Goal: Task Accomplishment & Management: Manage account settings

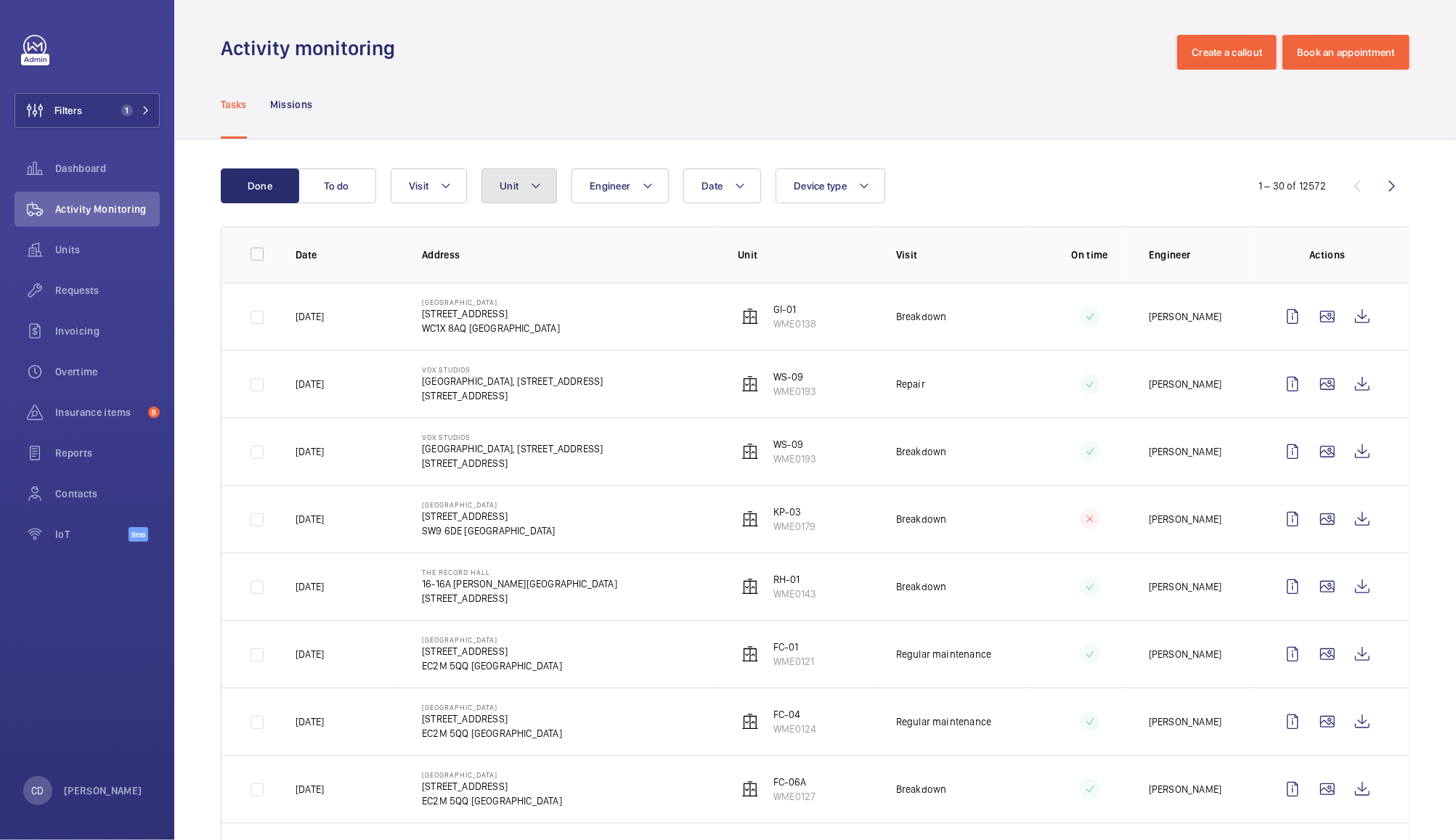
click at [523, 181] on button "Unit" at bounding box center [519, 186] width 75 height 35
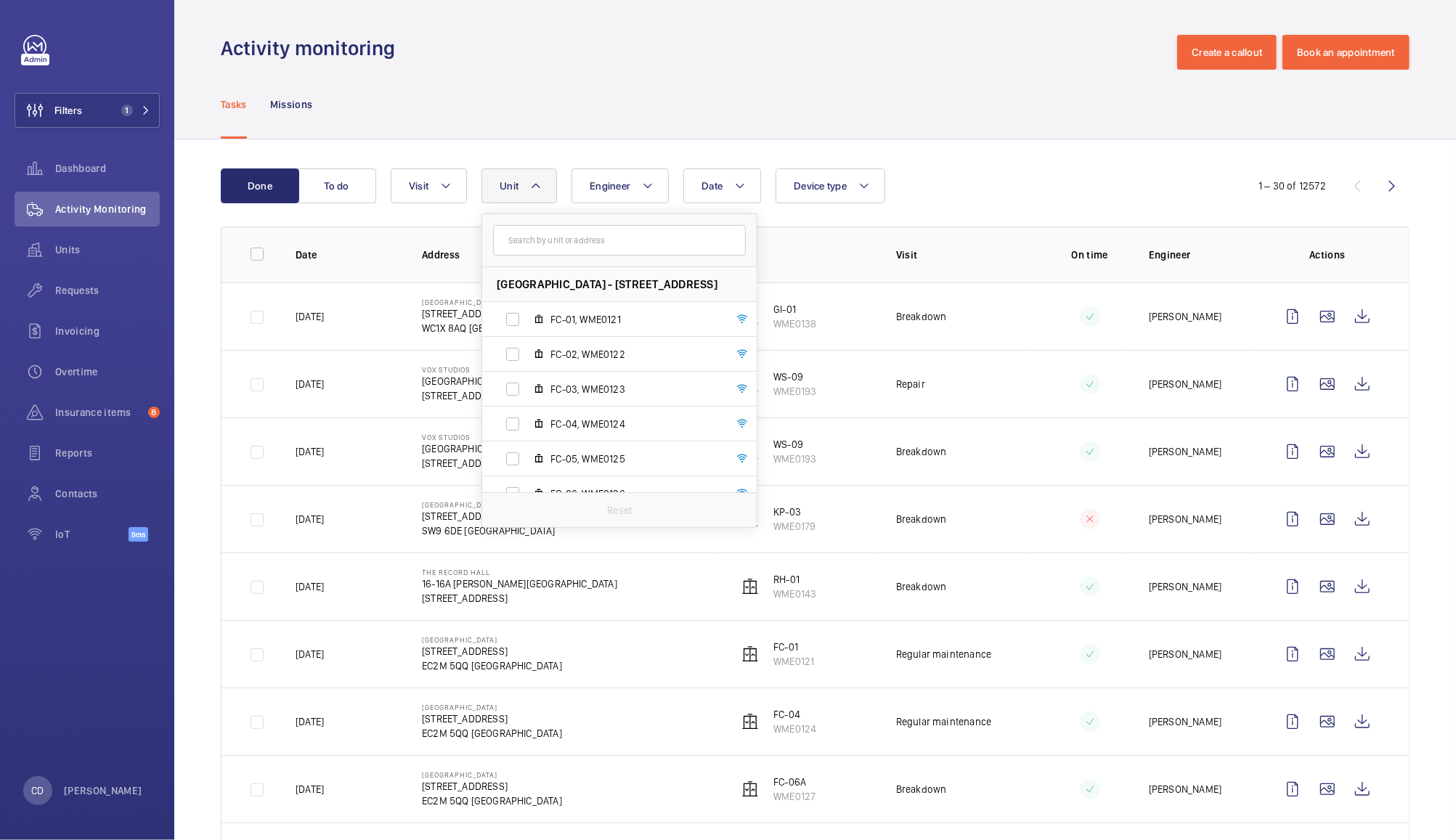
click at [600, 243] on input "text" at bounding box center [619, 240] width 252 height 30
type input "ce-01"
click at [599, 337] on div "Reset" at bounding box center [620, 354] width 275 height 35
click at [630, 318] on span "CE-01 , WME0204" at bounding box center [634, 319] width 169 height 15
click at [527, 318] on input "CE-01 , WME0204" at bounding box center [513, 319] width 29 height 29
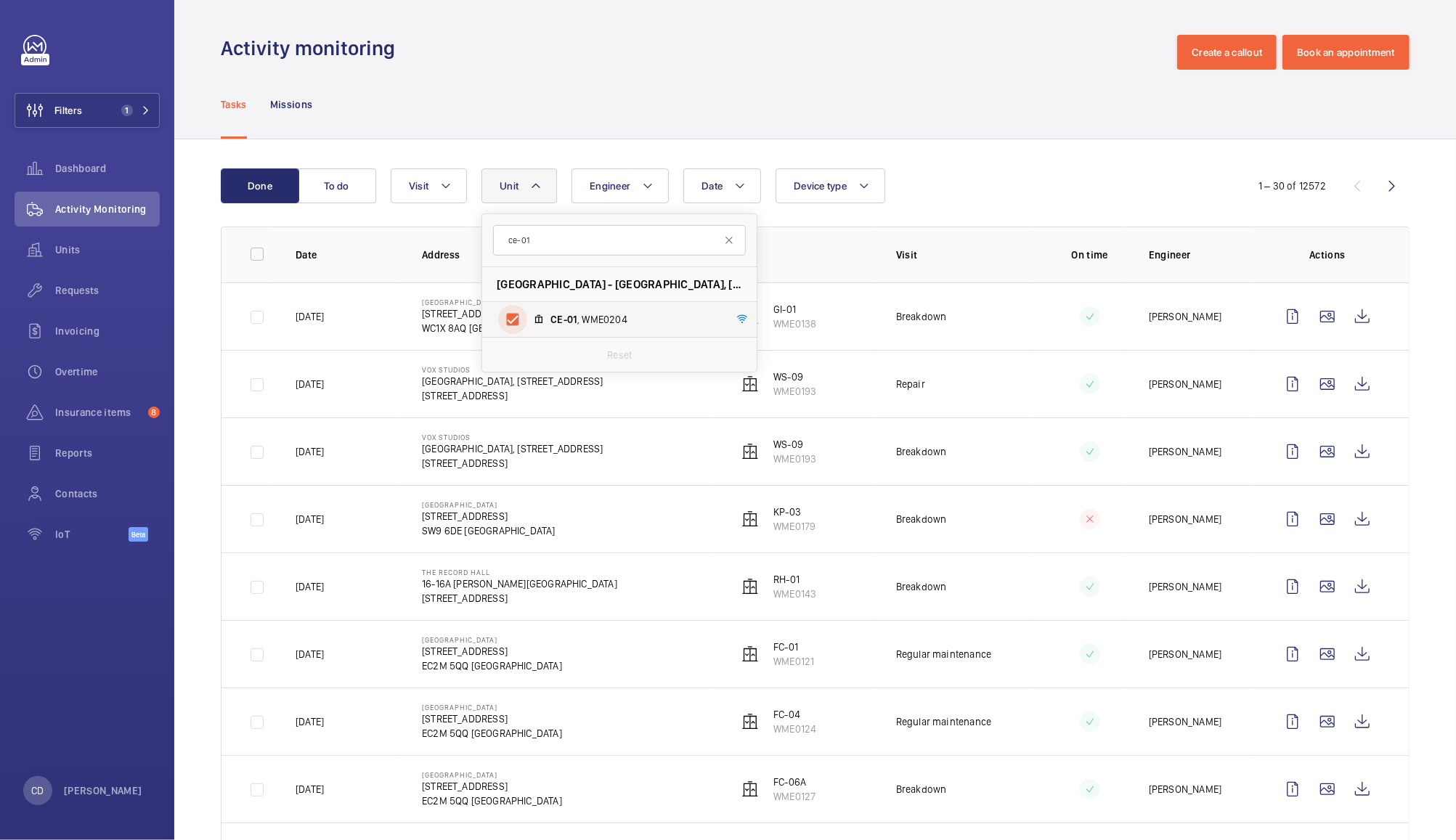
checkbox input "true"
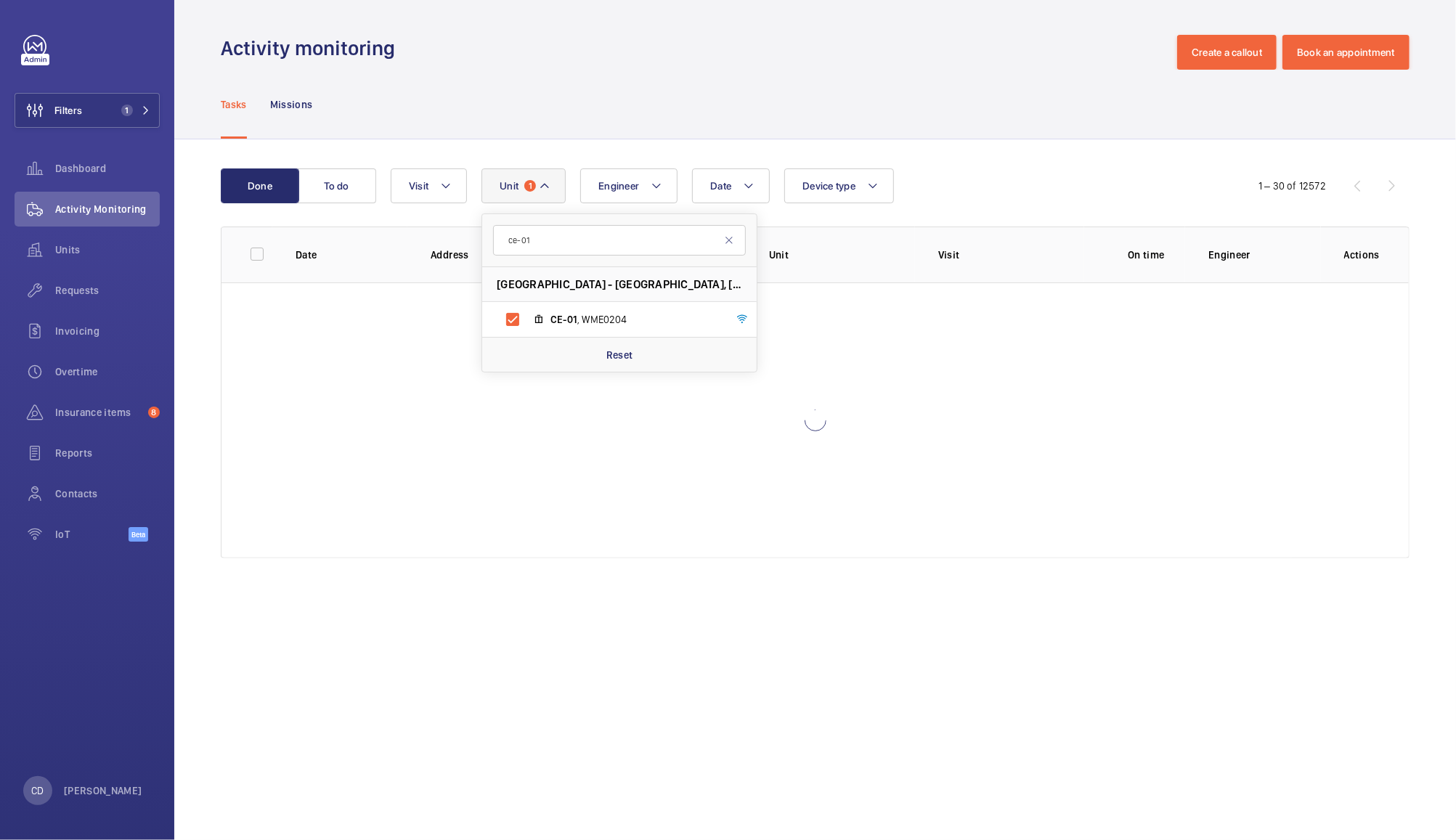
click at [947, 105] on div "Tasks Missions" at bounding box center [815, 104] width 1189 height 69
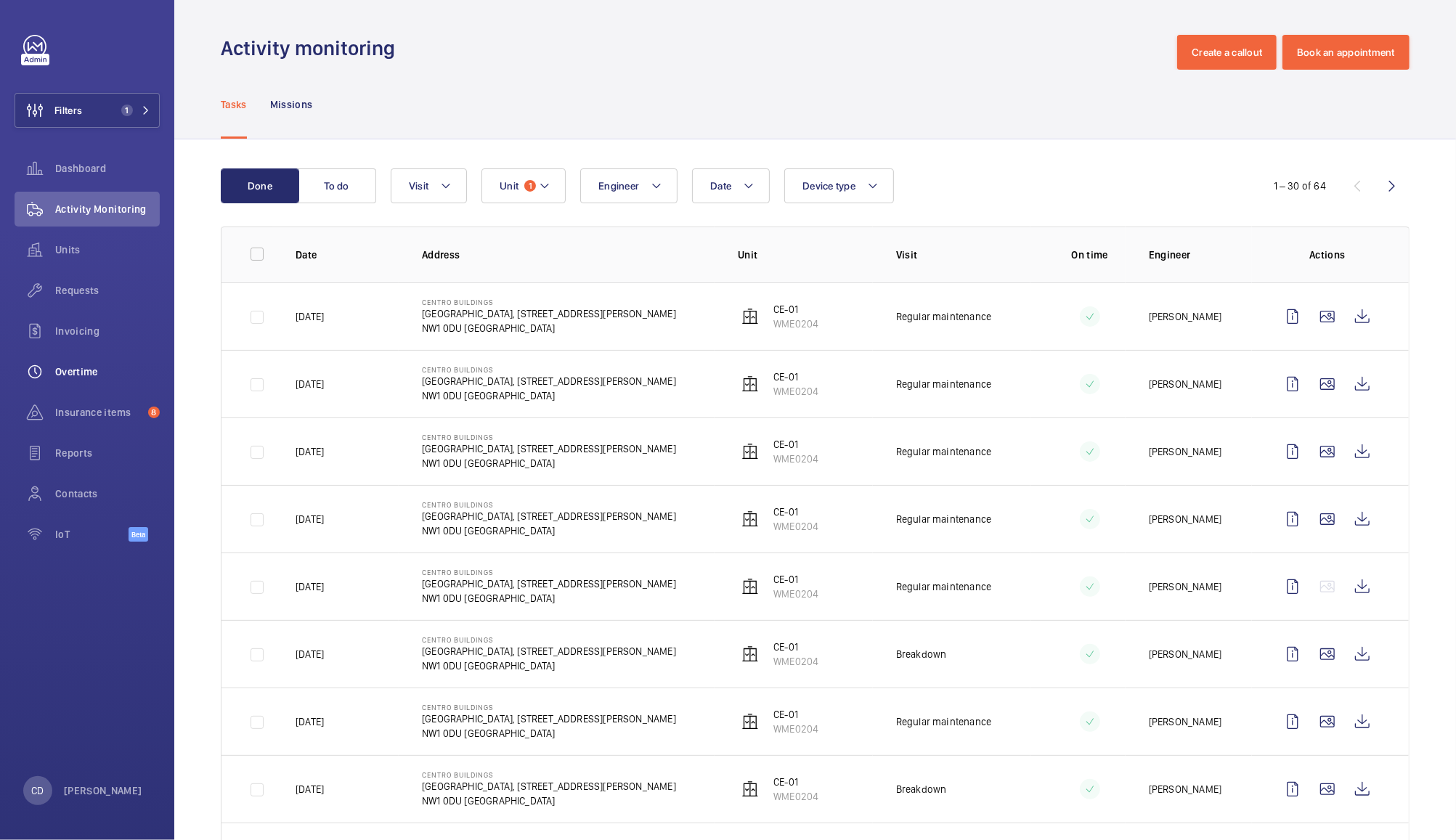
click at [73, 371] on span "Overtime" at bounding box center [107, 371] width 105 height 15
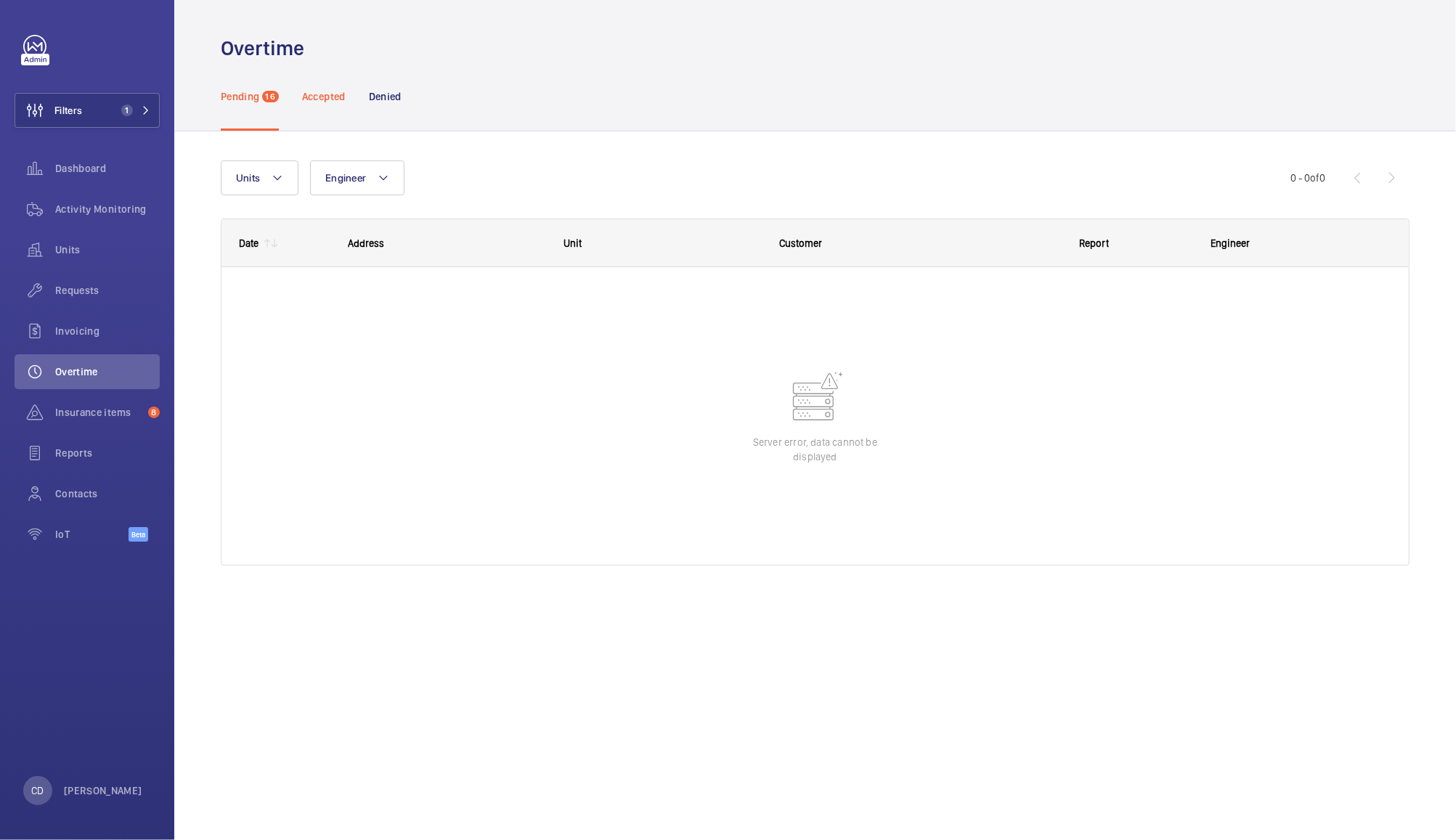
click at [314, 98] on p "Accepted" at bounding box center [324, 96] width 43 height 15
click at [263, 105] on div "Pending 16" at bounding box center [249, 95] width 58 height 69
click at [255, 191] on button "Units" at bounding box center [259, 178] width 78 height 35
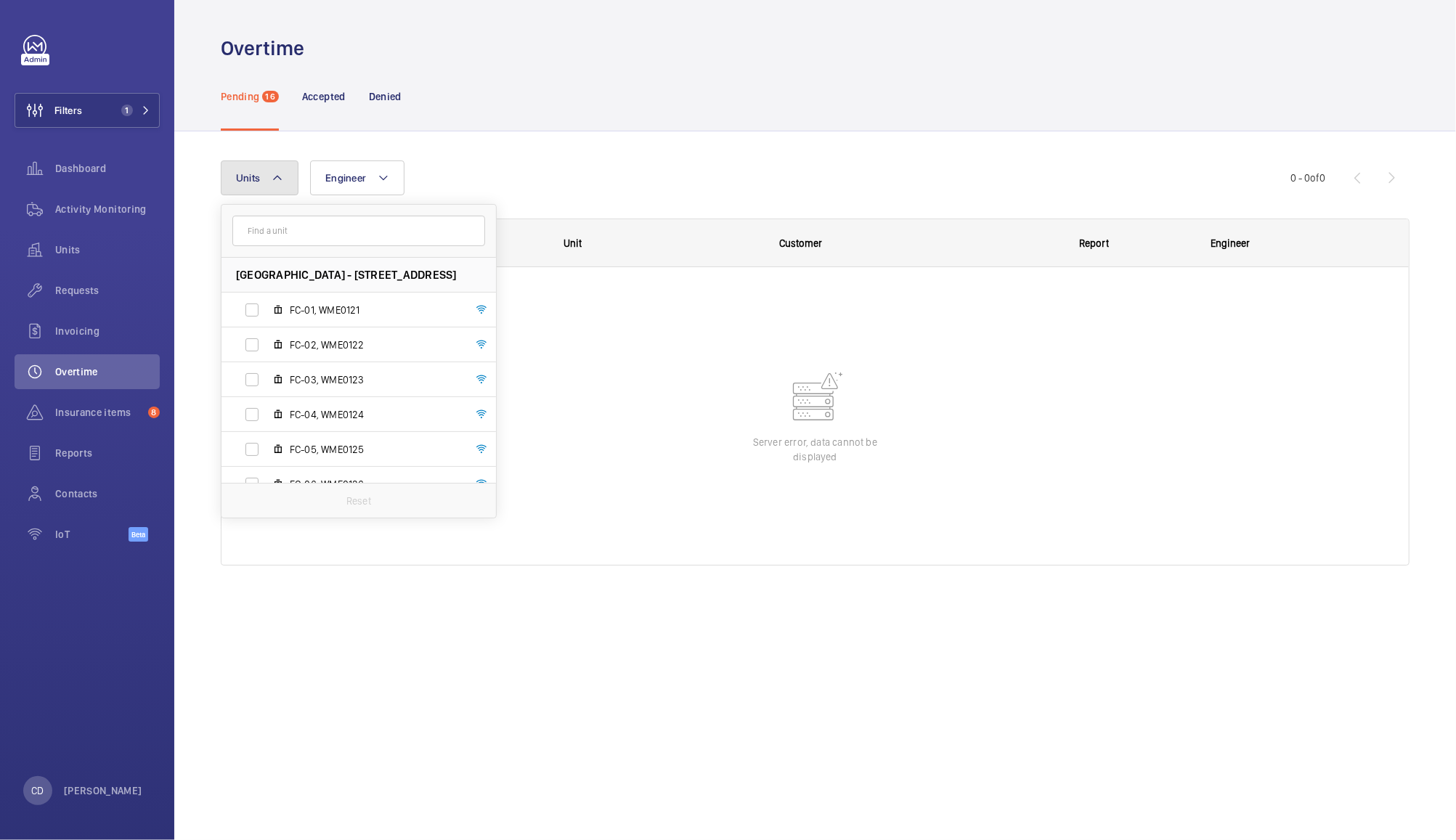
click at [276, 183] on mat-icon at bounding box center [277, 178] width 12 height 17
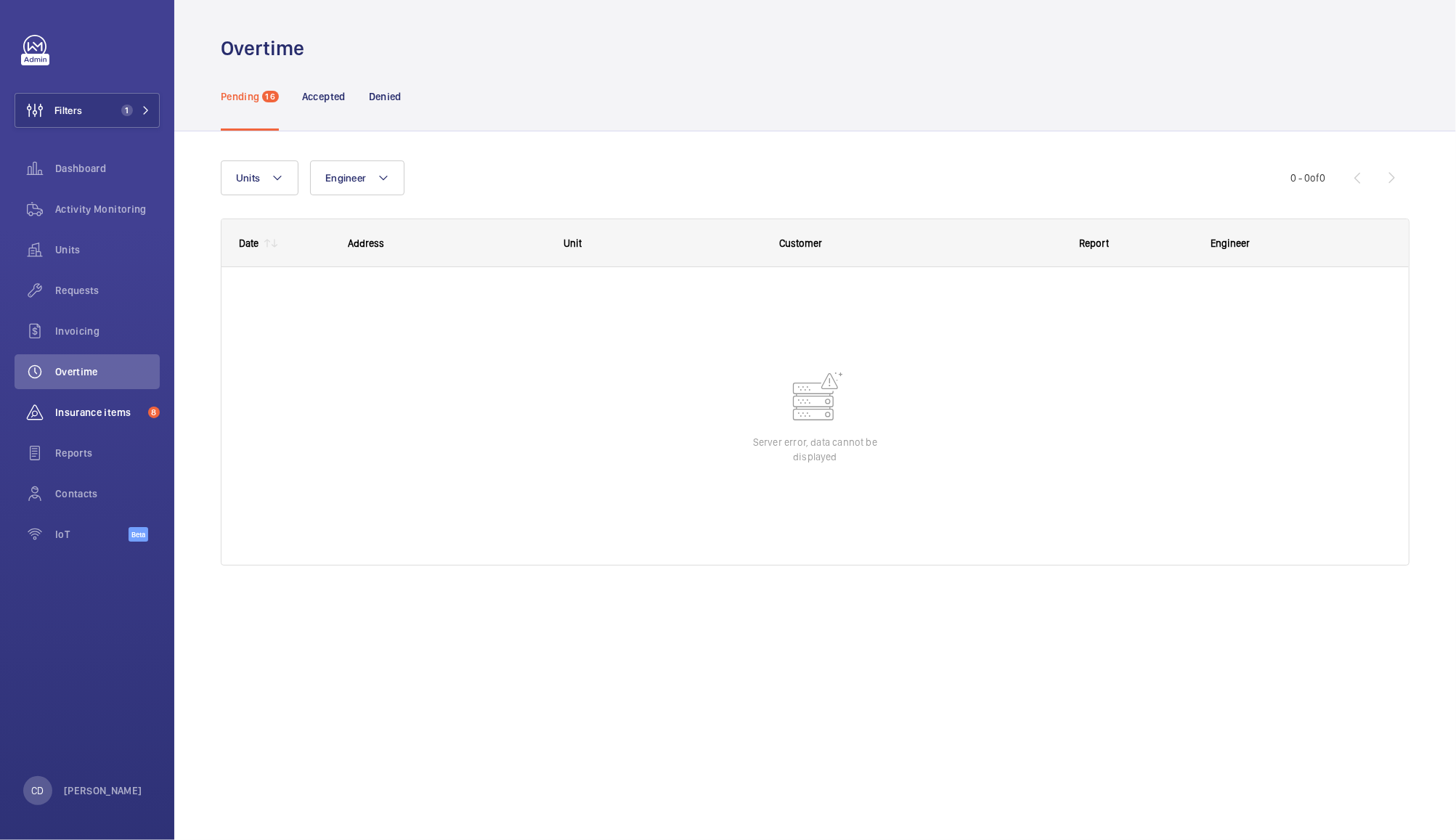
click at [106, 412] on span "Insurance items" at bounding box center [99, 412] width 87 height 15
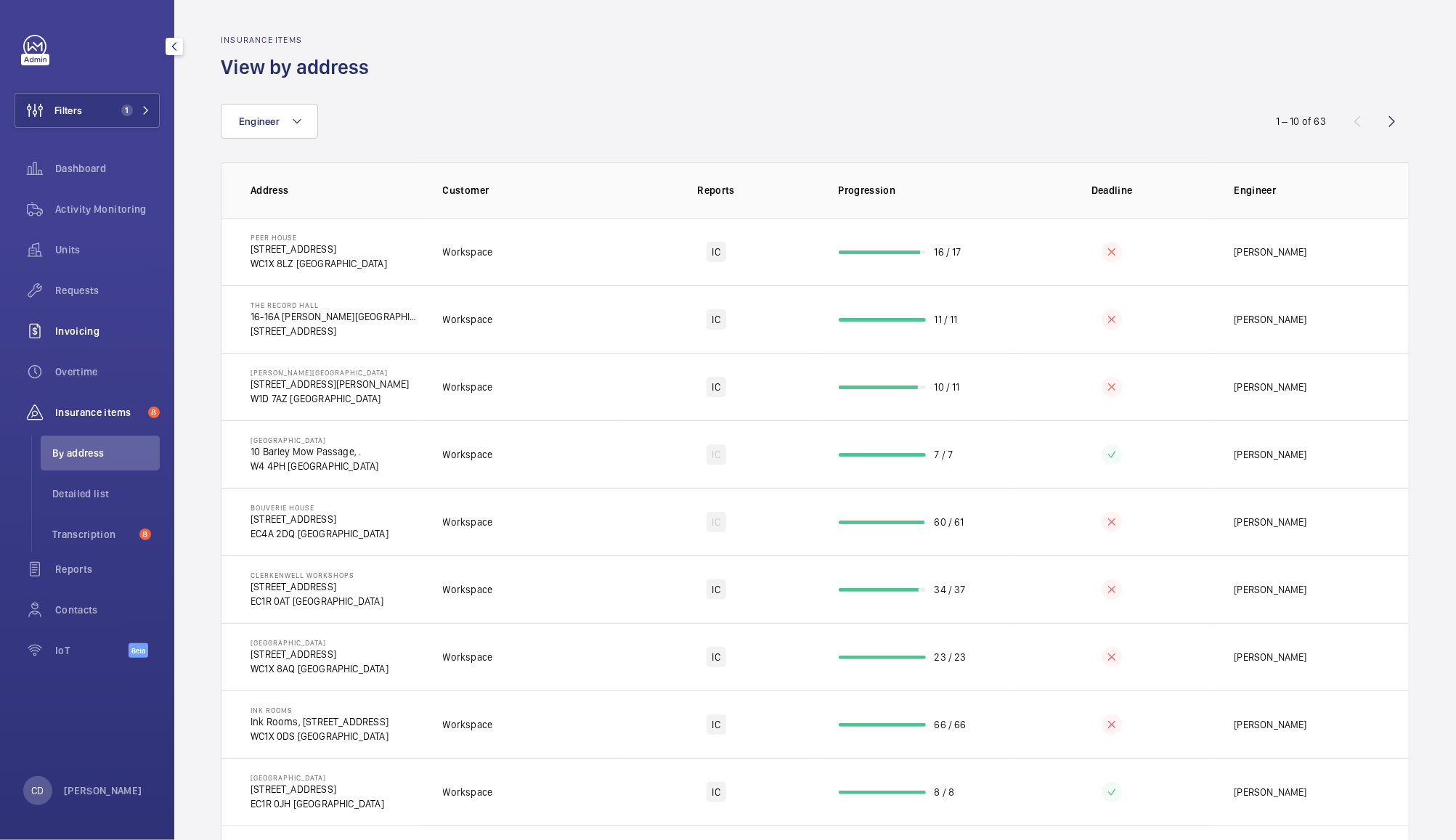
click at [102, 335] on span "Invoicing" at bounding box center [107, 331] width 105 height 15
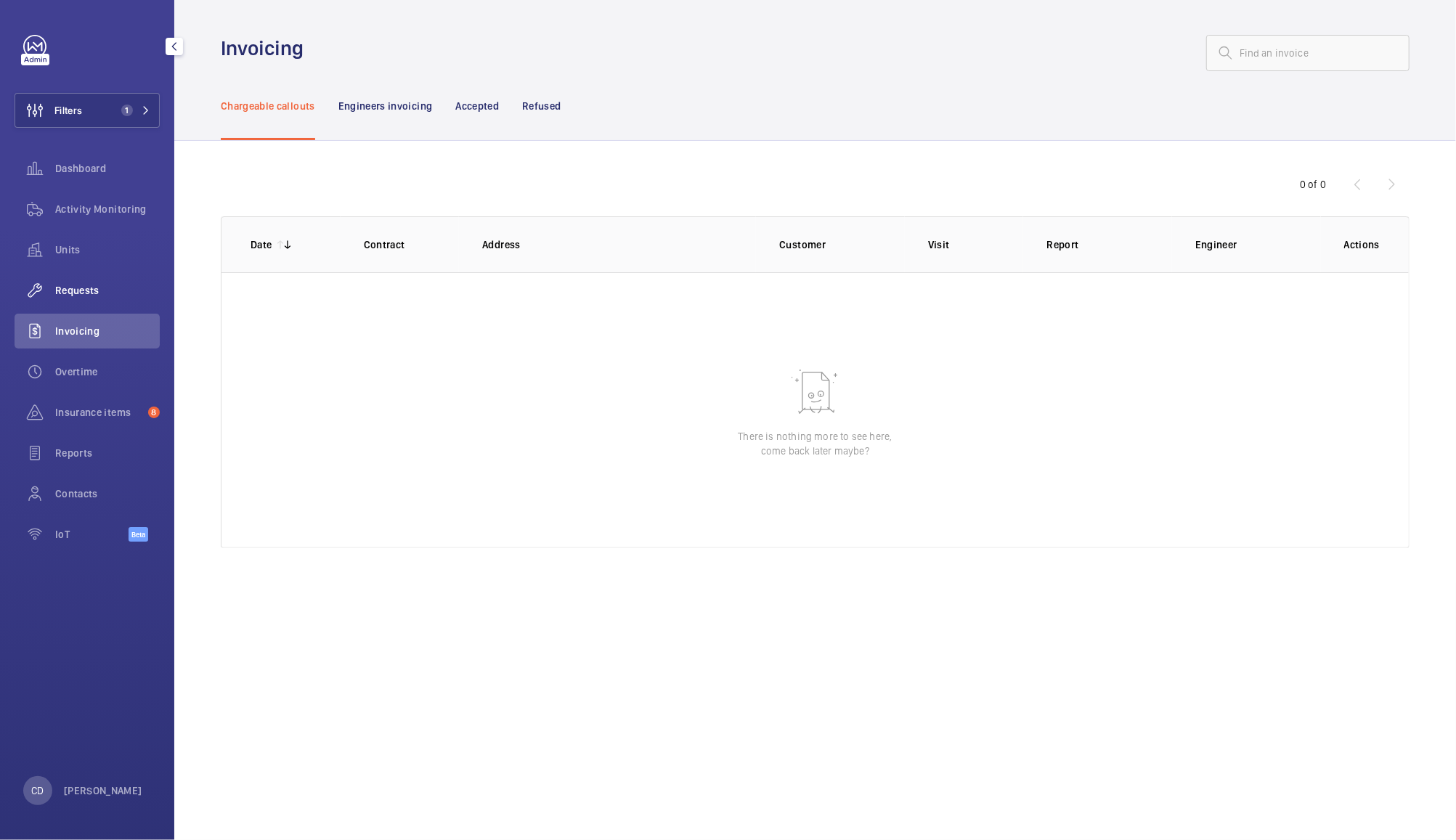
click at [96, 287] on span "Requests" at bounding box center [107, 290] width 105 height 15
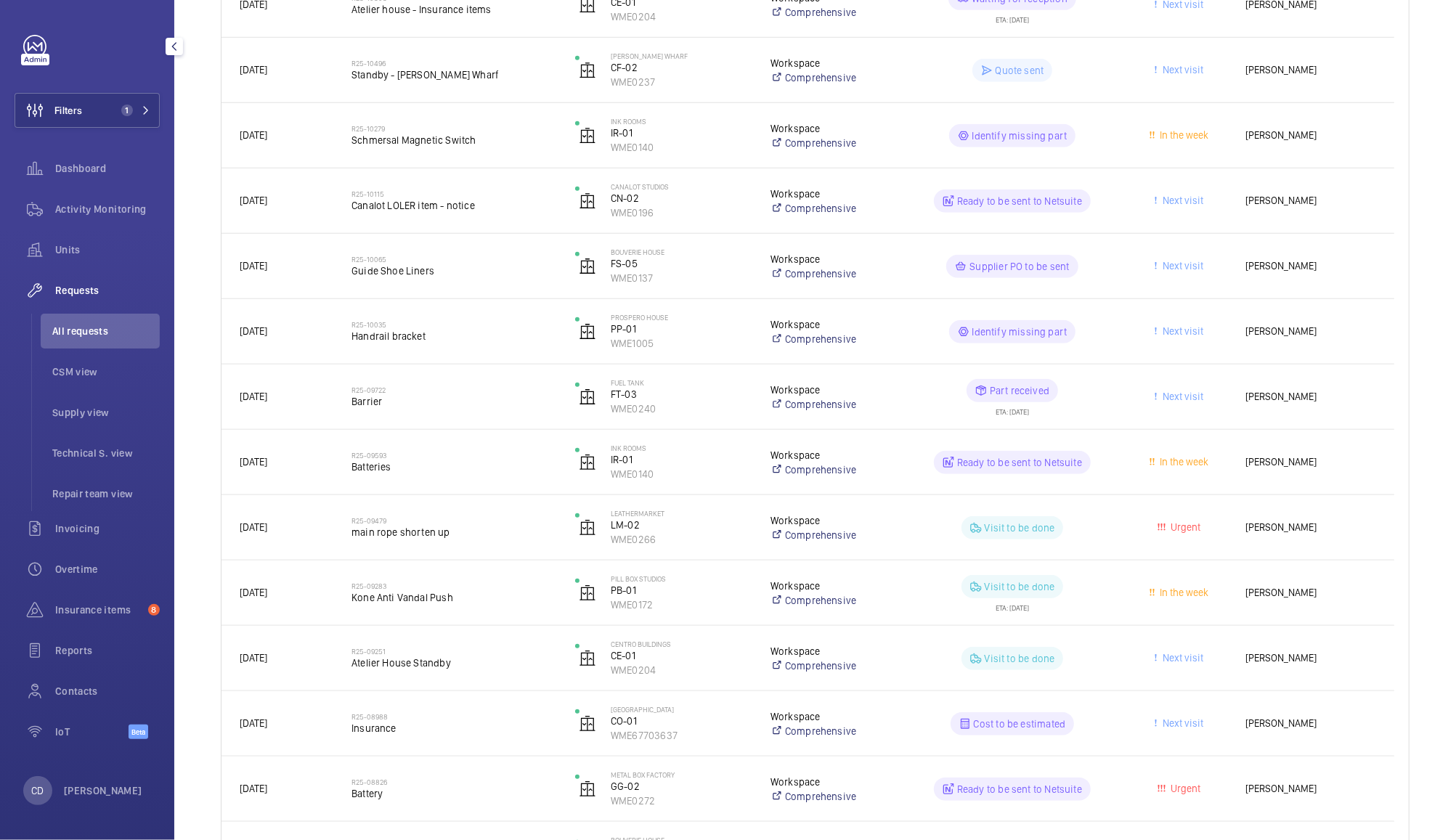
scroll to position [776, 0]
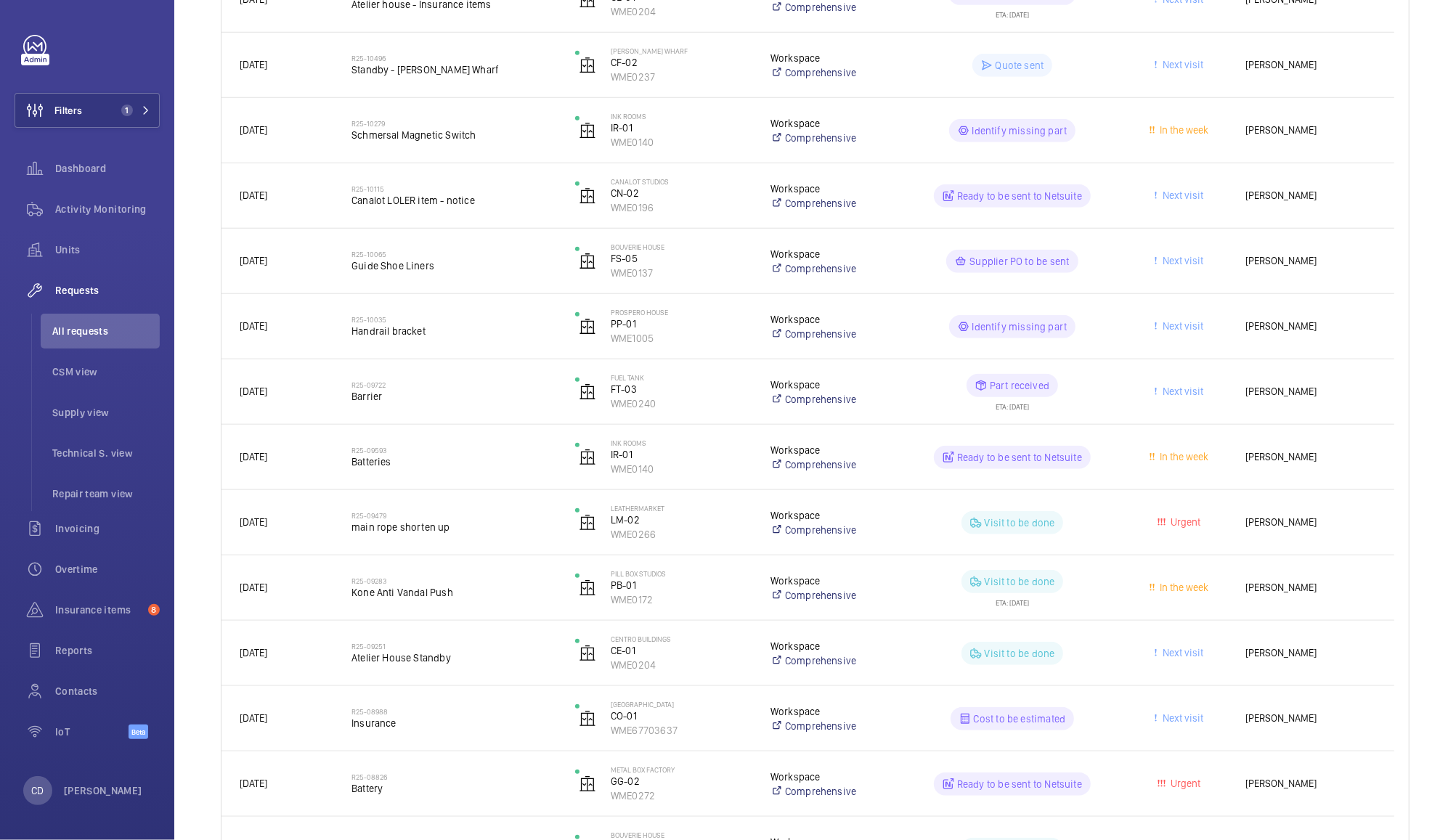
click at [1095, 390] on wm-front-pills-cell "Part received ETA: 18/07/2025" at bounding box center [1013, 392] width 205 height 36
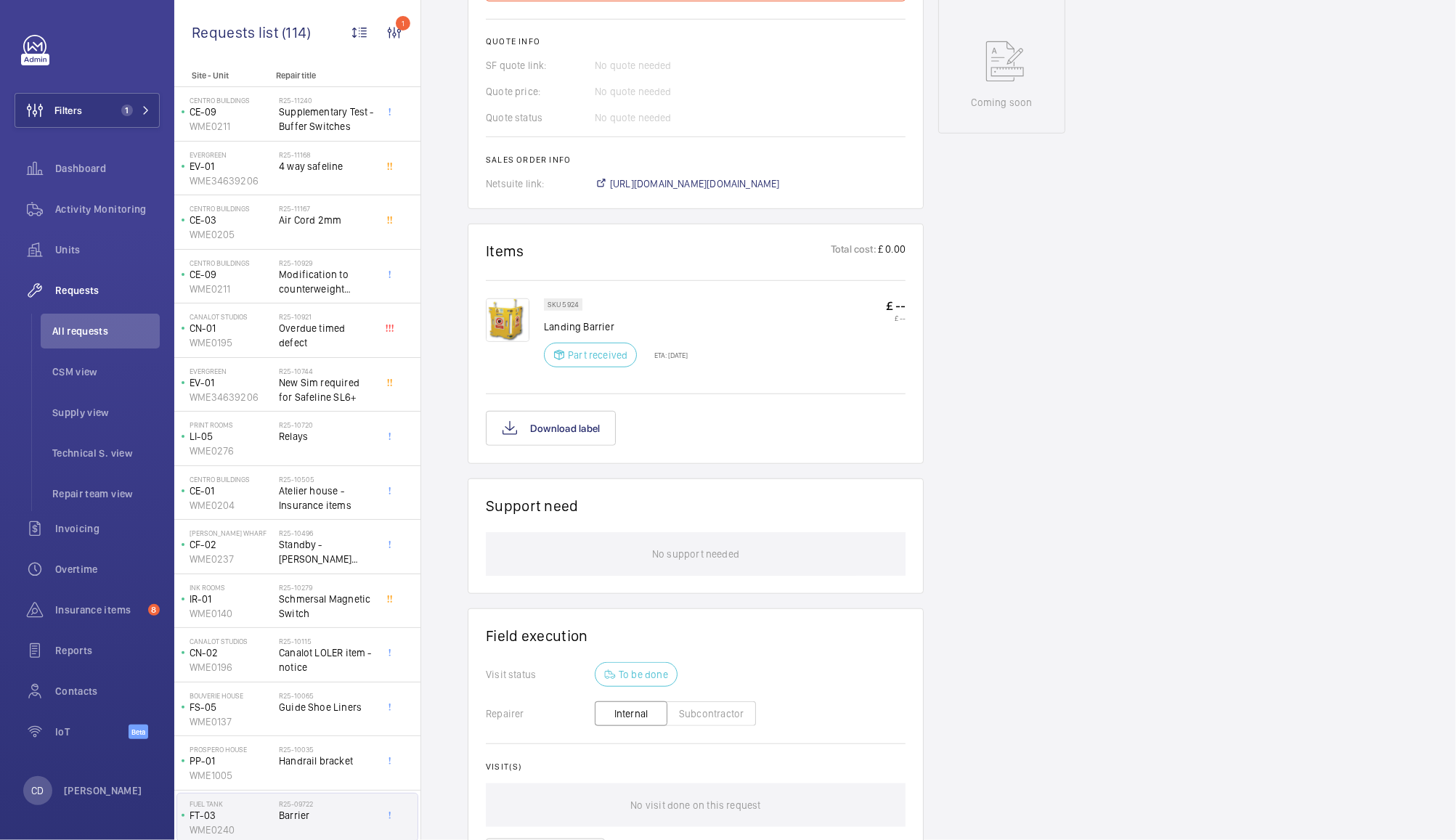
scroll to position [868, 0]
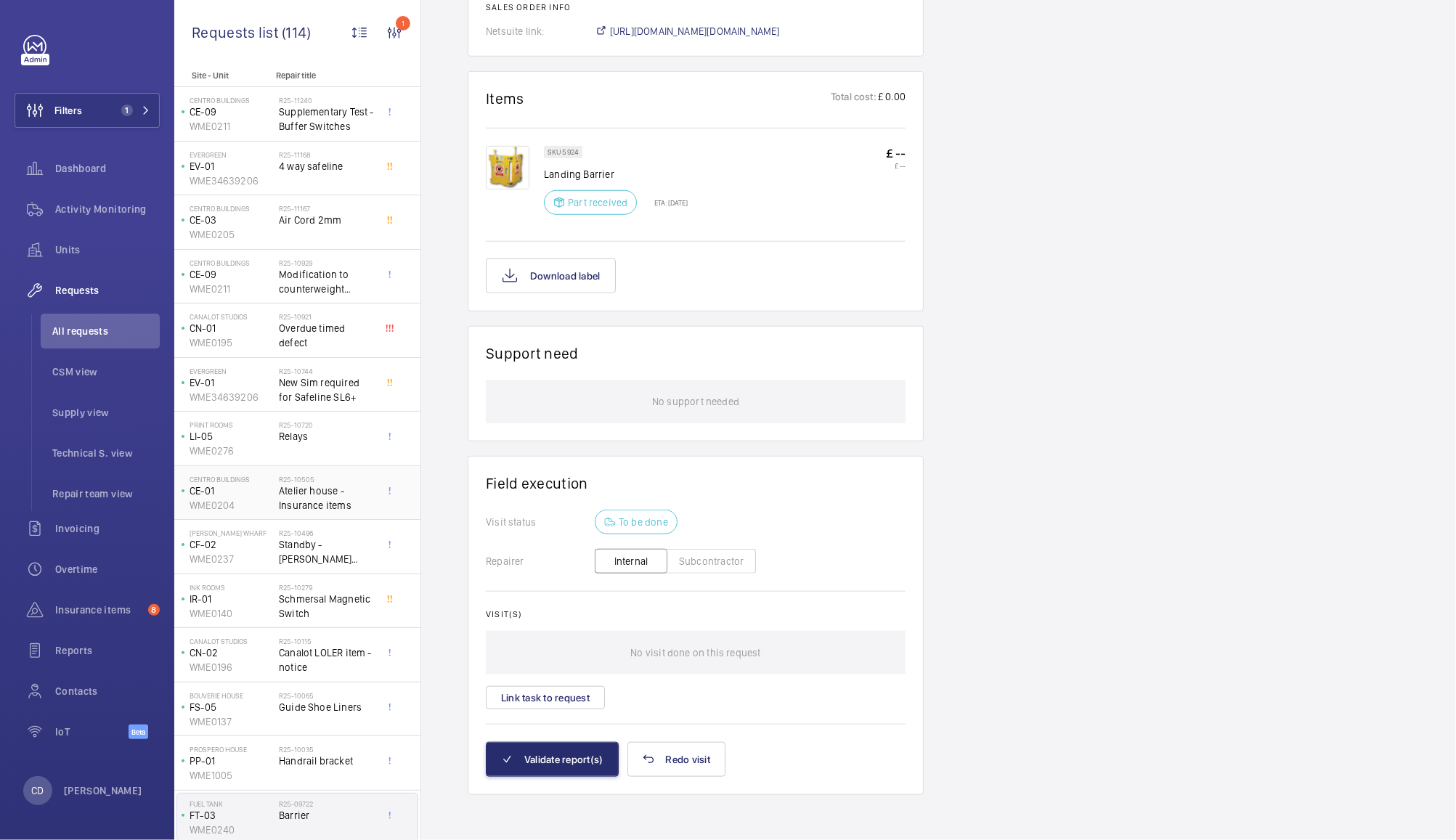
click at [321, 489] on span "Atelier house - Insurance items" at bounding box center [326, 498] width 96 height 29
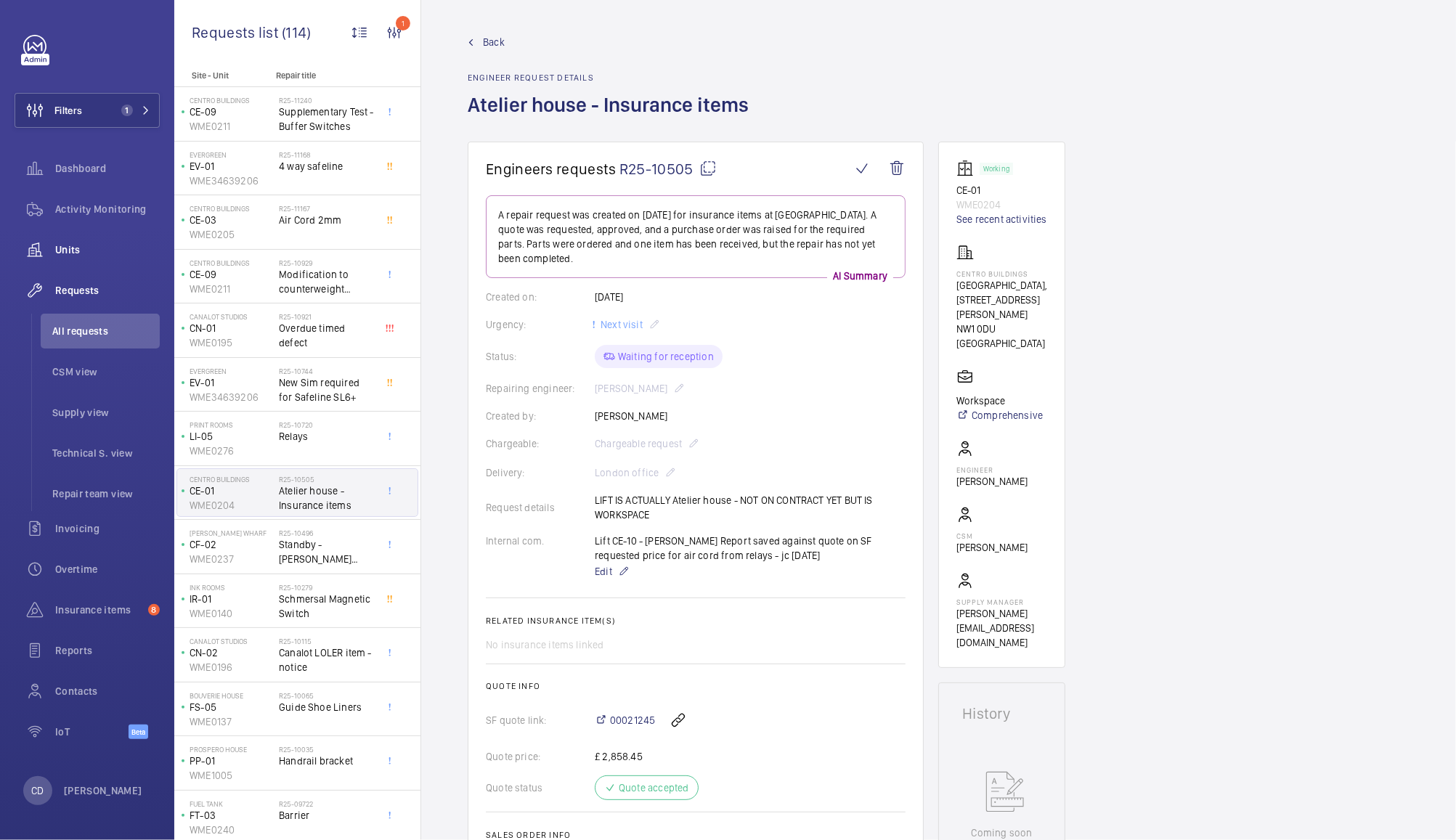
click at [50, 246] on wm-front-icon-button at bounding box center [35, 249] width 40 height 35
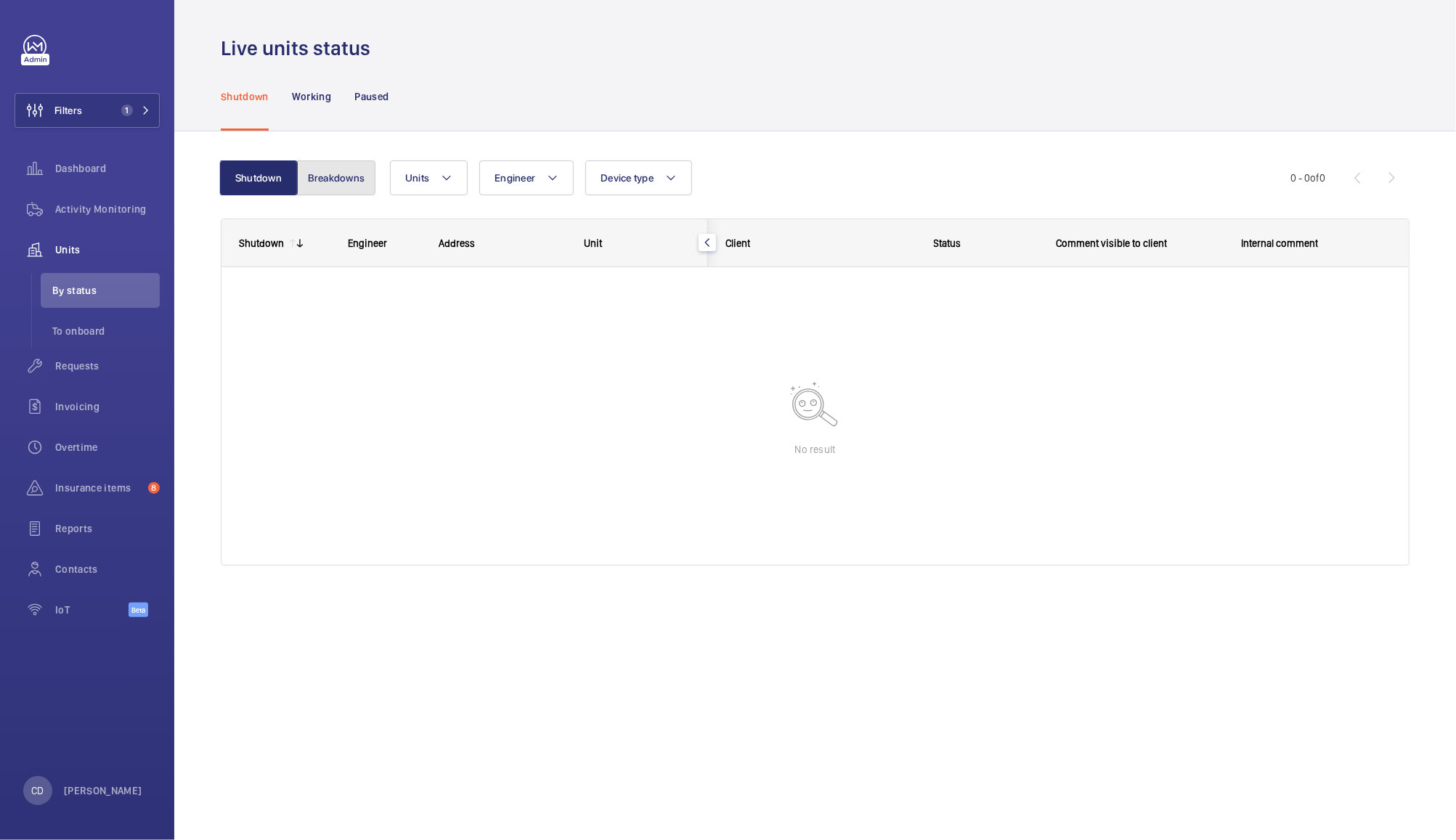
click at [338, 175] on button "Breakdowns" at bounding box center [335, 178] width 78 height 35
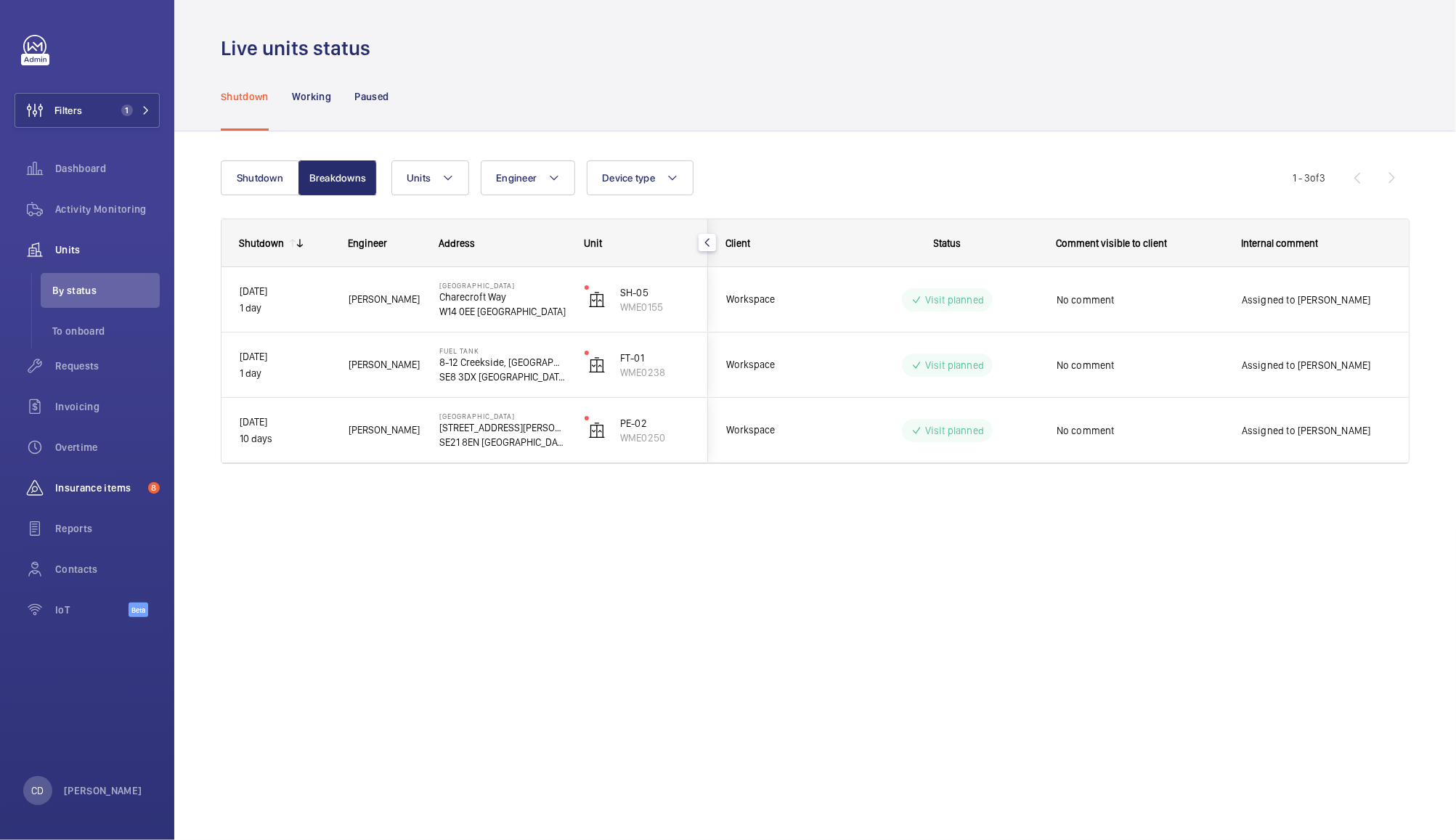
click at [109, 487] on span "Insurance items" at bounding box center [99, 488] width 87 height 15
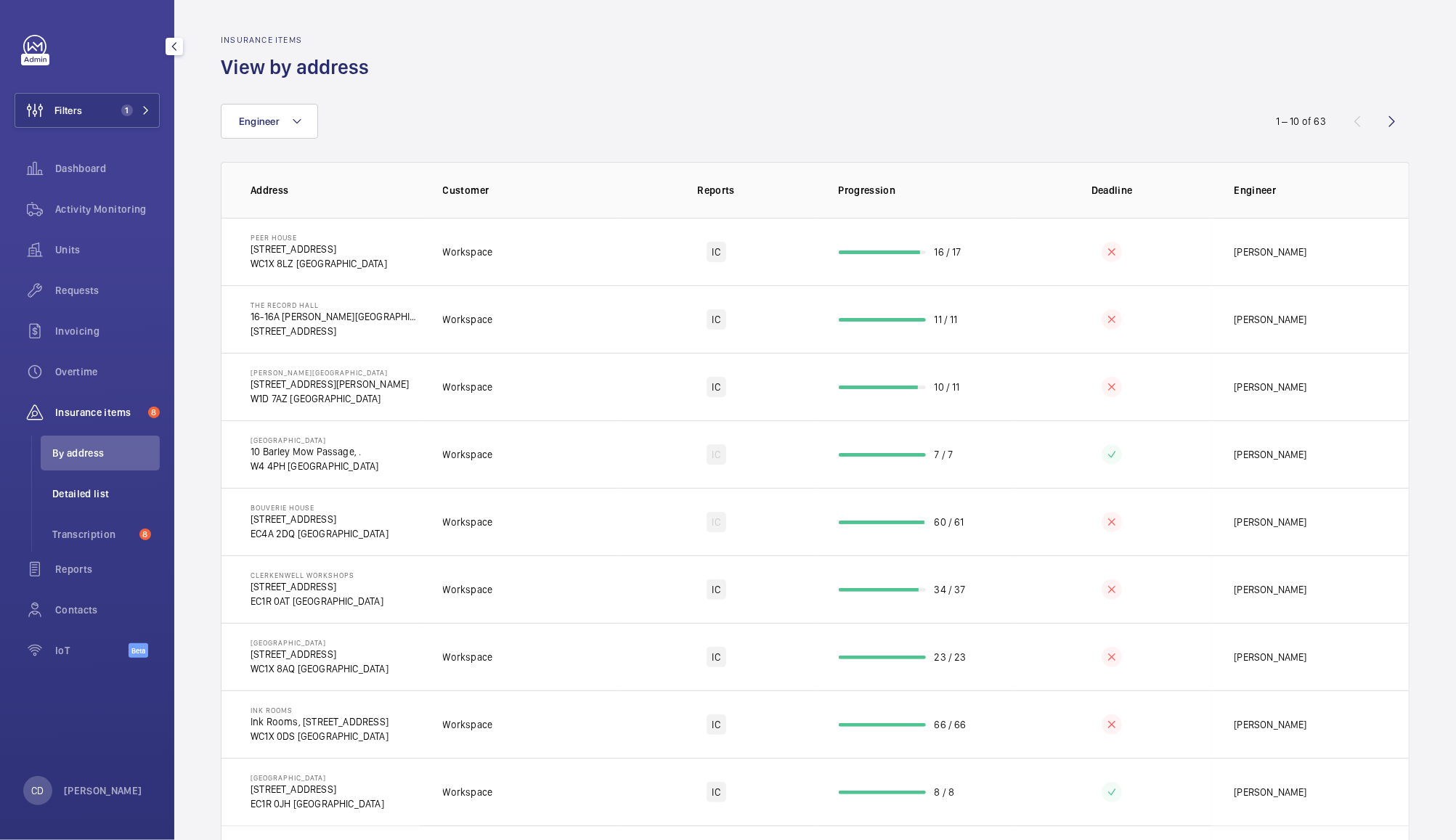
click at [98, 490] on span "Detailed list" at bounding box center [106, 494] width 107 height 15
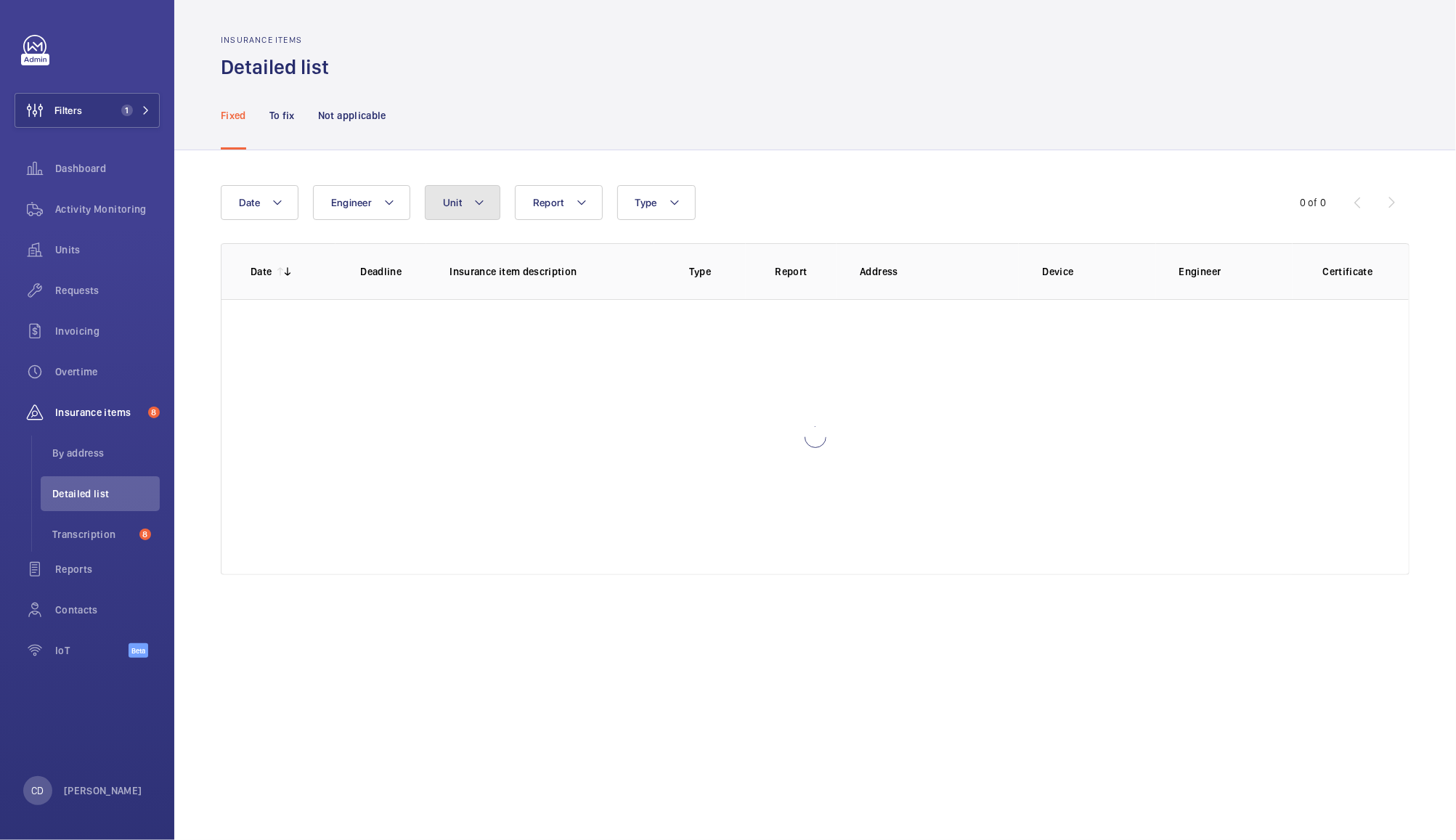
click at [464, 203] on button "Unit" at bounding box center [462, 202] width 75 height 35
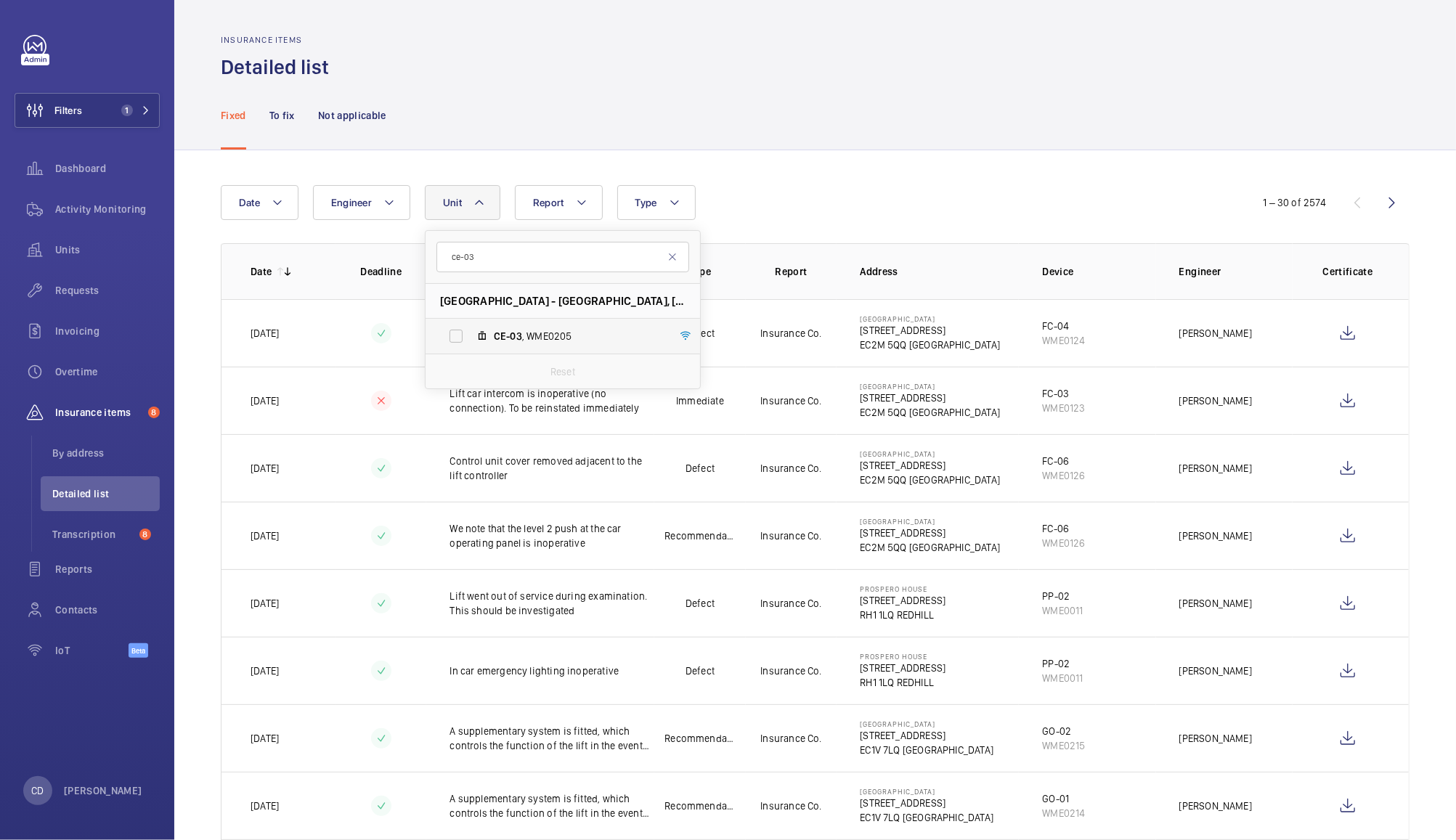
type input "ce-03"
click at [561, 342] on span "CE-03 , WME0205" at bounding box center [578, 336] width 169 height 15
click at [471, 342] on input "CE-03 , WME0205" at bounding box center [456, 335] width 29 height 29
checkbox input "true"
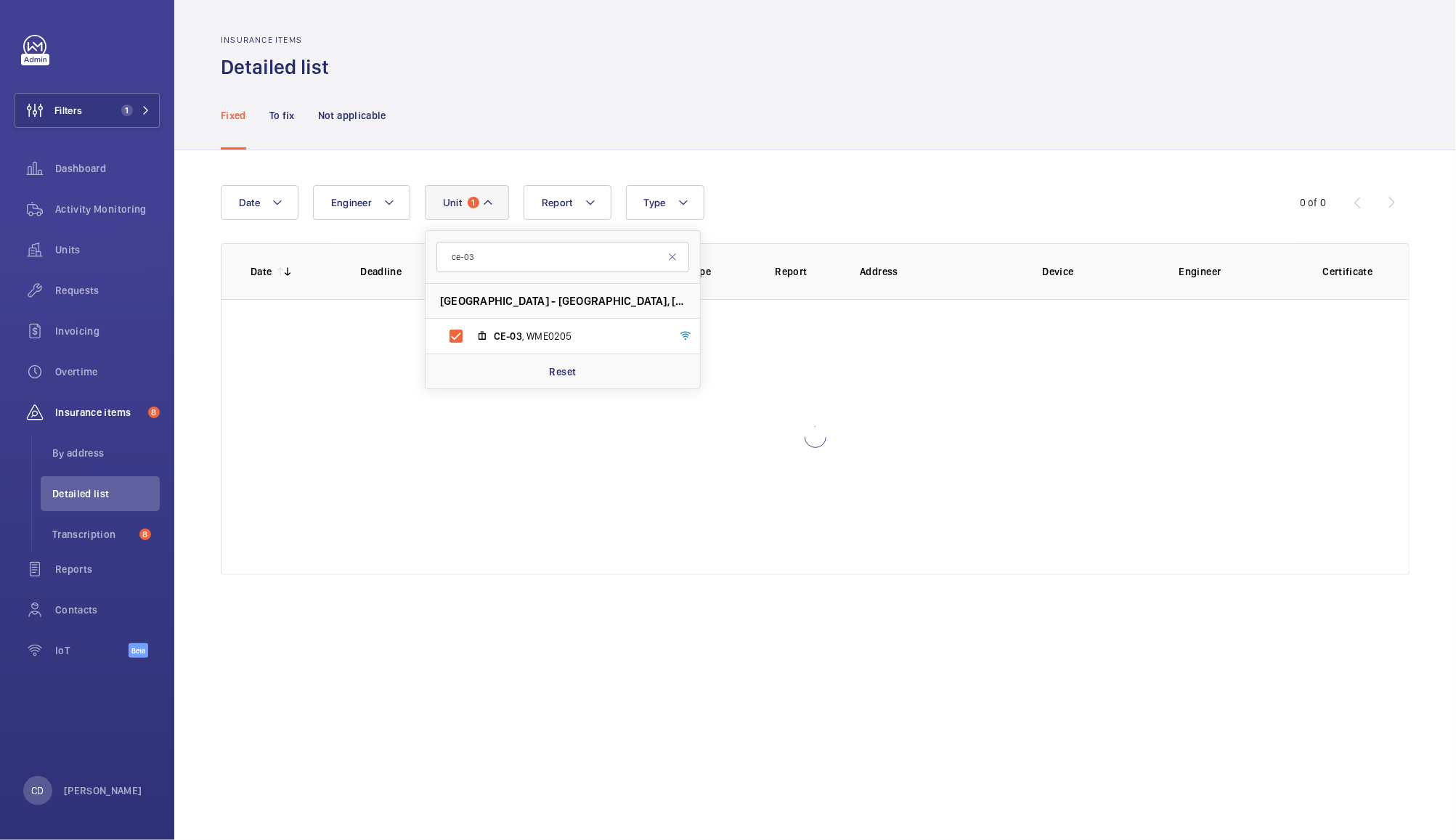
click at [790, 114] on div "Fixed To fix Not applicable" at bounding box center [815, 115] width 1189 height 69
click at [286, 108] on p "To fix" at bounding box center [282, 115] width 26 height 15
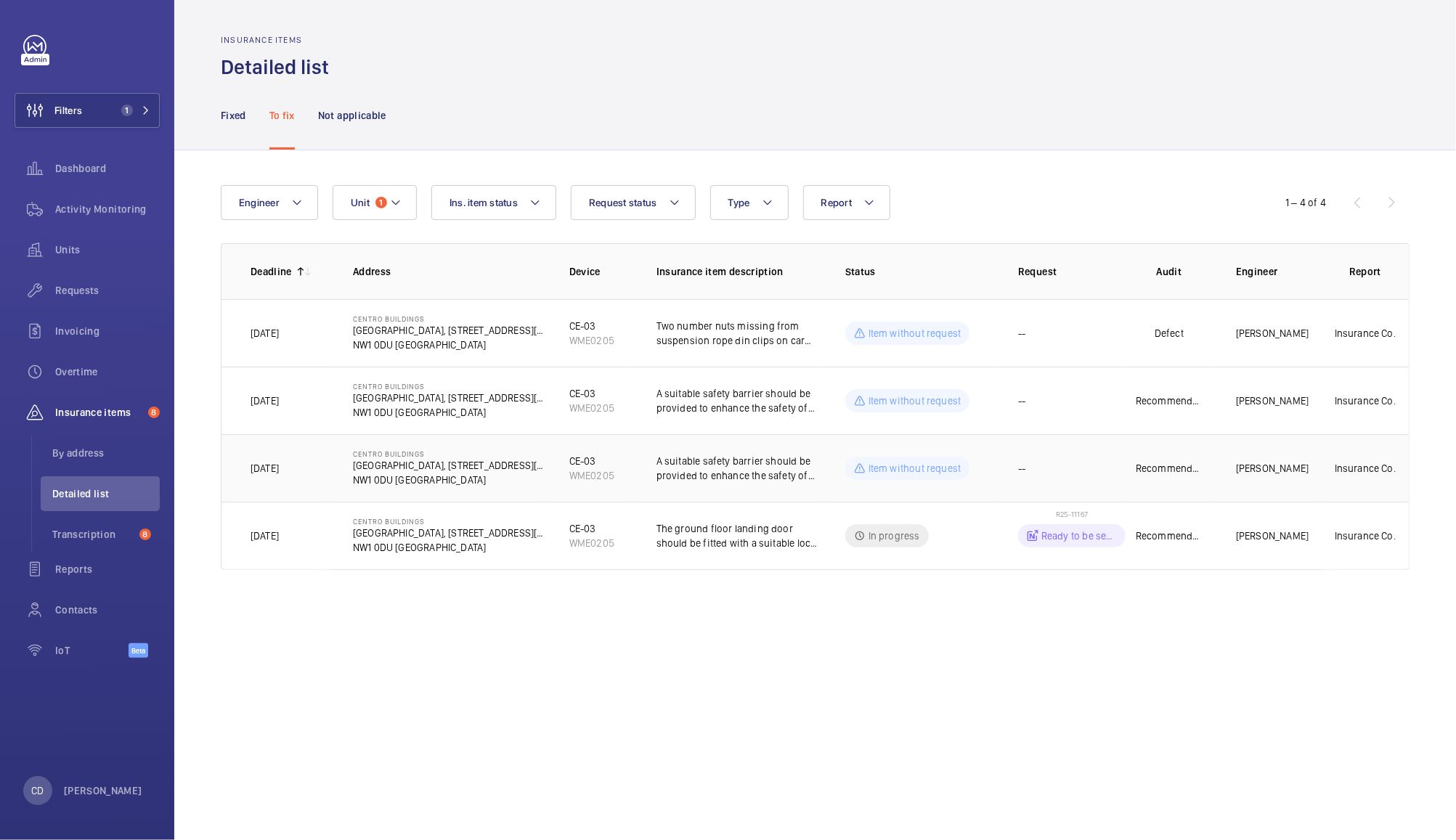
click at [1006, 471] on td "--" at bounding box center [1060, 467] width 130 height 68
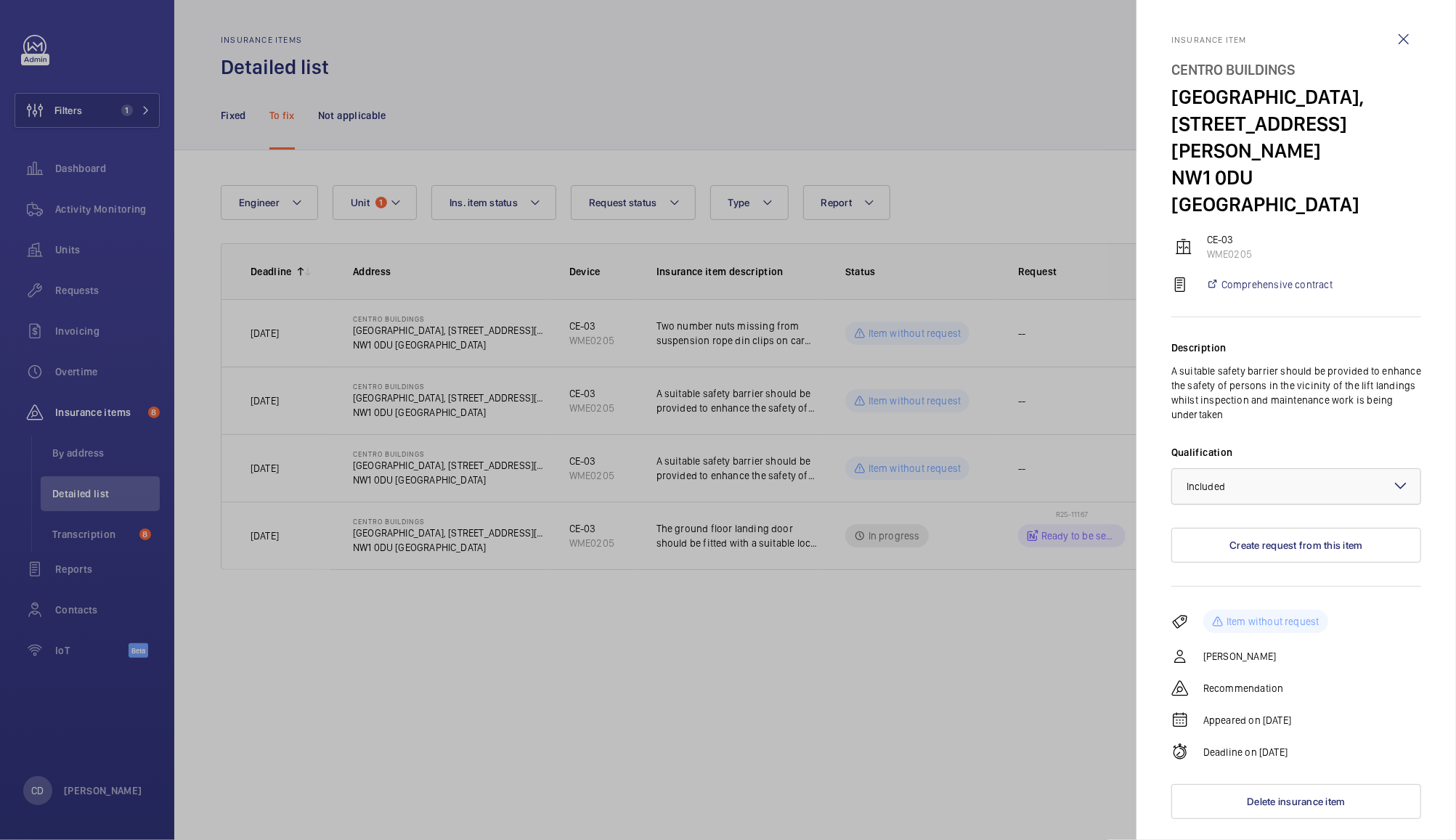
click at [1322, 469] on div at bounding box center [1296, 486] width 248 height 35
click at [1253, 595] on span "Not applicable" at bounding box center [1296, 602] width 219 height 15
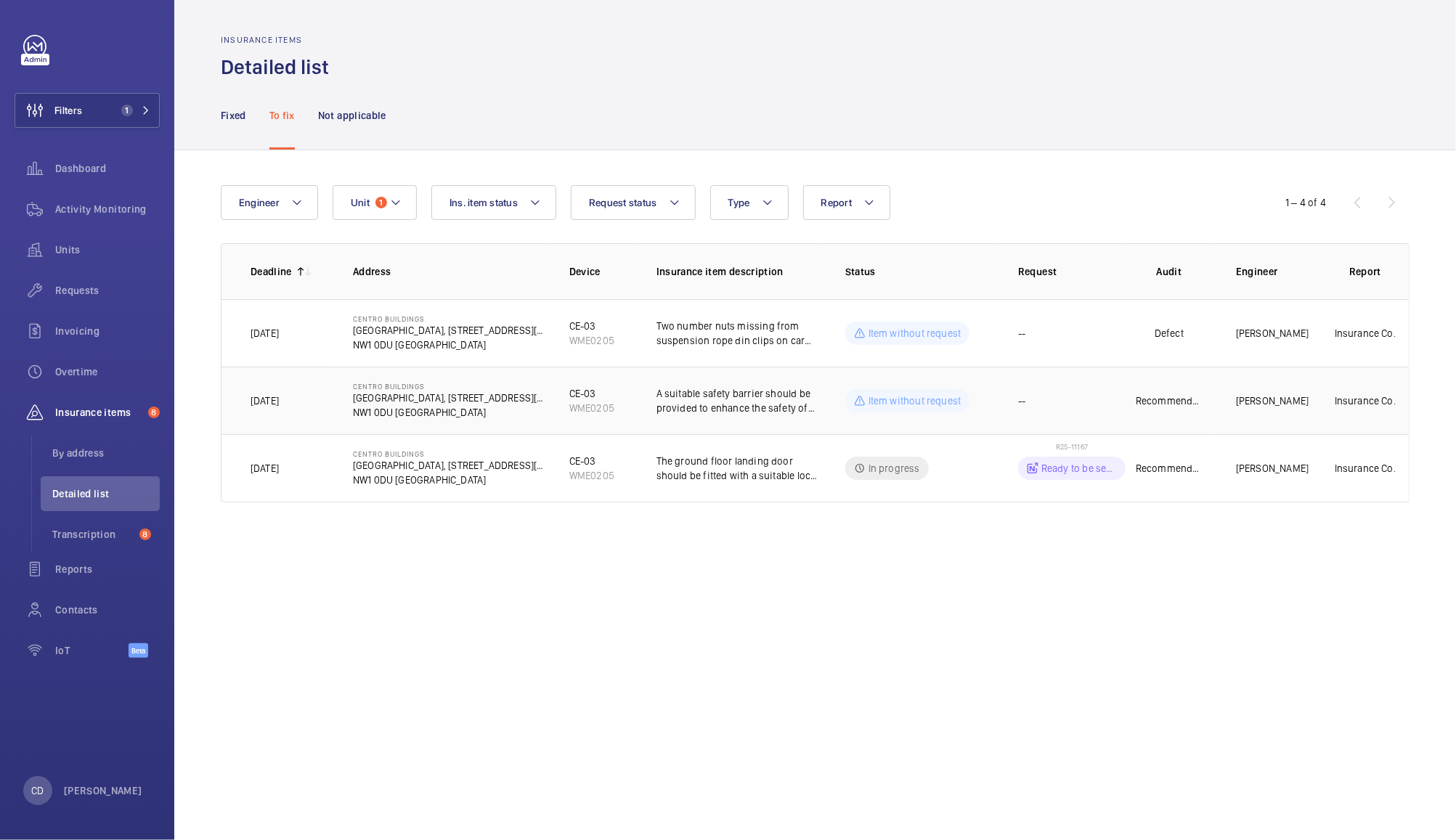
click at [1074, 391] on td "--" at bounding box center [1060, 400] width 130 height 68
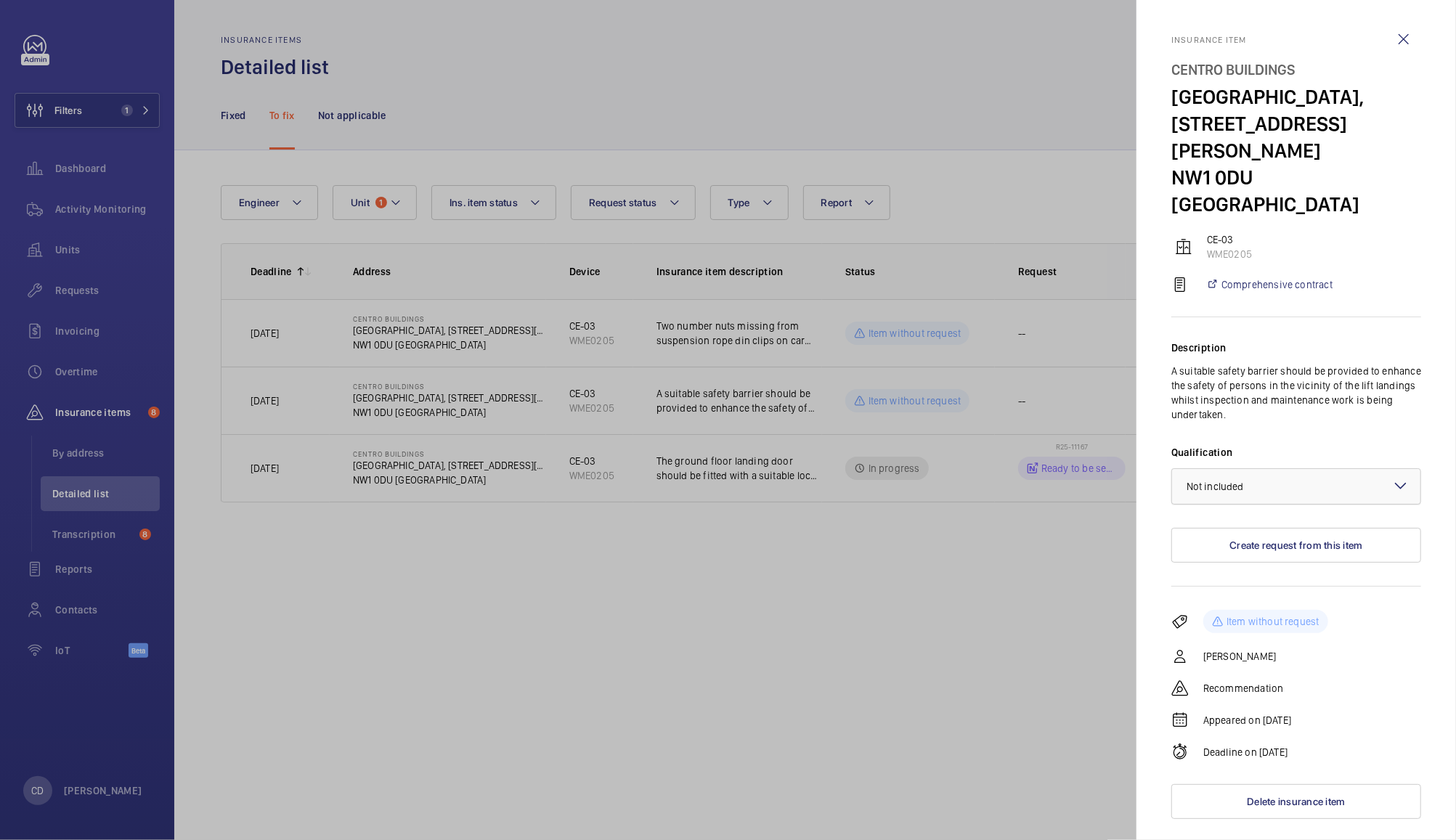
click at [1343, 469] on div at bounding box center [1296, 486] width 248 height 35
click at [1277, 523] on span "Included" at bounding box center [1296, 530] width 219 height 15
click at [1050, 316] on div at bounding box center [728, 420] width 1456 height 840
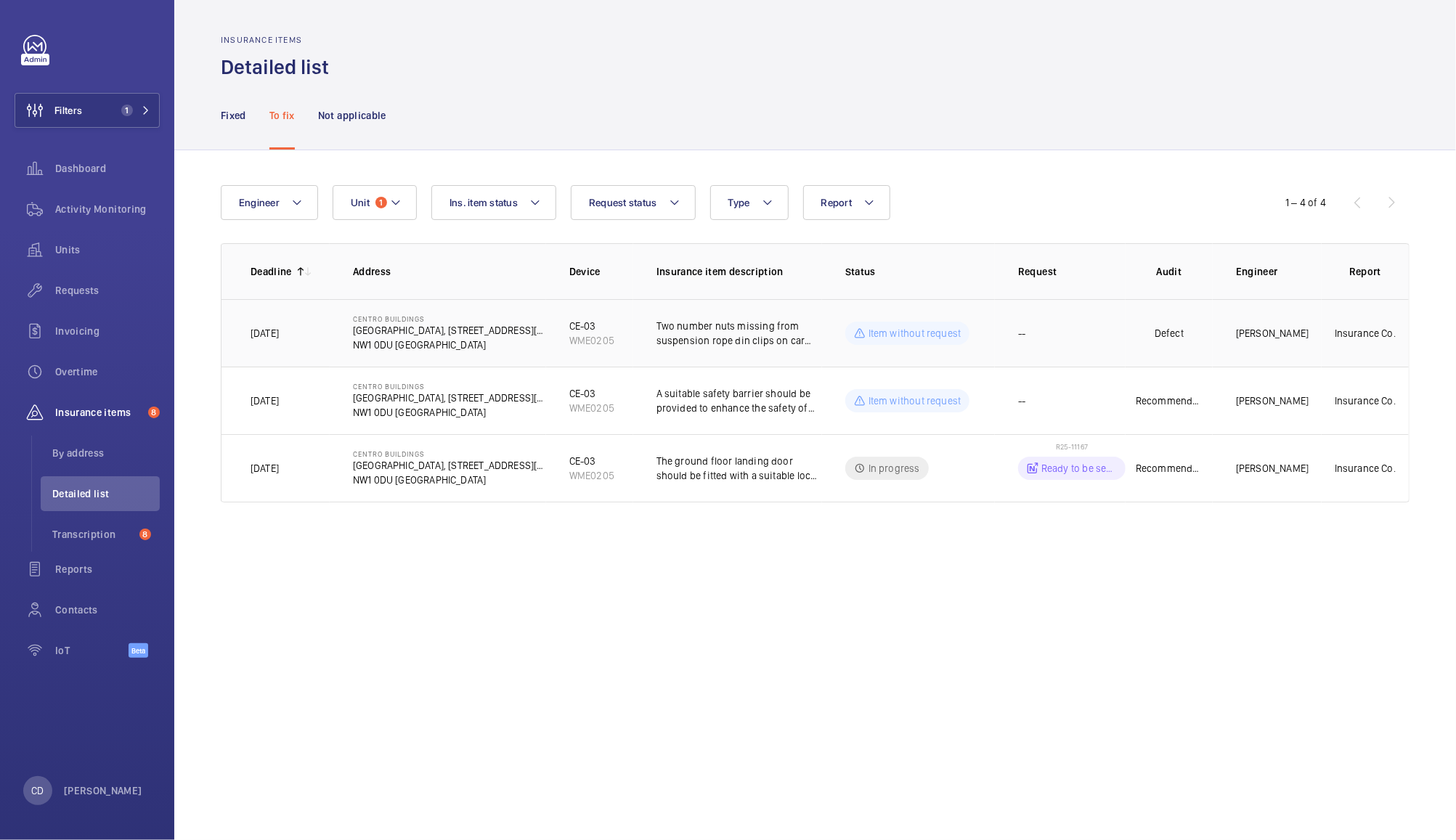
click at [738, 340] on p "Two number nuts missing from suspension rope din clips on car hitch." at bounding box center [738, 333] width 165 height 29
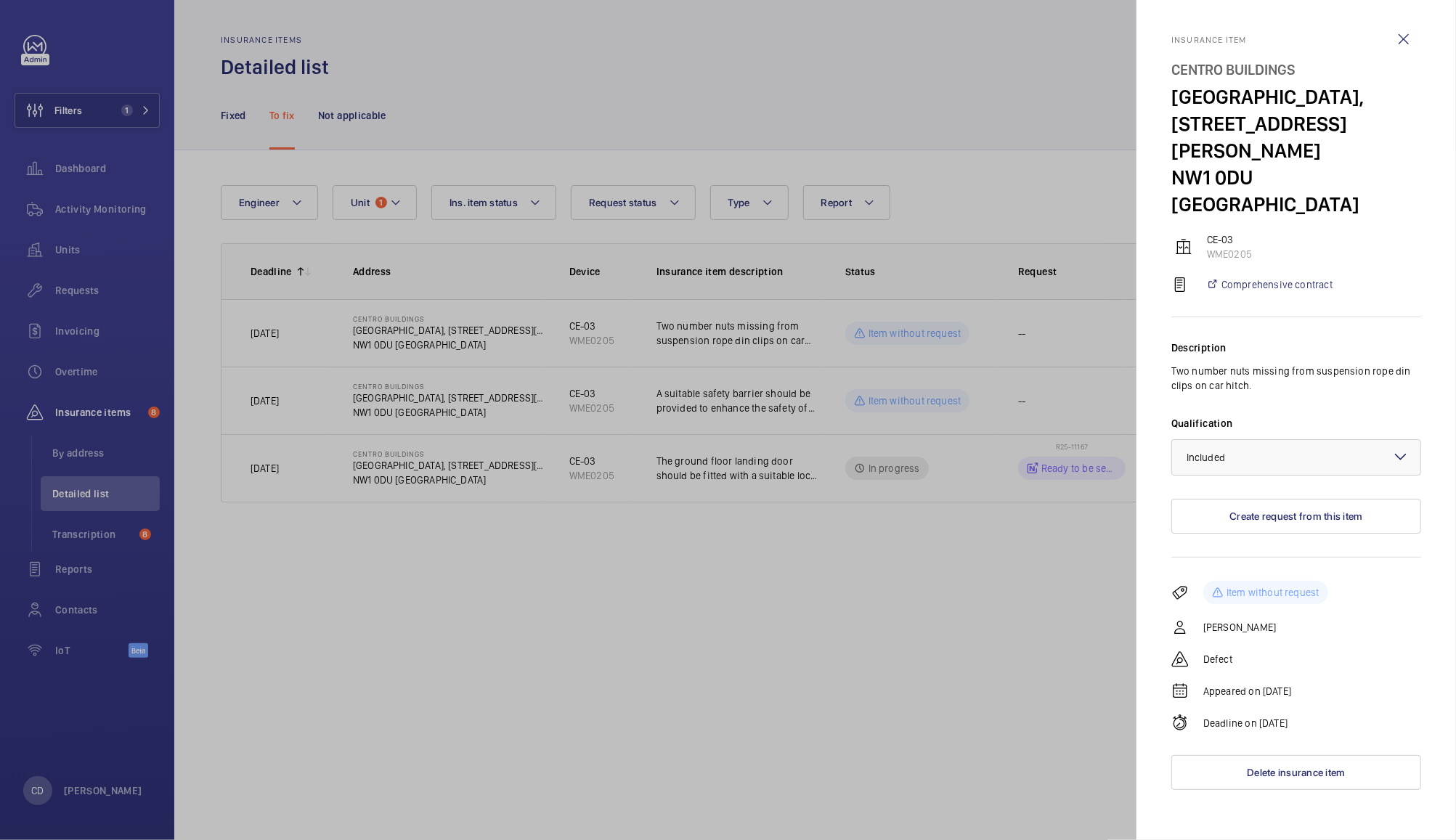
click at [982, 641] on div at bounding box center [728, 420] width 1456 height 840
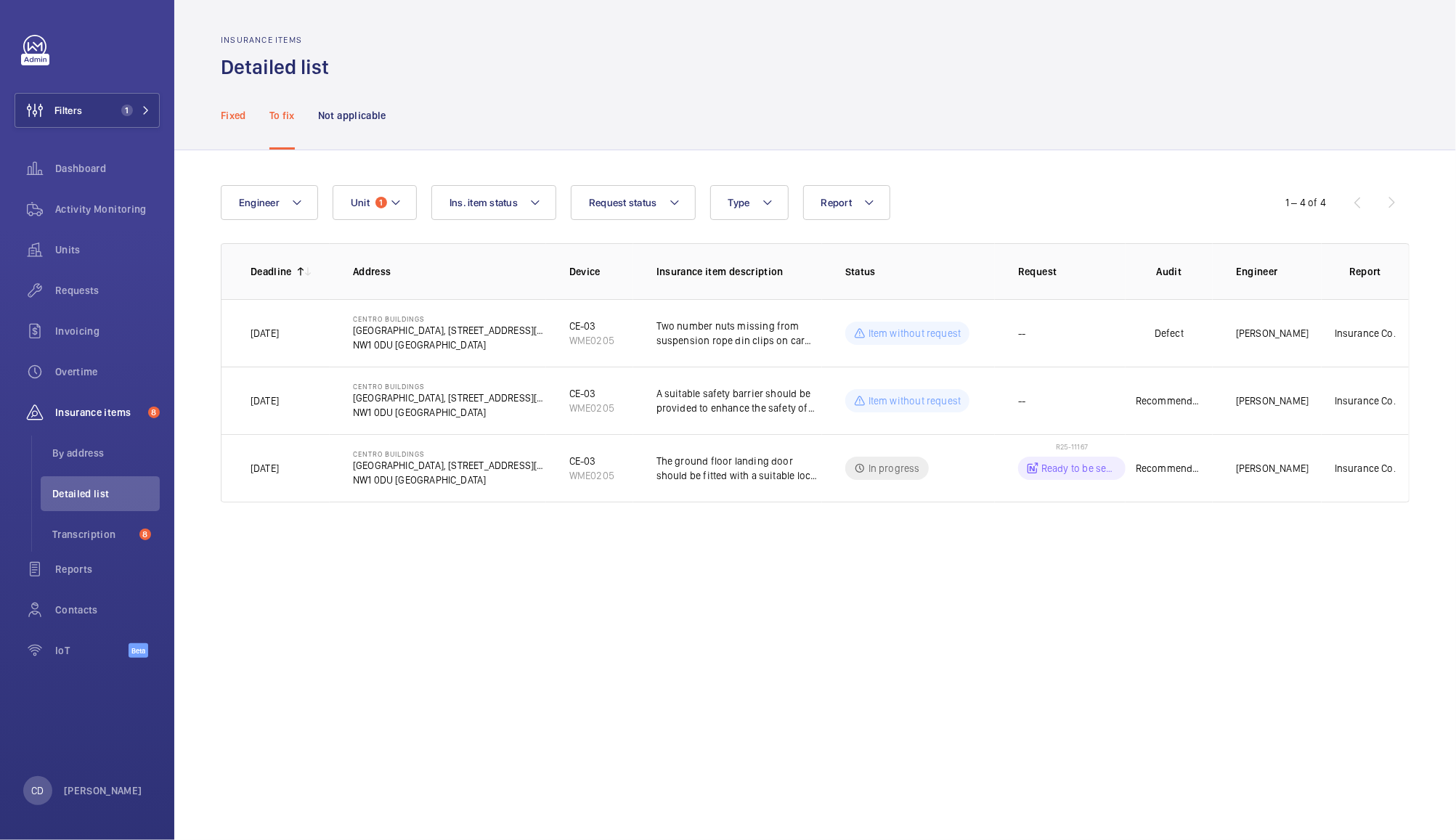
click at [240, 108] on p "Fixed" at bounding box center [233, 115] width 26 height 15
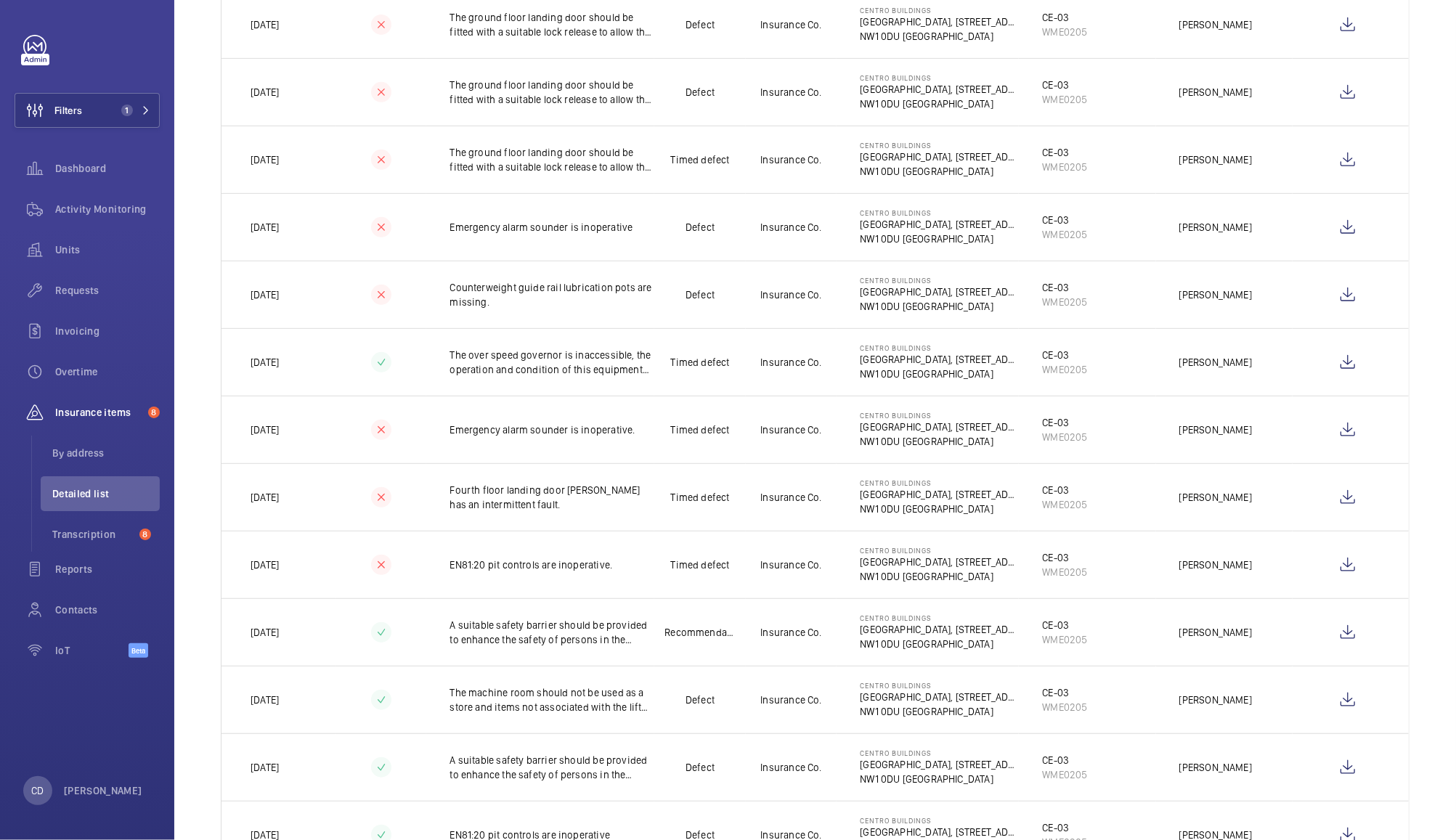
scroll to position [525, 0]
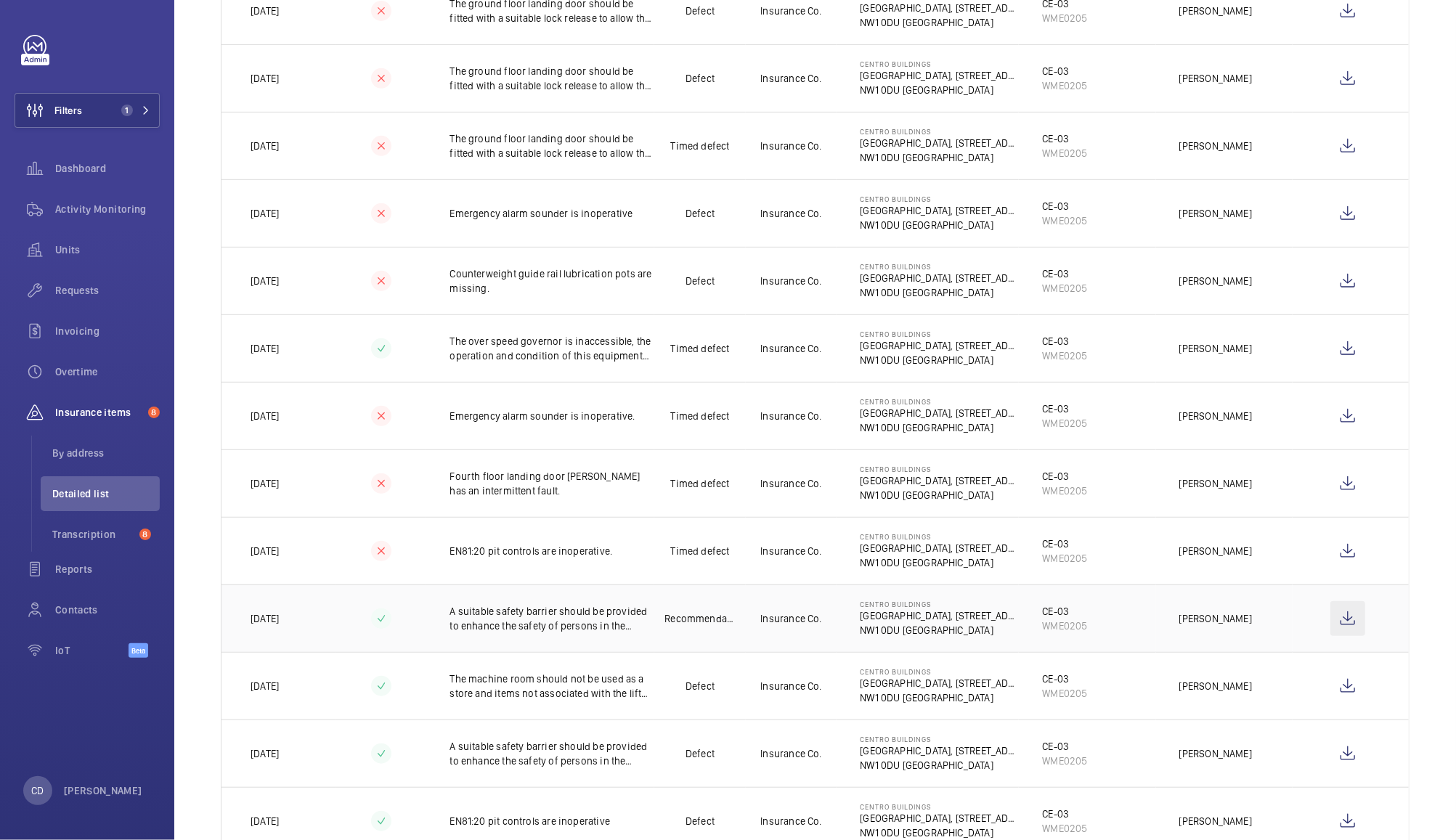
click at [1340, 630] on wm-front-icon-button at bounding box center [1347, 618] width 35 height 35
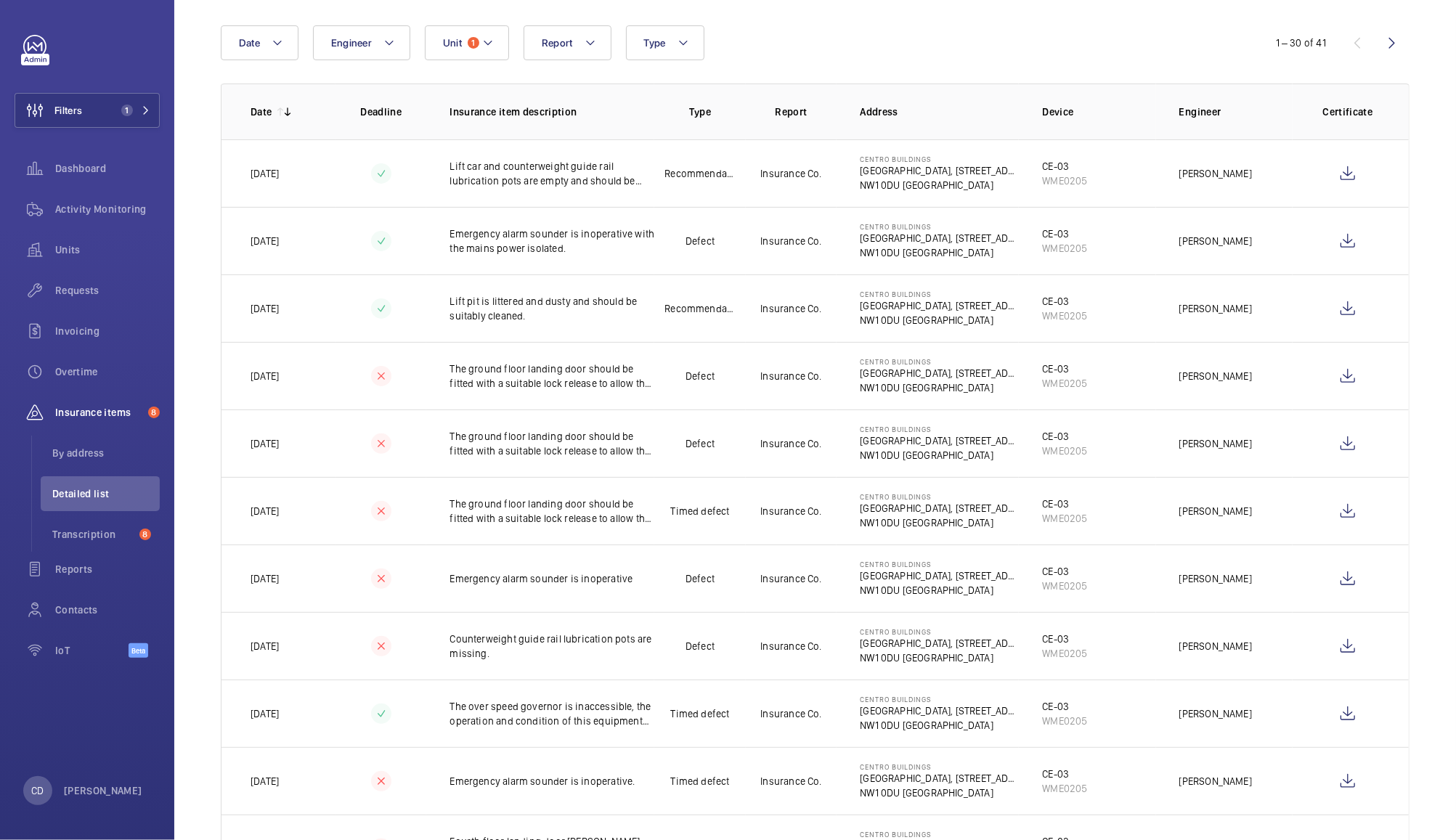
scroll to position [0, 0]
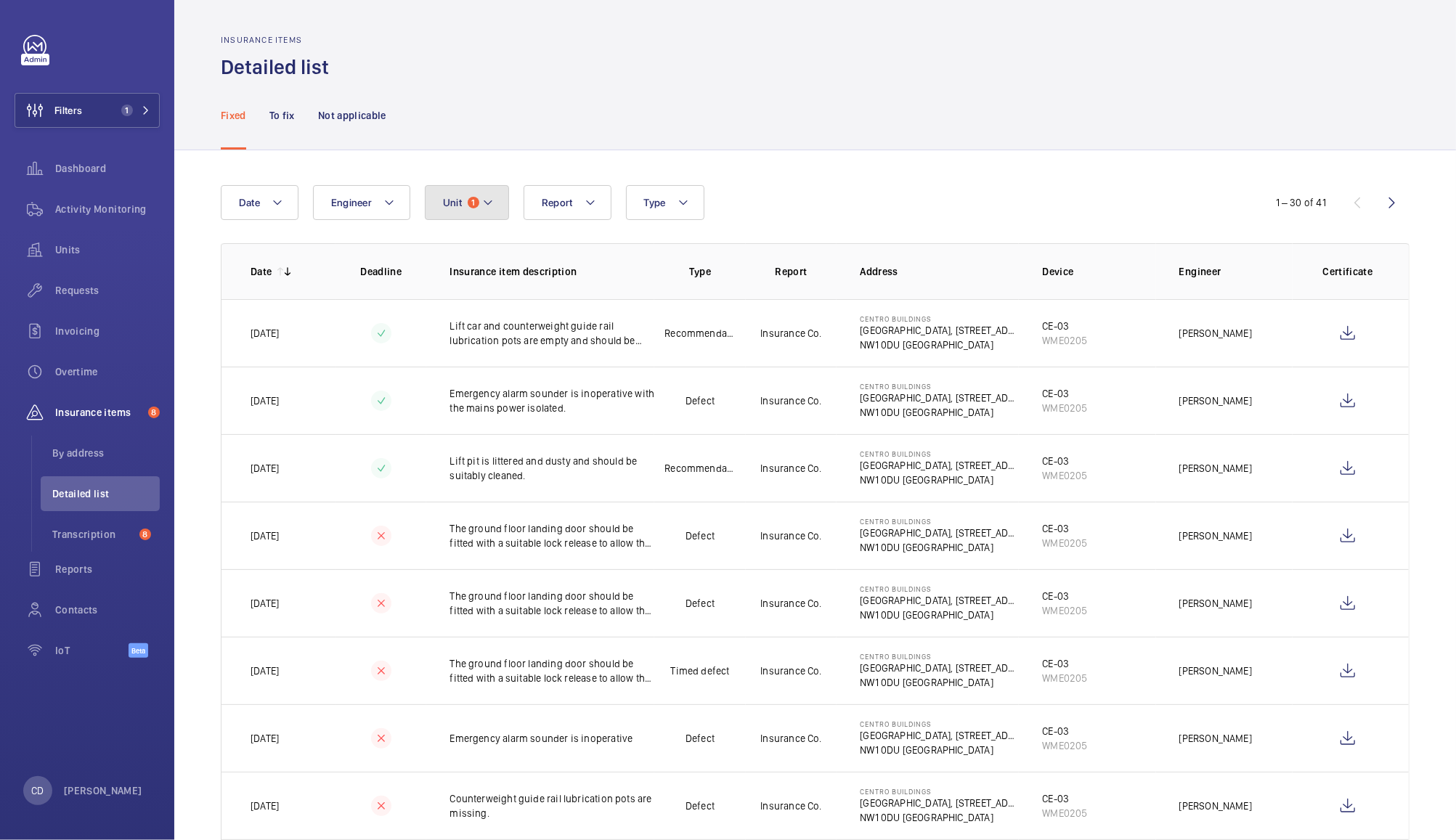
click at [489, 202] on mat-icon at bounding box center [488, 203] width 12 height 17
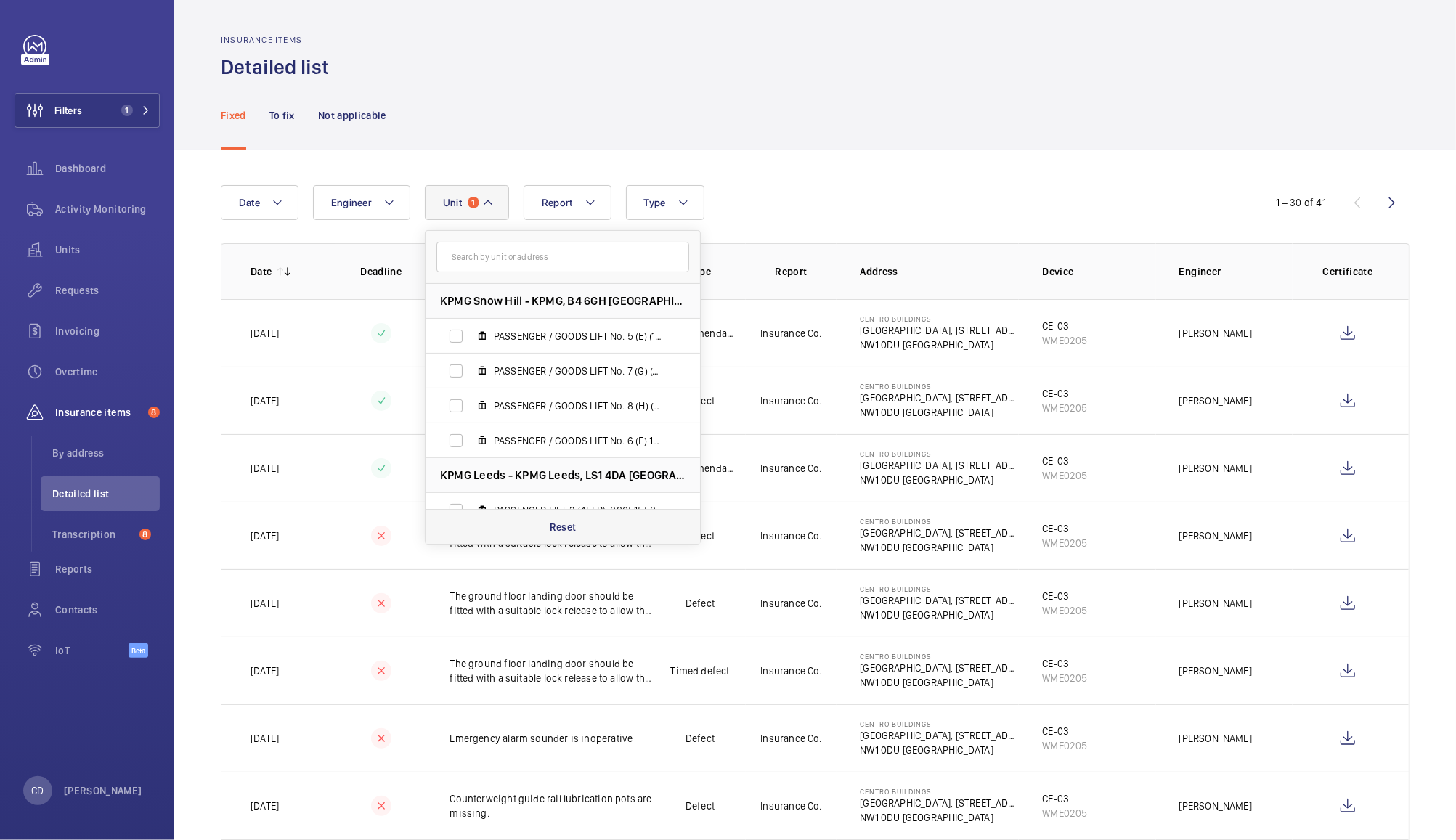
click at [582, 529] on div "Reset" at bounding box center [563, 526] width 275 height 35
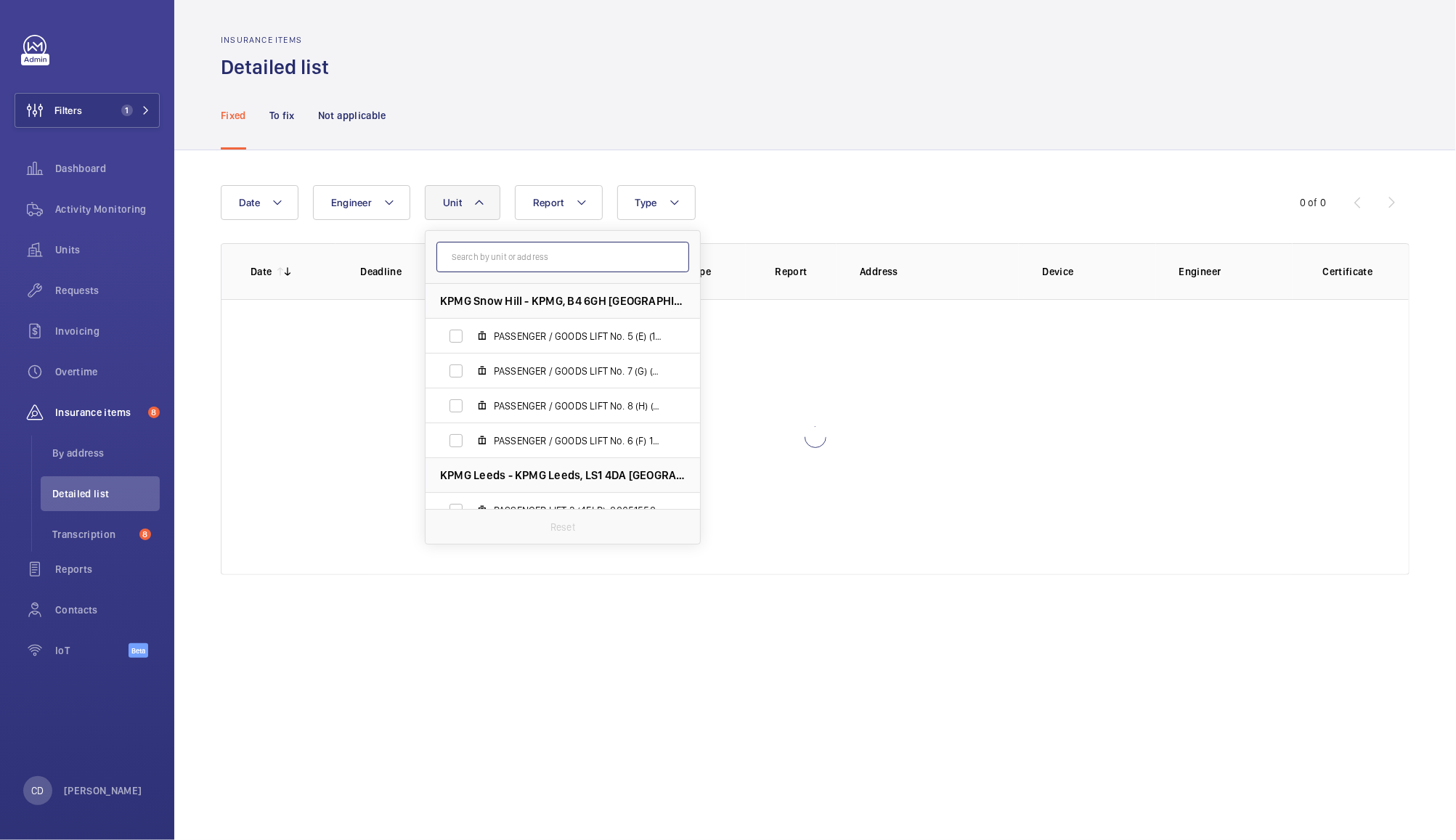
click at [576, 255] on input "text" at bounding box center [562, 256] width 252 height 30
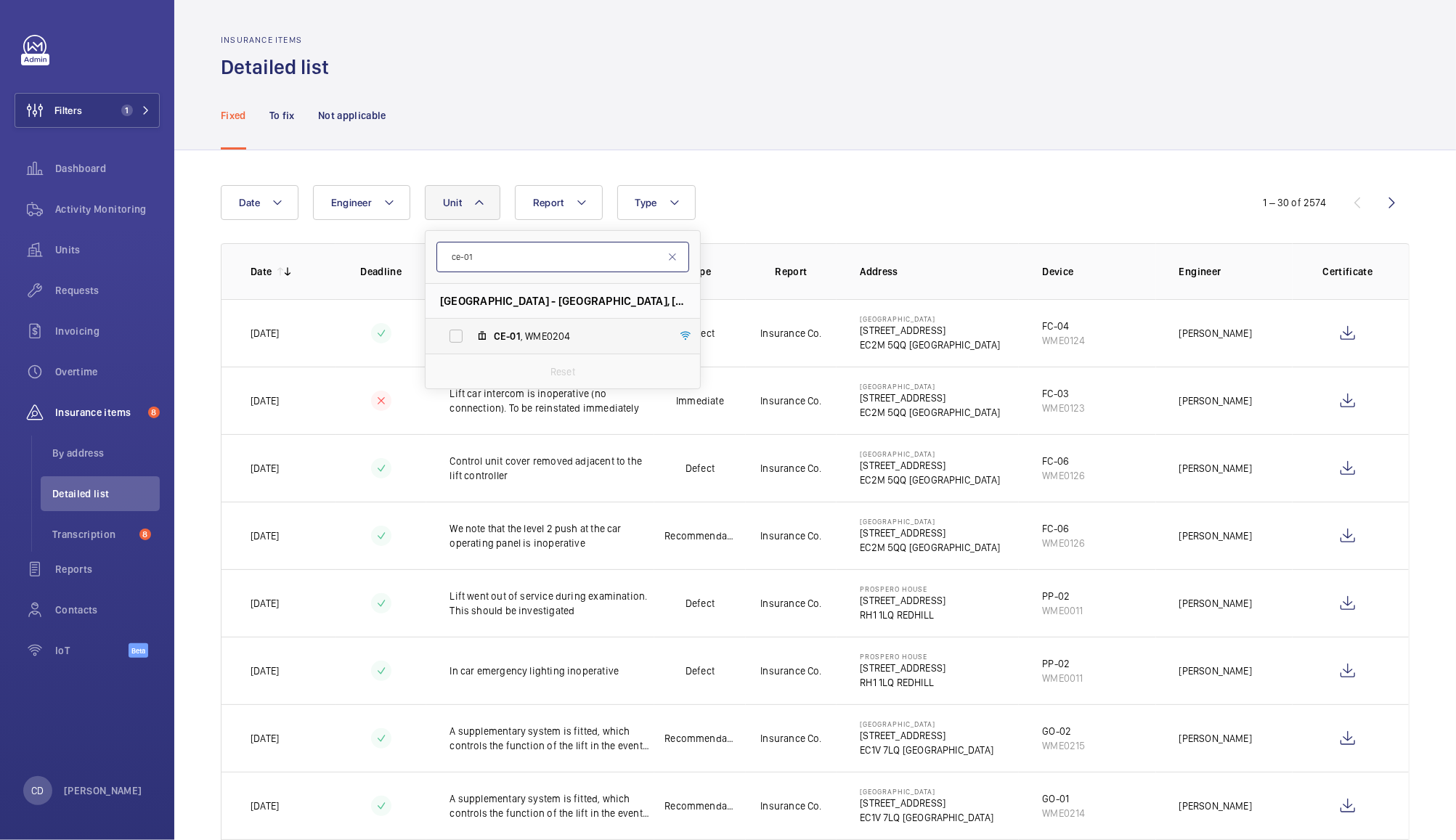
type input "ce-01"
click at [564, 336] on span "CE-01 , WME0204" at bounding box center [578, 336] width 169 height 15
click at [471, 336] on input "CE-01 , WME0204" at bounding box center [456, 335] width 29 height 29
checkbox input "true"
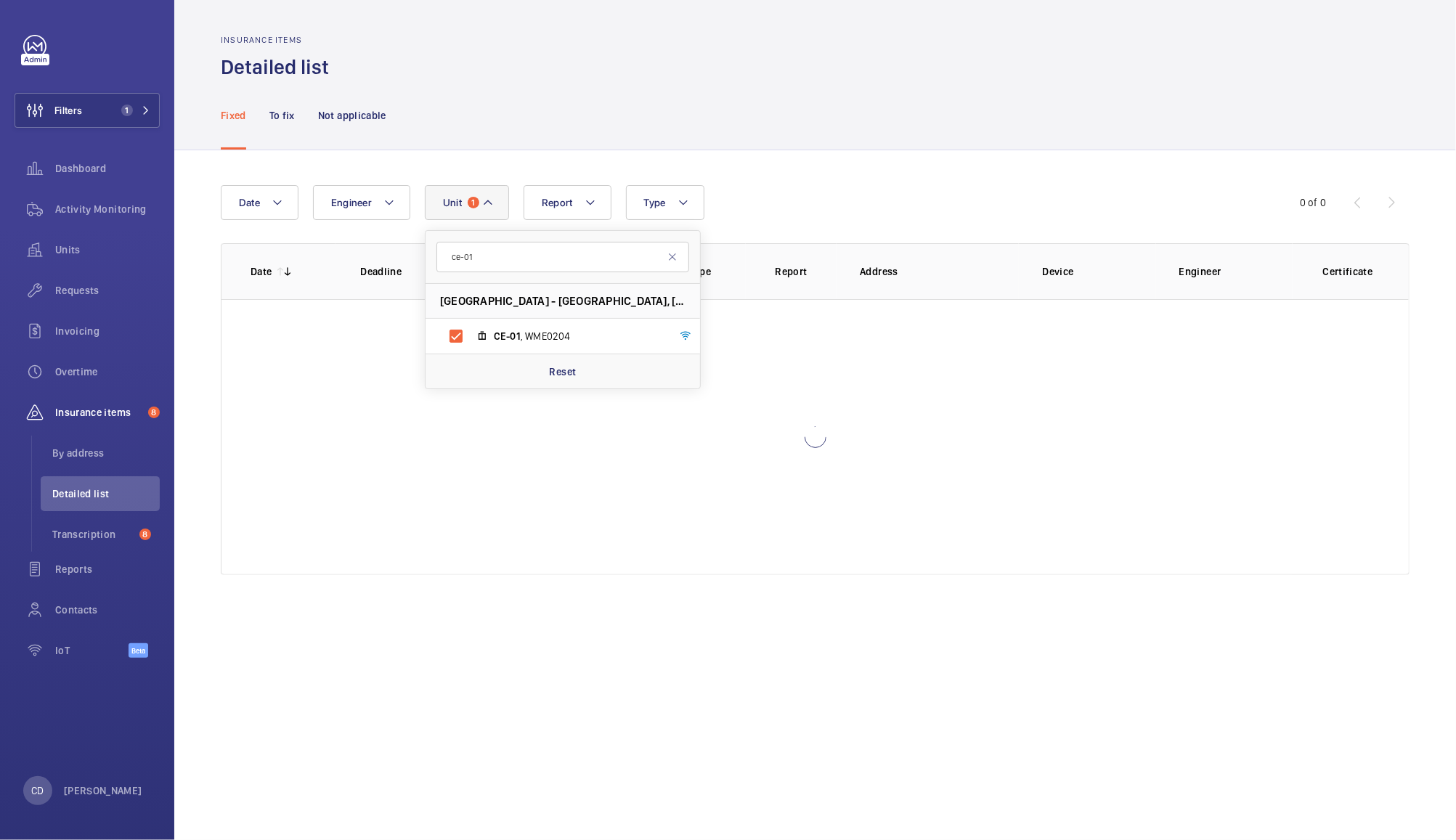
click at [832, 137] on div "Fixed To fix Not applicable" at bounding box center [815, 115] width 1189 height 69
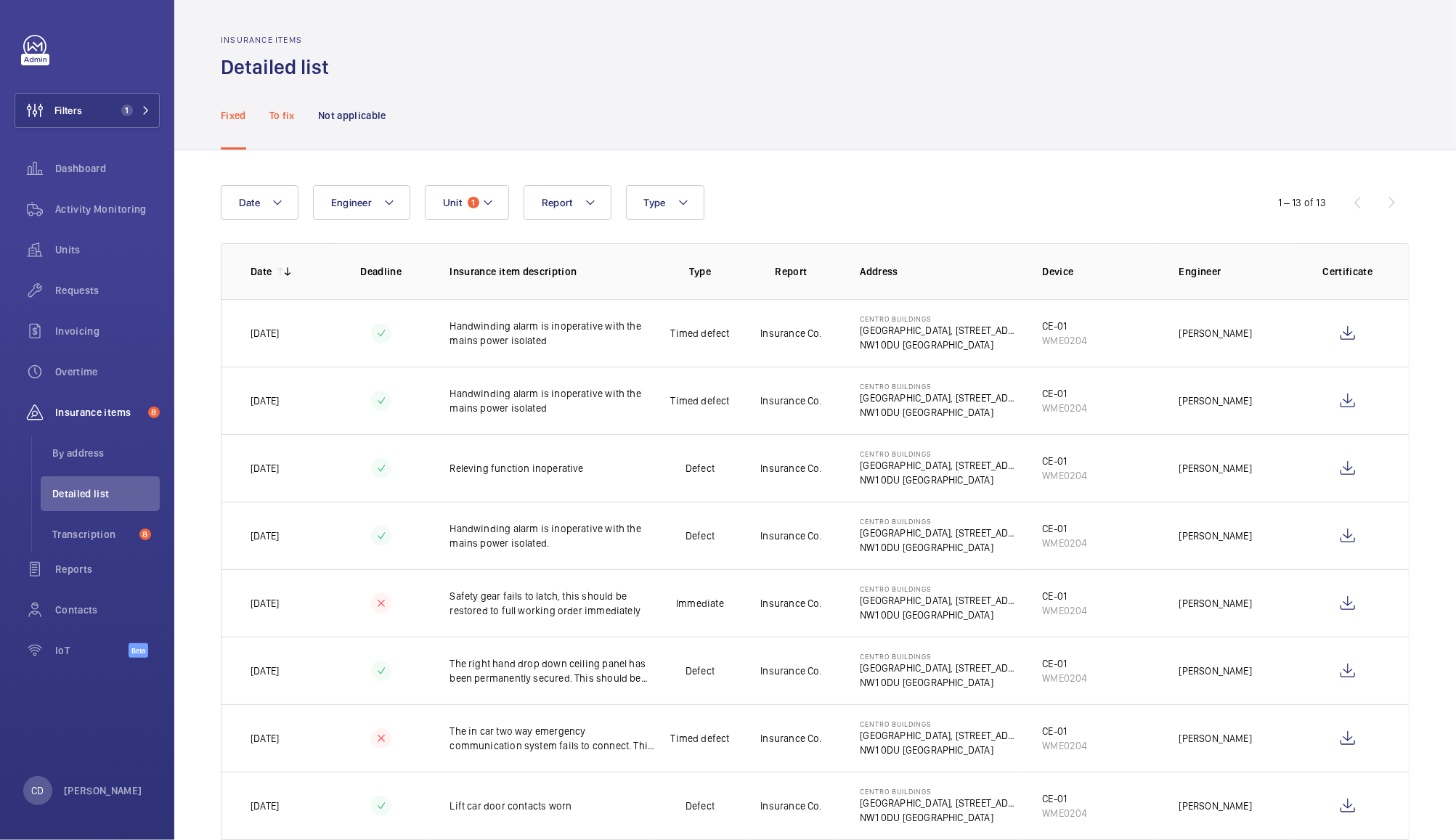
click at [278, 119] on p "To fix" at bounding box center [282, 115] width 26 height 15
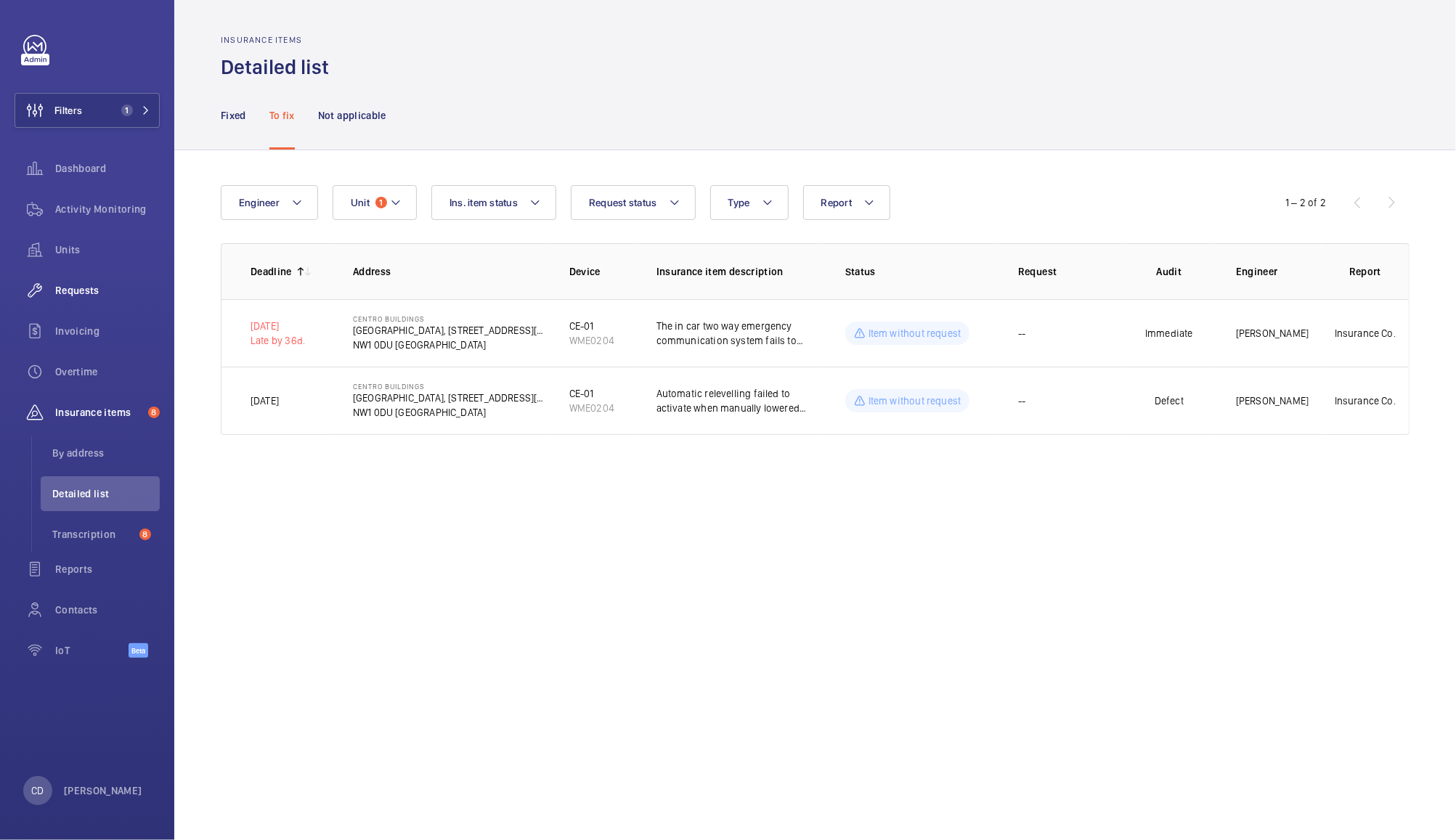
click at [75, 303] on div "Requests" at bounding box center [87, 290] width 145 height 35
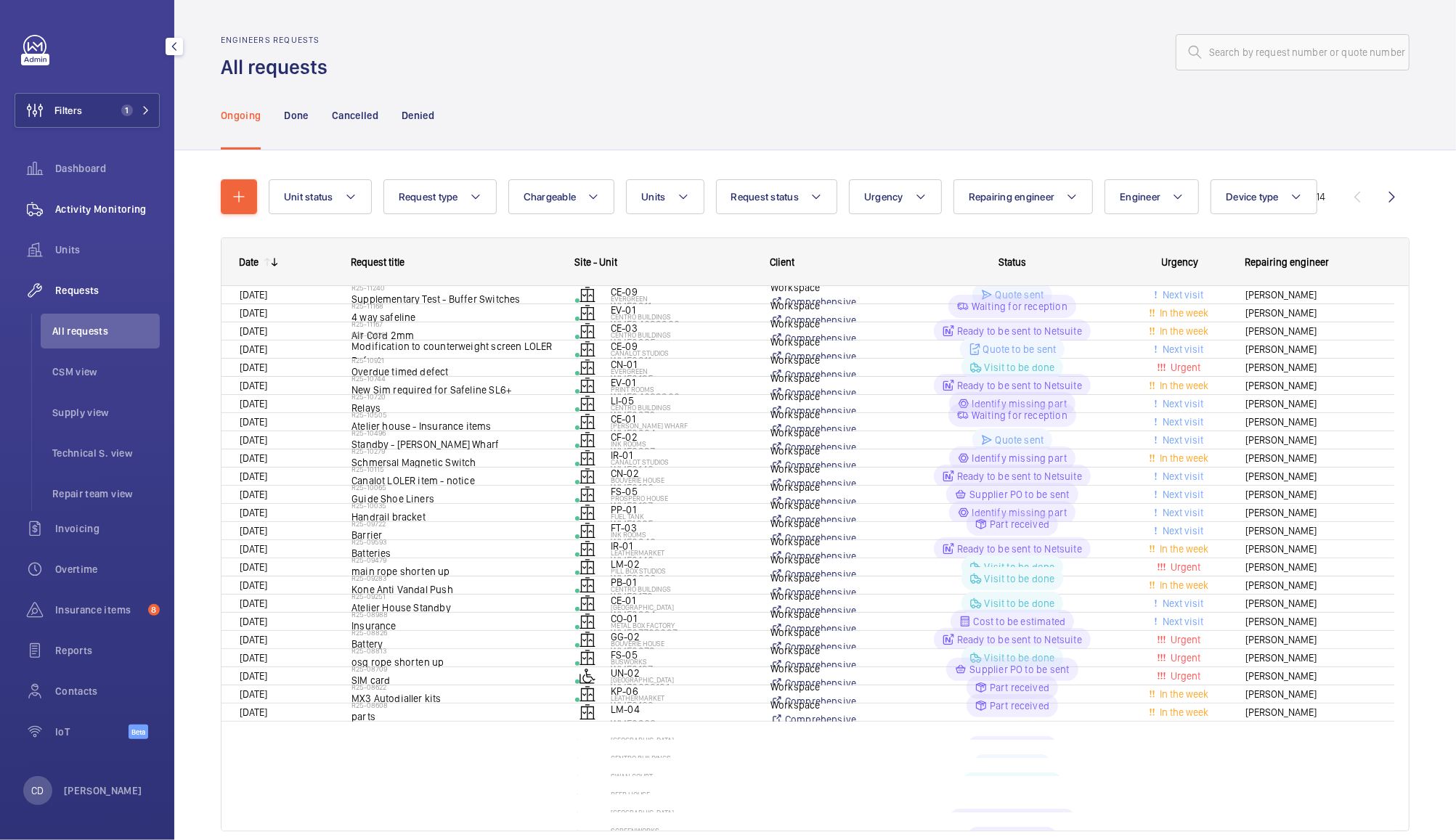
click at [96, 217] on div "Activity Monitoring" at bounding box center [87, 209] width 145 height 35
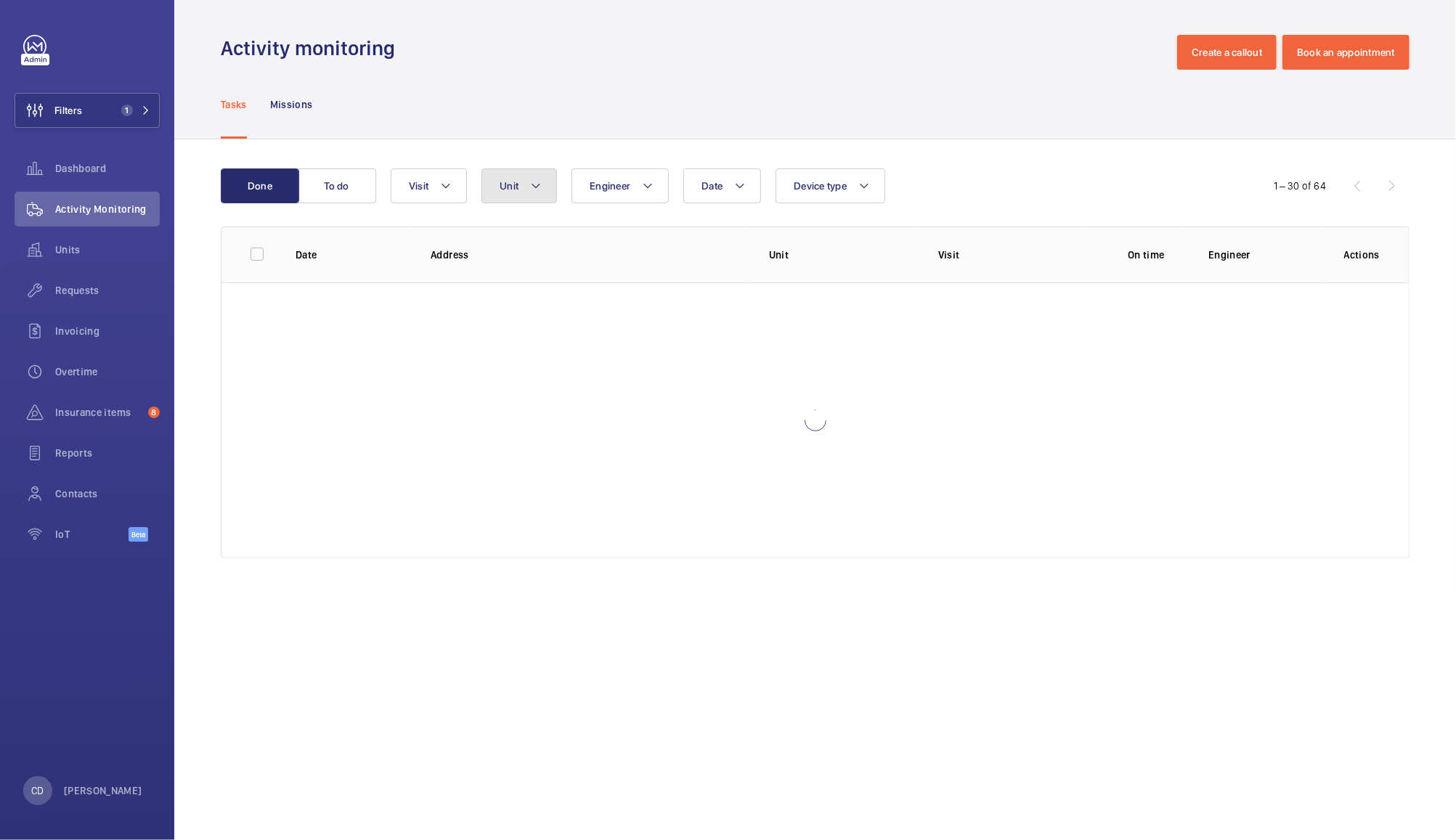
click at [509, 186] on span "Unit" at bounding box center [509, 186] width 19 height 12
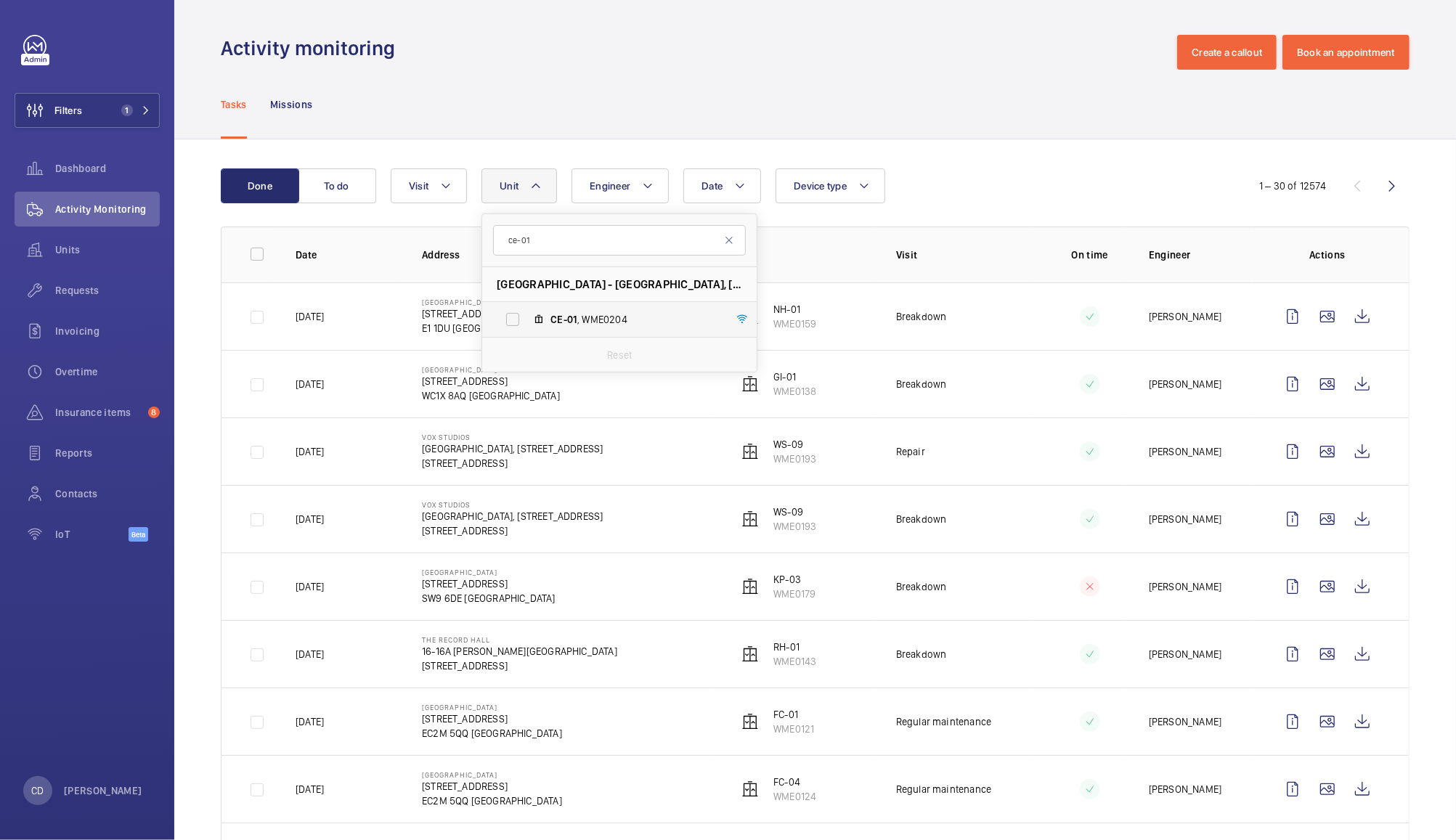
type input "ce-01"
click at [603, 319] on span "CE-01 , WME0204" at bounding box center [634, 319] width 169 height 15
click at [527, 319] on input "CE-01 , WME0204" at bounding box center [513, 319] width 29 height 29
checkbox input "true"
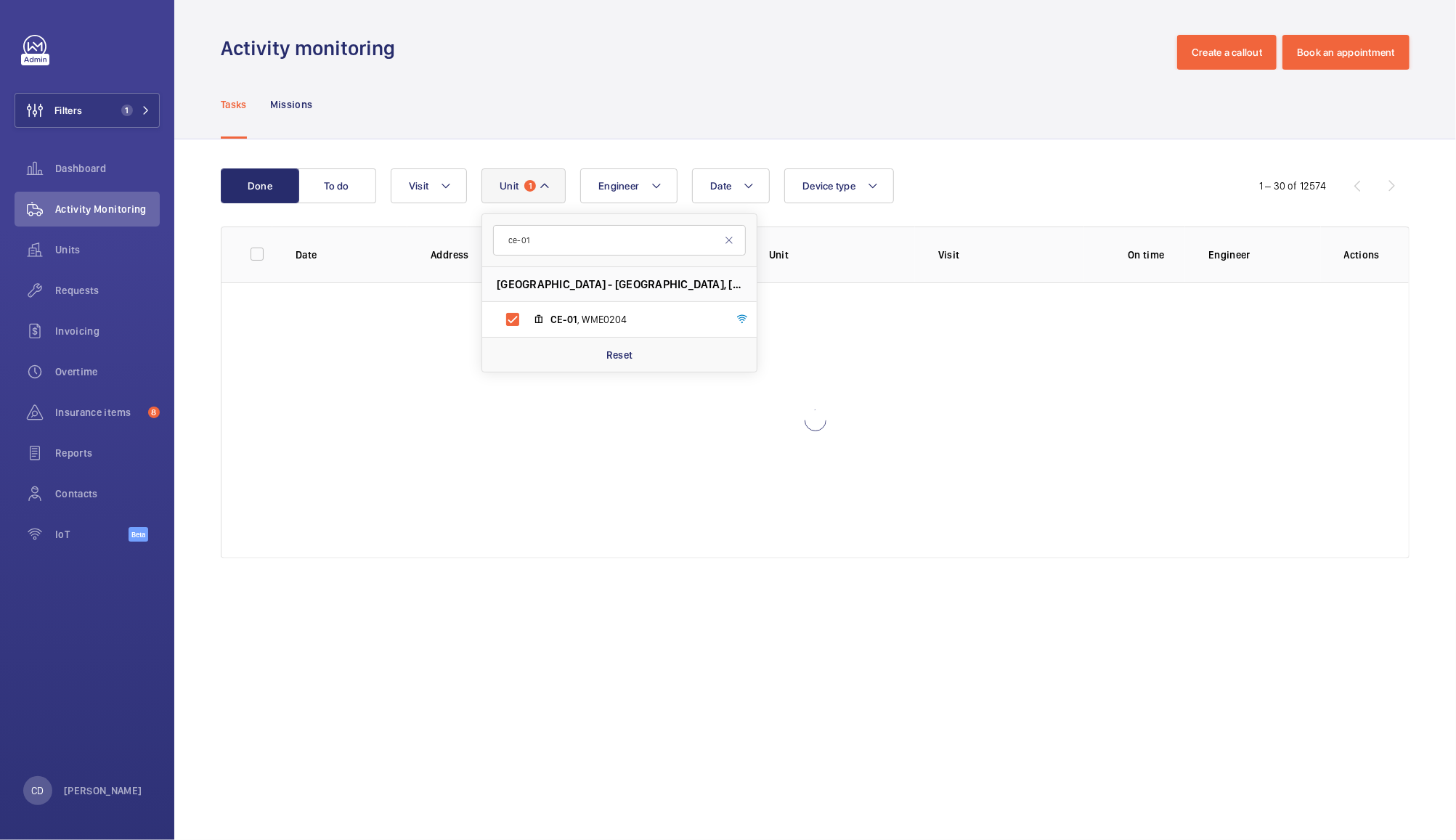
click at [904, 99] on div "Tasks Missions" at bounding box center [815, 104] width 1189 height 69
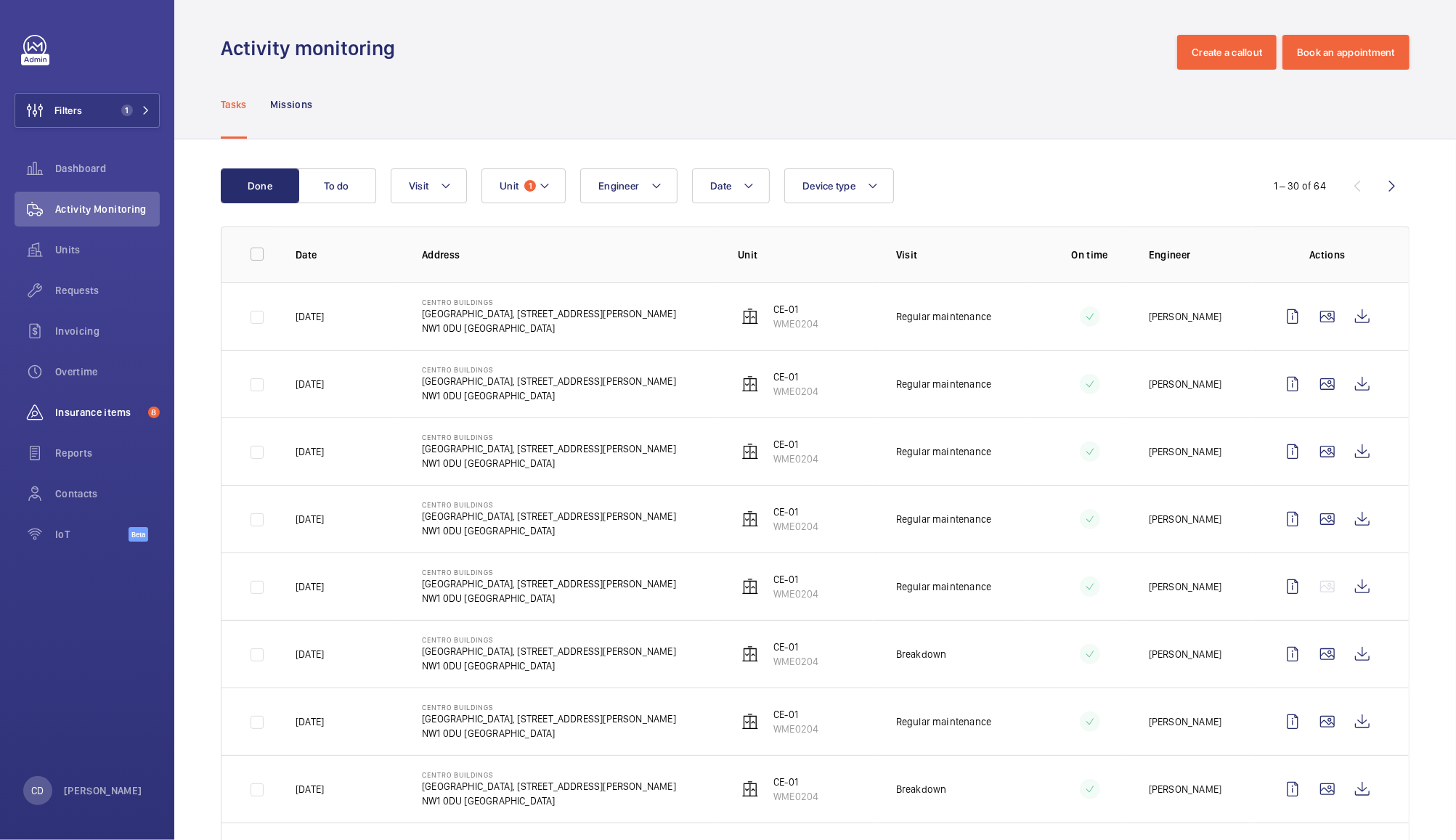
click at [93, 411] on span "Insurance items" at bounding box center [99, 412] width 87 height 15
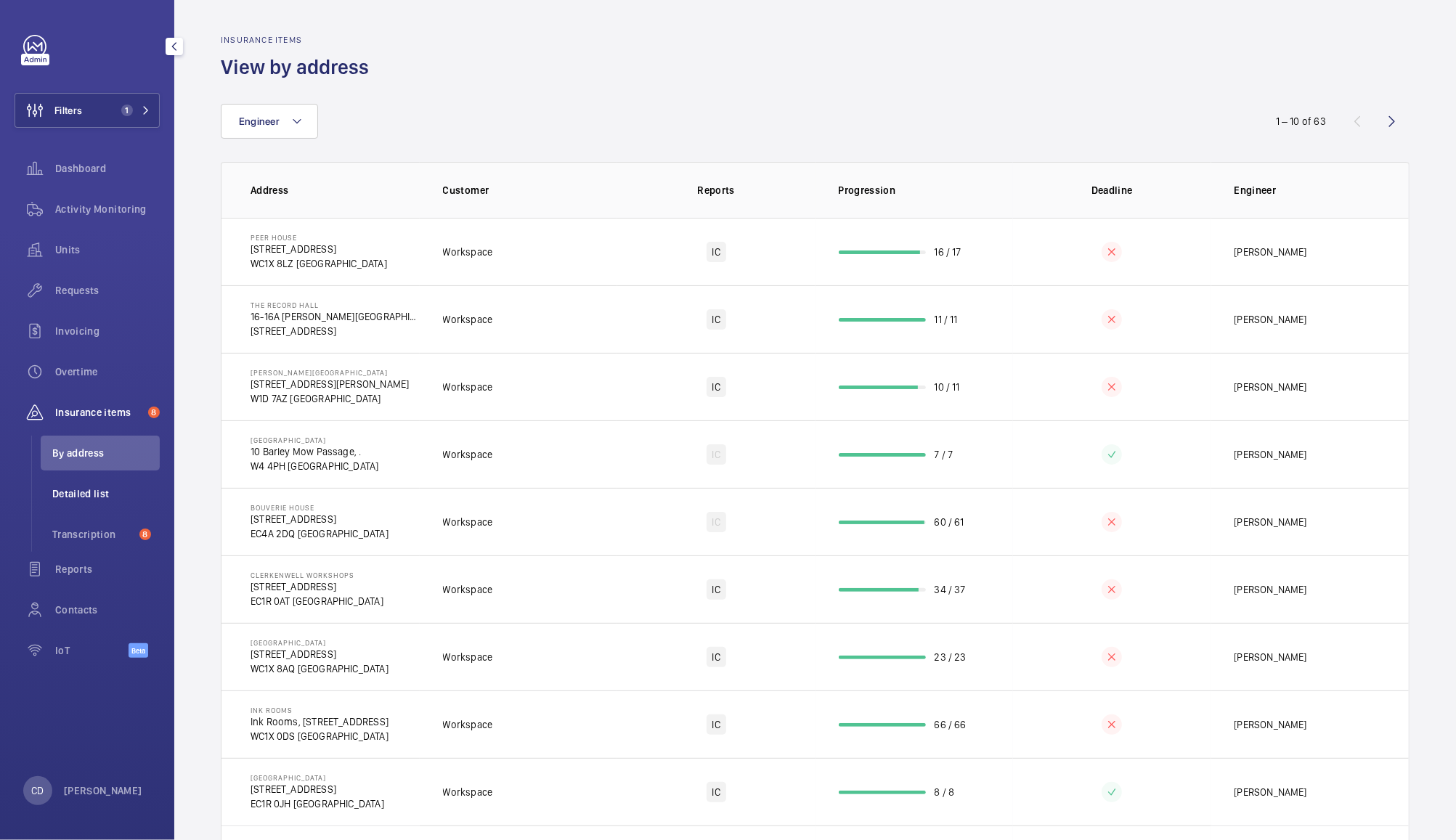
click at [93, 502] on li "Detailed list" at bounding box center [99, 493] width 119 height 35
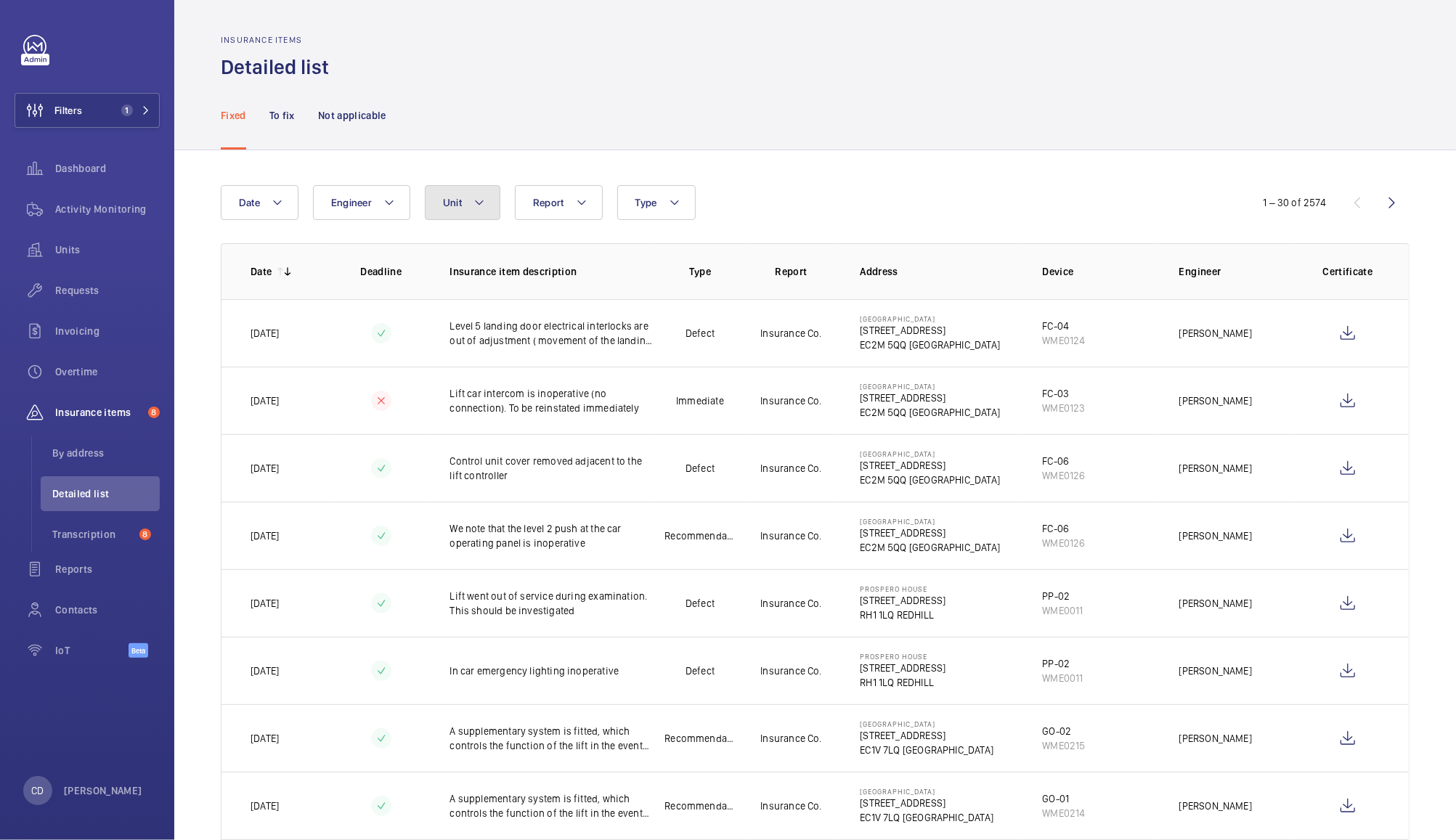
click at [476, 208] on mat-icon at bounding box center [479, 203] width 12 height 17
type input "ce-01"
click at [563, 341] on span "CE-01 , WME0204" at bounding box center [578, 336] width 169 height 15
click at [471, 341] on input "CE-01 , WME0204" at bounding box center [456, 335] width 29 height 29
checkbox input "true"
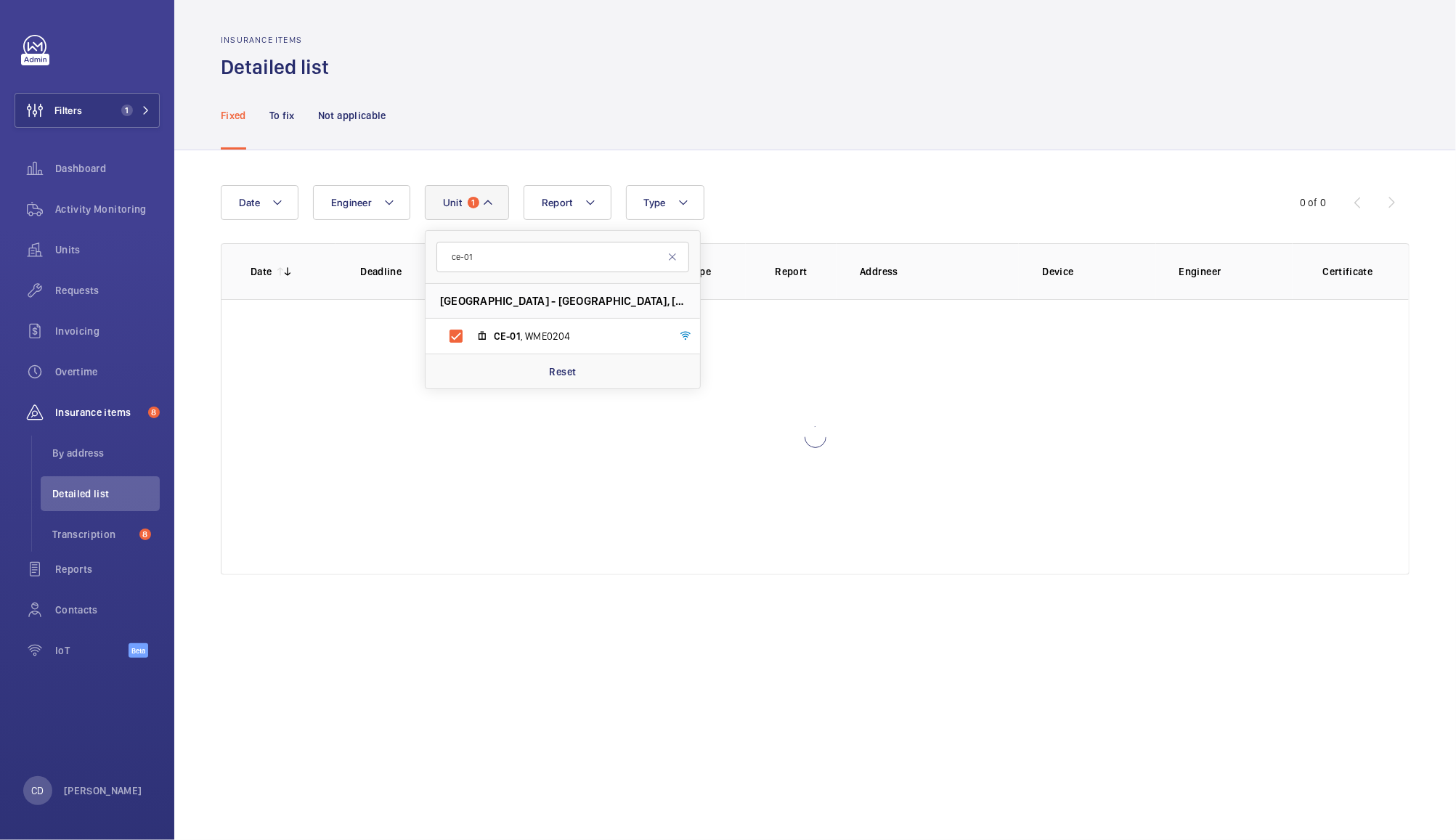
click at [860, 117] on div "Fixed To fix Not applicable" at bounding box center [815, 115] width 1189 height 69
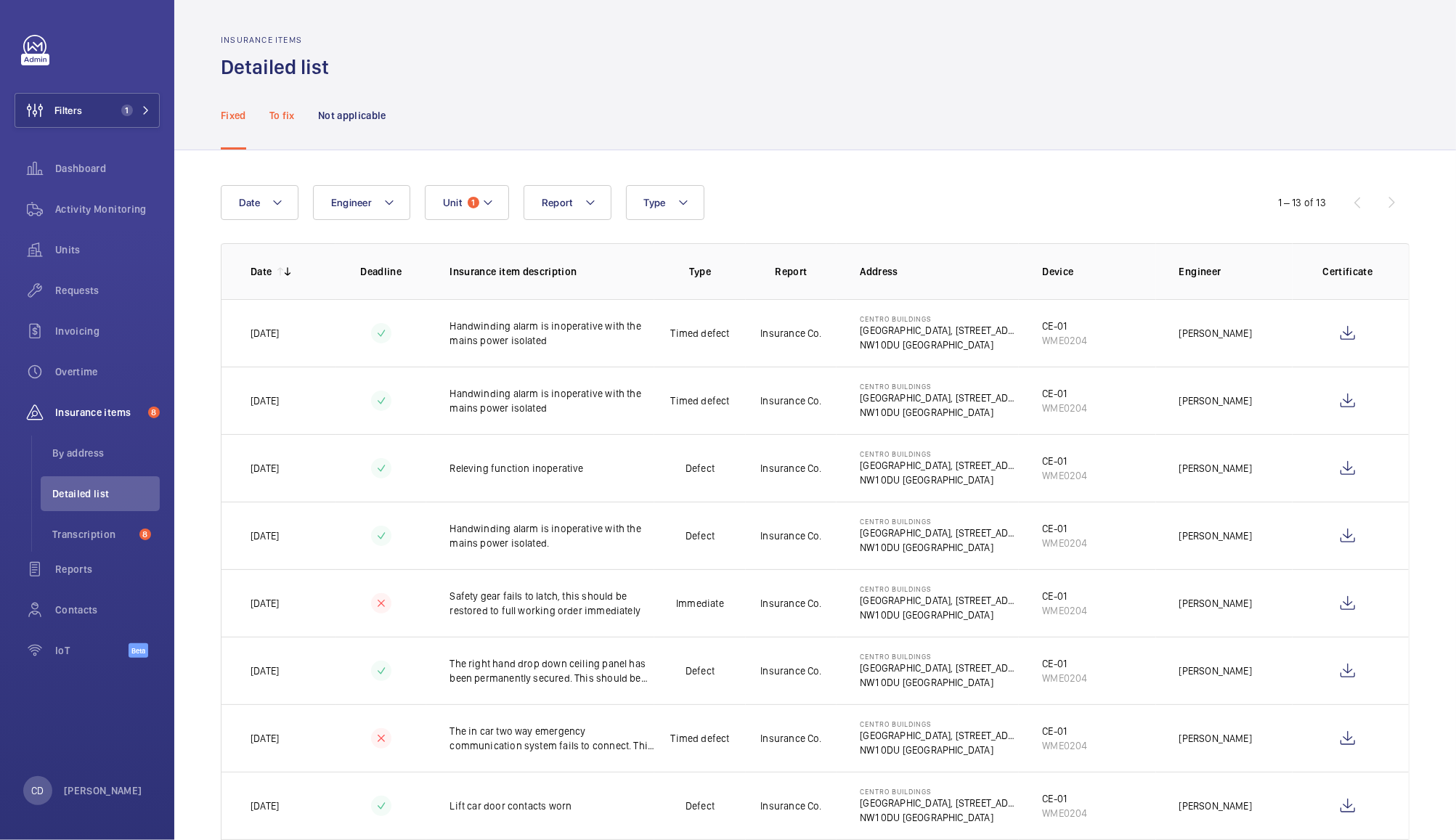
click at [290, 105] on div "To fix" at bounding box center [282, 115] width 26 height 69
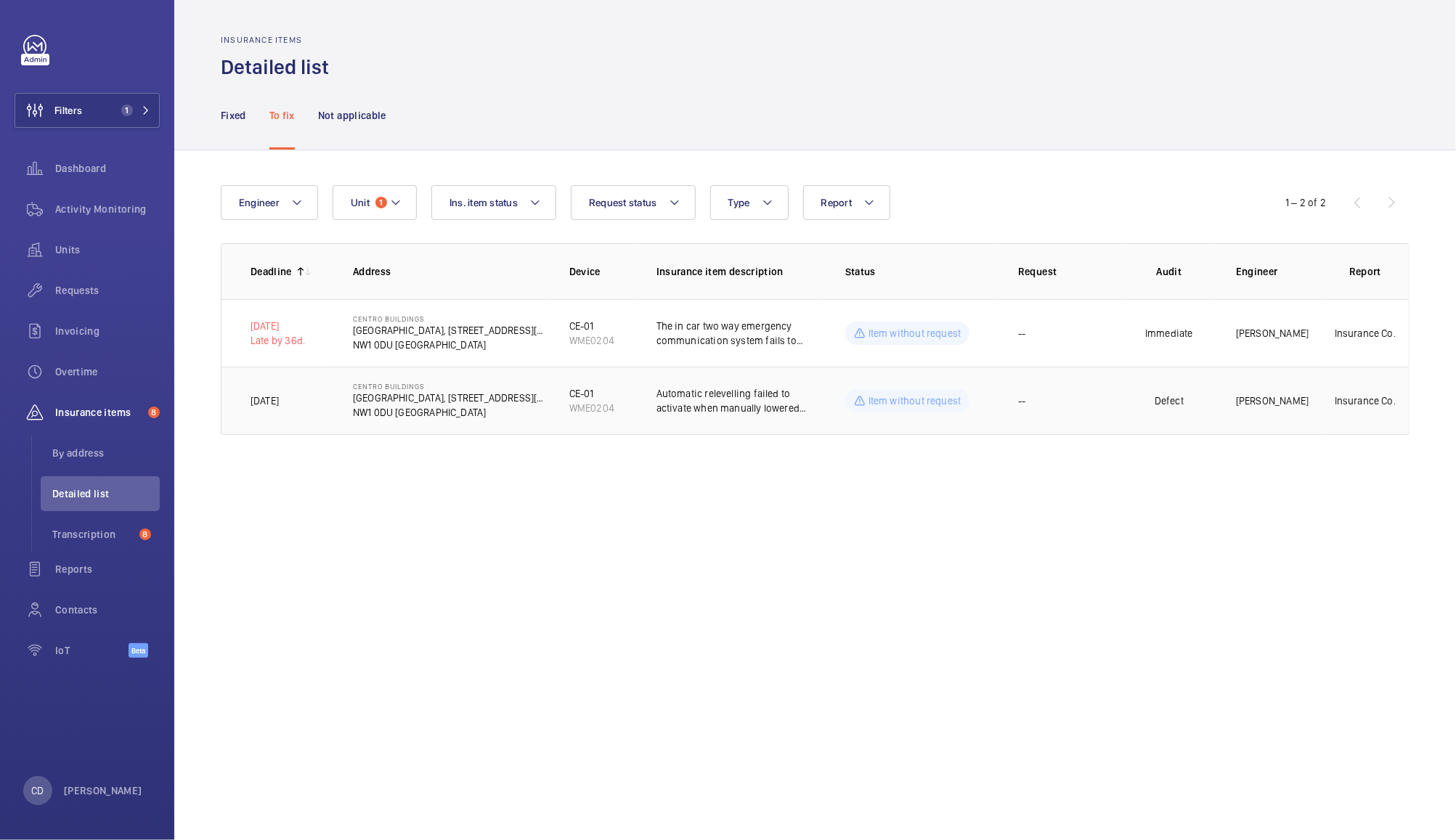
click at [1246, 403] on p "Deniz Hussein" at bounding box center [1273, 401] width 73 height 15
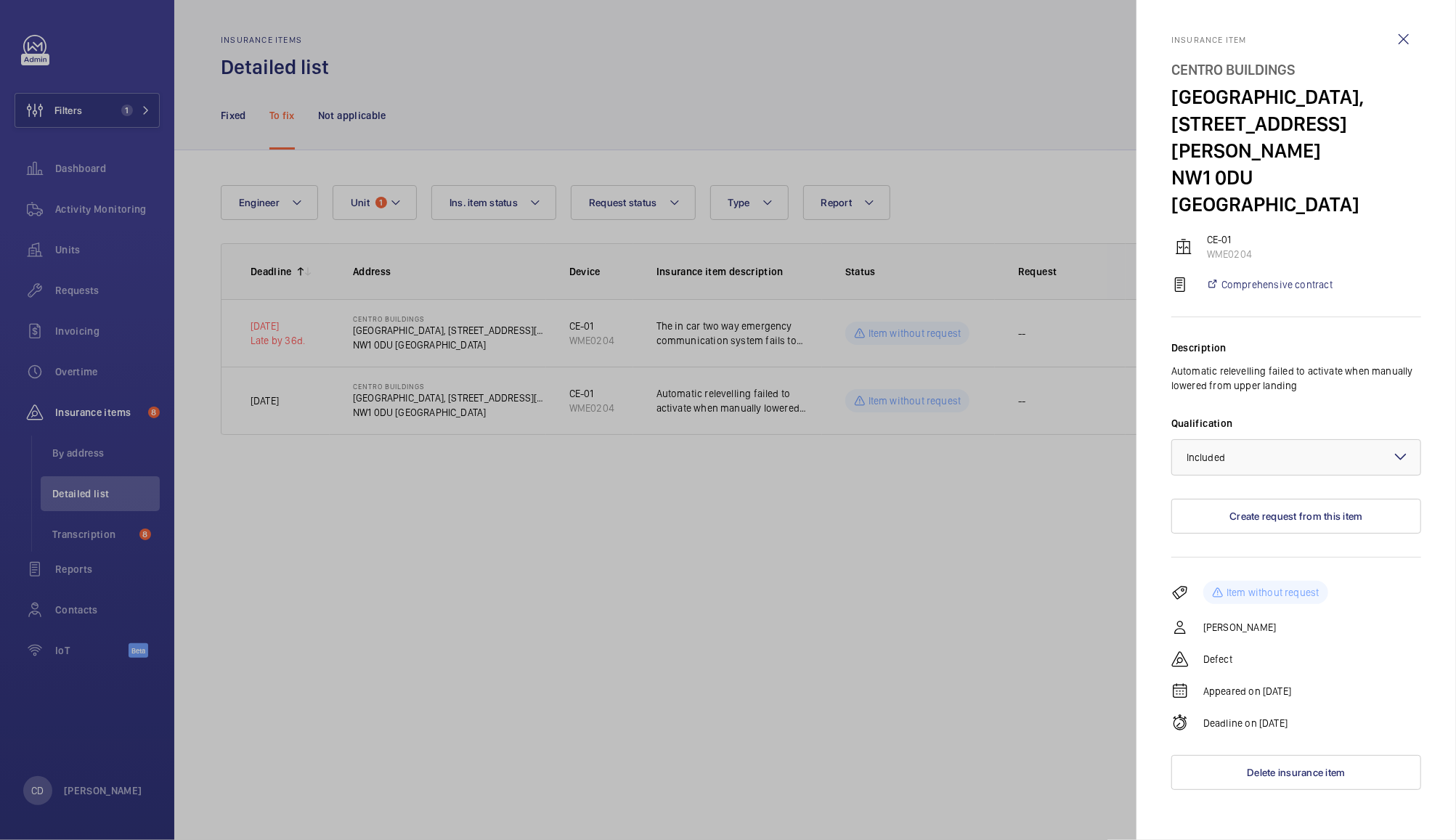
click at [1058, 636] on div at bounding box center [728, 420] width 1456 height 840
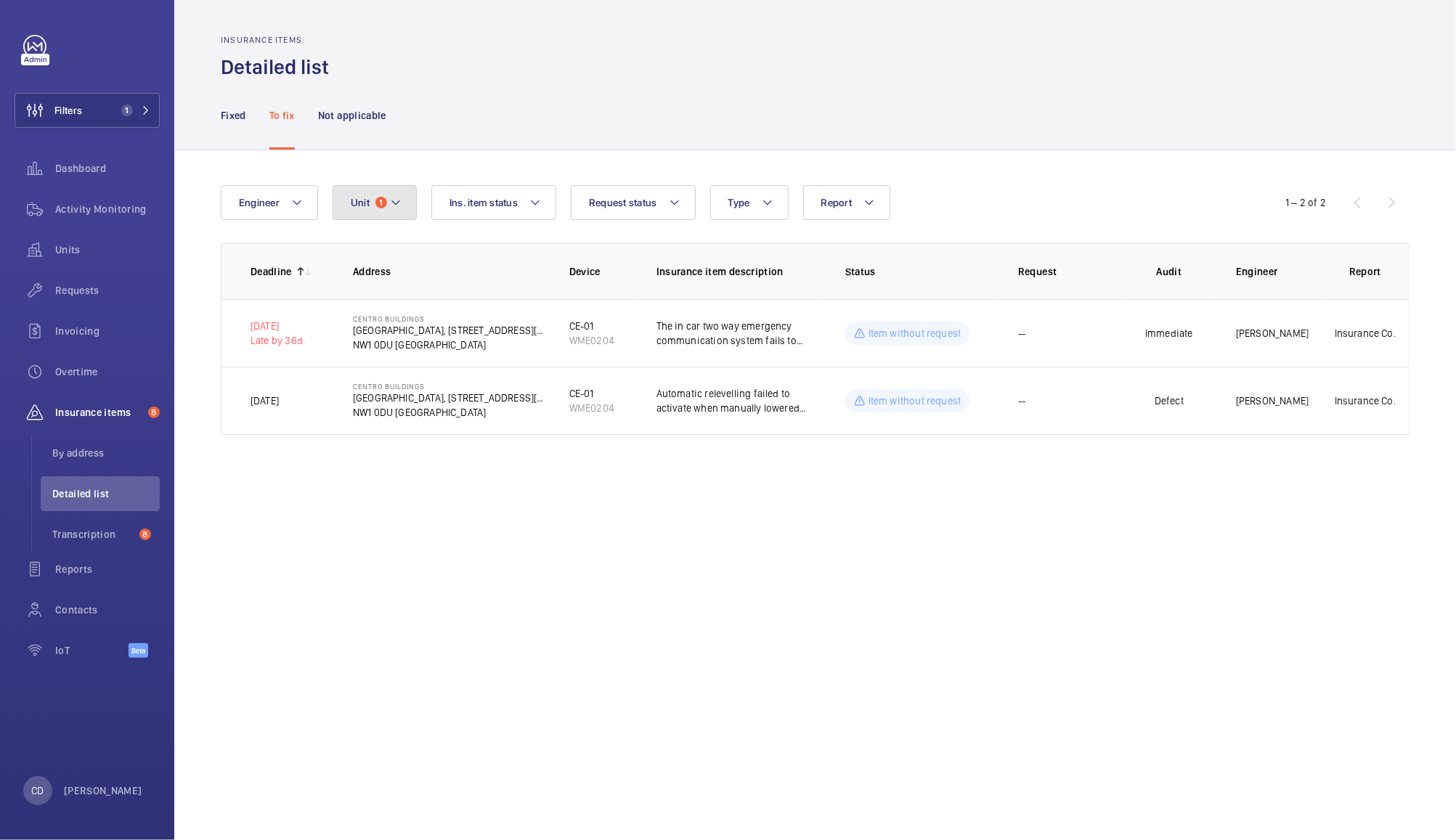
click at [360, 200] on span "Unit" at bounding box center [360, 202] width 19 height 12
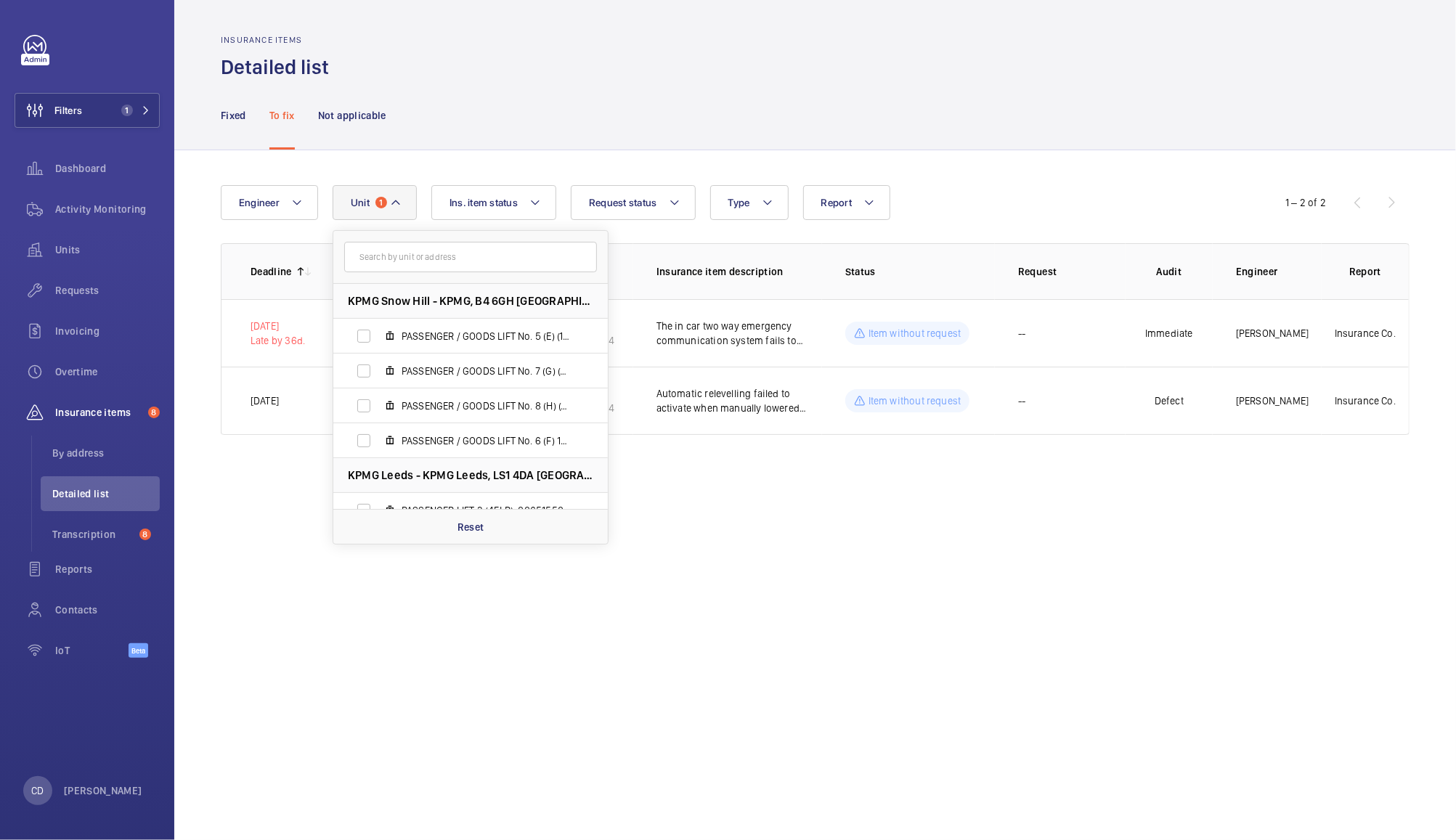
click at [506, 262] on input "text" at bounding box center [470, 256] width 252 height 30
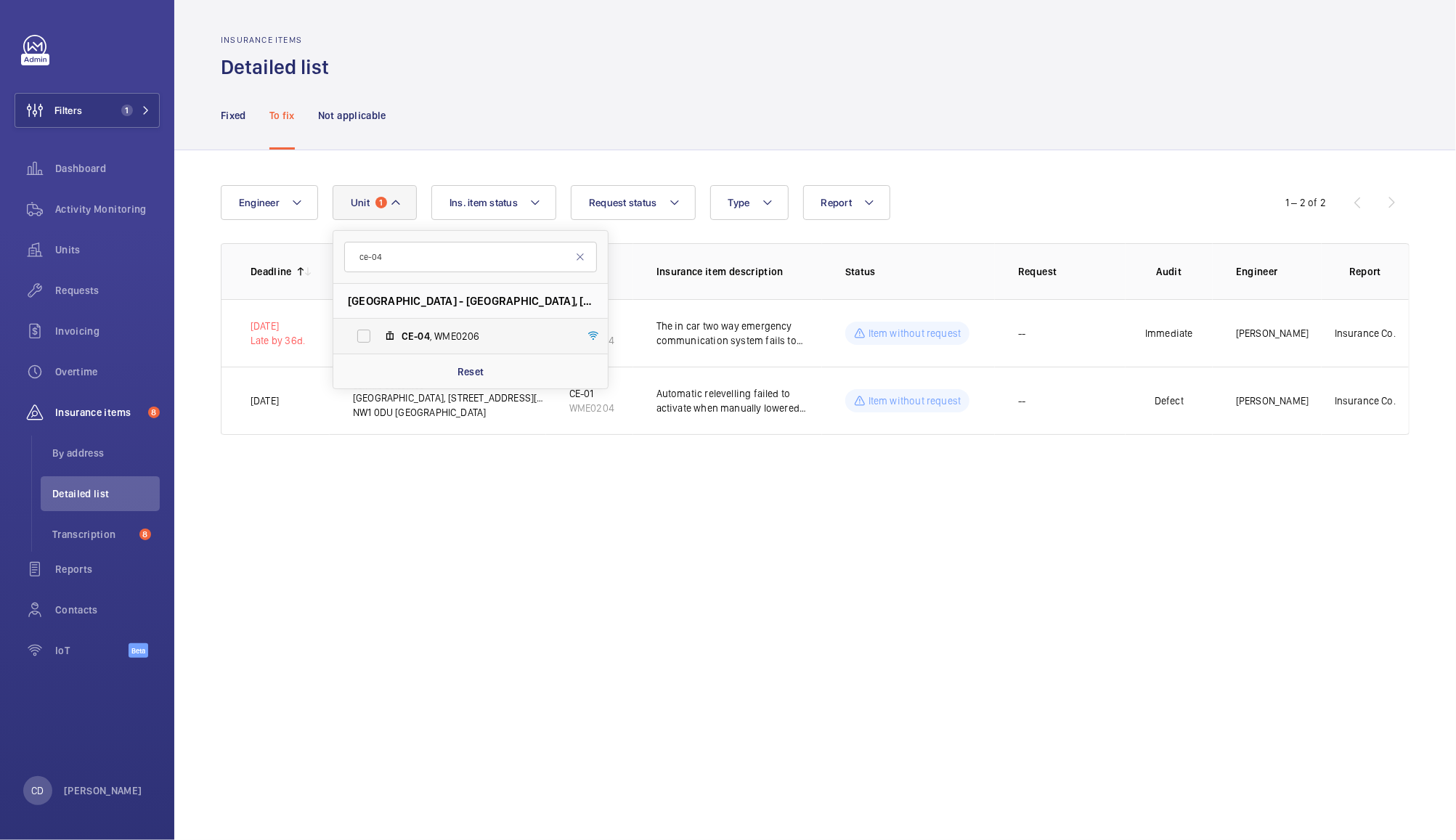
type input "ce-04"
click at [467, 342] on span "CE-04 , WME0206" at bounding box center [485, 336] width 169 height 15
click at [378, 342] on input "CE-04 , WME0206" at bounding box center [363, 335] width 29 height 29
checkbox input "true"
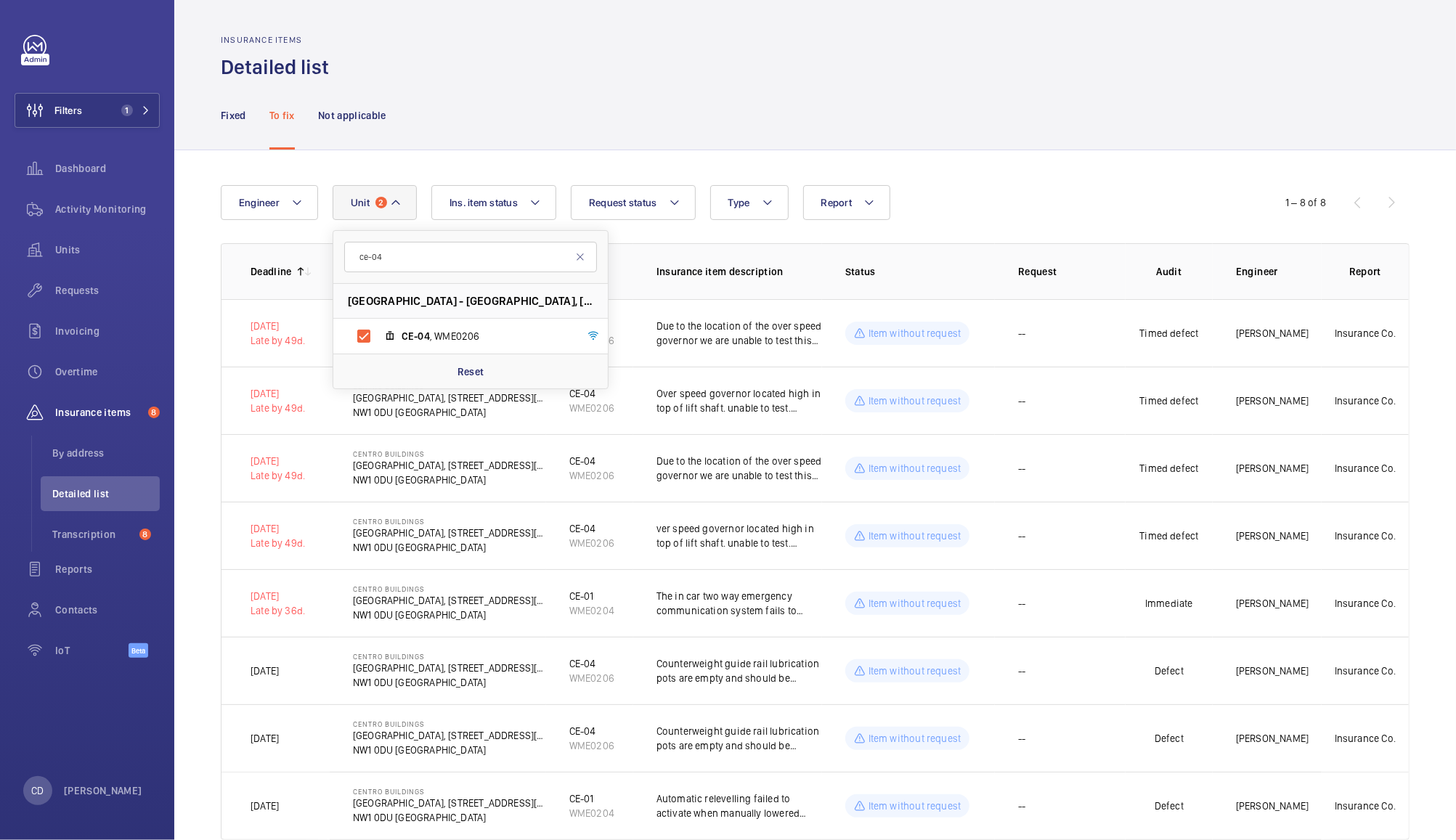
click at [857, 75] on div "Insurance items Detailed list" at bounding box center [815, 57] width 1189 height 46
click at [751, 333] on p "Due to the location of the over speed governor we are unable to test this devic…" at bounding box center [738, 333] width 165 height 29
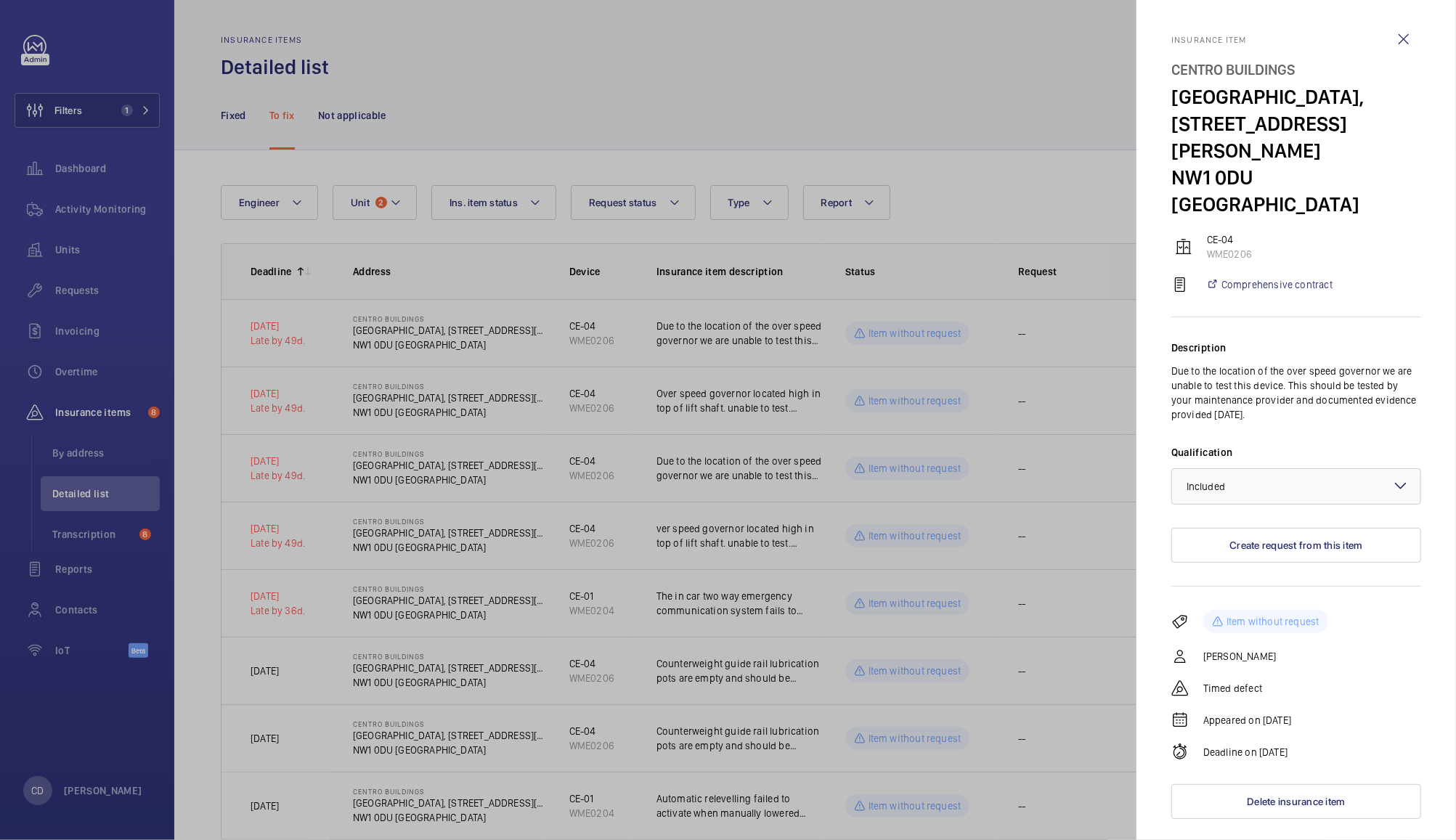
click at [712, 401] on div at bounding box center [728, 420] width 1456 height 840
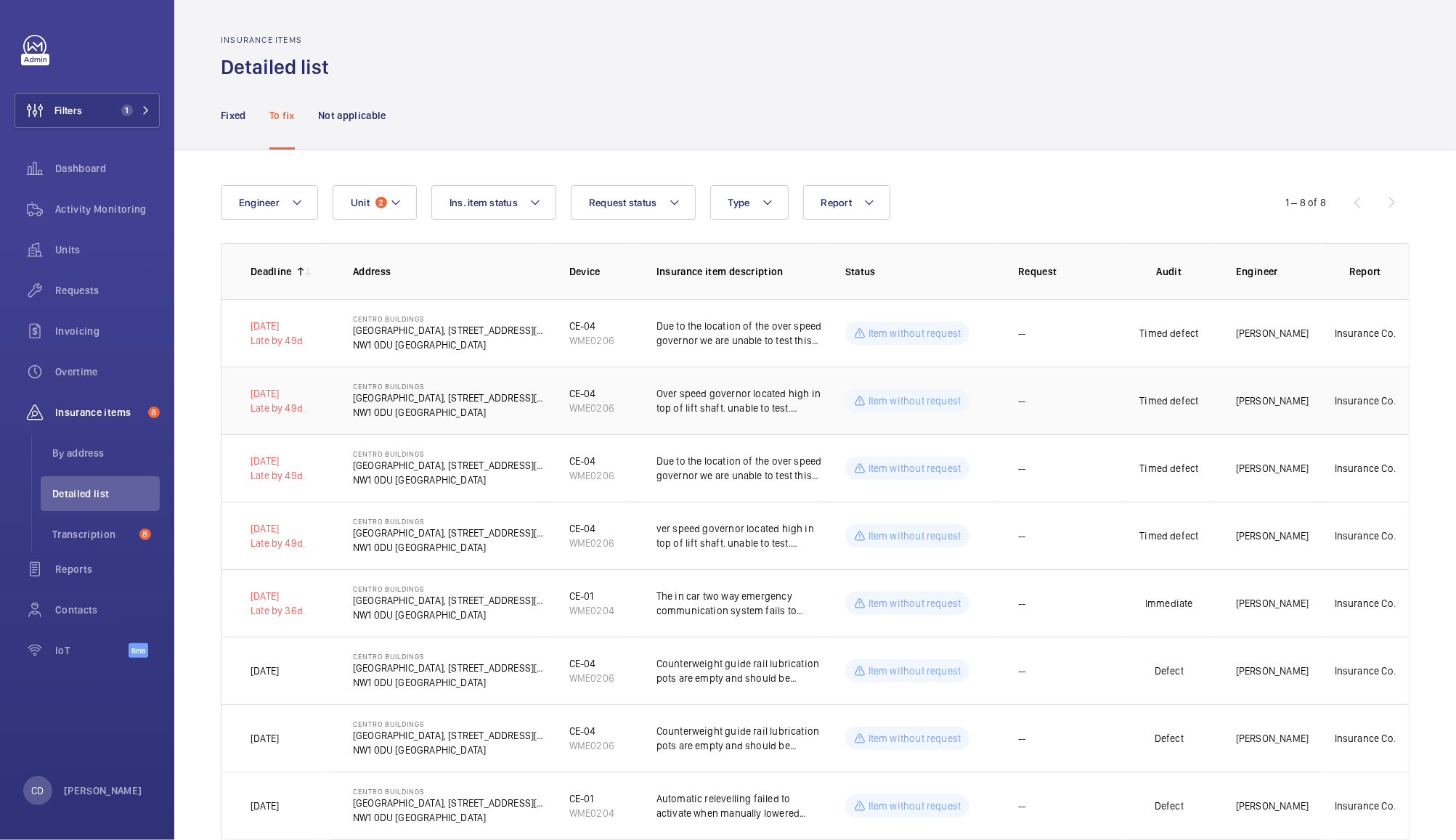
click at [708, 408] on p "Over speed governor located high in top of lift shaft. unable to test. SAFED su…" at bounding box center [738, 401] width 165 height 29
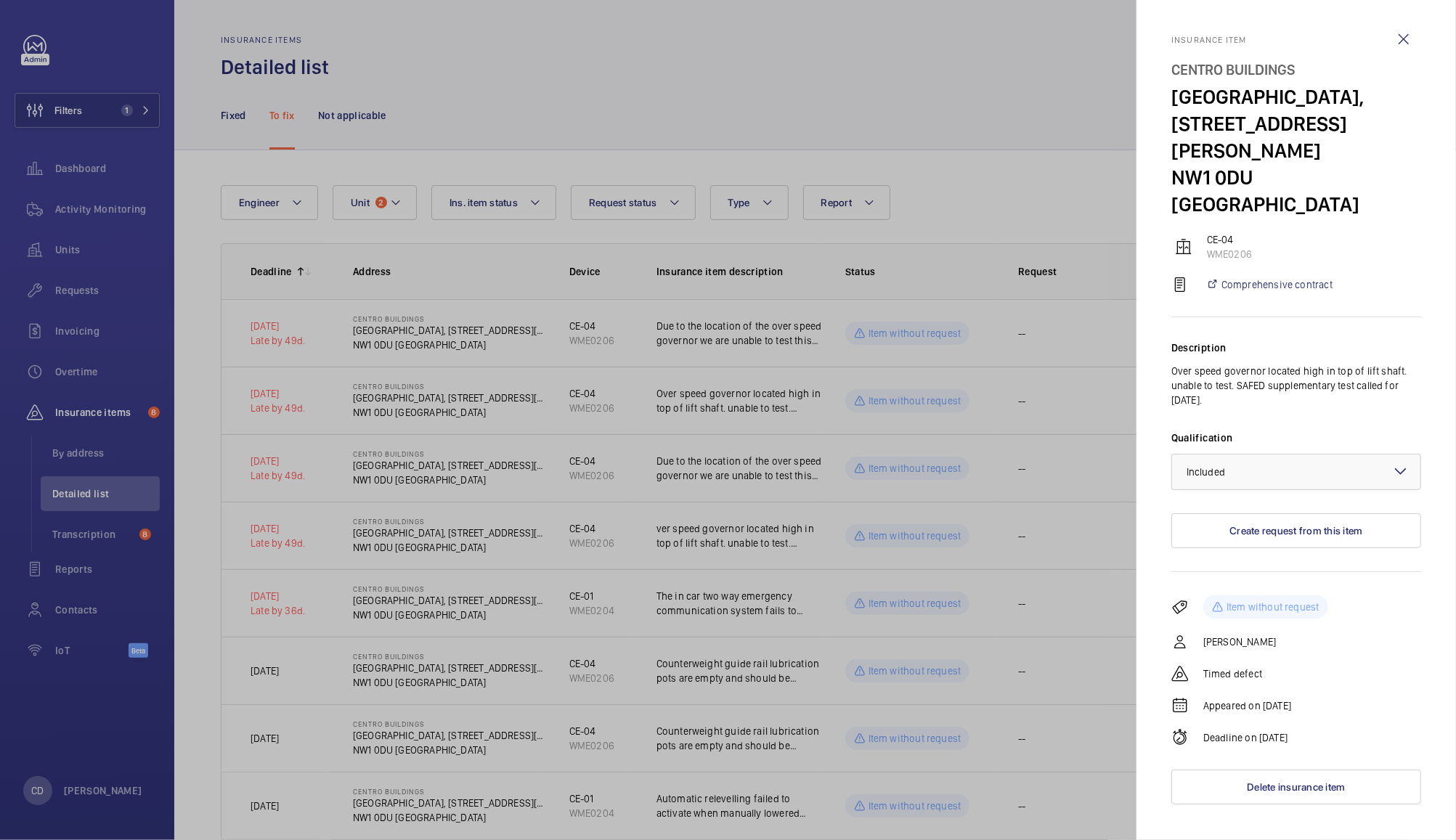
click at [709, 398] on div at bounding box center [728, 420] width 1456 height 840
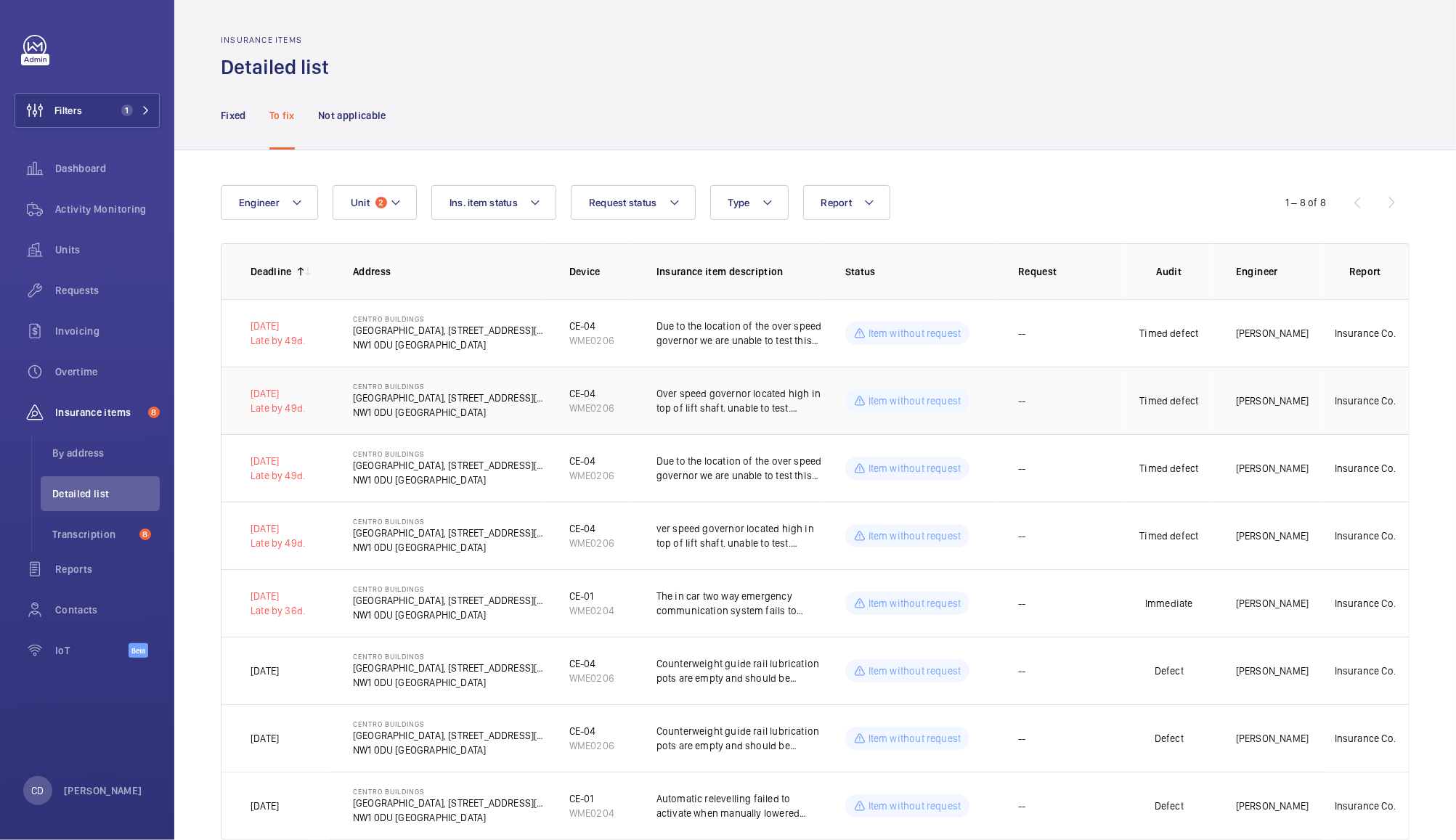
click at [709, 418] on td "Over speed governor located high in top of lift shaft. unable to test. SAFED su…" at bounding box center [727, 400] width 189 height 68
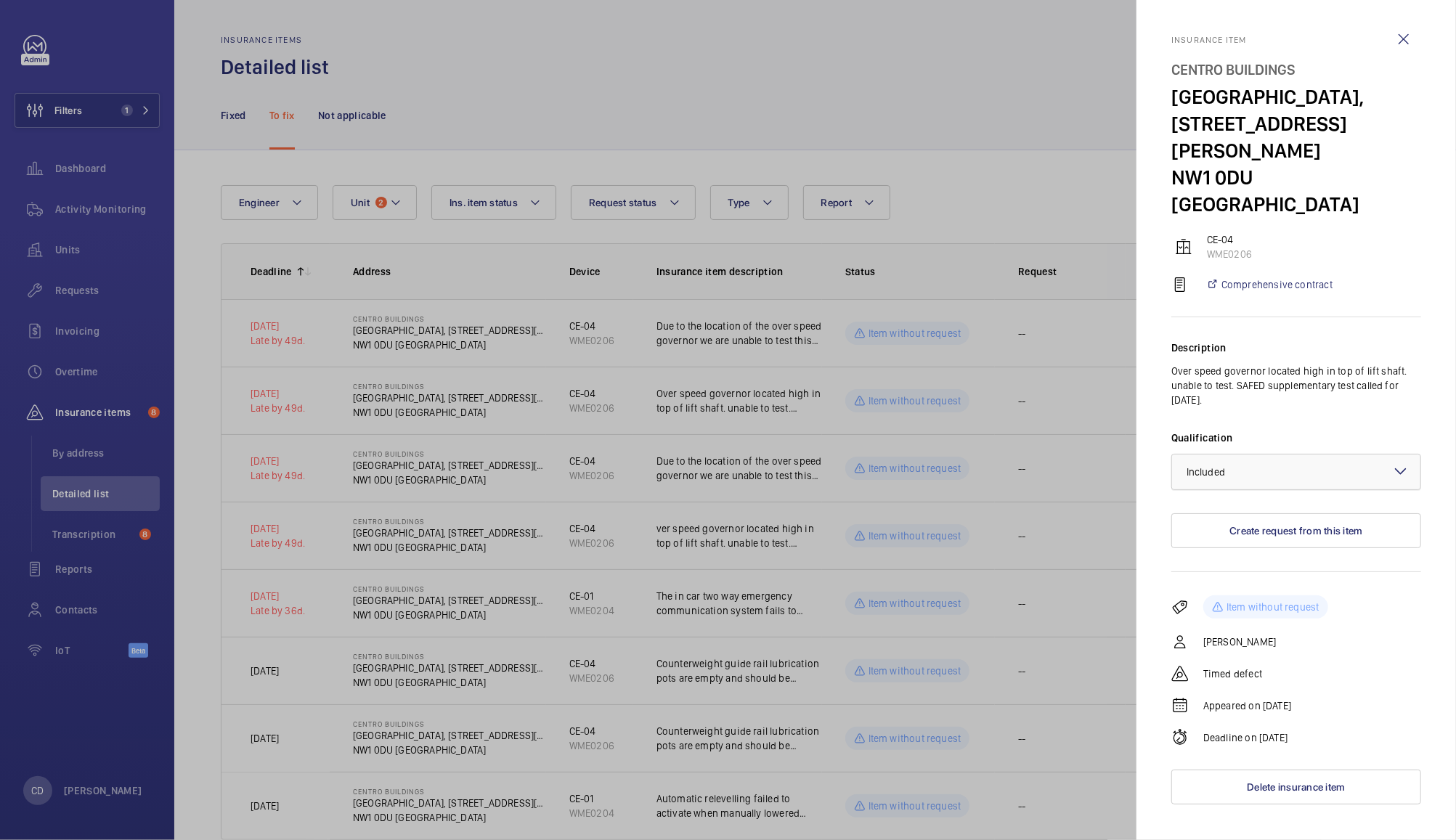
click at [1296, 454] on div at bounding box center [1296, 471] width 248 height 35
click at [1244, 580] on span "Not applicable" at bounding box center [1296, 587] width 219 height 15
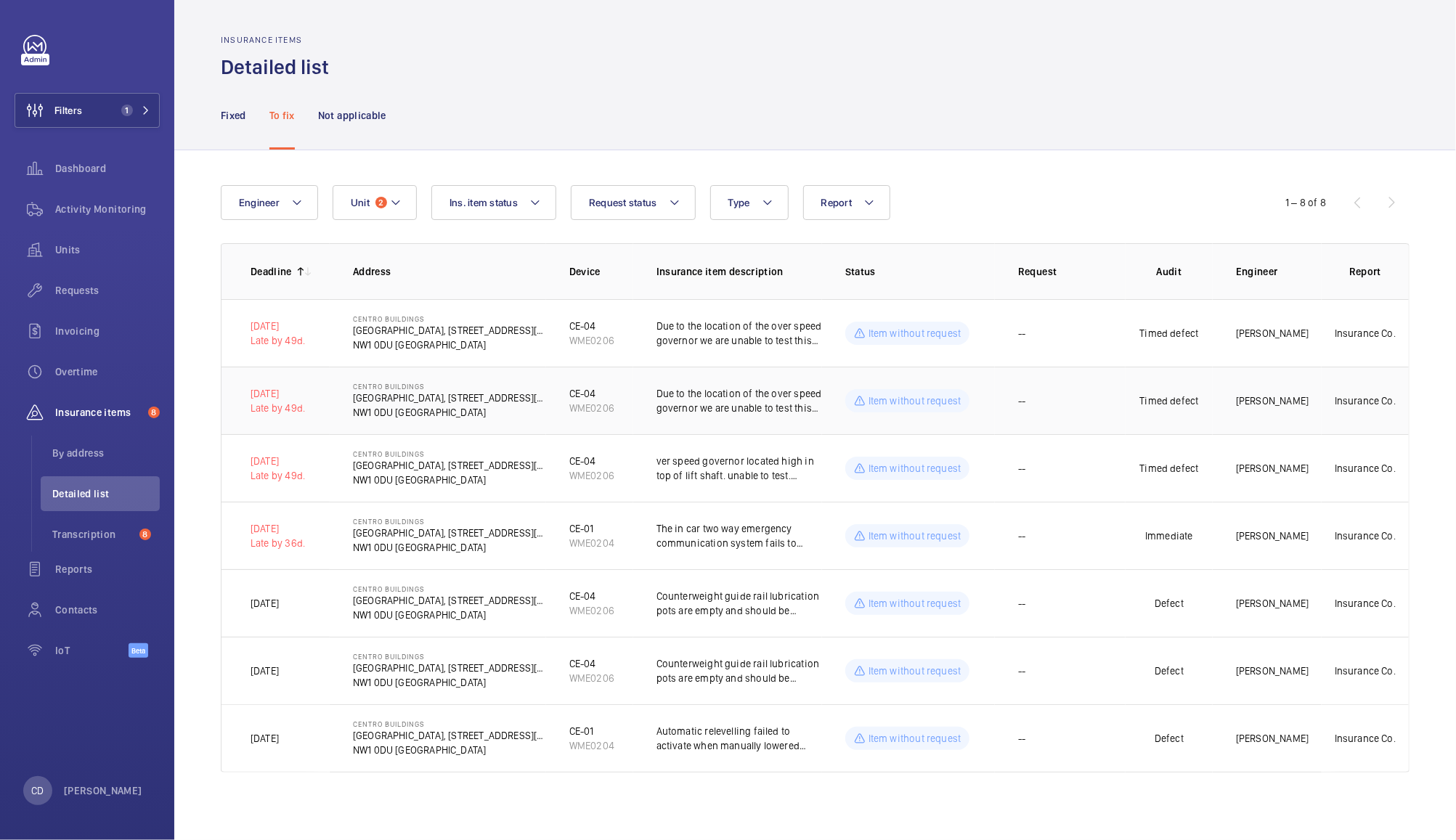
click at [932, 404] on p "Item without request" at bounding box center [915, 401] width 93 height 15
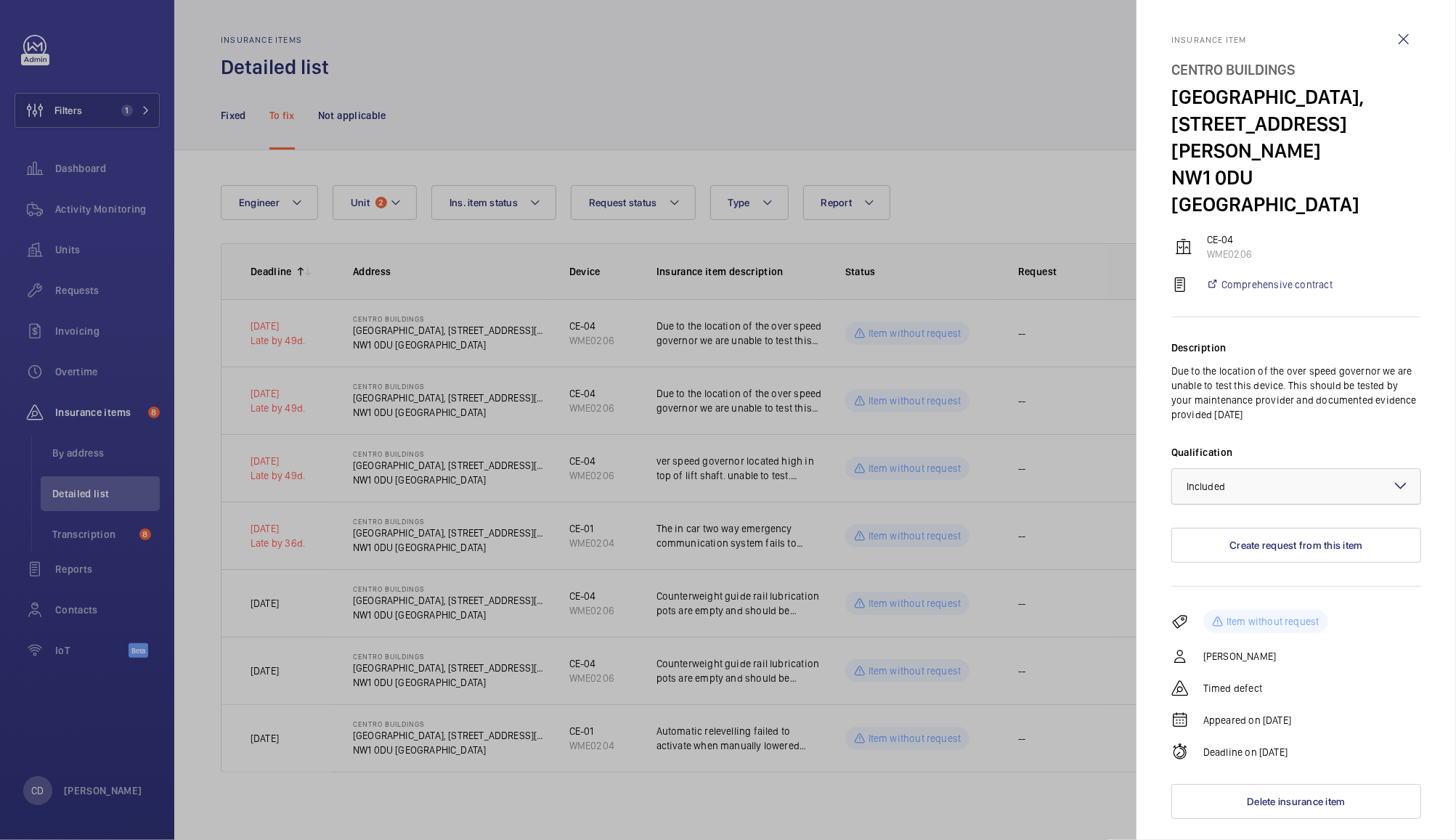
click at [1288, 469] on div at bounding box center [1296, 486] width 248 height 35
click at [1278, 595] on span "Not applicable" at bounding box center [1296, 602] width 219 height 15
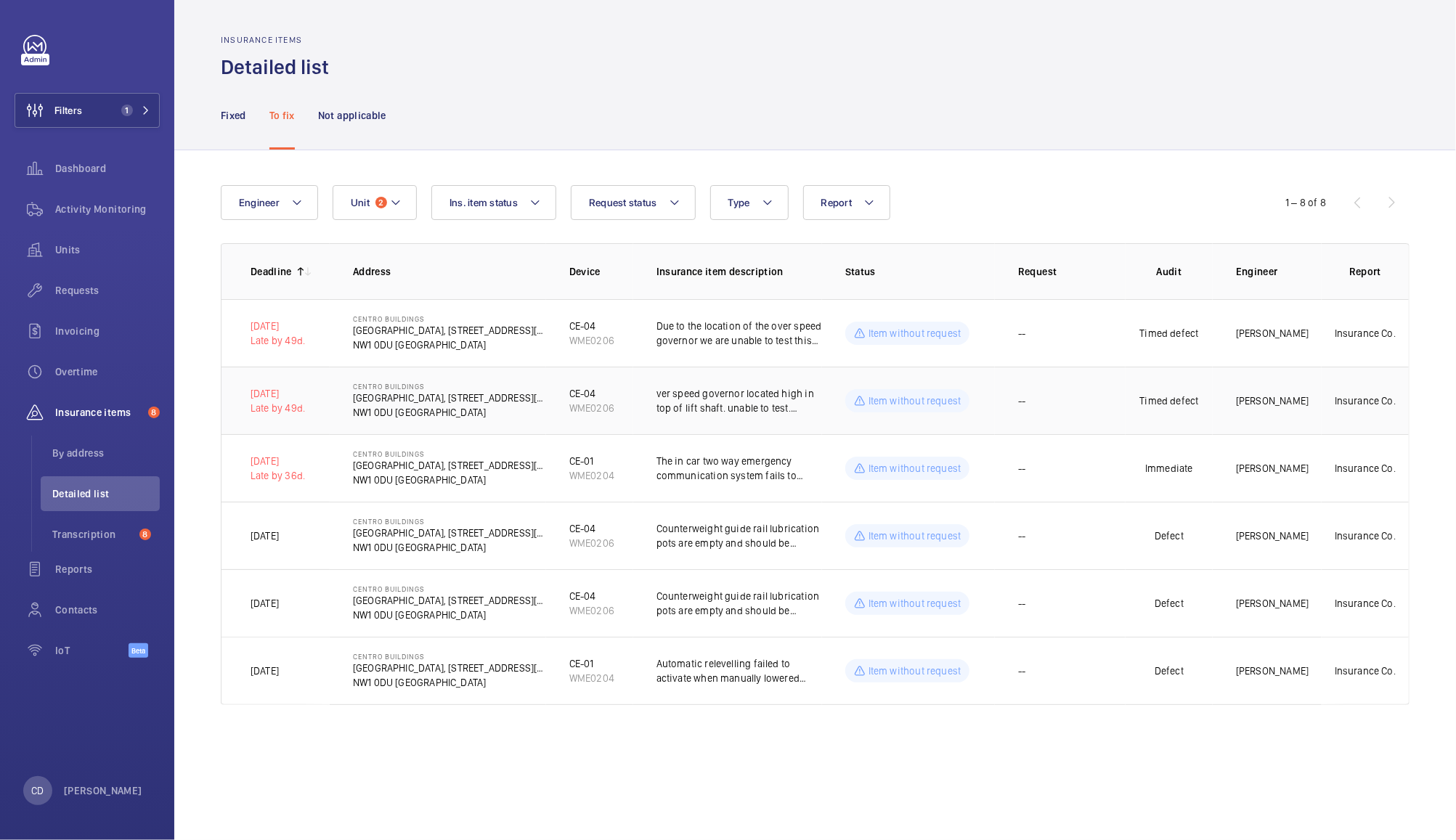
click at [930, 401] on p "Item without request" at bounding box center [915, 401] width 93 height 15
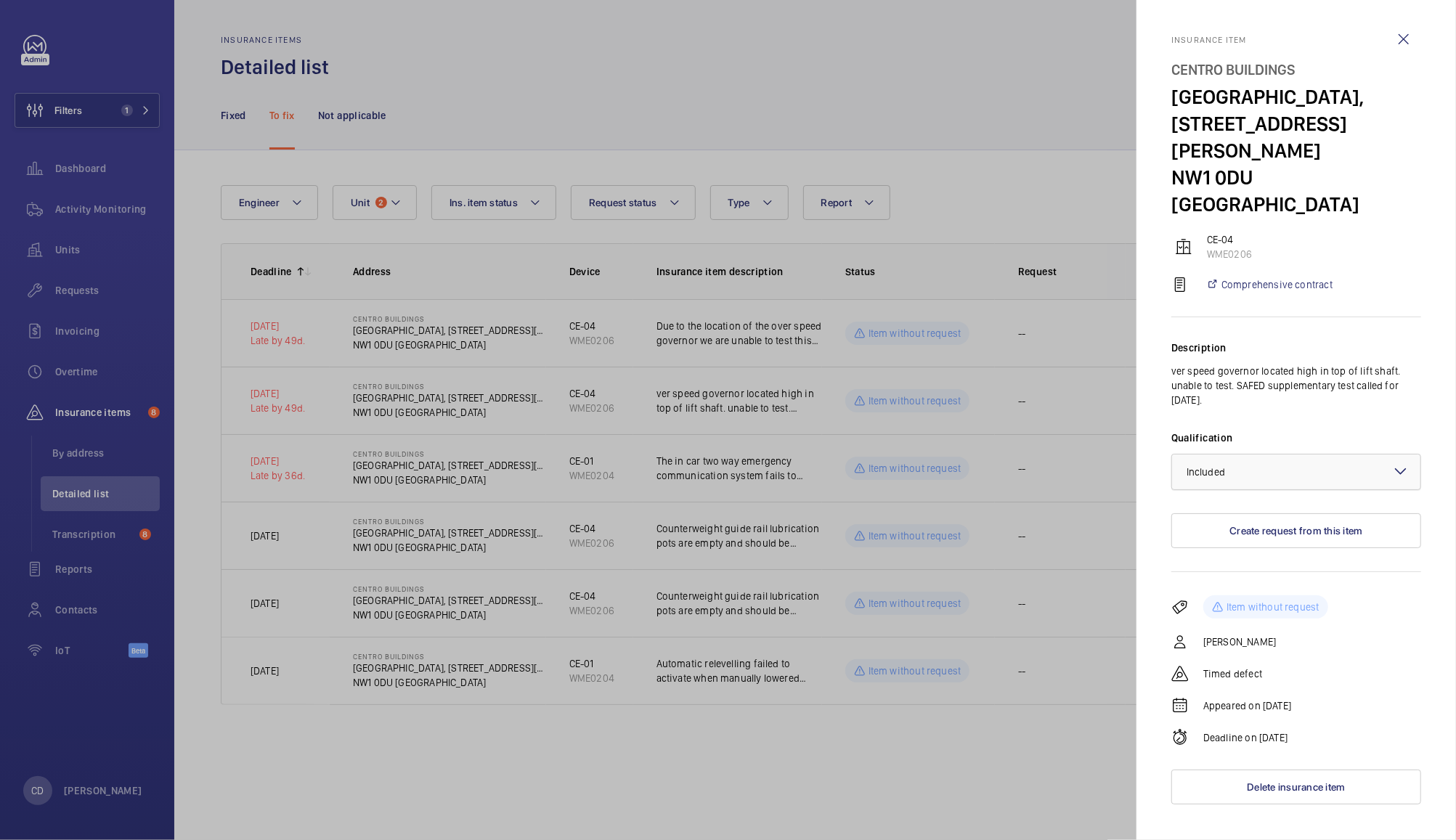
click at [1292, 454] on div at bounding box center [1296, 471] width 248 height 35
click at [1267, 580] on span "Not applicable" at bounding box center [1296, 587] width 219 height 15
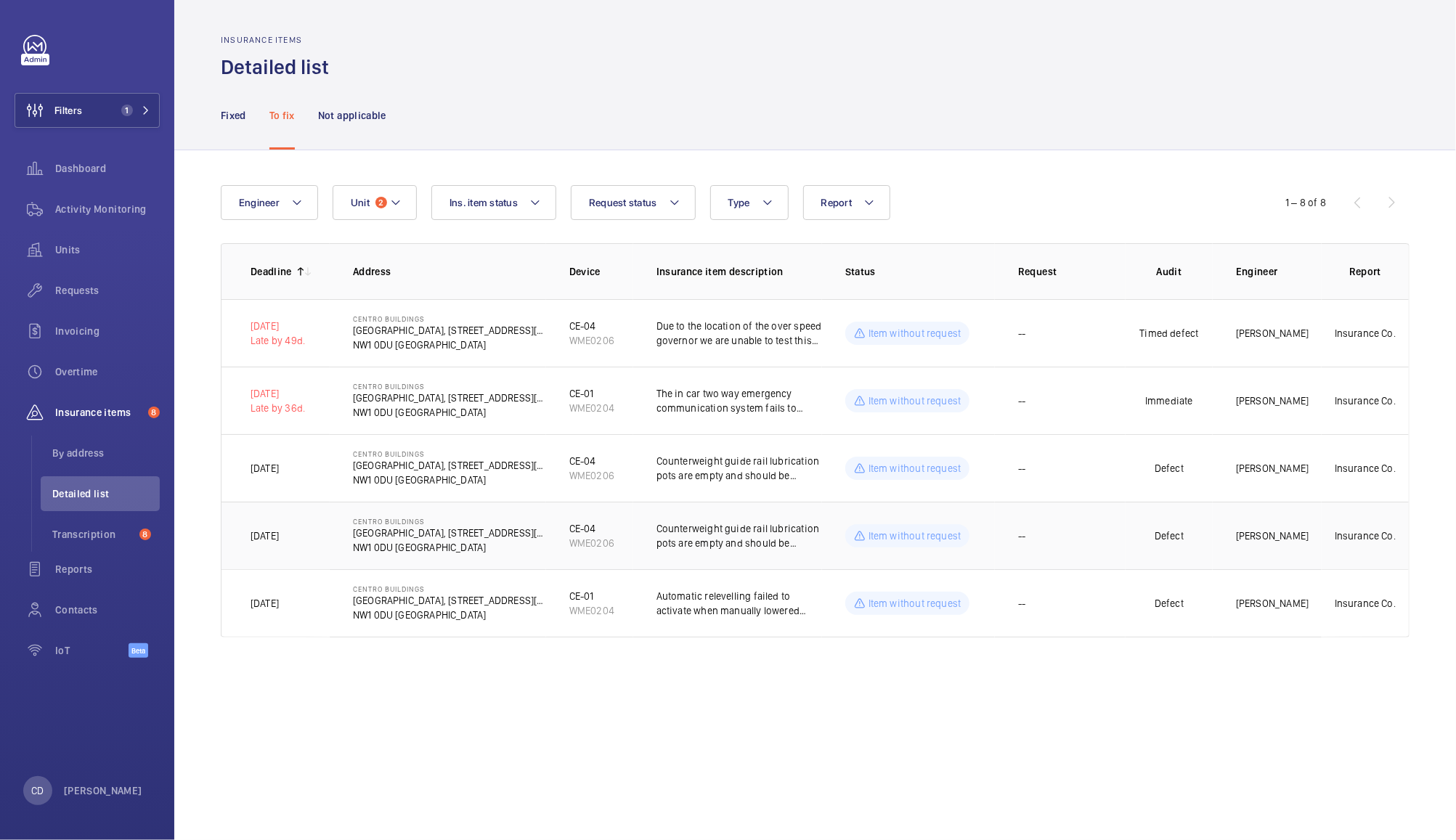
click at [936, 543] on p "Item without request" at bounding box center [915, 536] width 93 height 15
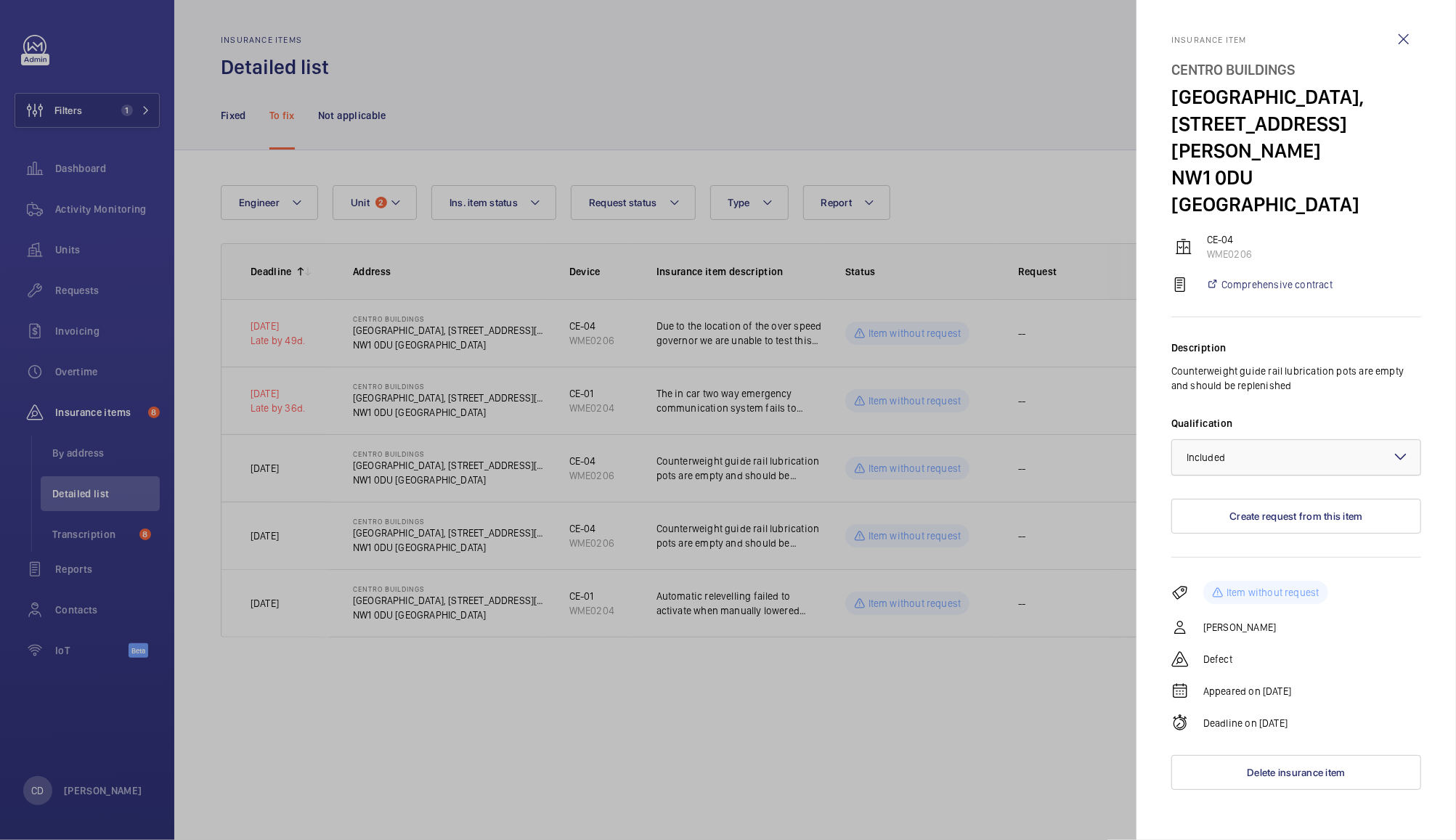
click at [1270, 440] on div at bounding box center [1296, 457] width 248 height 35
click at [1240, 566] on span "Not applicable" at bounding box center [1296, 573] width 219 height 15
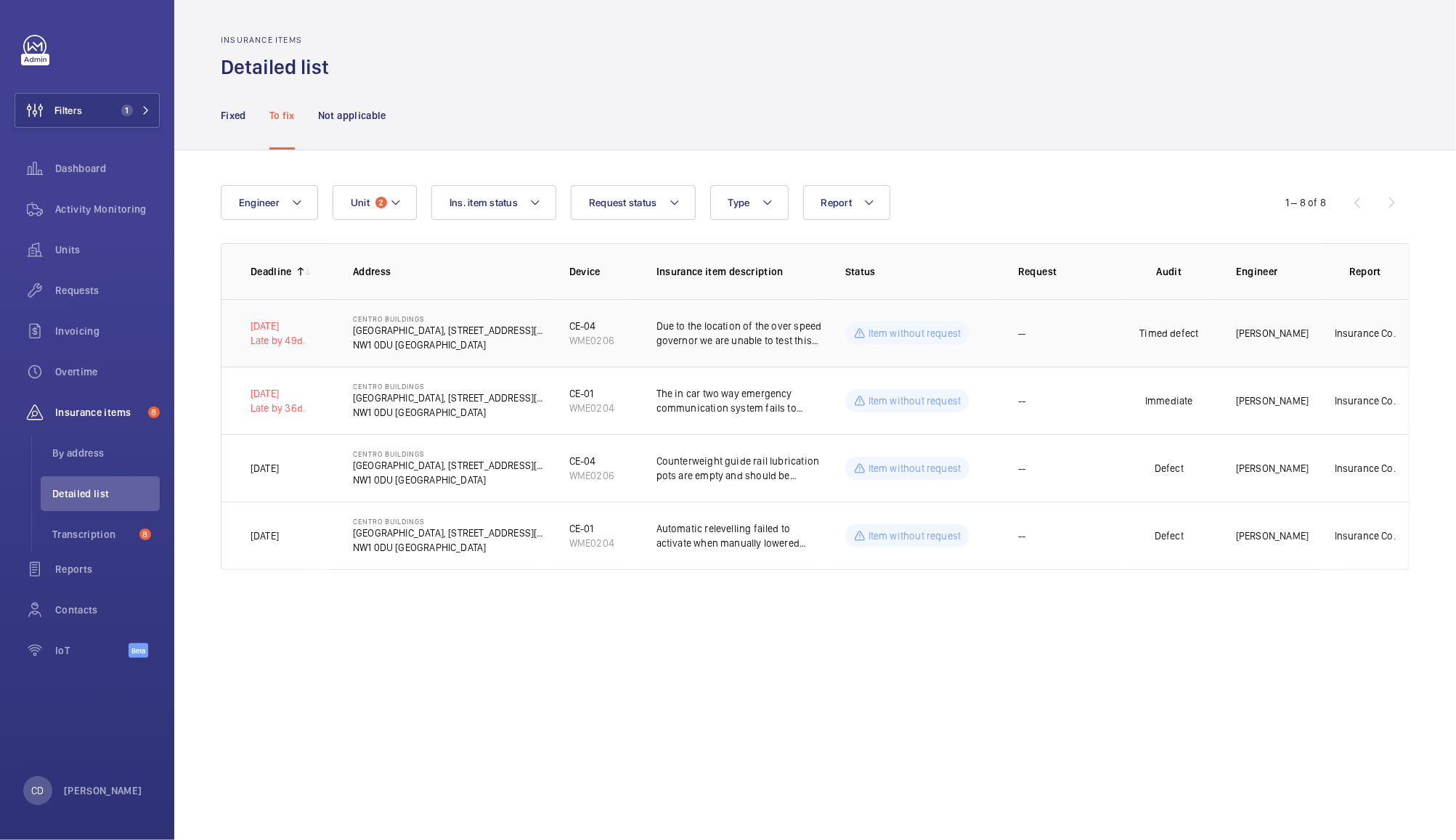
click at [1079, 338] on td "--" at bounding box center [1060, 332] width 130 height 68
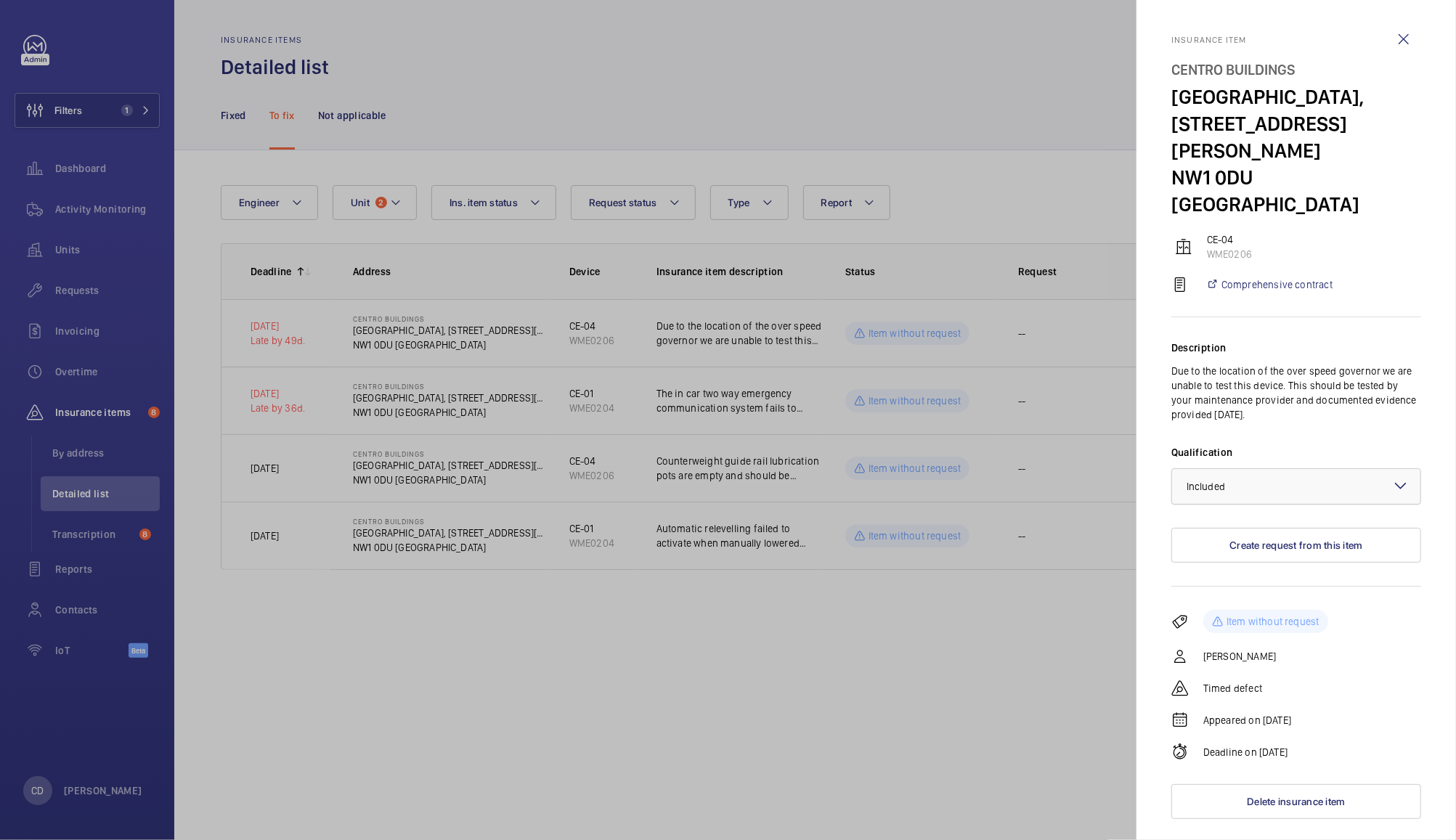
click at [1316, 469] on div at bounding box center [1296, 486] width 248 height 35
click at [1256, 559] on span "Not included" at bounding box center [1296, 566] width 219 height 15
click at [1339, 528] on button "Create request from this item" at bounding box center [1296, 545] width 250 height 35
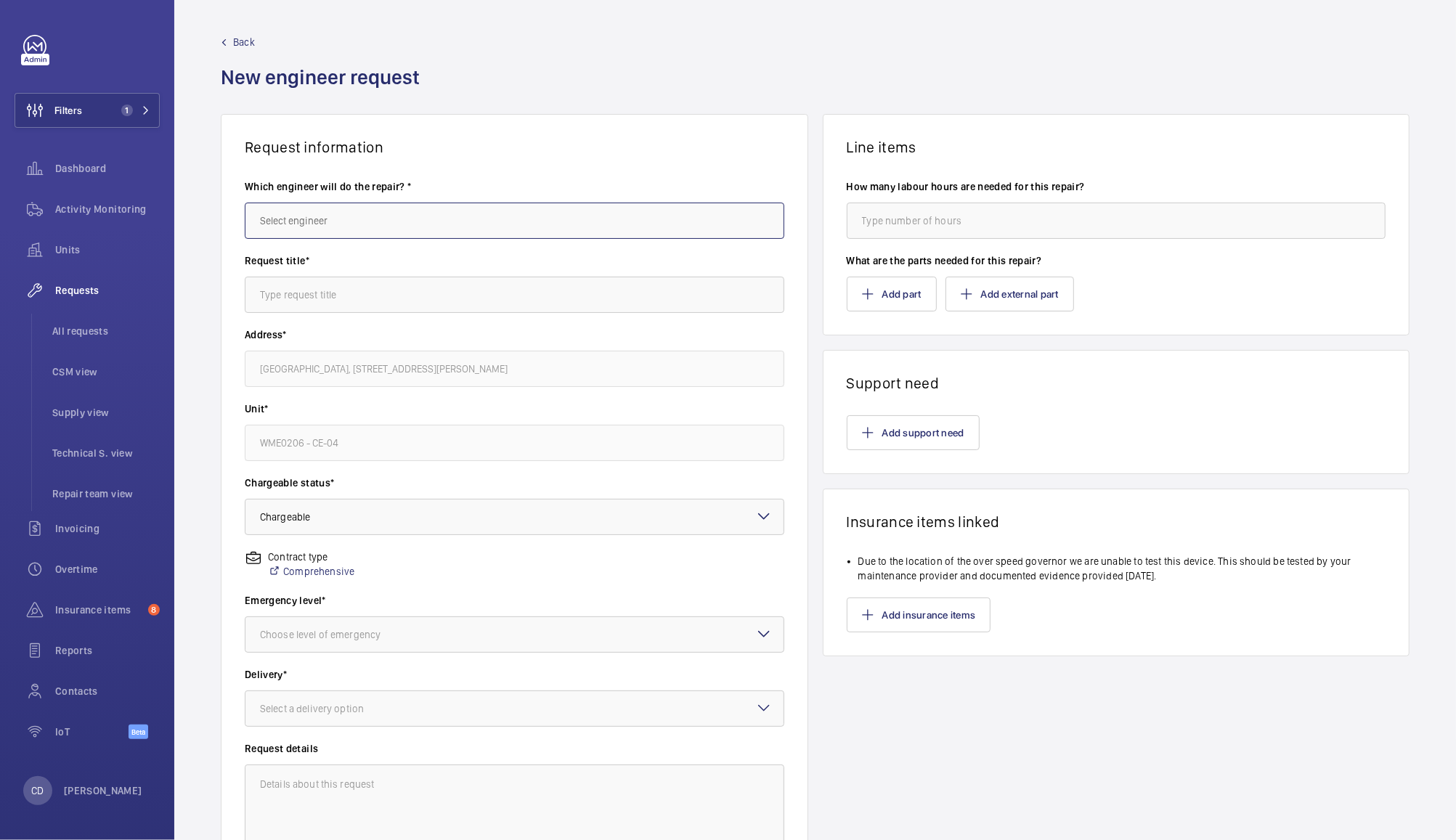
click at [627, 215] on input "text" at bounding box center [514, 220] width 540 height 36
click at [308, 296] on span "Deniz Hussein" at bounding box center [297, 300] width 73 height 15
type input "Deniz Hussein"
click at [468, 290] on input "text" at bounding box center [514, 294] width 540 height 36
click at [508, 516] on div at bounding box center [514, 516] width 538 height 35
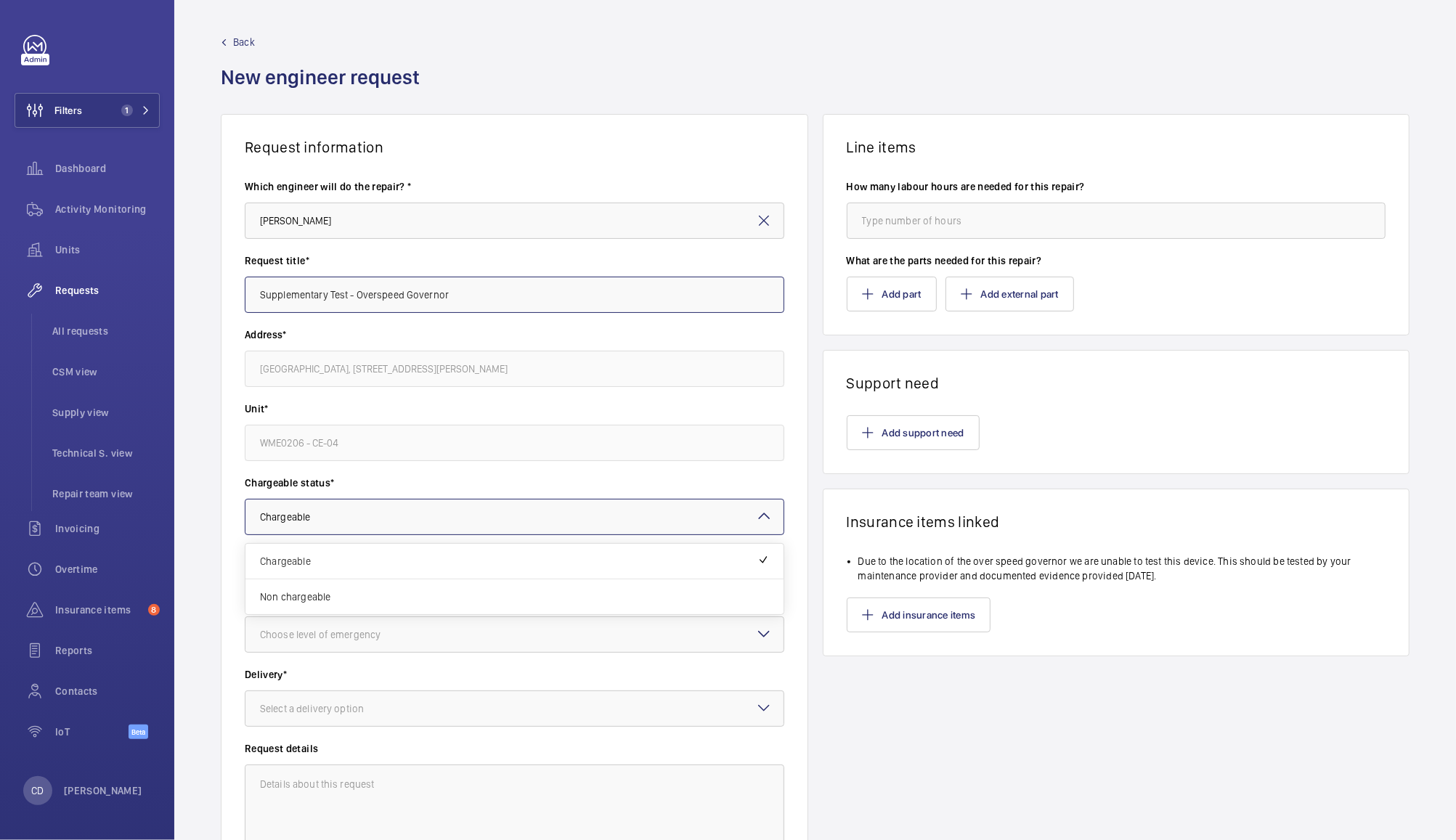
click at [529, 518] on div at bounding box center [514, 516] width 538 height 35
click at [554, 633] on div at bounding box center [514, 634] width 538 height 35
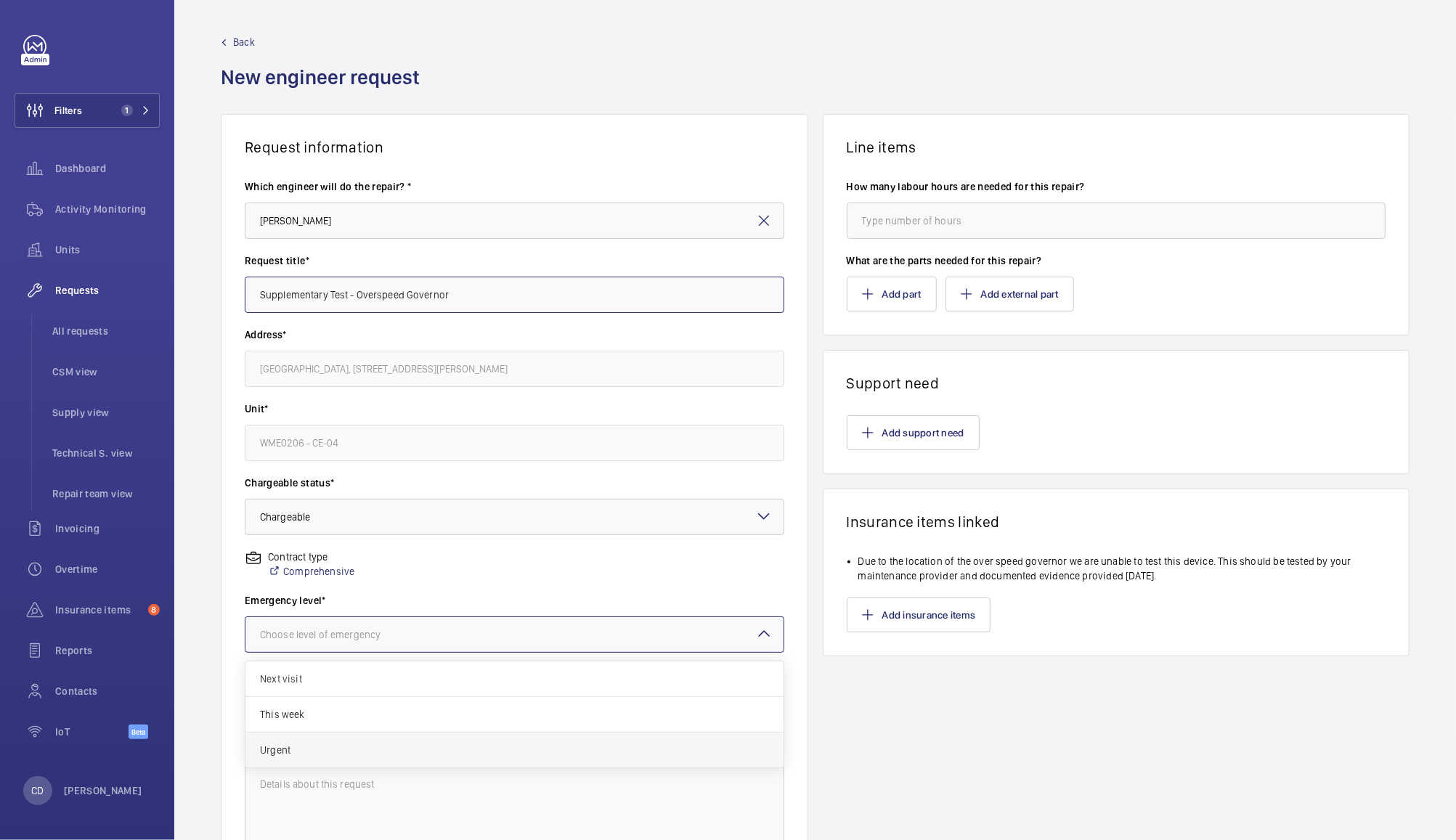
click at [453, 760] on div "Urgent" at bounding box center [514, 750] width 538 height 35
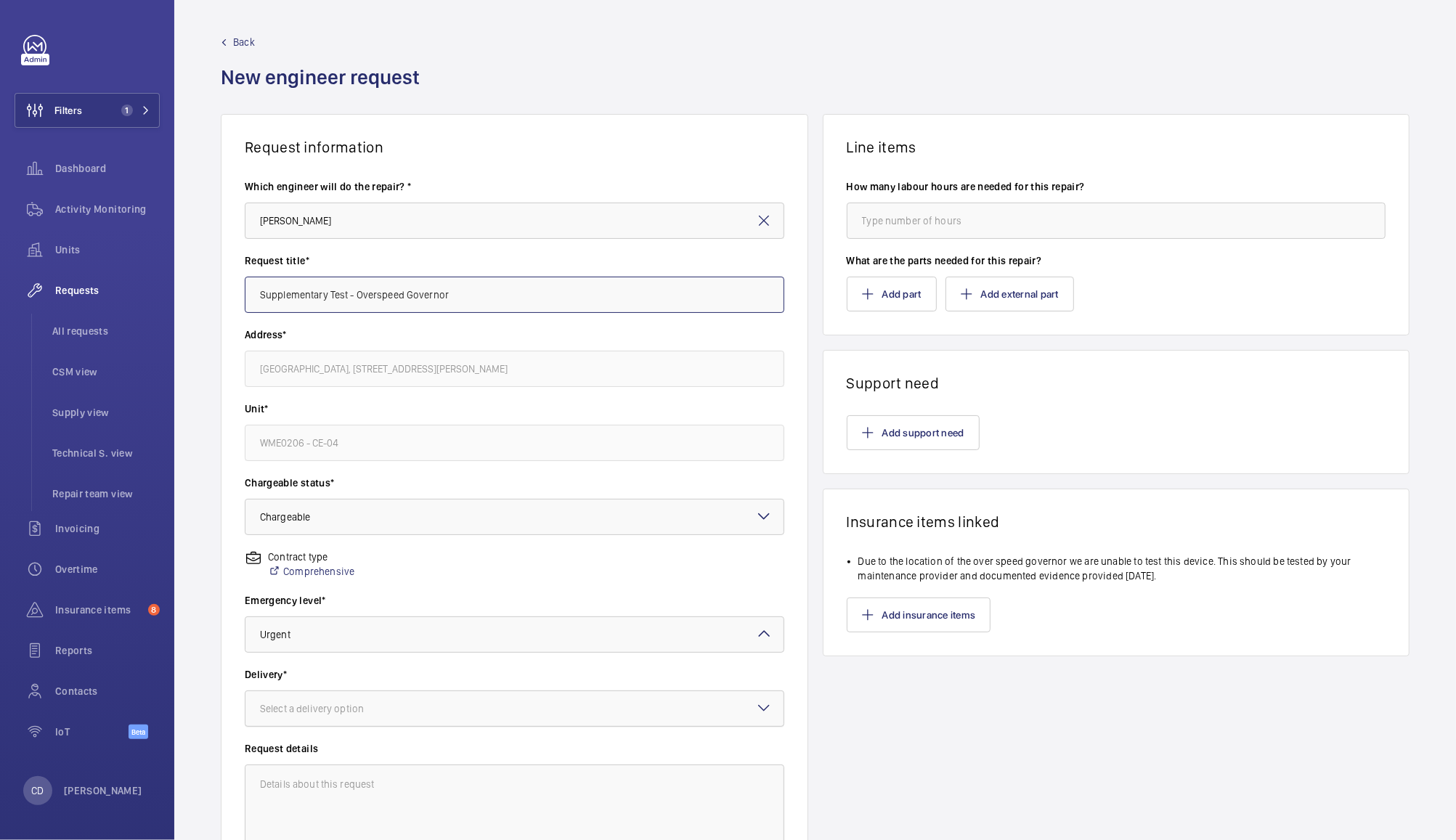
click at [516, 709] on div at bounding box center [514, 708] width 538 height 35
click at [497, 795] on span "On site" at bounding box center [515, 789] width 509 height 15
type input "Supplementary Test - Overspeed Governor"
click at [937, 432] on button "Add support need" at bounding box center [912, 432] width 133 height 35
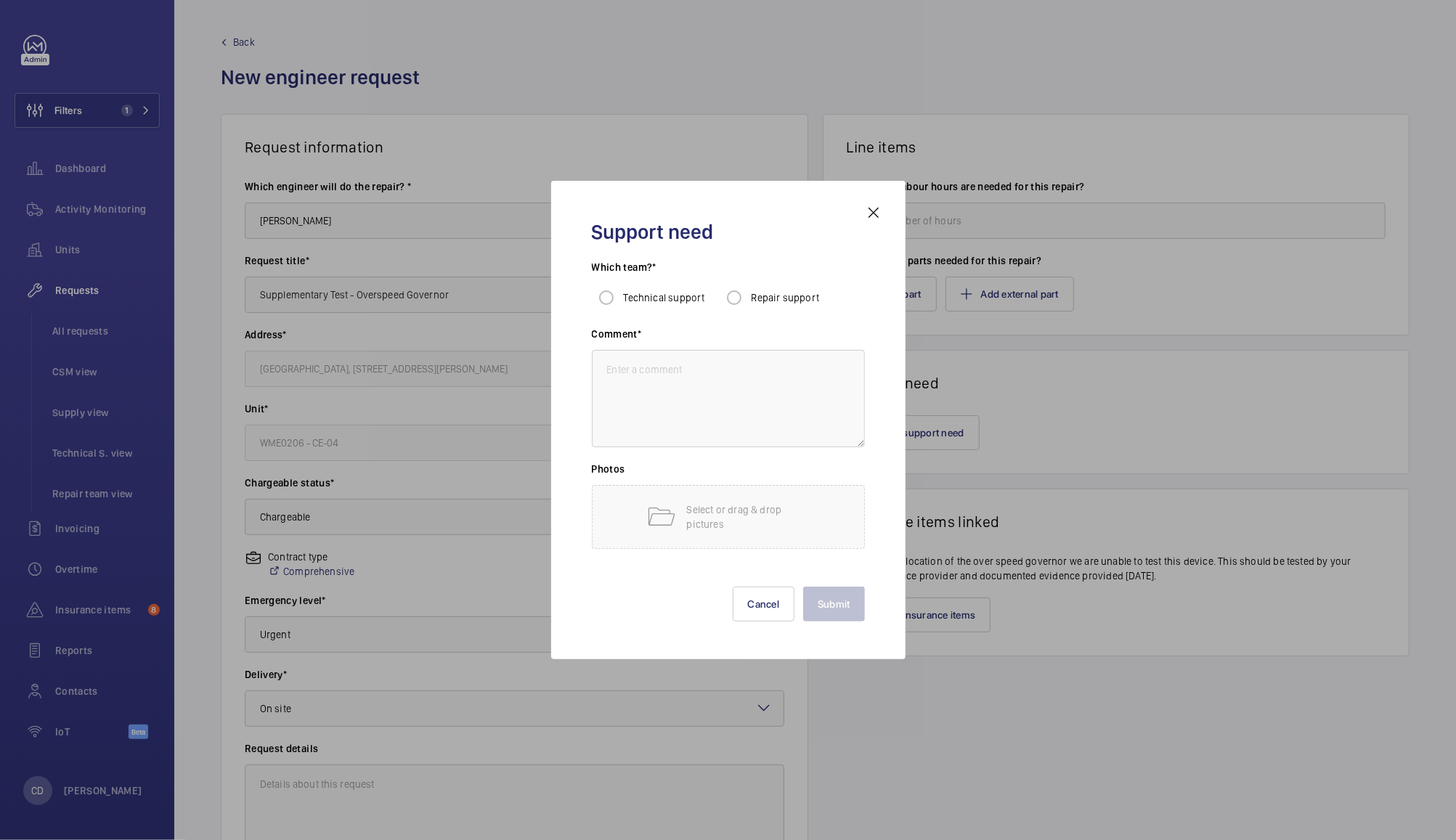
click at [772, 300] on span "Repair support" at bounding box center [786, 297] width 68 height 12
click at [749, 300] on input "Repair support" at bounding box center [734, 297] width 29 height 29
radio input "true"
click at [790, 418] on textarea at bounding box center [728, 398] width 273 height 97
type textarea "r"
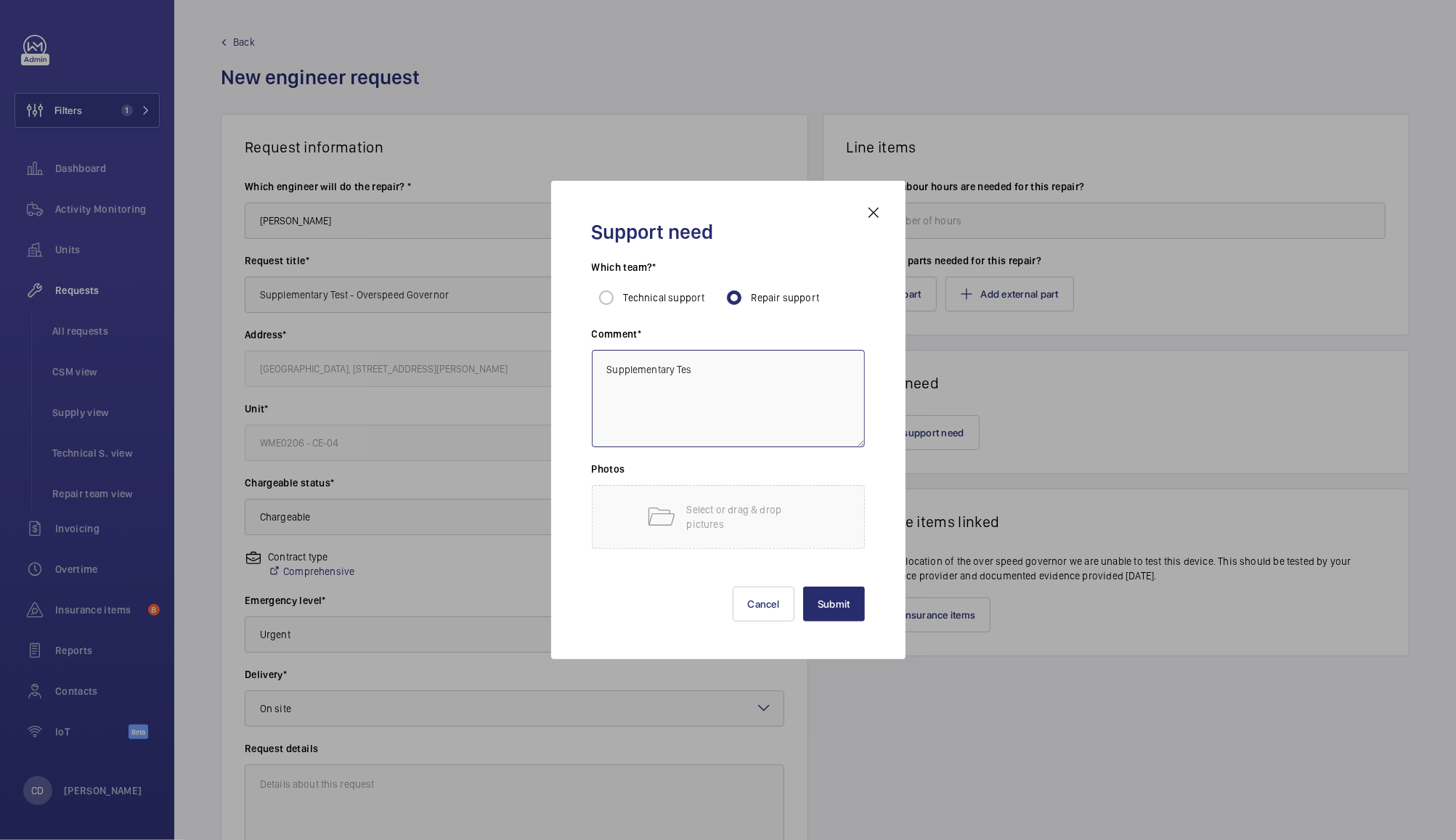
type textarea "Supplementary Test"
click at [831, 603] on button "Submit" at bounding box center [833, 604] width 61 height 35
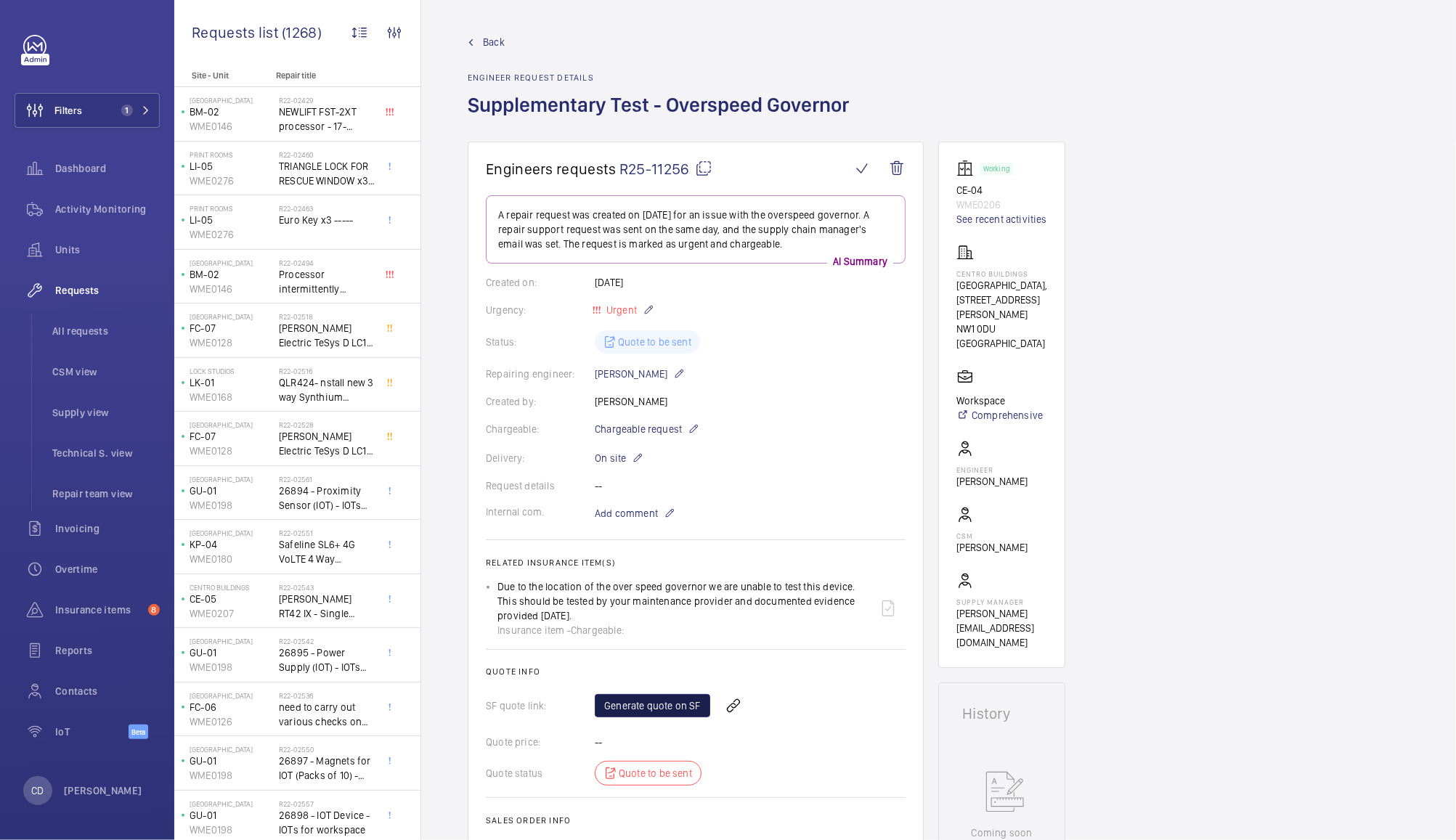
click at [663, 701] on link "Generate quote on SF" at bounding box center [652, 706] width 116 height 23
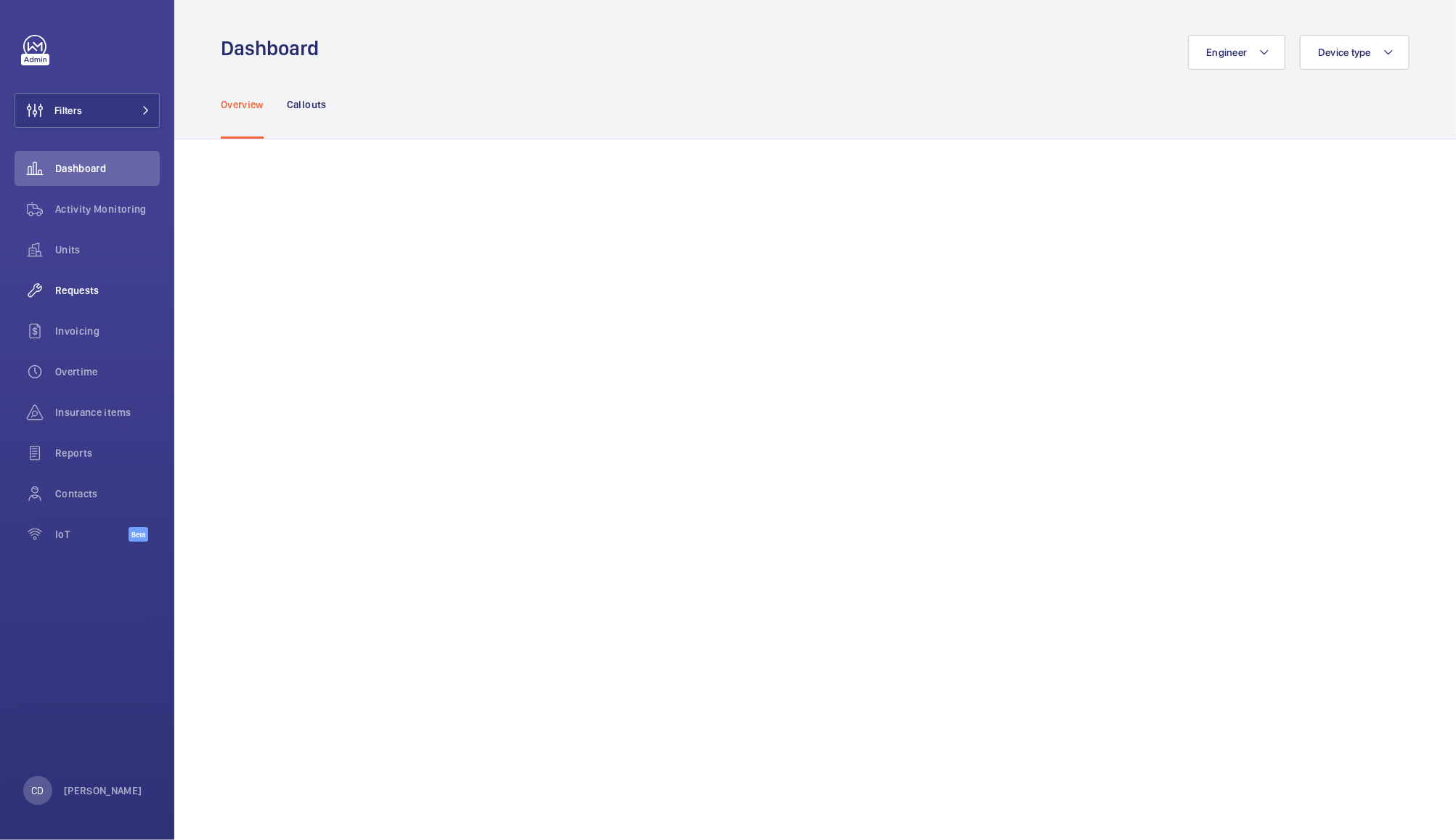
click at [54, 285] on wm-front-icon-button at bounding box center [35, 290] width 40 height 35
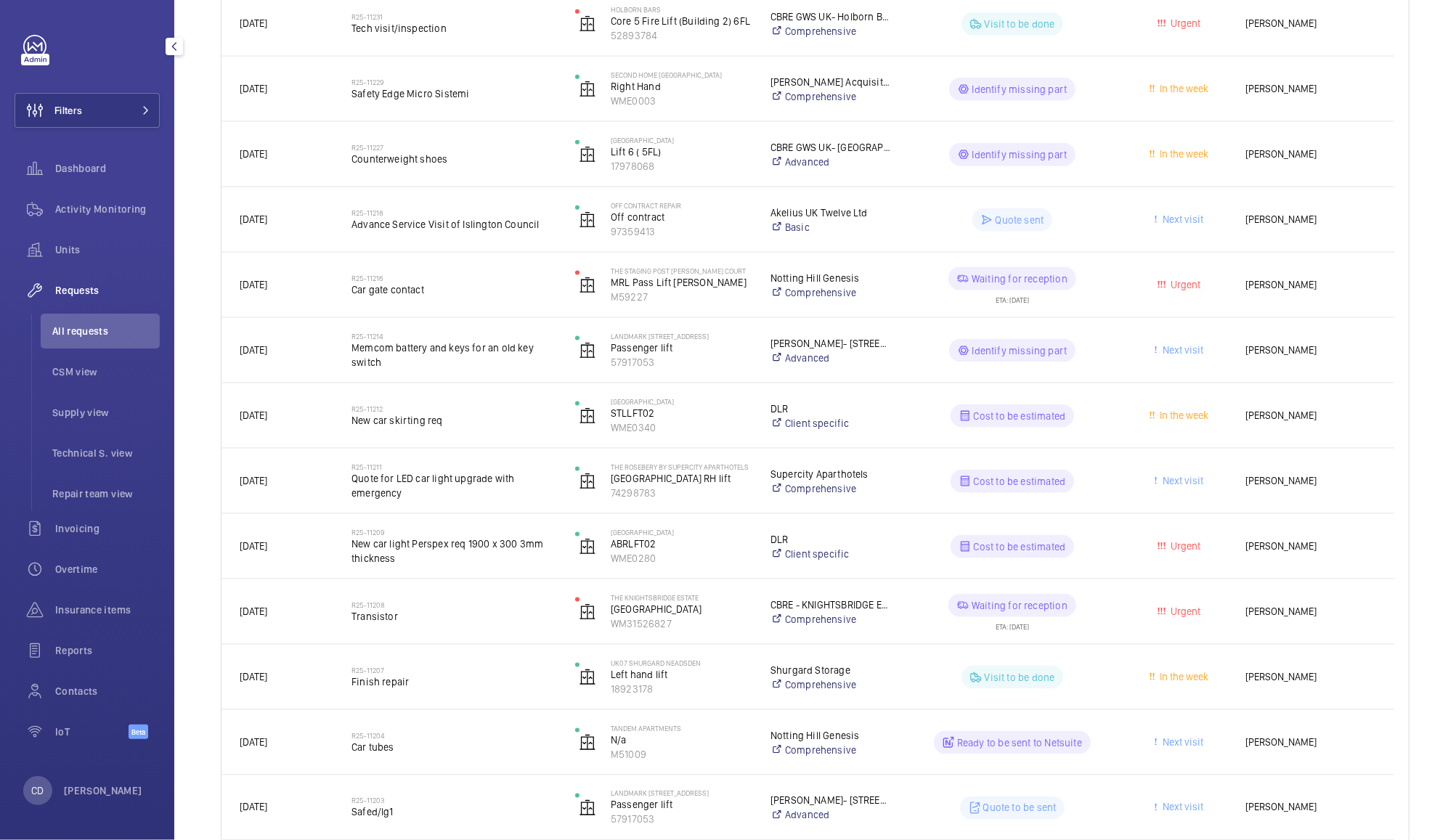
scroll to position [1406, 0]
click at [1295, 421] on span "Jason Brencher" at bounding box center [1311, 415] width 130 height 17
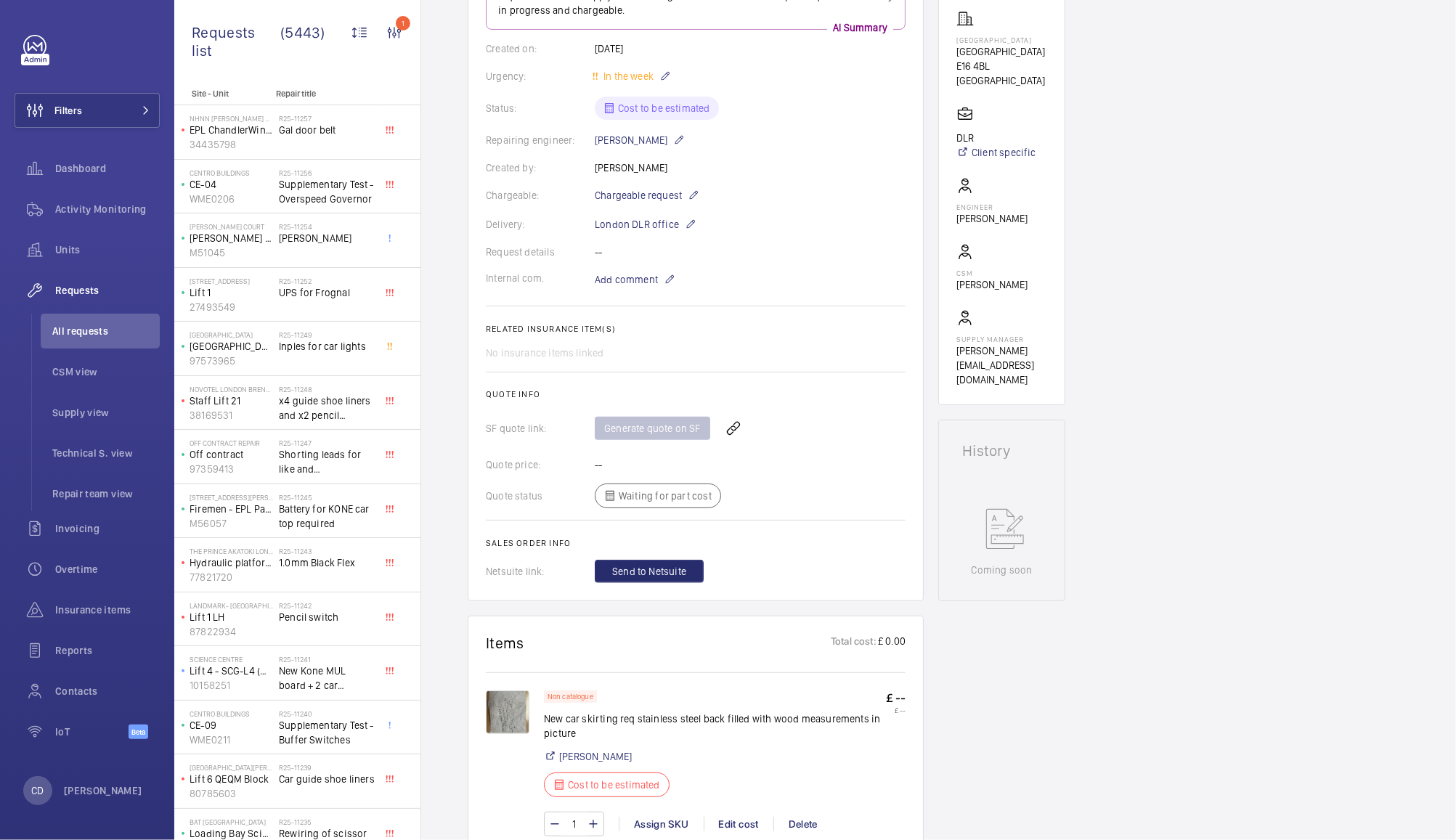
scroll to position [235, 0]
click at [491, 722] on img at bounding box center [508, 710] width 43 height 43
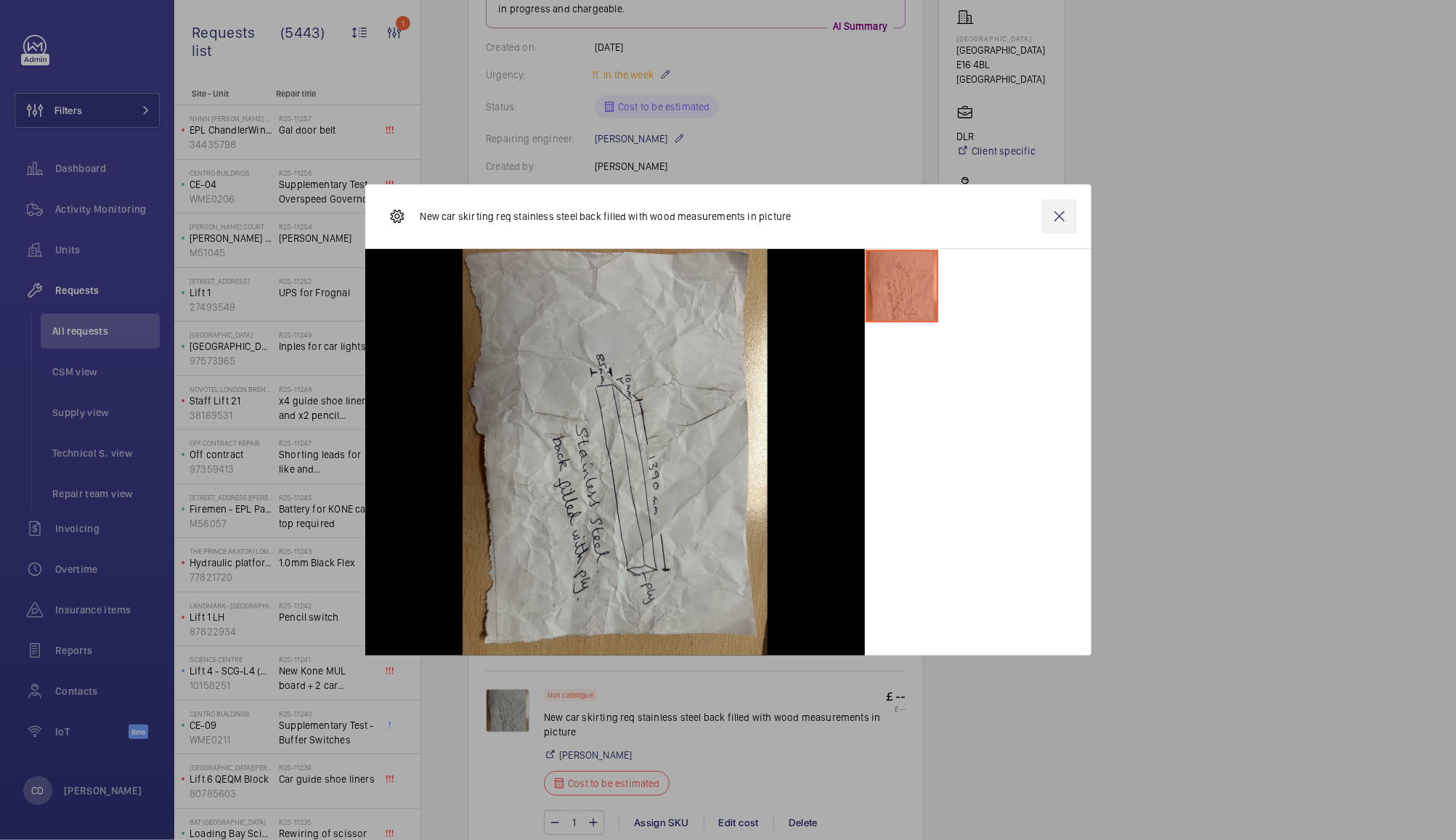
click at [1063, 213] on wm-front-icon-button at bounding box center [1059, 216] width 35 height 35
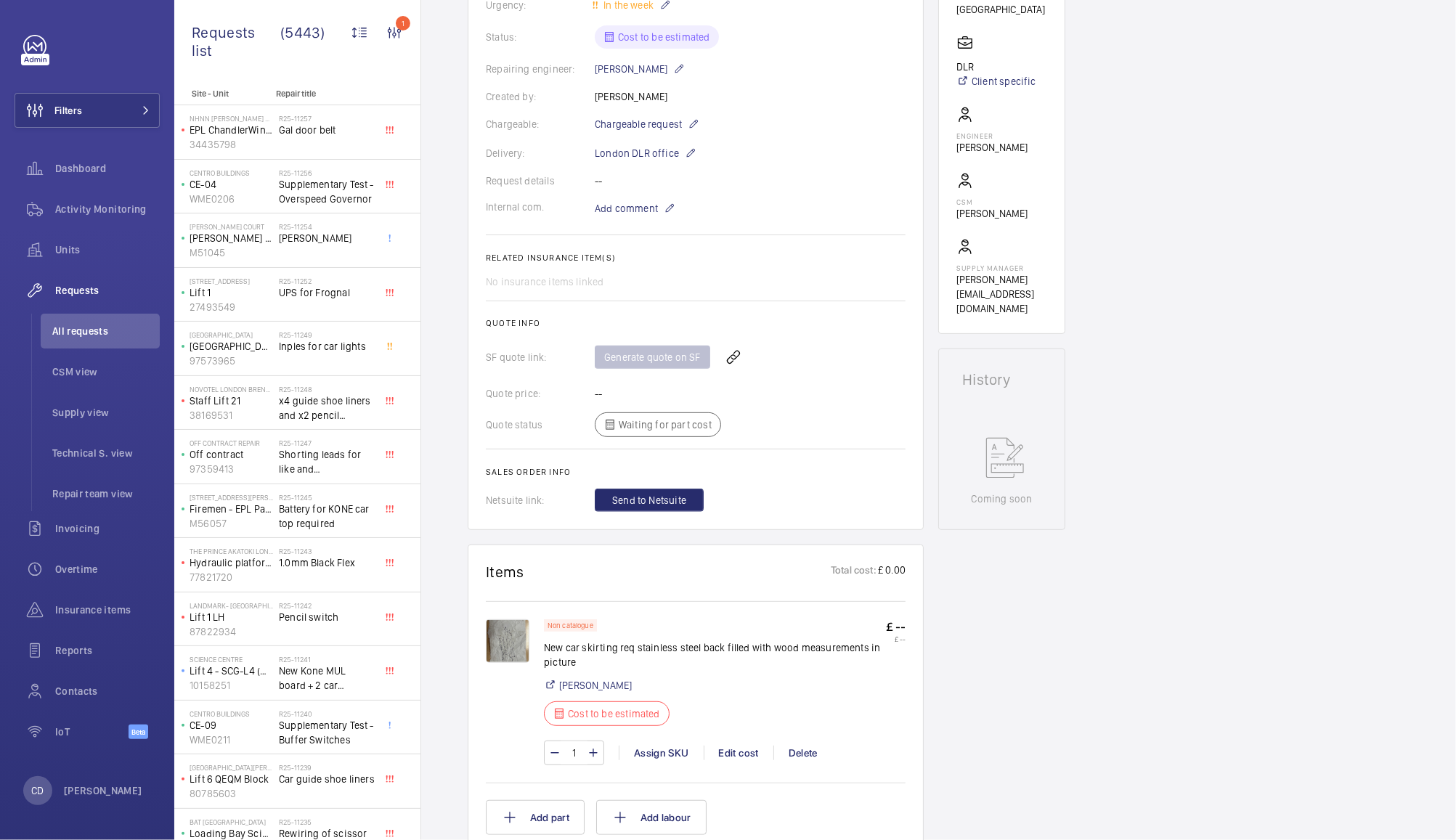
scroll to position [0, 0]
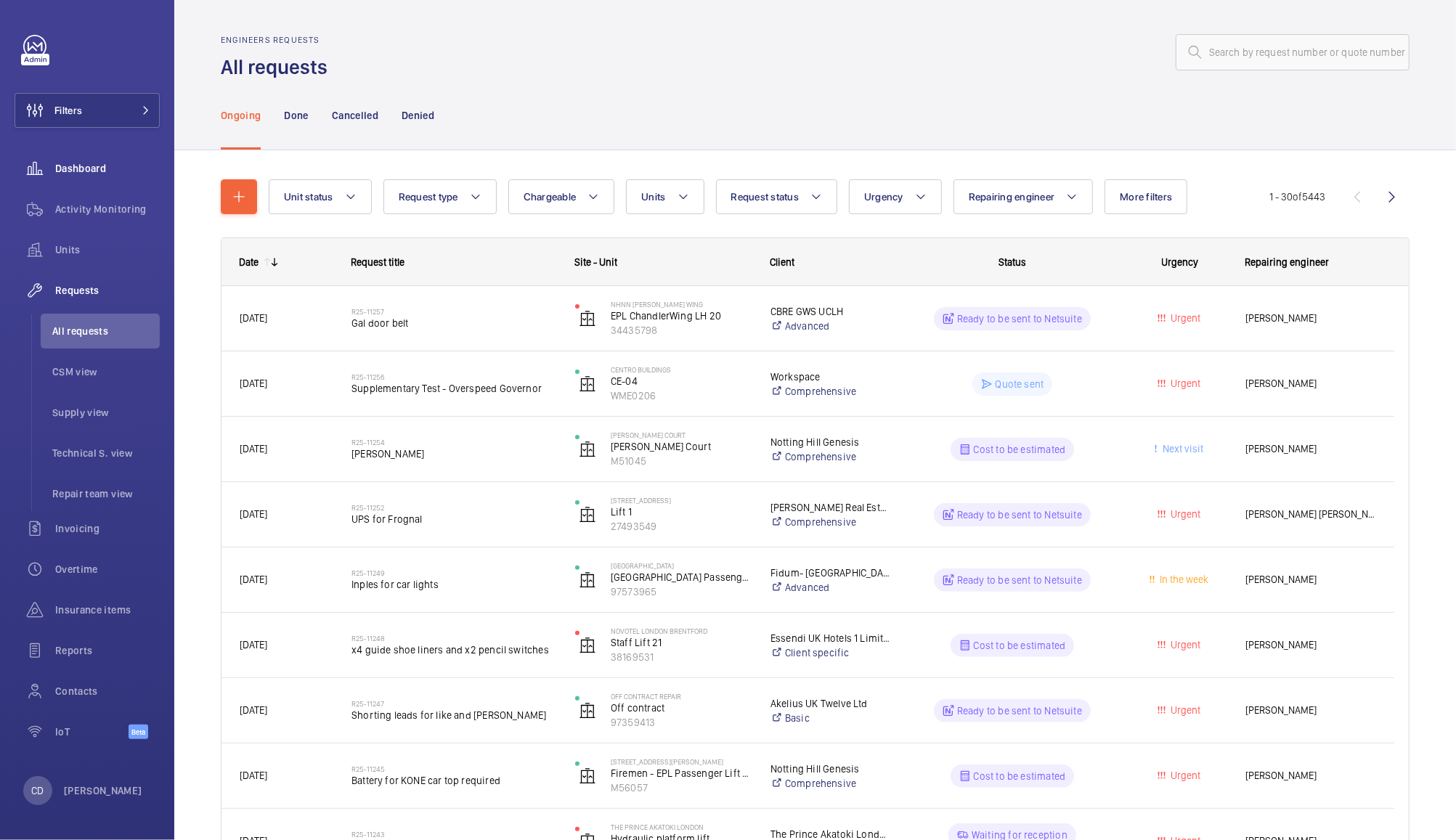
click at [92, 166] on span "Dashboard" at bounding box center [107, 168] width 105 height 15
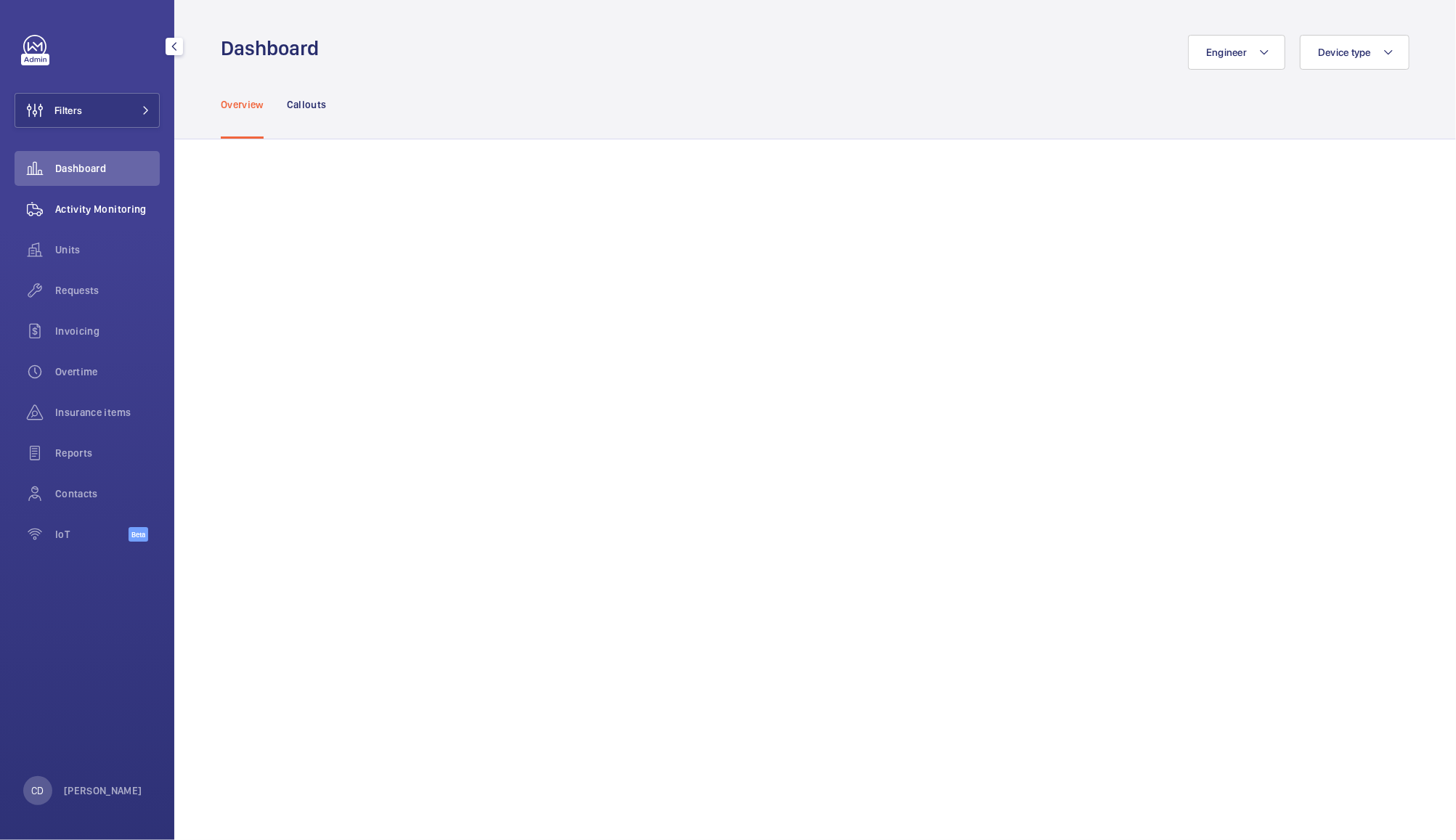
click at [110, 209] on span "Activity Monitoring" at bounding box center [107, 209] width 105 height 15
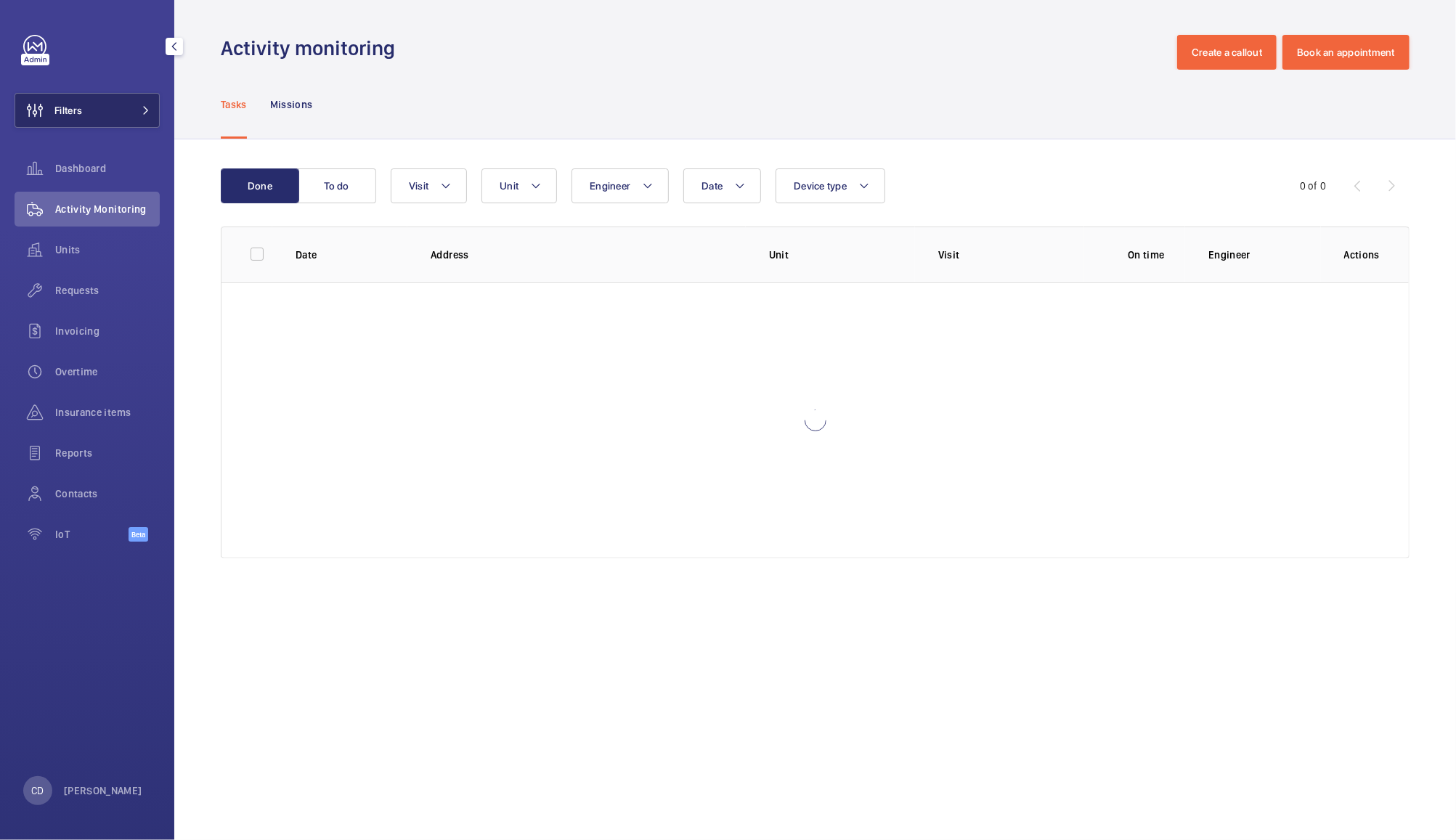
click at [140, 110] on span at bounding box center [141, 110] width 17 height 9
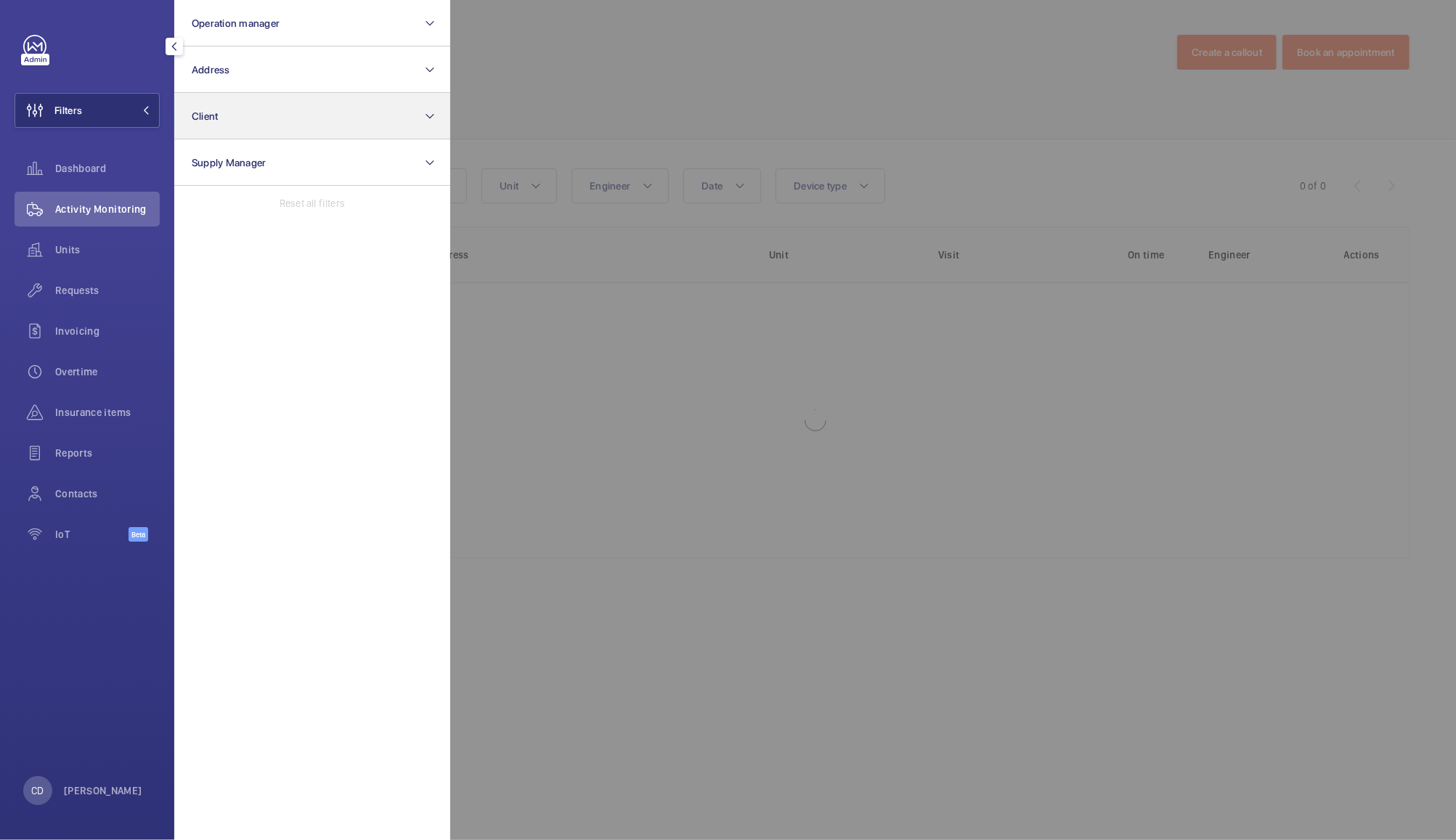
click at [276, 110] on button "Client" at bounding box center [311, 116] width 276 height 47
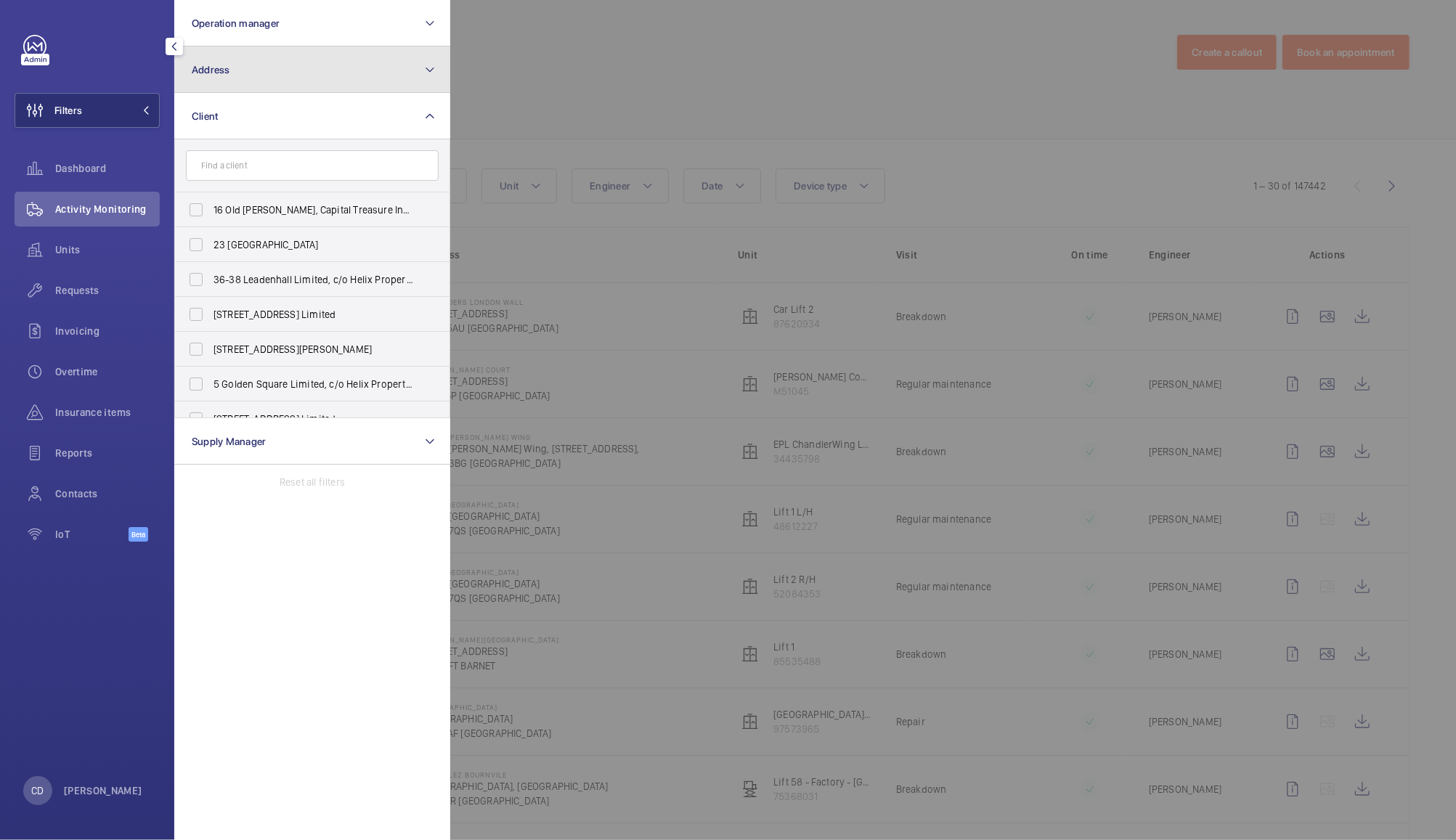
click at [337, 61] on button "Address" at bounding box center [311, 70] width 276 height 47
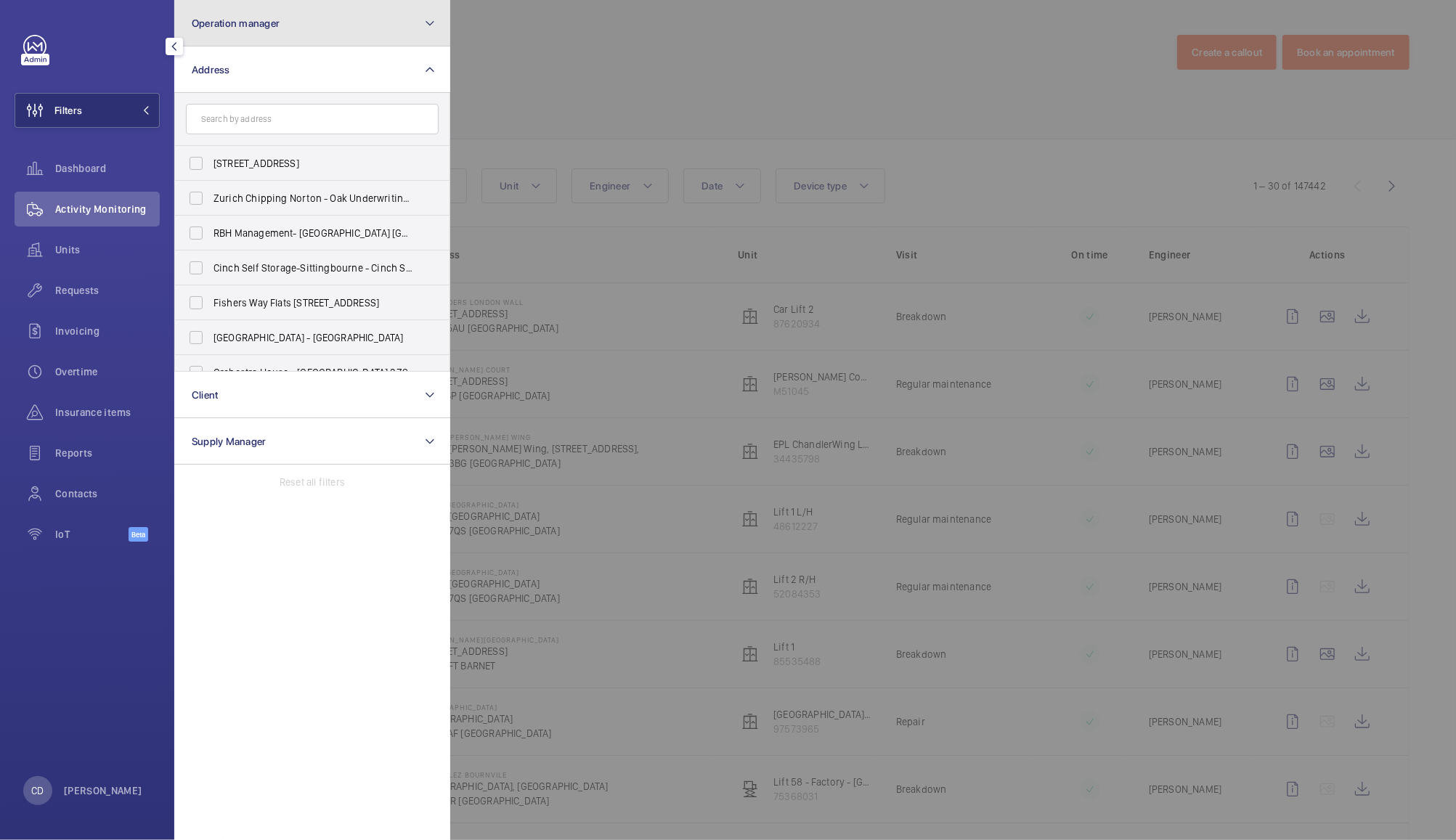
click at [369, 25] on button "Operation manager" at bounding box center [311, 23] width 276 height 47
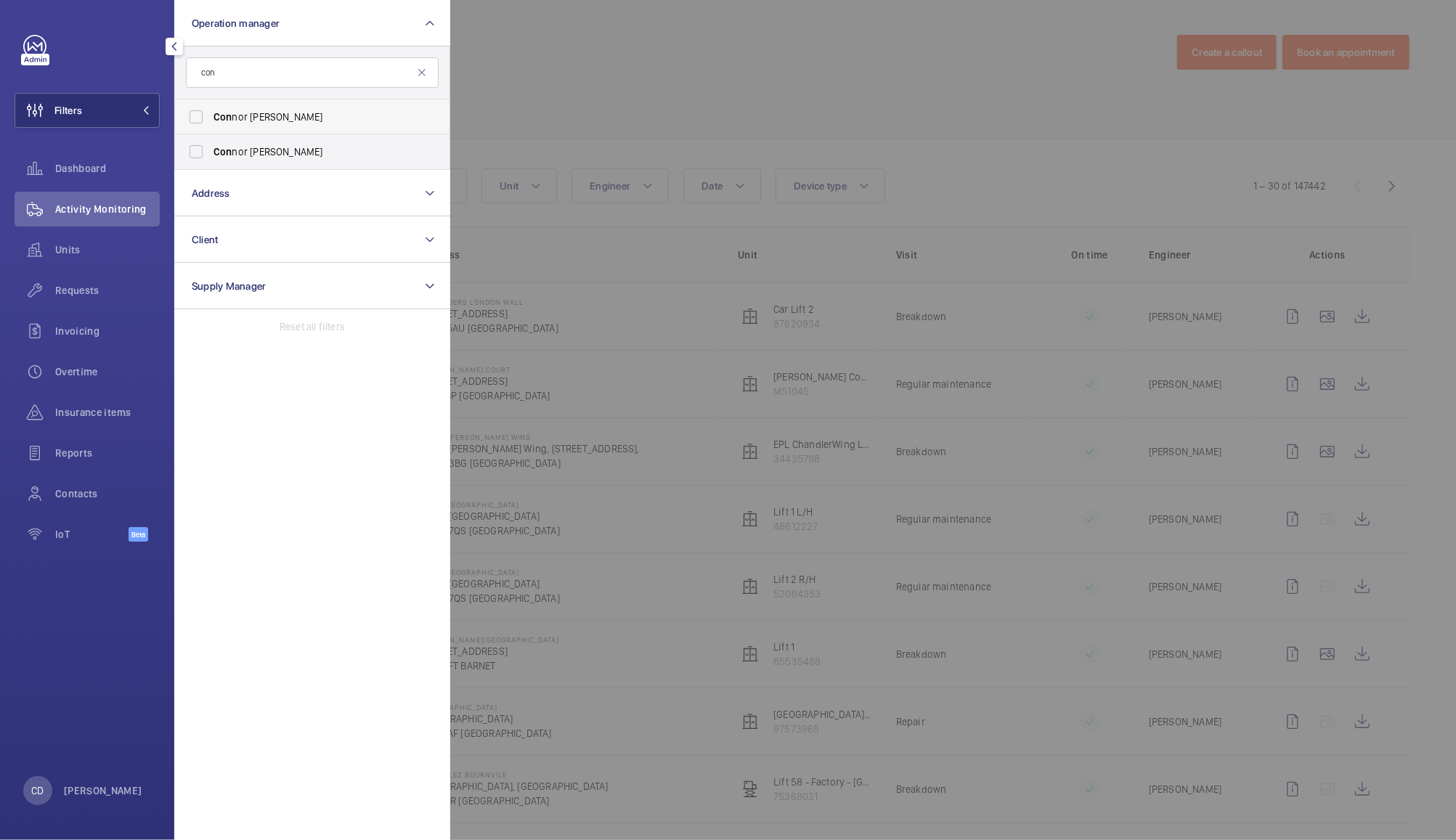
type input "con"
click at [266, 109] on span "Con nor Dudley" at bounding box center [313, 116] width 200 height 15
click at [210, 109] on input "Con nor Dudley" at bounding box center [196, 116] width 29 height 29
checkbox input "true"
click at [545, 75] on div at bounding box center [1178, 420] width 1456 height 840
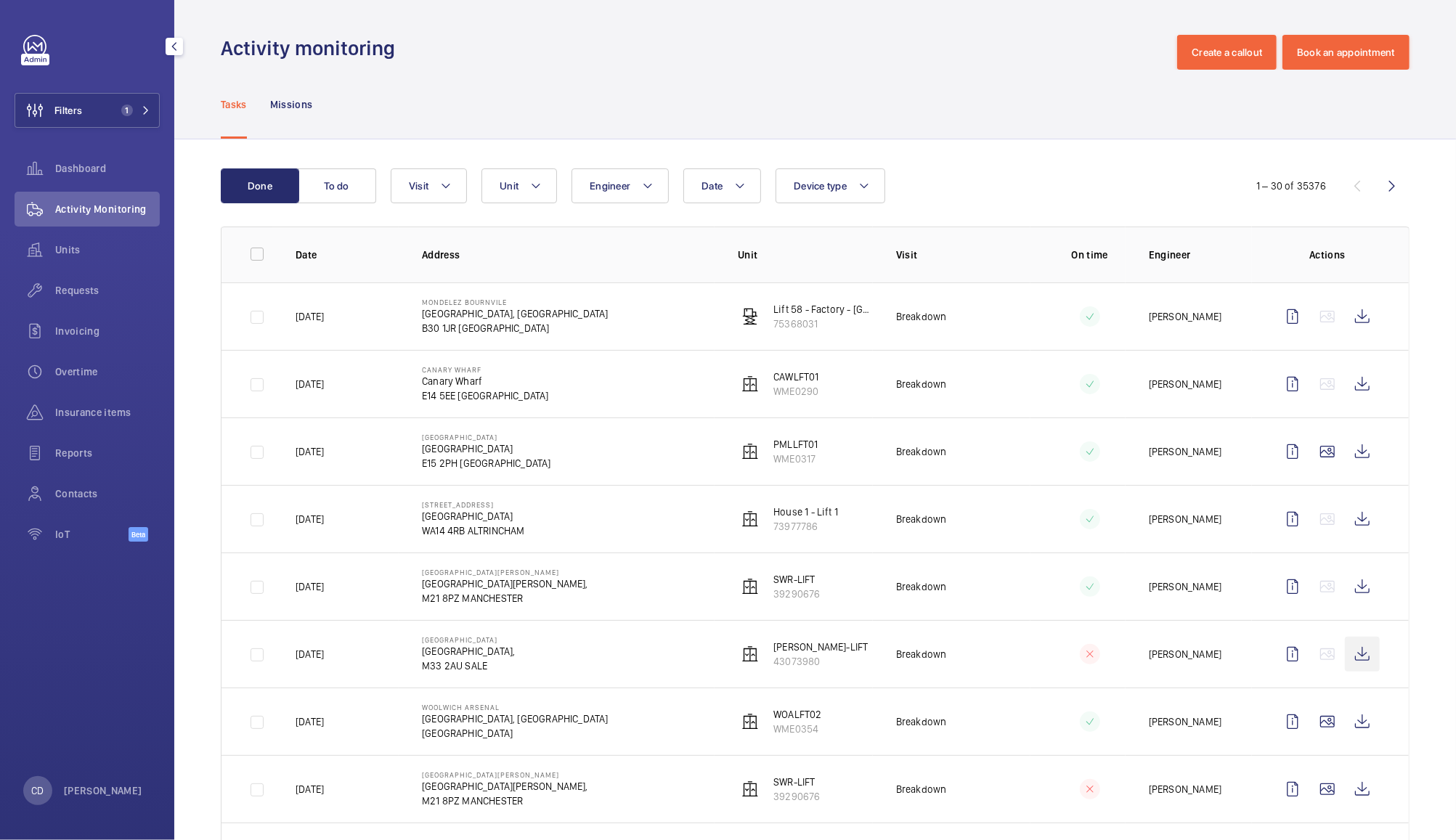
click at [1347, 661] on wm-front-icon-button at bounding box center [1362, 654] width 35 height 35
click at [89, 248] on span "Units" at bounding box center [107, 249] width 105 height 15
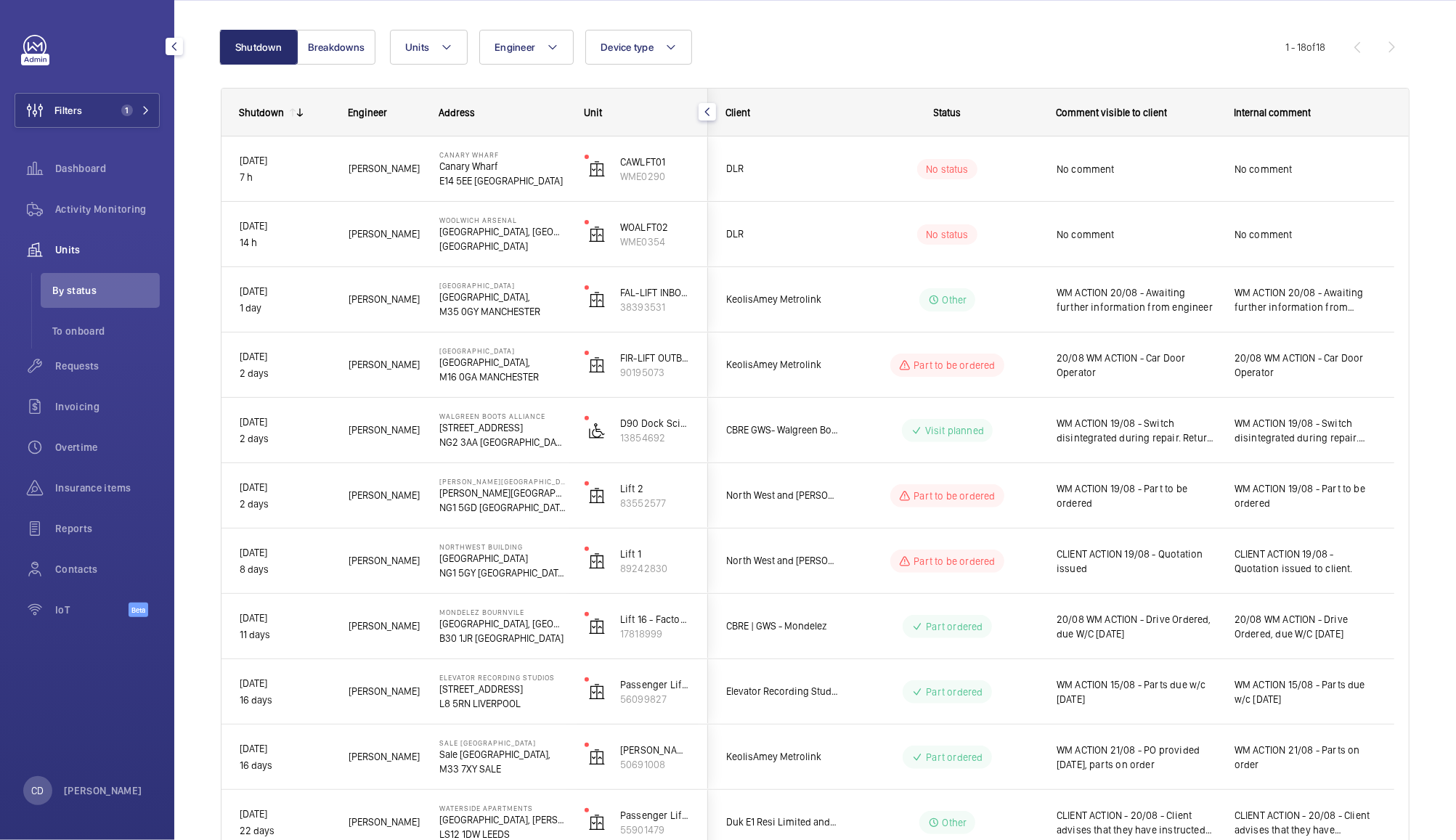
scroll to position [134, 0]
click at [1180, 307] on span "WM ACTION 20/08 - Awaiting further information from engineer" at bounding box center [1136, 297] width 159 height 29
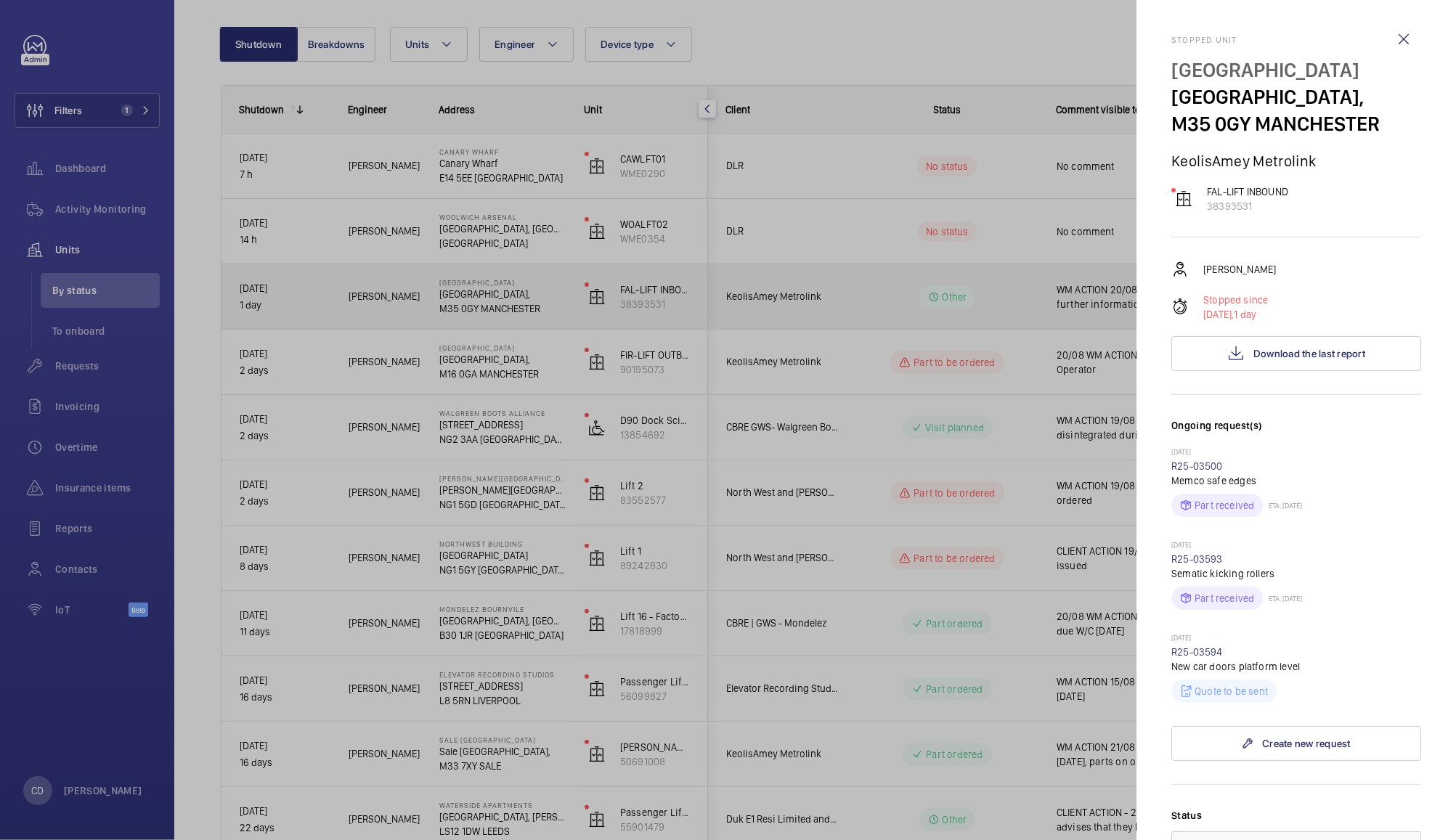
click at [1040, 318] on div at bounding box center [728, 420] width 1456 height 840
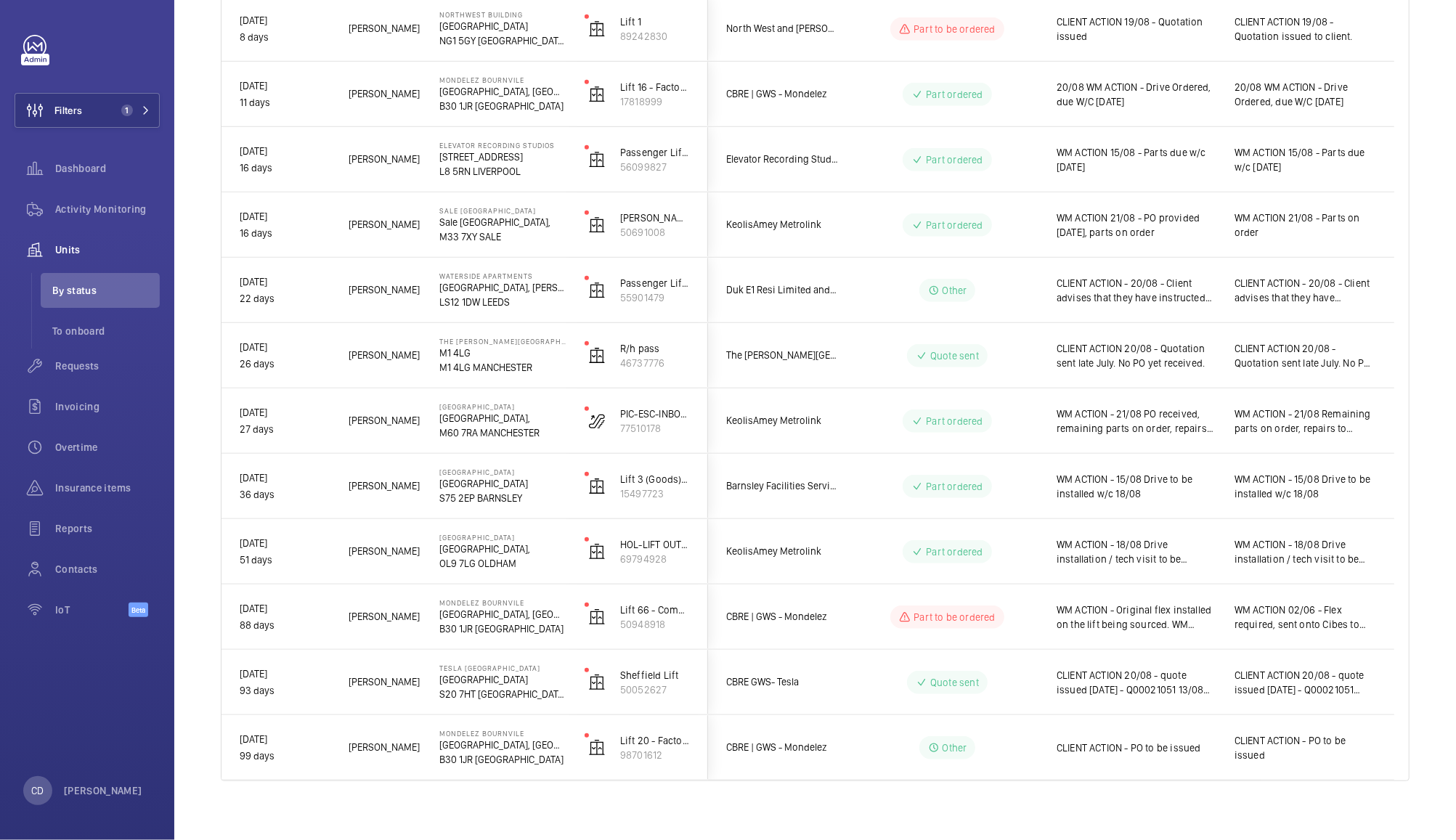
scroll to position [673, 0]
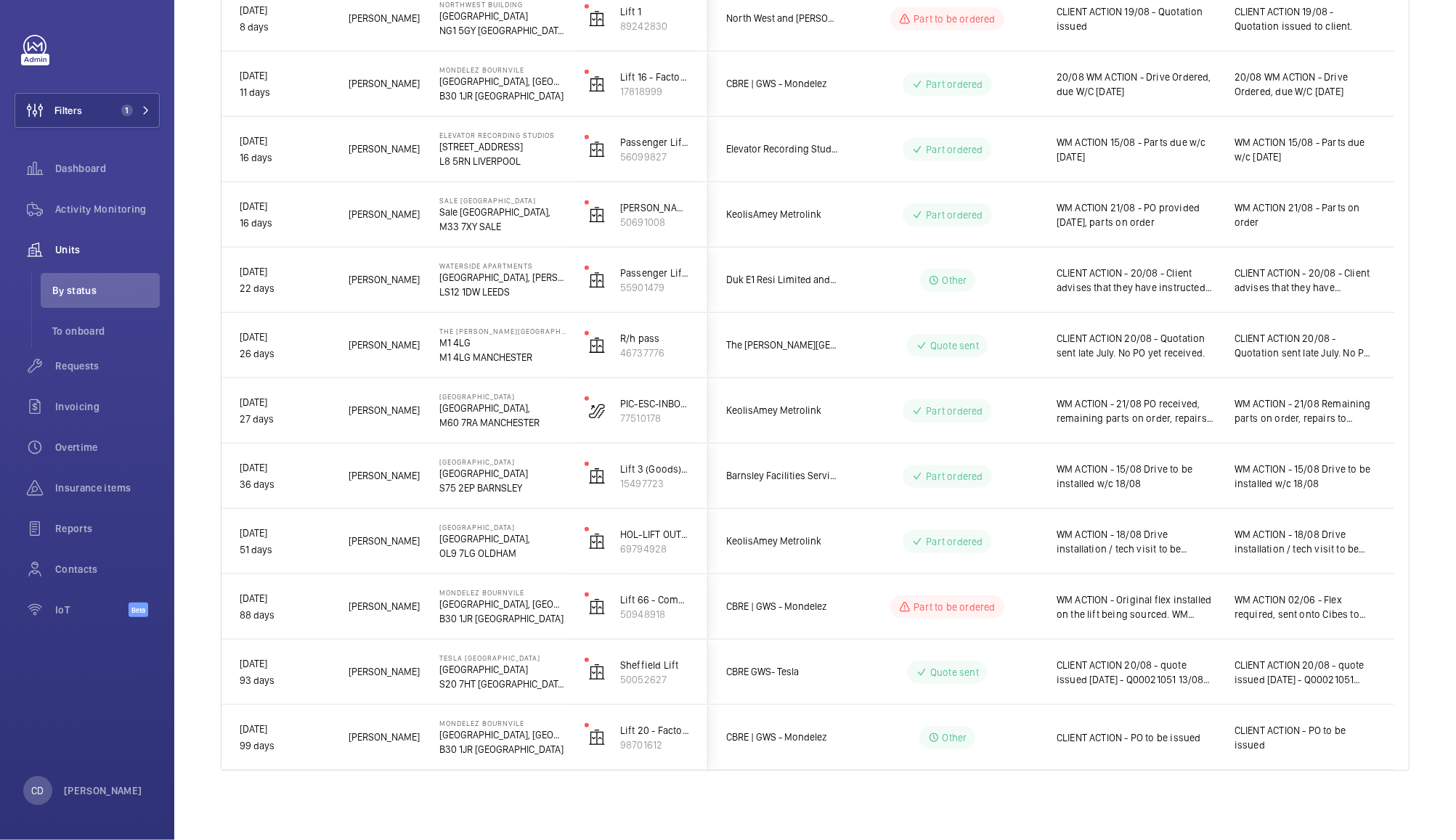
click at [1163, 752] on div "CLIENT ACTION - PO to be issued" at bounding box center [1136, 738] width 159 height 33
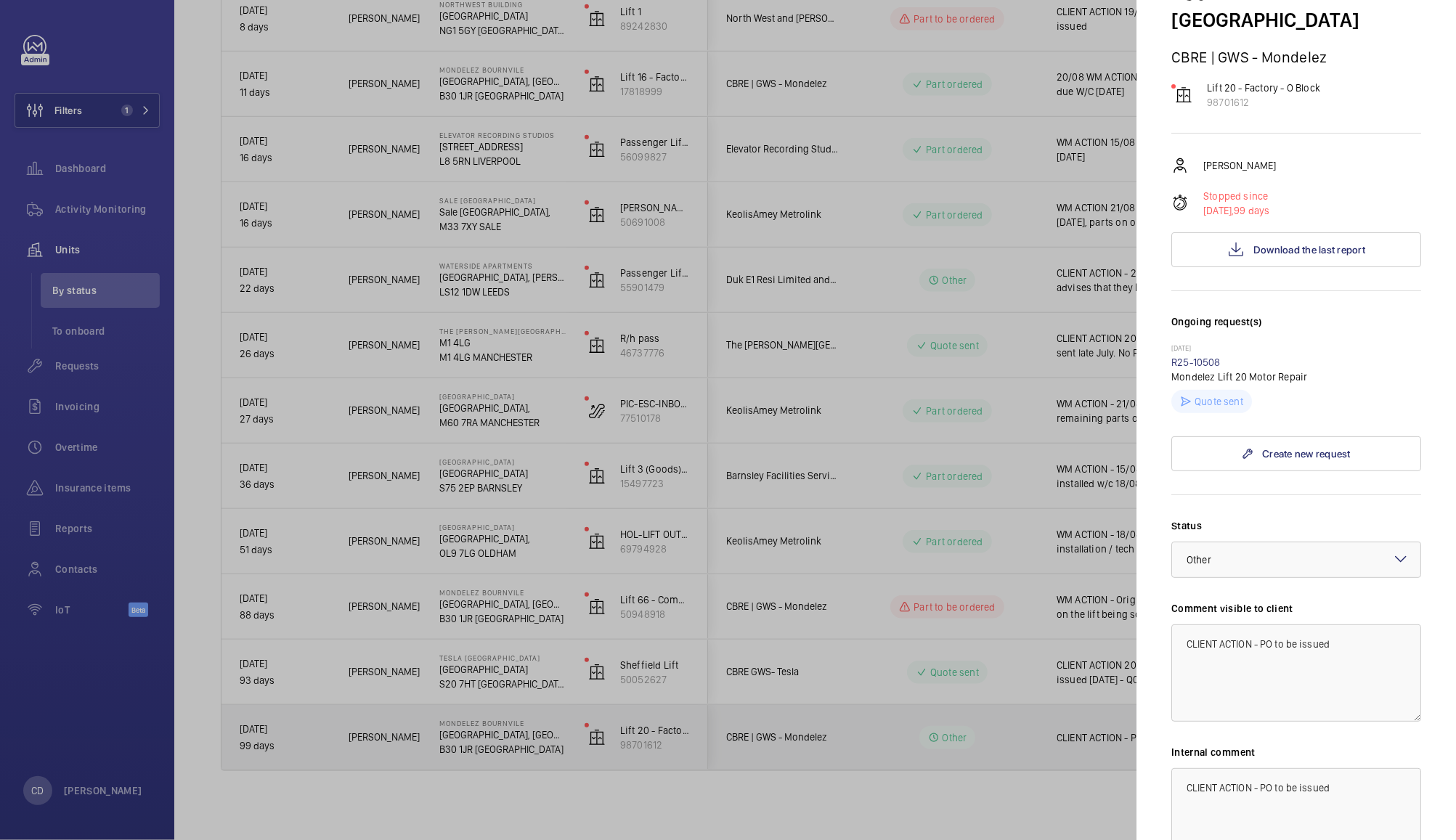
scroll to position [162, 0]
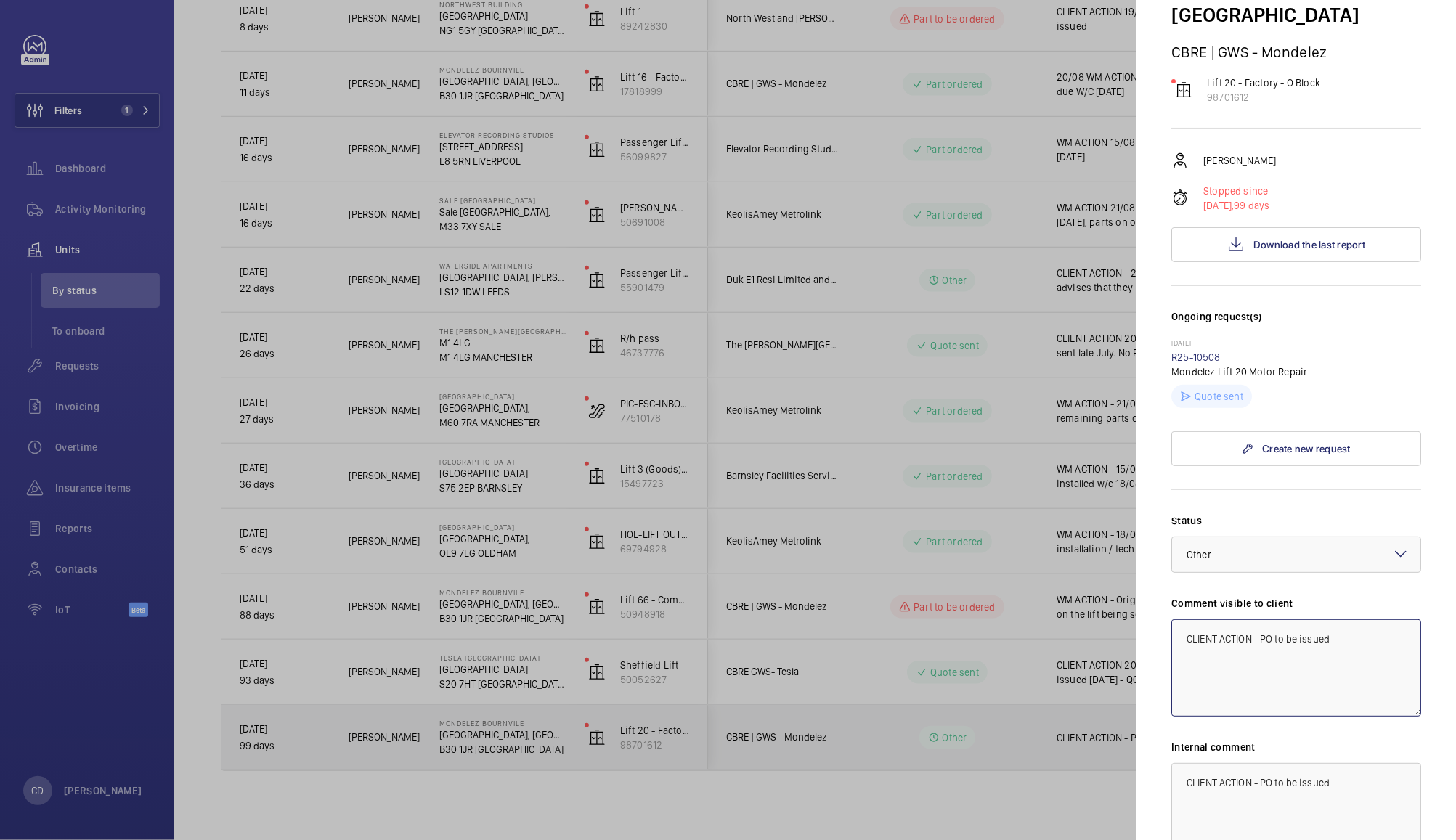
click at [1352, 620] on textarea "CLIENT ACTION - PO to be issued" at bounding box center [1296, 668] width 250 height 97
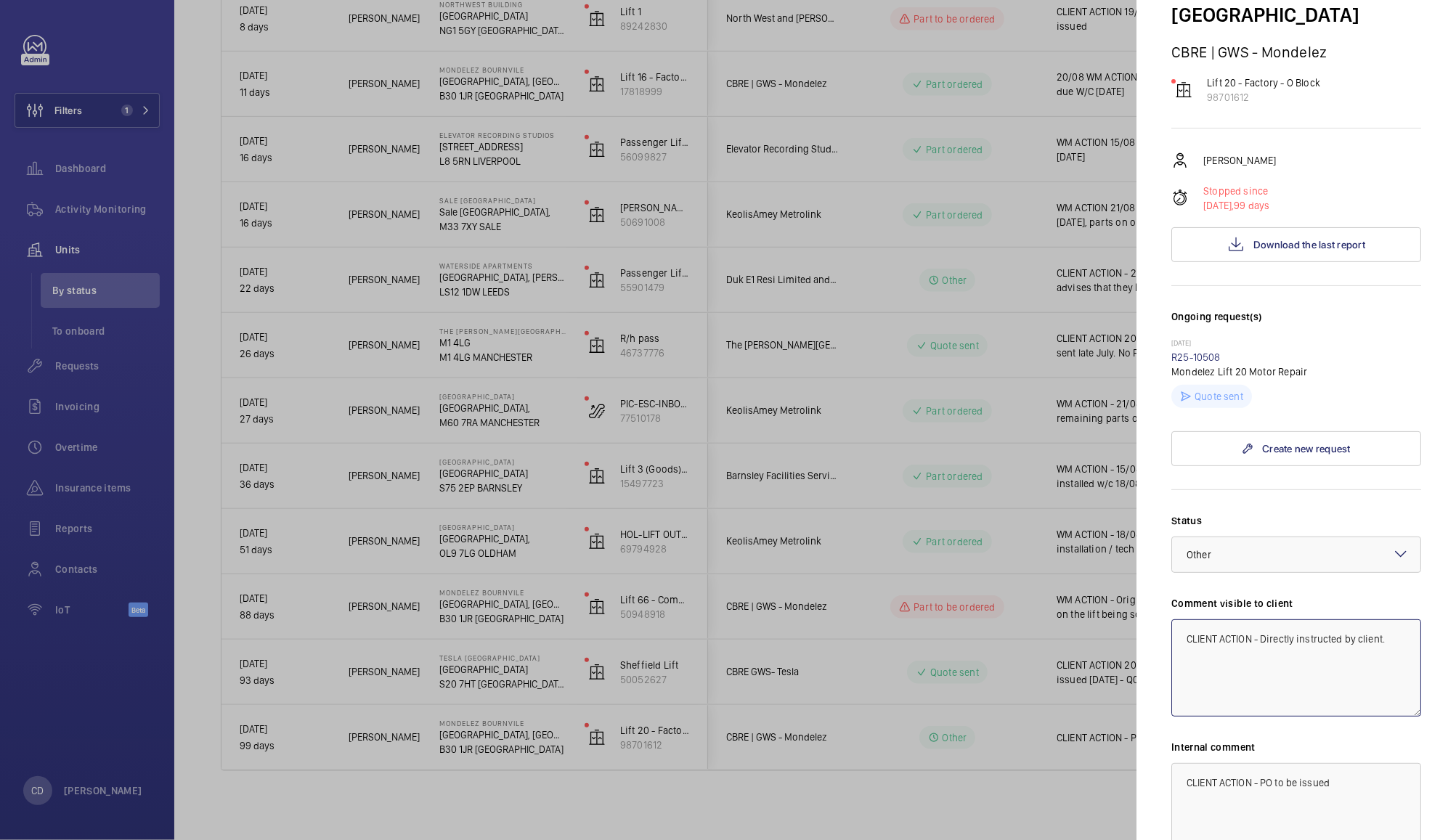
type textarea "CLIENT ACTION - Directly instructed by client."
paste textarea "Directly instructed by client."
type textarea "CLIENT ACTION - Directly instructed by client."
click at [1270, 620] on textarea "CLIENT ACTION - Directly instructed by client." at bounding box center [1296, 668] width 250 height 97
click at [1287, 626] on textarea "CLIENT ACTION - Works directly instructed by client." at bounding box center [1296, 668] width 250 height 97
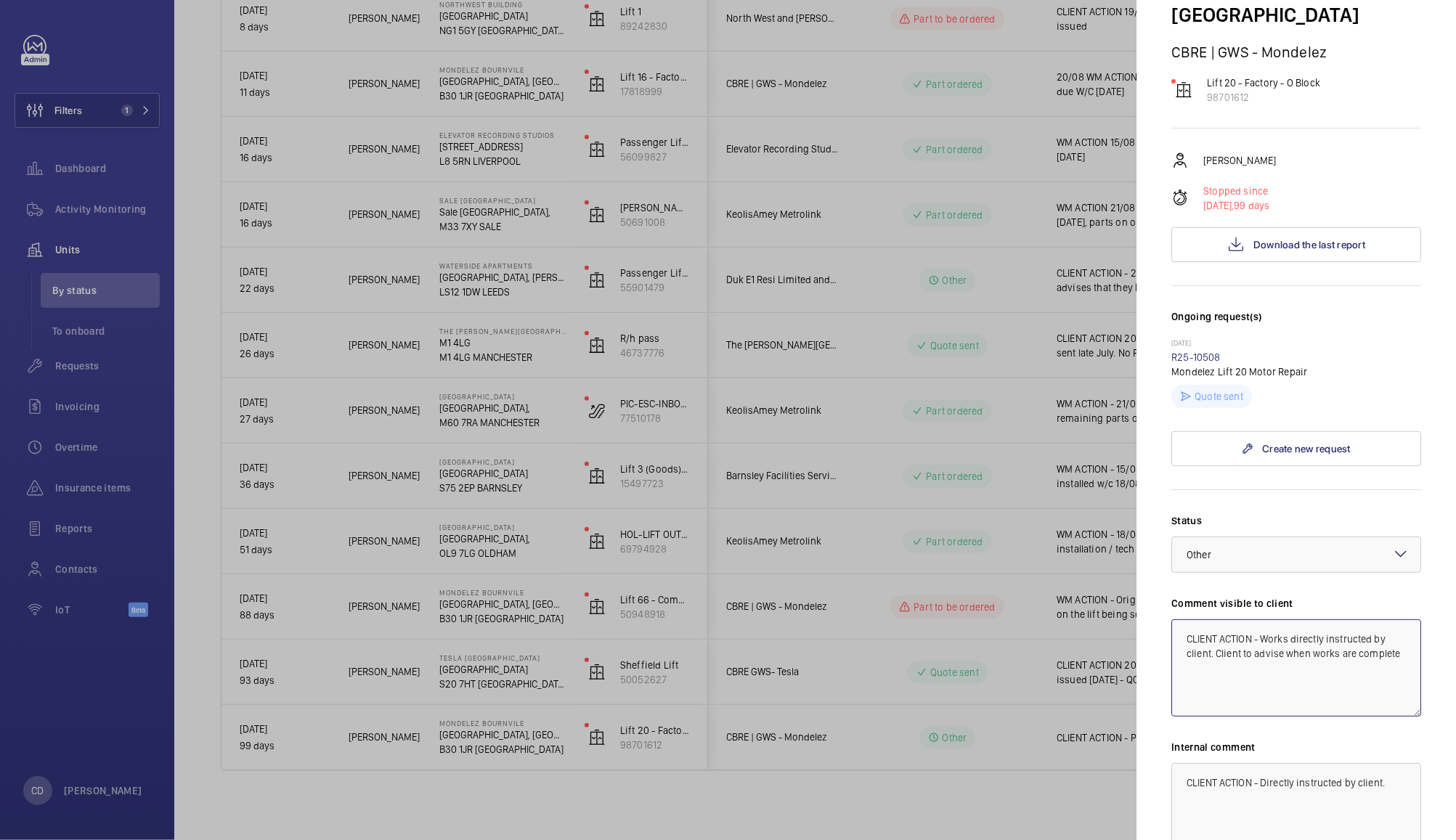
type textarea "CLIENT ACTION - Works directly instructed by client. Client to advise when work…"
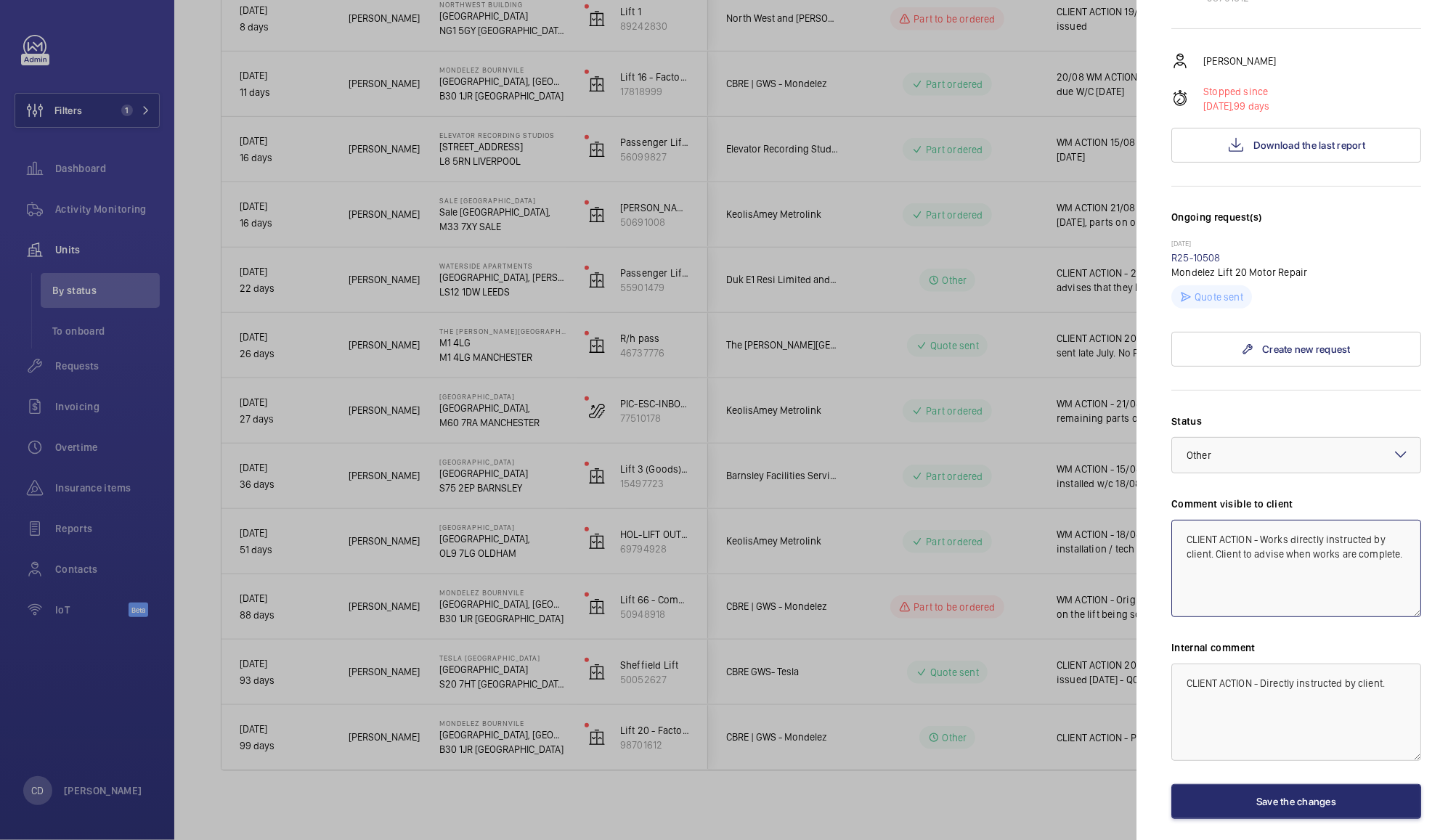
scroll to position [296, 0]
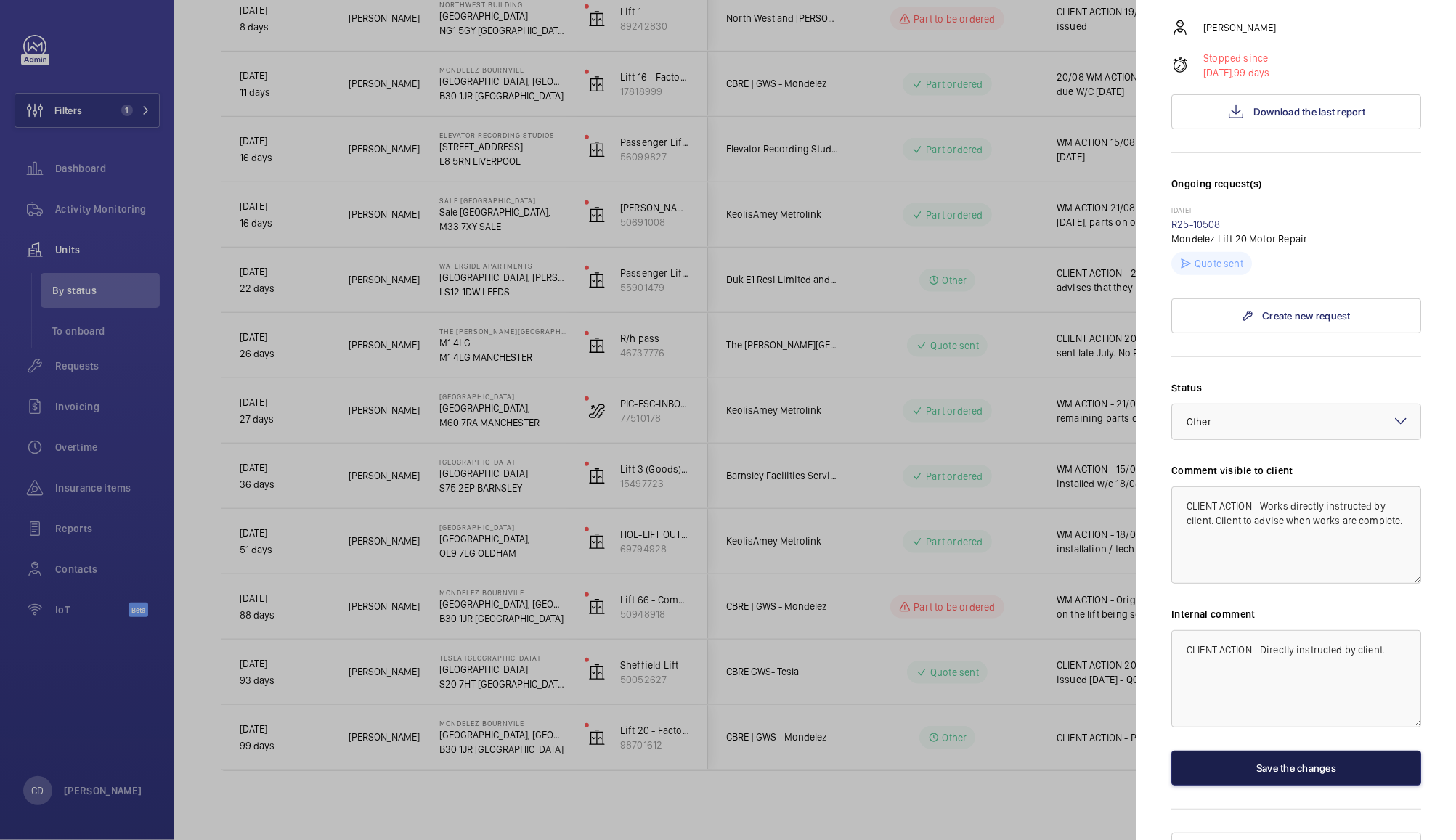
click at [1313, 751] on button "Save the changes" at bounding box center [1296, 768] width 250 height 35
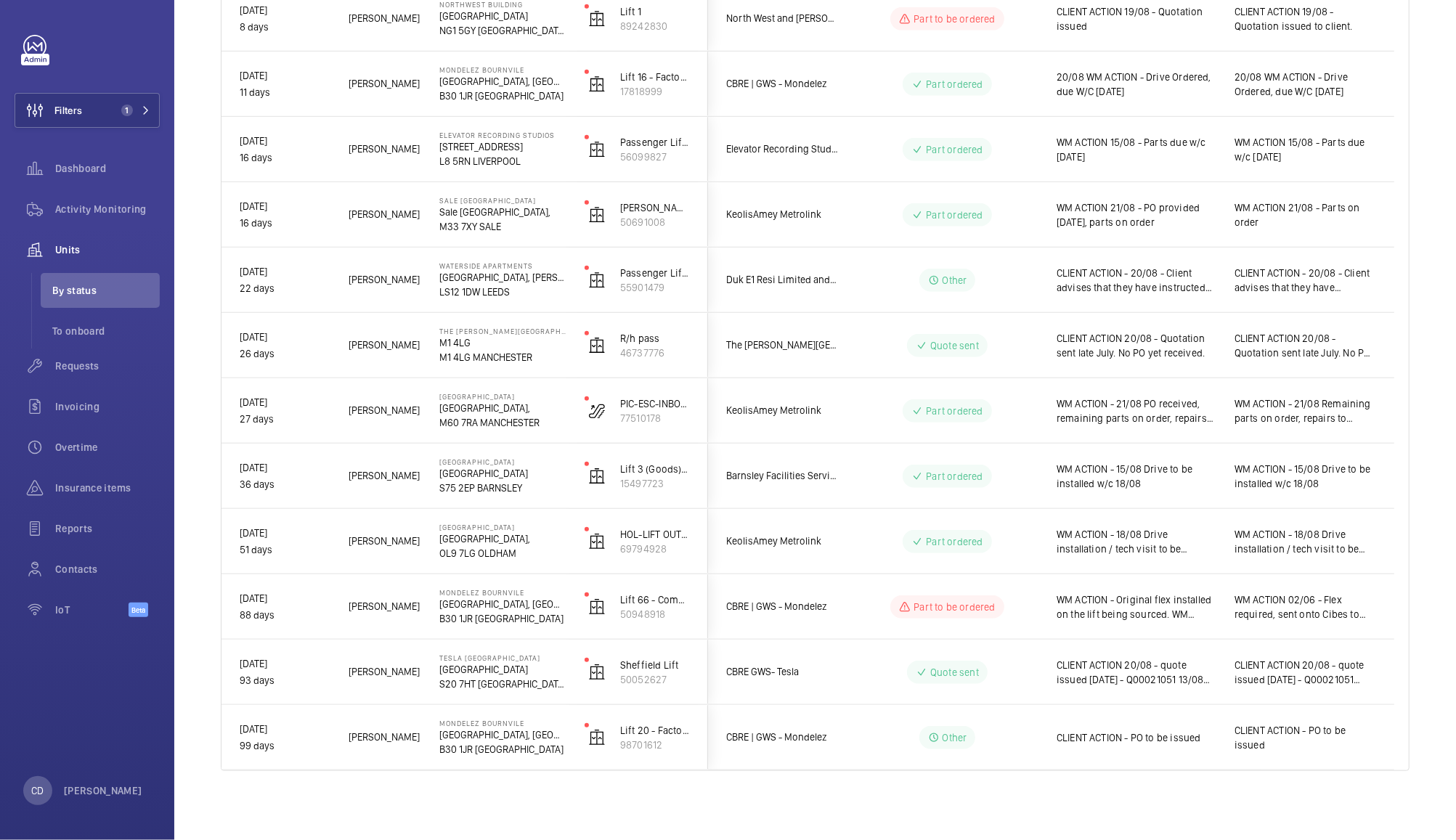
scroll to position [0, 0]
click at [1342, 743] on span "CLIENT ACTION - Directly instructed by client." at bounding box center [1305, 737] width 141 height 29
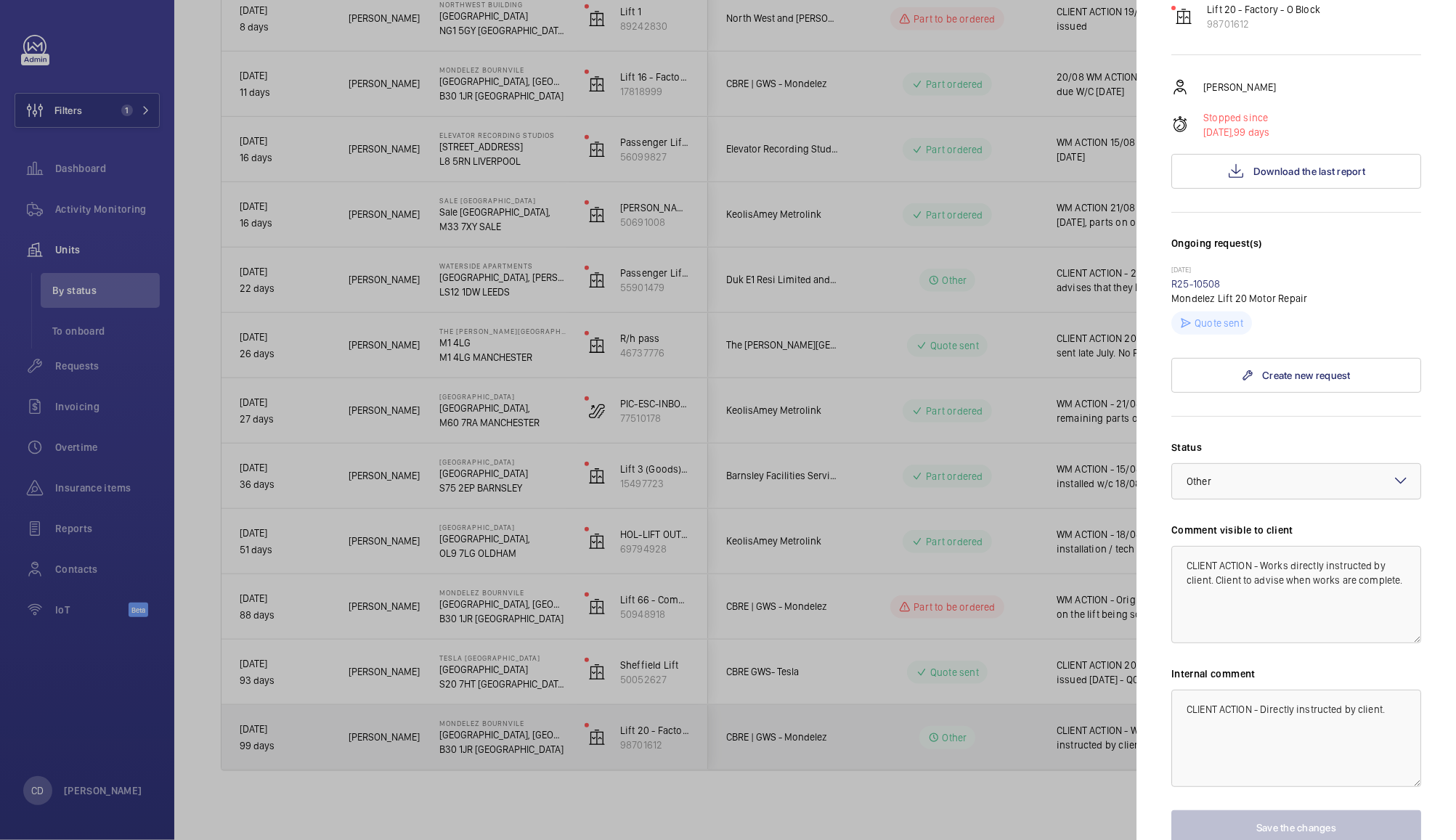
scroll to position [296, 0]
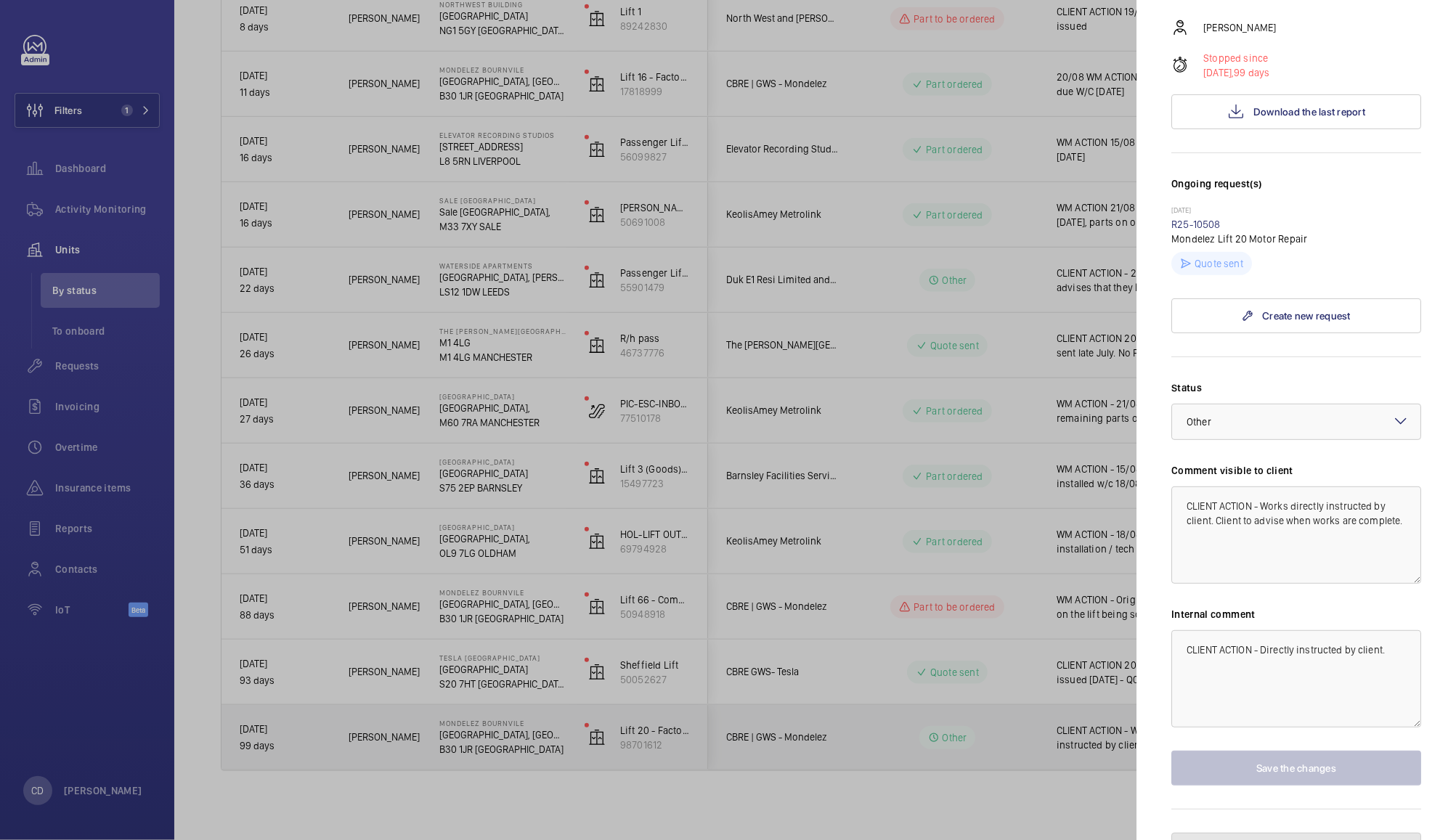
click at [1326, 839] on span "Pause the unit" at bounding box center [1305, 850] width 64 height 12
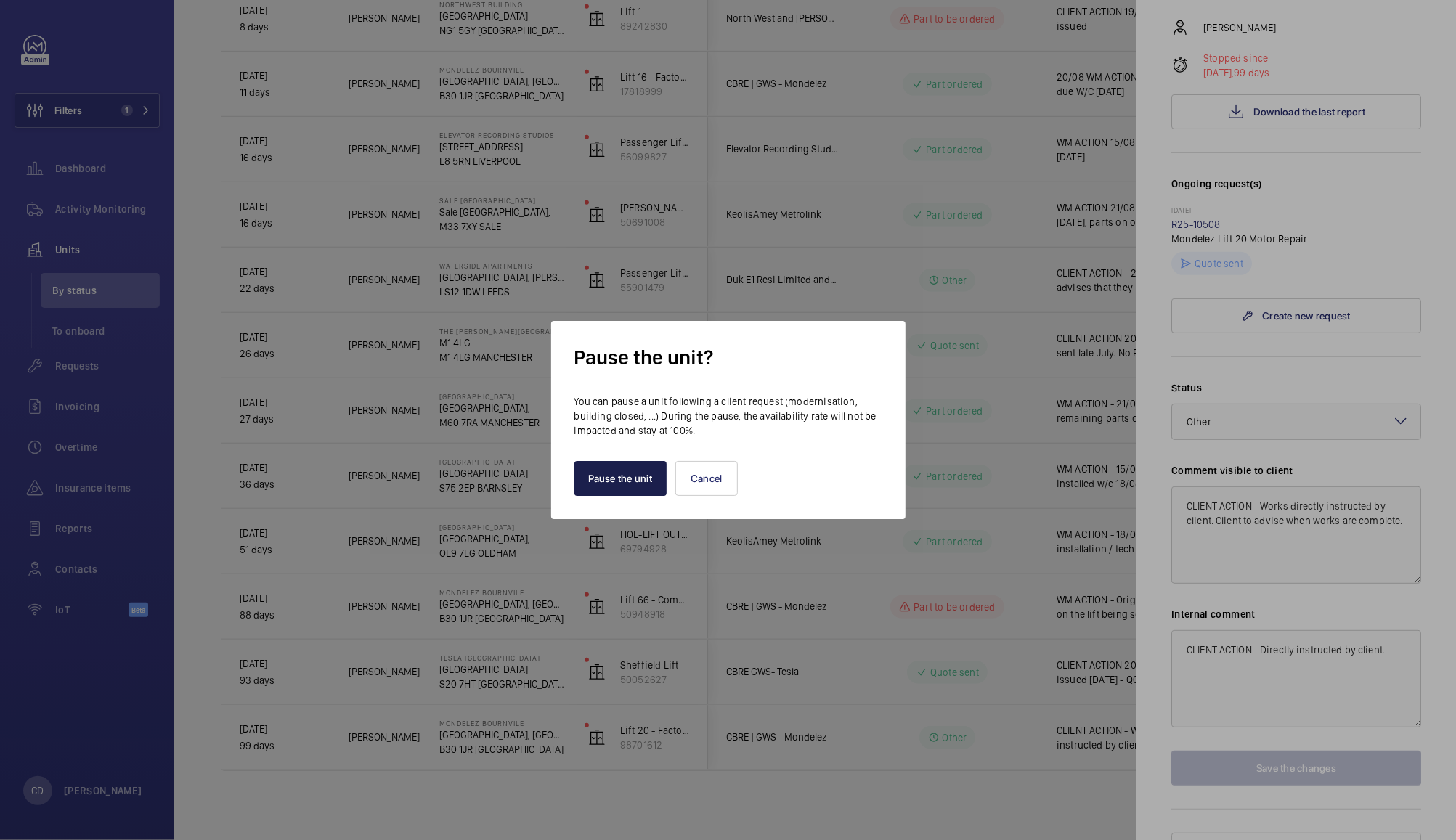
click at [622, 488] on button "Pause the unit" at bounding box center [621, 478] width 93 height 35
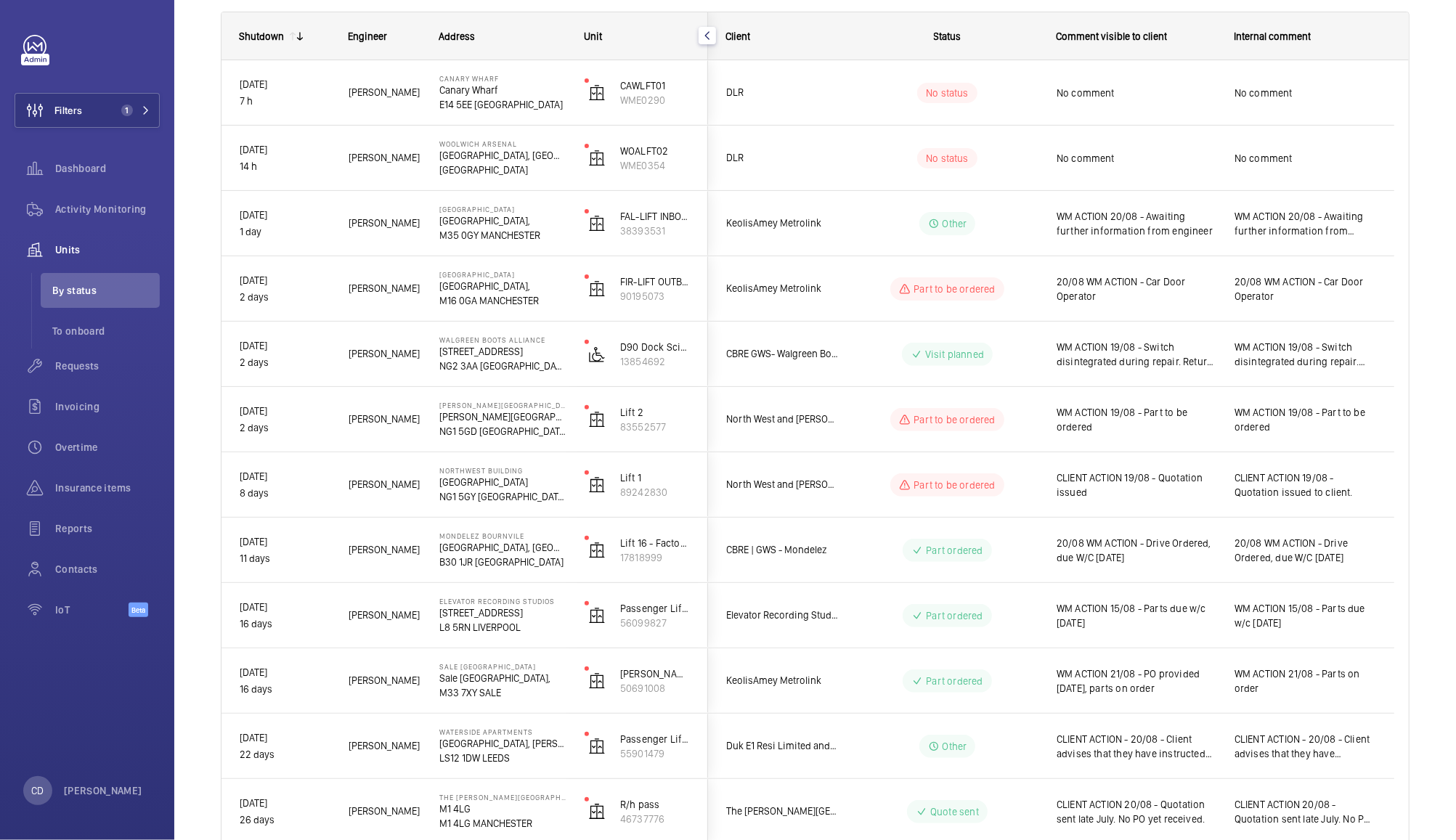
scroll to position [194, 0]
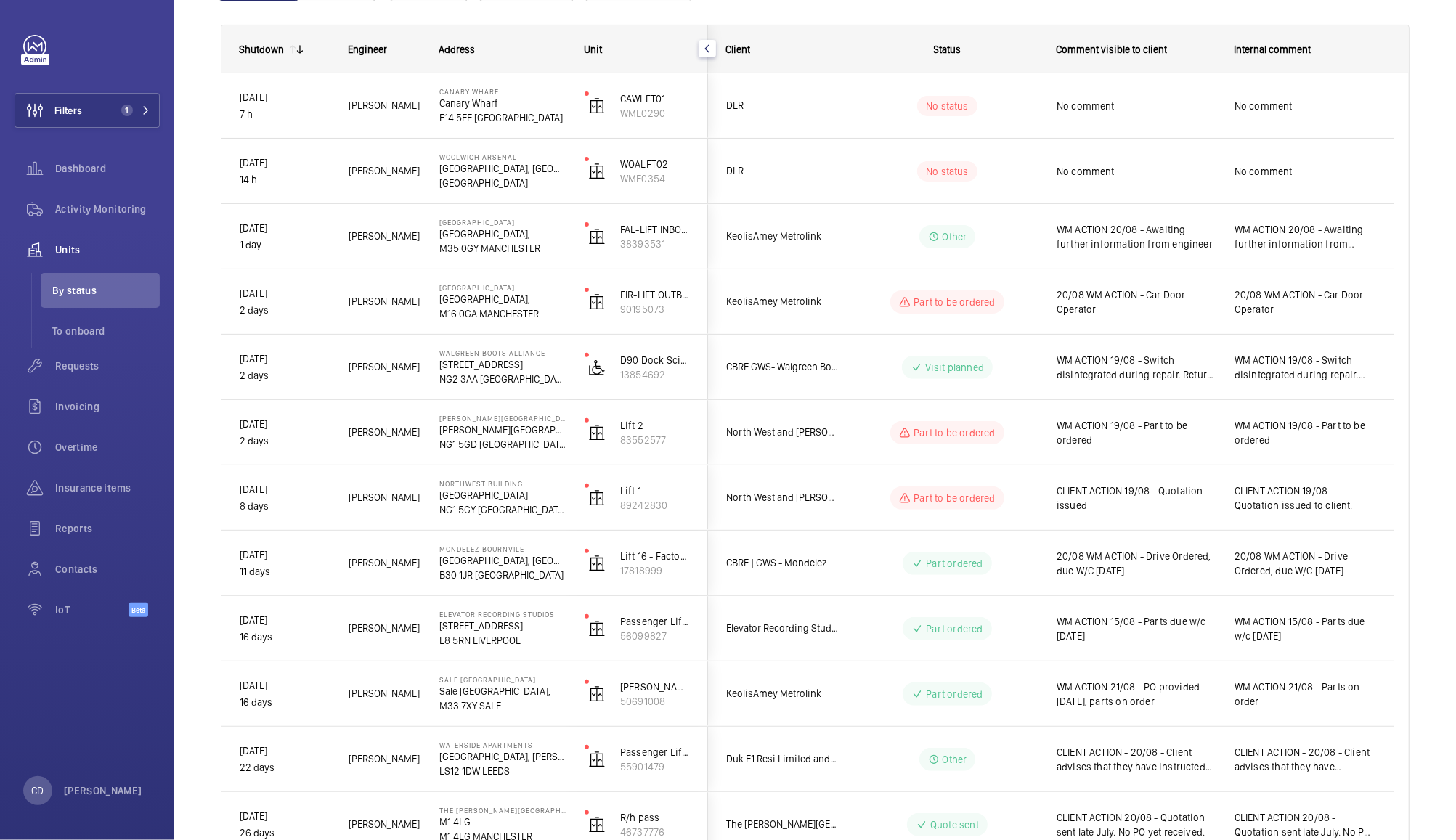
click at [1163, 499] on span "CLIENT ACTION 19/08 - Quotation issued" at bounding box center [1136, 498] width 159 height 29
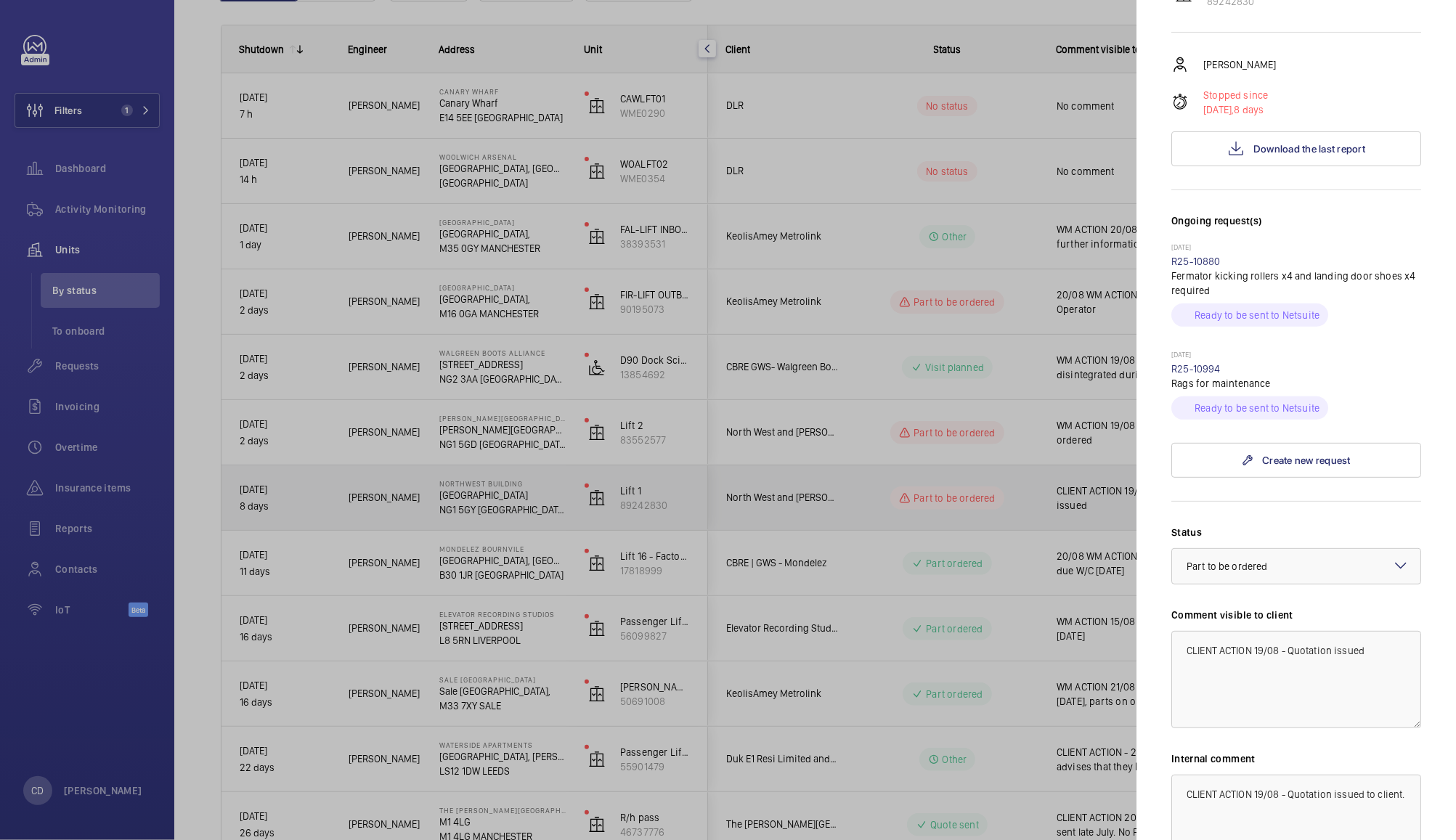
scroll to position [250, 0]
click at [1272, 669] on textarea "CLIENT ACTION 19/08 - Quotation issued" at bounding box center [1296, 679] width 250 height 97
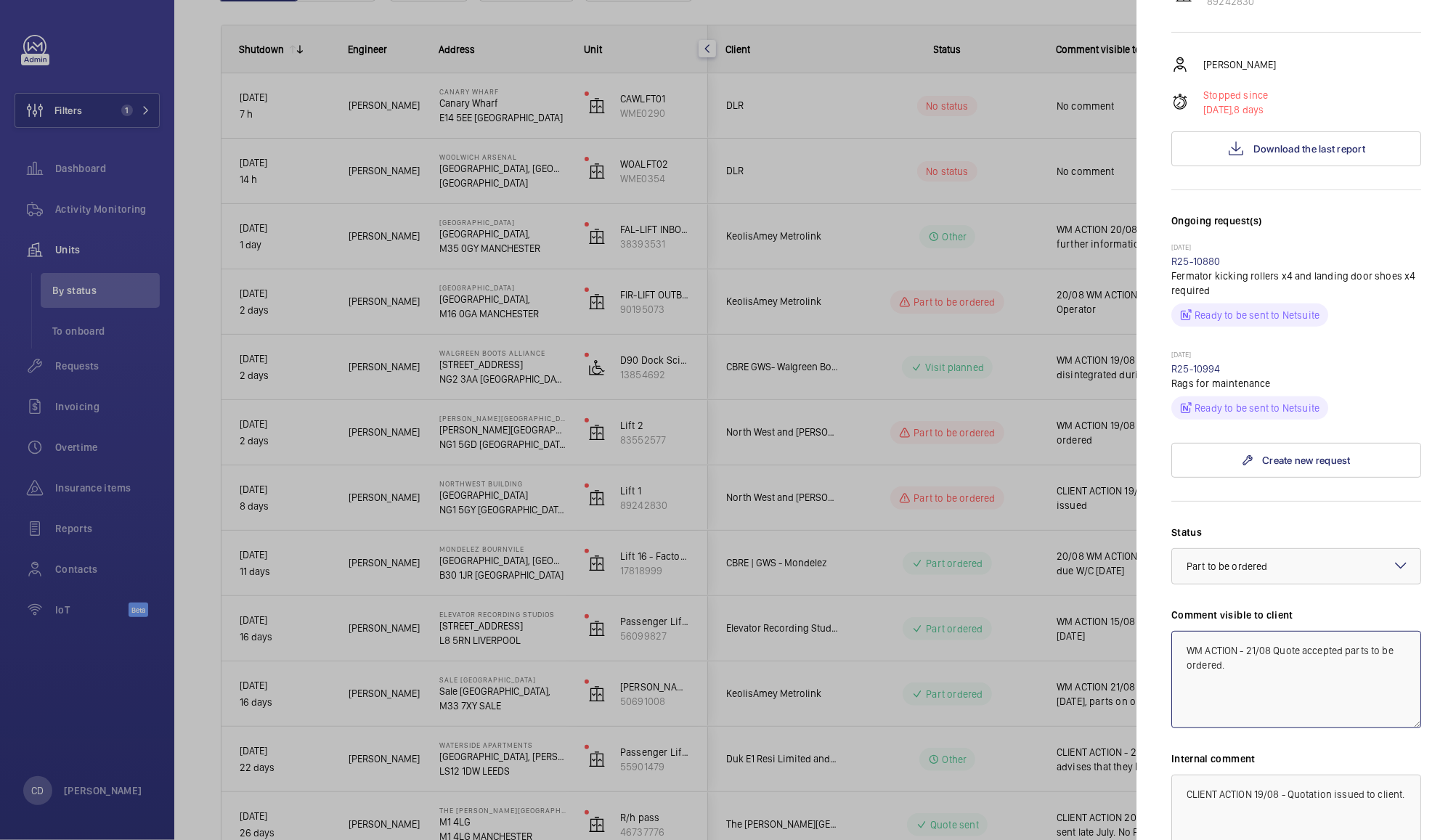
type textarea "WM ACTION - 21/08 Quote accepted parts to be ordered."
paste textarea "WM ACTION - 21/08 Quote accepted parts to be ordered"
type textarea "WM ACTION - 21/08 Quote accepted parts to be ordered."
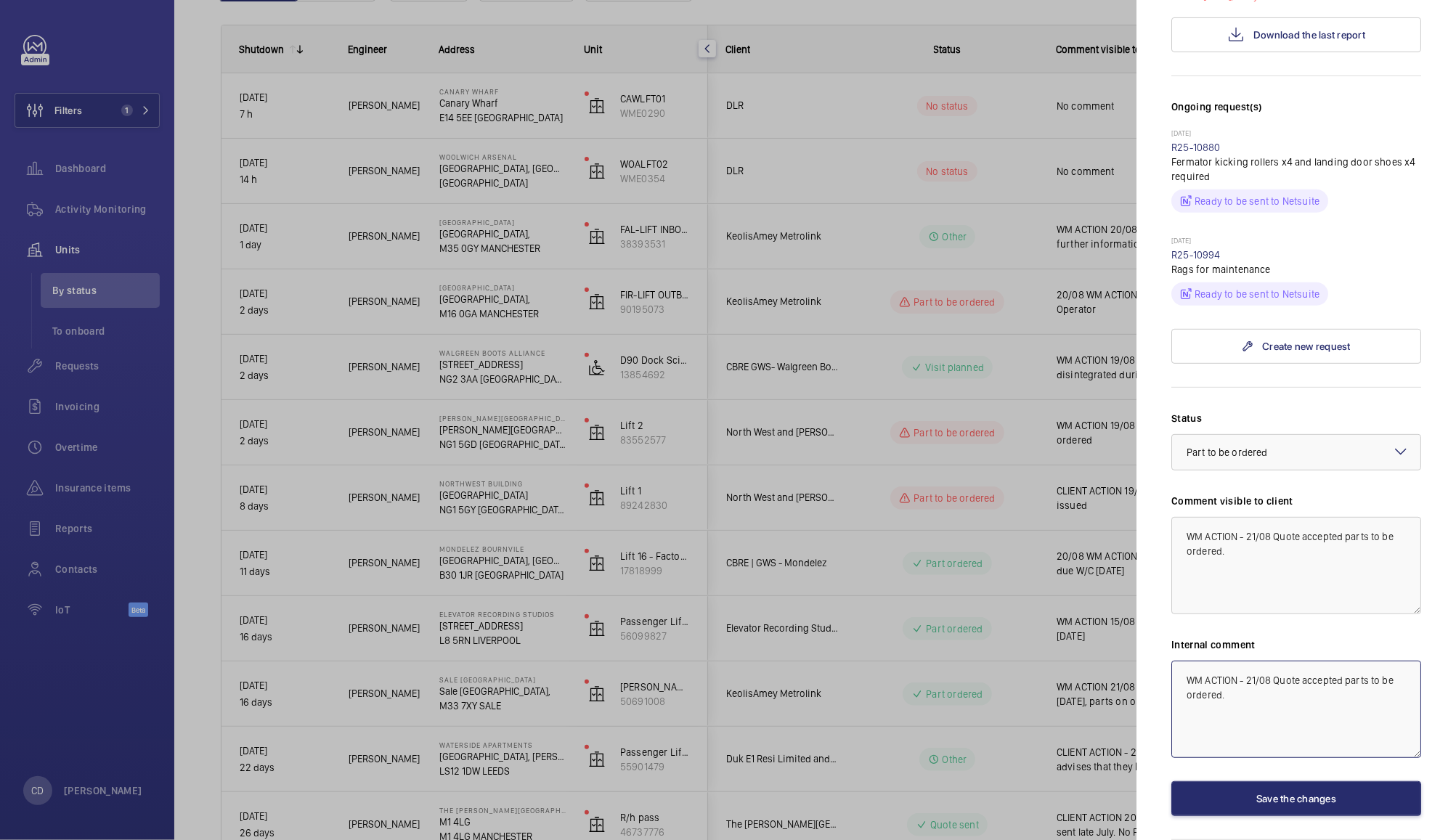
scroll to position [366, 0]
click at [1301, 779] on button "Save the changes" at bounding box center [1296, 796] width 250 height 35
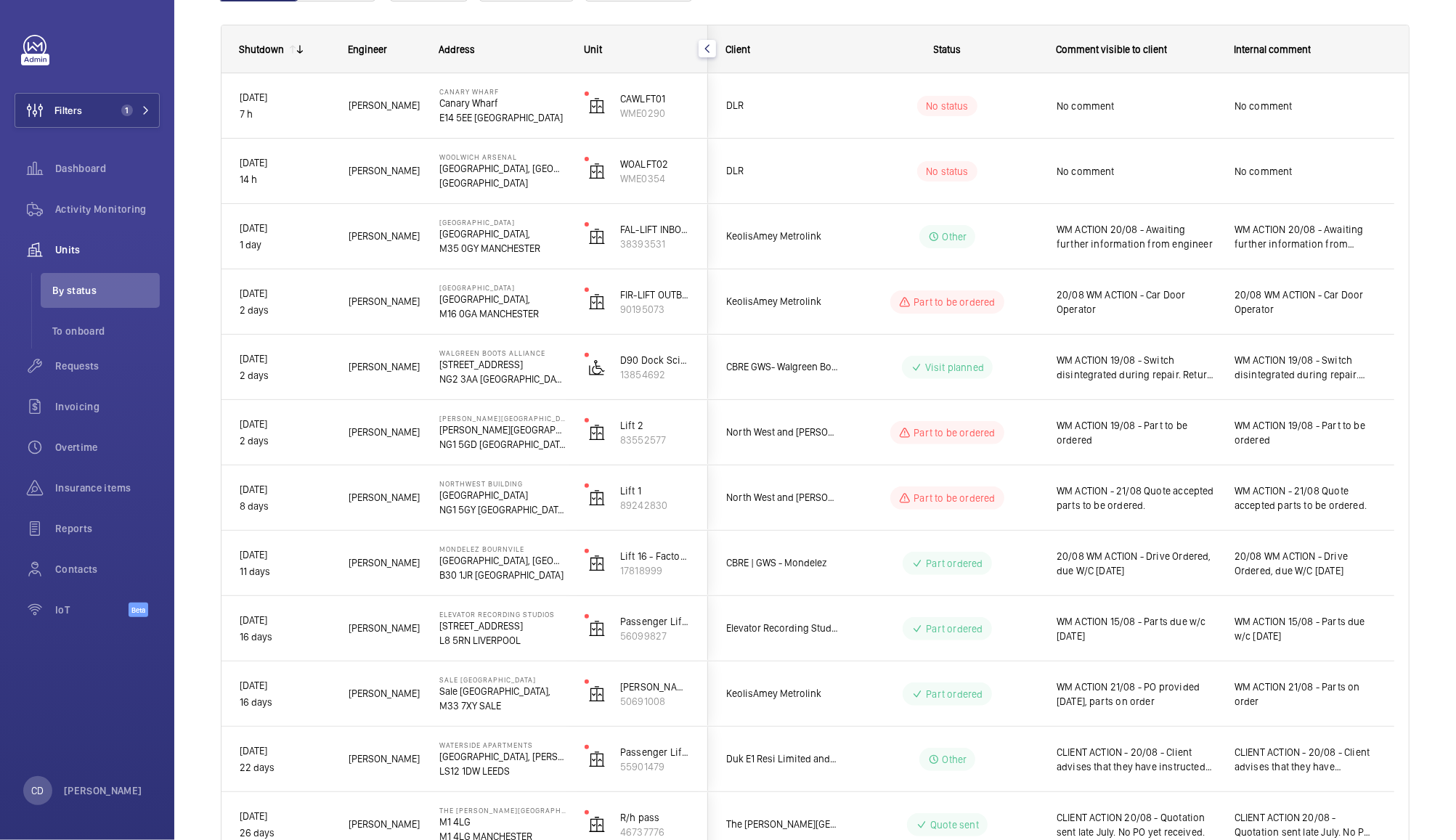
click at [1178, 443] on span "WM ACTION 19/08 - Part to be ordered" at bounding box center [1136, 432] width 159 height 29
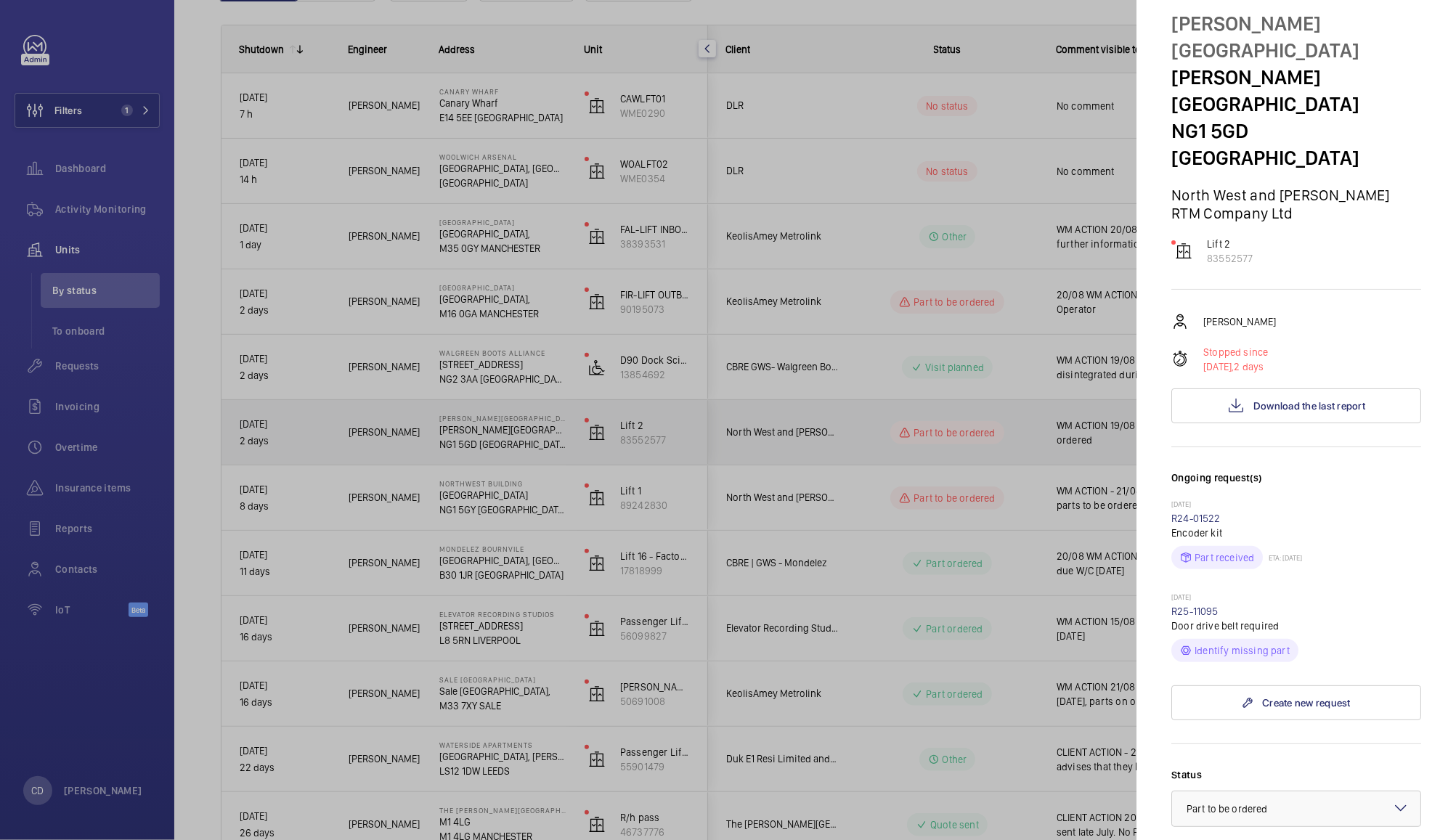
scroll to position [47, 0]
click at [1033, 430] on div at bounding box center [728, 420] width 1456 height 840
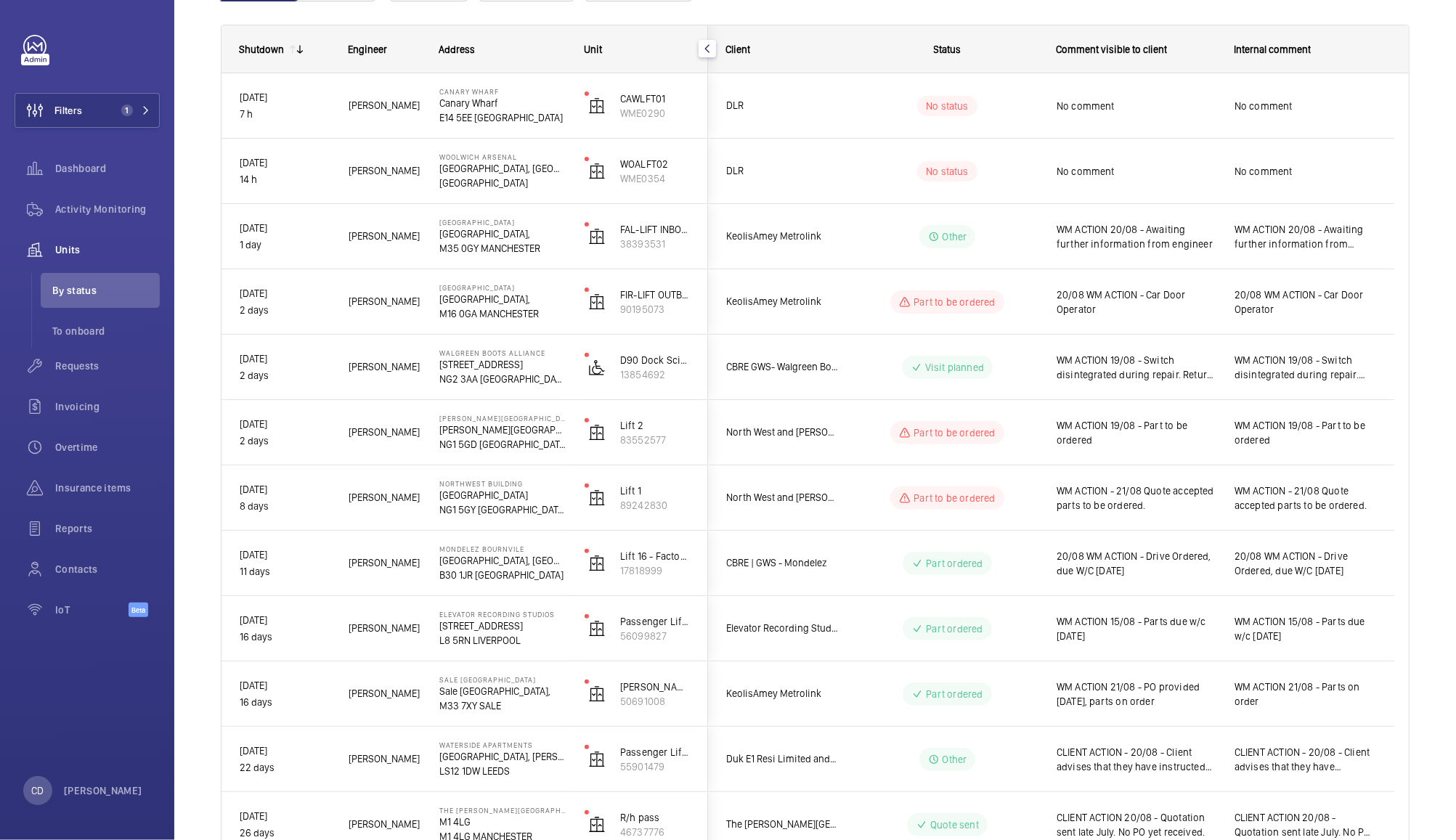
scroll to position [0, 0]
click at [1173, 302] on span "20/08 WM ACTION - Car Door Operator" at bounding box center [1136, 301] width 159 height 29
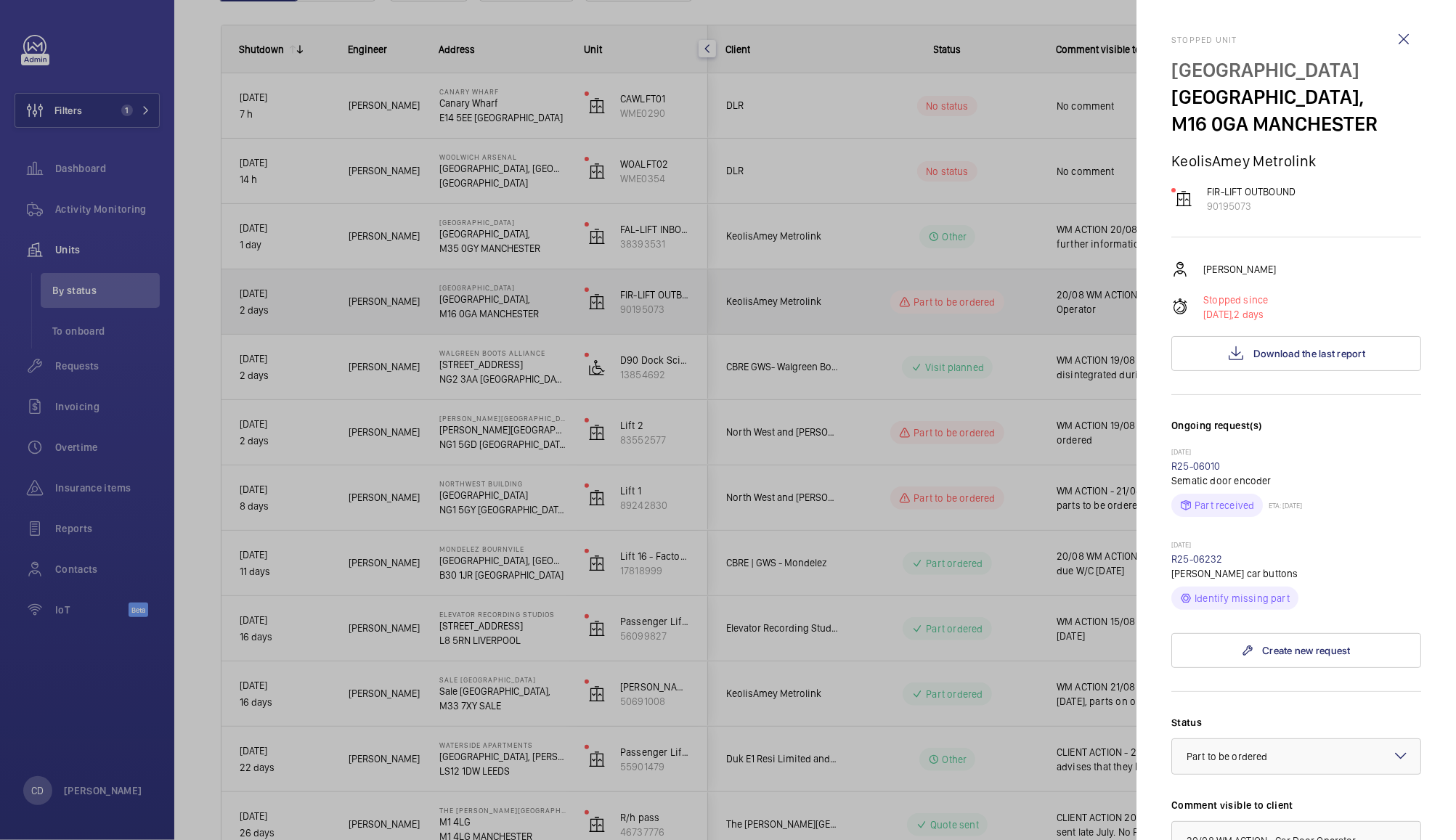
click at [1044, 309] on div at bounding box center [728, 420] width 1456 height 840
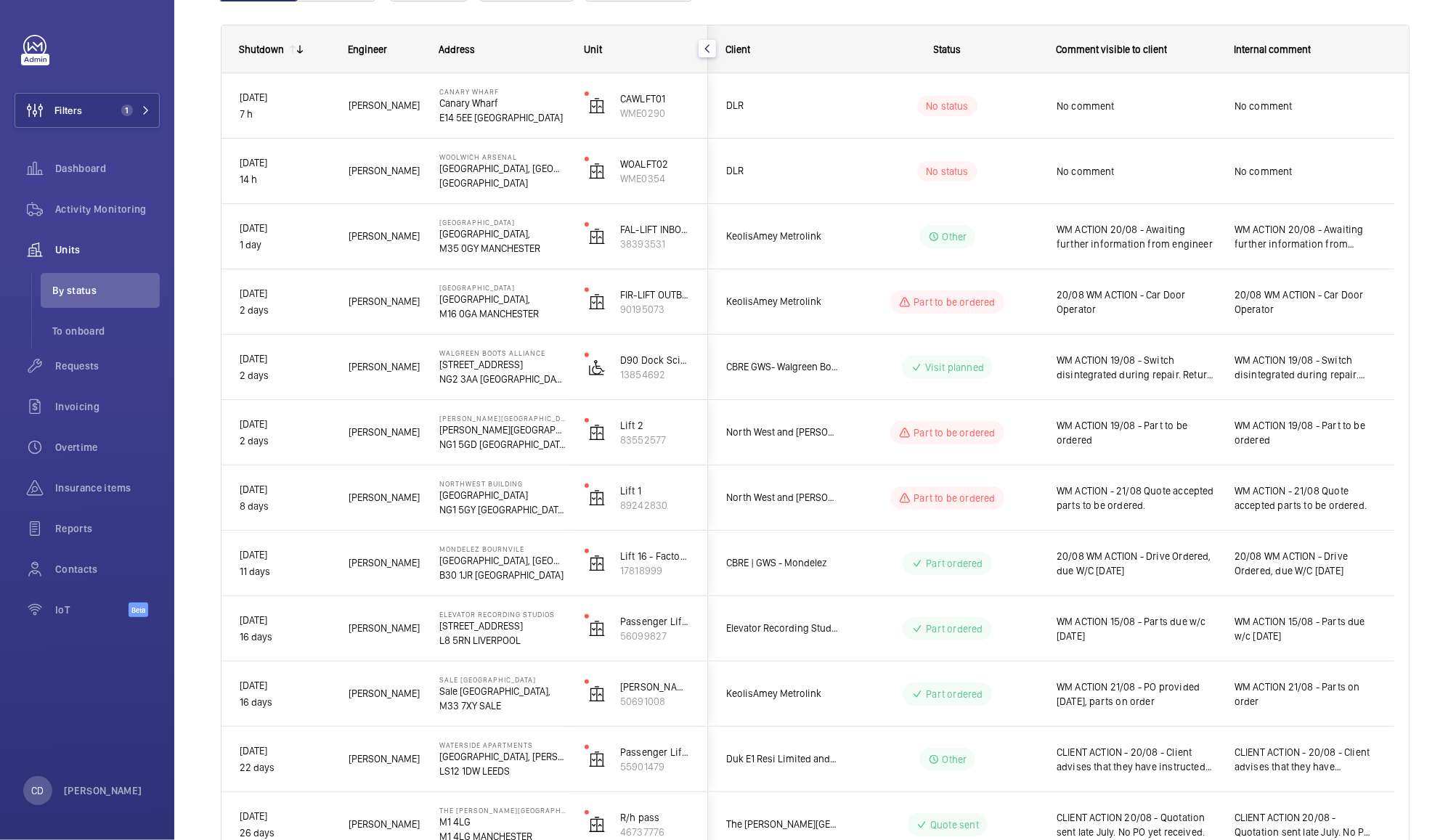
click at [1121, 175] on span "No comment" at bounding box center [1136, 171] width 159 height 15
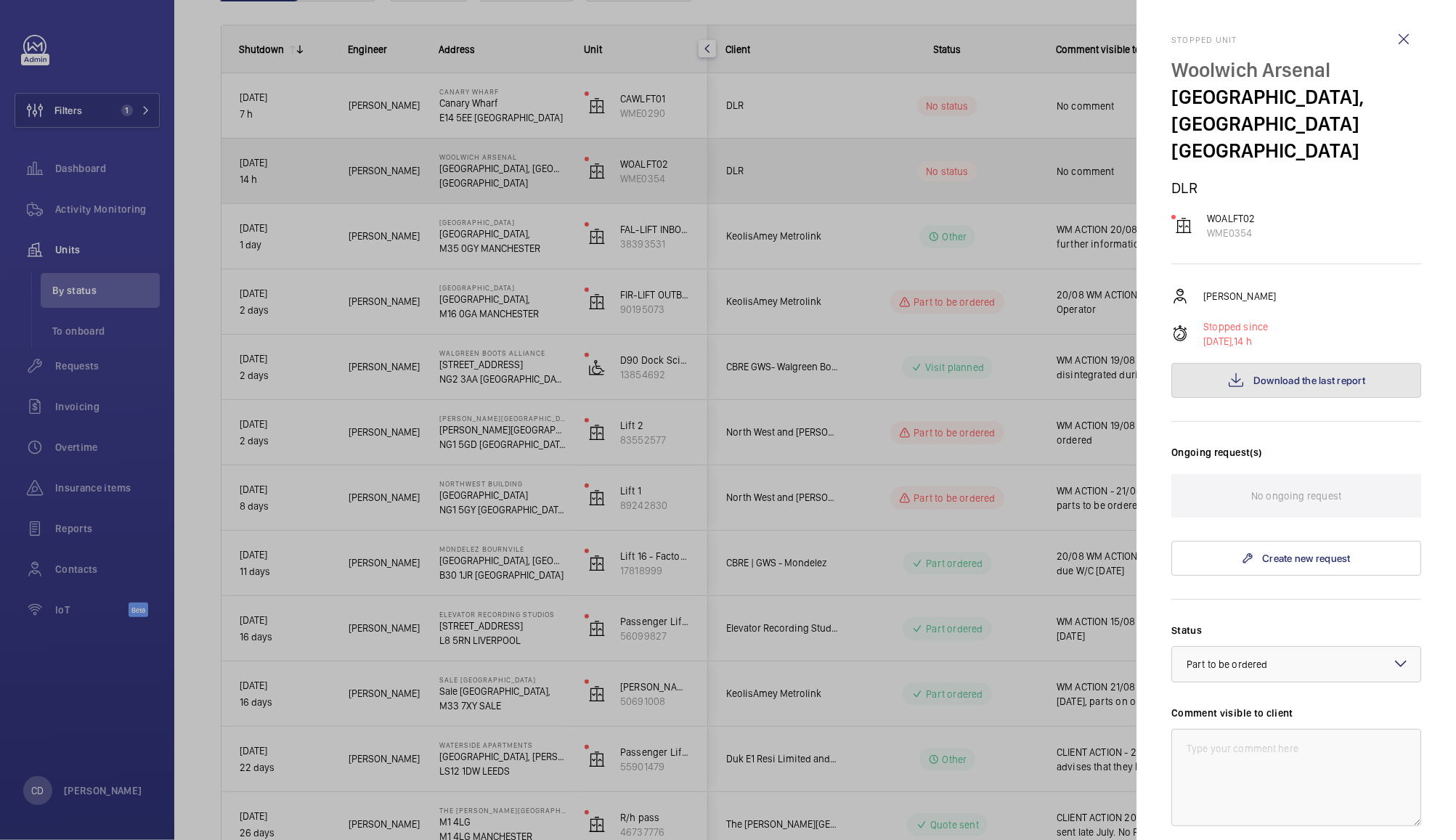
click at [1299, 389] on button "Download the last report" at bounding box center [1296, 380] width 250 height 35
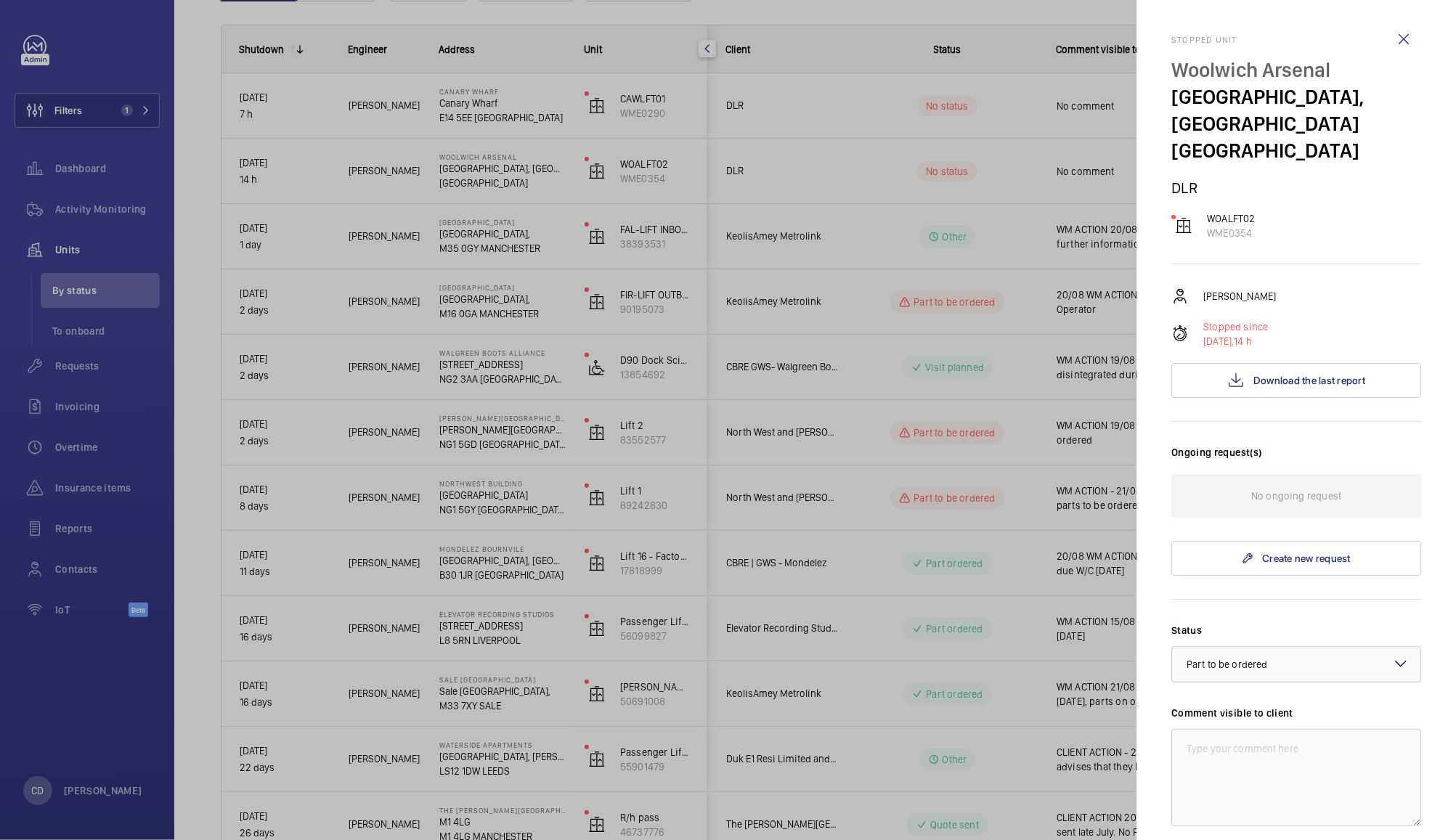
click at [1272, 667] on div "× Part to be ordered" at bounding box center [1245, 664] width 117 height 15
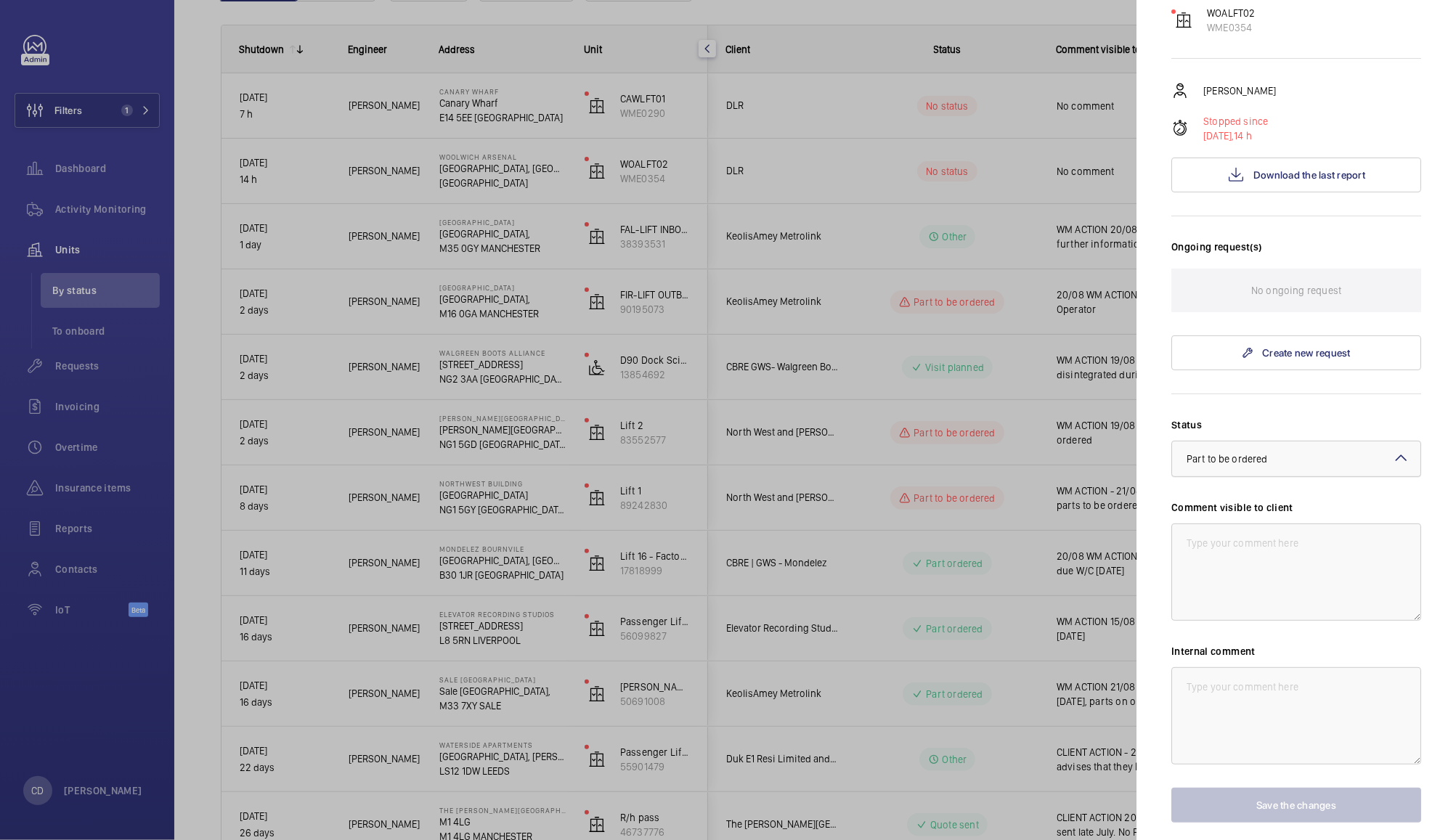
scroll to position [215, 0]
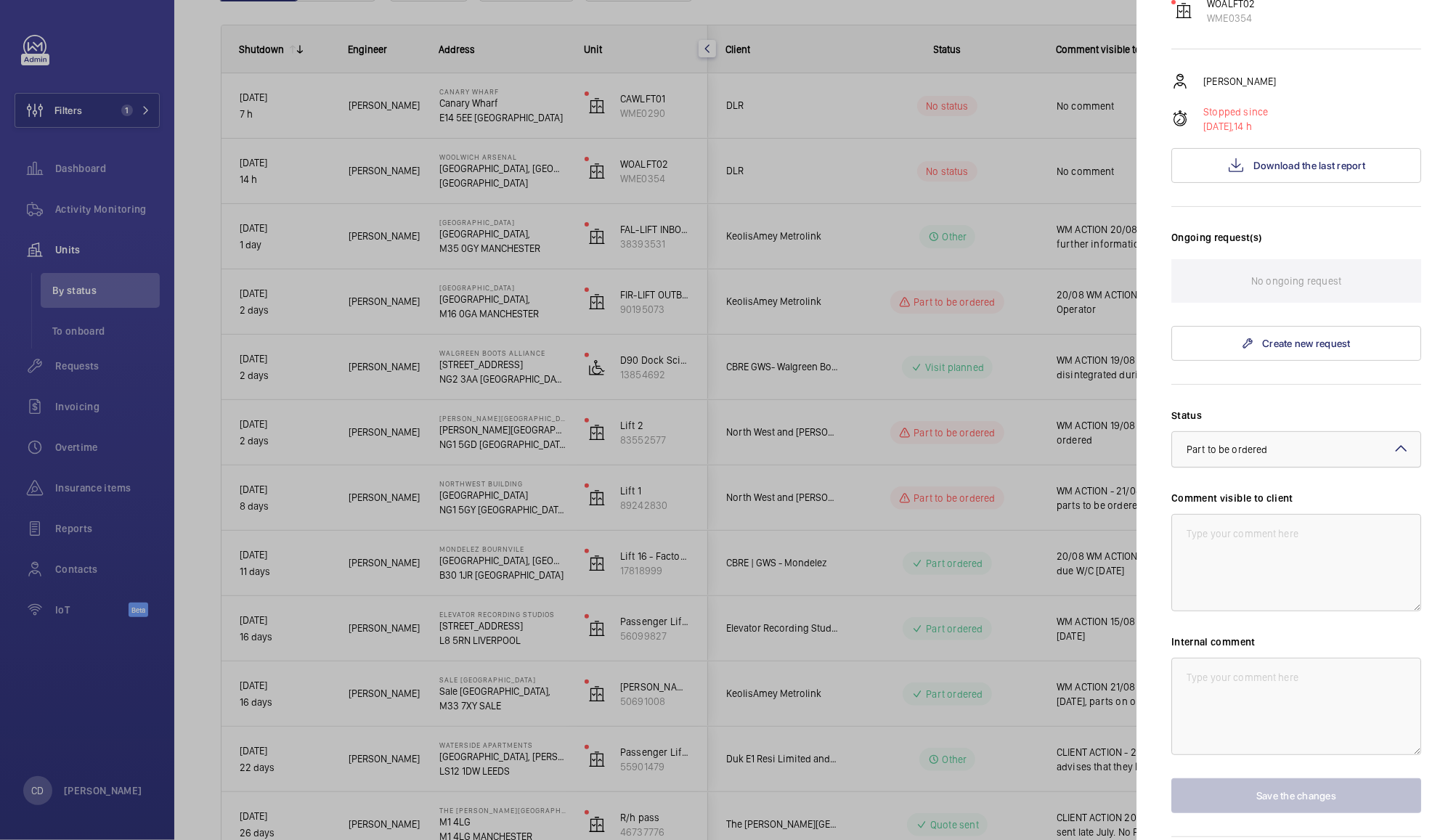
click at [1319, 465] on div at bounding box center [1296, 449] width 248 height 35
click at [1252, 619] on span "Other" at bounding box center [1296, 620] width 219 height 15
click at [1296, 567] on textarea at bounding box center [1296, 562] width 250 height 97
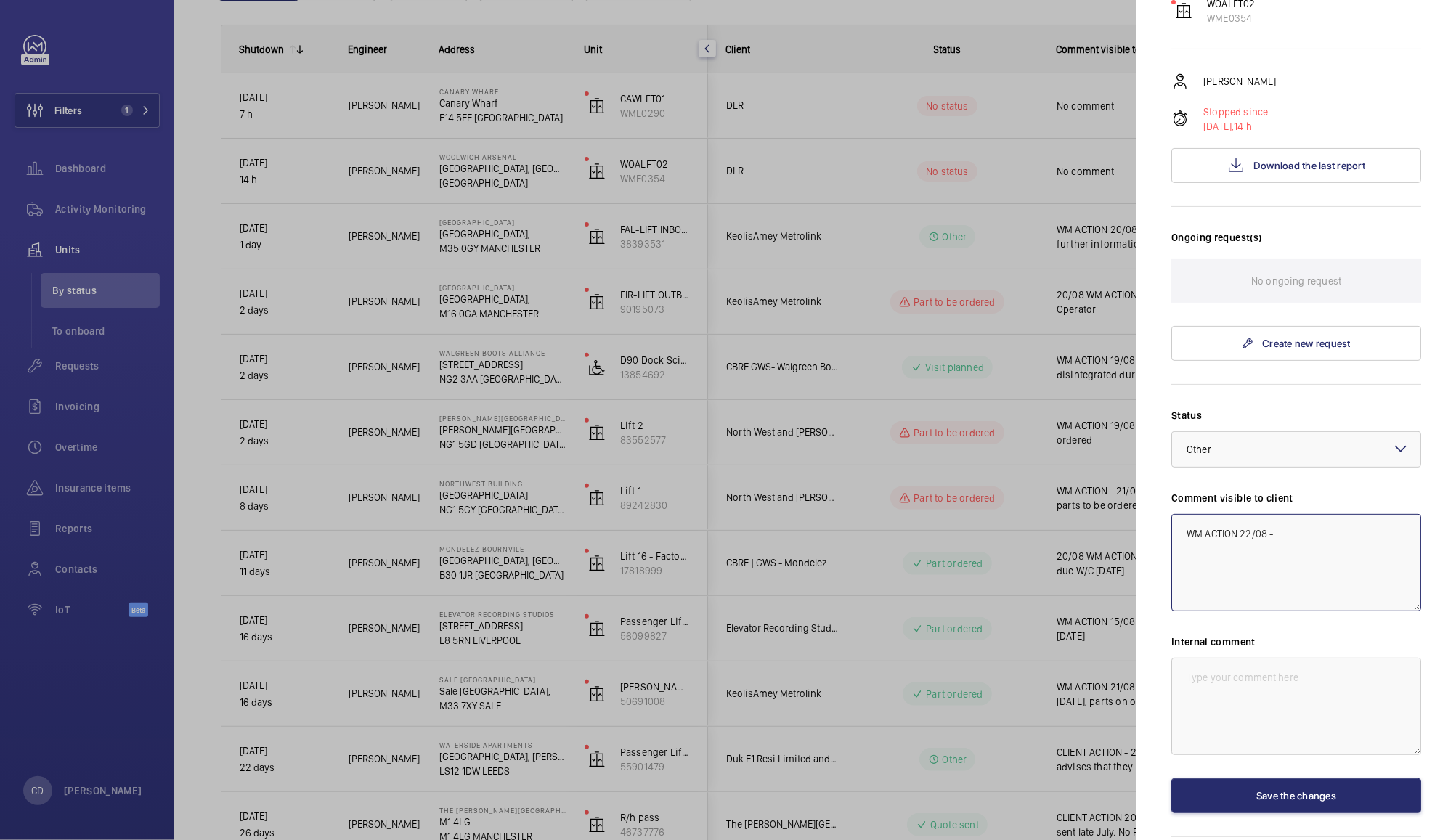
paste textarea "Suspected damage to landing lock"
type textarea "WM ACTION 22/08 - Suspected damage to landing lock caused by passenger misuse"
paste textarea "WM ACTION 22/08 - Suspected damage to landing lock caused by passenger misuse"
type textarea "WM ACTION 22/08 - Suspected damage to landing lock caused by passenger misuse"
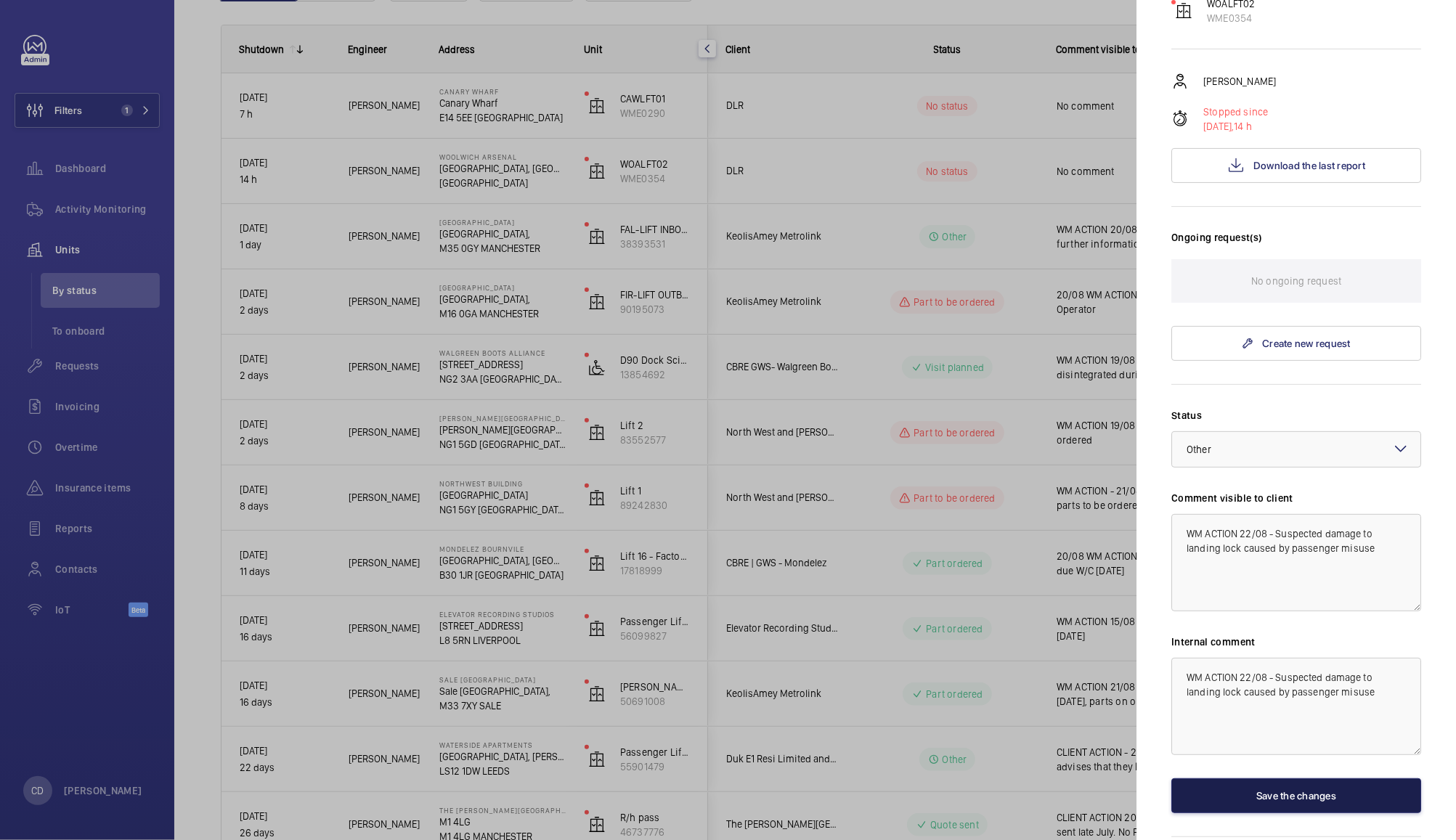
click at [1294, 795] on button "Save the changes" at bounding box center [1296, 796] width 250 height 35
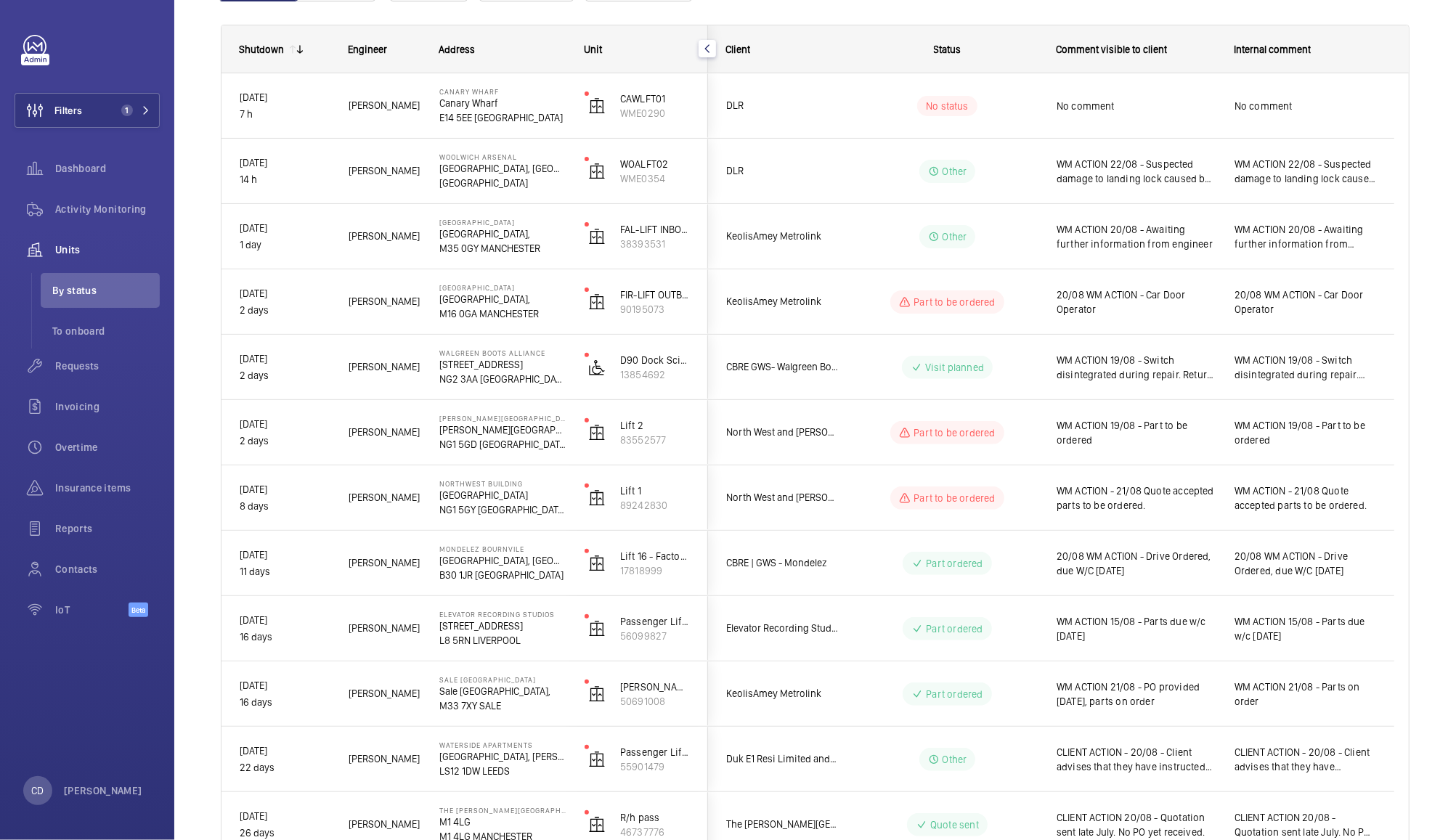
click at [1181, 95] on div "No comment" at bounding box center [1136, 106] width 159 height 33
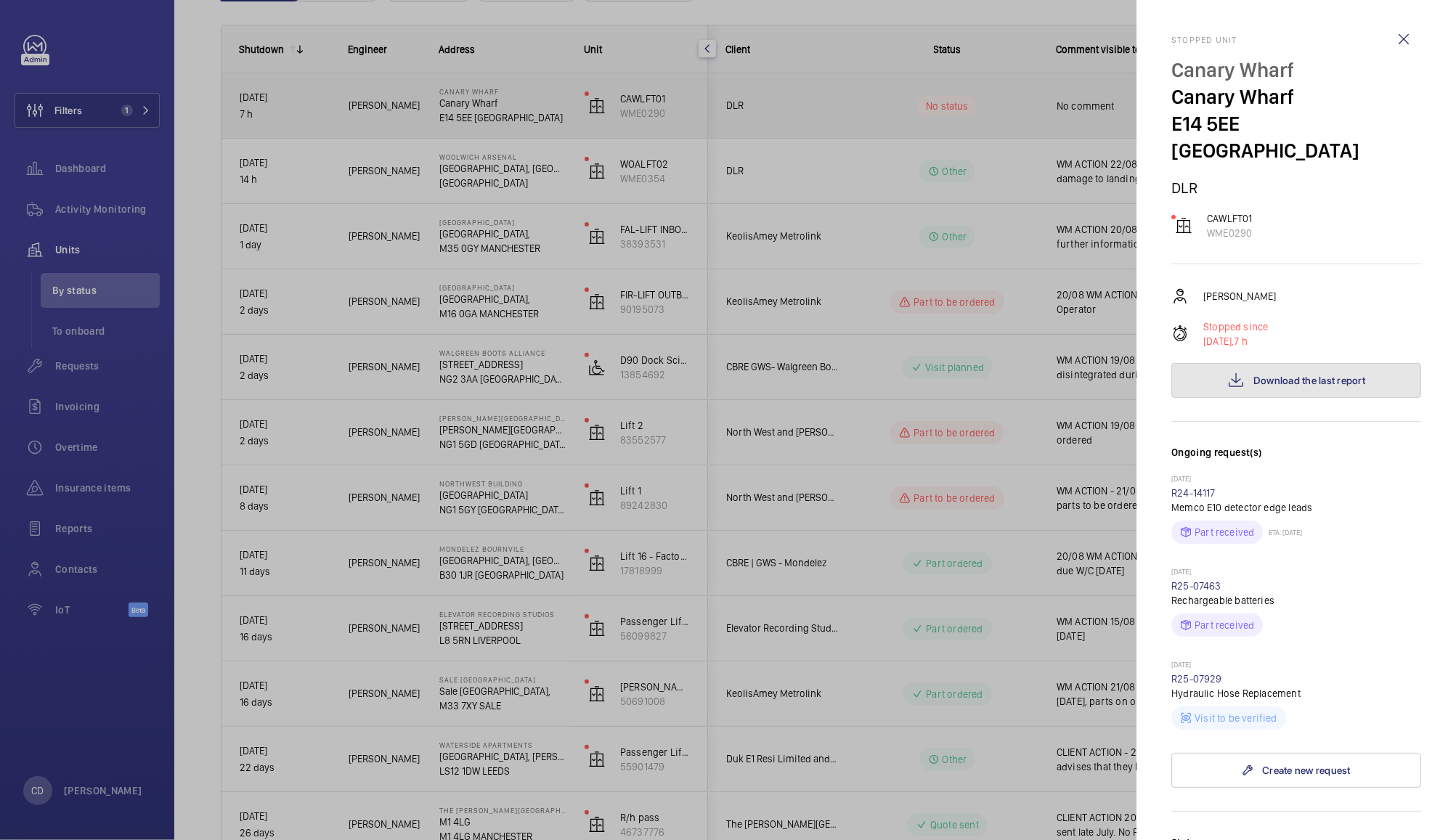
click at [1316, 375] on span "Download the last report" at bounding box center [1309, 380] width 112 height 12
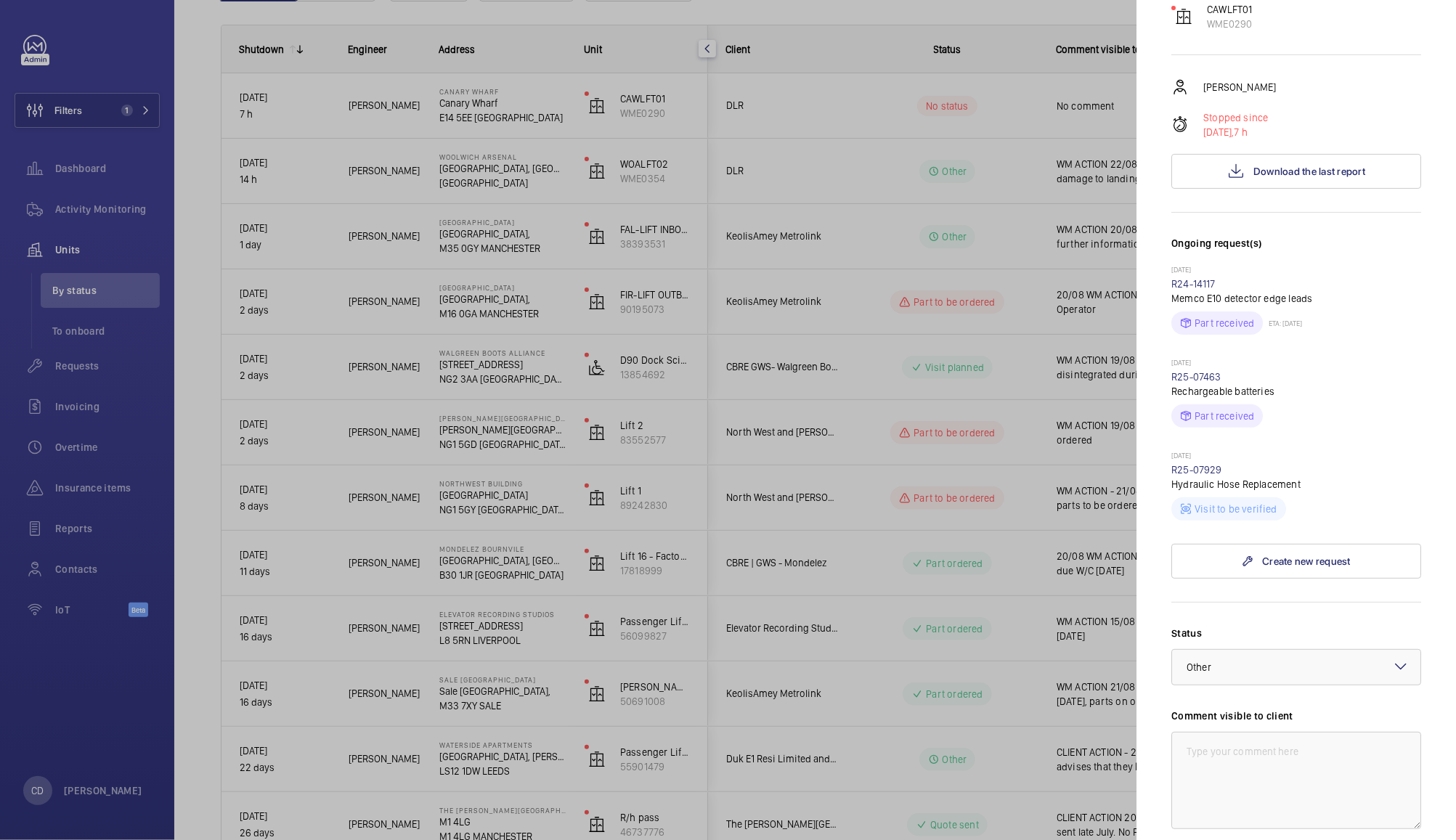
scroll to position [211, 0]
click at [1317, 647] on div at bounding box center [1296, 665] width 248 height 35
click at [1345, 599] on form "Status Select a status × Other × Technical expert visit planned Quote sent Quot…" at bounding box center [1296, 814] width 250 height 429
click at [1306, 730] on textarea at bounding box center [1296, 778] width 250 height 97
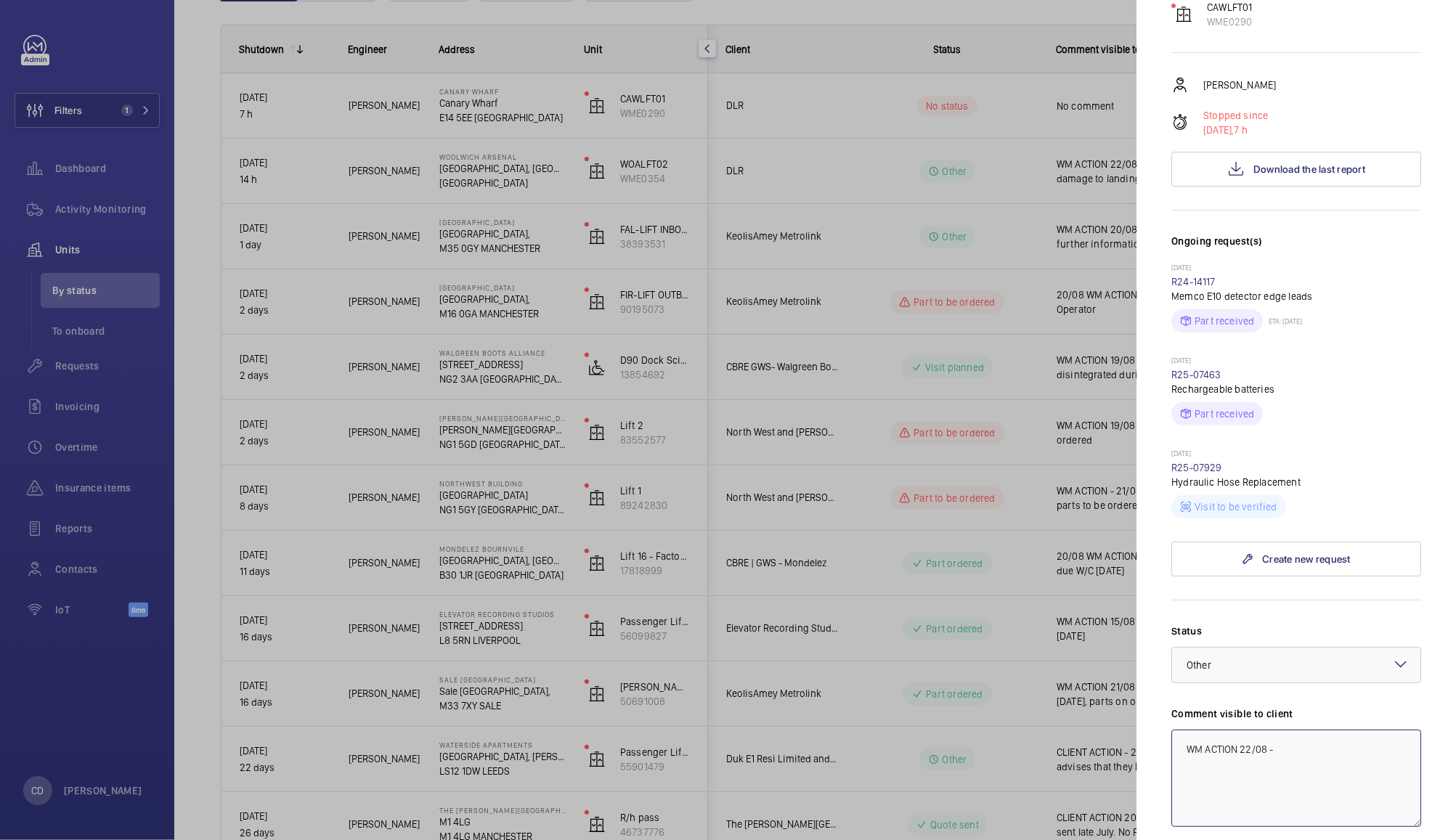
paste textarea "Suspected motor thermistor unit"
type textarea "WM ACTION 22/08 - Suspected motor thermistor unit failure"
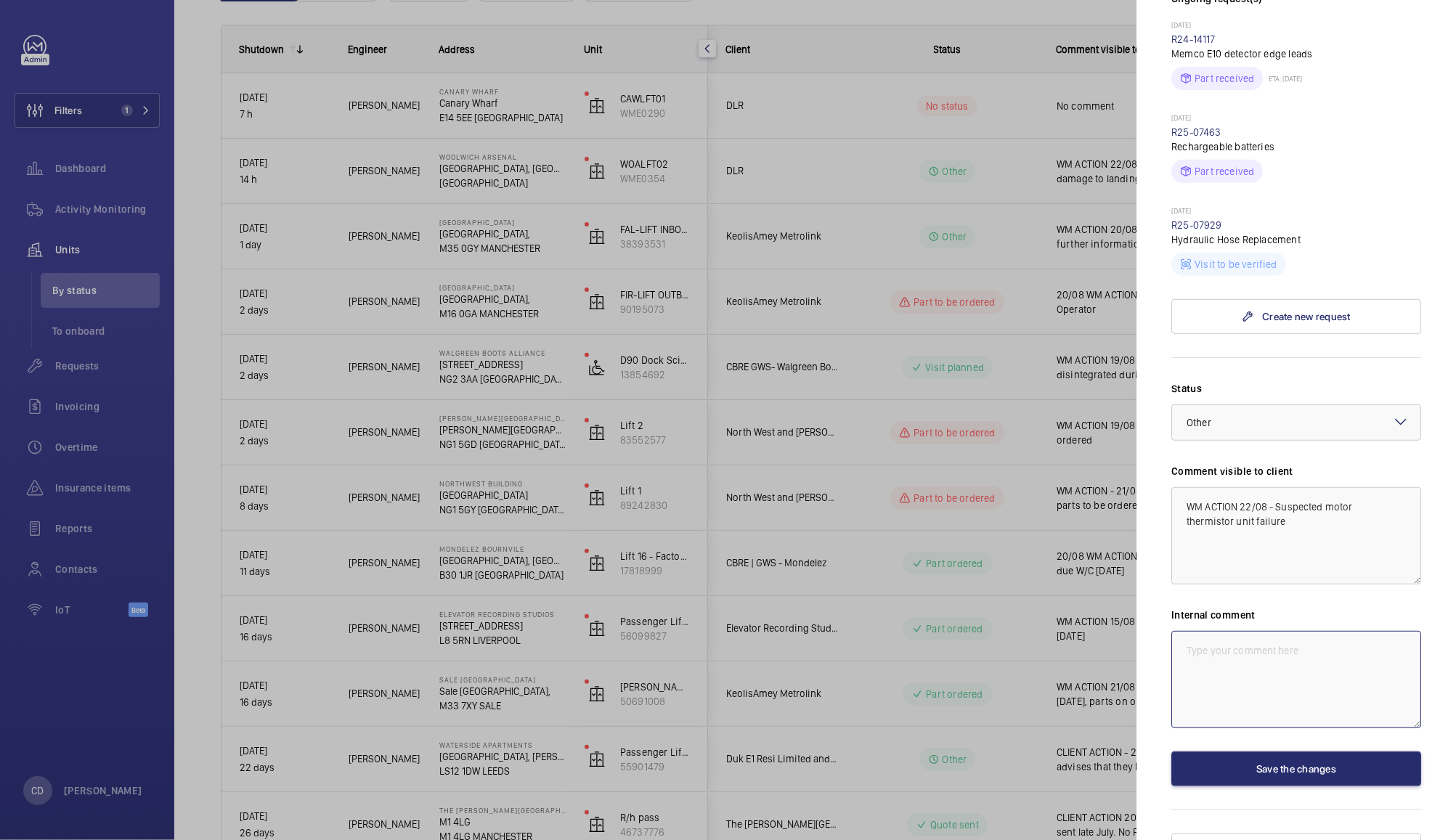
paste textarea "WM ACTION 22/08 - Suspected motor thermistor unit failure"
type textarea "WM ACTION 22/08 - Suspected motor thermistor unit failure"
click at [1316, 751] on button "Save the changes" at bounding box center [1296, 769] width 250 height 35
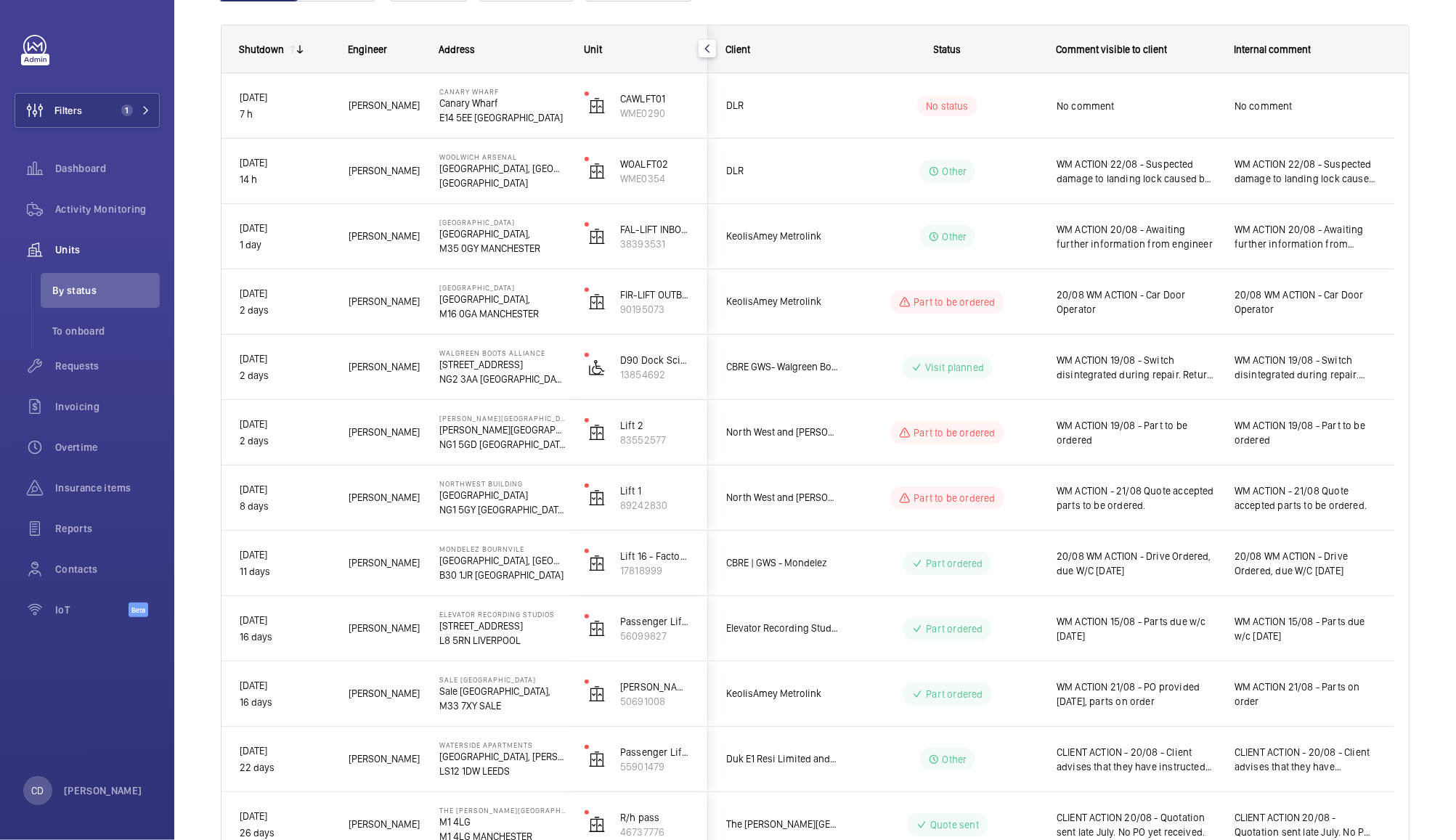
scroll to position [0, 0]
click at [1332, 107] on span "WM ACTION 22/08 - Suspected motor thermistor unit failure" at bounding box center [1305, 106] width 141 height 29
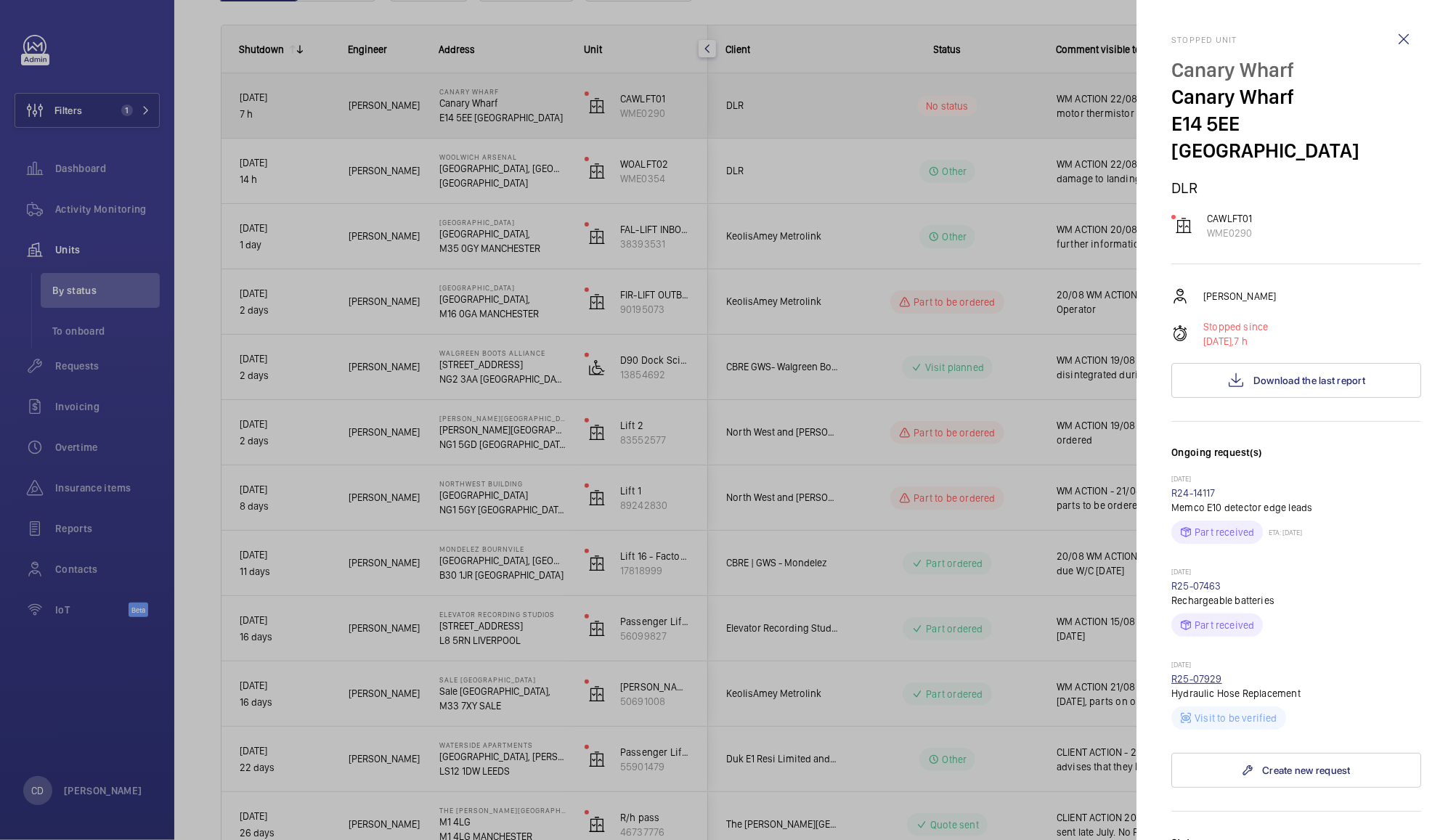
click at [1211, 673] on link "R25-07929" at bounding box center [1196, 679] width 50 height 12
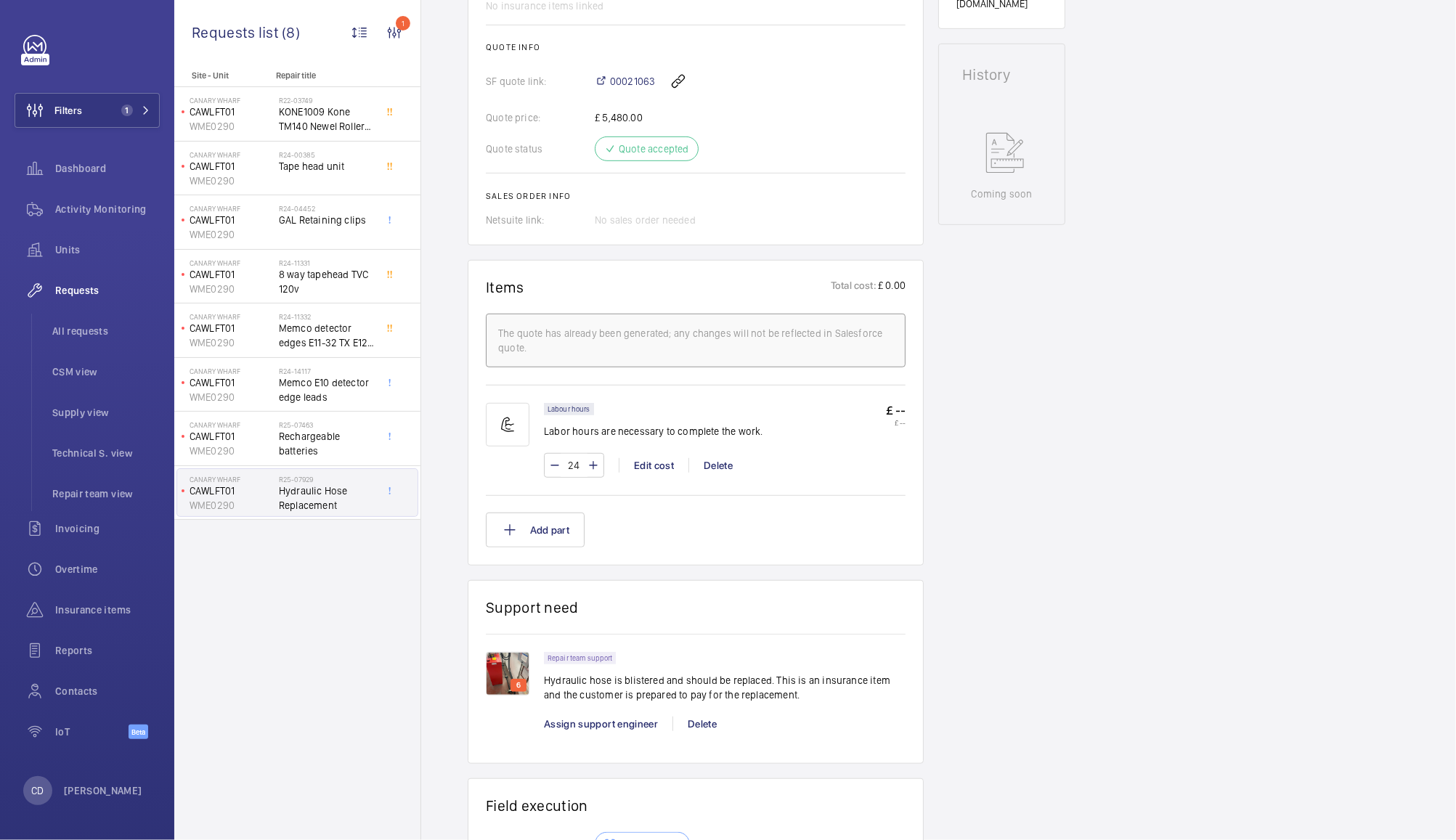
scroll to position [924, 0]
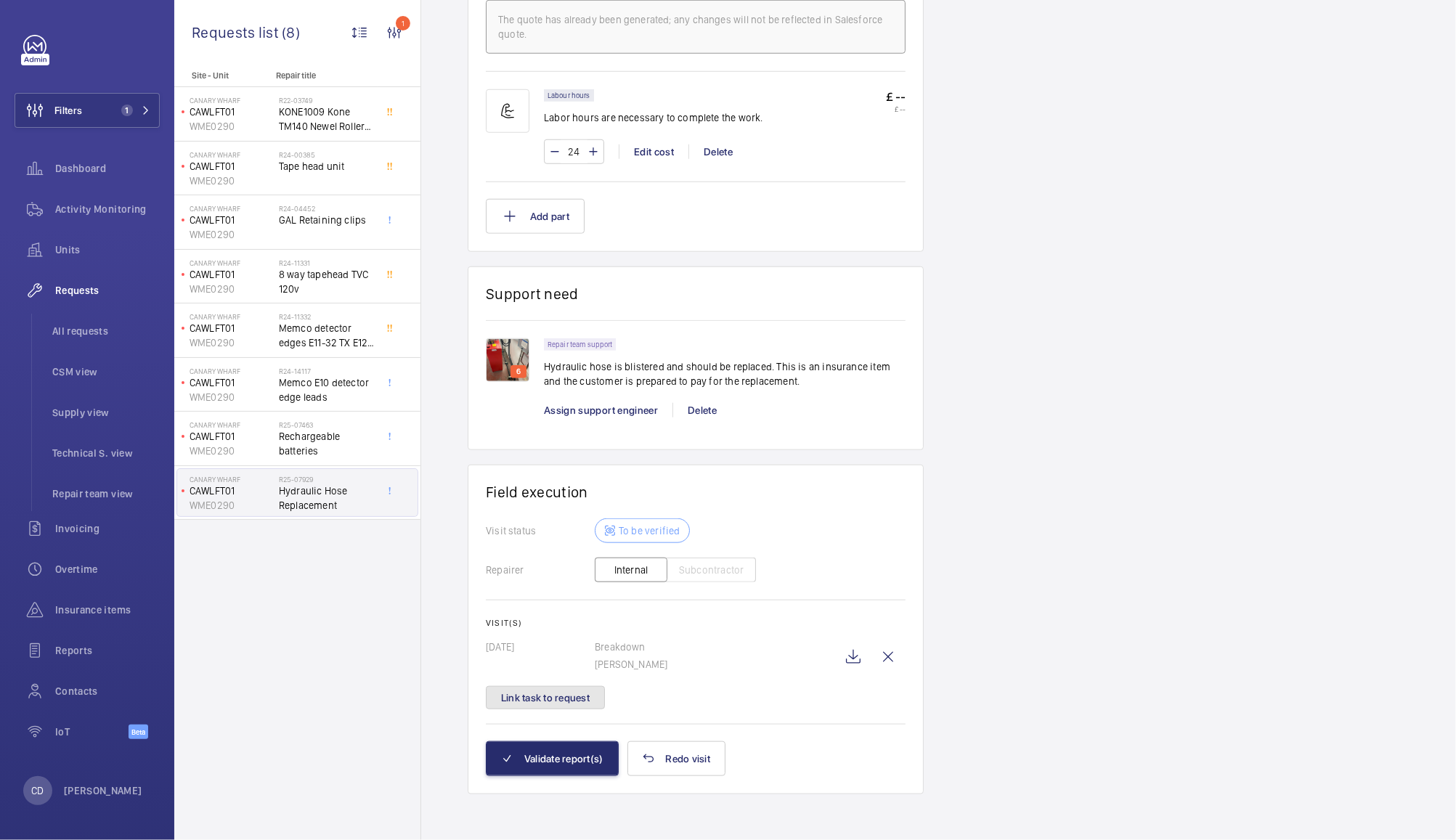
click at [581, 702] on button "Link task to request" at bounding box center [545, 698] width 119 height 23
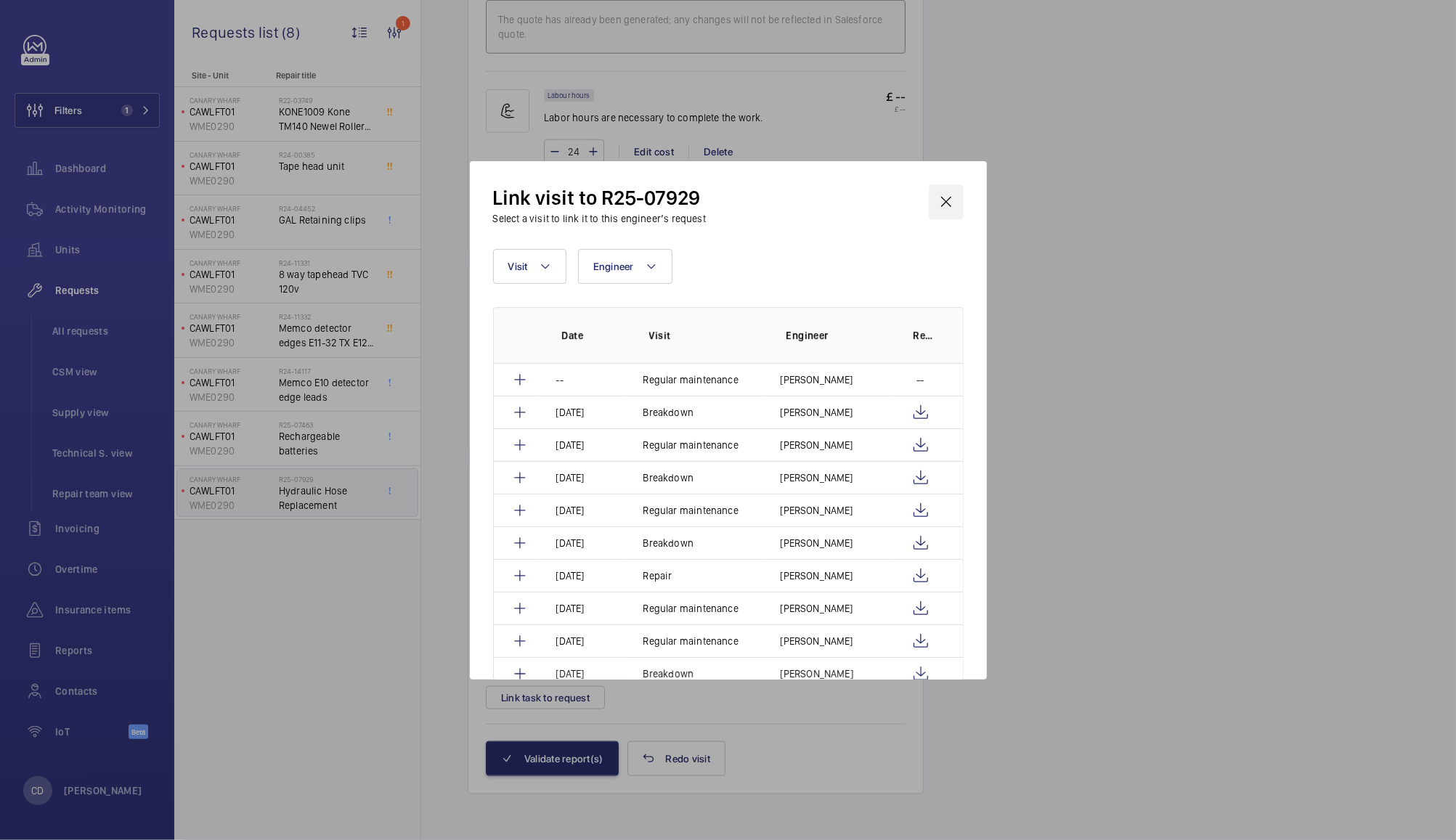
click at [947, 203] on wm-front-icon-button at bounding box center [946, 202] width 35 height 35
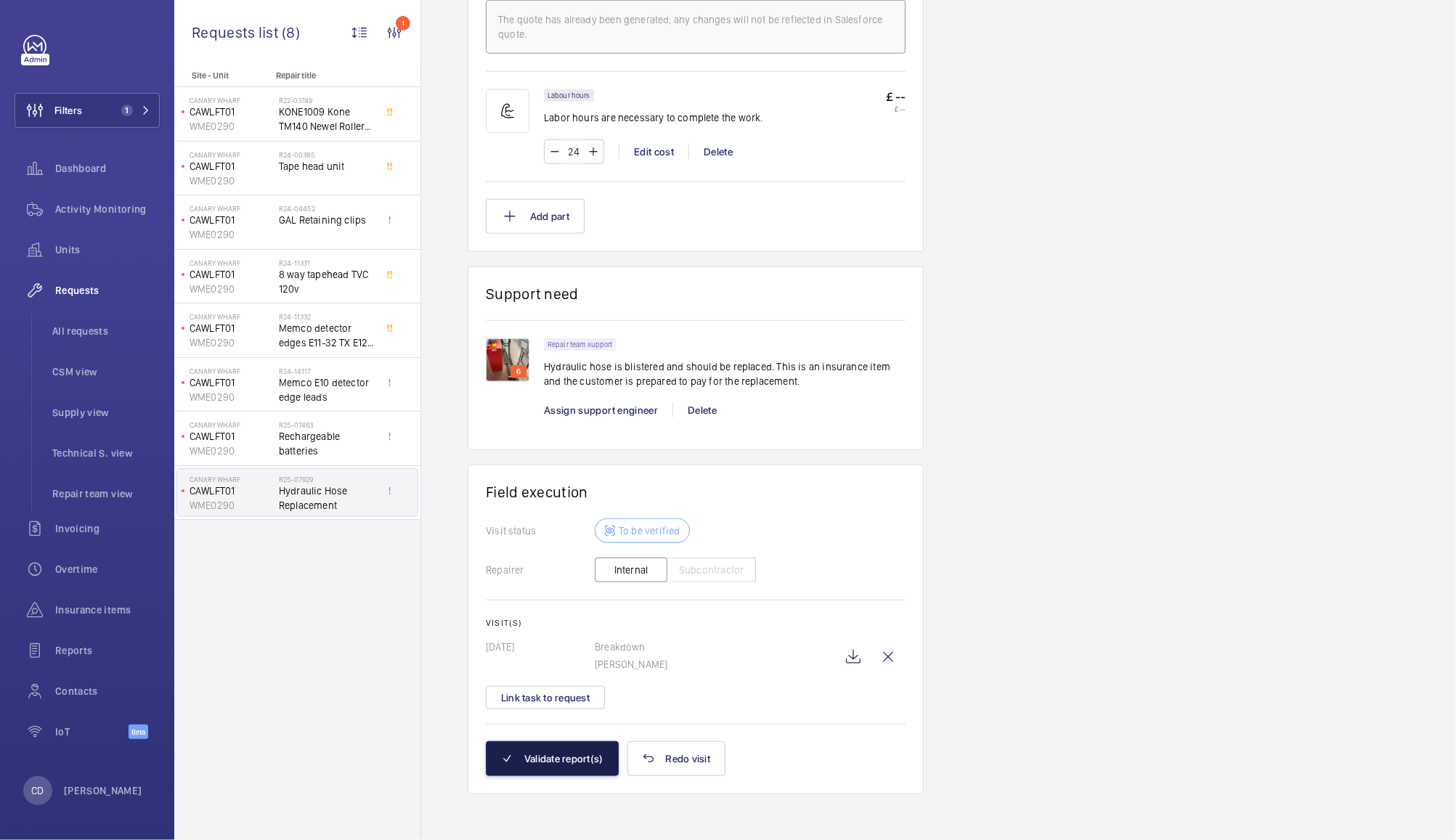
click at [566, 761] on button "Validate report(s)" at bounding box center [552, 758] width 133 height 35
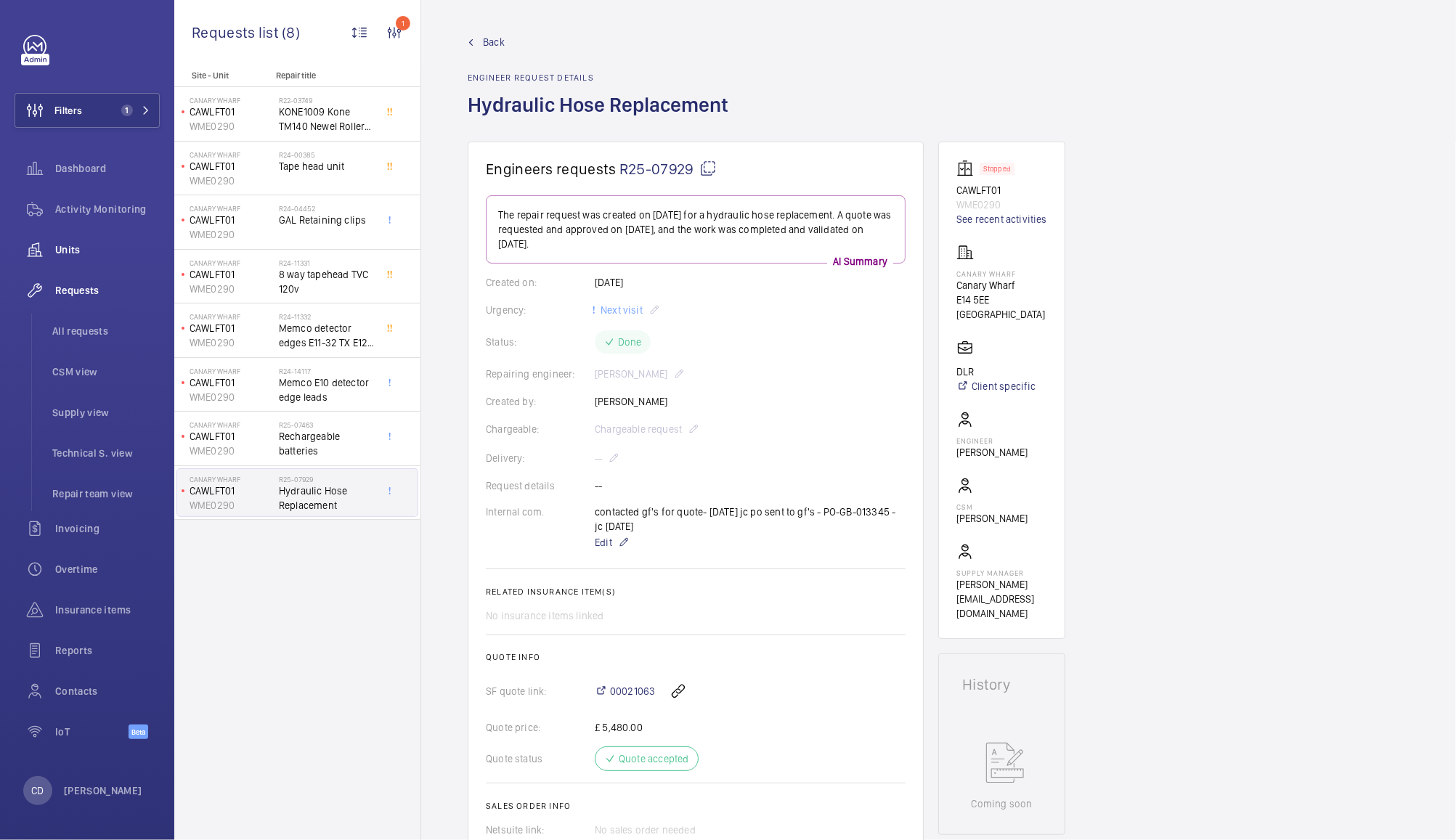
click at [75, 248] on span "Units" at bounding box center [107, 249] width 105 height 15
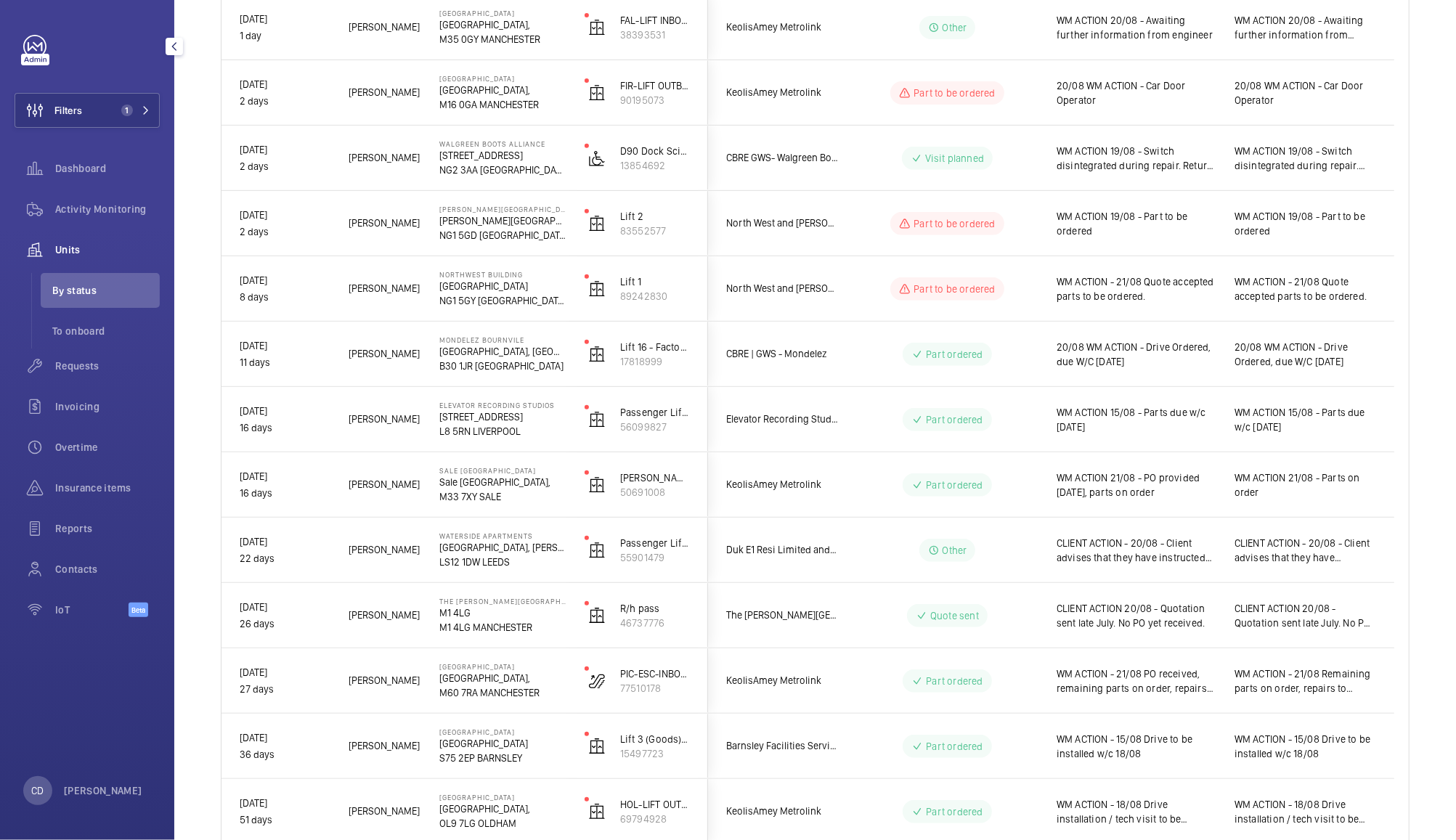
scroll to position [422, 0]
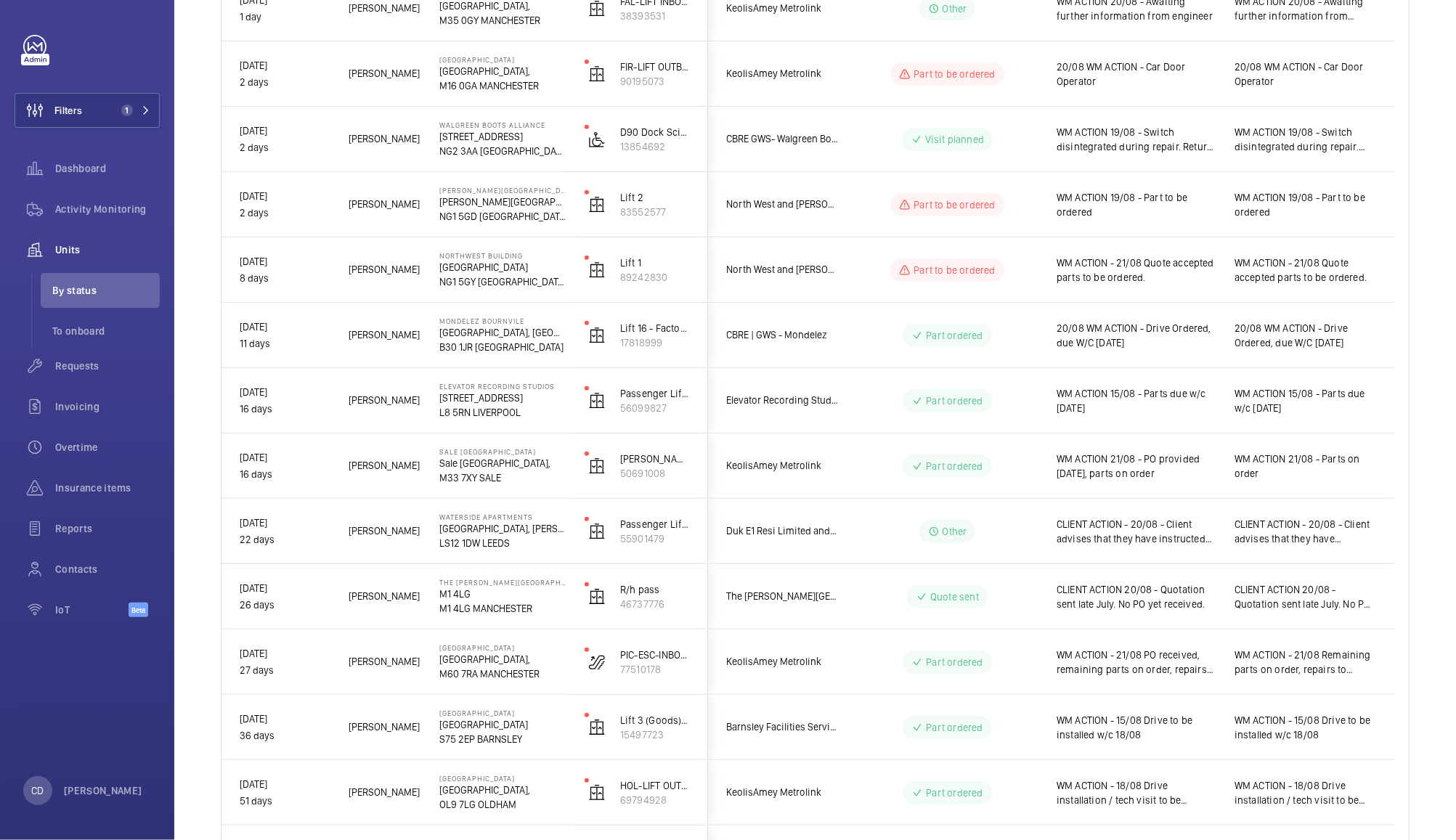
click at [1325, 663] on span "WM ACTION - 21/08 Remaining parts on order, repairs to complete works once rece…" at bounding box center [1305, 661] width 141 height 29
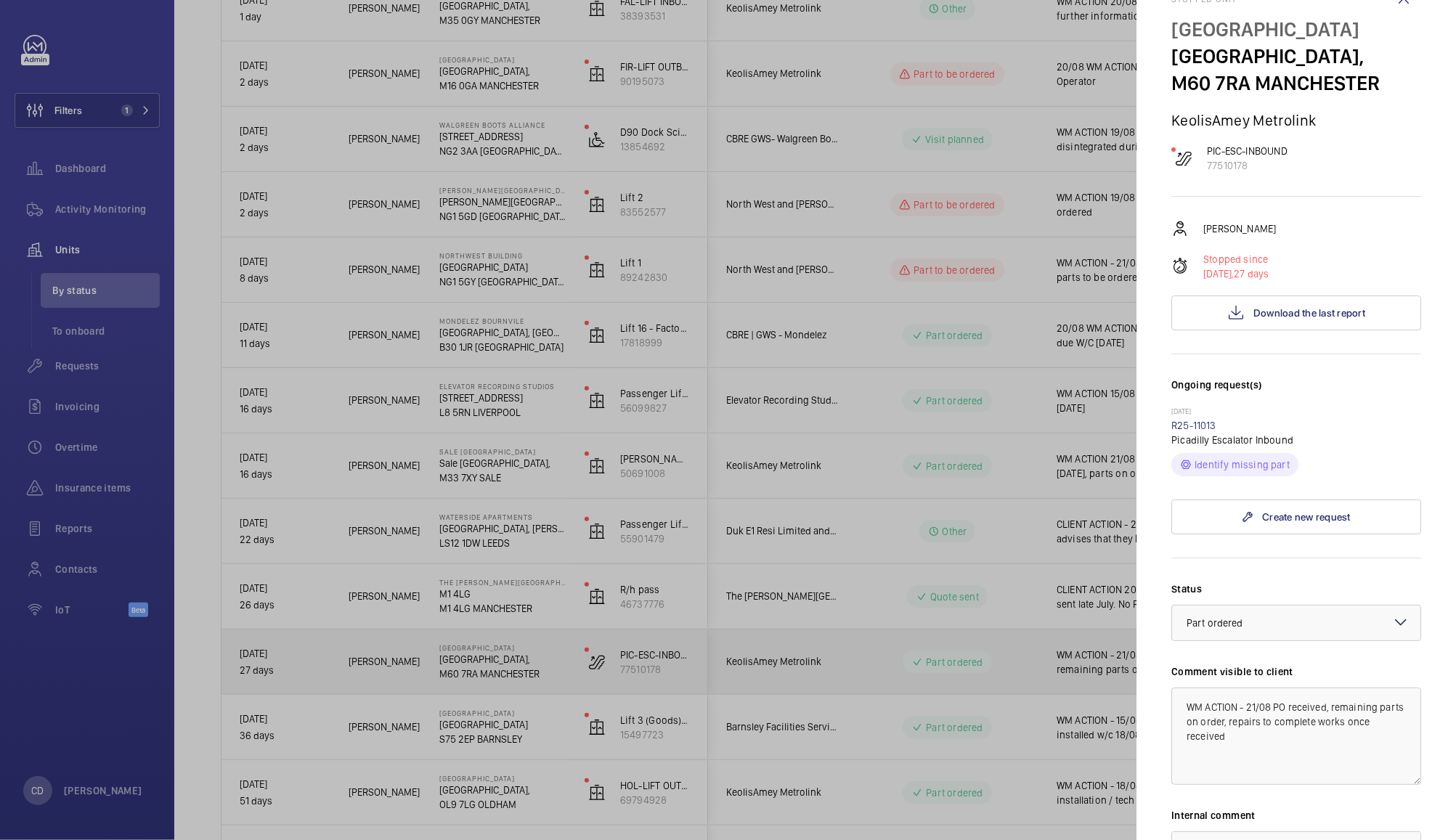
scroll to position [67, 0]
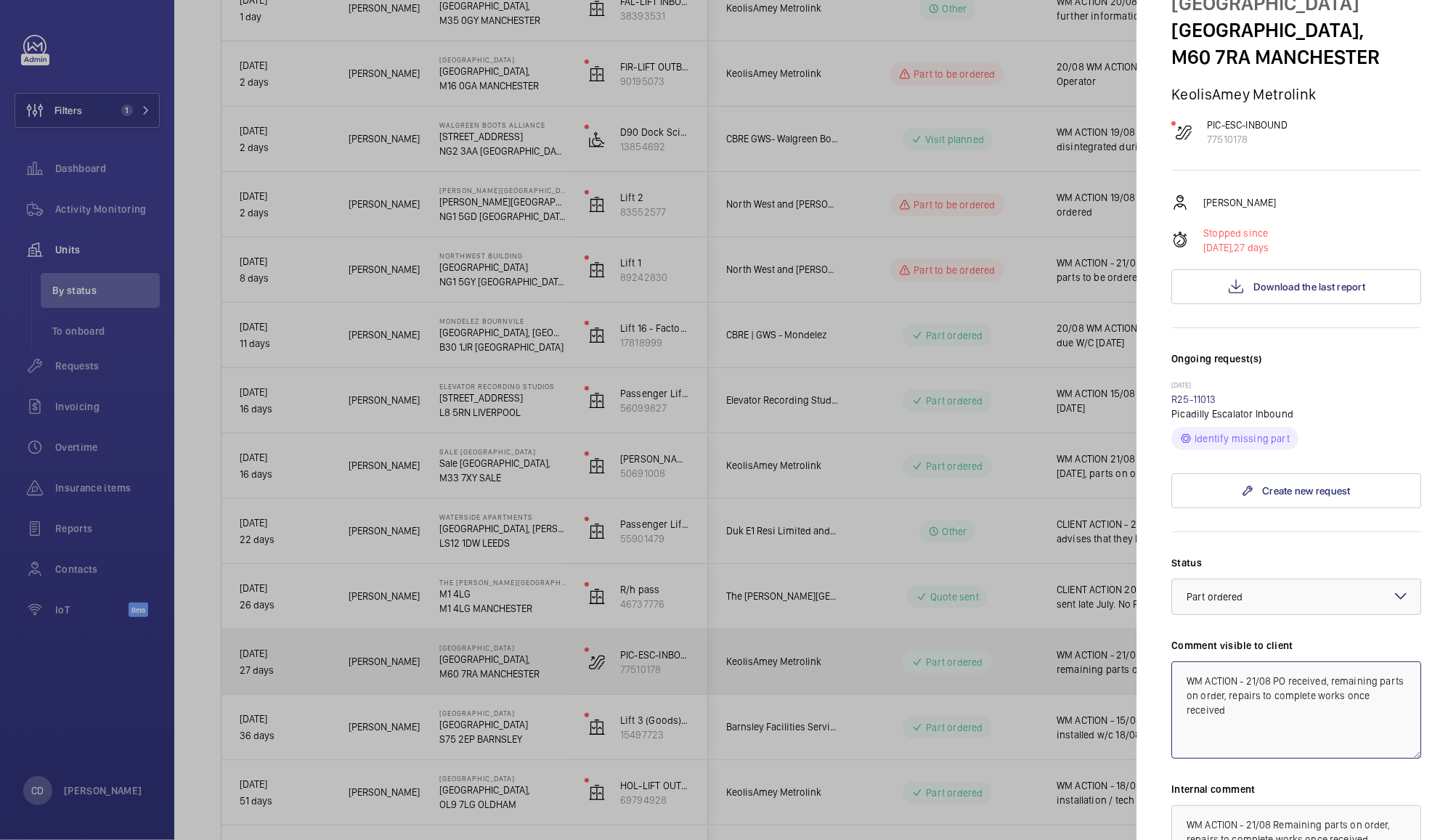
click at [1295, 737] on textarea "WM ACTION - 21/08 PO received, remaining parts on order, repairs to complete wo…" at bounding box center [1296, 710] width 250 height 97
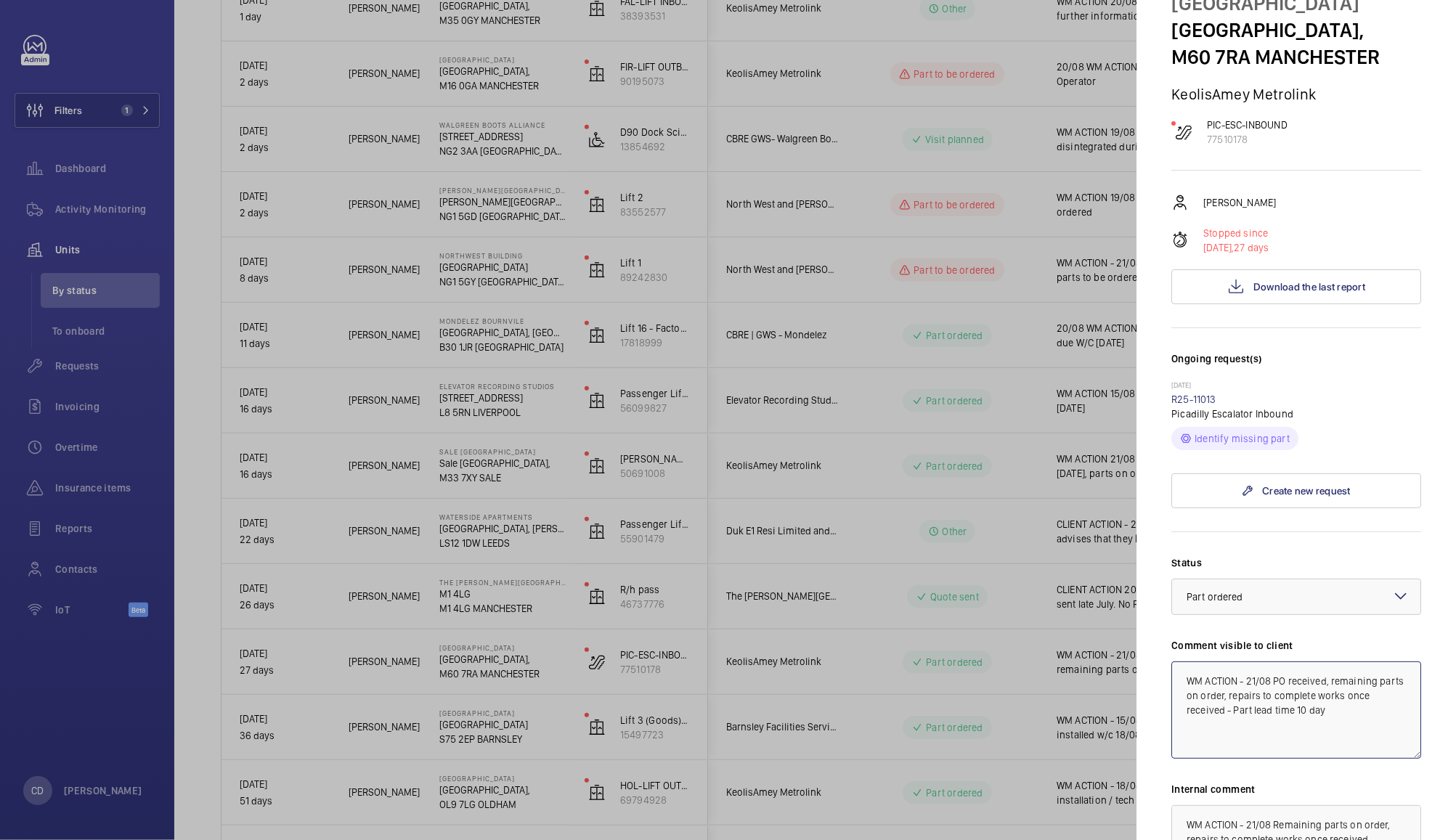
type textarea "WM ACTION - 21/08 PO received, remaining parts on order, repairs to complete wo…"
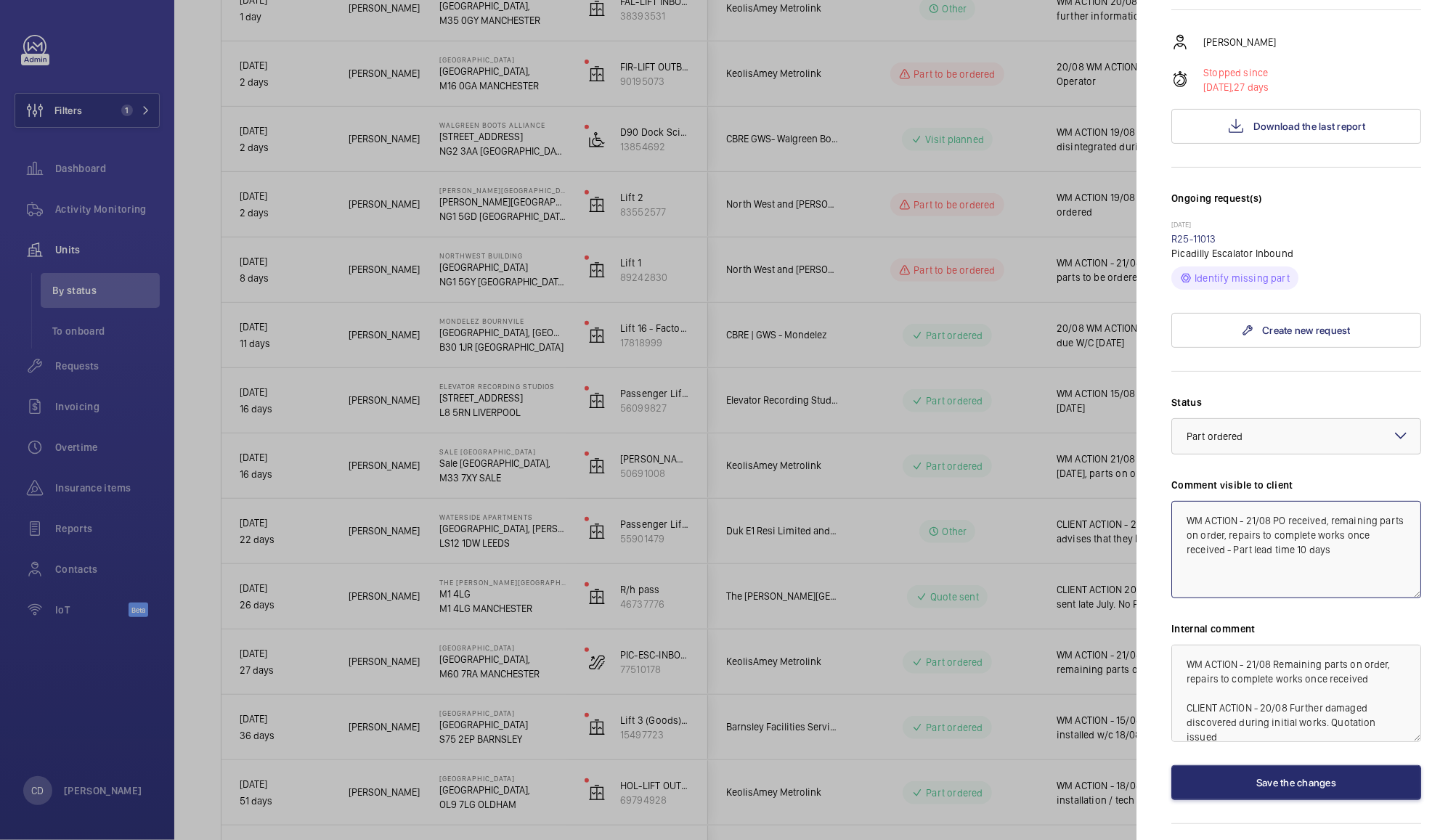
scroll to position [296, 0]
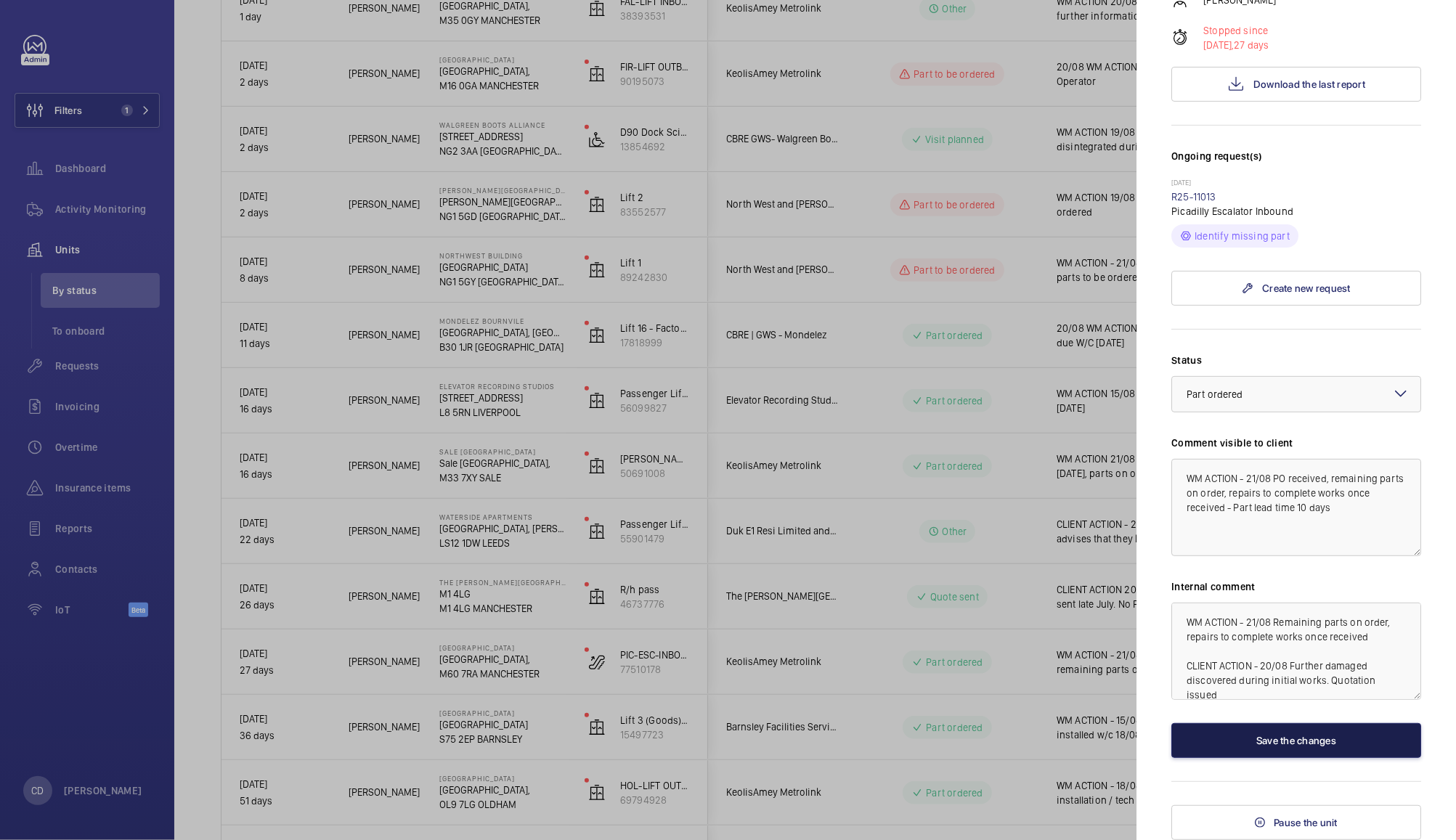
click at [1319, 755] on button "Save the changes" at bounding box center [1296, 740] width 250 height 35
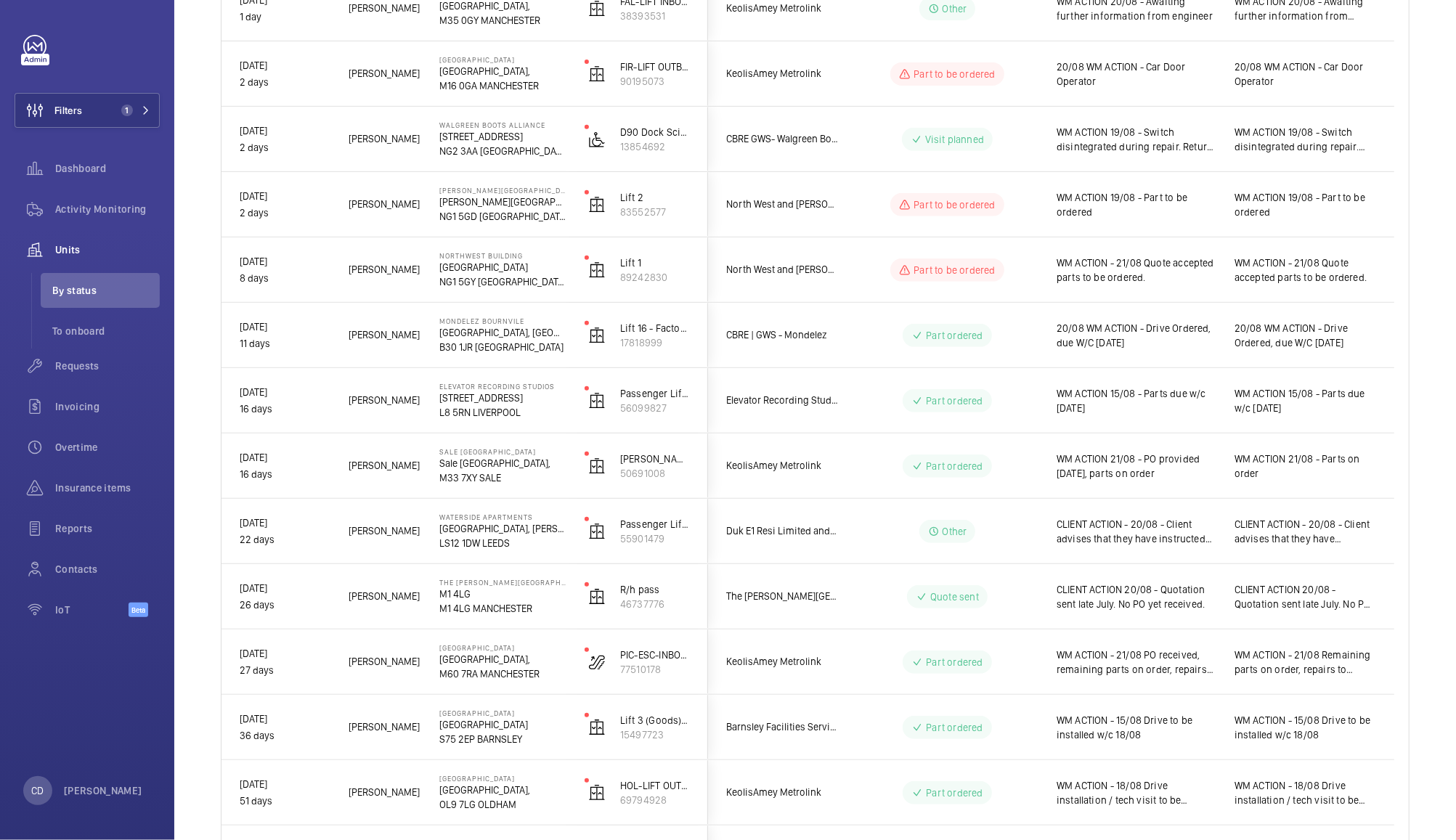
click at [1133, 731] on span "WM ACTION - 15/08 Drive to be installed w/c 18/08" at bounding box center [1136, 727] width 159 height 29
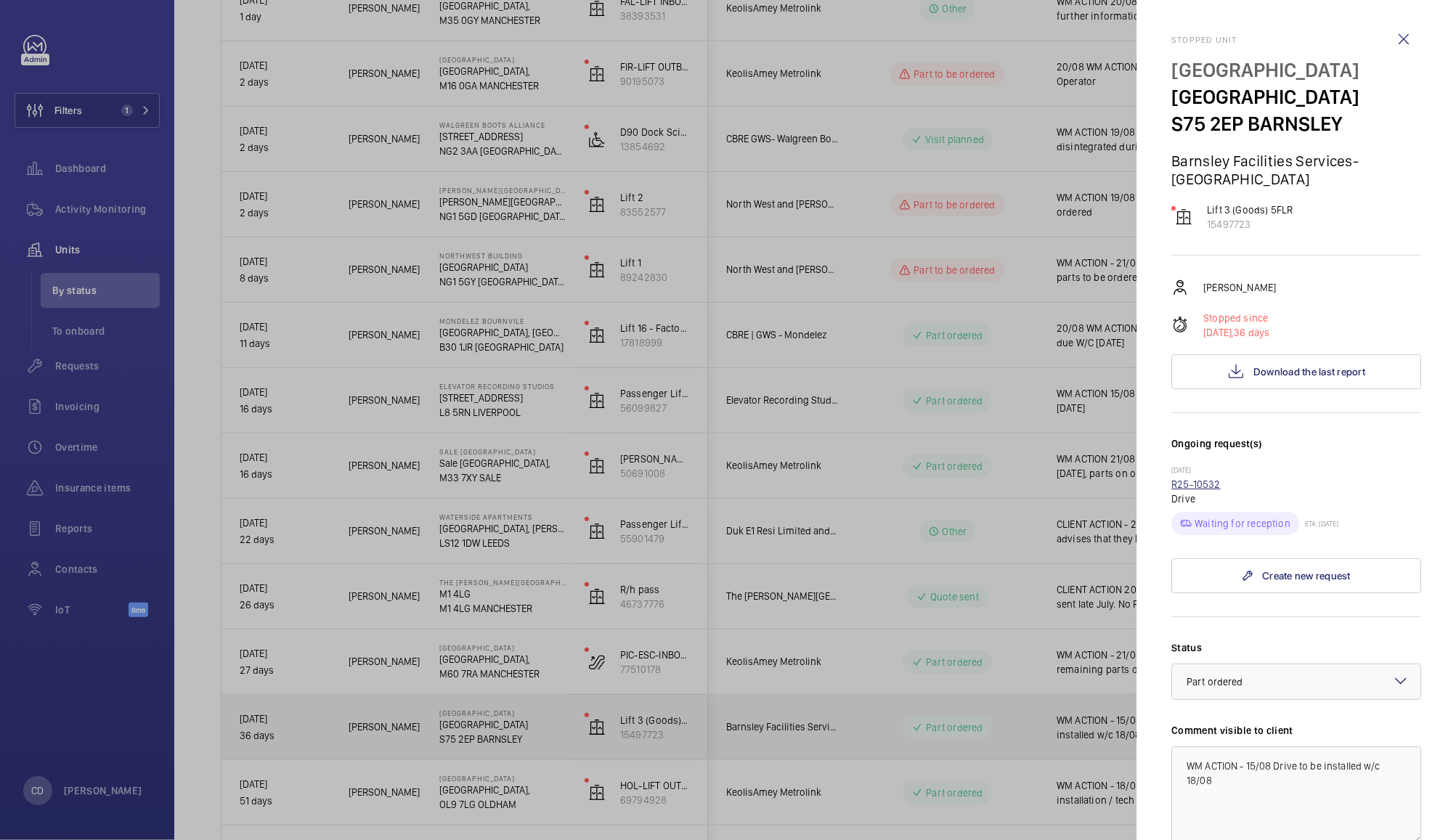
click at [1201, 483] on link "R25-10532" at bounding box center [1196, 484] width 50 height 12
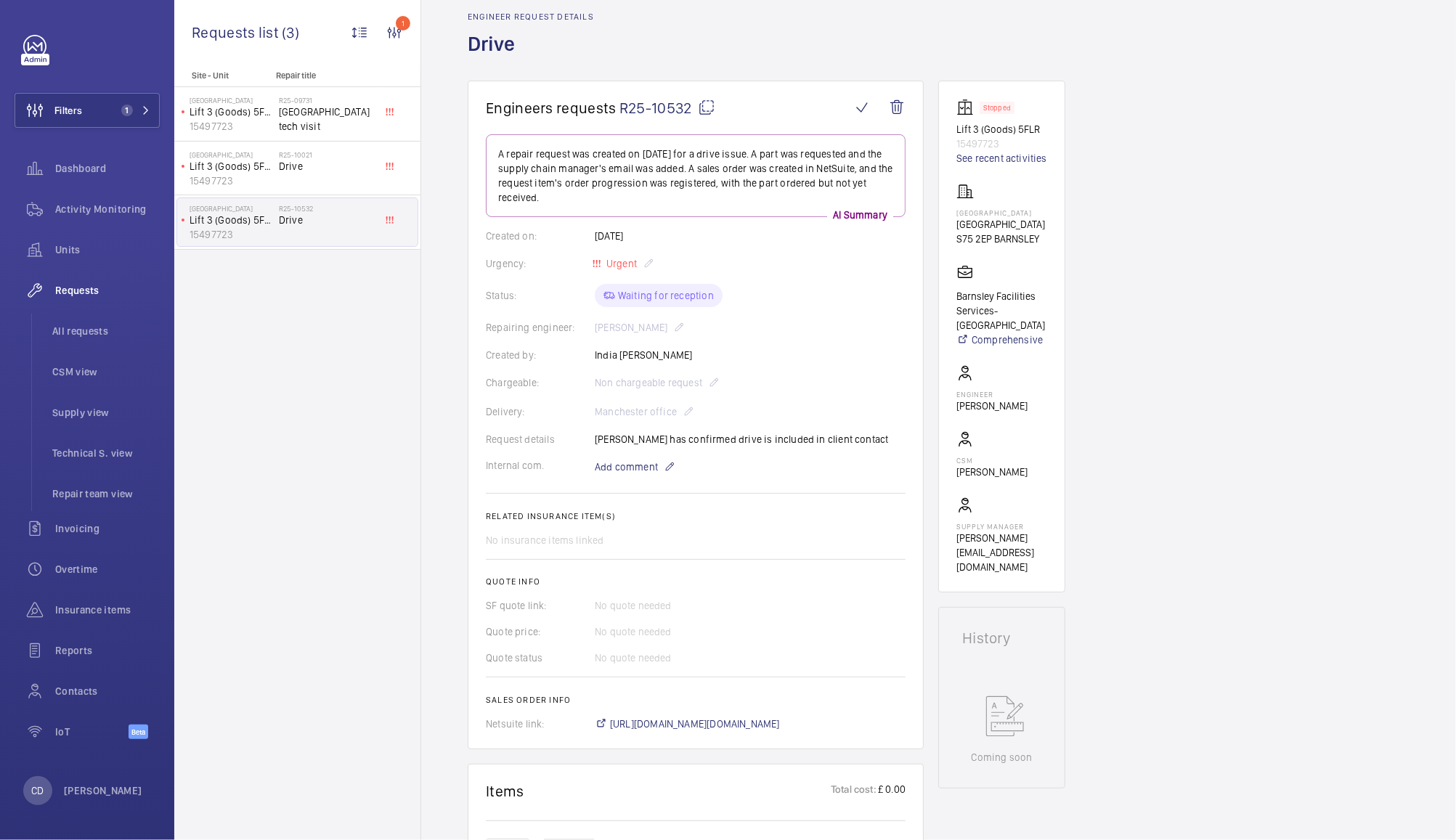
scroll to position [61, 0]
click at [704, 106] on mat-icon at bounding box center [707, 106] width 17 height 17
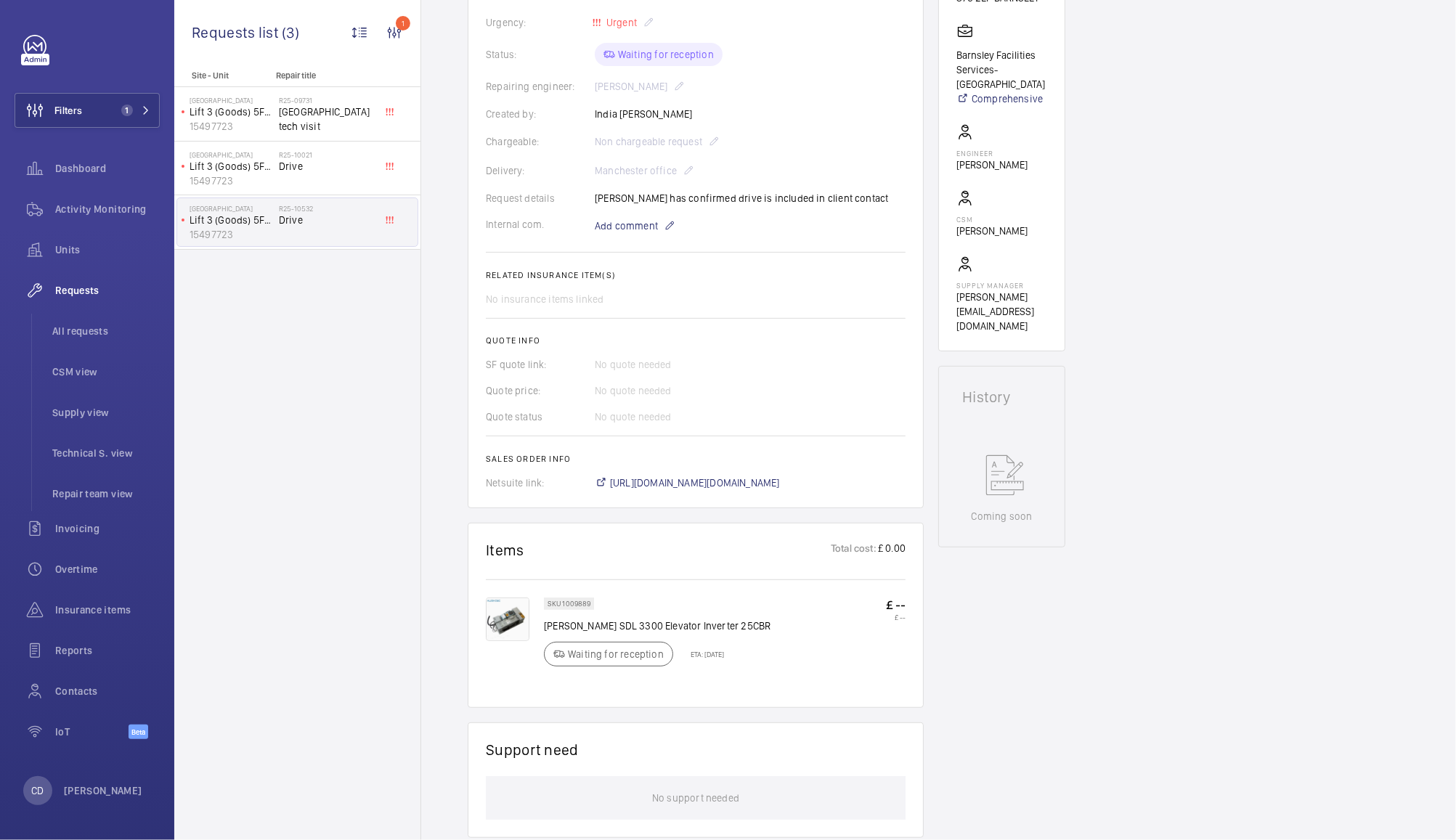
scroll to position [302, 0]
click at [318, 157] on h2 "R25-10021" at bounding box center [326, 154] width 96 height 9
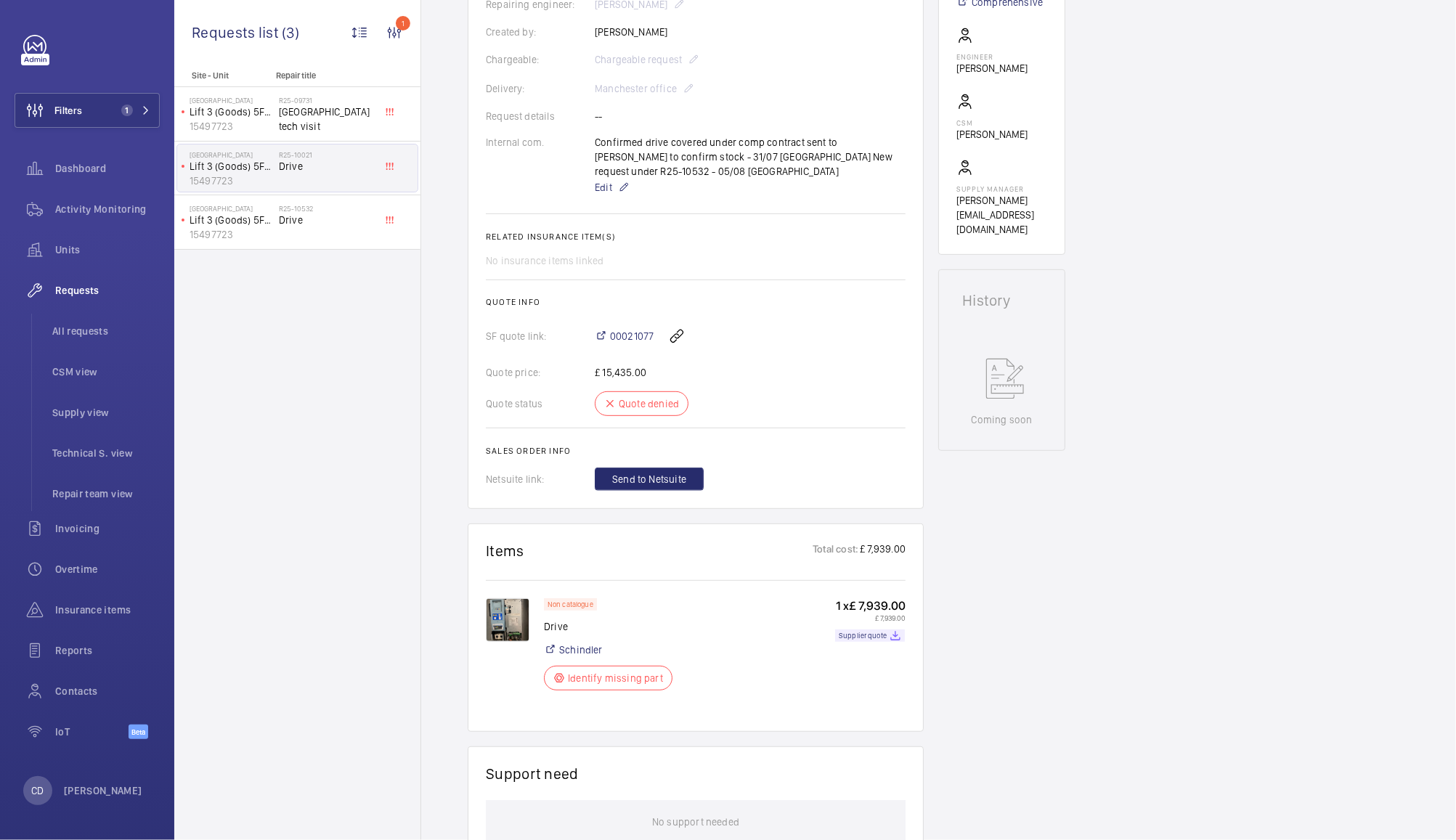
scroll to position [401, 0]
click at [515, 599] on img at bounding box center [508, 618] width 43 height 43
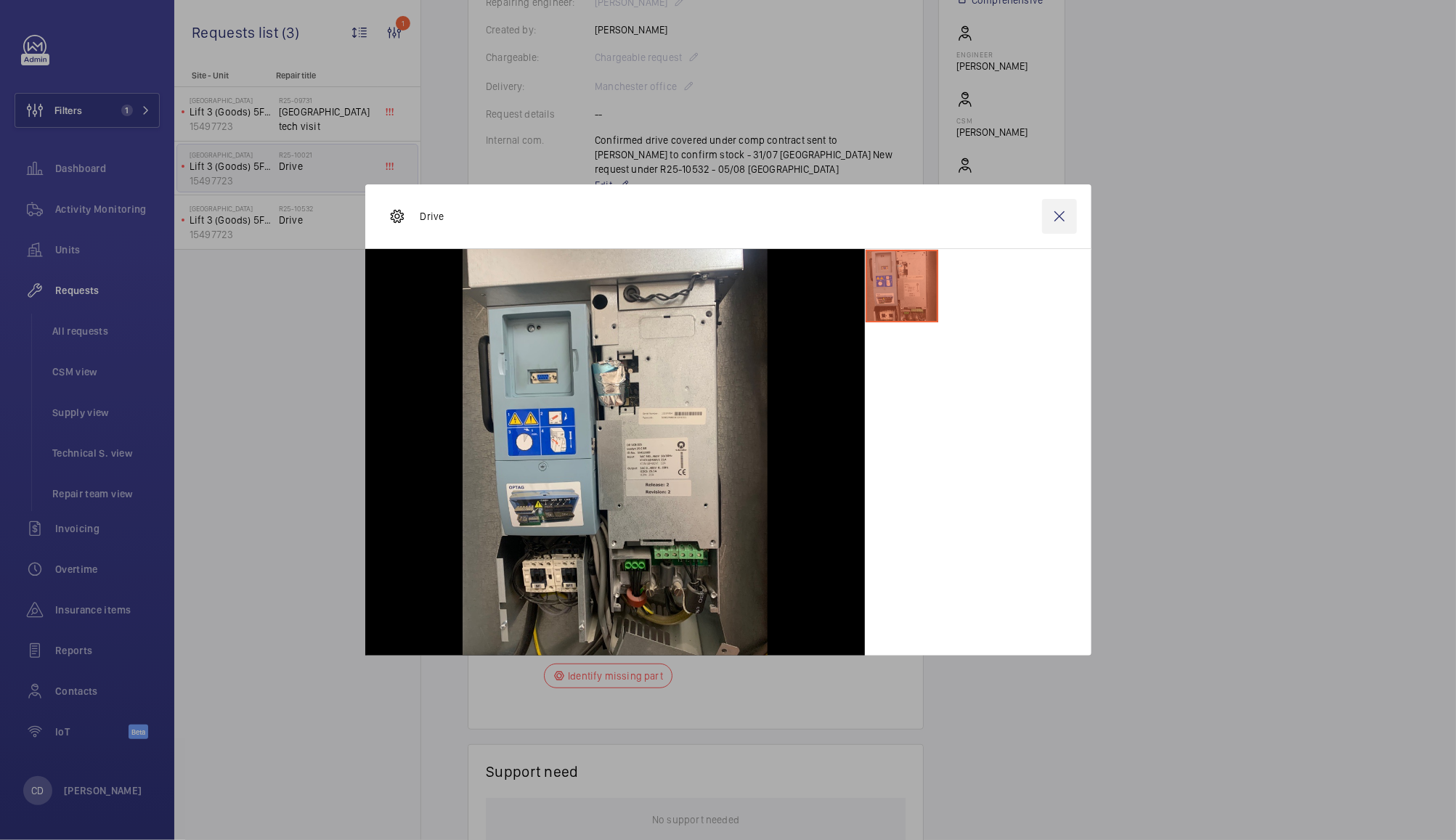
click at [1061, 216] on wm-front-icon-button at bounding box center [1059, 216] width 35 height 35
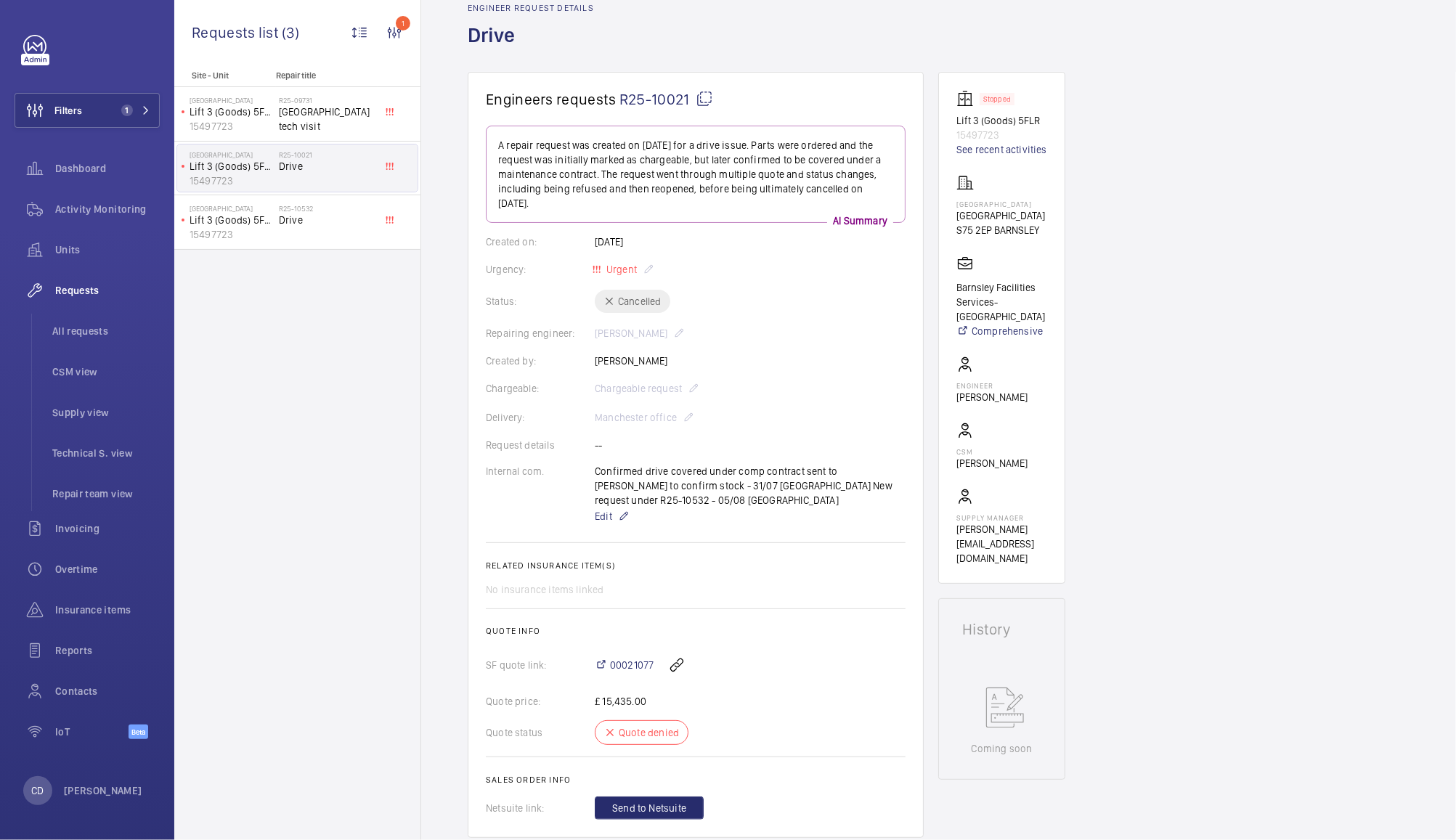
scroll to position [0, 0]
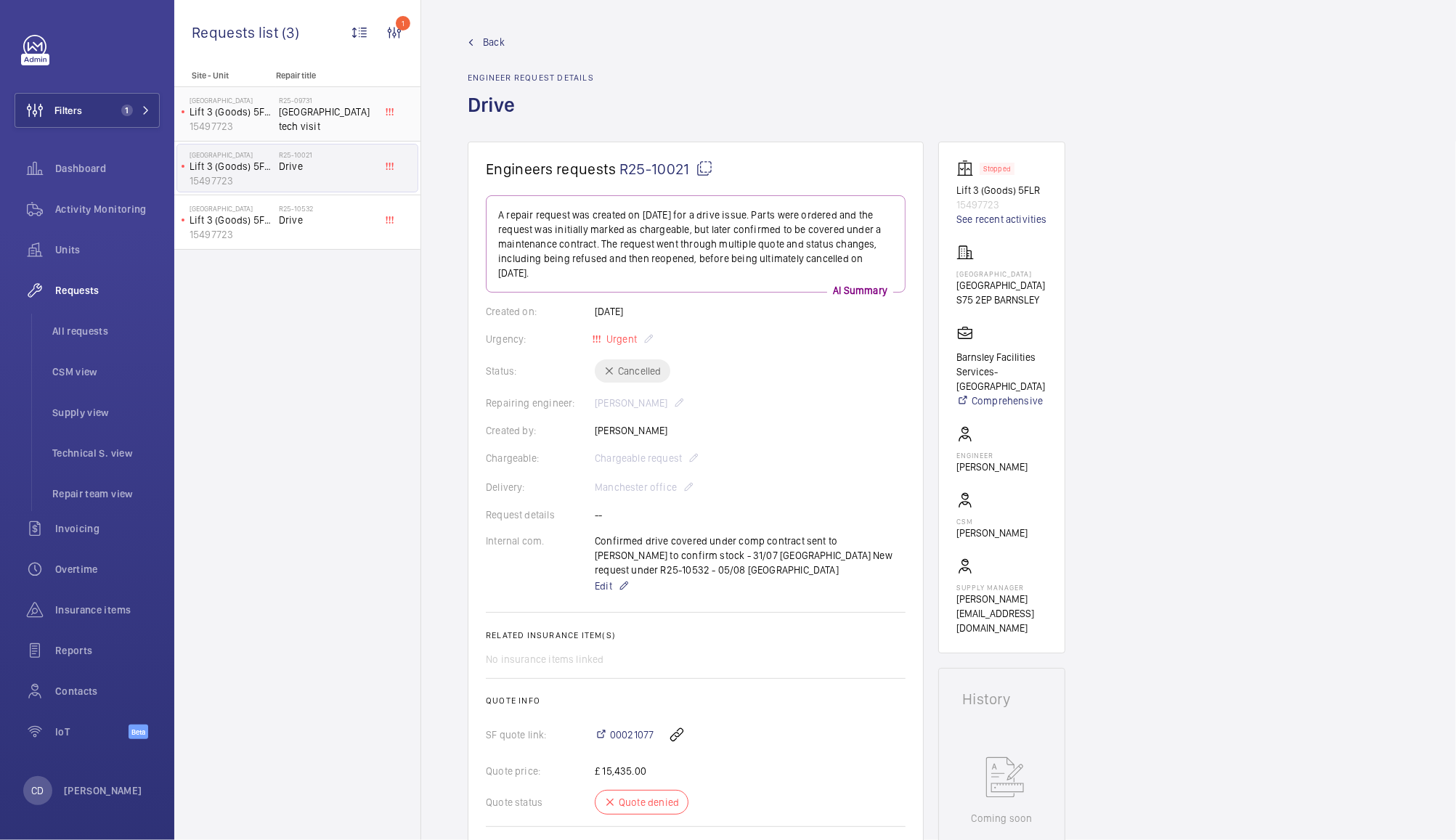
click at [318, 122] on span "Barnsley hospital tech visit" at bounding box center [326, 119] width 96 height 29
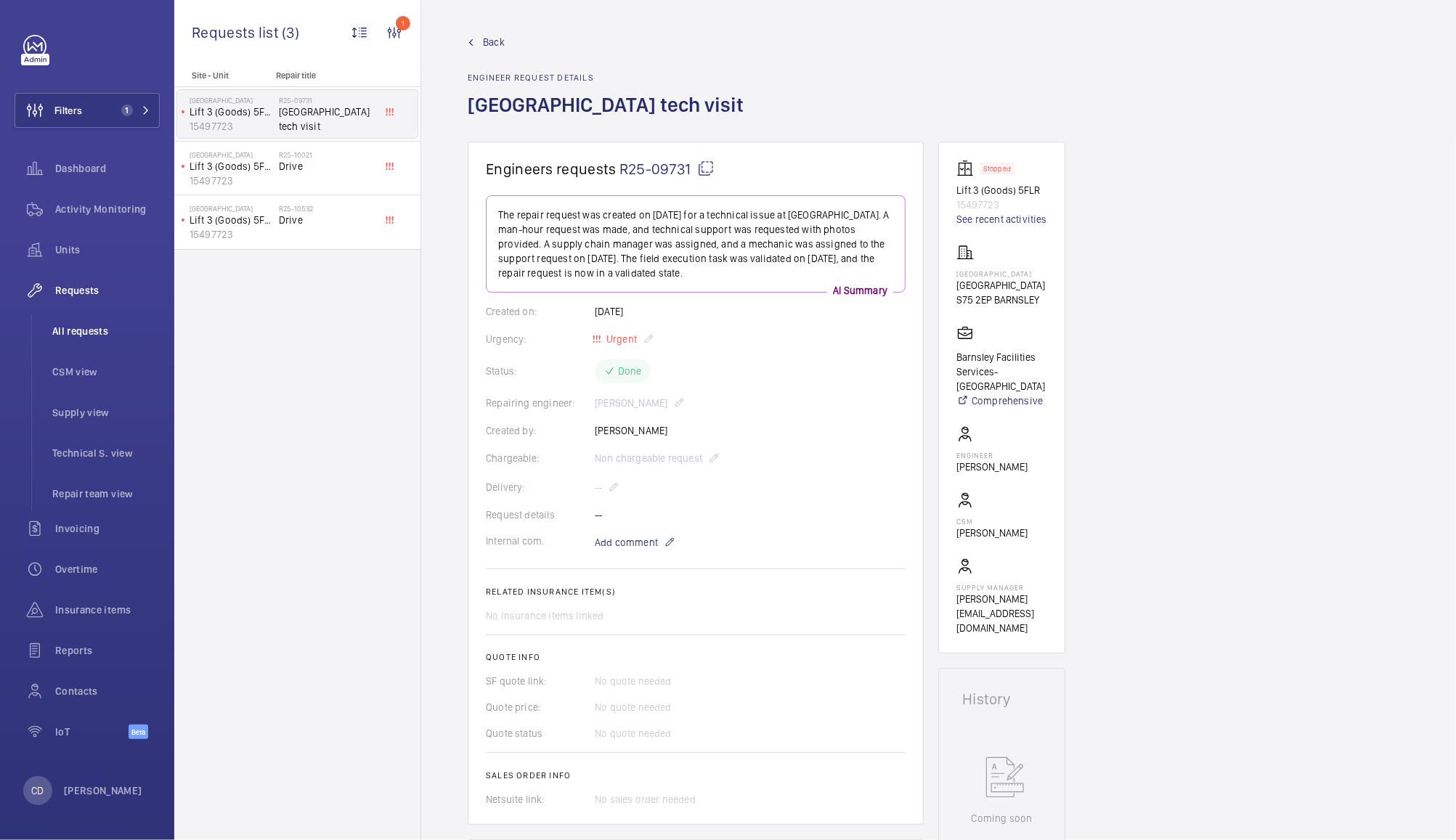
click at [93, 344] on li "All requests" at bounding box center [99, 331] width 119 height 35
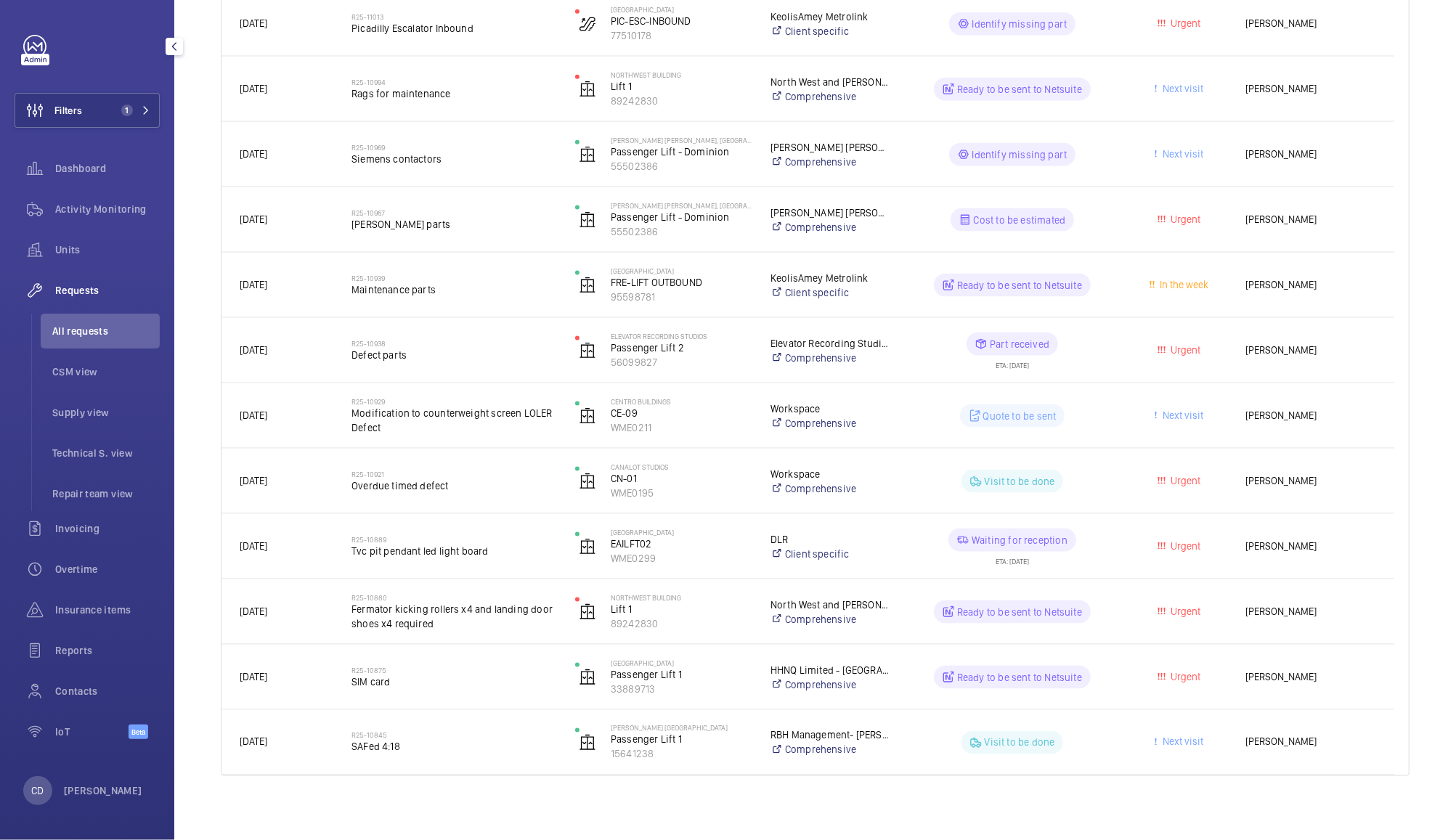
scroll to position [1476, 0]
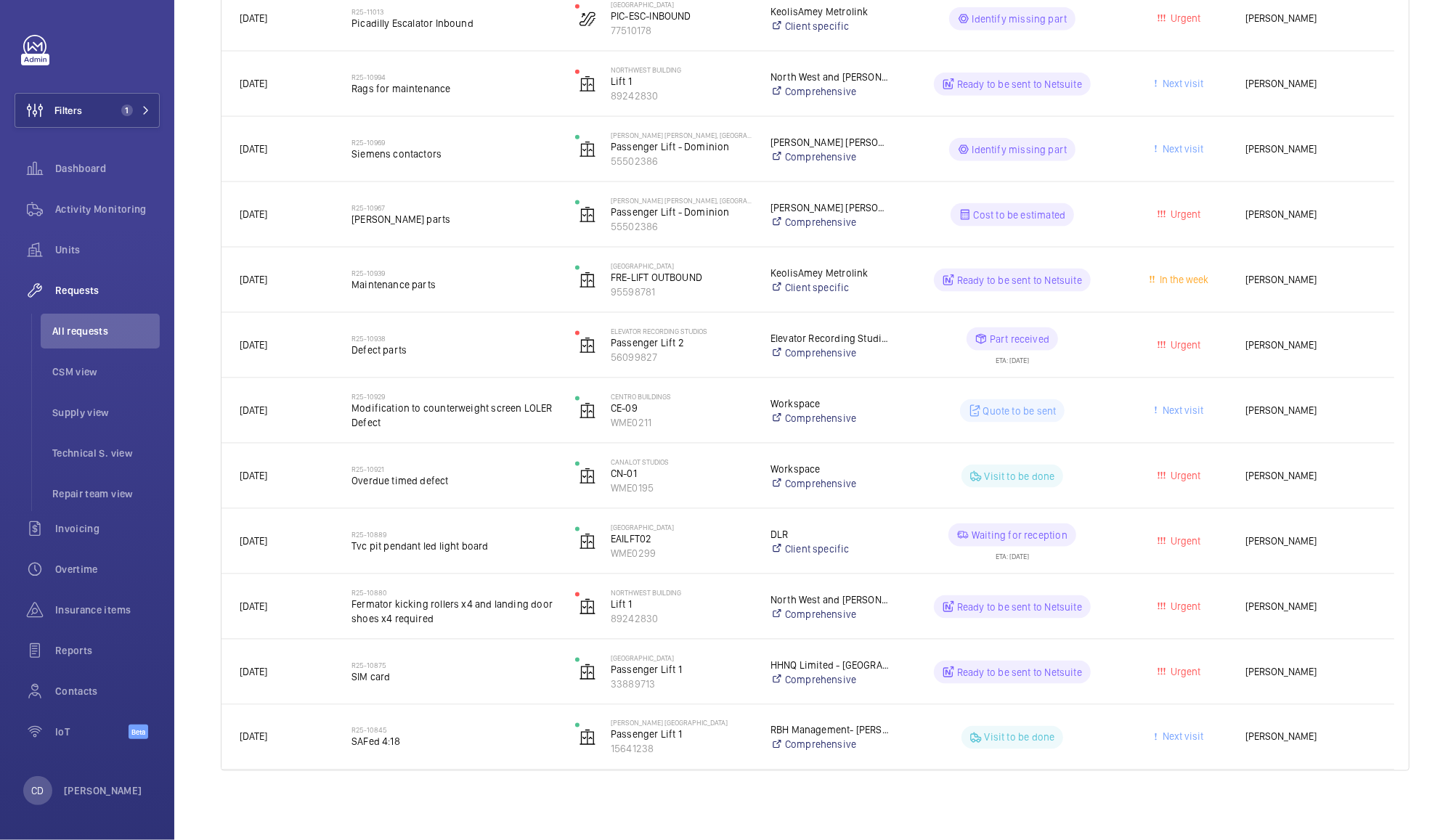
click at [1321, 669] on span "Sean Coward" at bounding box center [1311, 672] width 130 height 17
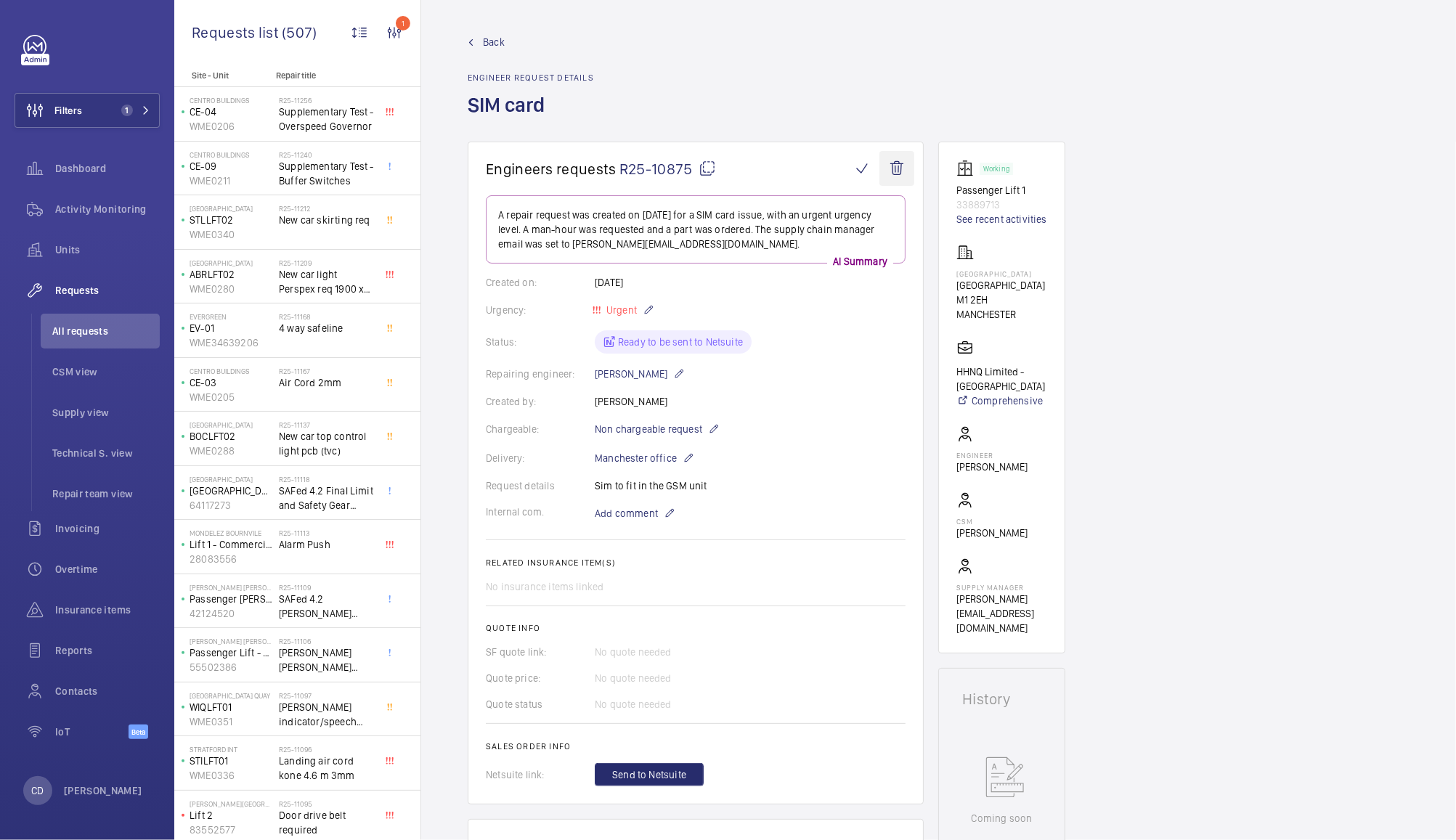
click at [890, 166] on wm-front-icon-button at bounding box center [897, 168] width 35 height 35
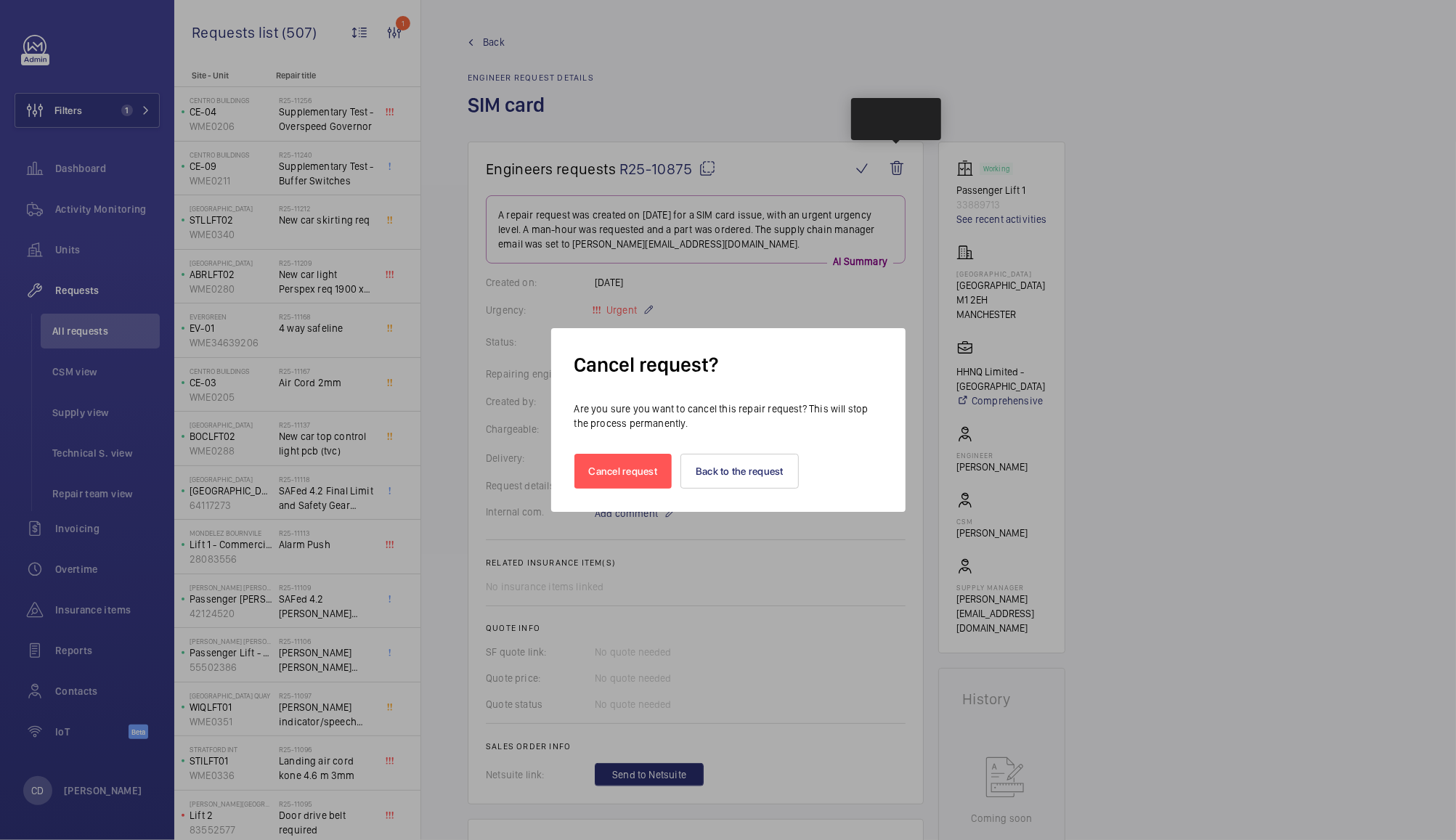
click at [1239, 285] on div at bounding box center [728, 420] width 1456 height 840
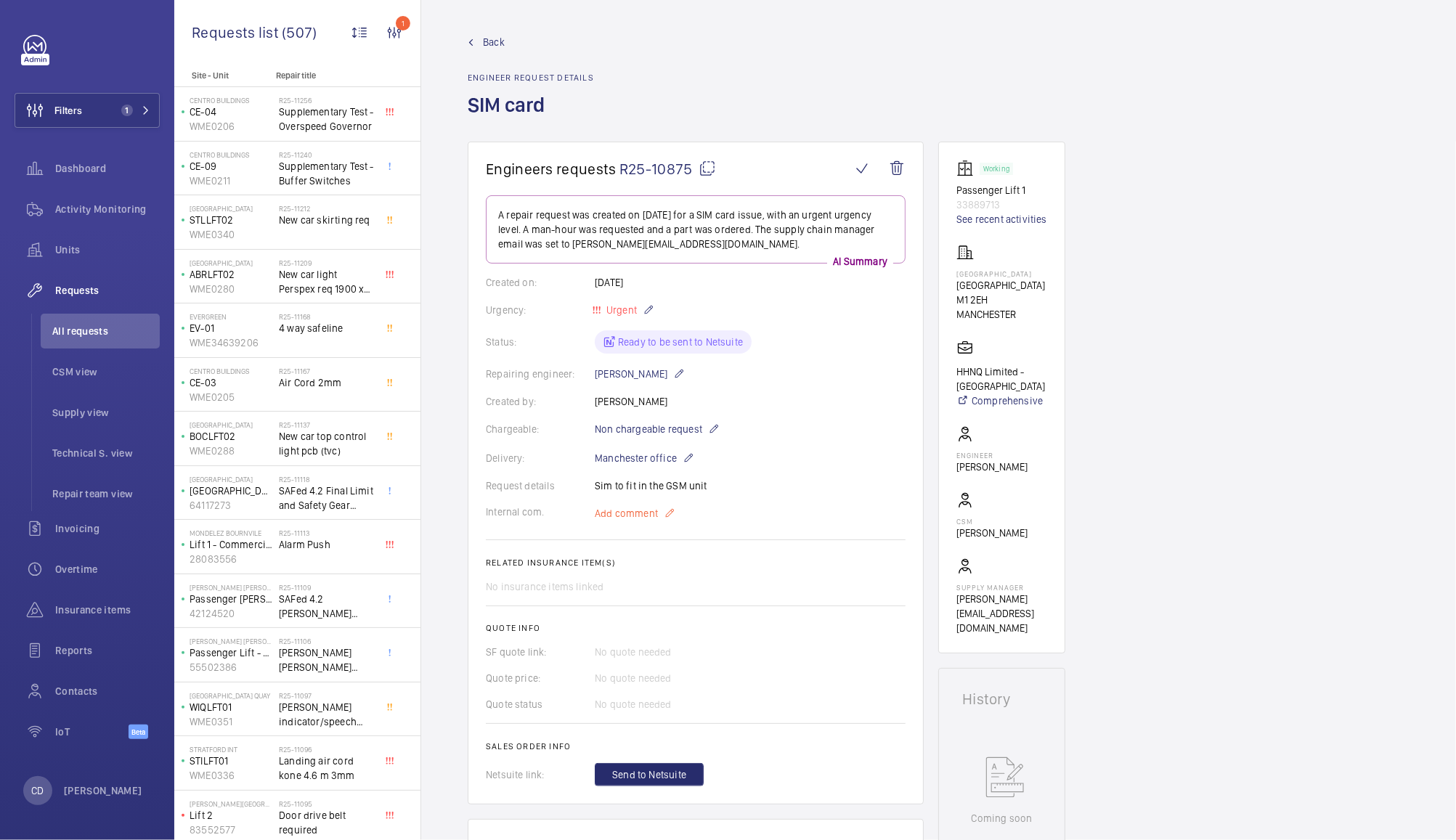
click at [638, 517] on span "Add comment" at bounding box center [626, 513] width 63 height 15
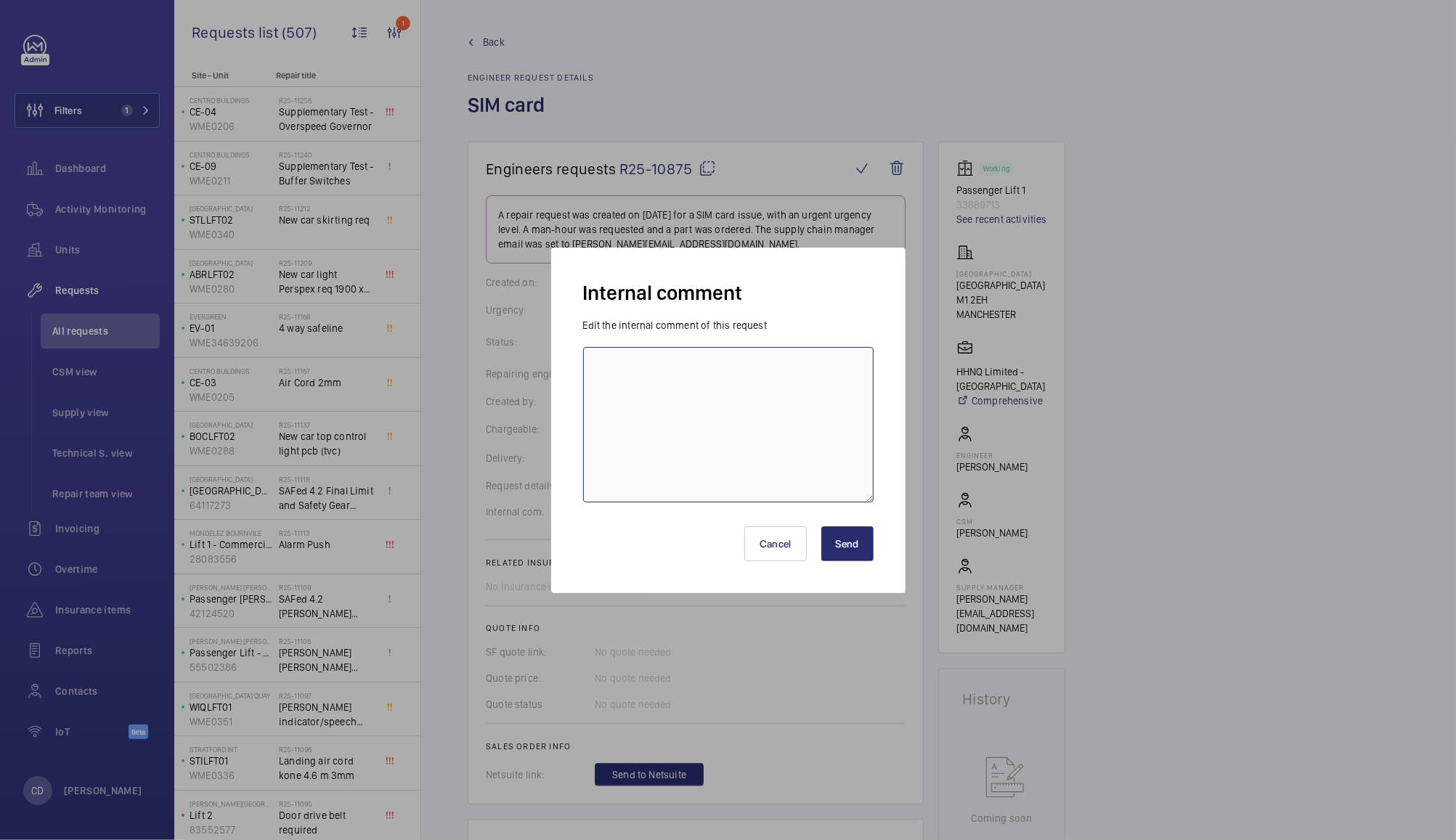
click at [772, 404] on textarea at bounding box center [728, 425] width 290 height 155
type textarea "c"
type textarea "Cancelled - contract lost."
click at [851, 552] on button "Send" at bounding box center [847, 543] width 52 height 35
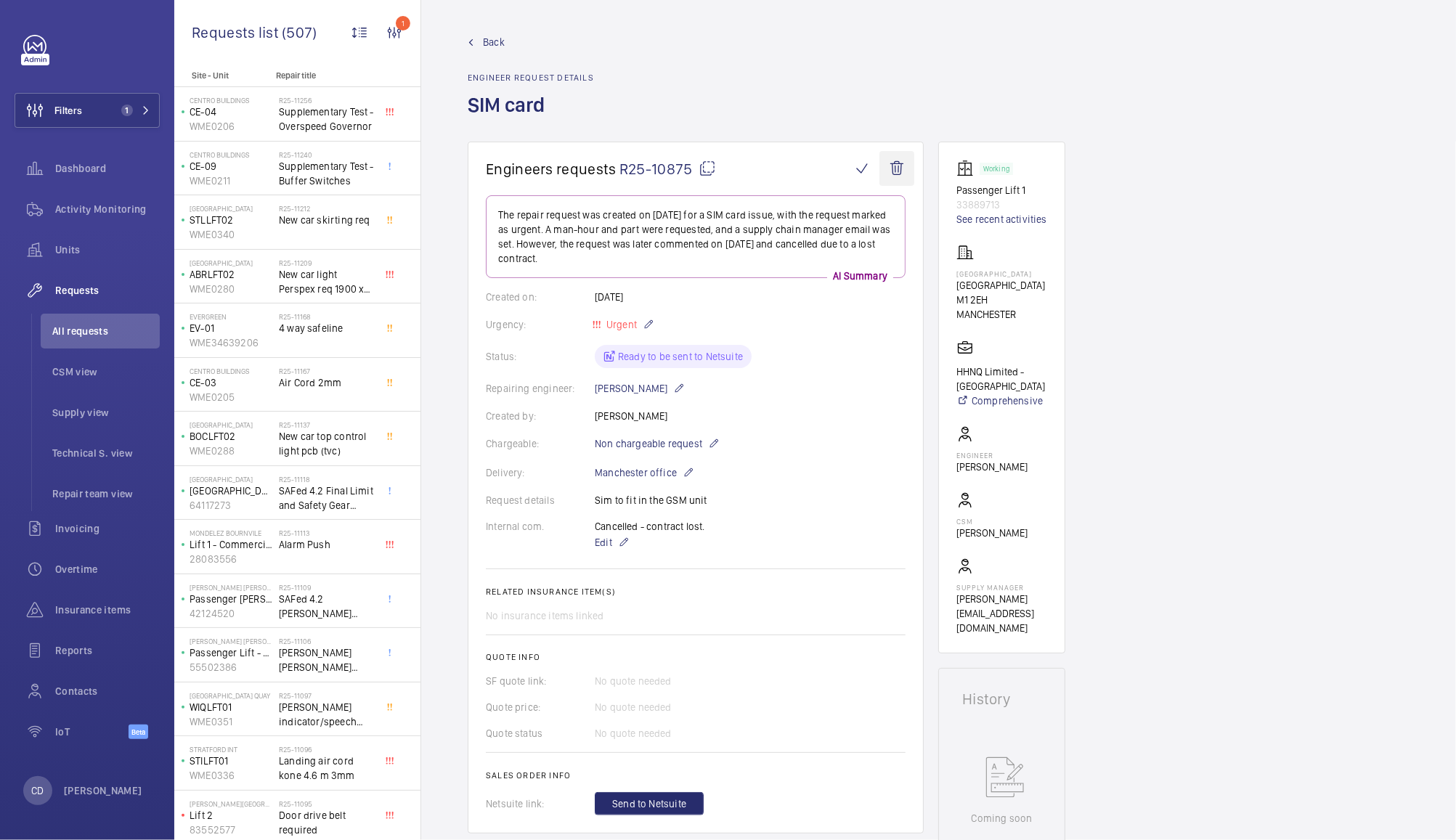
click at [899, 173] on wm-front-icon-button at bounding box center [897, 168] width 35 height 35
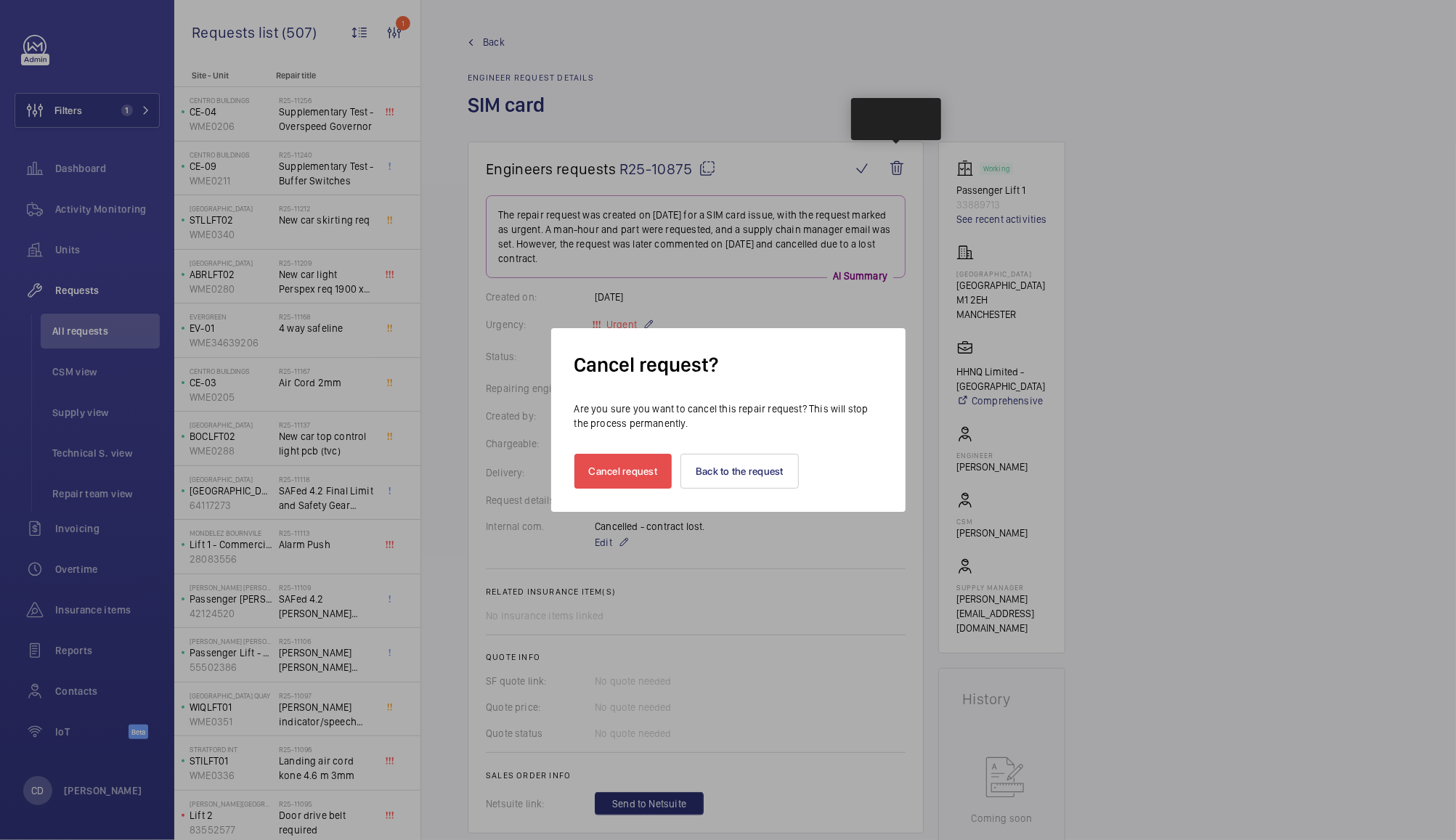
click at [628, 456] on button "Cancel request" at bounding box center [624, 470] width 98 height 35
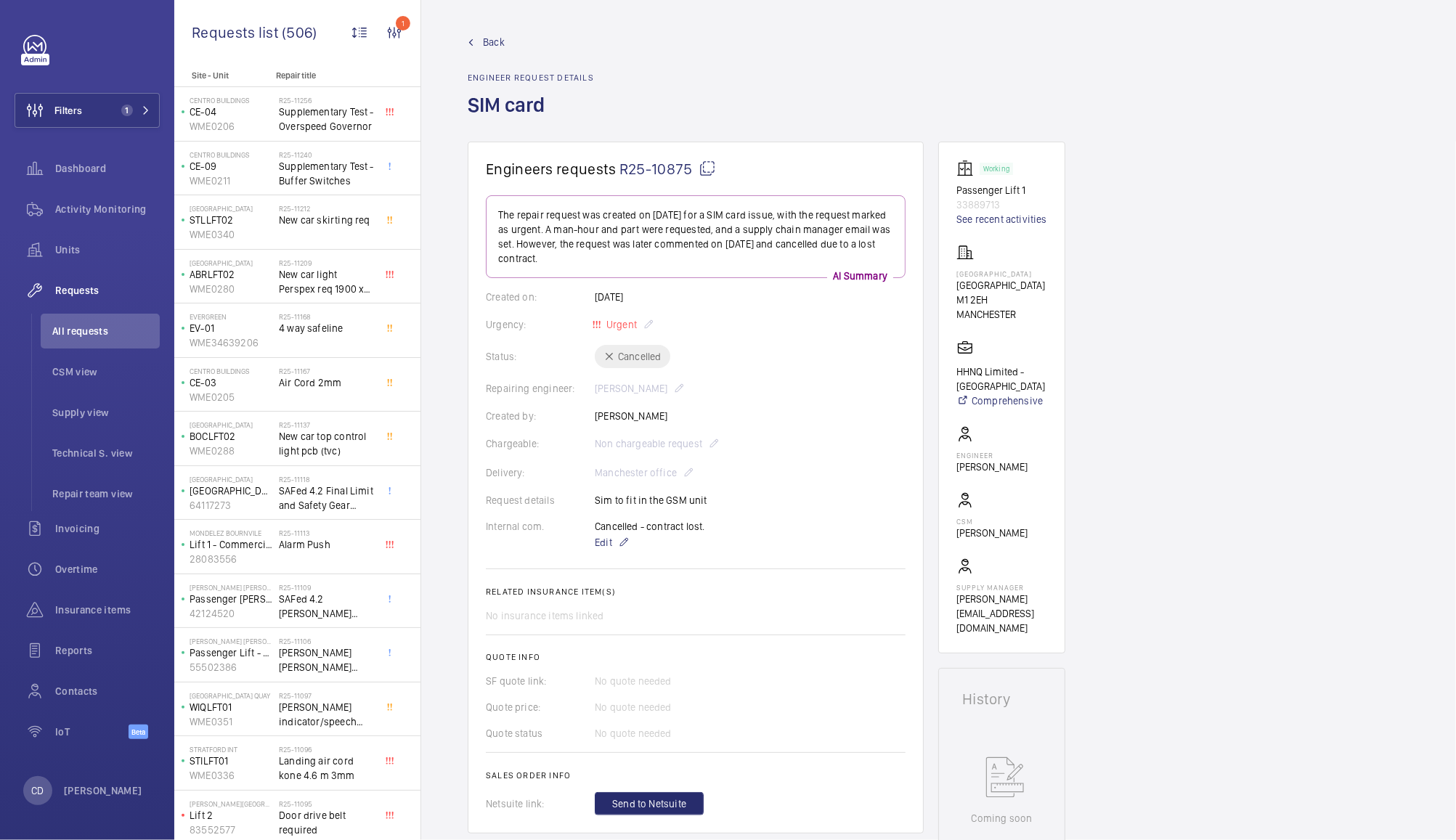
click at [94, 331] on span "All requests" at bounding box center [106, 331] width 107 height 15
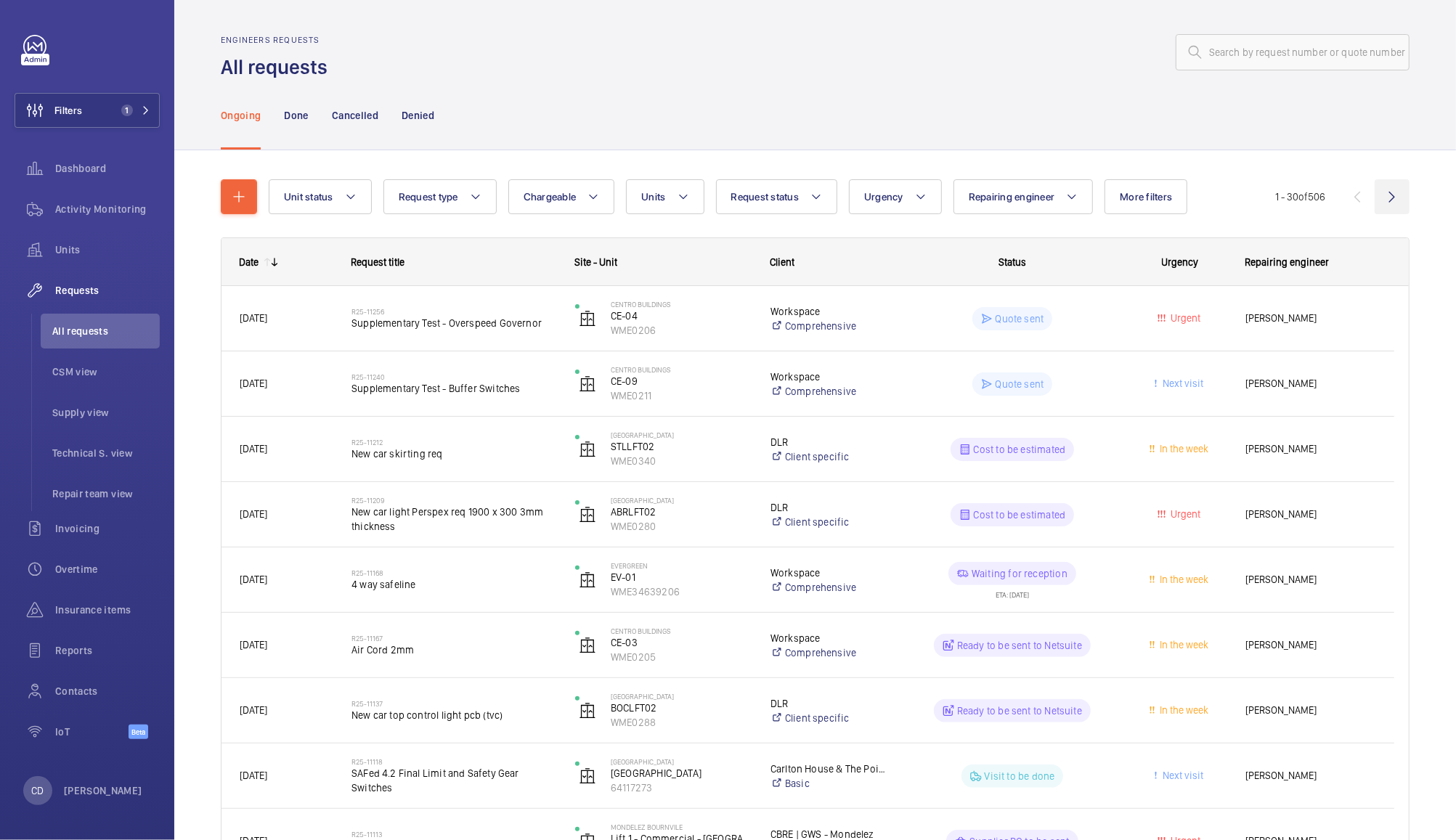
click at [1377, 196] on wm-front-icon-button at bounding box center [1392, 196] width 35 height 35
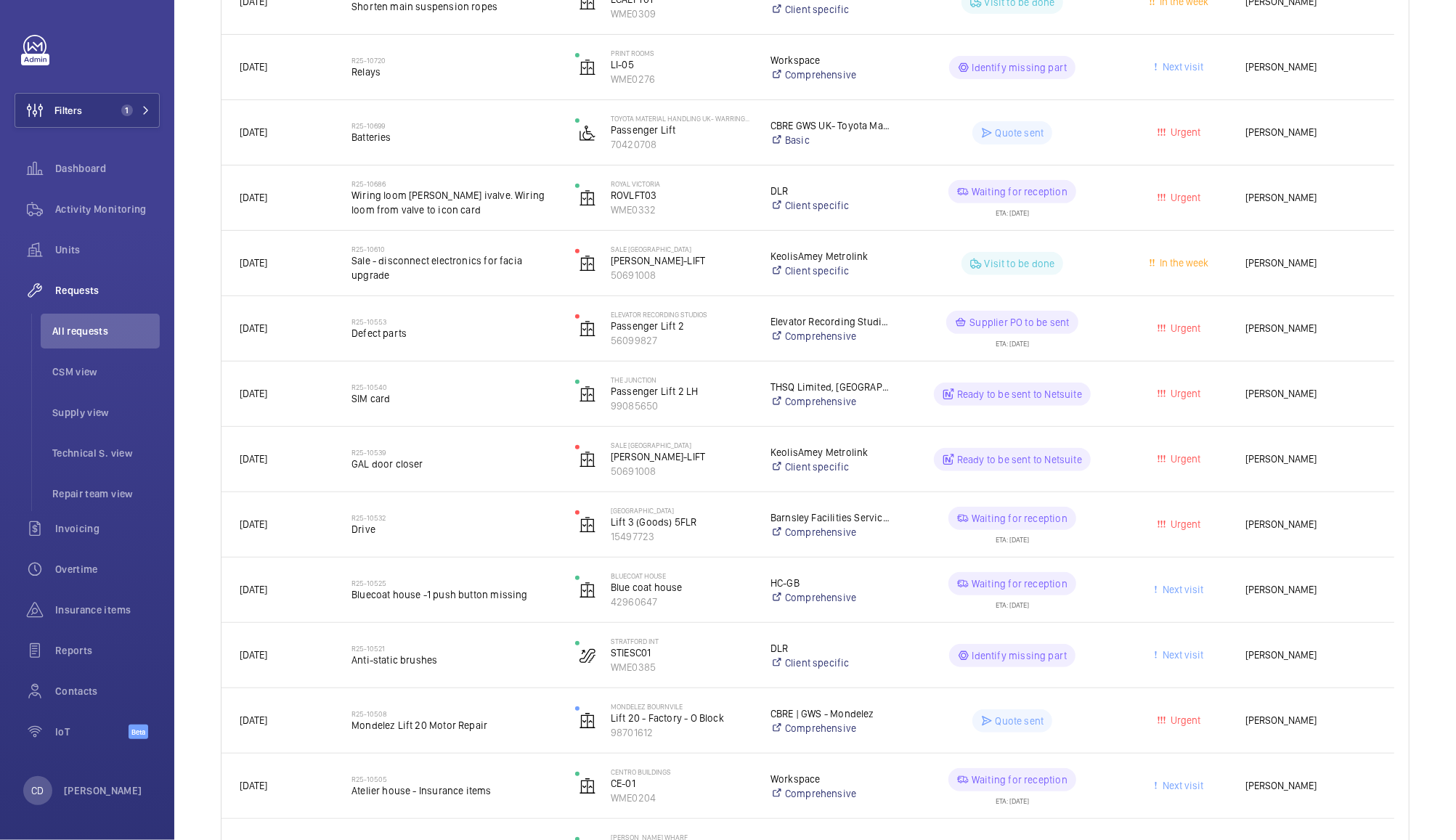
scroll to position [381, 0]
click at [1093, 266] on wm-front-pills-cell "Visit to be done" at bounding box center [1013, 264] width 205 height 23
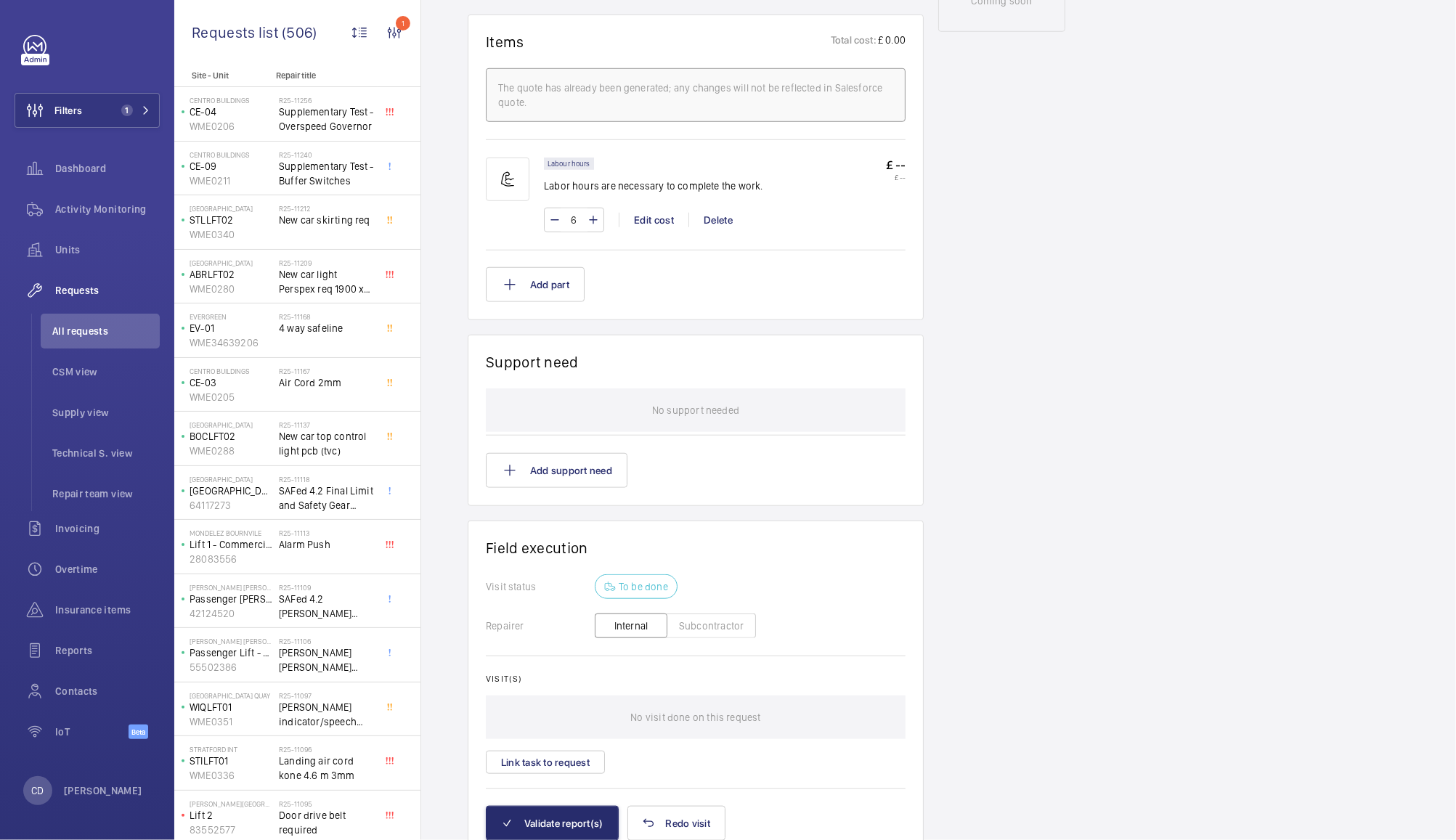
scroll to position [905, 0]
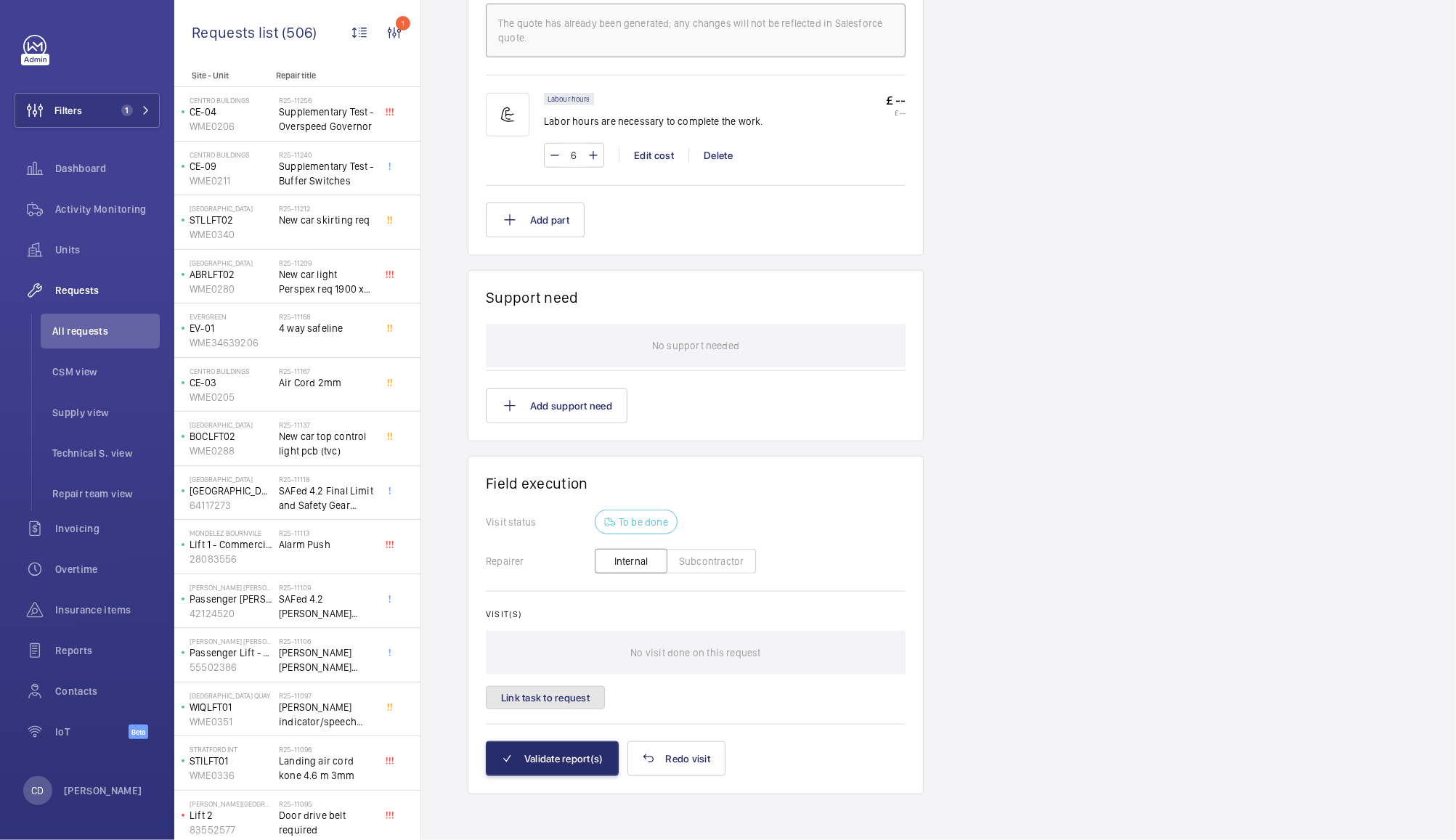
click at [566, 696] on button "Link task to request" at bounding box center [545, 698] width 119 height 23
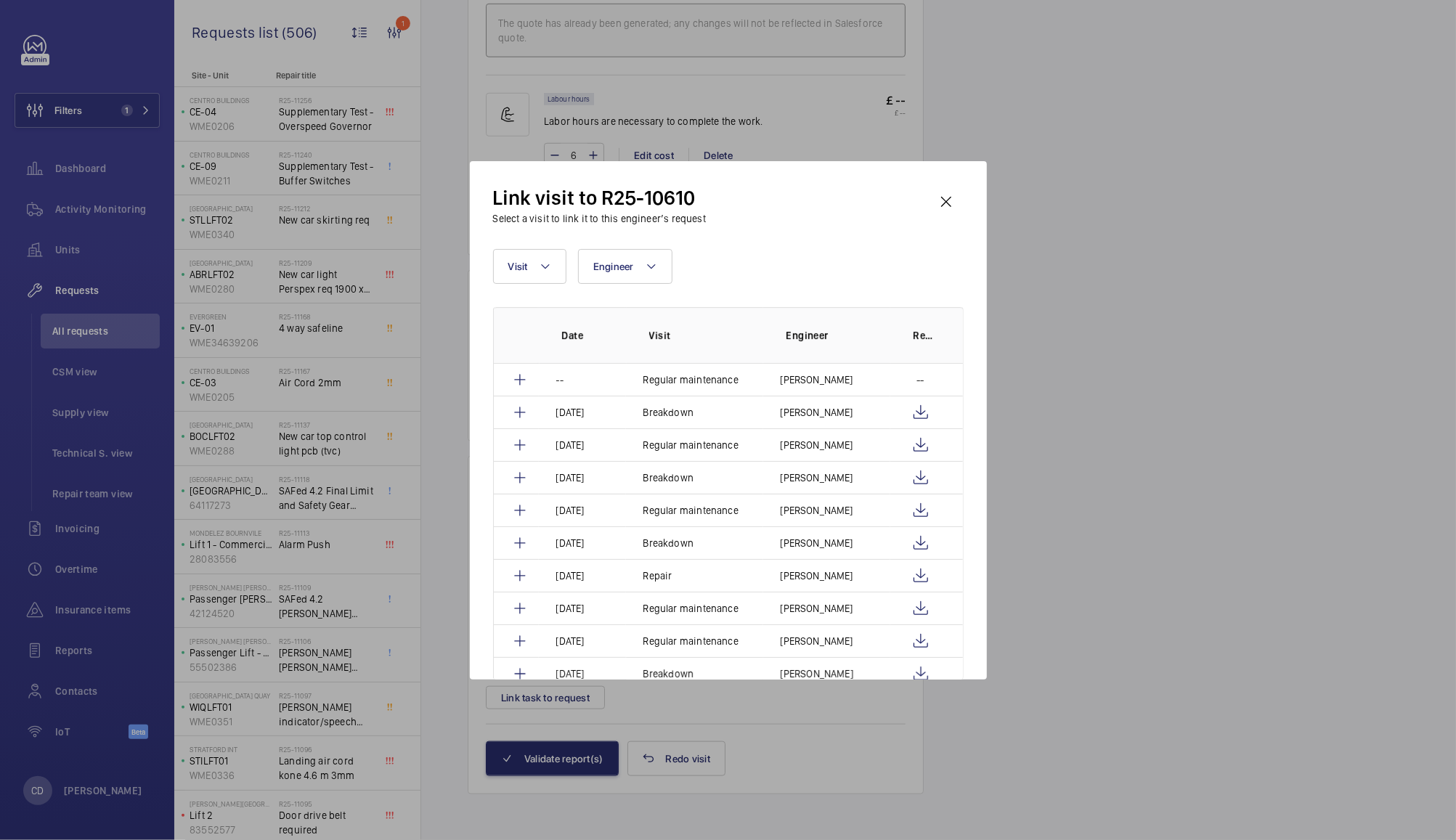
click at [1056, 381] on div at bounding box center [728, 420] width 1456 height 840
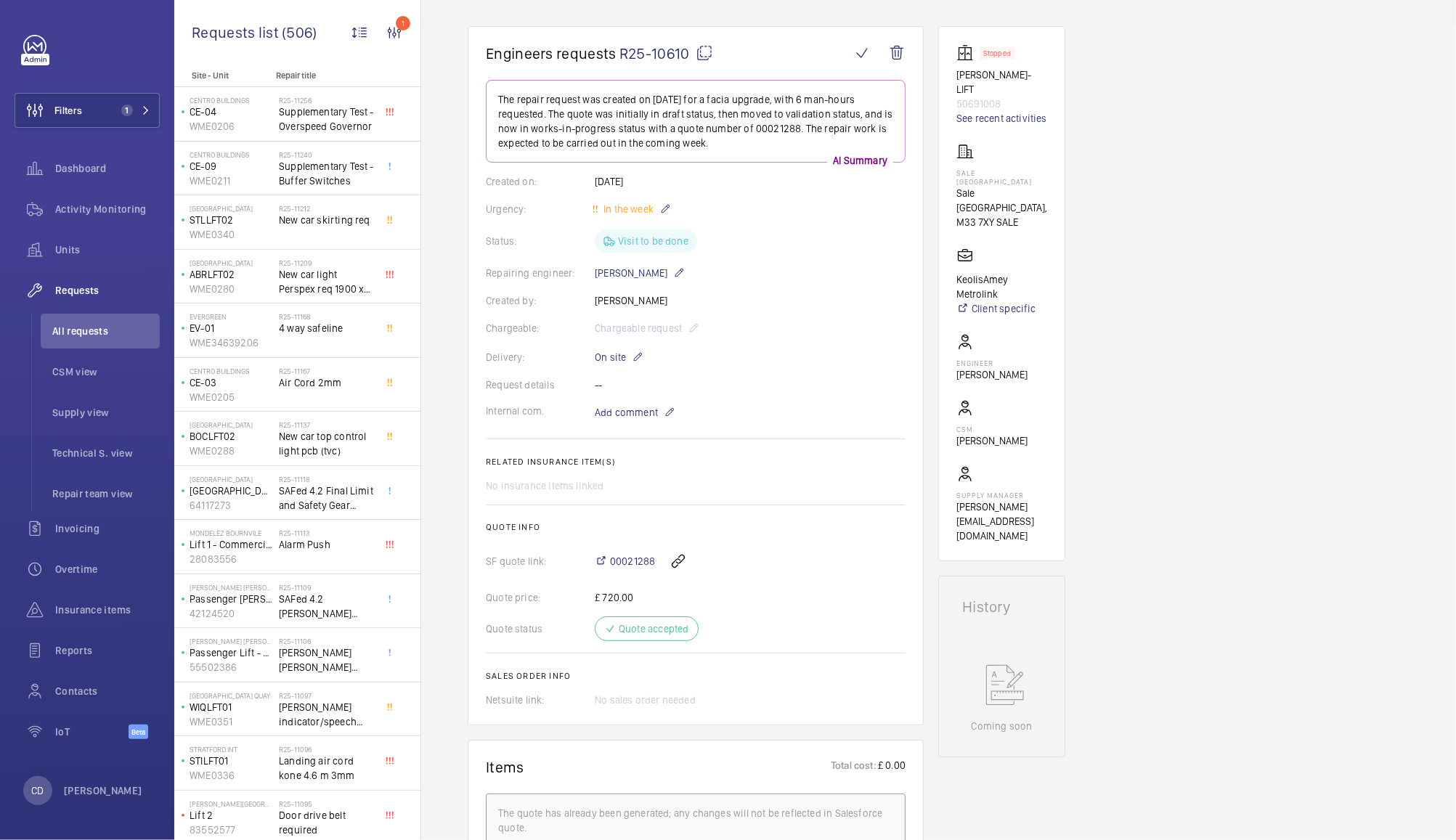
scroll to position [905, 0]
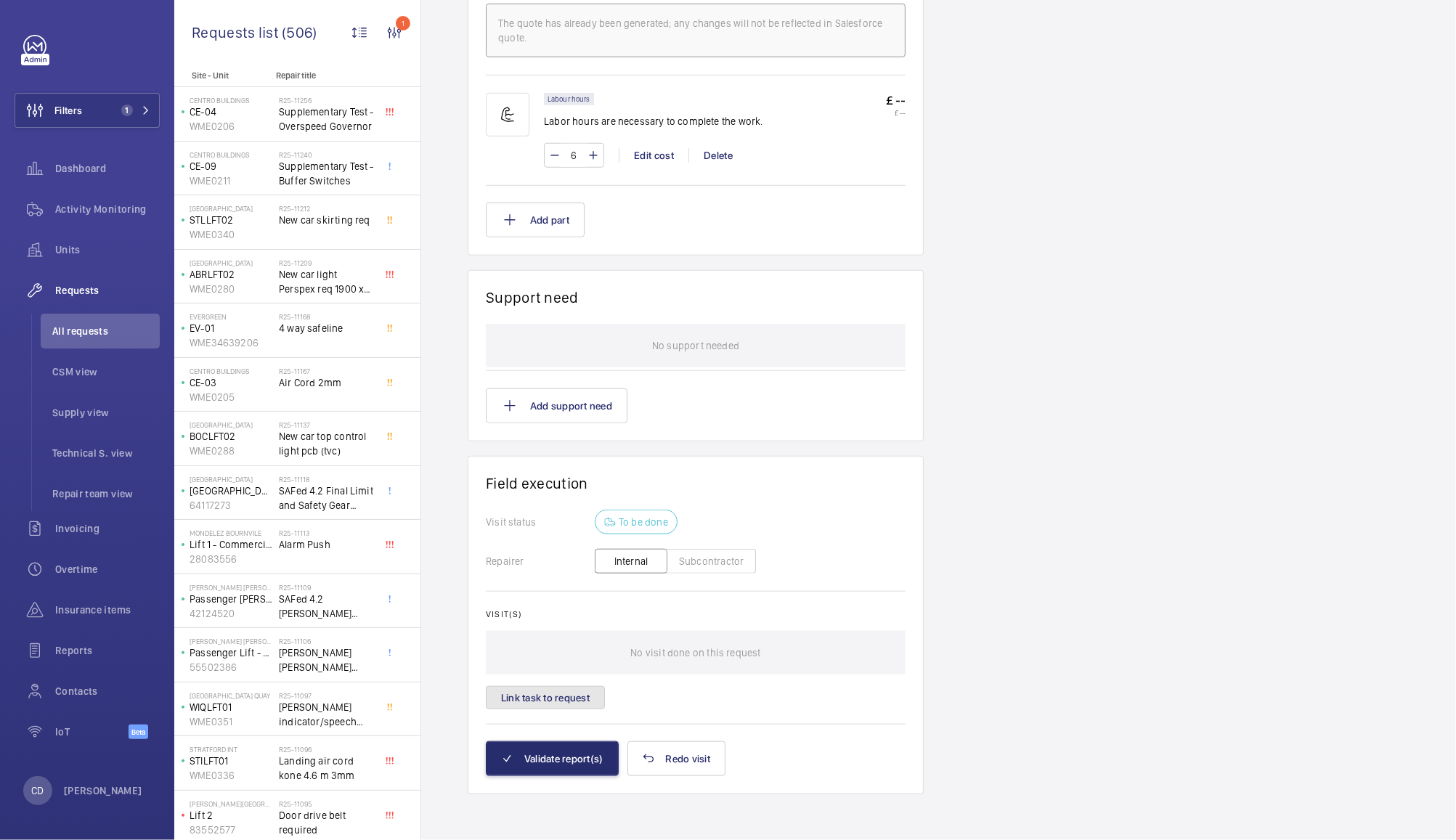
click at [565, 698] on button "Link task to request" at bounding box center [545, 698] width 119 height 23
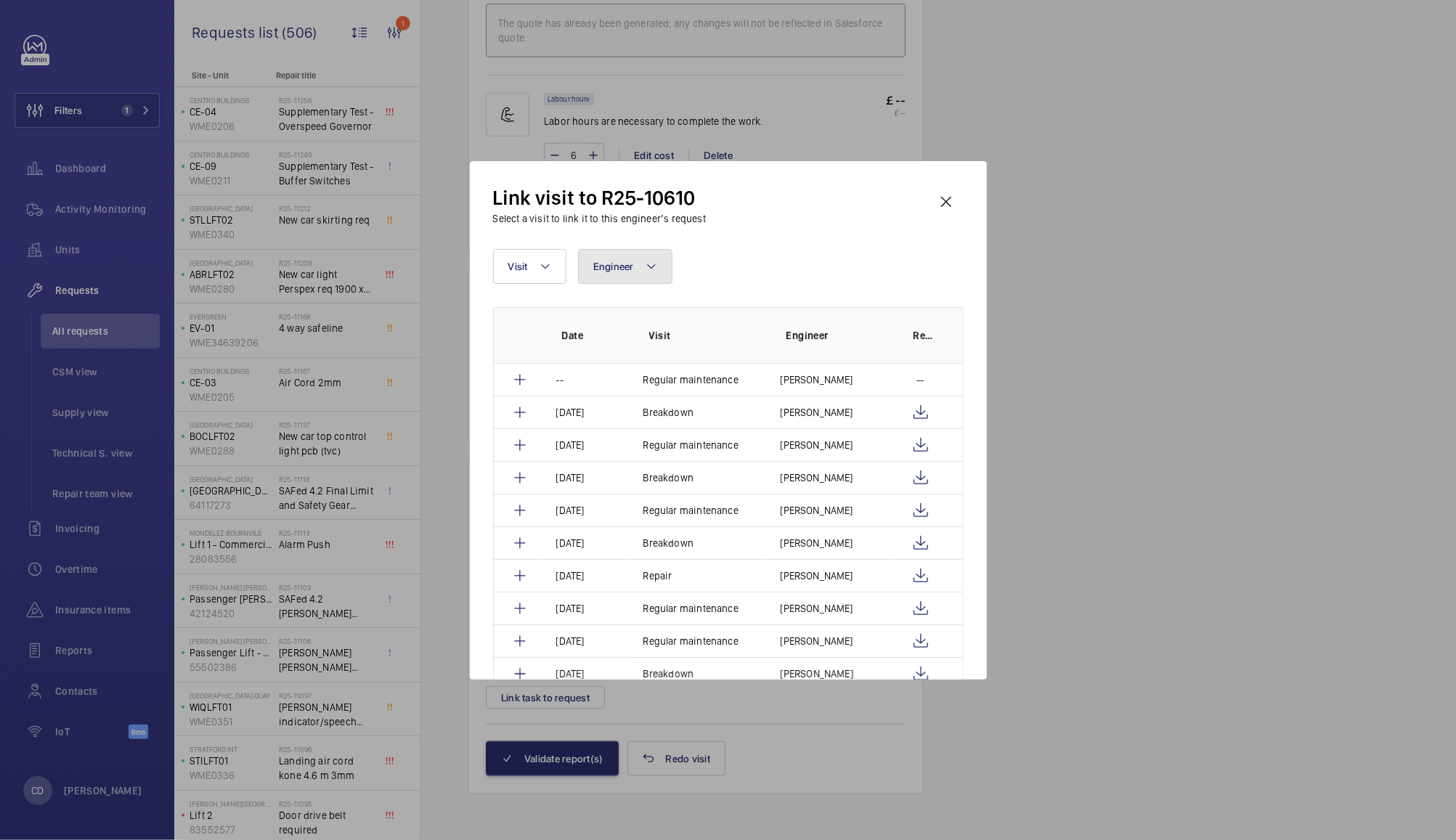
click at [624, 259] on button "Engineer" at bounding box center [625, 266] width 95 height 35
type input "ant"
click at [667, 365] on span "Ant hony Ruane" at bounding box center [717, 363] width 200 height 15
click at [614, 365] on input "Ant hony Ruane" at bounding box center [599, 363] width 29 height 29
checkbox input "true"
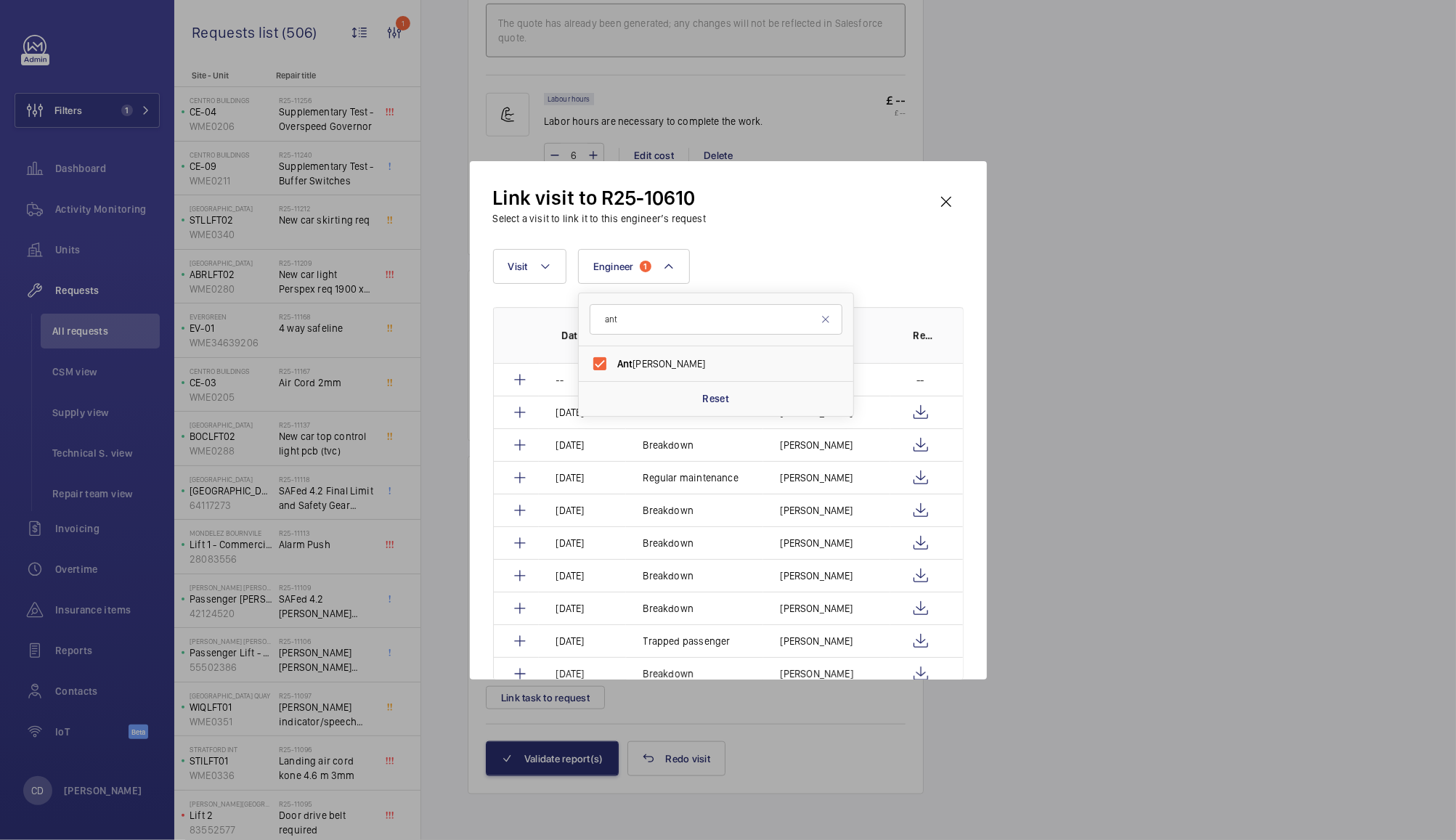
click at [1097, 293] on div at bounding box center [728, 420] width 1456 height 840
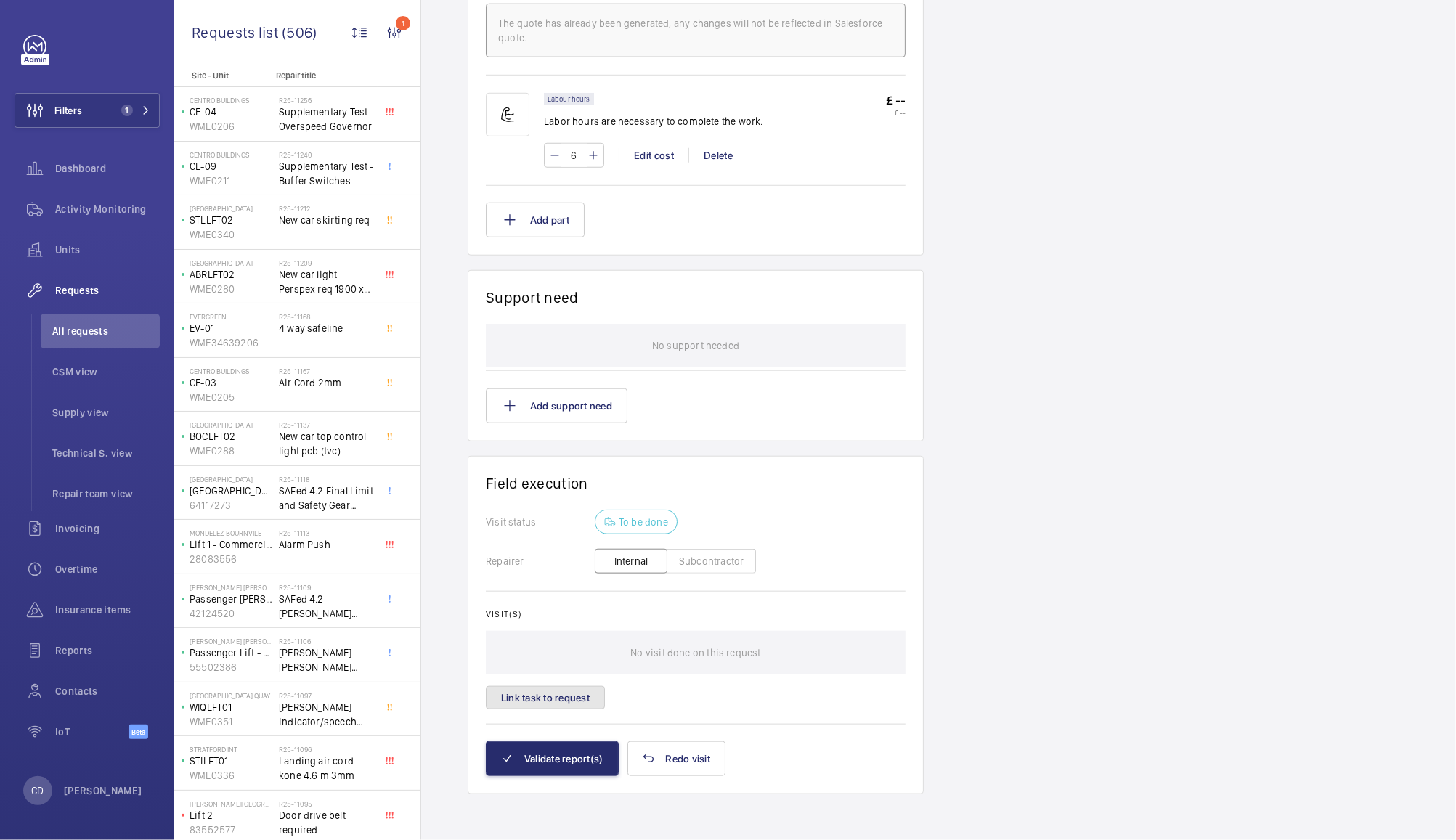
click at [525, 699] on button "Link task to request" at bounding box center [545, 698] width 119 height 23
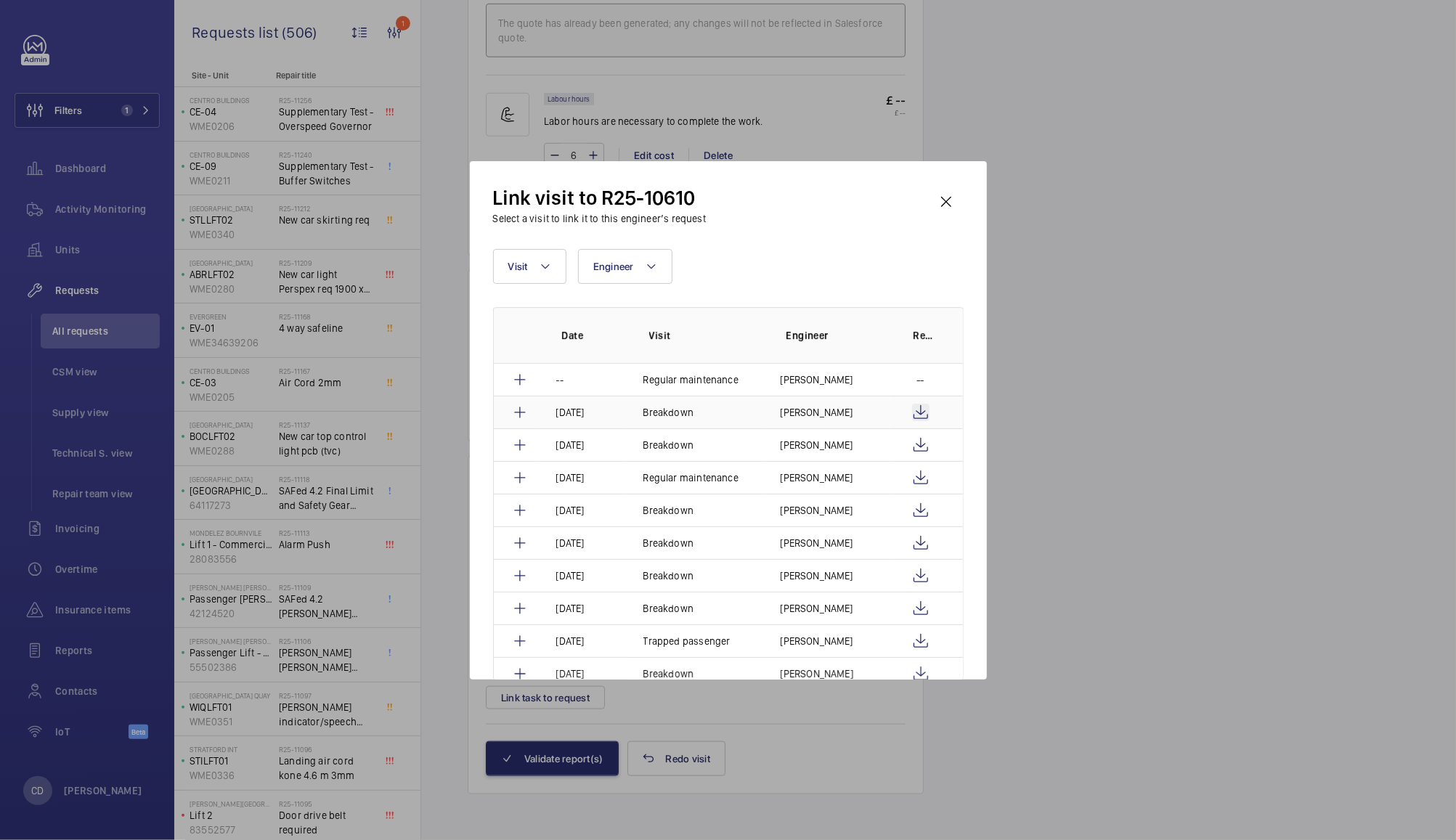
click at [923, 411] on wm-front-icon-button at bounding box center [921, 412] width 17 height 17
click at [1150, 521] on div at bounding box center [728, 420] width 1456 height 840
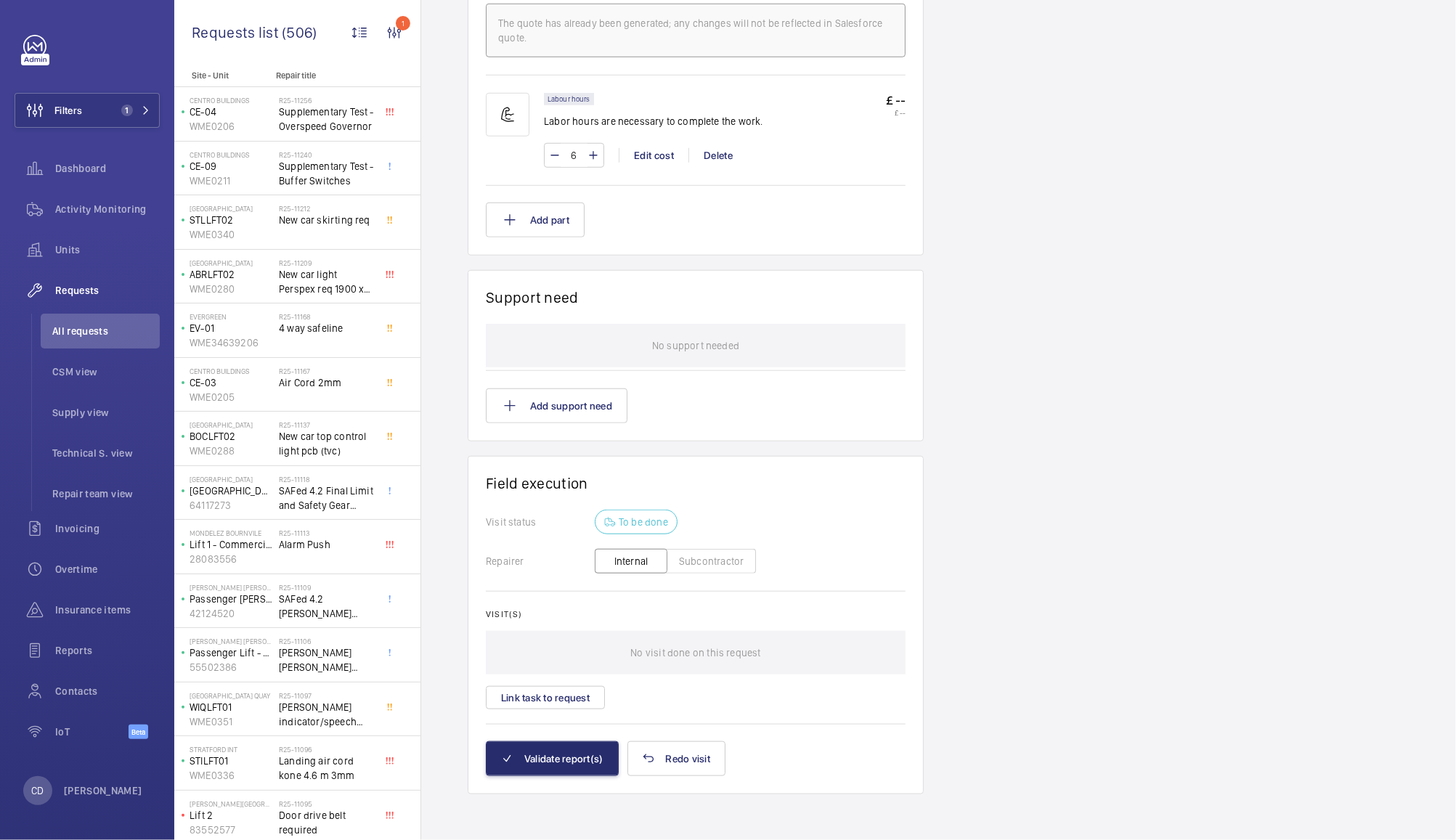
click at [916, 231] on wm-front-icon-button at bounding box center [902, 245] width 28 height 28
click at [564, 772] on button "Validate report(s)" at bounding box center [552, 758] width 133 height 35
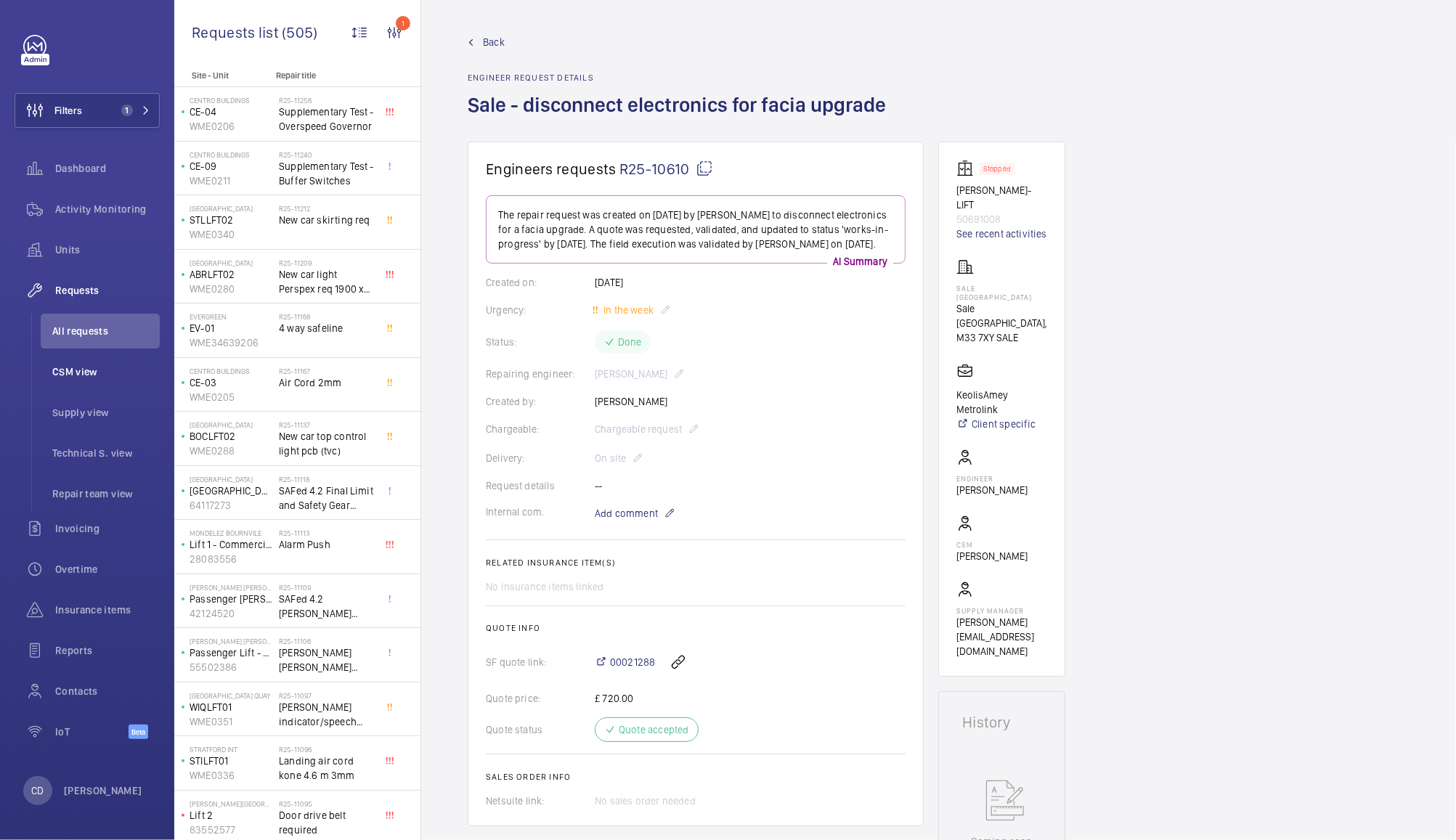
click at [84, 373] on span "CSM view" at bounding box center [106, 371] width 107 height 15
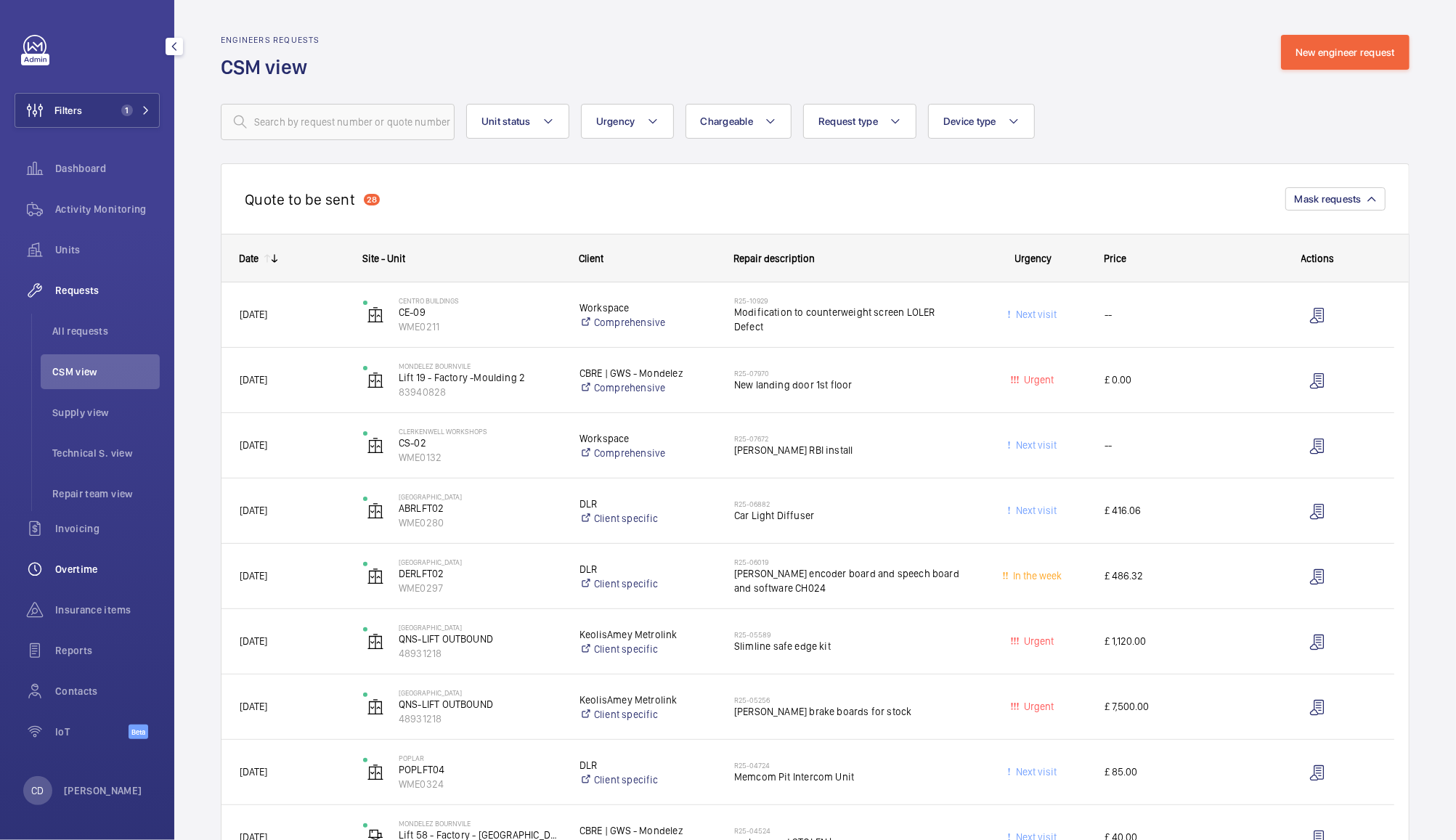
click at [84, 571] on span "Overtime" at bounding box center [107, 569] width 105 height 15
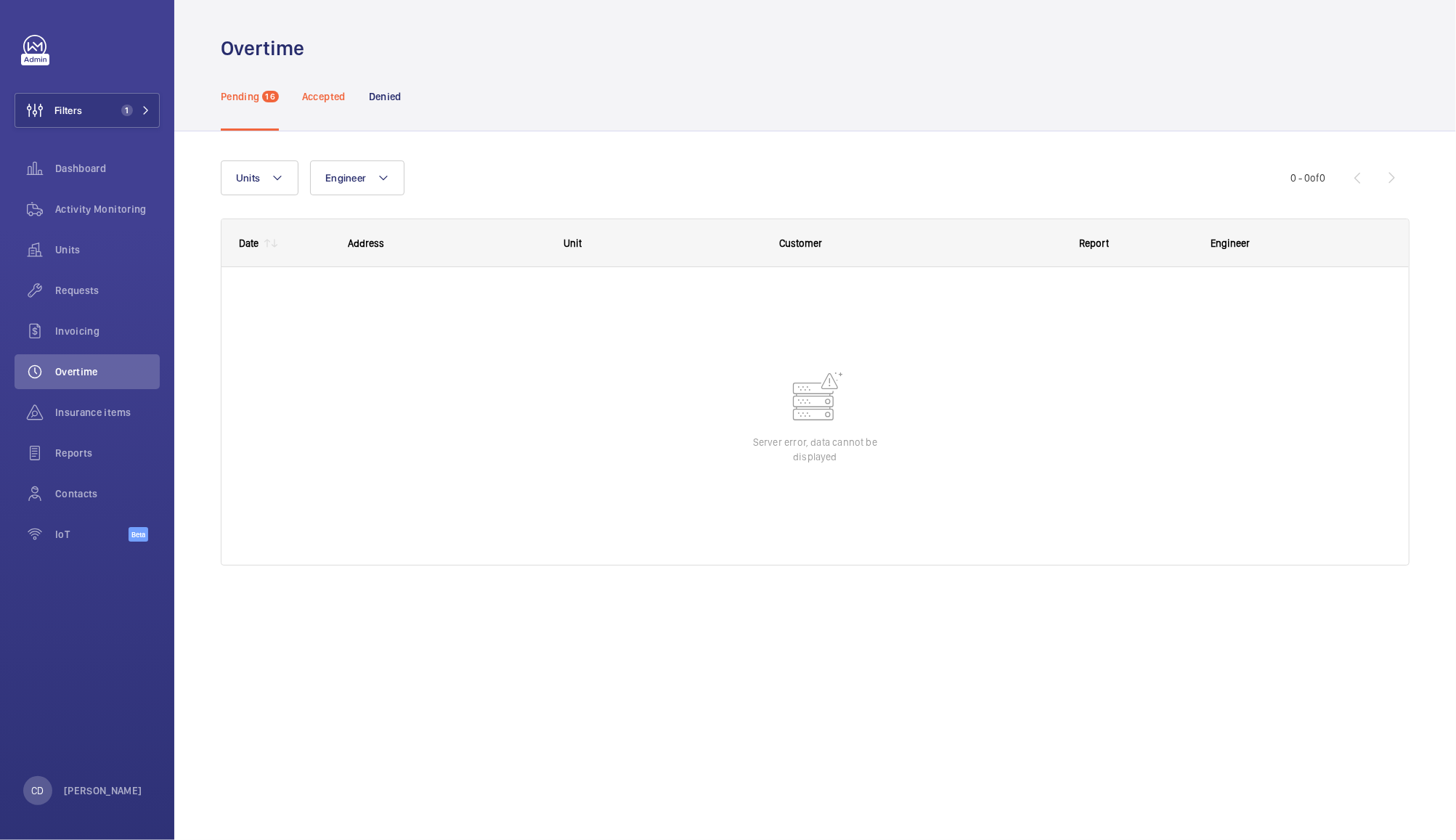
click at [321, 93] on p "Accepted" at bounding box center [324, 96] width 43 height 15
click at [259, 95] on p "Pending" at bounding box center [240, 96] width 39 height 15
click at [363, 188] on button "Engineer" at bounding box center [357, 178] width 95 height 35
type input "anth"
click at [401, 281] on span "Anth ony Ruane" at bounding box center [449, 275] width 200 height 15
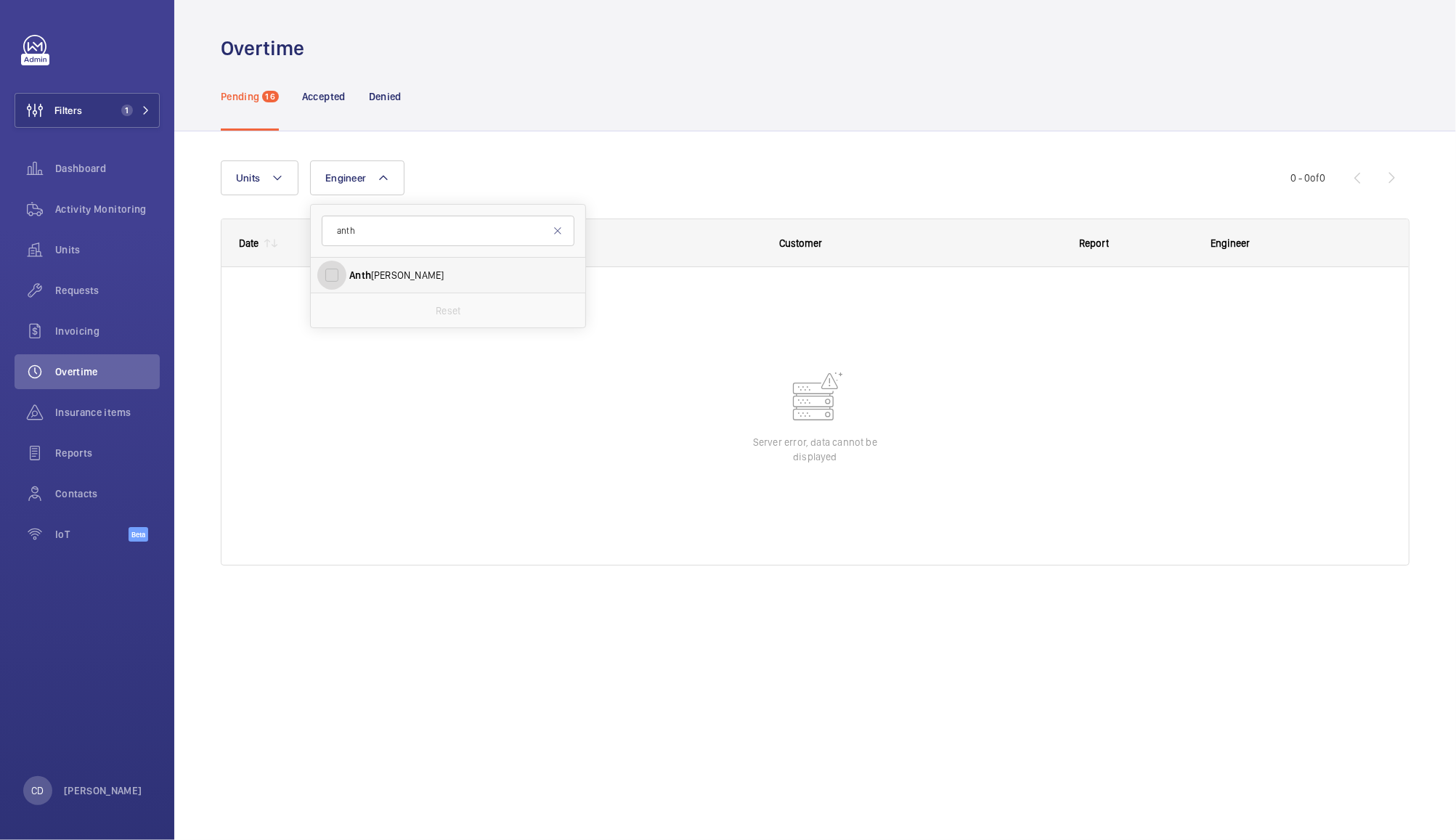
click at [346, 281] on input "Anth ony Ruane" at bounding box center [332, 275] width 29 height 29
checkbox input "true"
click at [555, 151] on div "Units Engineer 1 anth Anth ony Ruane Reset More filters Reset all filters 0 - 0…" at bounding box center [815, 369] width 1189 height 463
click at [377, 176] on span "1" at bounding box center [377, 178] width 12 height 12
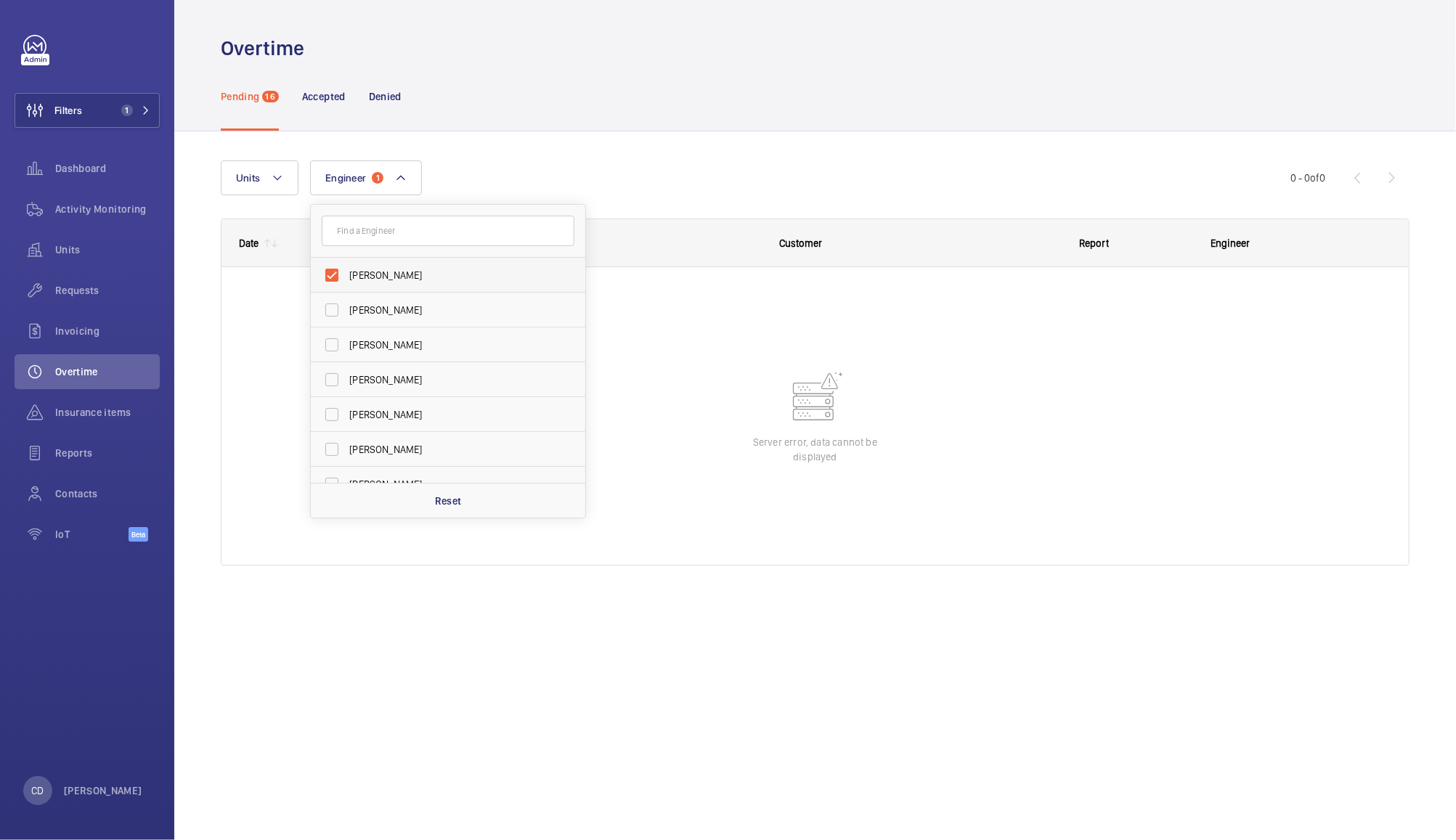
click at [398, 275] on span "Anthony Ruane" at bounding box center [449, 275] width 200 height 15
click at [346, 275] on input "Anthony Ruane" at bounding box center [332, 275] width 29 height 29
checkbox input "false"
click at [554, 151] on div "Units Engineer Anthony Ruane Dave Murphy Luke Robinson Terry French Dan Jenning…" at bounding box center [815, 369] width 1189 height 463
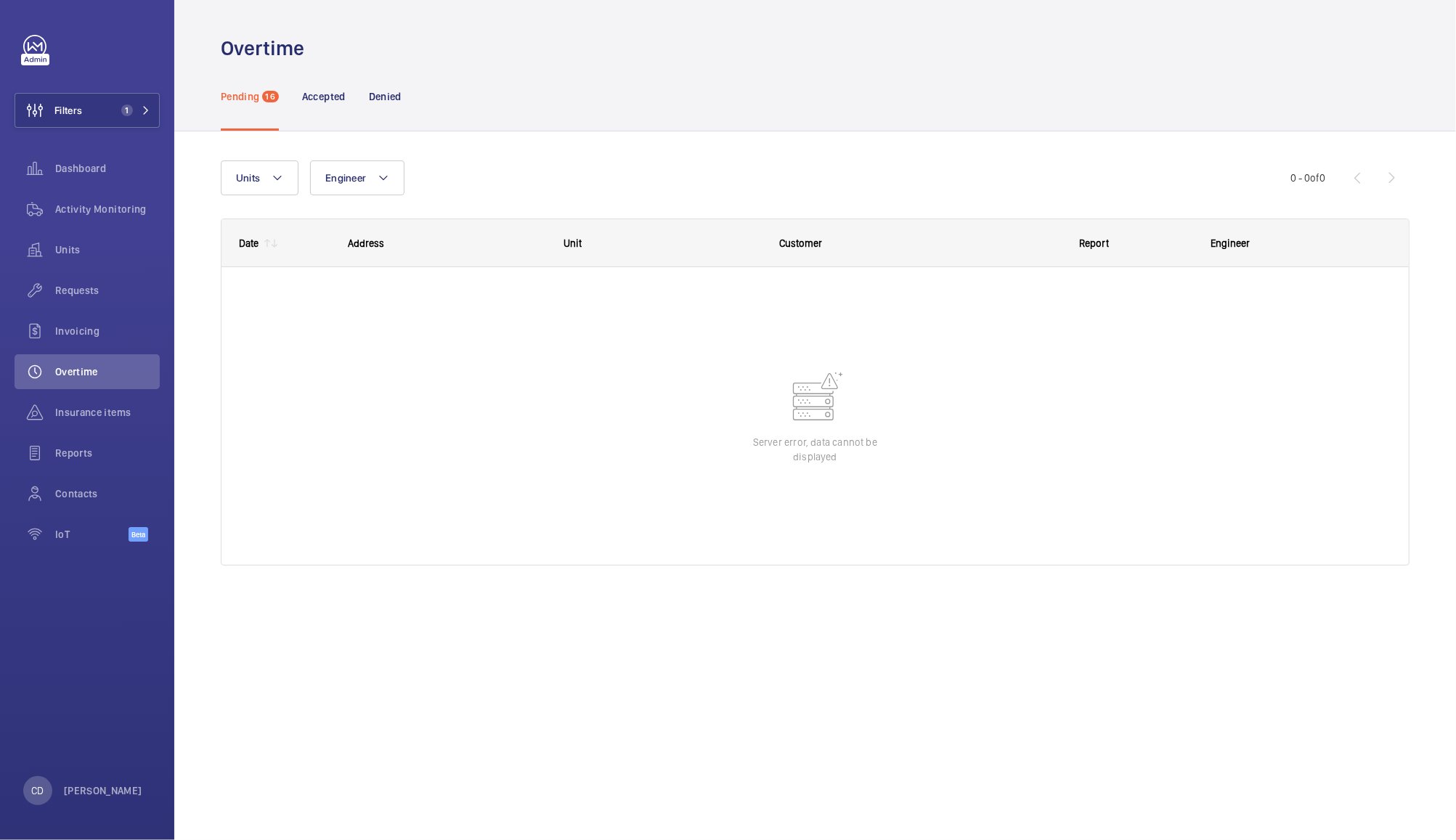
click at [85, 364] on span "Overtime" at bounding box center [107, 371] width 105 height 15
click at [50, 538] on wm-front-icon-button at bounding box center [35, 534] width 40 height 35
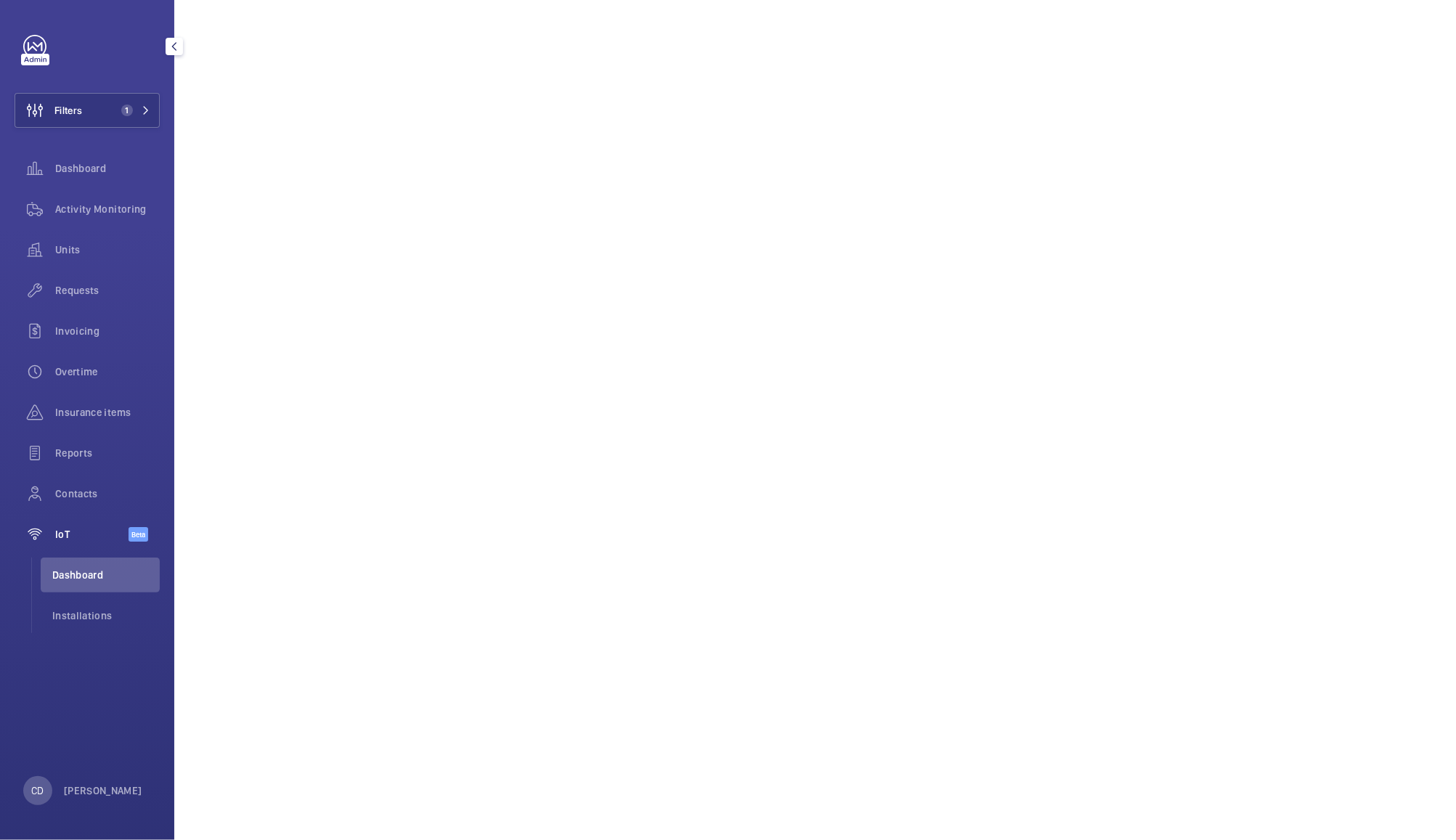
scroll to position [1147, 0]
click at [82, 613] on span "Installations" at bounding box center [106, 616] width 107 height 15
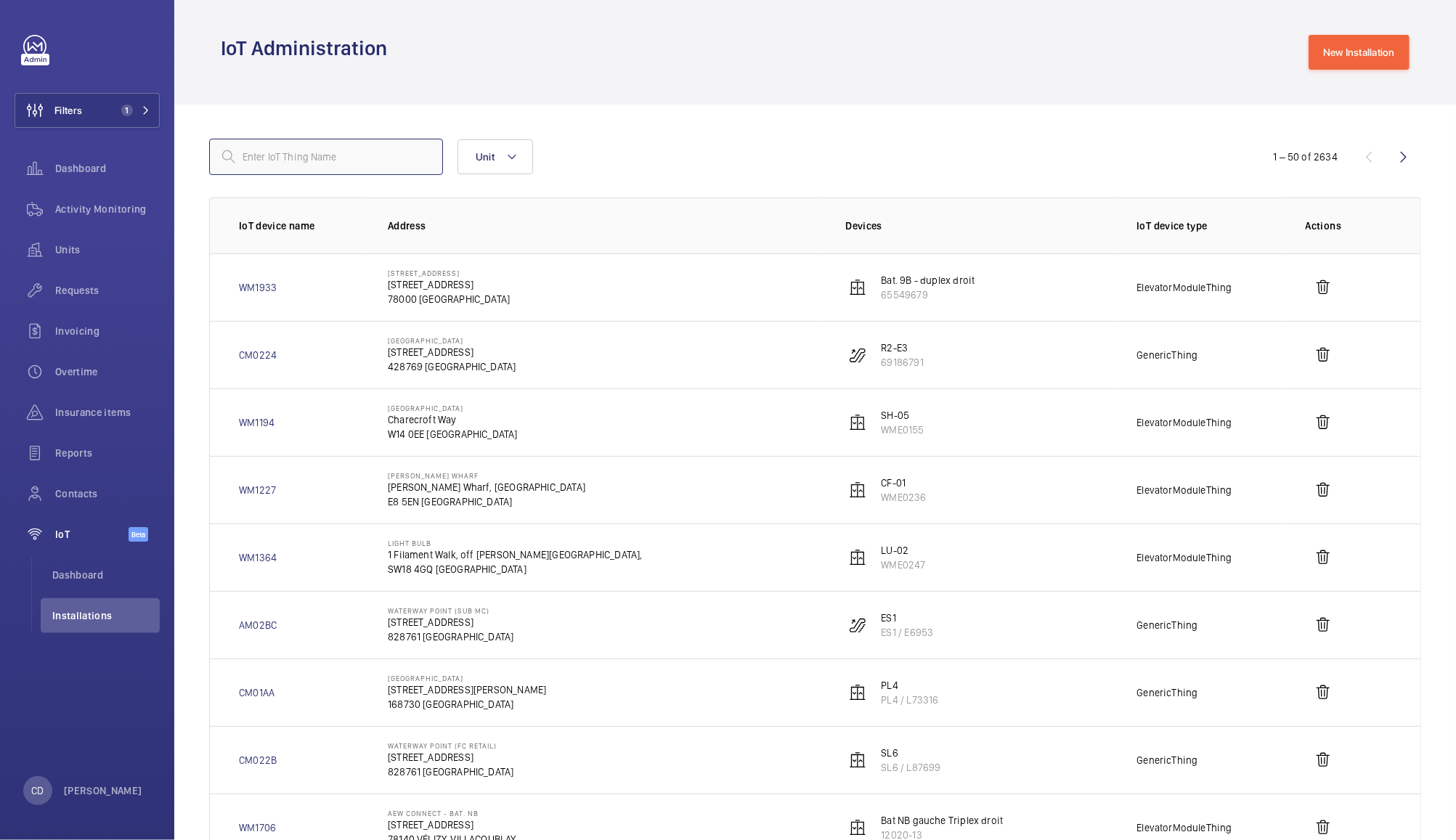
click at [354, 162] on input "text" at bounding box center [325, 157] width 234 height 36
click at [474, 152] on button "Unit" at bounding box center [495, 157] width 75 height 35
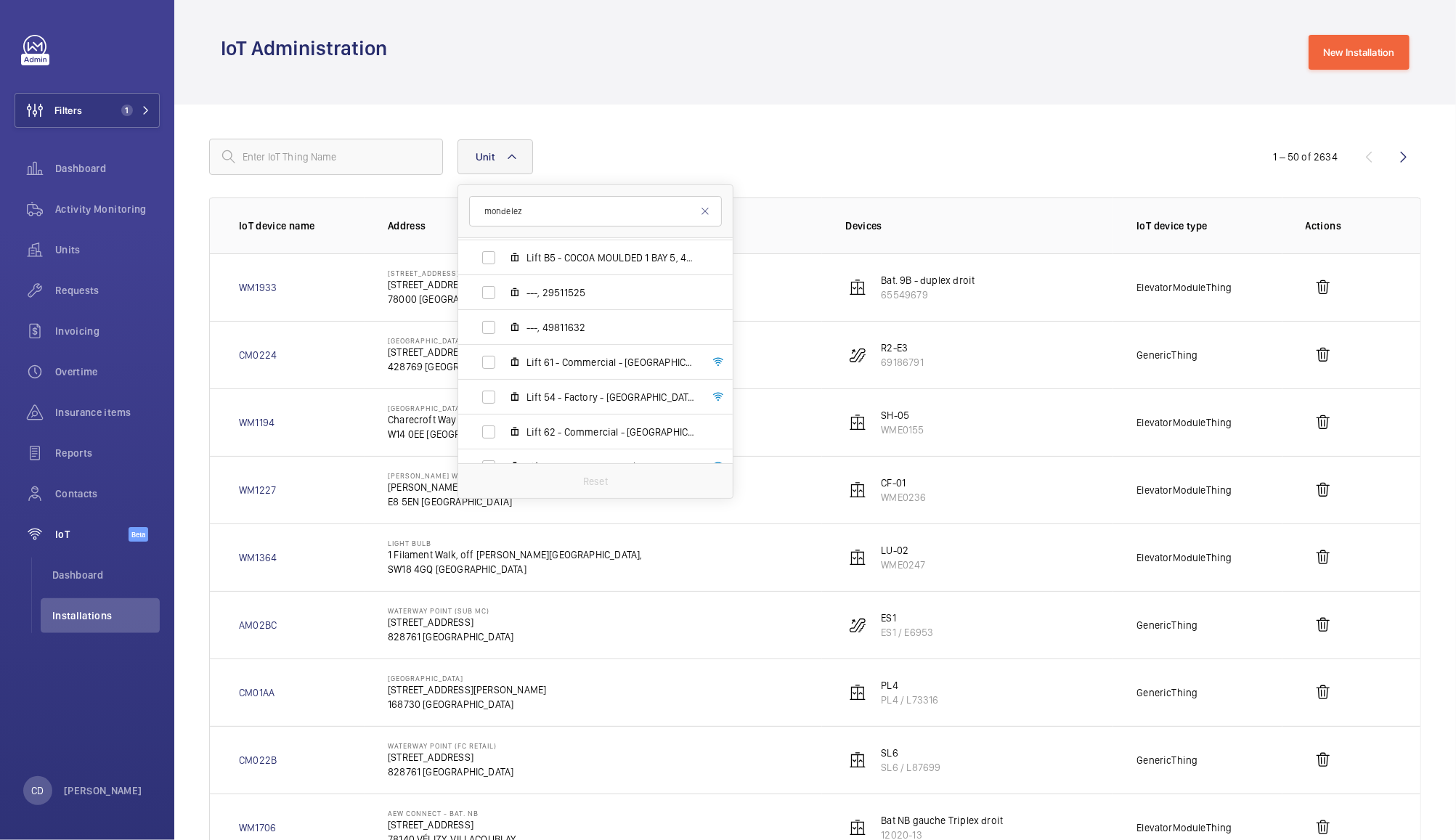
scroll to position [841, 0]
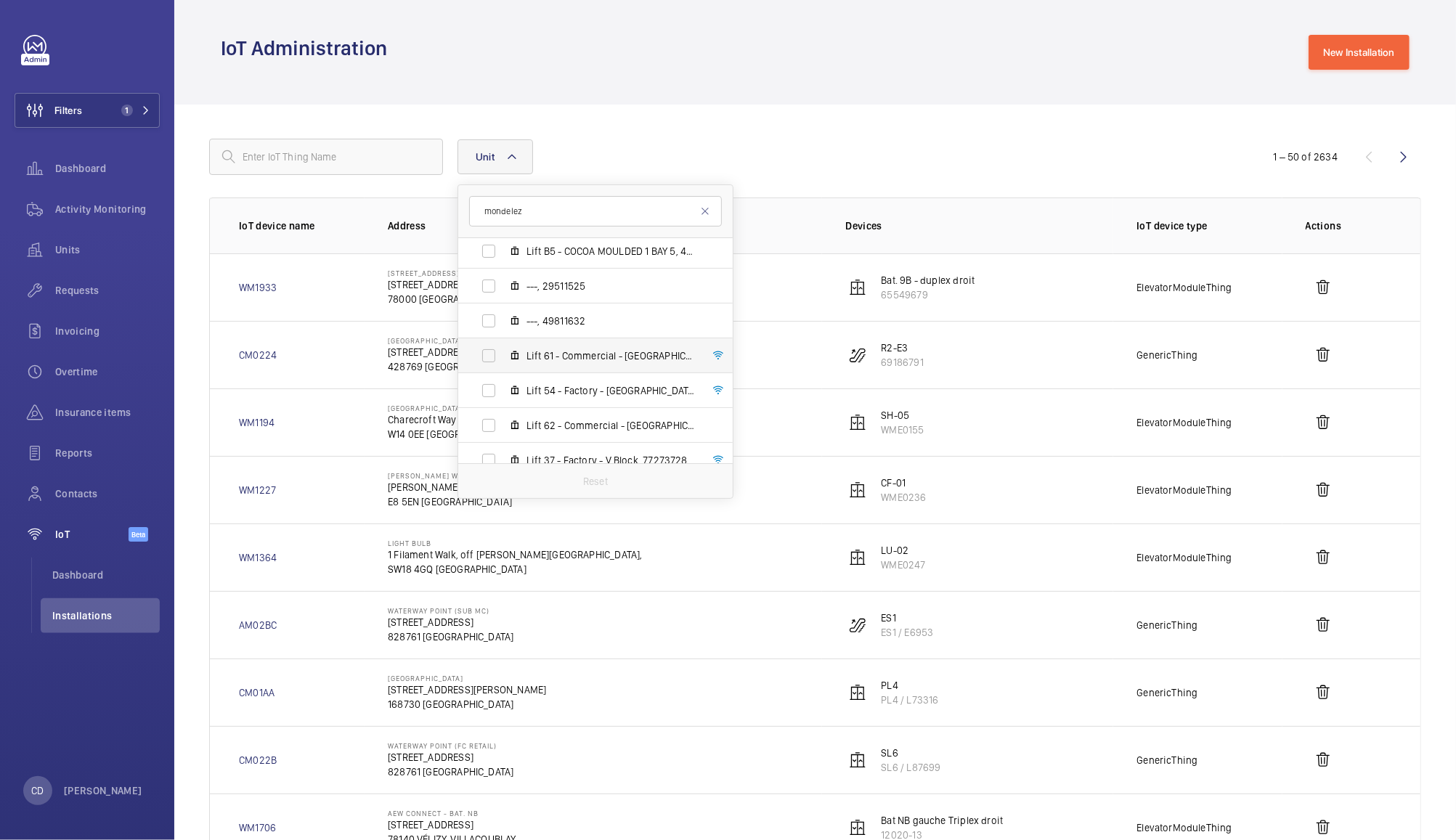
type input "mondelez"
click at [492, 365] on label "Lift 61 - Commercial - Linden, 54323754" at bounding box center [584, 356] width 252 height 35
click at [492, 365] on input "Lift 61 - Commercial - Linden, 54323754" at bounding box center [488, 356] width 29 height 29
checkbox input "true"
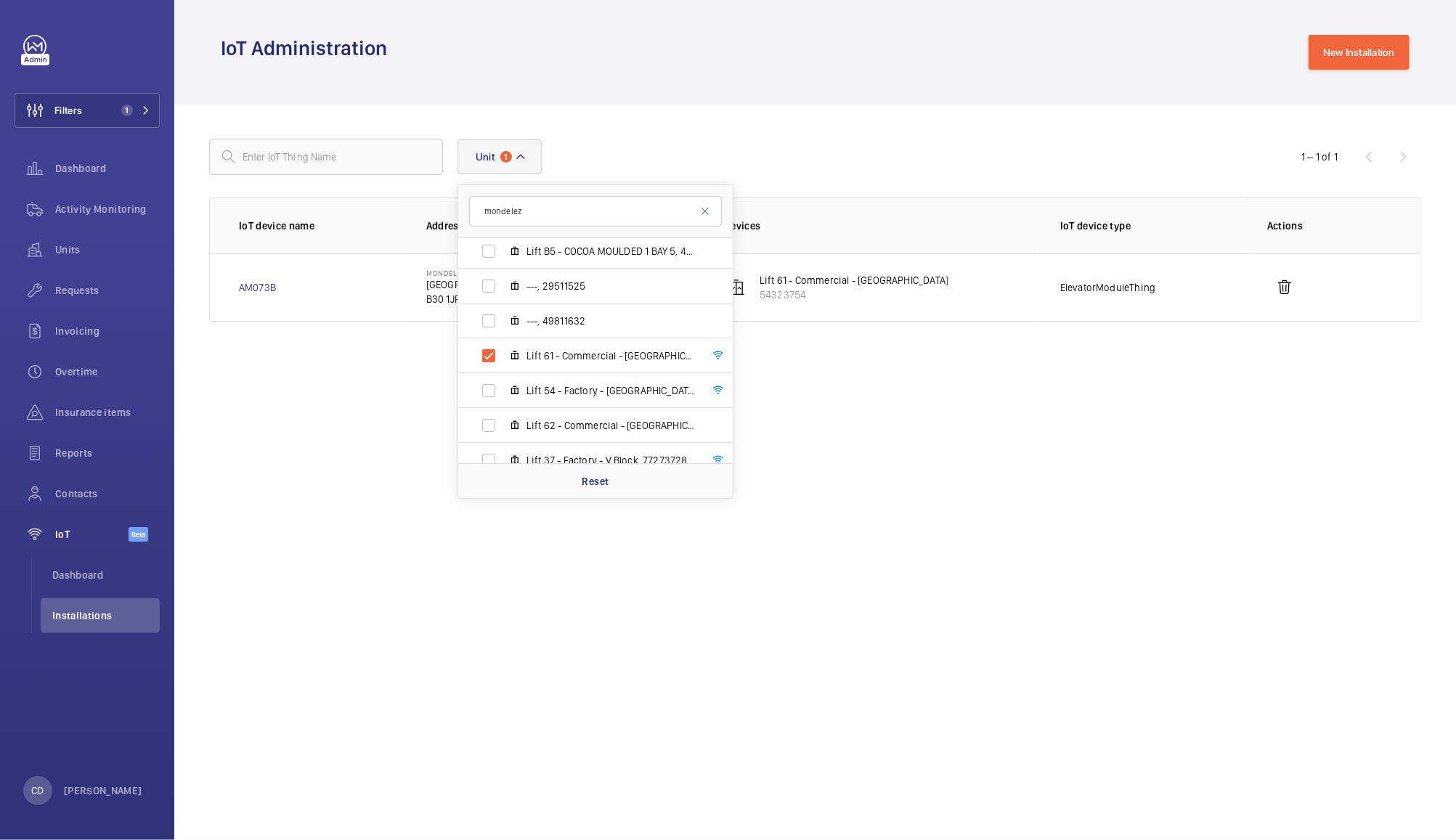
click at [824, 115] on wm-front-admin-iot-things "Unit 1 mondelez MONDELEZ INTERNATIONAL - EX17, EX17 CREDITON Lift 1, 53648124 S…" at bounding box center [815, 231] width 1282 height 252
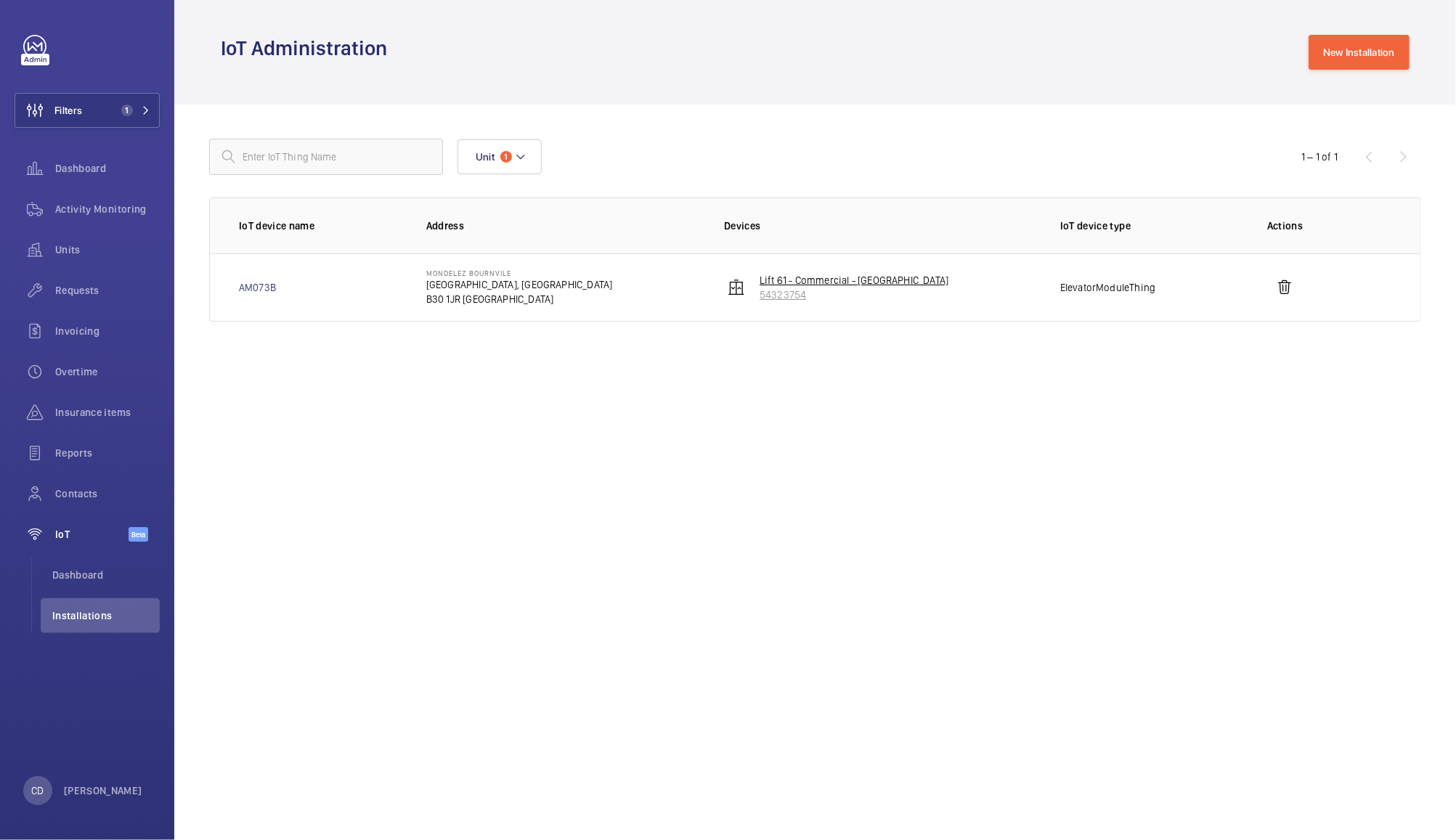
click at [824, 297] on p "54323754" at bounding box center [853, 294] width 189 height 15
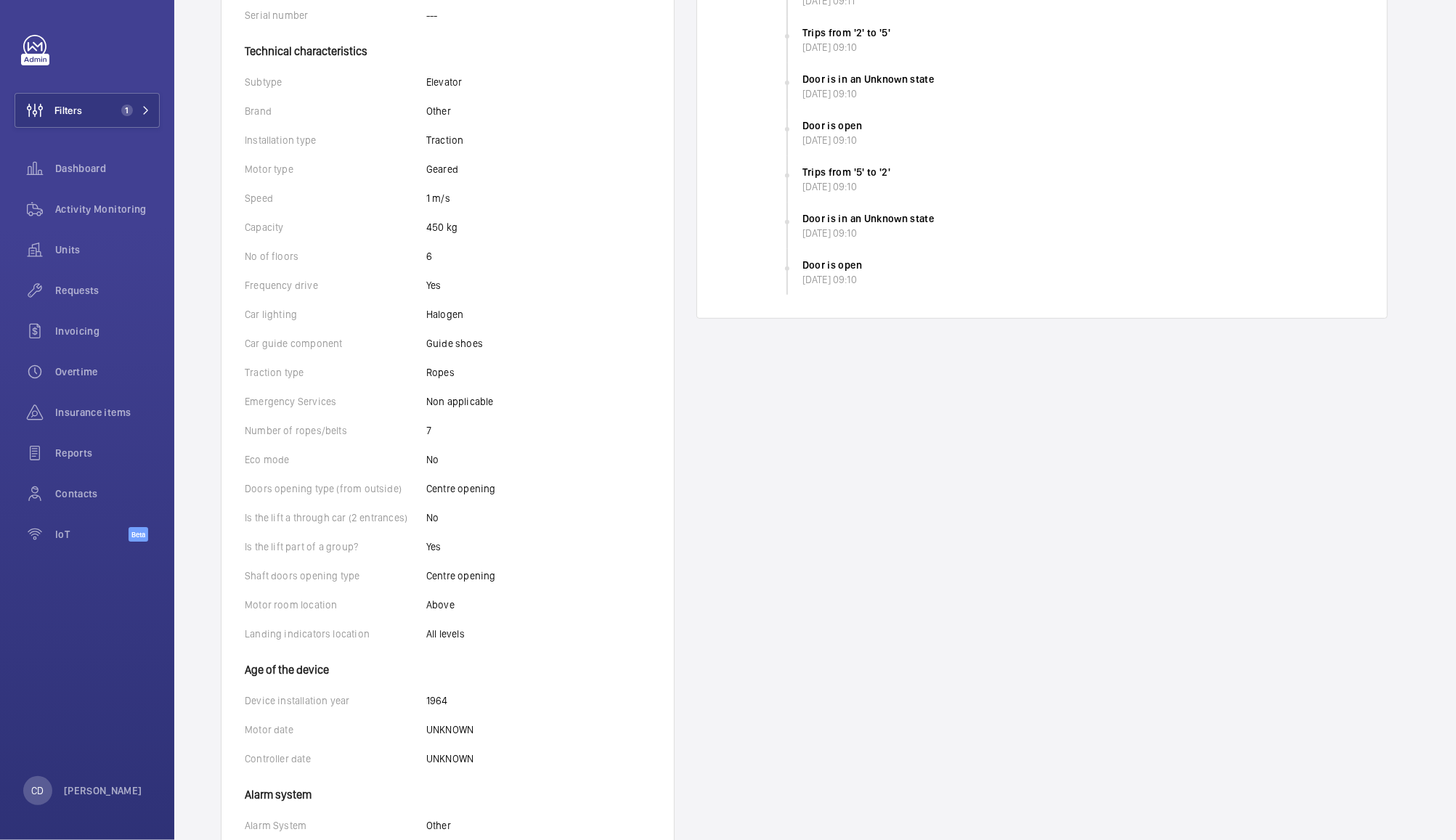
scroll to position [738, 0]
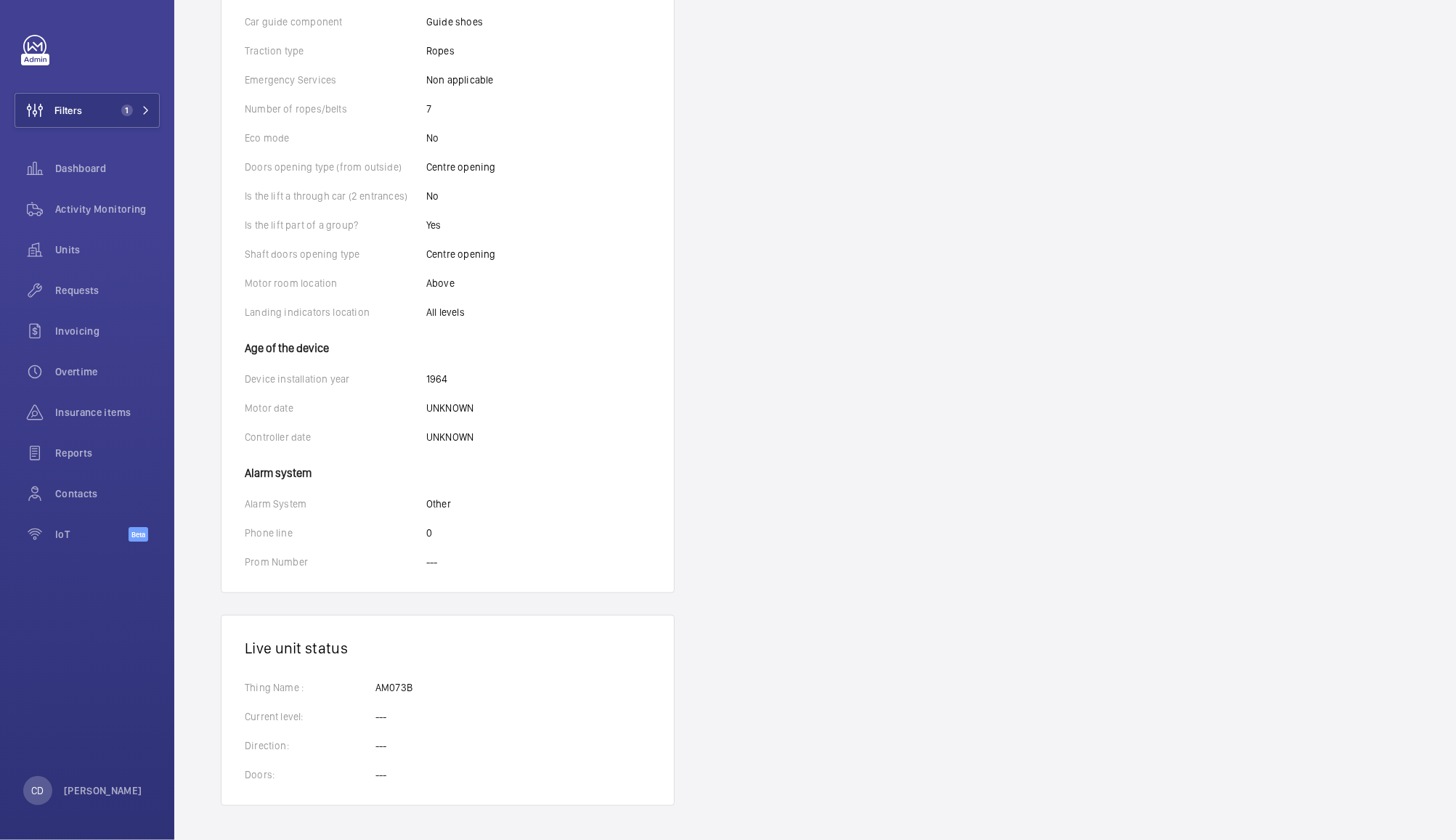
click at [387, 689] on p "AM073B" at bounding box center [394, 687] width 37 height 15
click at [394, 683] on p "AM073B" at bounding box center [394, 687] width 37 height 15
copy p "AM073B"
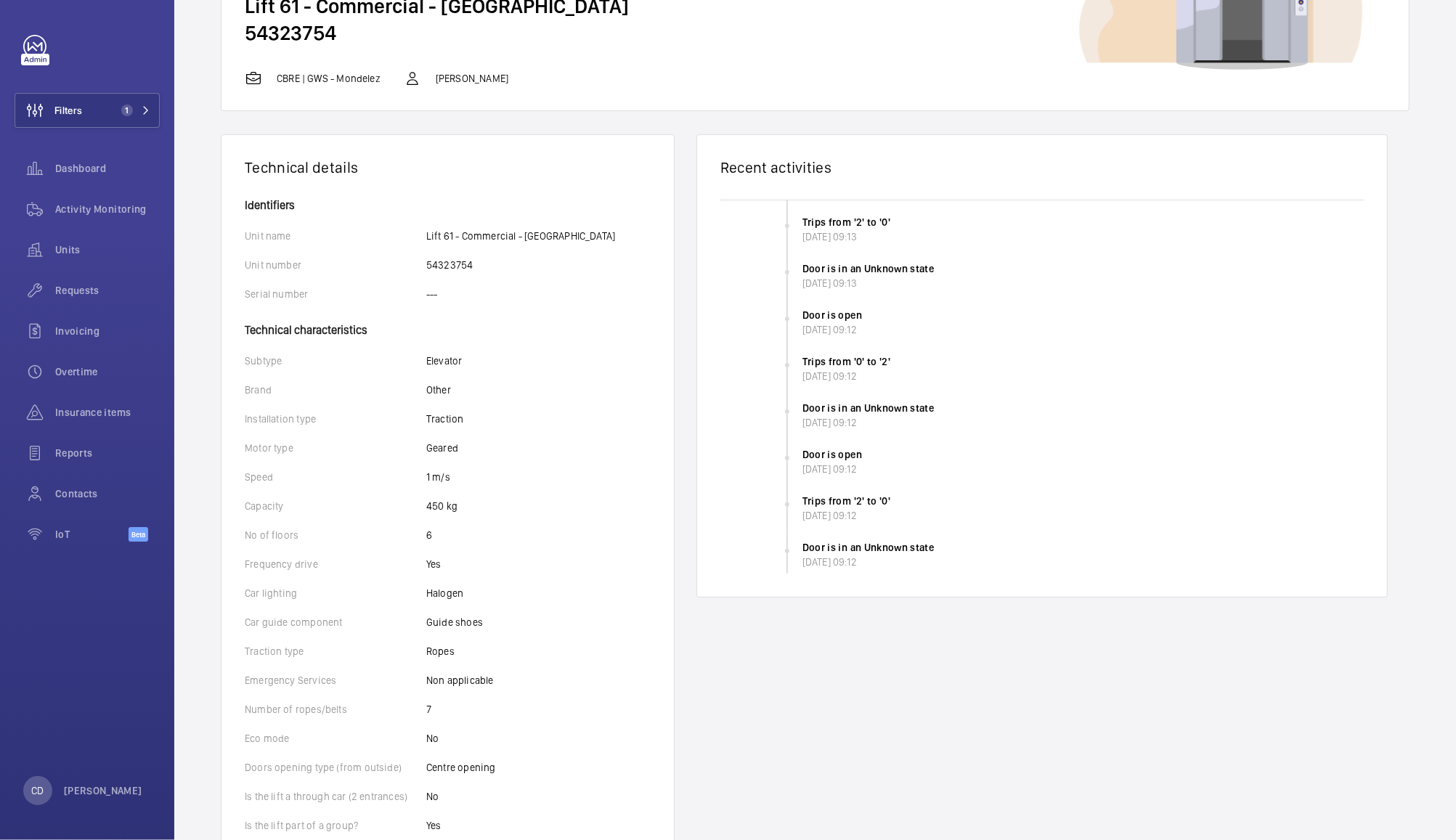
scroll to position [0, 0]
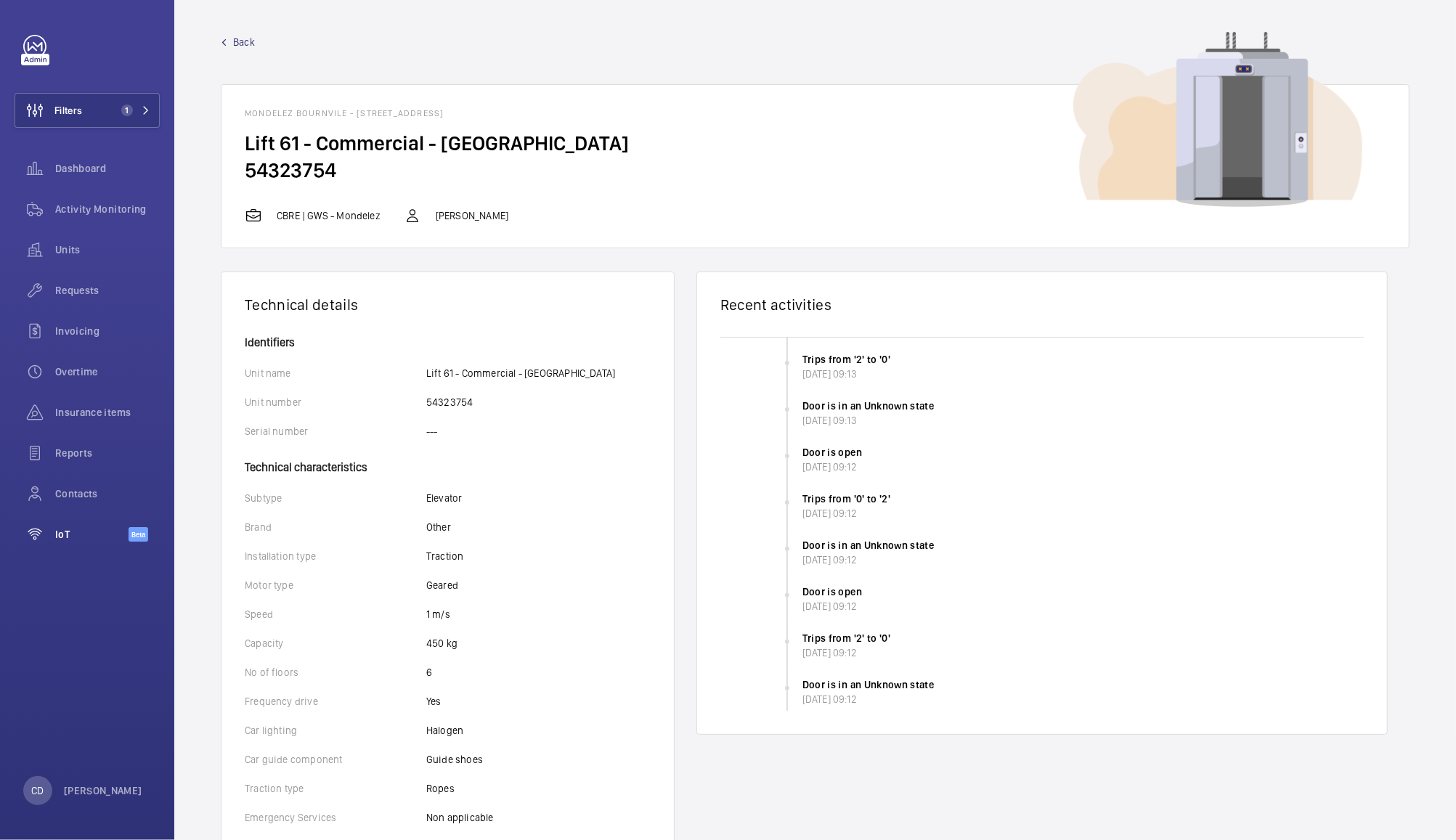
click at [52, 532] on wm-front-icon-button at bounding box center [35, 534] width 40 height 35
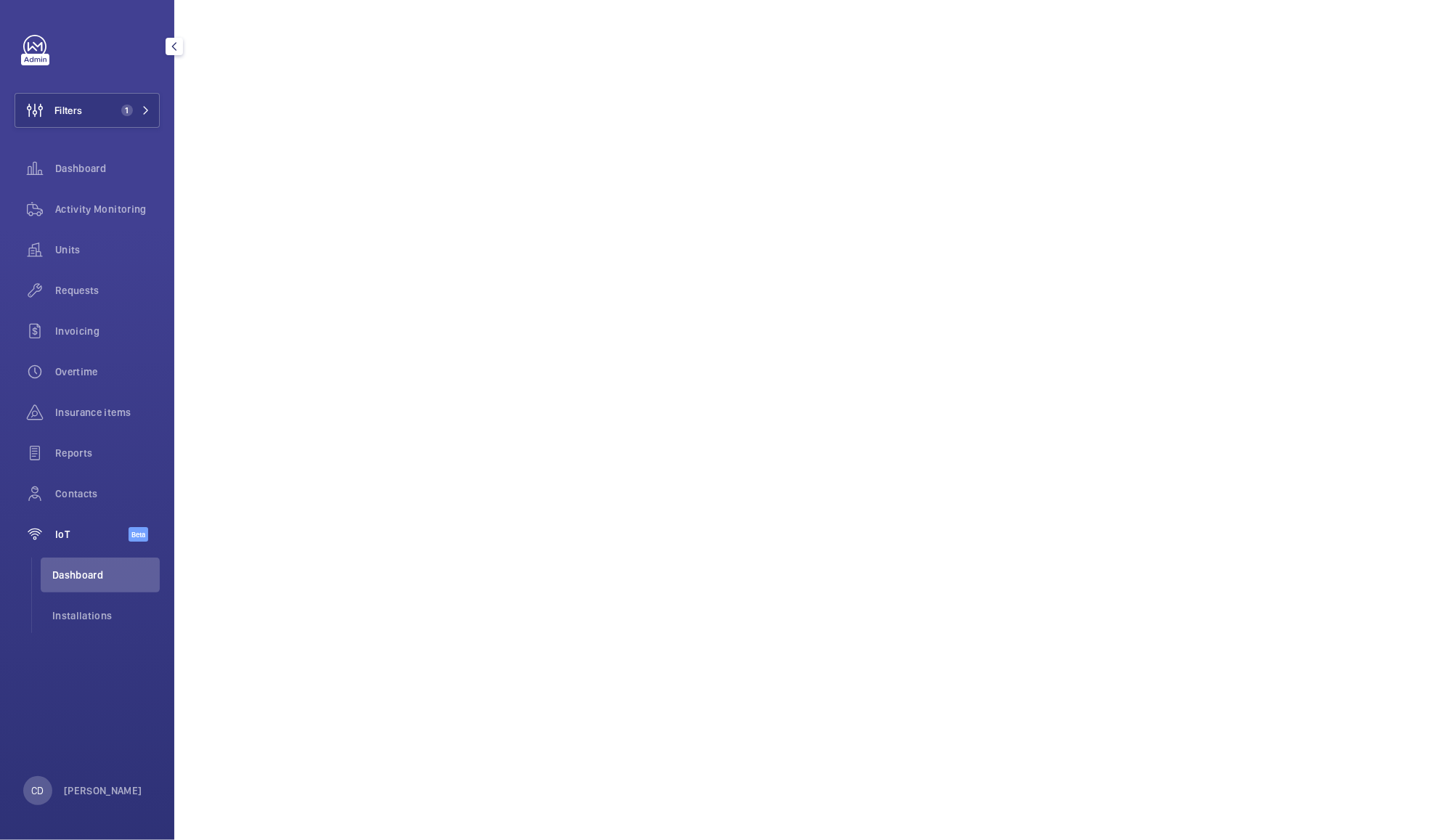
scroll to position [1147, 0]
click at [79, 621] on span "Installations" at bounding box center [106, 616] width 107 height 15
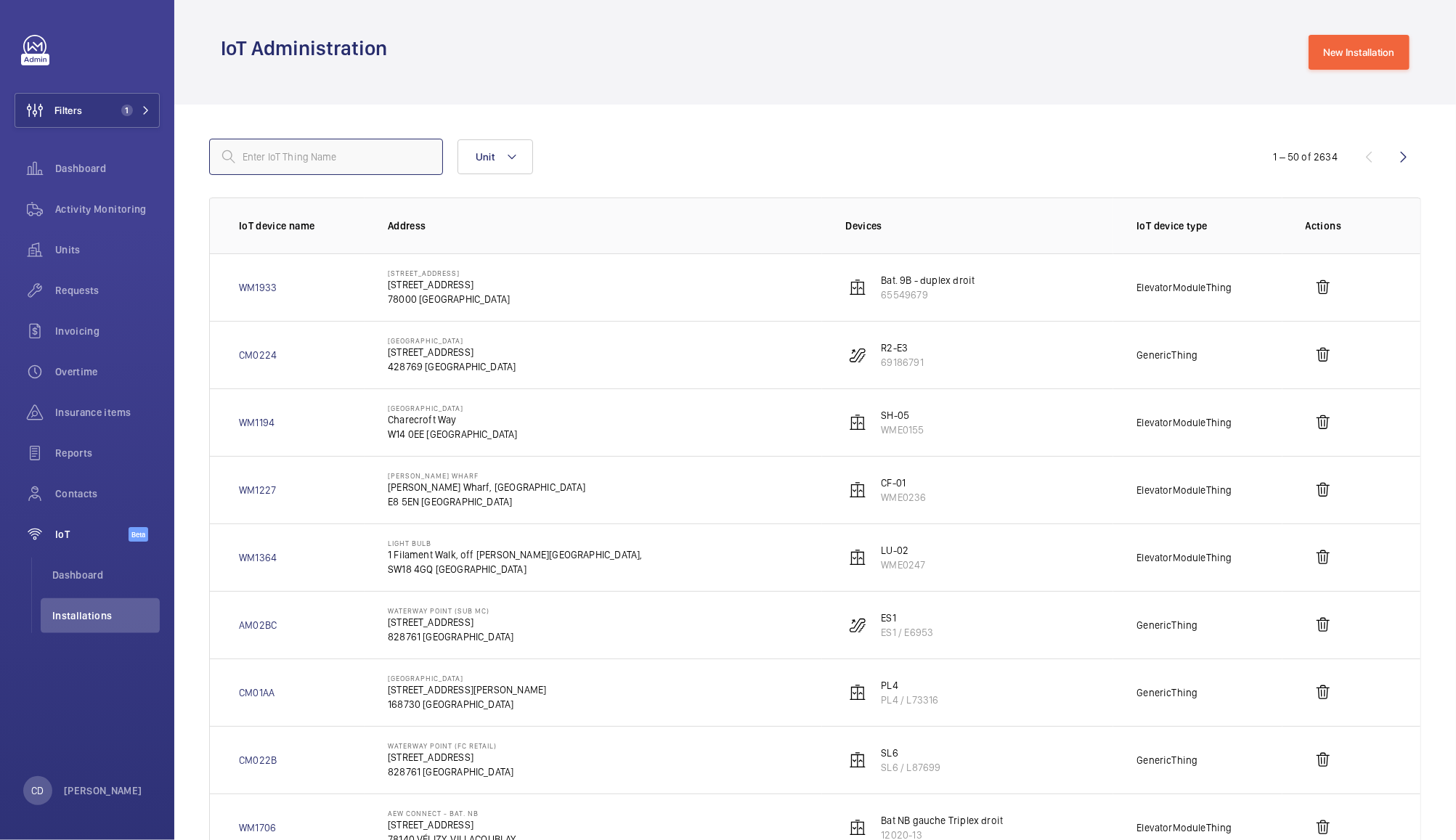
click at [349, 157] on input "text" at bounding box center [325, 157] width 234 height 36
paste input "AM073B"
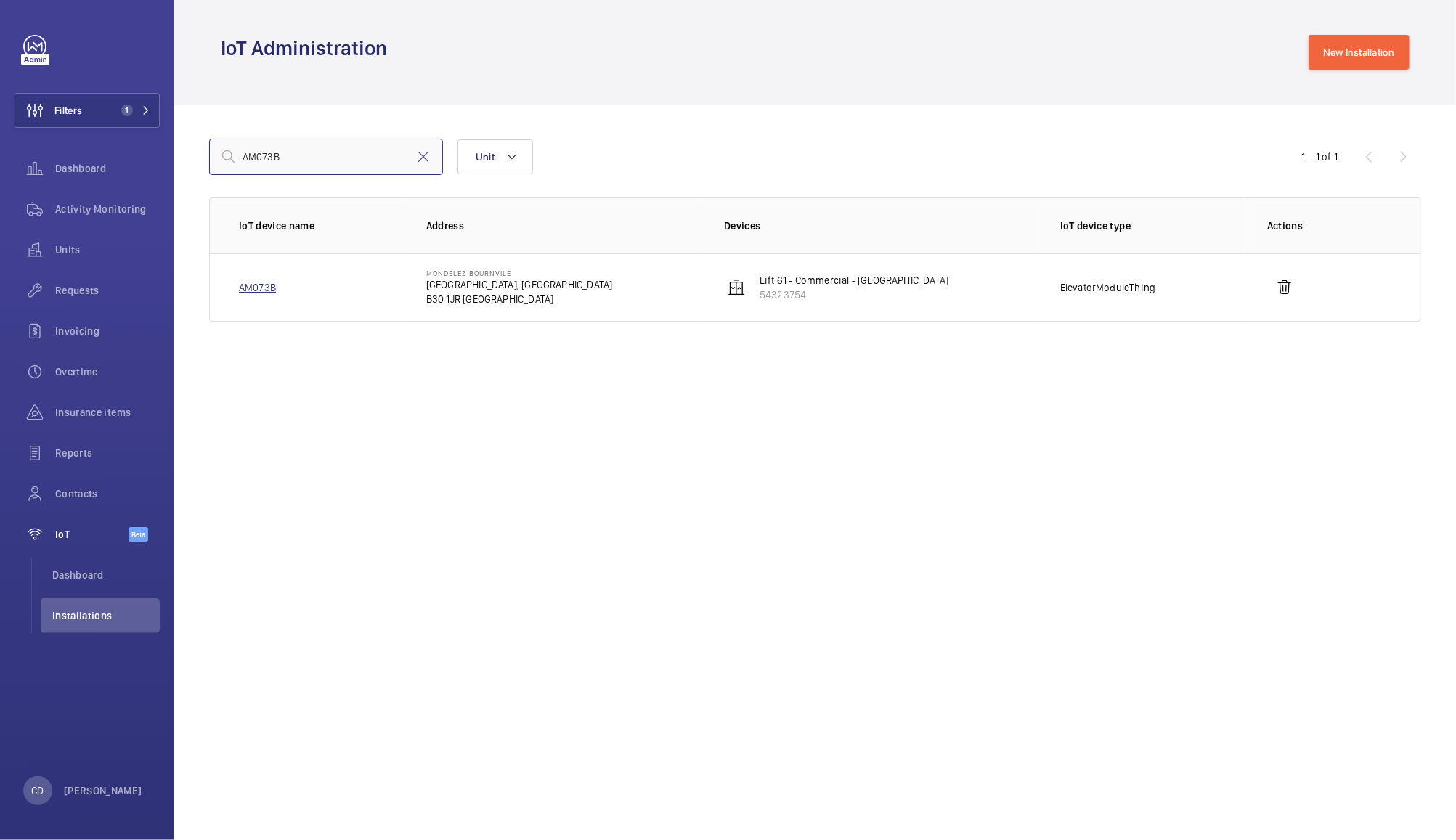
type input "AM073B"
click at [259, 291] on link "AM073B" at bounding box center [258, 287] width 37 height 15
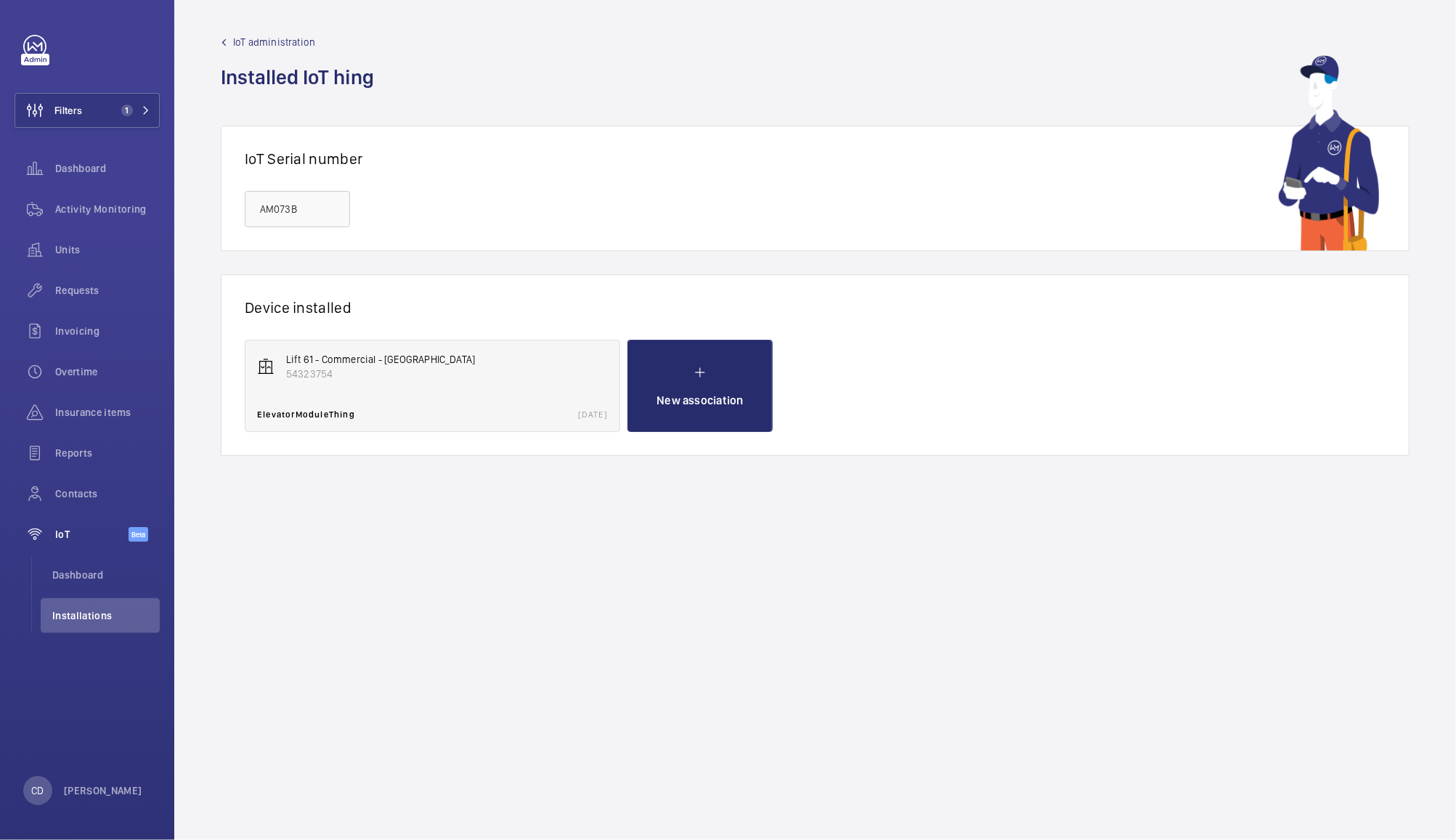
click at [433, 380] on div "Lift 61 - Commercial - Linden 54323754 ElevatorModuleThing 03/12/2024" at bounding box center [432, 386] width 375 height 92
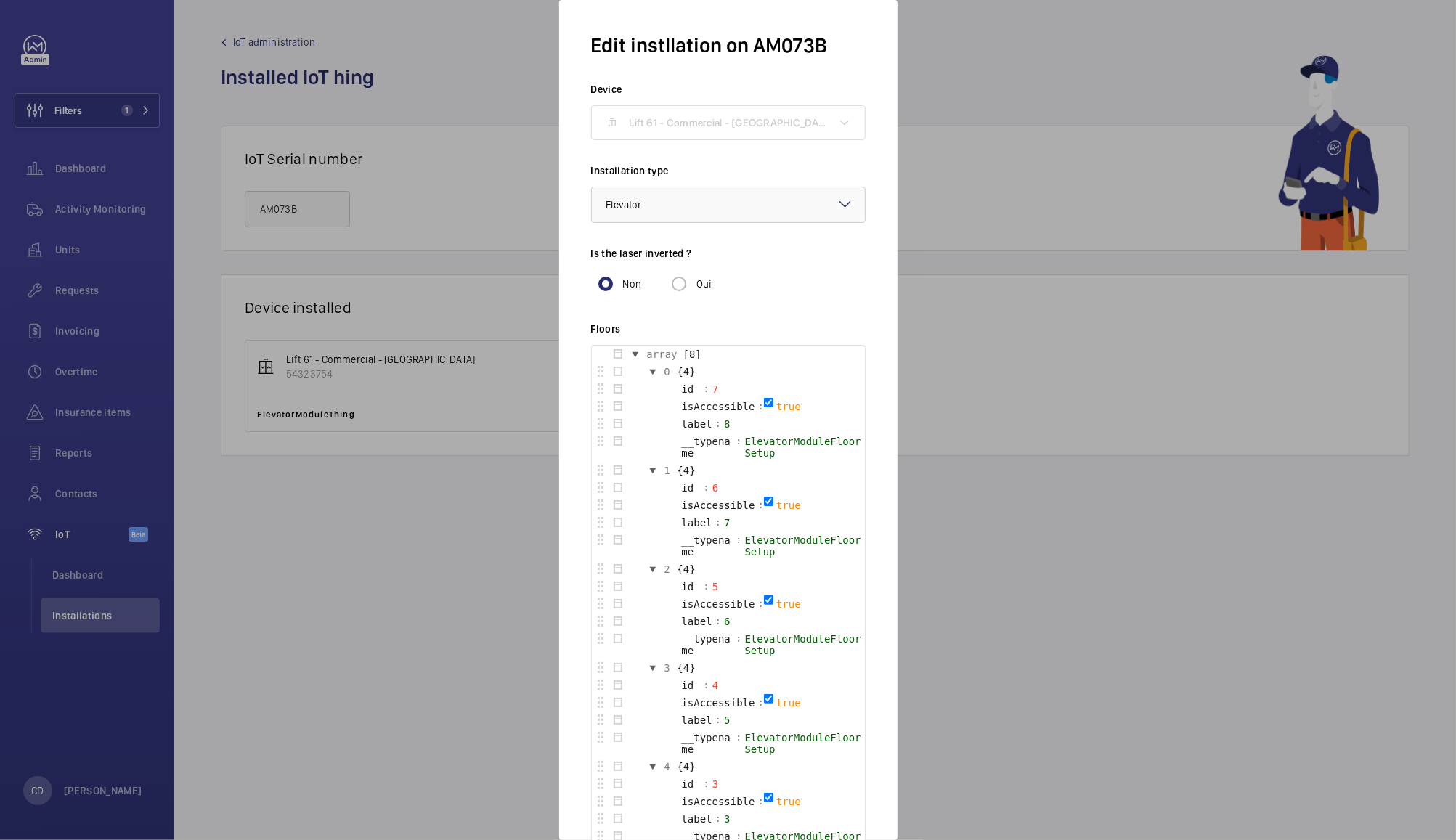
click at [1010, 421] on div at bounding box center [728, 420] width 1456 height 840
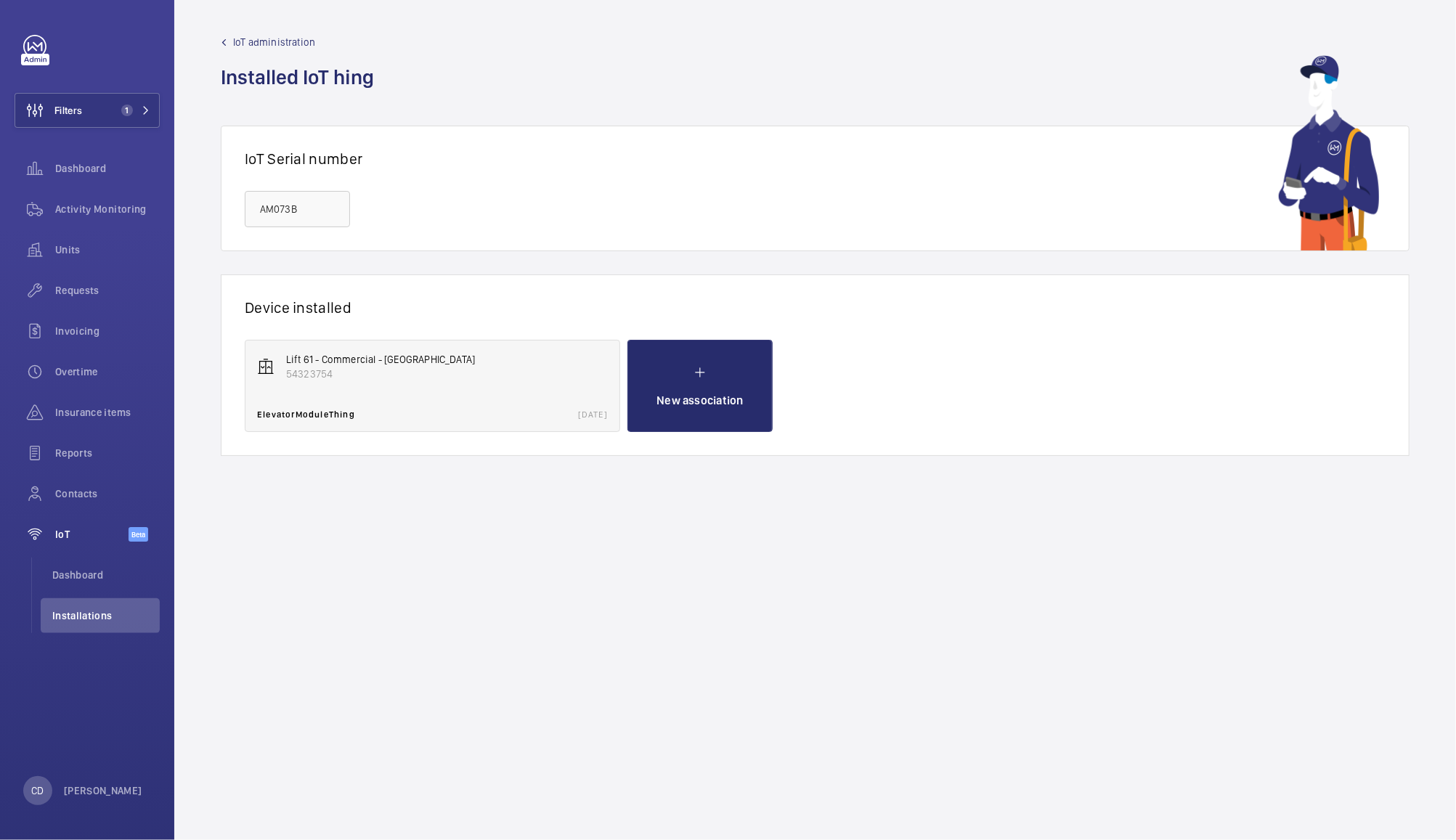
click at [328, 358] on p "Lift 61 - Commercial - Linden" at bounding box center [447, 359] width 321 height 15
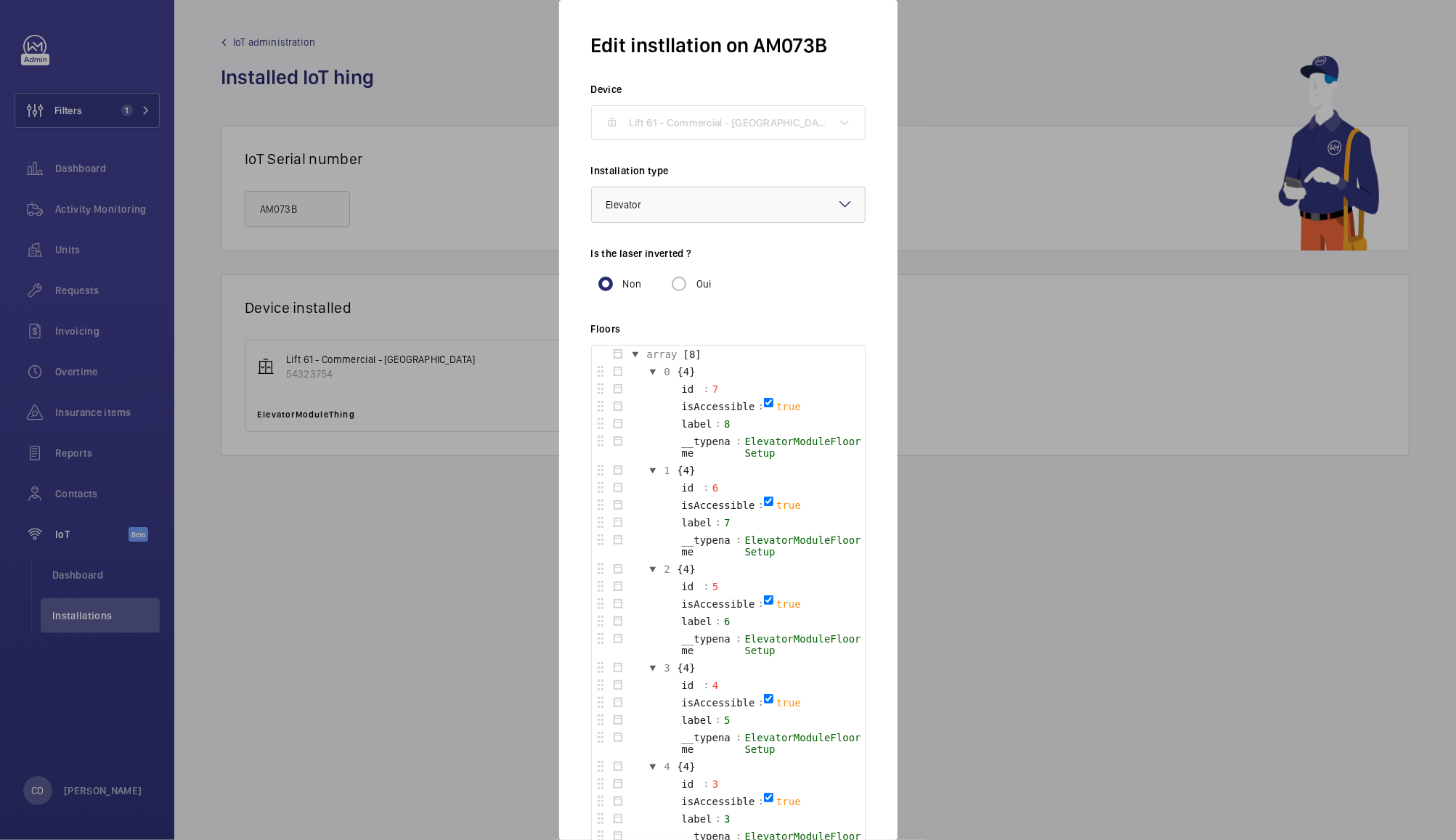
click at [1035, 57] on div at bounding box center [728, 420] width 1456 height 840
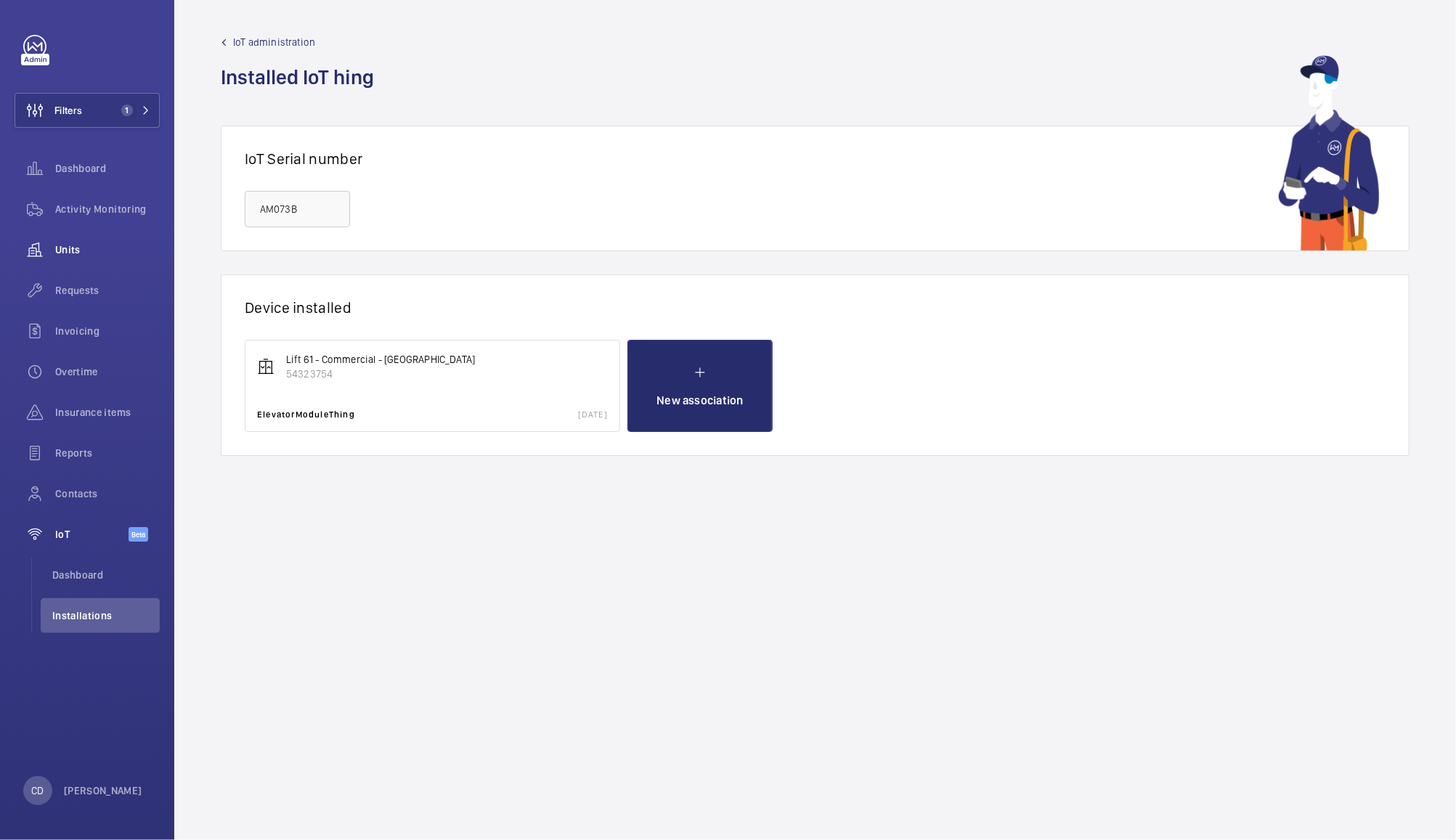
click at [72, 250] on span "Units" at bounding box center [107, 249] width 105 height 15
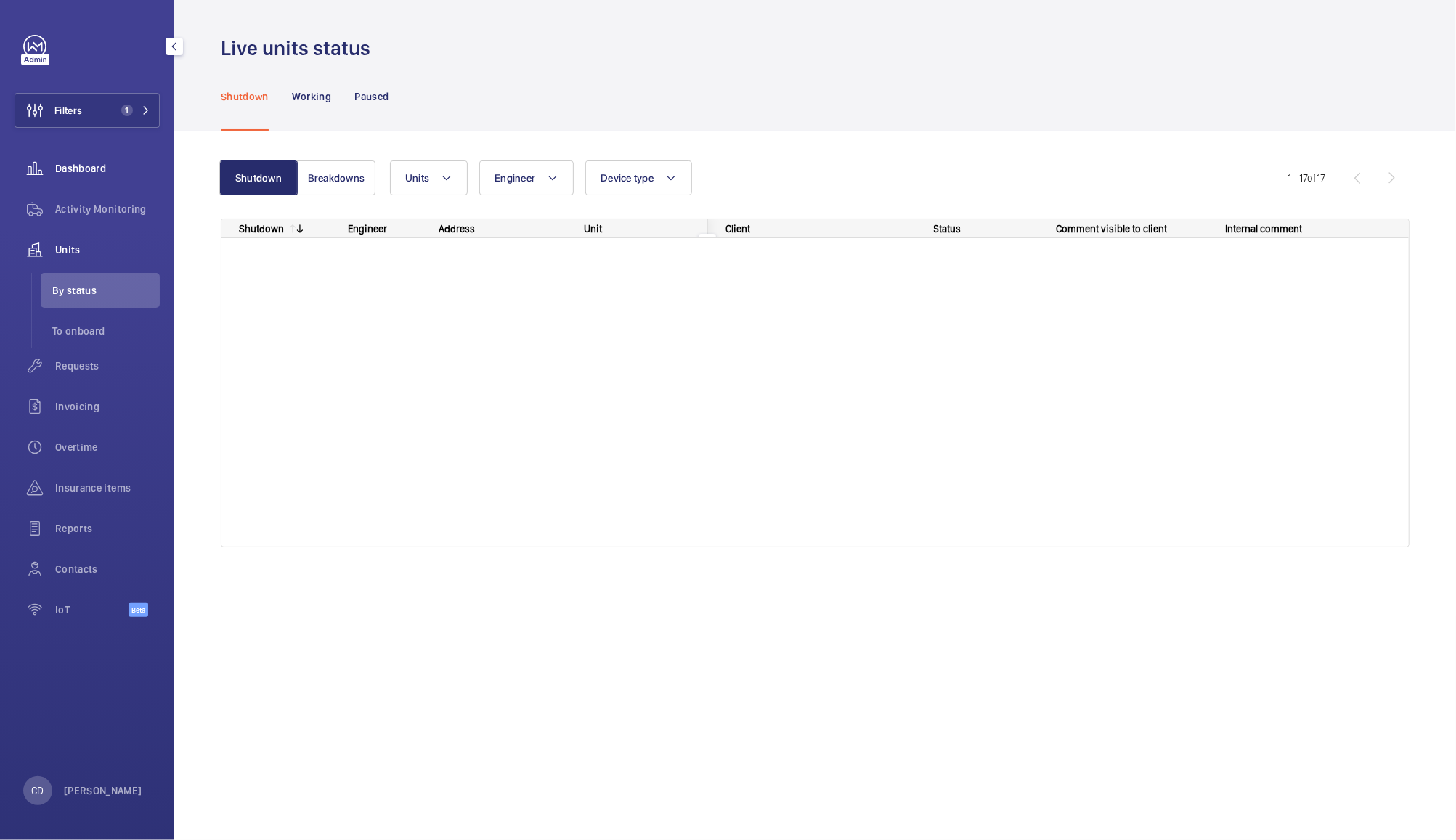
click at [73, 176] on div "Dashboard" at bounding box center [87, 168] width 145 height 35
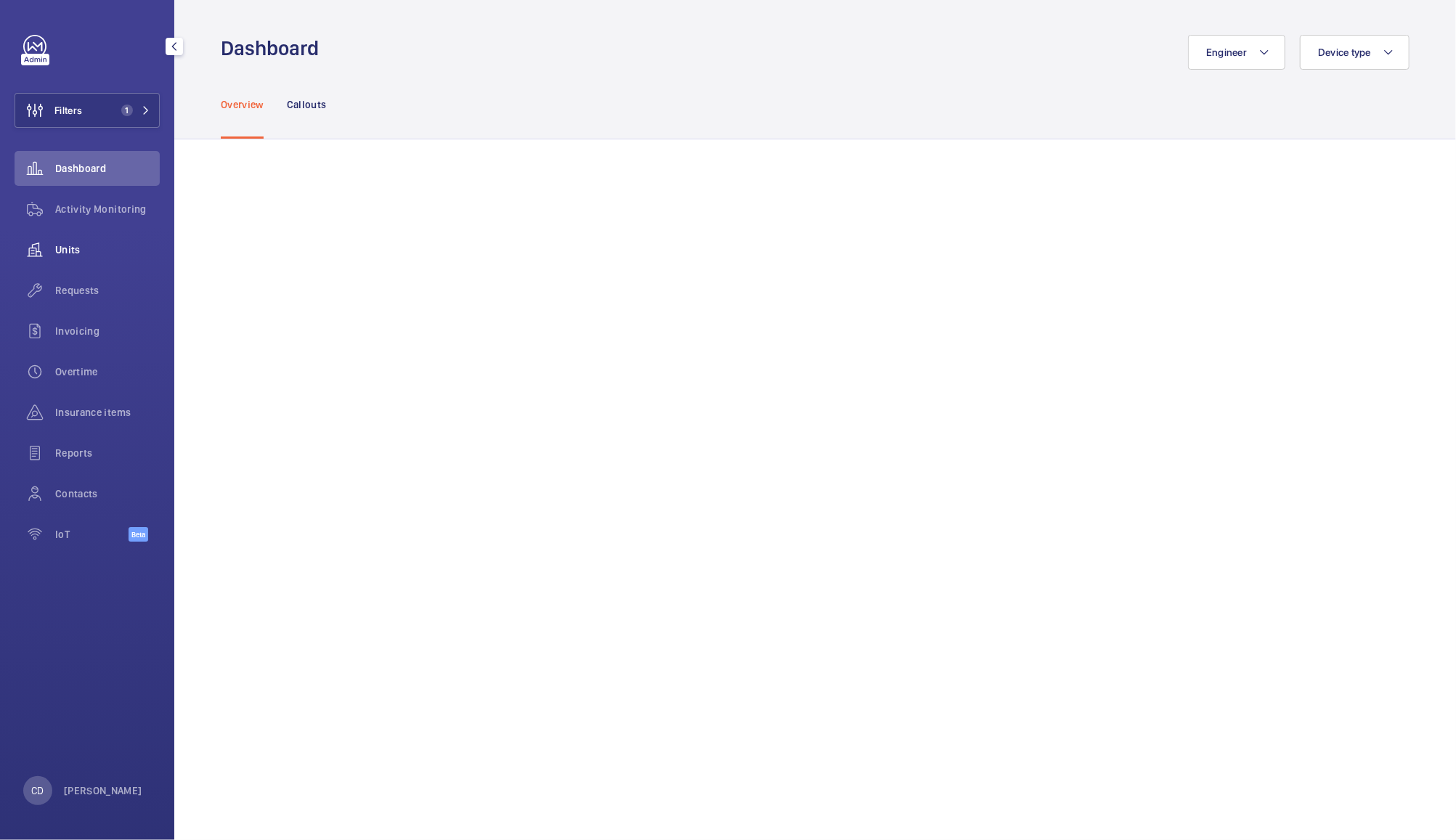
click at [68, 262] on div "Units" at bounding box center [87, 249] width 145 height 35
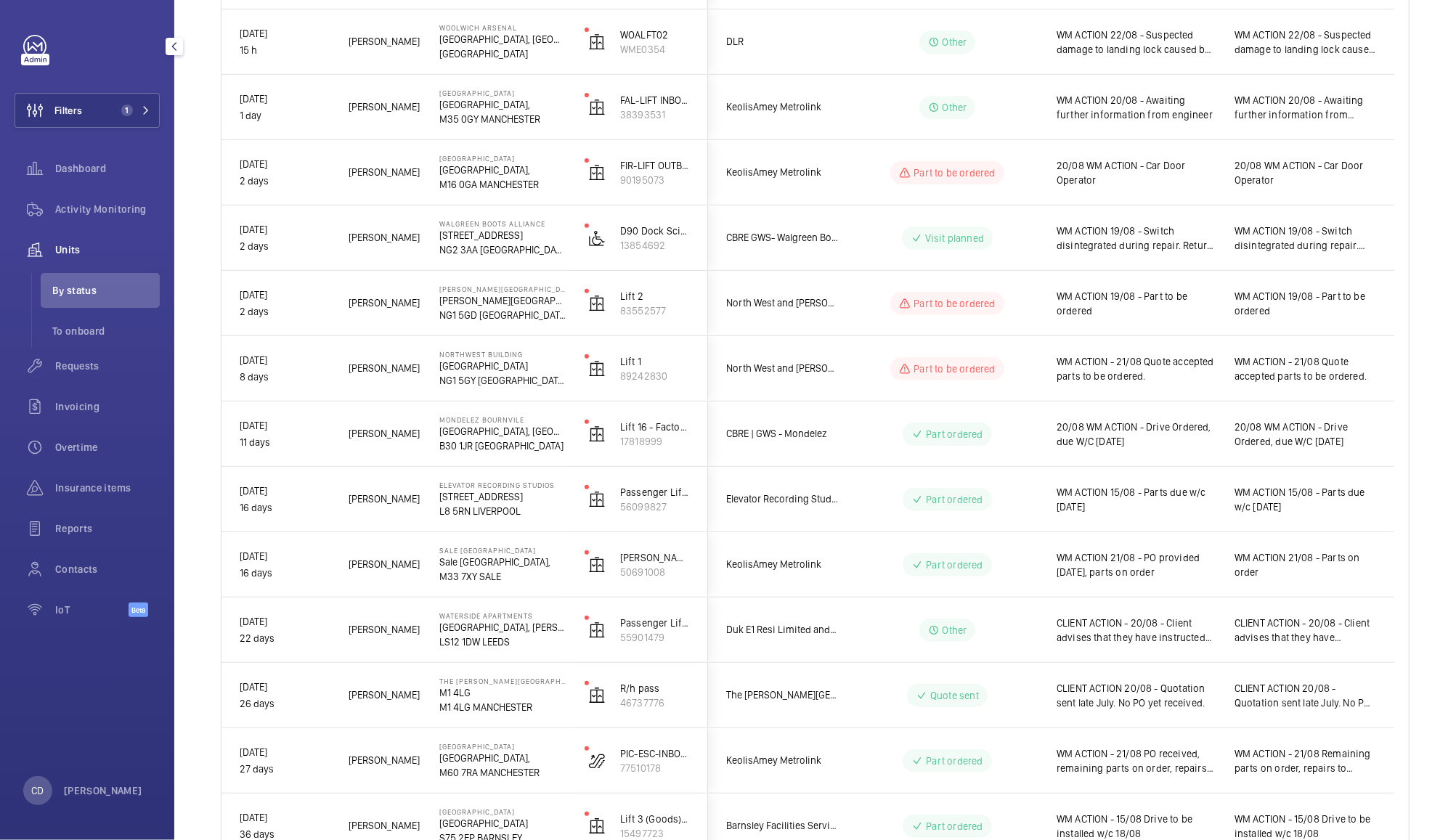
scroll to position [326, 0]
click at [1159, 97] on span "WM ACTION 20/08 - Awaiting further information from engineer" at bounding box center [1136, 104] width 159 height 29
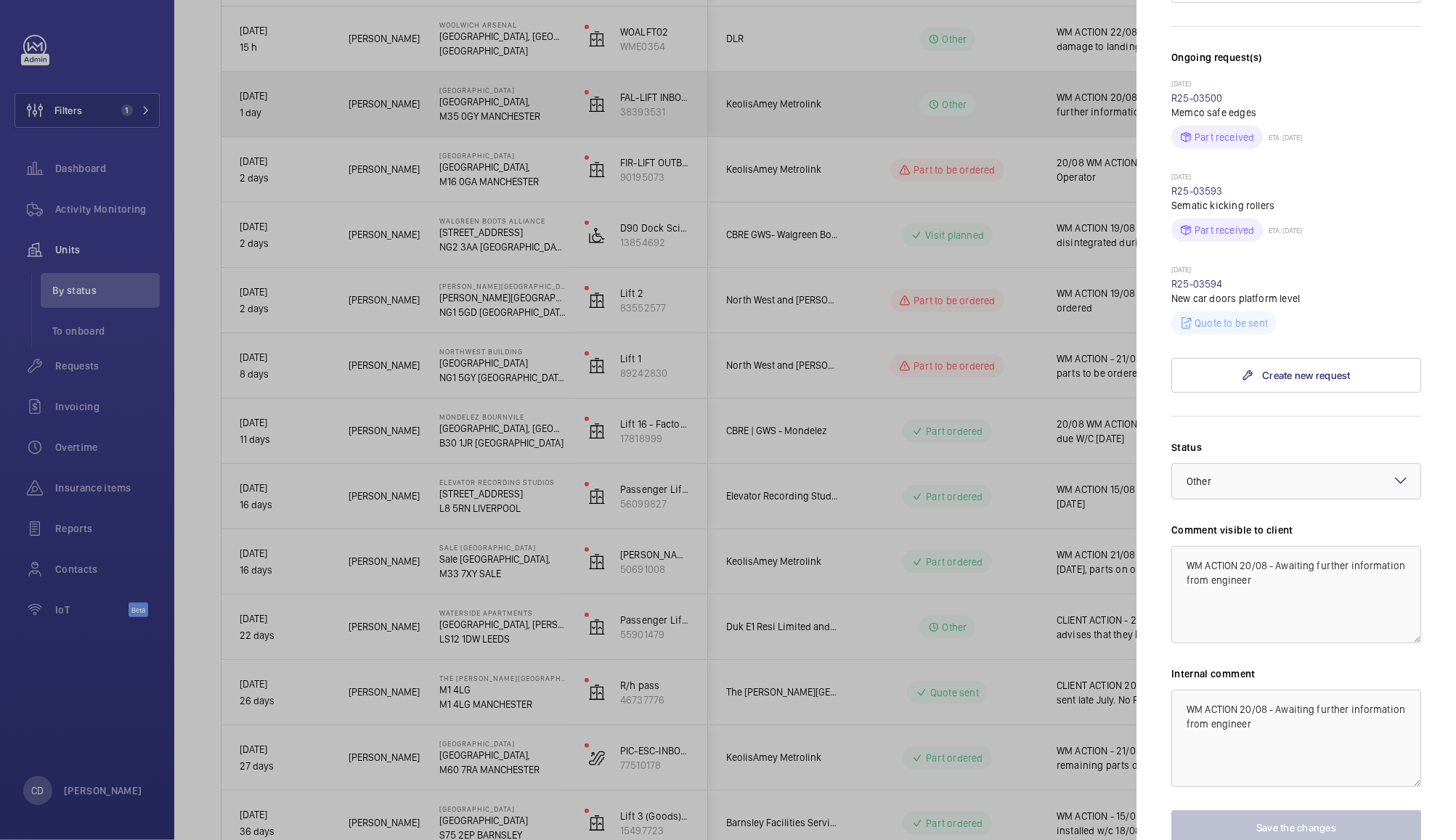
scroll to position [0, 0]
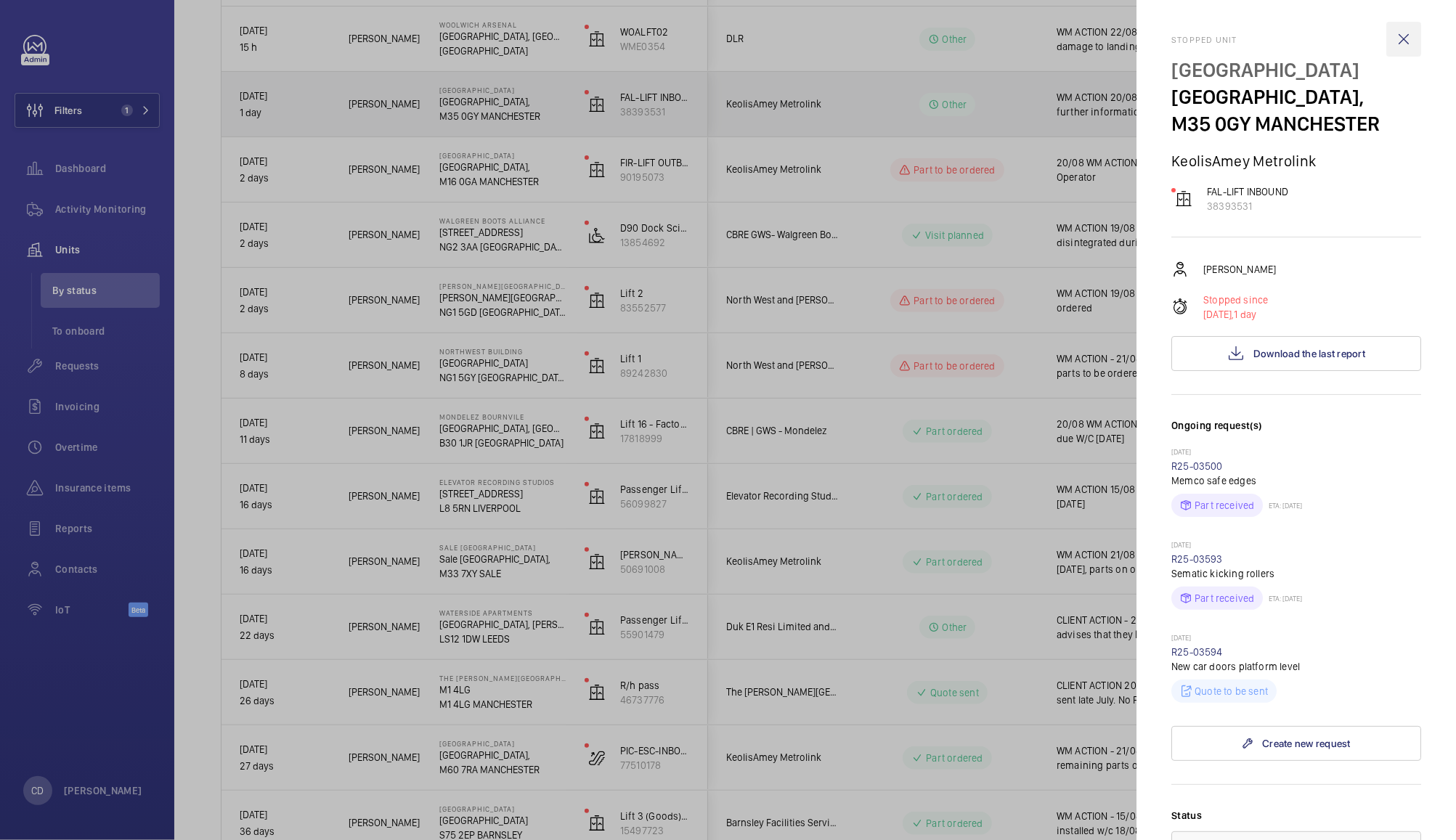
click at [1393, 37] on wm-front-icon-button at bounding box center [1403, 39] width 35 height 35
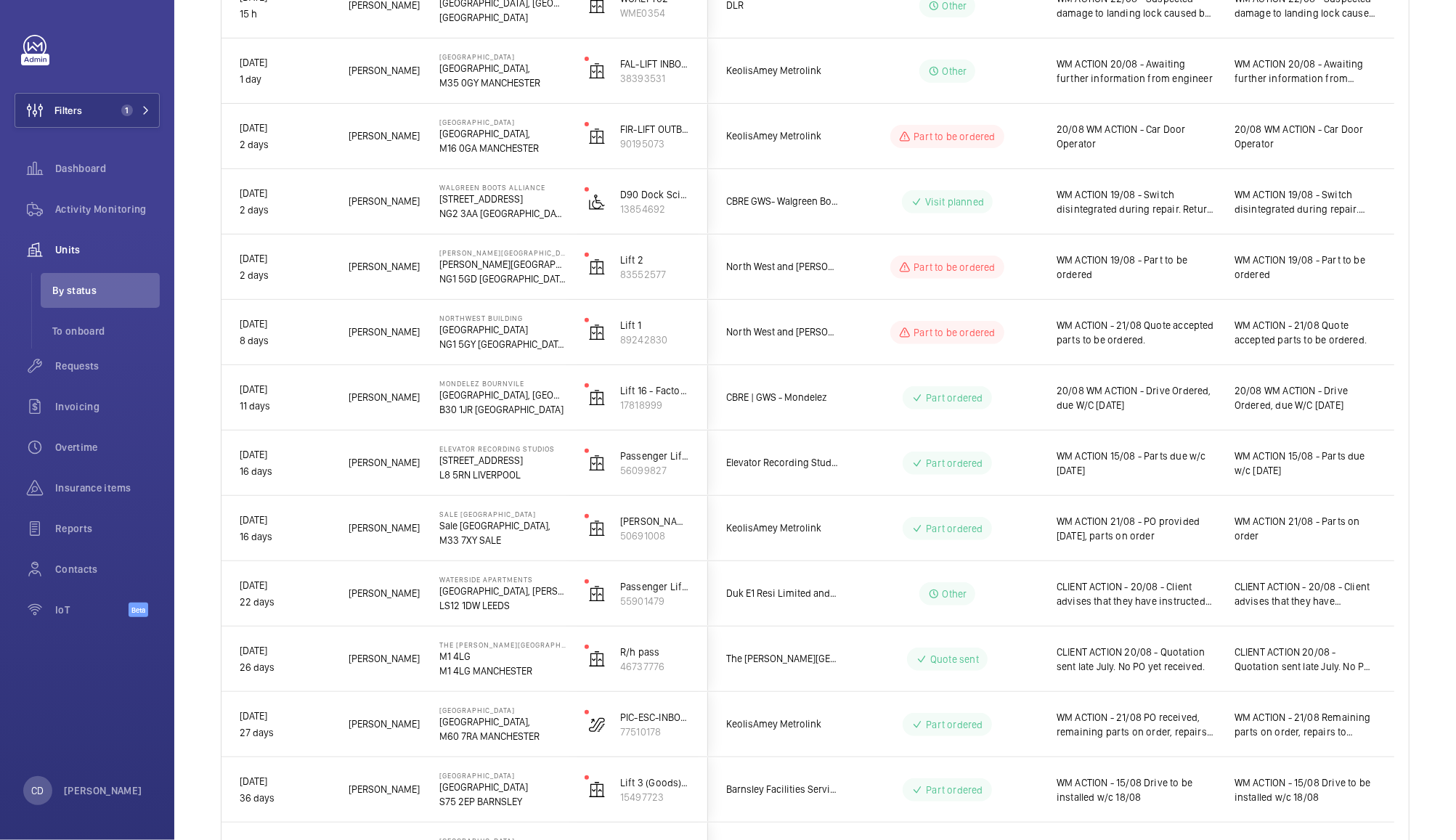
scroll to position [366, 0]
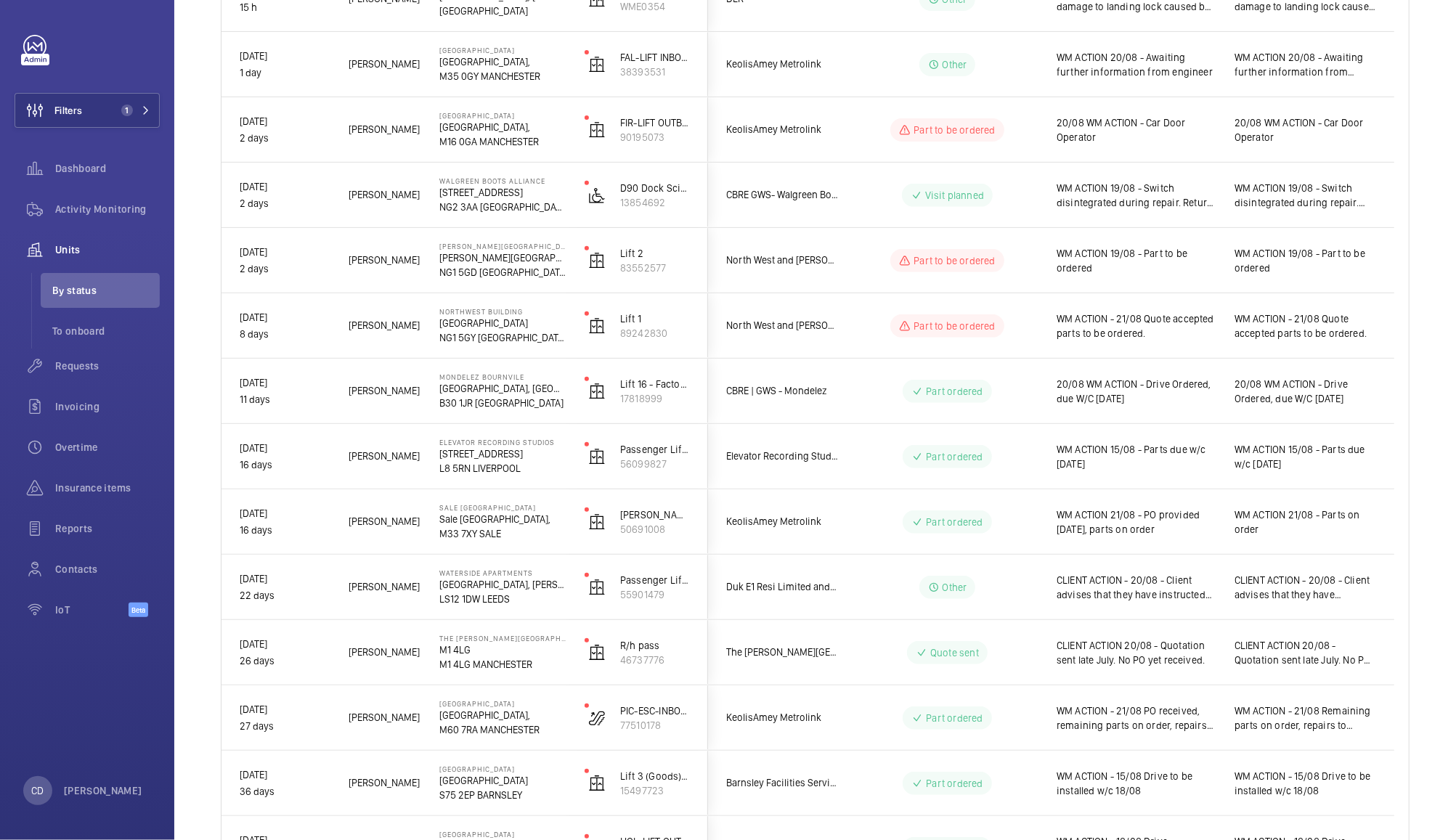
click at [1163, 83] on div "WM ACTION 20/08 - Awaiting further information from engineer" at bounding box center [1127, 64] width 176 height 62
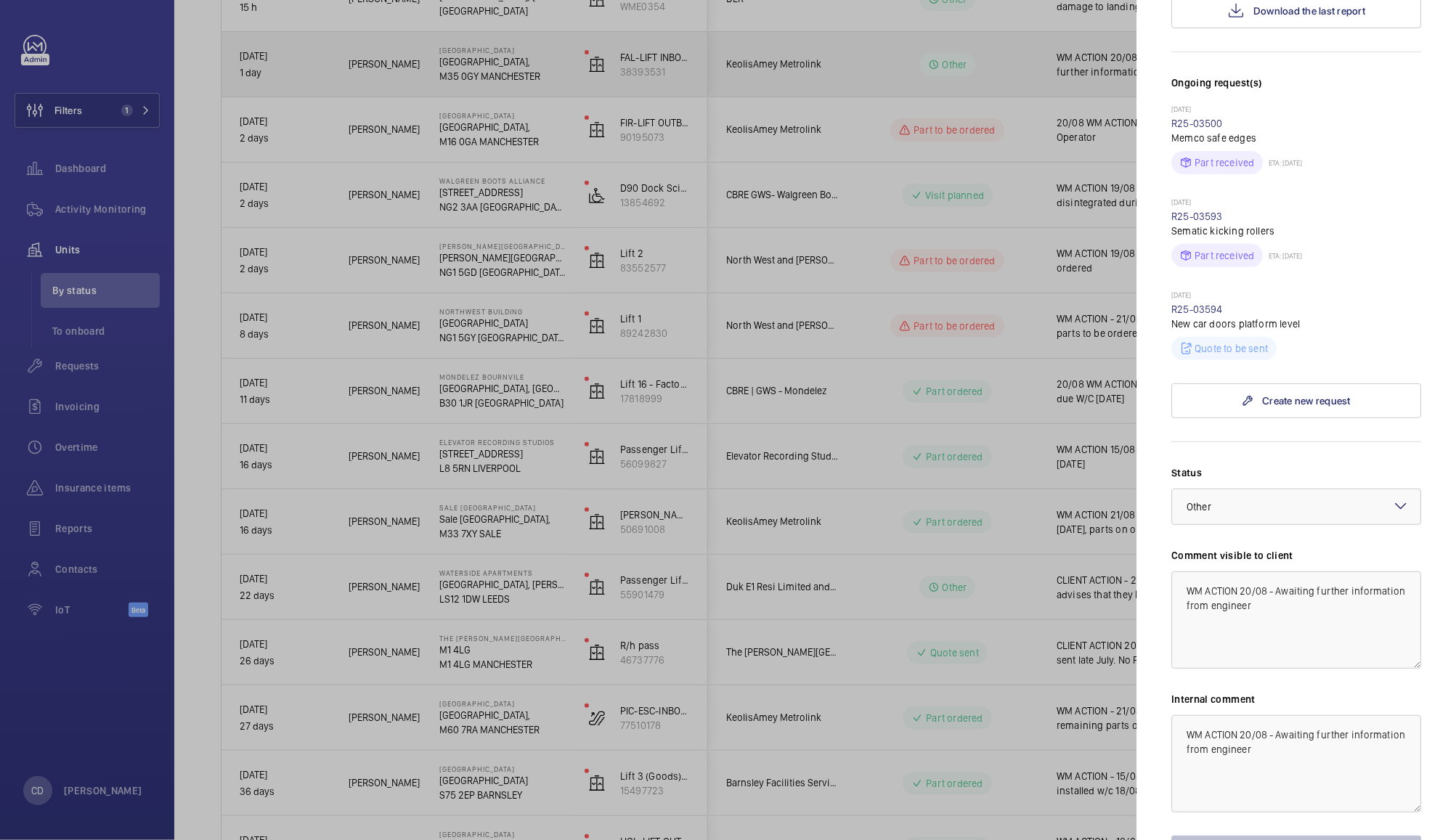
scroll to position [346, 0]
click at [1289, 521] on div at bounding box center [1296, 503] width 248 height 35
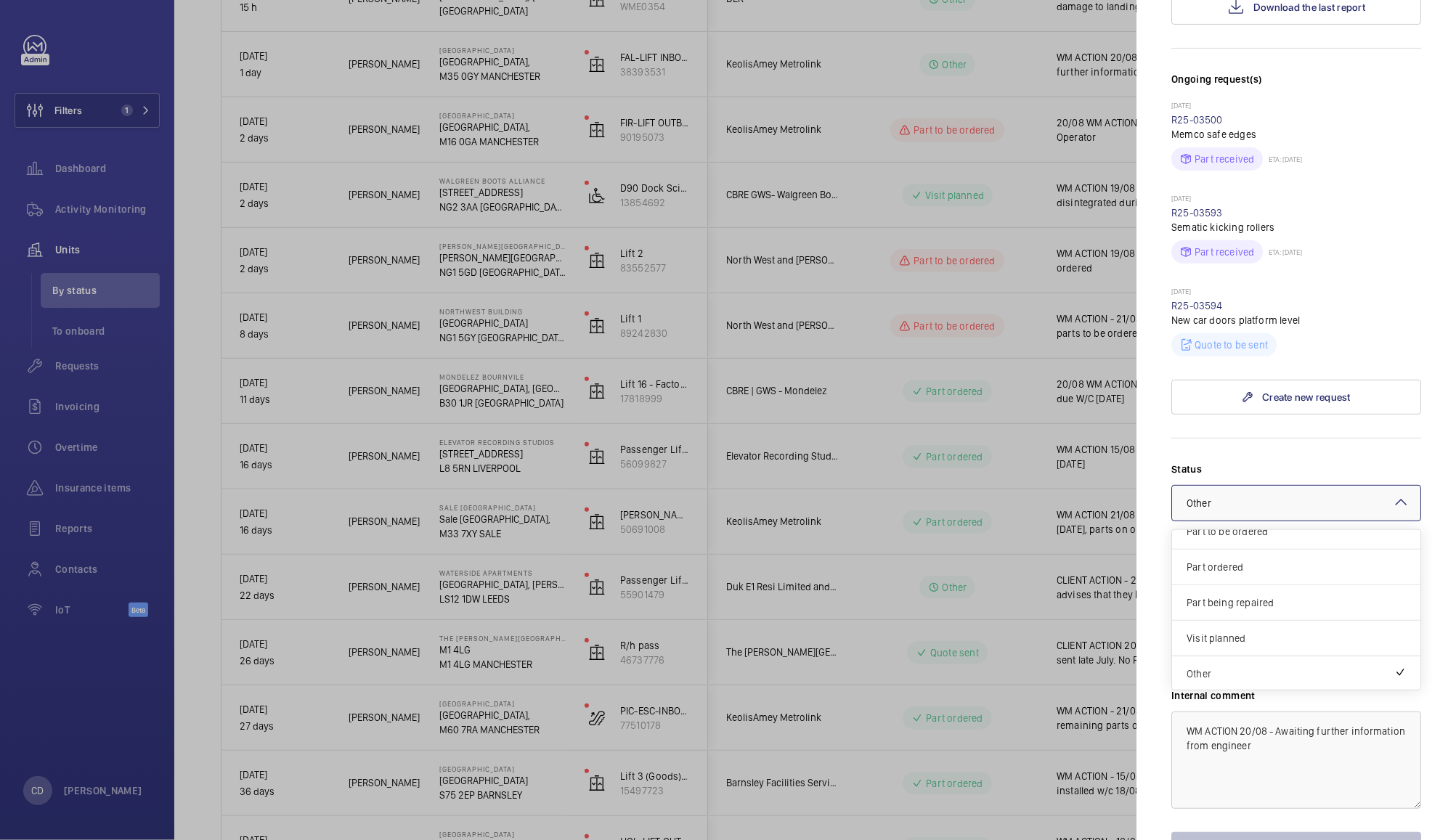
scroll to position [123, 0]
click at [1248, 645] on span "Visit planned" at bounding box center [1296, 638] width 219 height 15
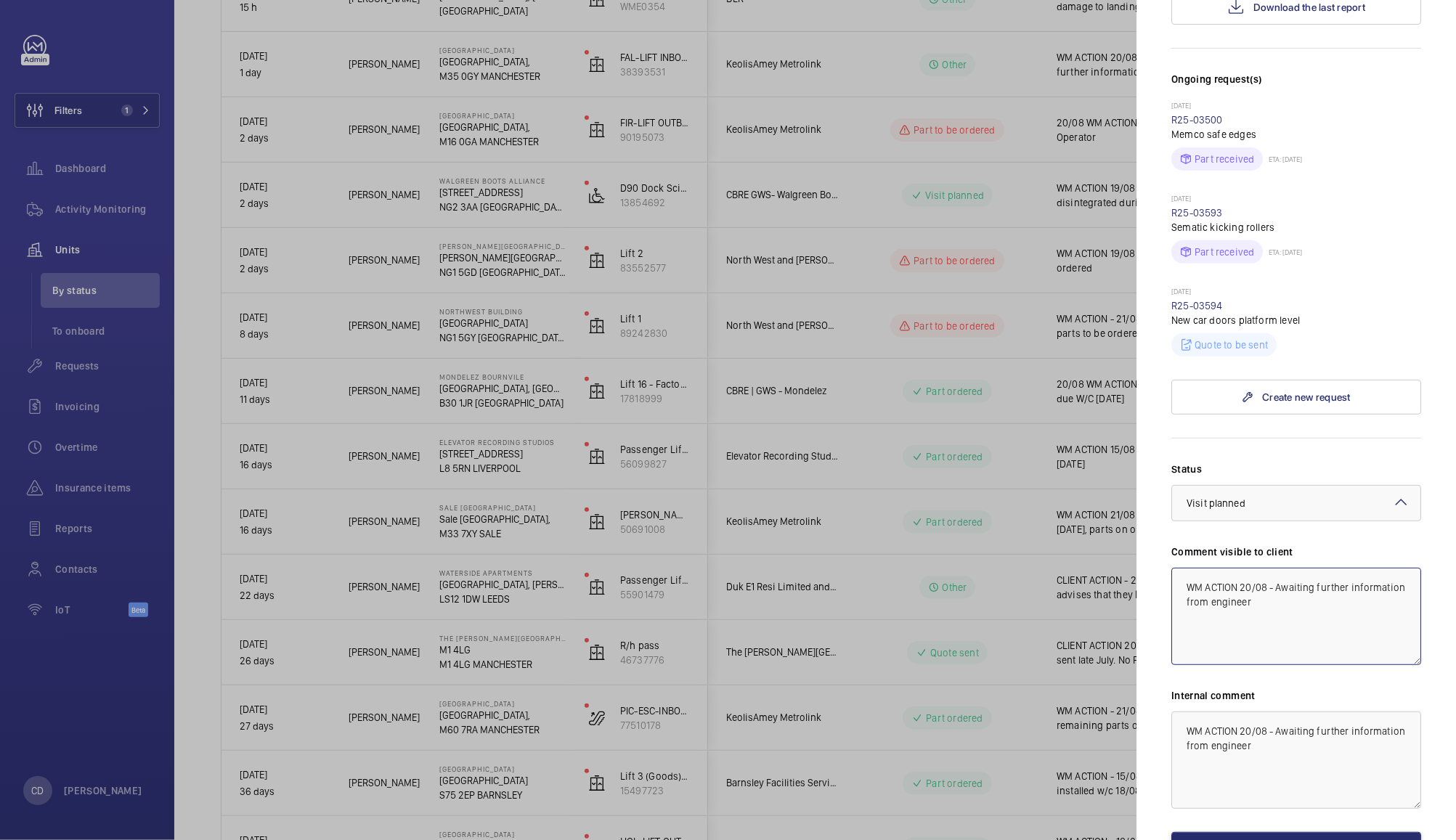
click at [1253, 644] on textarea "WM ACTION 20/08 - Awaiting further information from engineer" at bounding box center [1296, 616] width 250 height 97
drag, startPoint x: 1310, startPoint y: 651, endPoint x: 1281, endPoint y: 636, distance: 32.6
click at [1281, 636] on textarea "WM ACTION 22/08 - Awaiting further information from engineer" at bounding box center [1296, 616] width 250 height 97
type textarea "WM ACTION 22/08 - Two man repair team needed, attending later today"
paste textarea "2/08 - Two man repair team needed, attending later today"
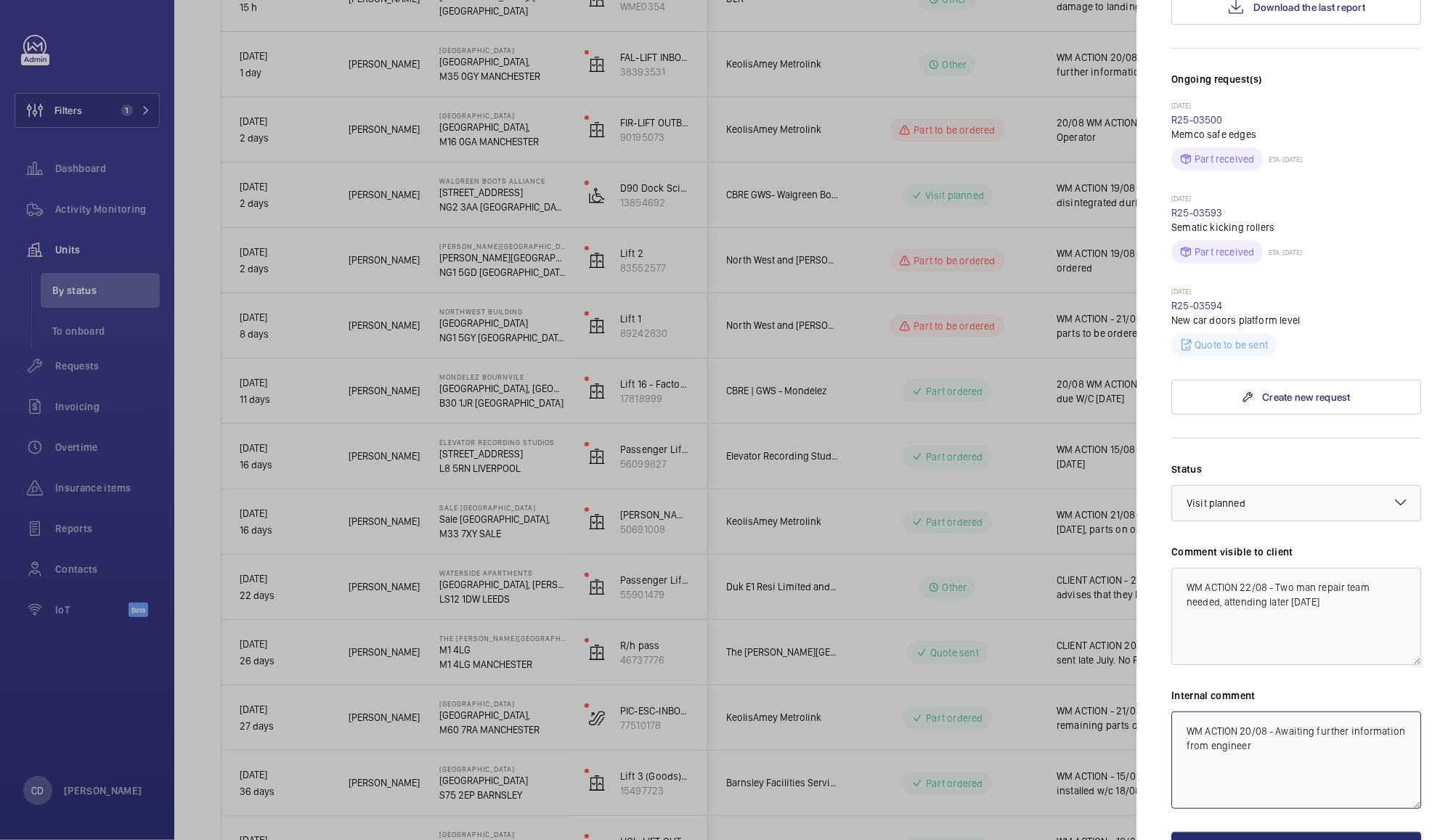
type textarea "WM ACTION 22/08 - Two man repair team needed, attending later today"
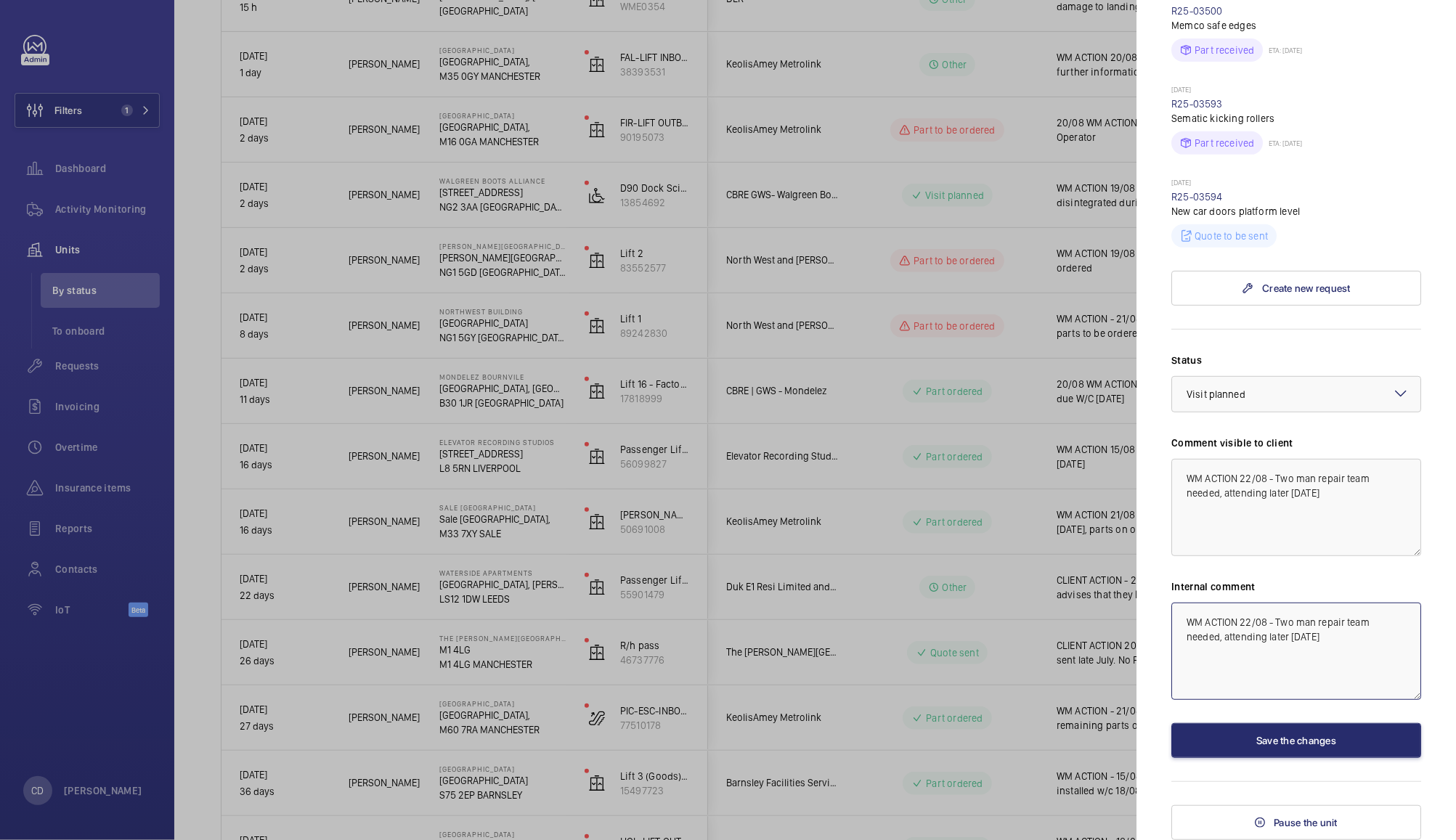
scroll to position [507, 0]
click at [1287, 741] on button "Save the changes" at bounding box center [1296, 740] width 250 height 35
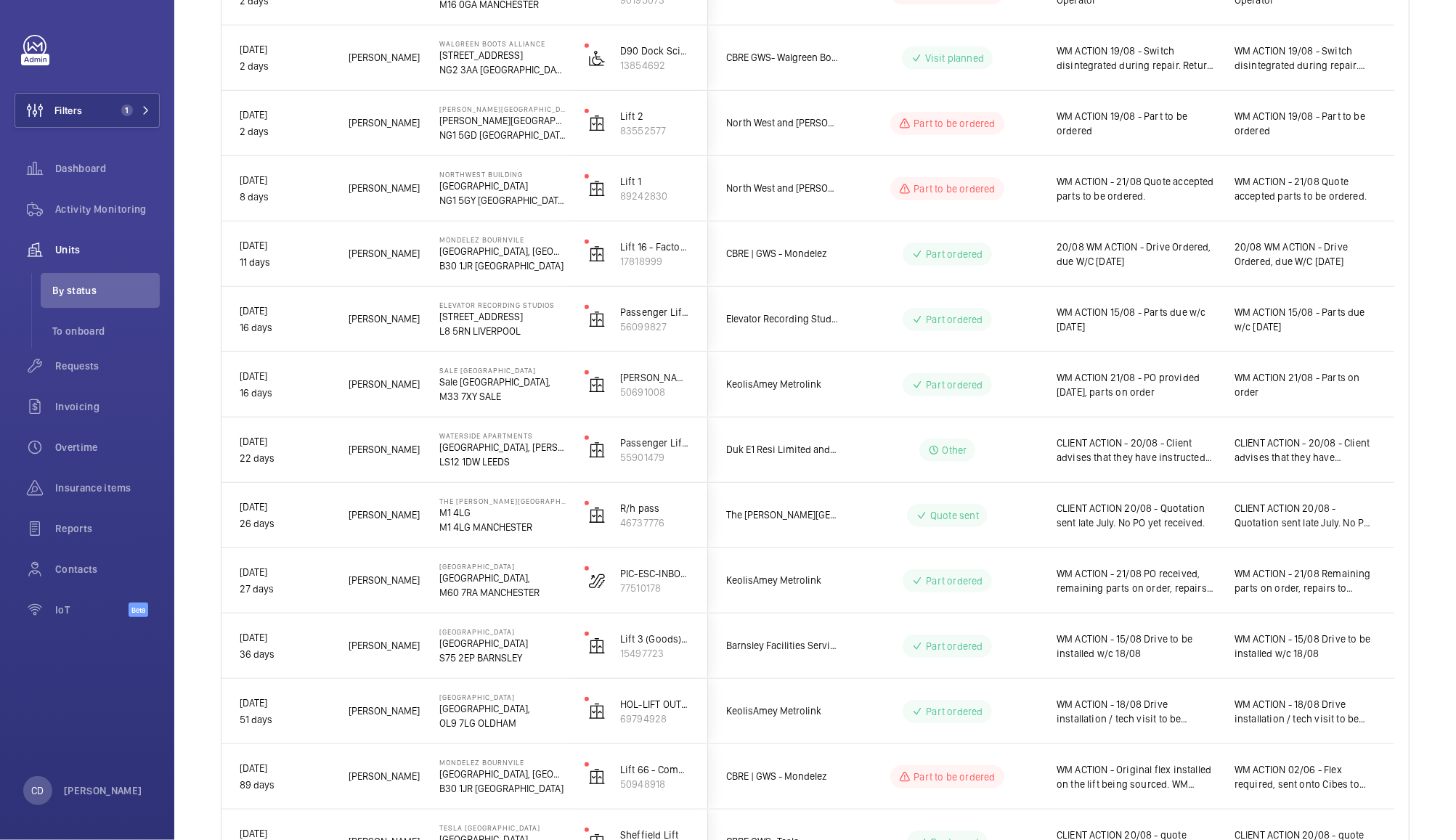
scroll to position [498, 0]
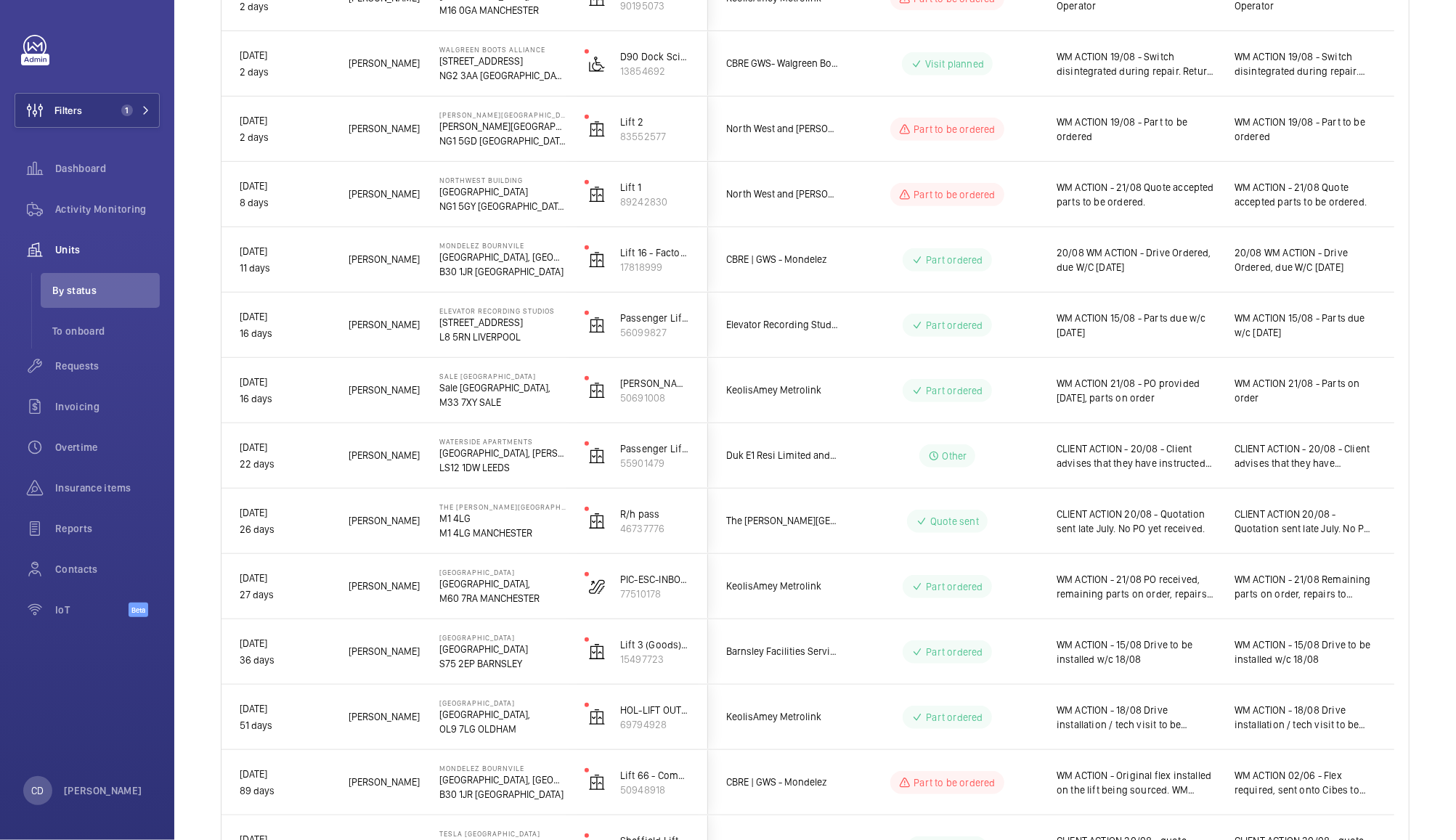
click at [1149, 719] on span "WM ACTION - 18/08 Drive installation / tech visit to be carried out by end of t…" at bounding box center [1136, 717] width 159 height 29
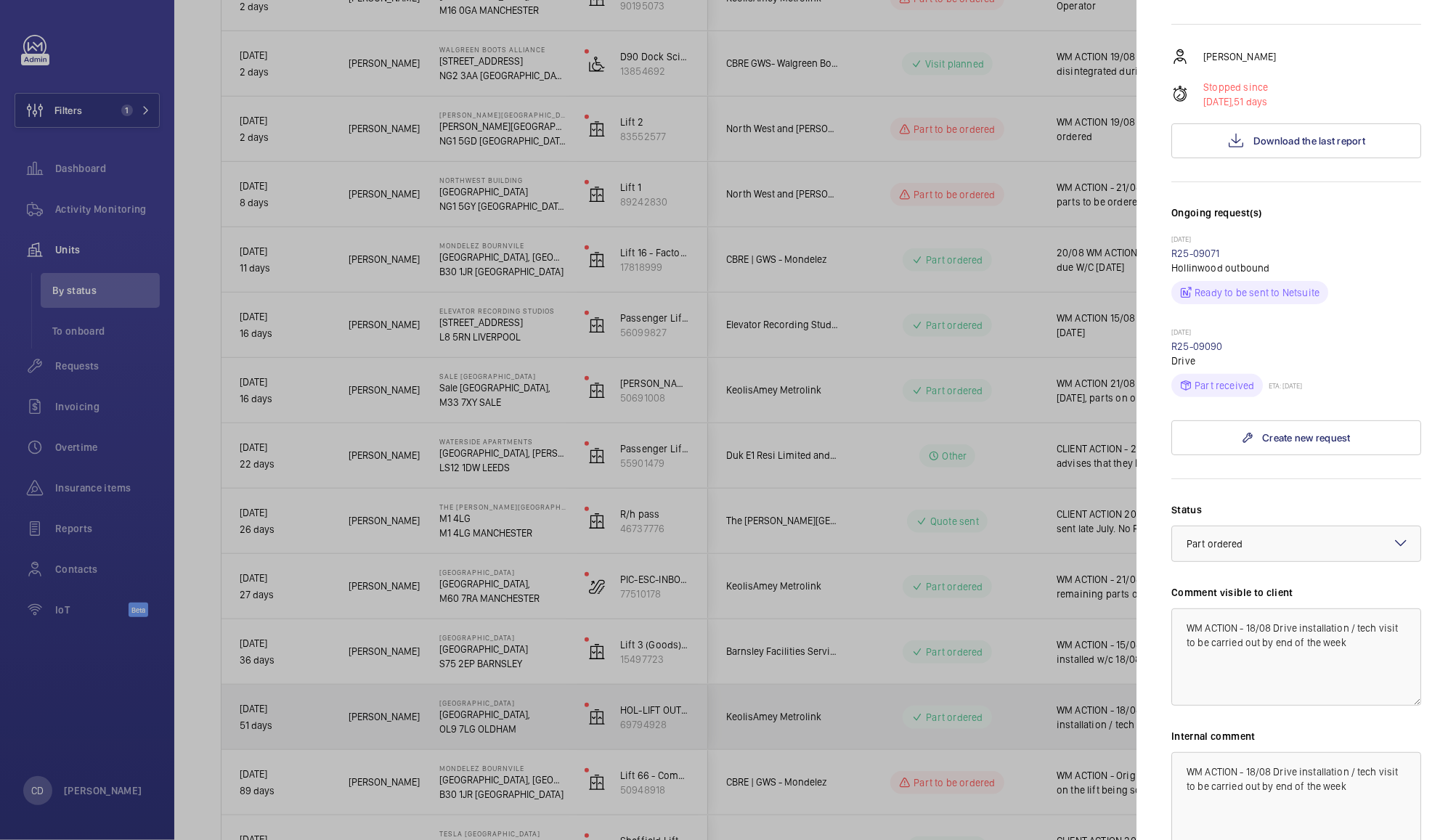
scroll to position [213, 0]
click at [1260, 677] on textarea "WM ACTION - 18/08 Drive installation / tech visit to be carried out by end of t…" at bounding box center [1296, 656] width 250 height 97
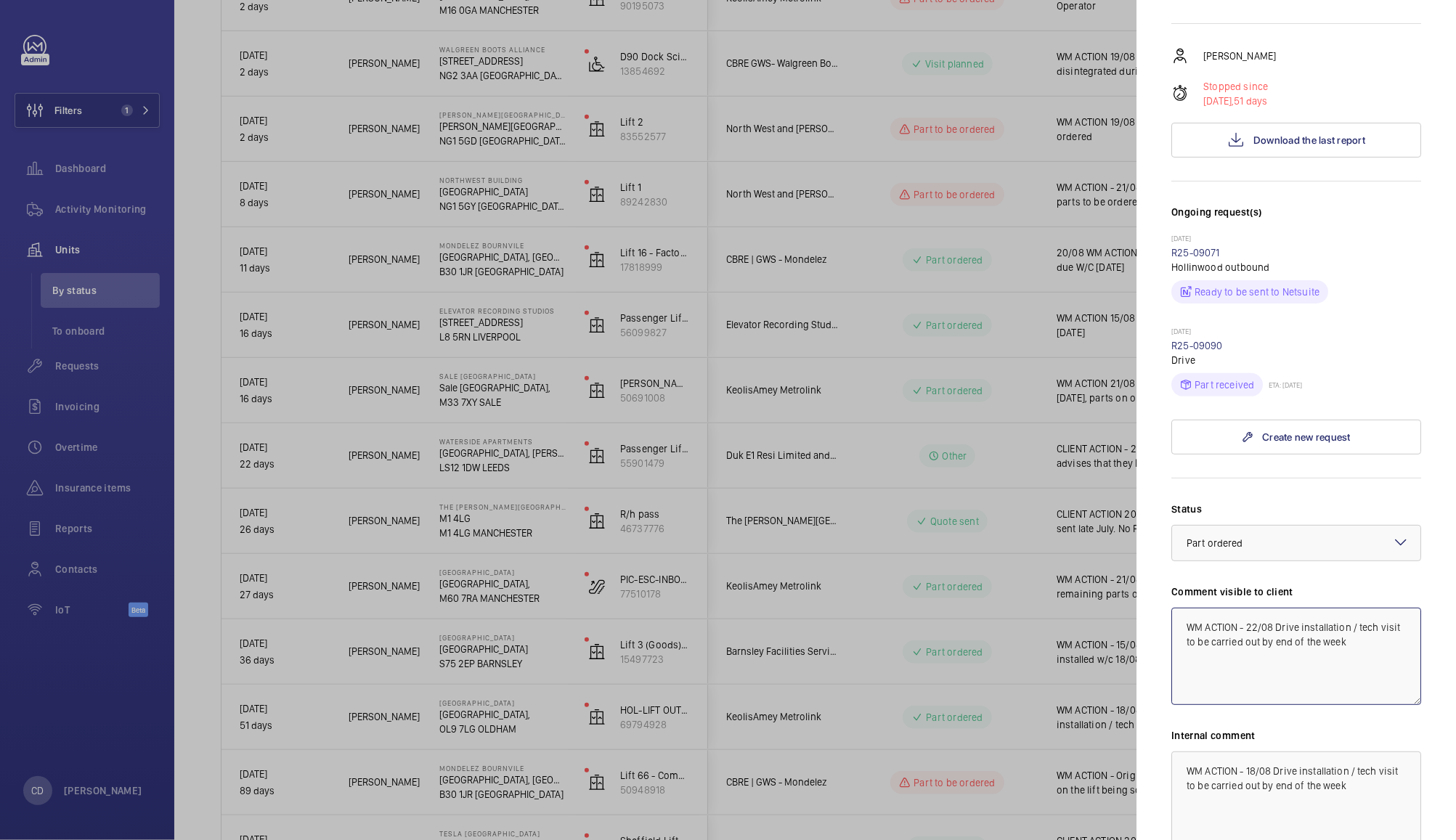
click at [1368, 688] on textarea "WM ACTION - 22/08 Drive installation / tech visit to be carried out by end of t…" at bounding box center [1296, 656] width 250 height 97
click at [1369, 686] on textarea "WM ACTION - 22/08 Drive installation / tech visit to be carried out by end of t…" at bounding box center [1296, 656] width 250 height 97
drag, startPoint x: 1369, startPoint y: 686, endPoint x: 1388, endPoint y: 703, distance: 25.5
click at [1388, 703] on textarea "WM ACTION - 22/08 Drive installation / tech visit to be carried out by end of t…" at bounding box center [1296, 656] width 250 height 97
drag, startPoint x: 1371, startPoint y: 694, endPoint x: 1351, endPoint y: 681, distance: 23.9
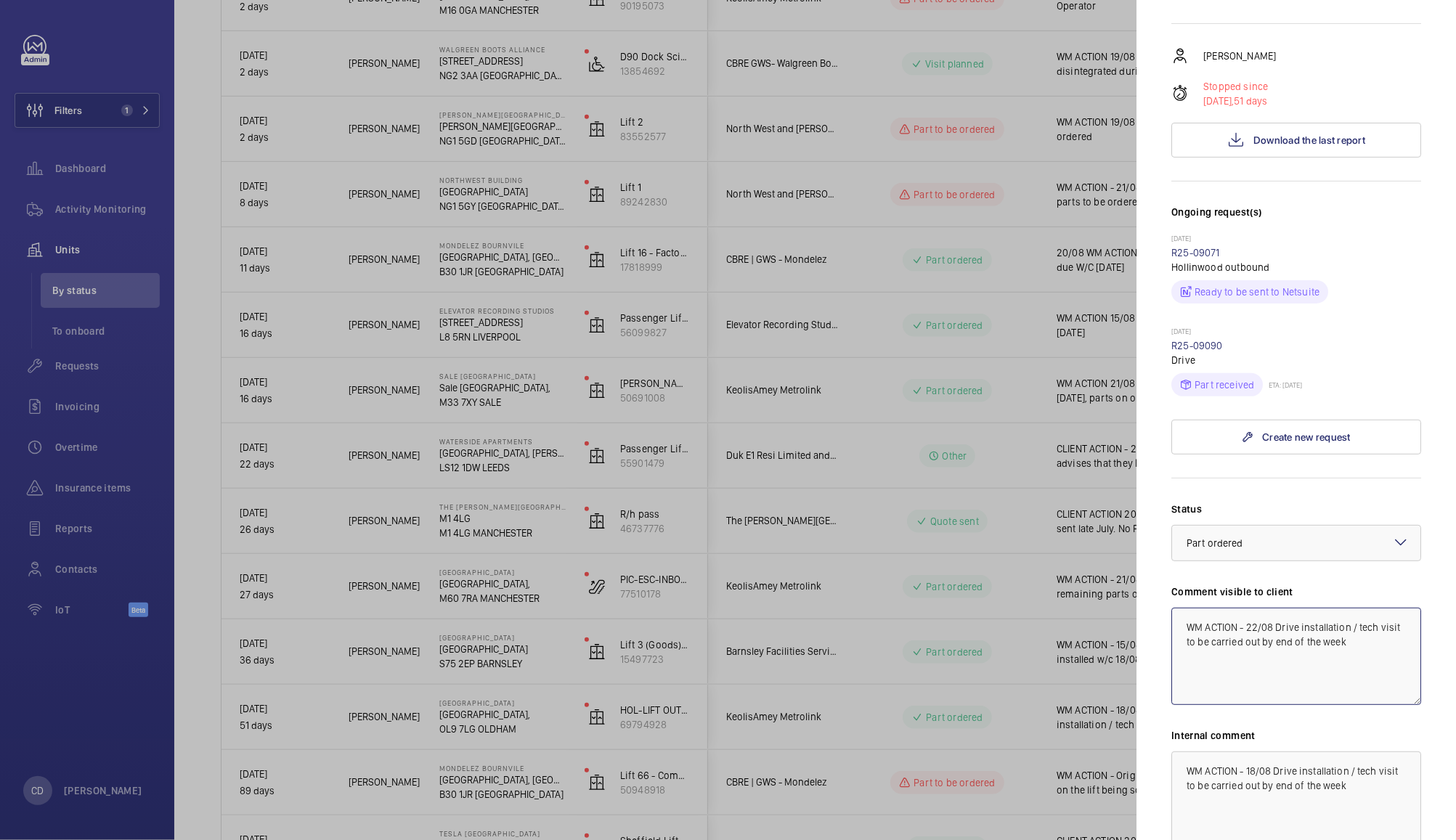
click at [1351, 681] on textarea "WM ACTION - 22/08 Drive installation / tech visit to be carried out by end of t…" at bounding box center [1296, 656] width 250 height 97
type textarea "WM ACTION - 22/08 Drive installation to be completed today"
paste textarea "22/08 Drive installation to be completed today"
type textarea "WM ACTION - 22/08 Drive installation to be completed today"
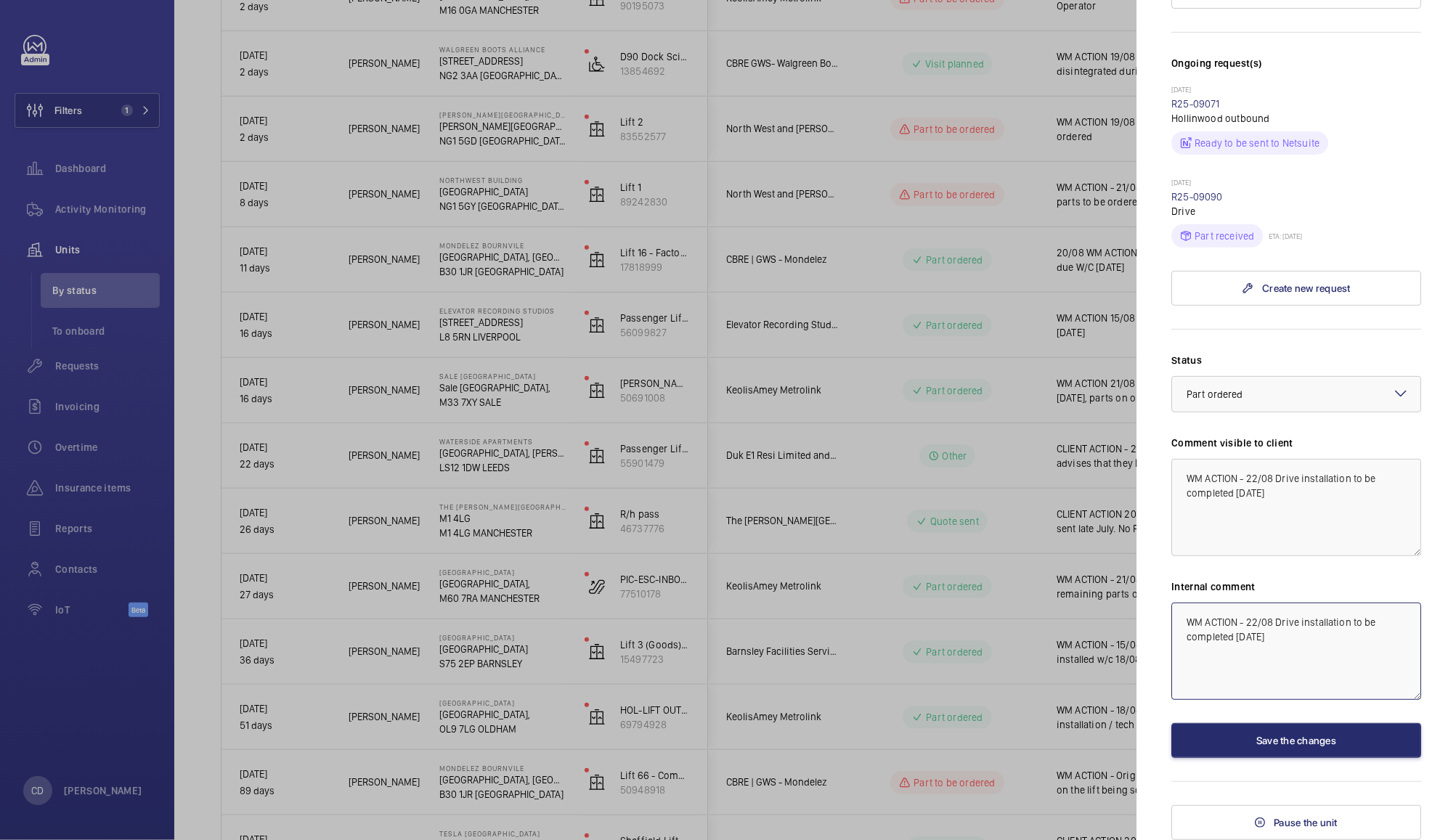
scroll to position [415, 0]
click at [1278, 740] on button "Save the changes" at bounding box center [1296, 740] width 250 height 35
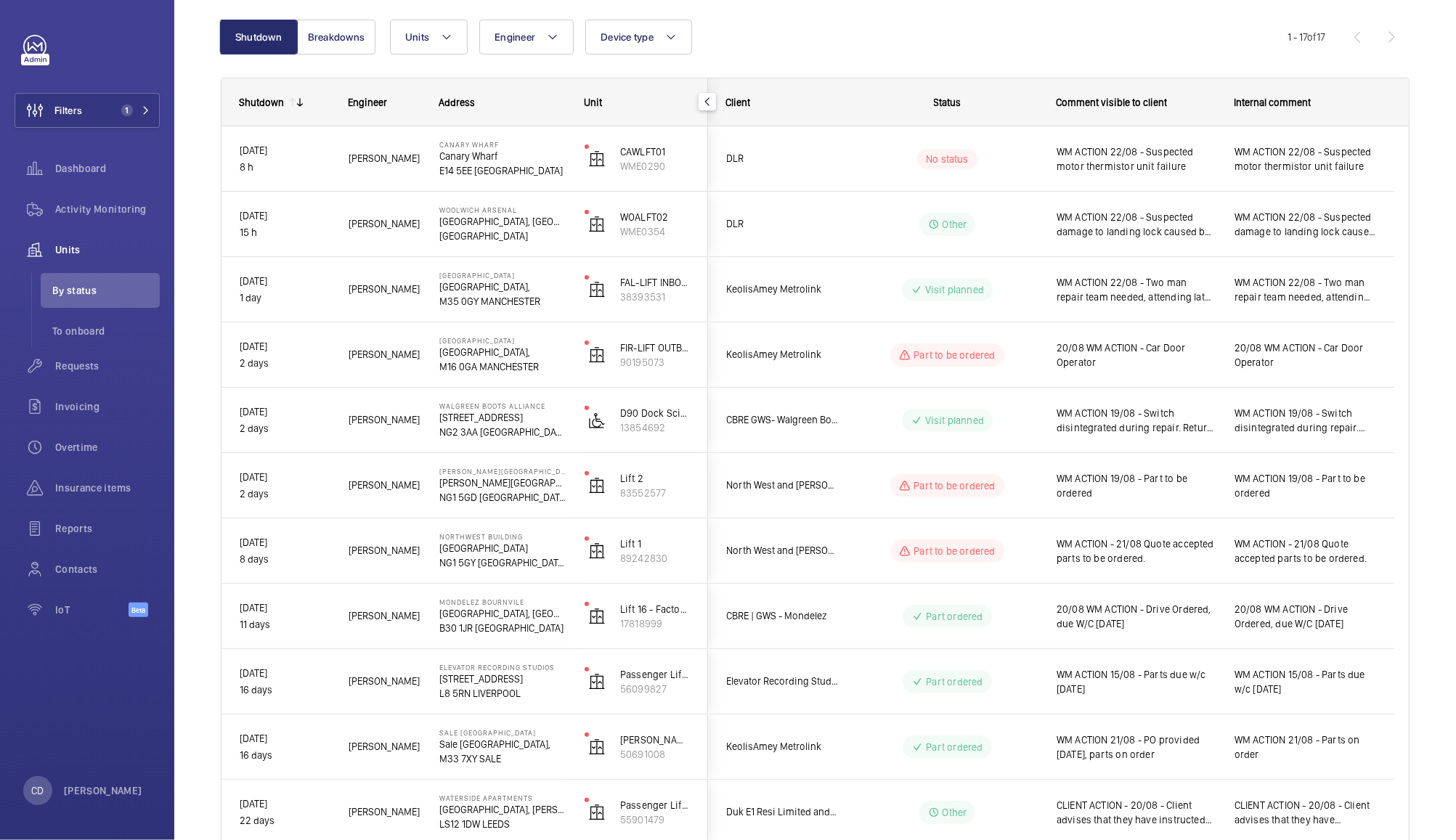
scroll to position [140, 0]
click at [77, 639] on div "Filters 1 Dashboard Activity Monitoring Units By status To onboard Requests Inv…" at bounding box center [87, 420] width 174 height 840
click at [73, 566] on span "Contacts" at bounding box center [107, 569] width 105 height 15
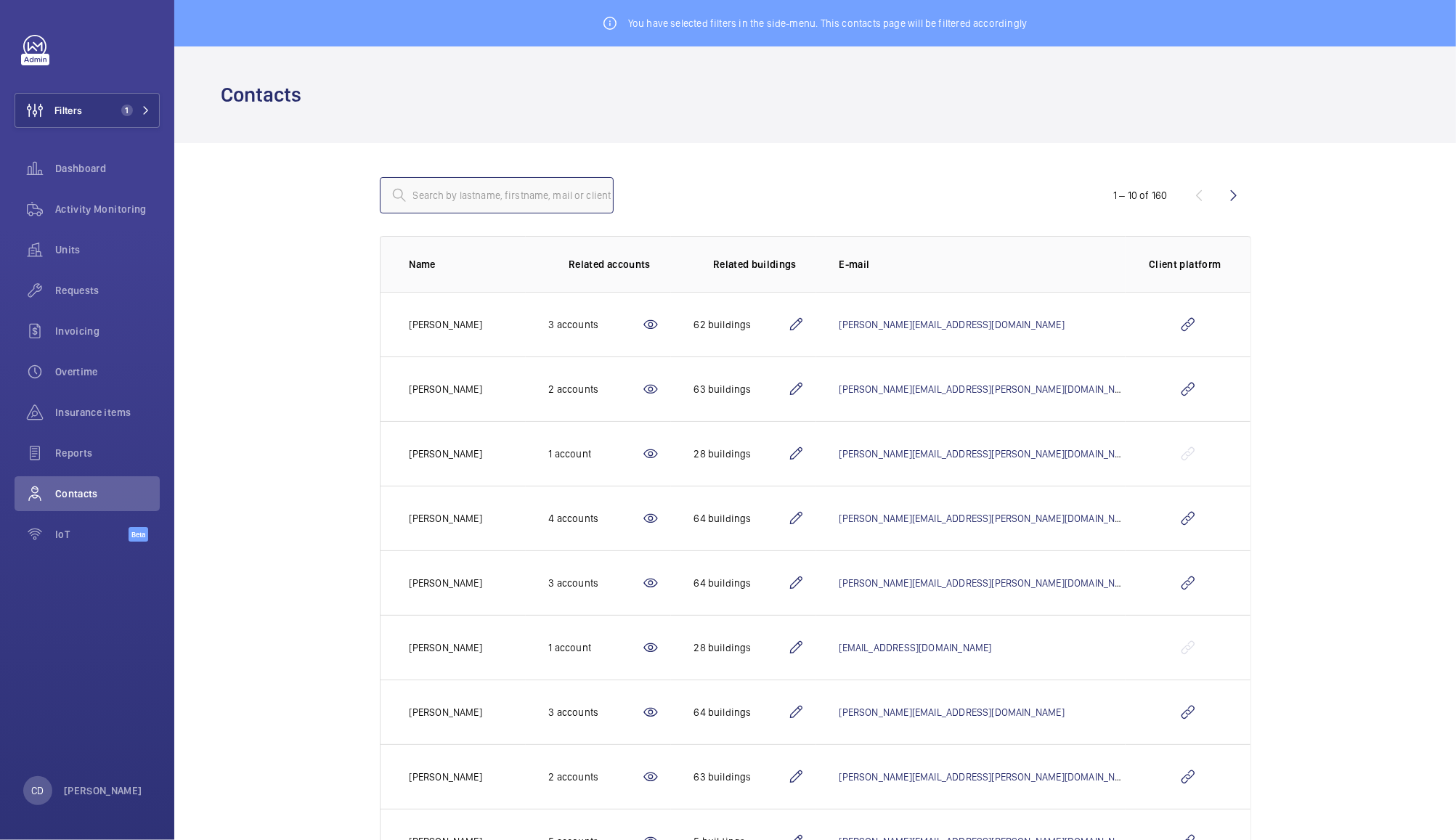
click at [509, 194] on input "text" at bounding box center [496, 195] width 234 height 36
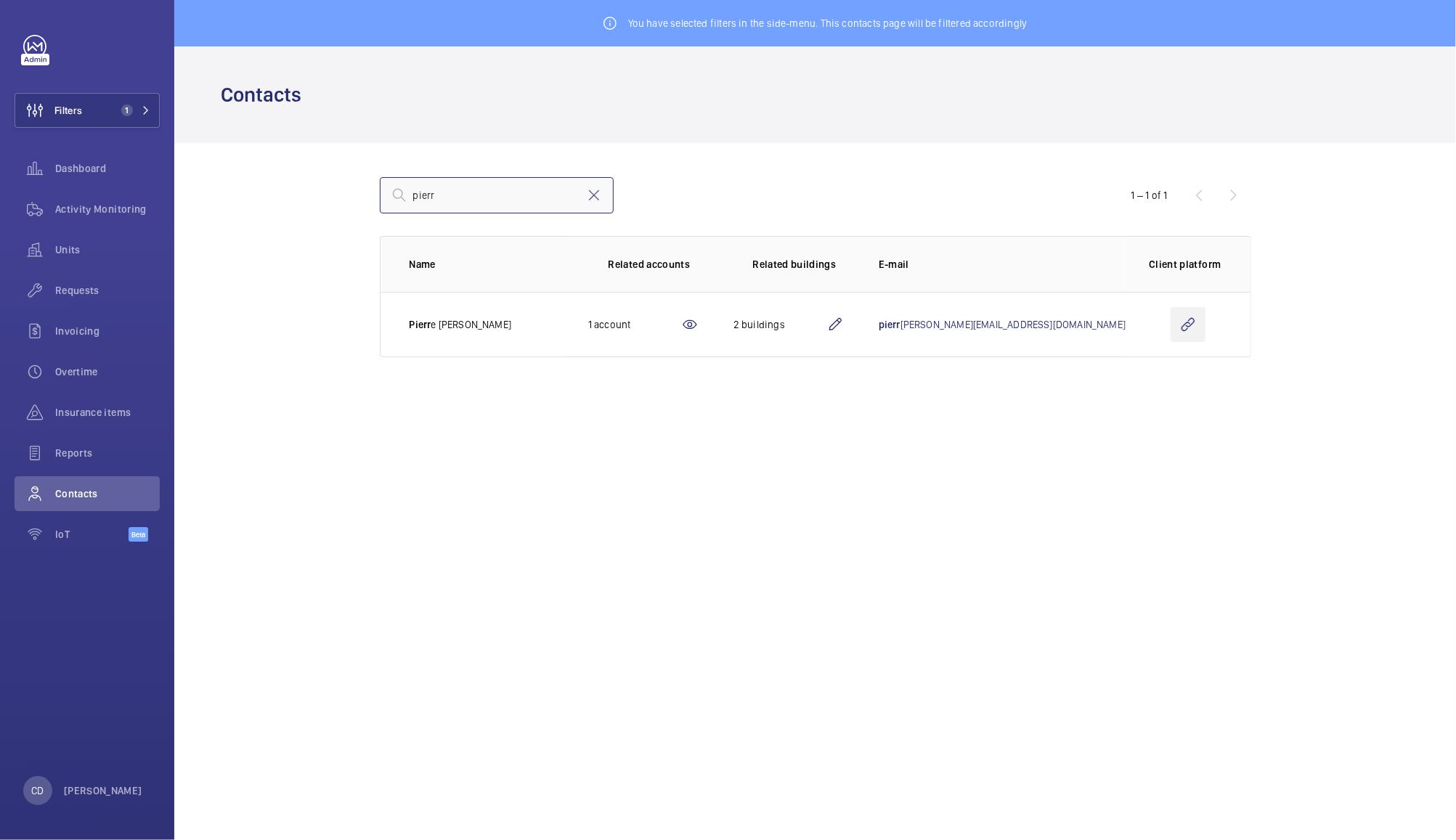
type input "pierr"
click at [1187, 331] on wm-front-icon-button at bounding box center [1188, 325] width 35 height 35
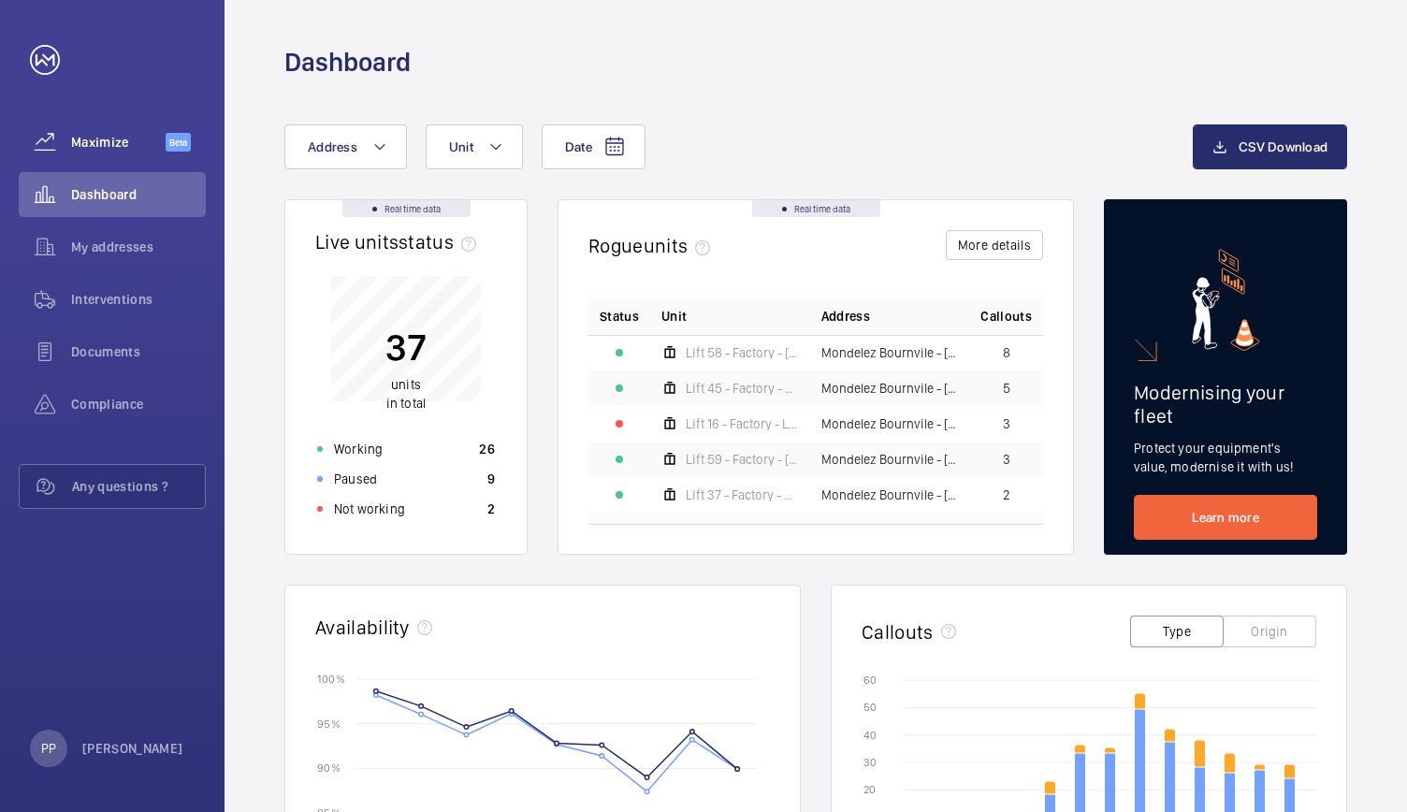
click at [112, 145] on span "Maximize" at bounding box center [118, 142] width 94 height 19
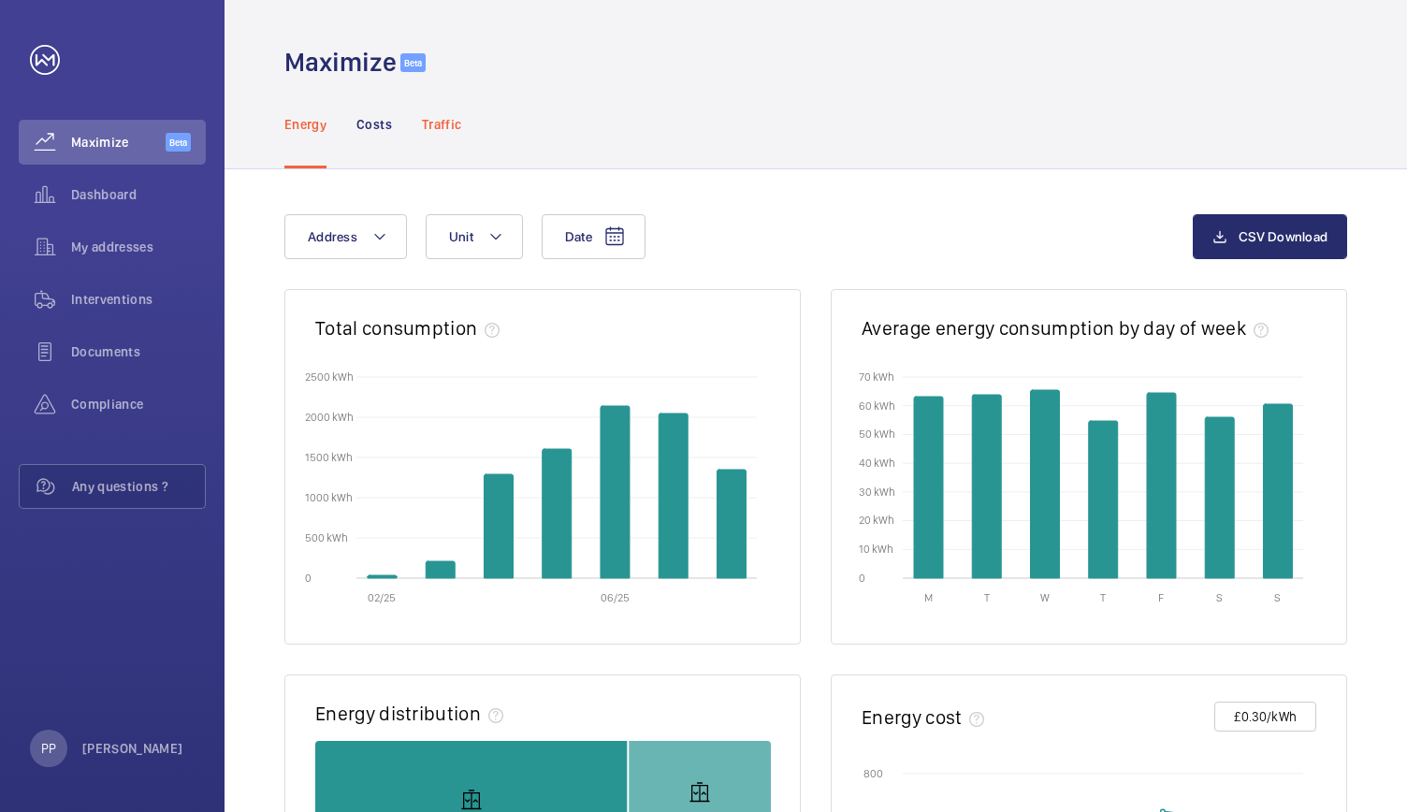
click at [457, 122] on p "Traffic" at bounding box center [441, 124] width 39 height 19
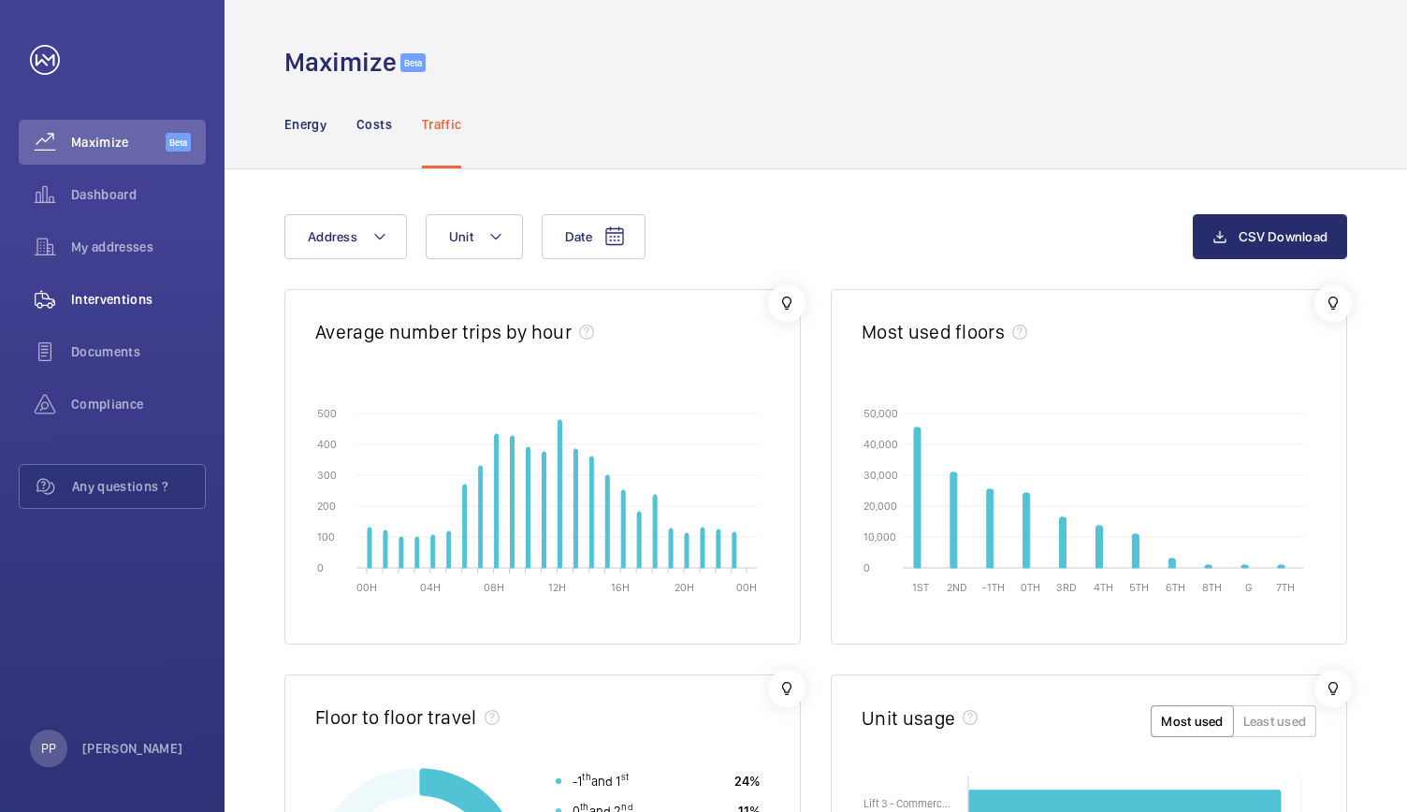
click at [100, 311] on div "Interventions" at bounding box center [112, 299] width 187 height 45
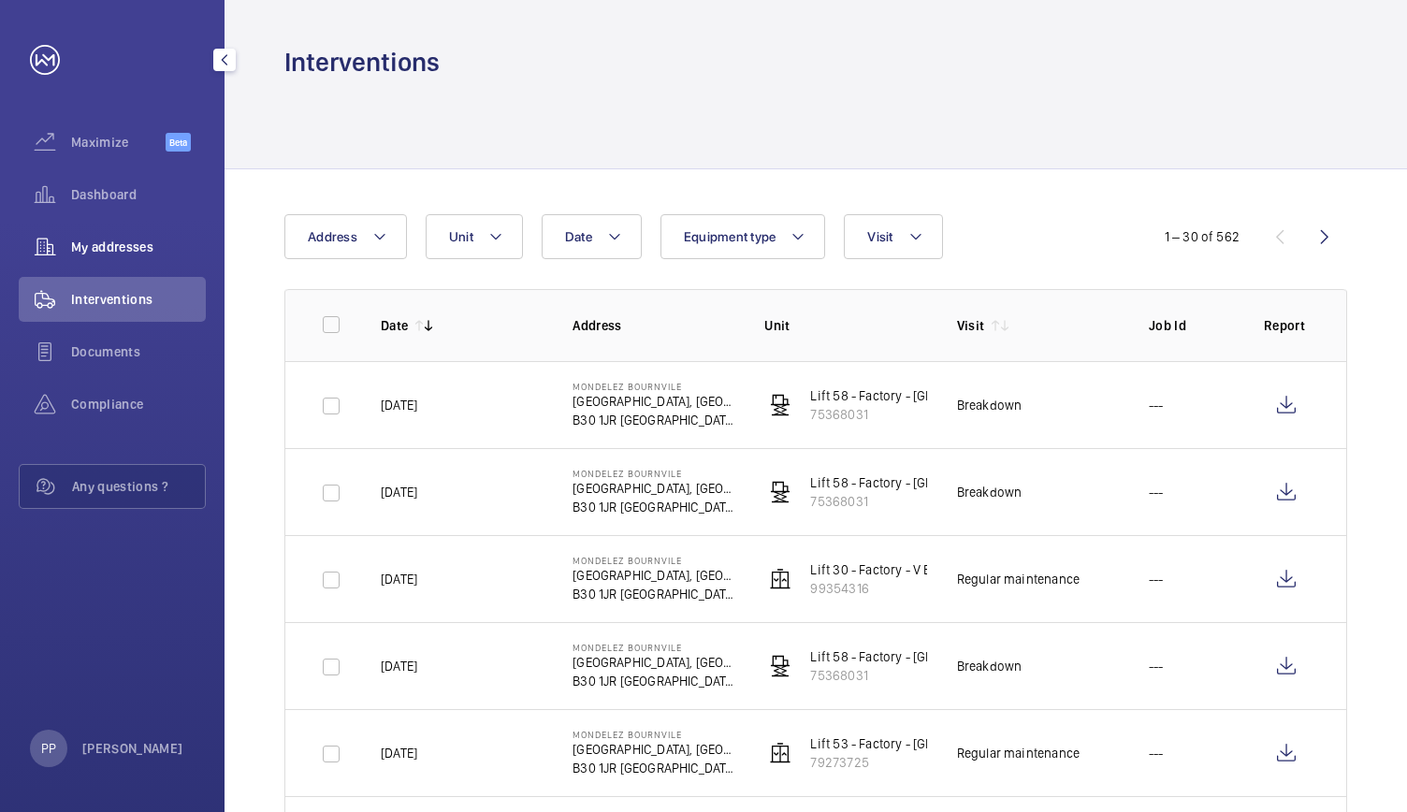
click at [107, 249] on span "My addresses" at bounding box center [138, 247] width 135 height 19
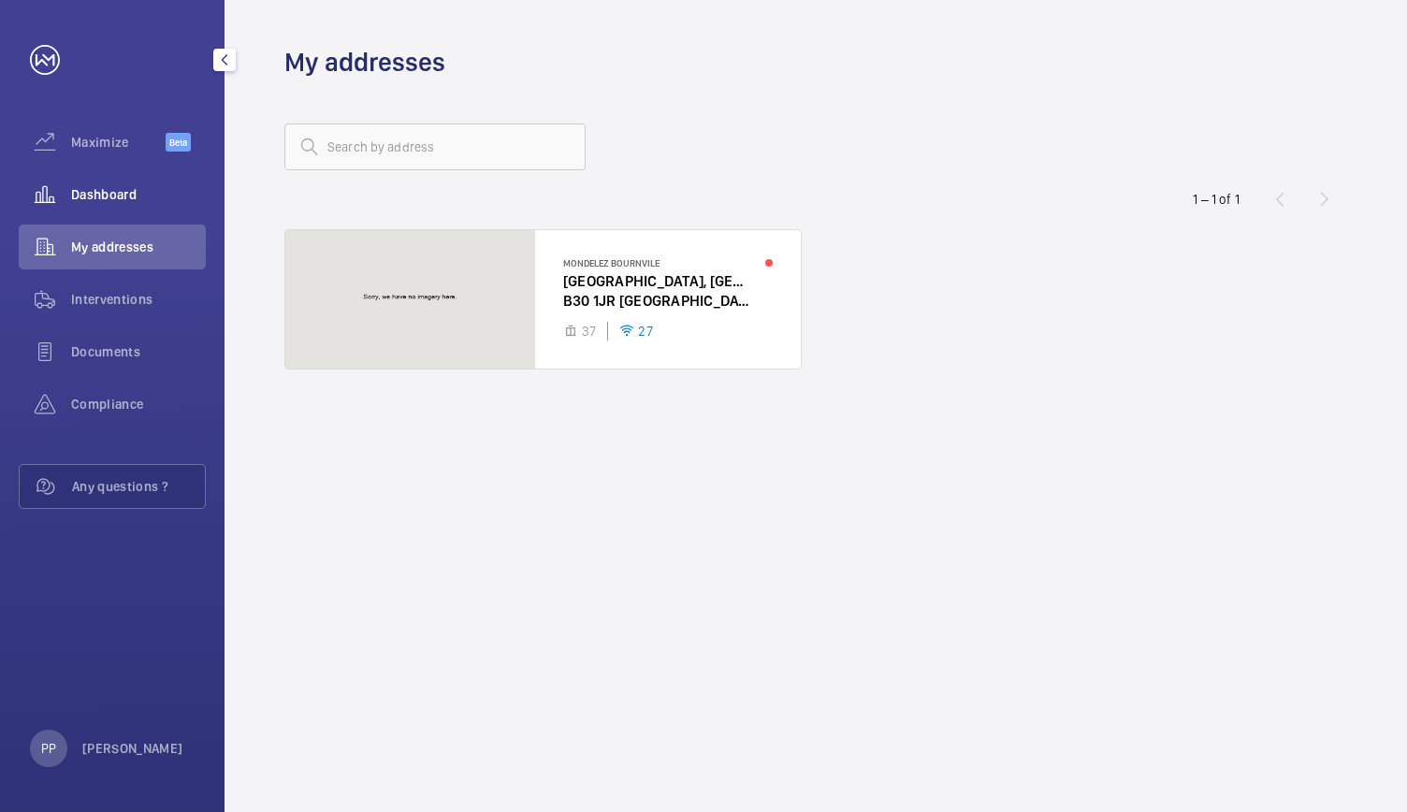
click at [83, 206] on div "Dashboard" at bounding box center [112, 194] width 187 height 45
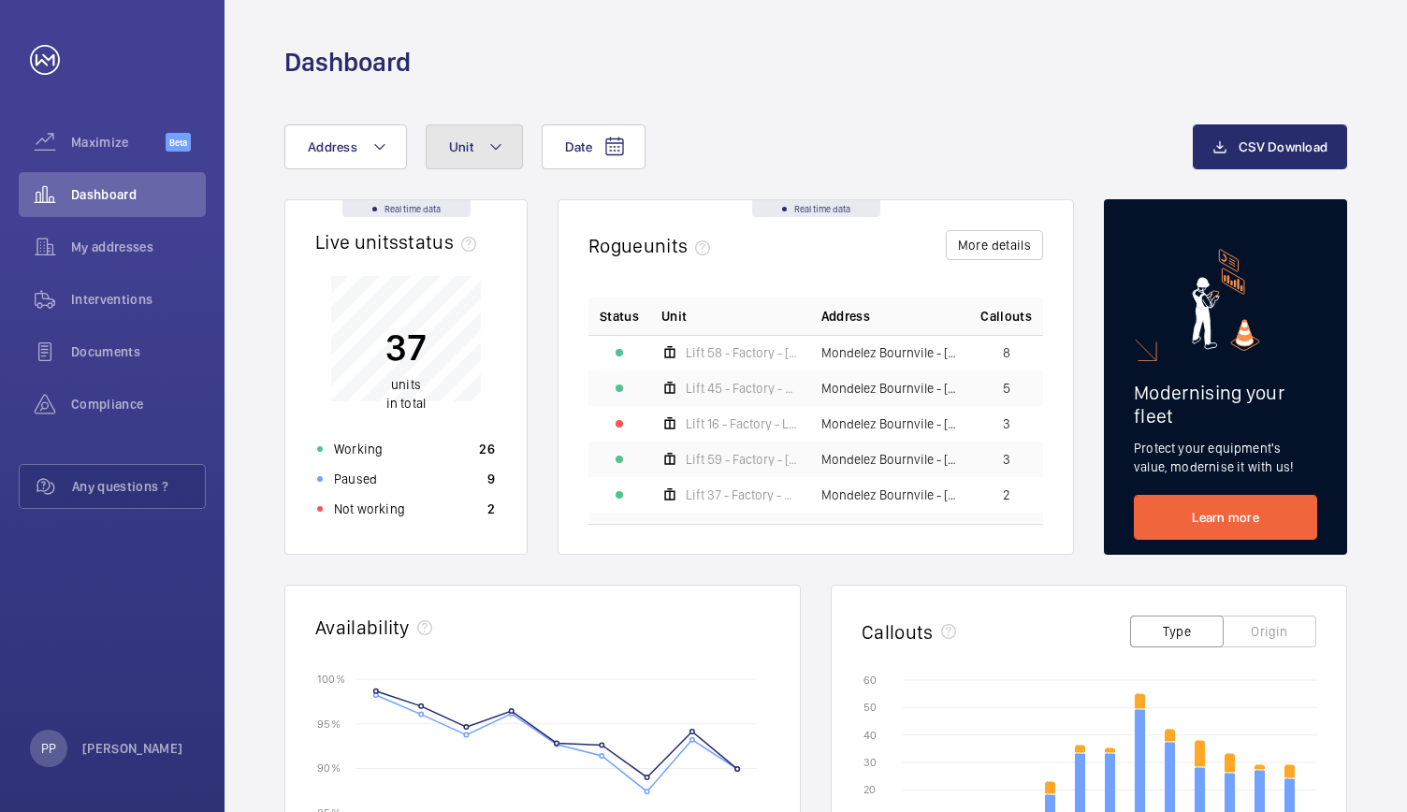
click at [466, 140] on span "Unit" at bounding box center [461, 146] width 24 height 15
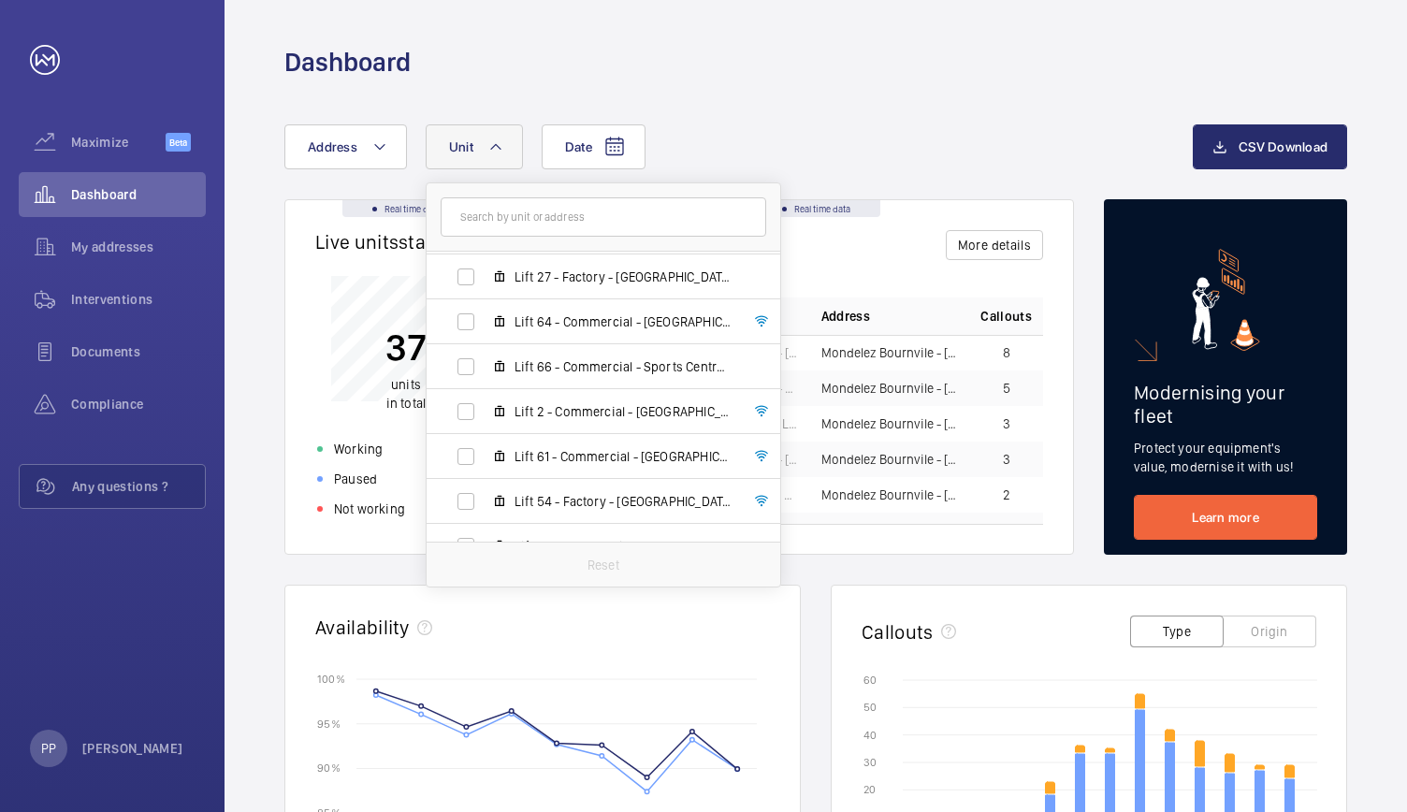
scroll to position [540, 0]
click at [632, 448] on span "Lift 61 - Commercial - [GEOGRAPHIC_DATA], 54323754" at bounding box center [622, 452] width 217 height 19
click at [484, 448] on input "Lift 61 - Commercial - [GEOGRAPHIC_DATA], 54323754" at bounding box center [465, 452] width 37 height 37
checkbox input "true"
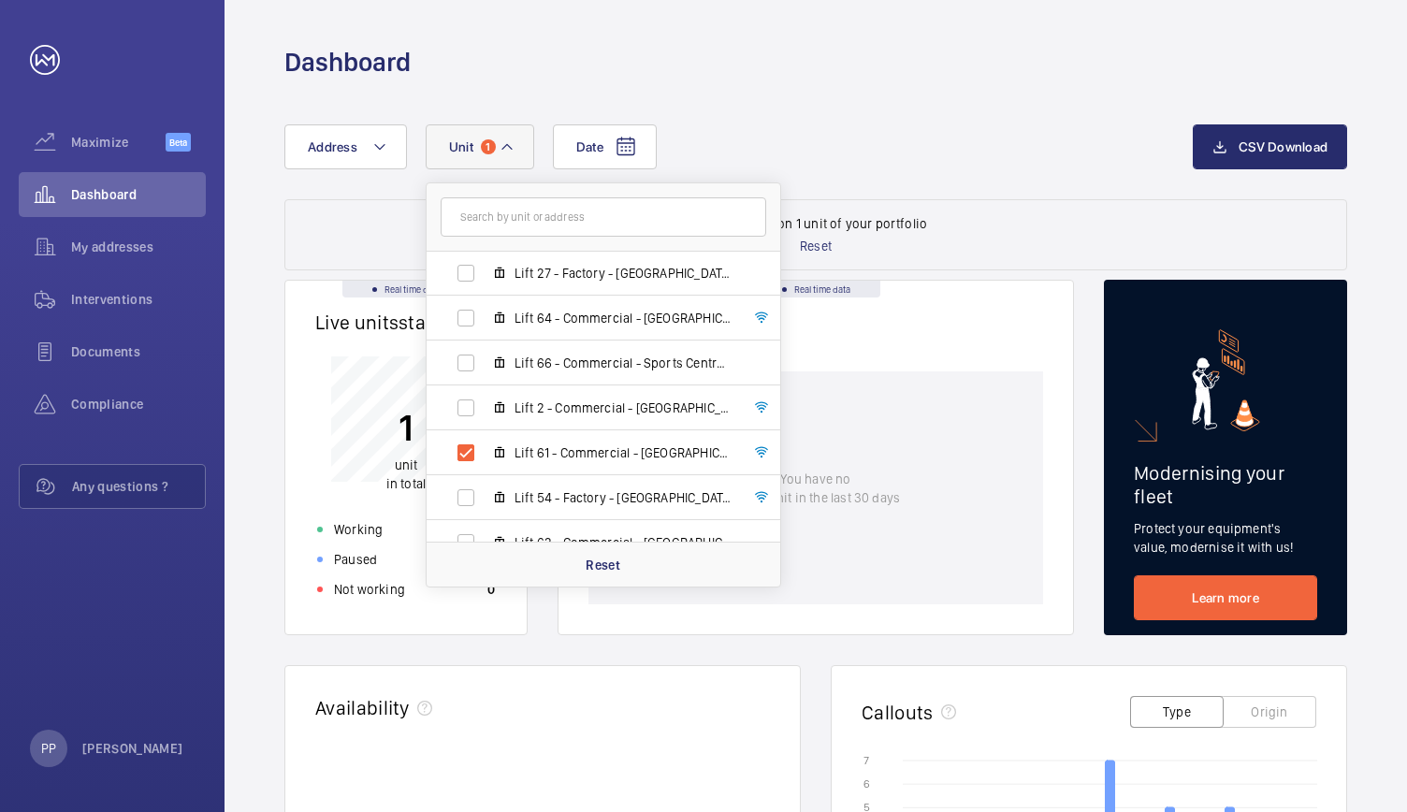
click at [920, 90] on div "Date Address [STREET_ADDRESS] BIRMINGHAM Lift 41 - Factory - [GEOGRAPHIC_DATA] …" at bounding box center [815, 764] width 1182 height 1371
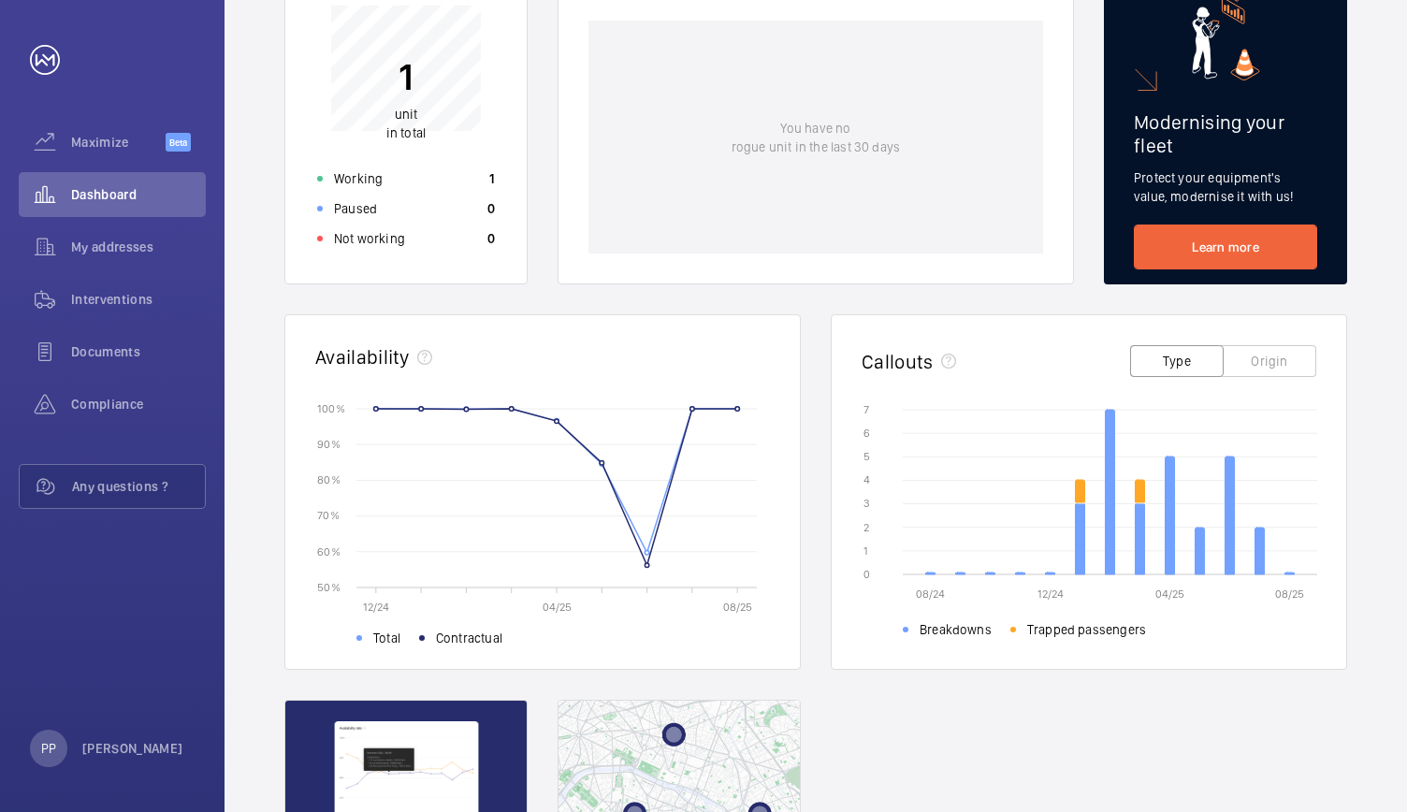
scroll to position [347, 0]
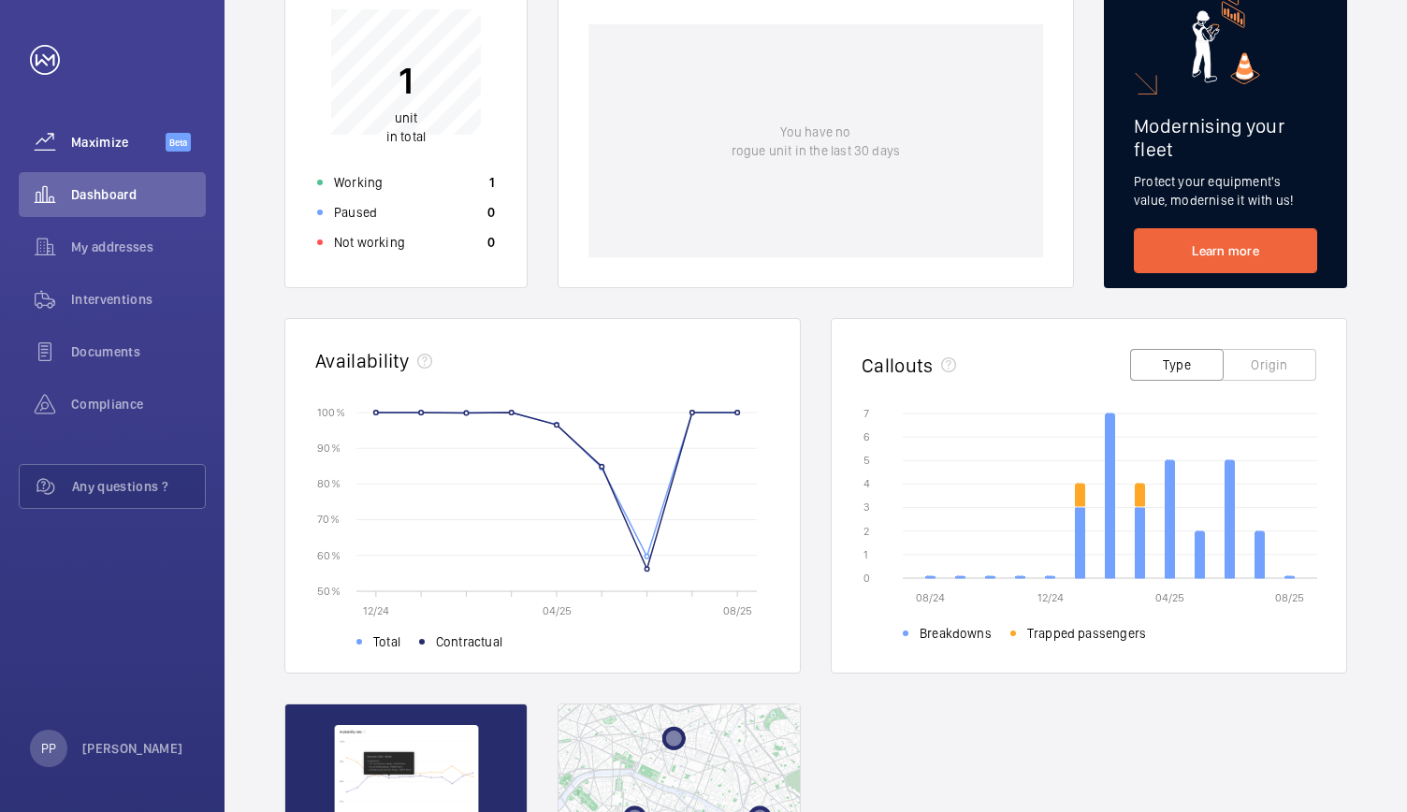
click at [95, 143] on span "Maximize" at bounding box center [118, 142] width 94 height 19
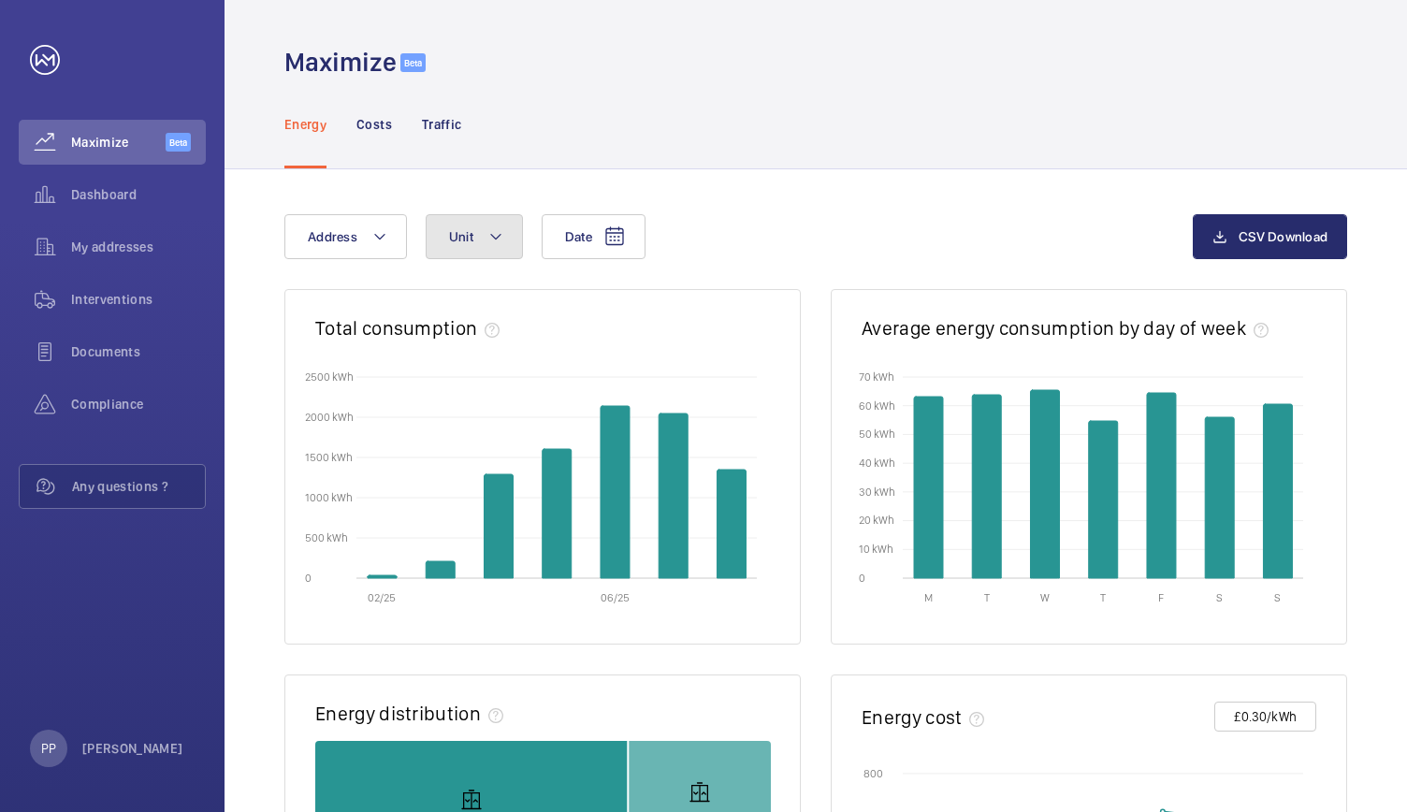
click at [469, 229] on span "Unit" at bounding box center [461, 236] width 24 height 15
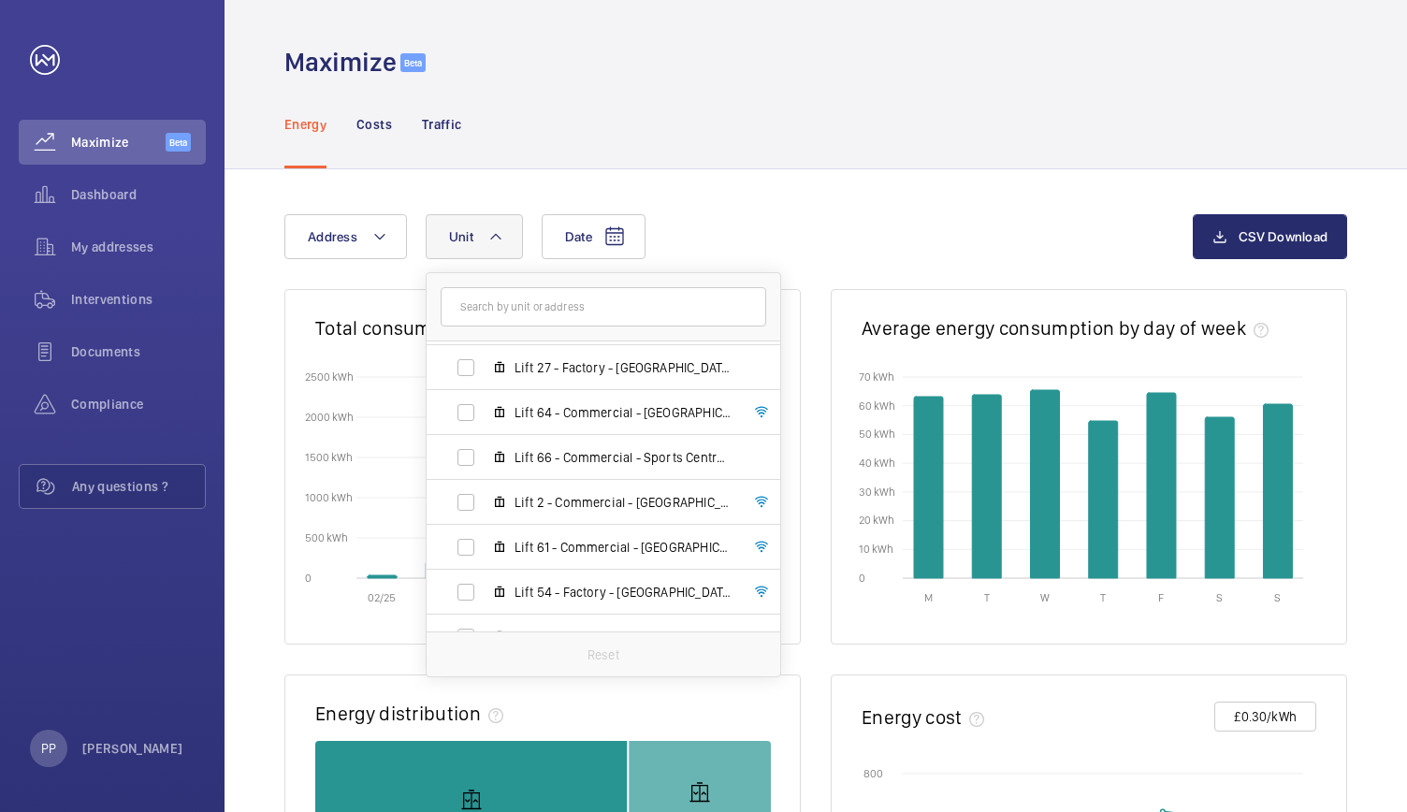
scroll to position [540, 0]
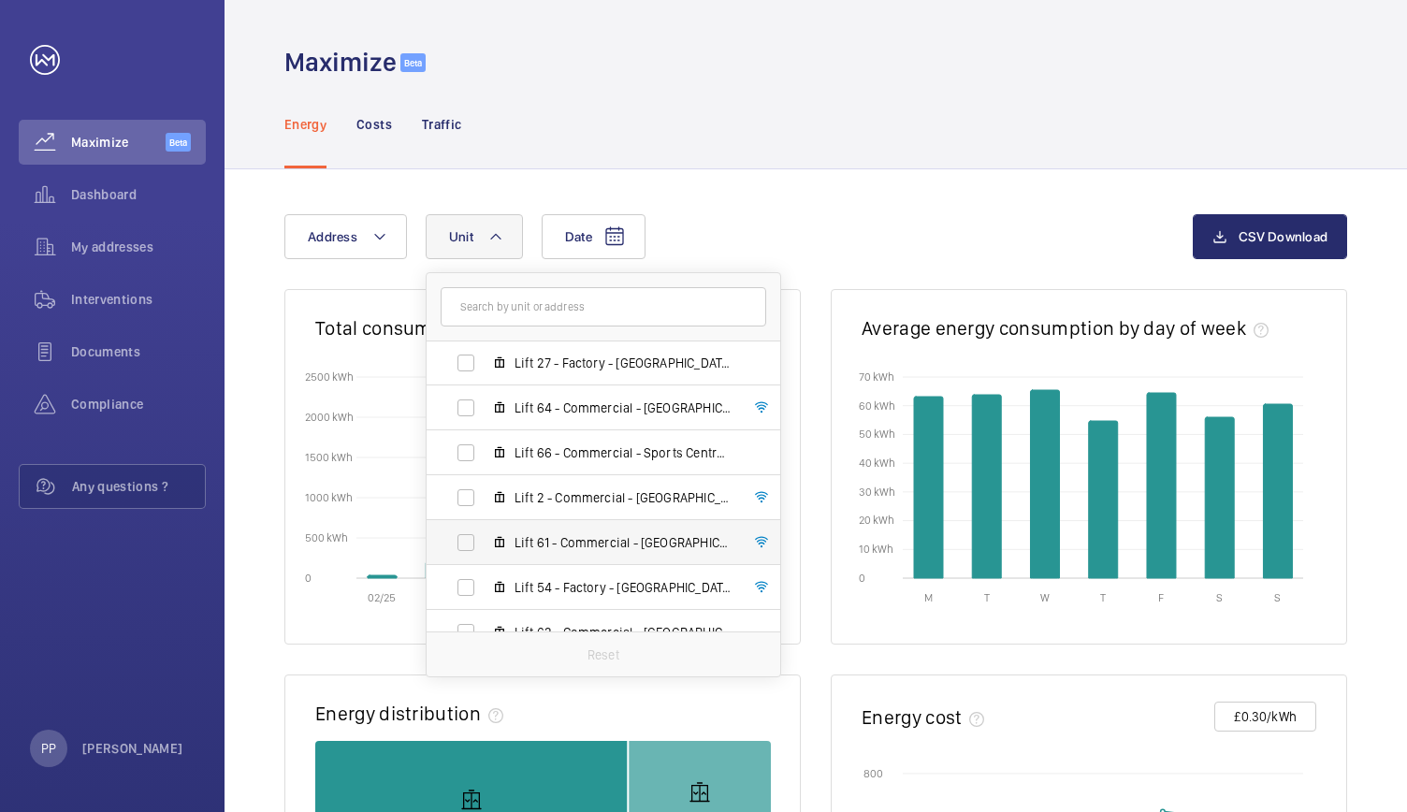
click at [661, 543] on span "Lift 61 - Commercial - [GEOGRAPHIC_DATA], 54323754" at bounding box center [622, 542] width 217 height 19
click at [484, 543] on input "Lift 61 - Commercial - [GEOGRAPHIC_DATA], 54323754" at bounding box center [465, 542] width 37 height 37
checkbox input "true"
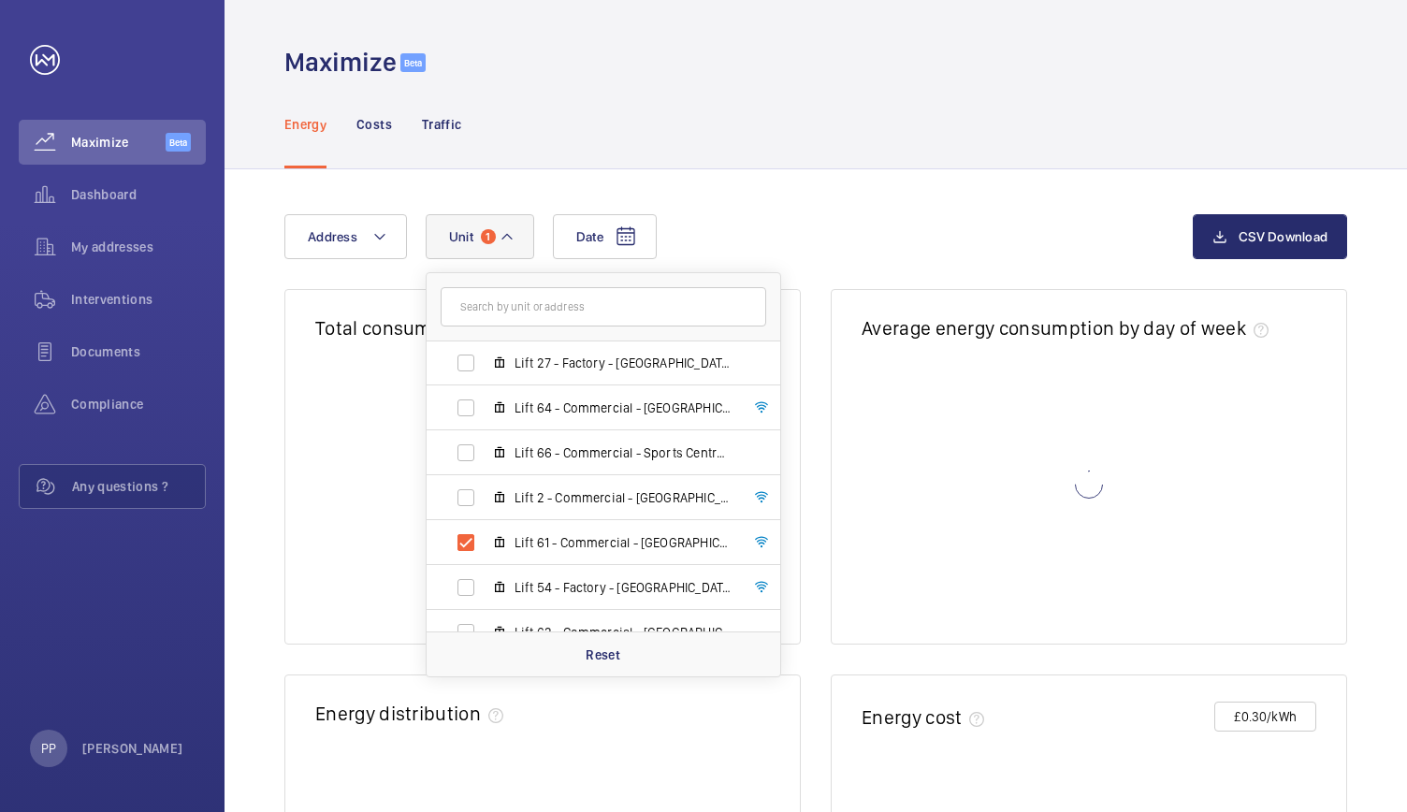
click at [915, 67] on div "Maximize Beta" at bounding box center [815, 62] width 1062 height 35
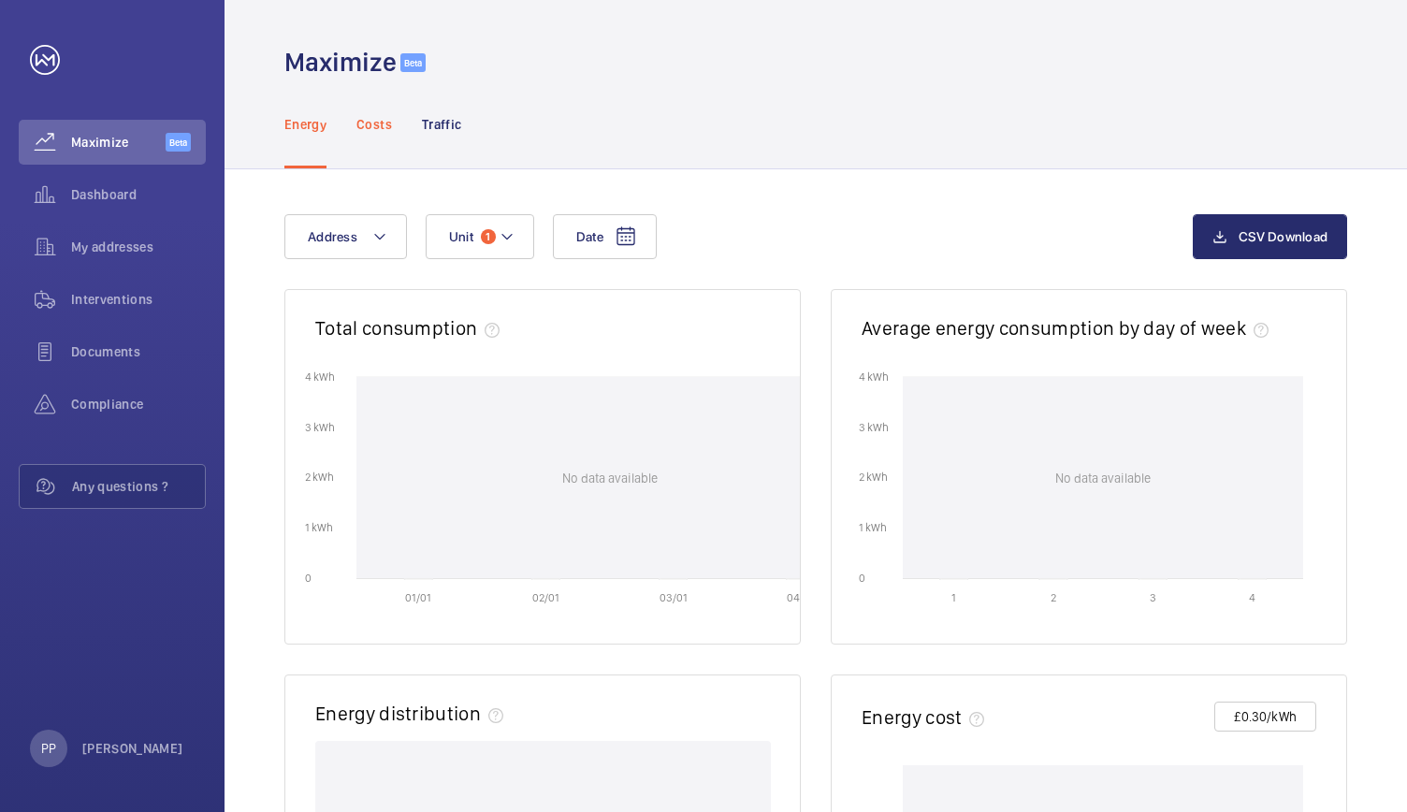
click at [371, 120] on p "Costs" at bounding box center [374, 124] width 36 height 19
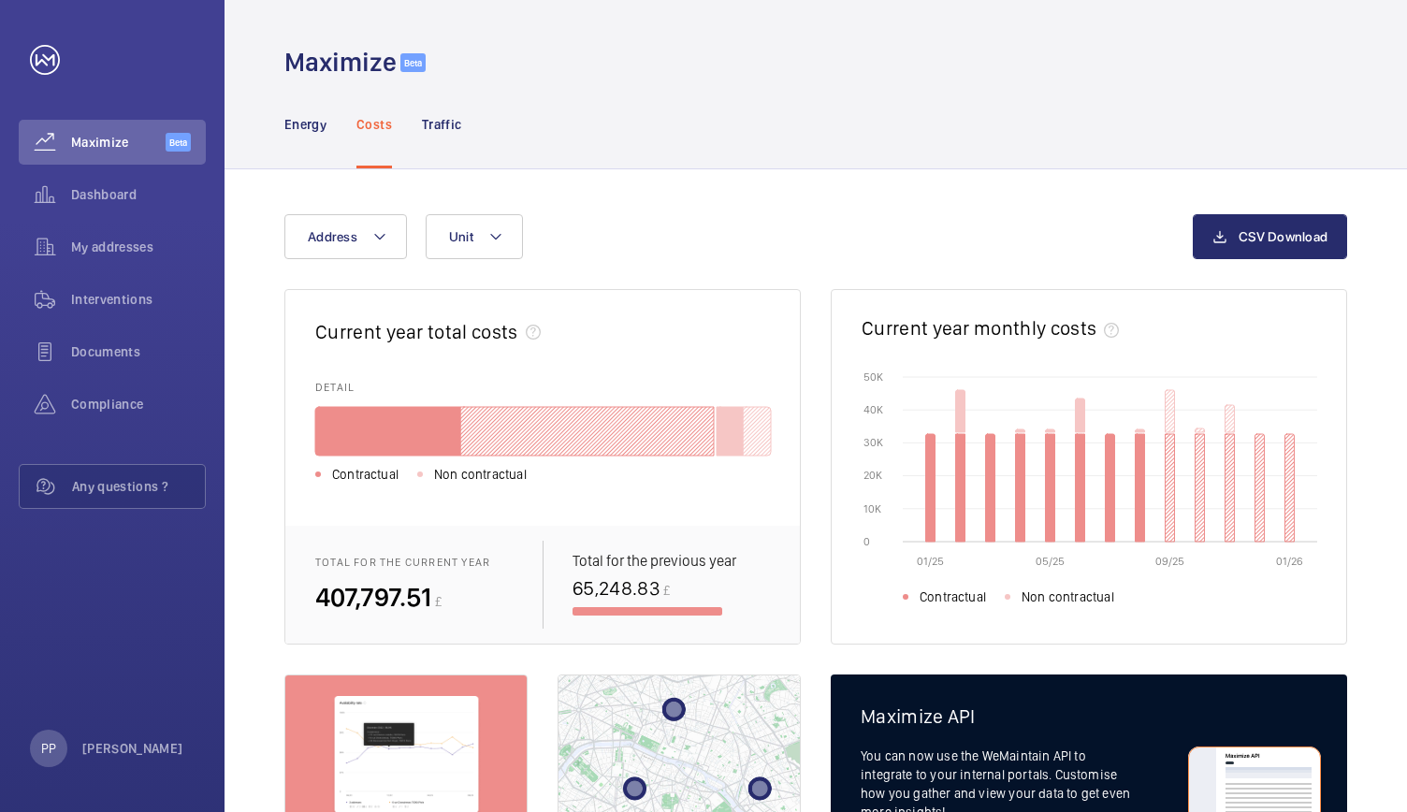
click at [432, 129] on p "Traffic" at bounding box center [441, 124] width 39 height 19
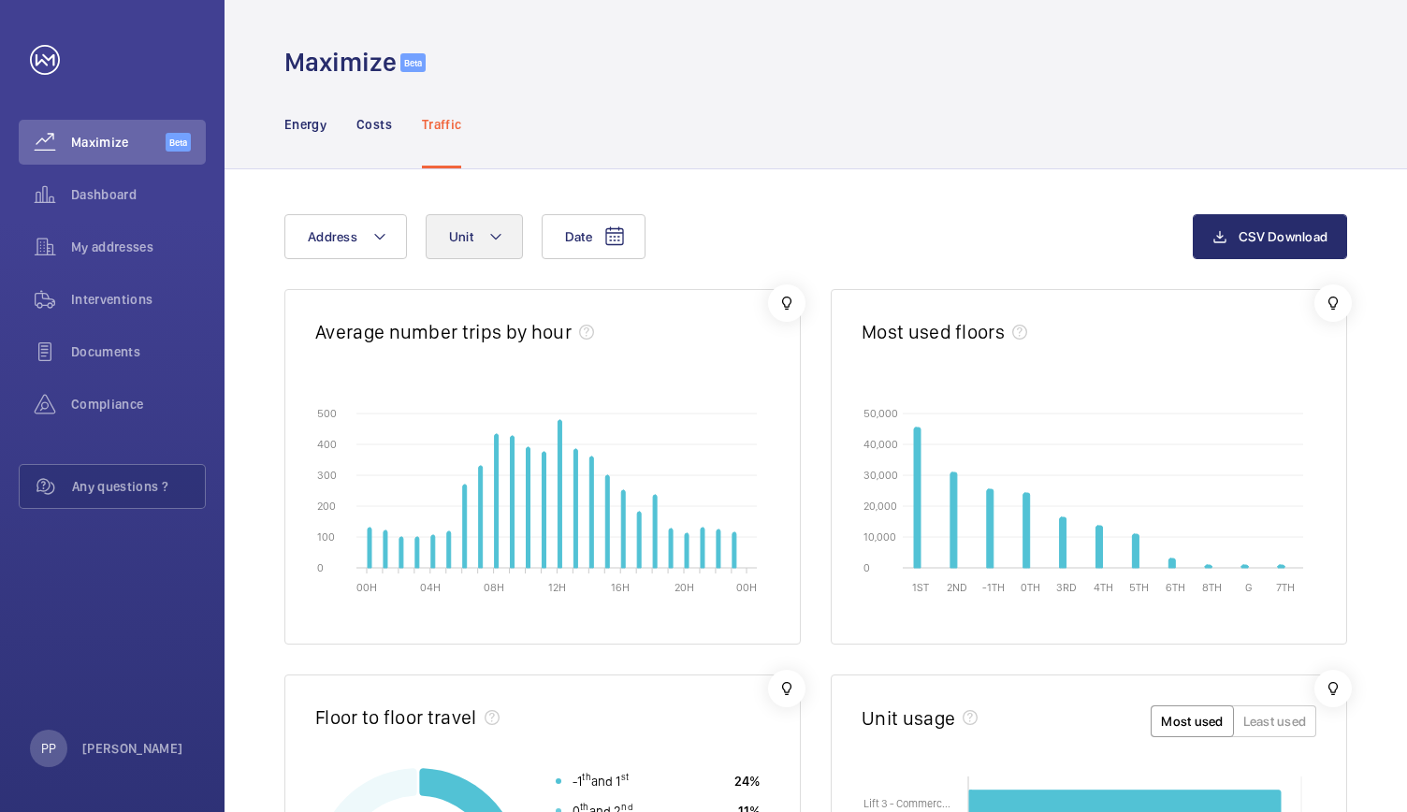
click at [473, 232] on button "Unit" at bounding box center [474, 236] width 97 height 45
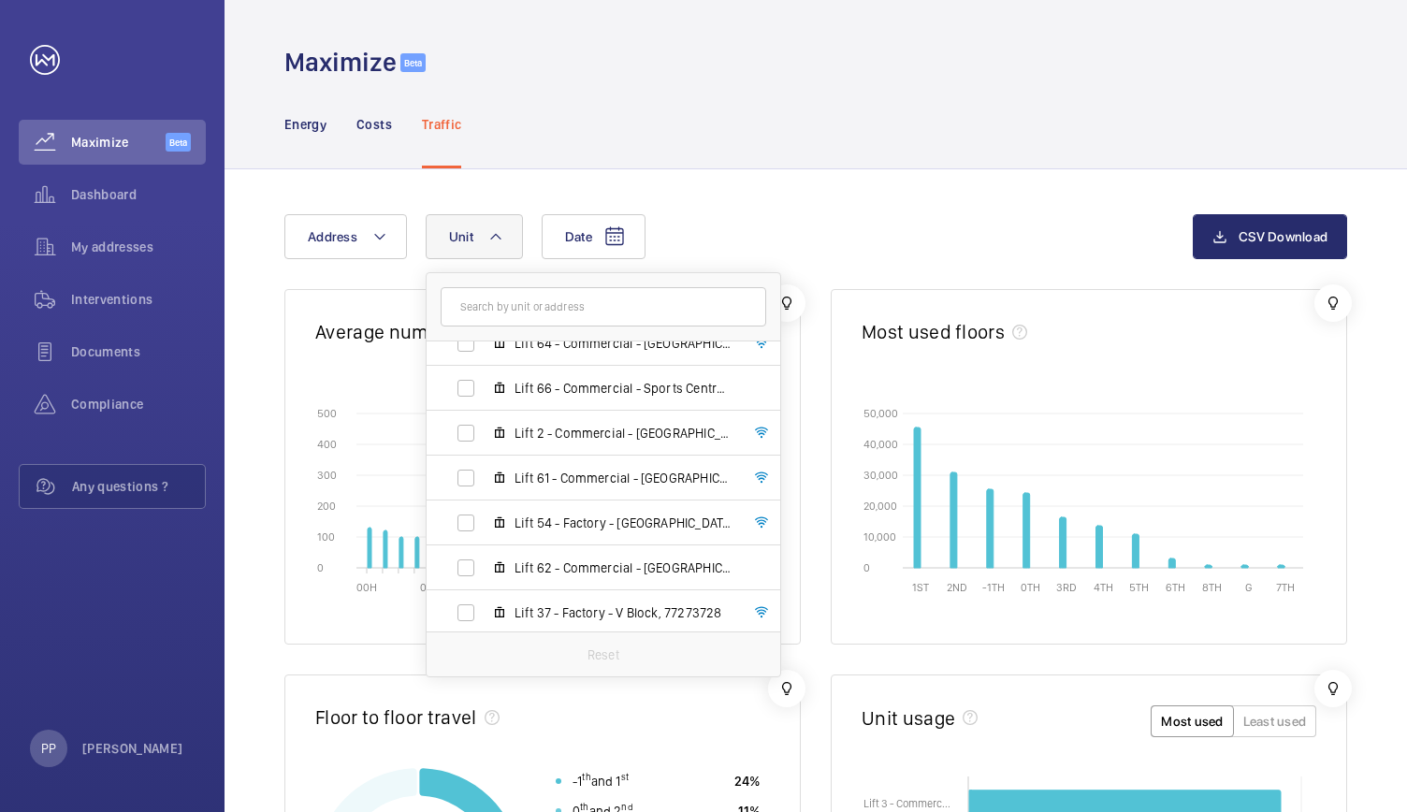
scroll to position [602, 0]
click at [664, 473] on span "Lift 61 - Commercial - [GEOGRAPHIC_DATA], 54323754" at bounding box center [622, 479] width 217 height 19
click at [484, 473] on input "Lift 61 - Commercial - Linden, 54323754" at bounding box center [465, 479] width 37 height 37
checkbox input "true"
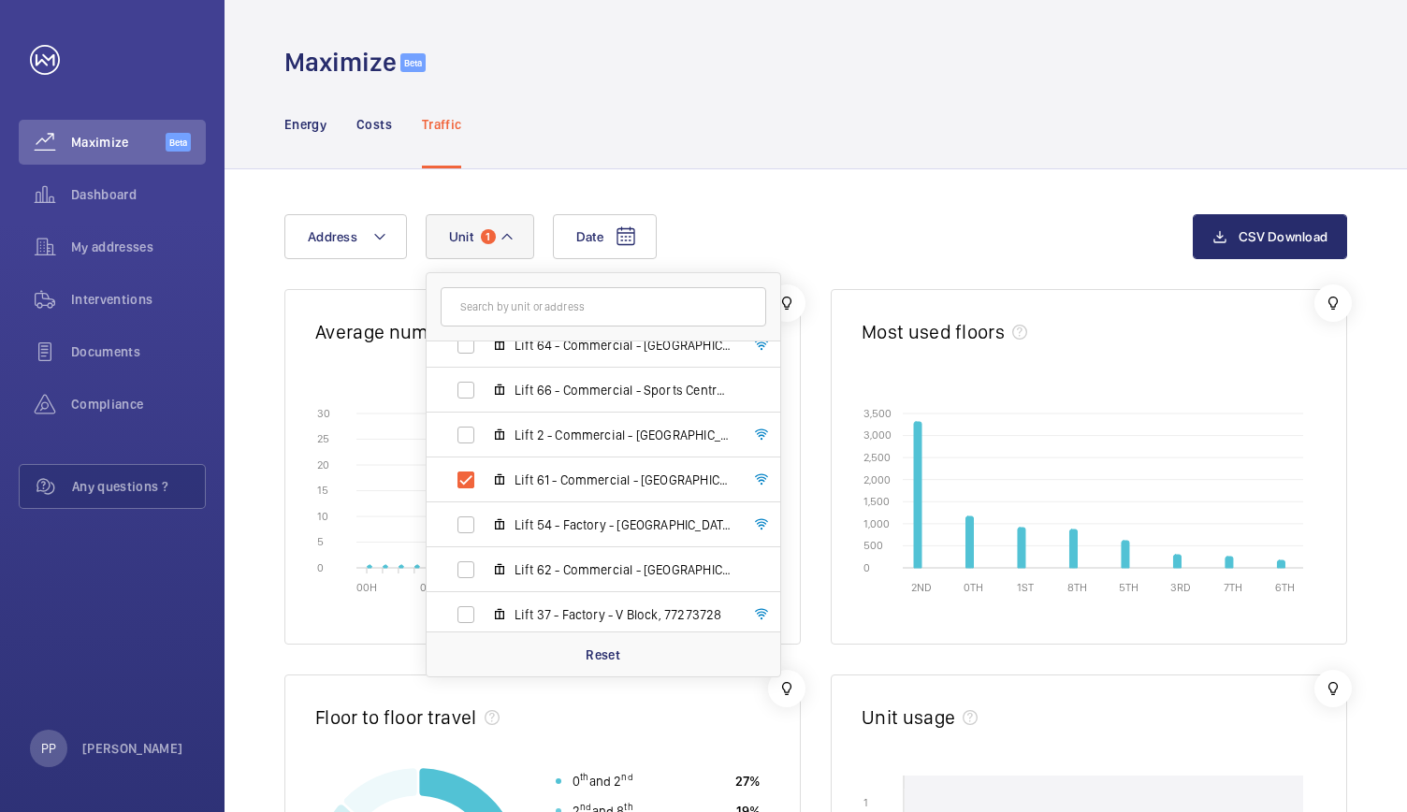
click at [1017, 146] on div "Energy Costs Traffic" at bounding box center [815, 123] width 1062 height 89
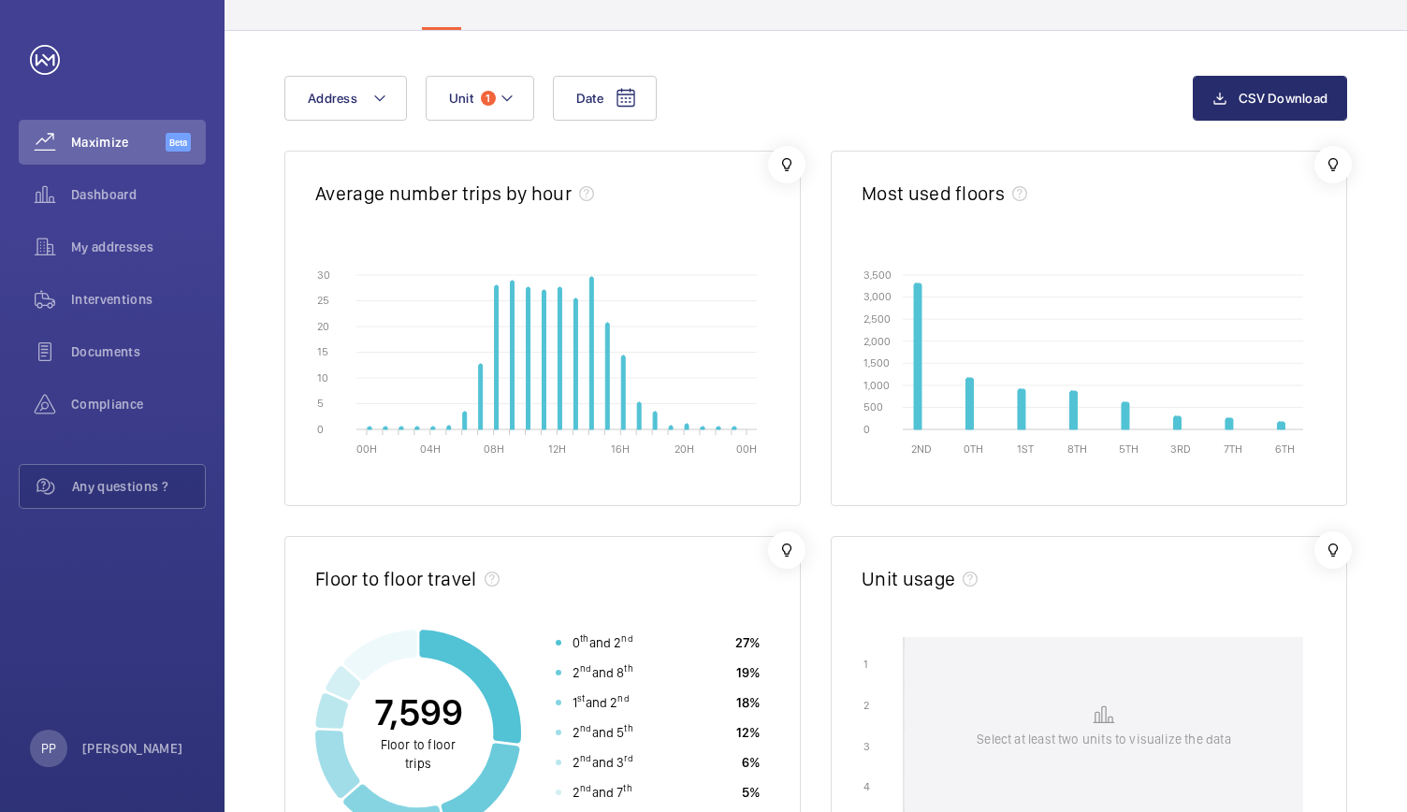
scroll to position [140, 0]
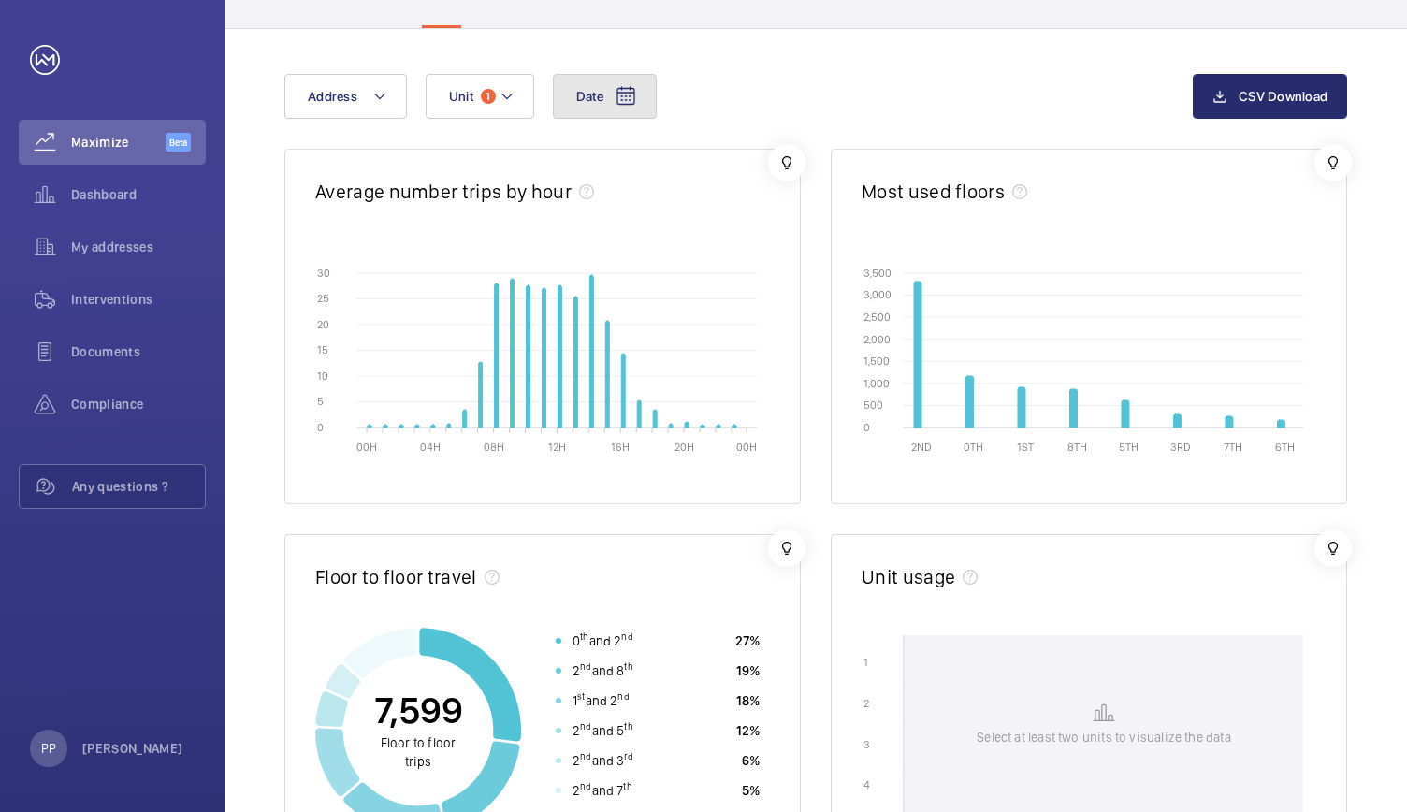
click at [607, 94] on button "Date" at bounding box center [605, 96] width 104 height 45
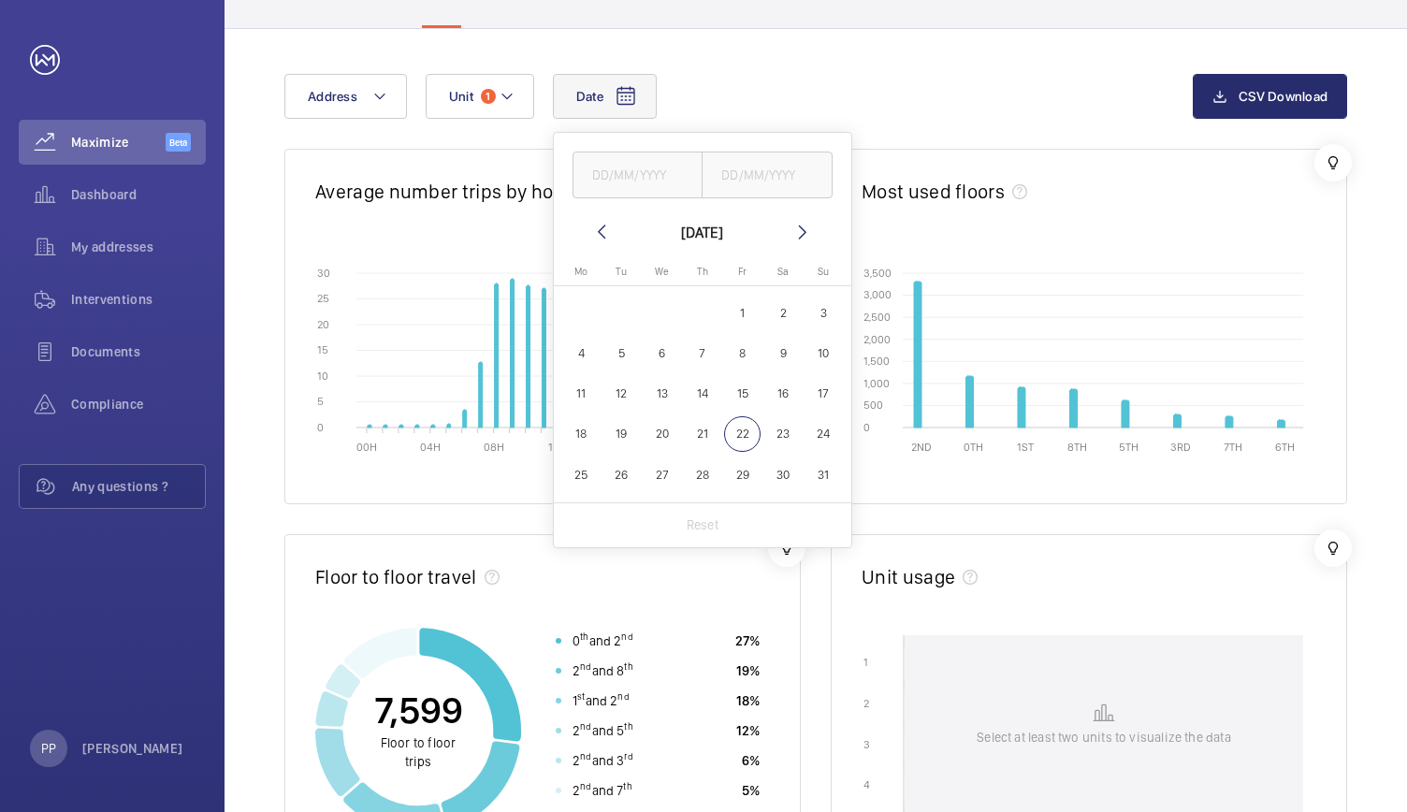
click at [619, 430] on span "19" at bounding box center [621, 434] width 36 height 36
type input "[DATE]"
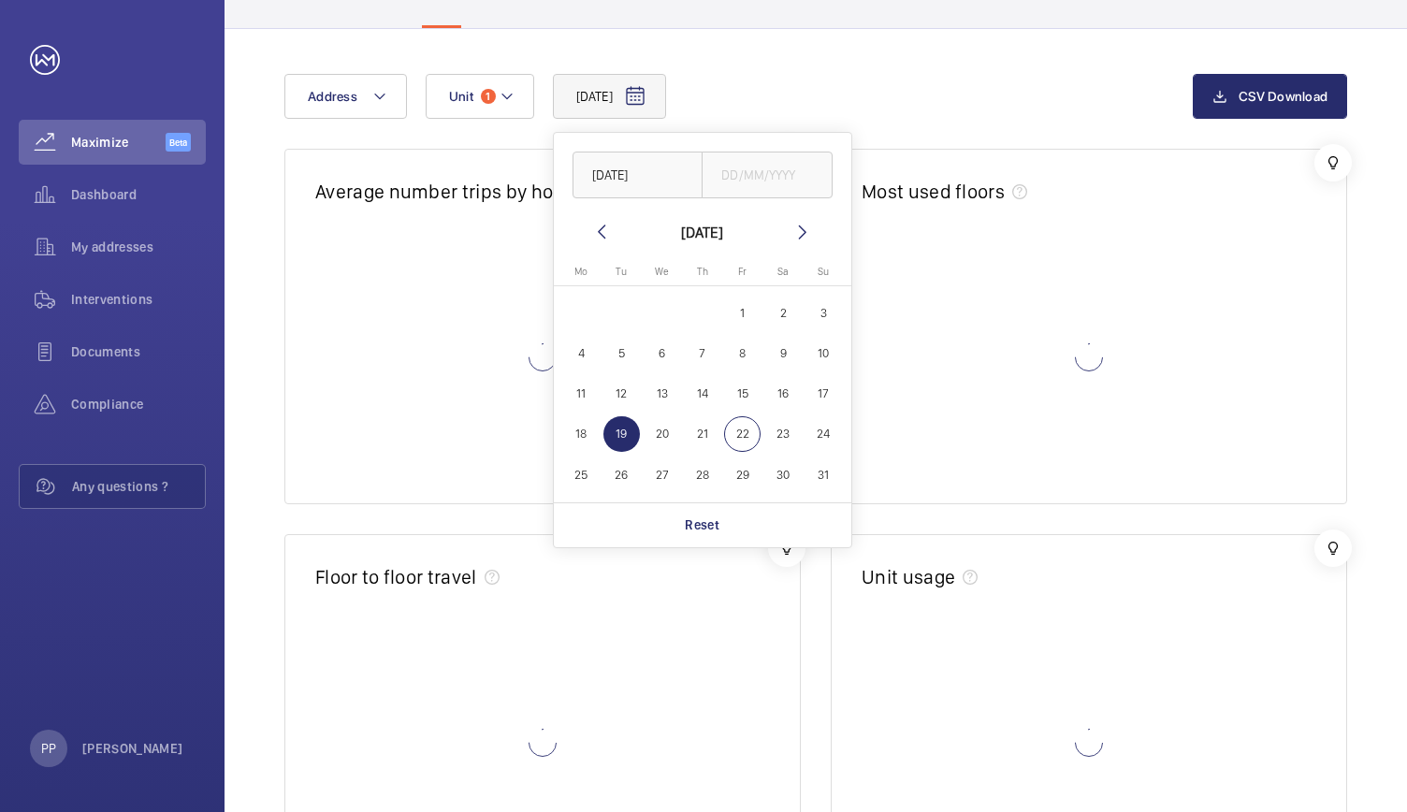
click at [623, 436] on span "19" at bounding box center [621, 434] width 36 height 36
type input "[DATE]"
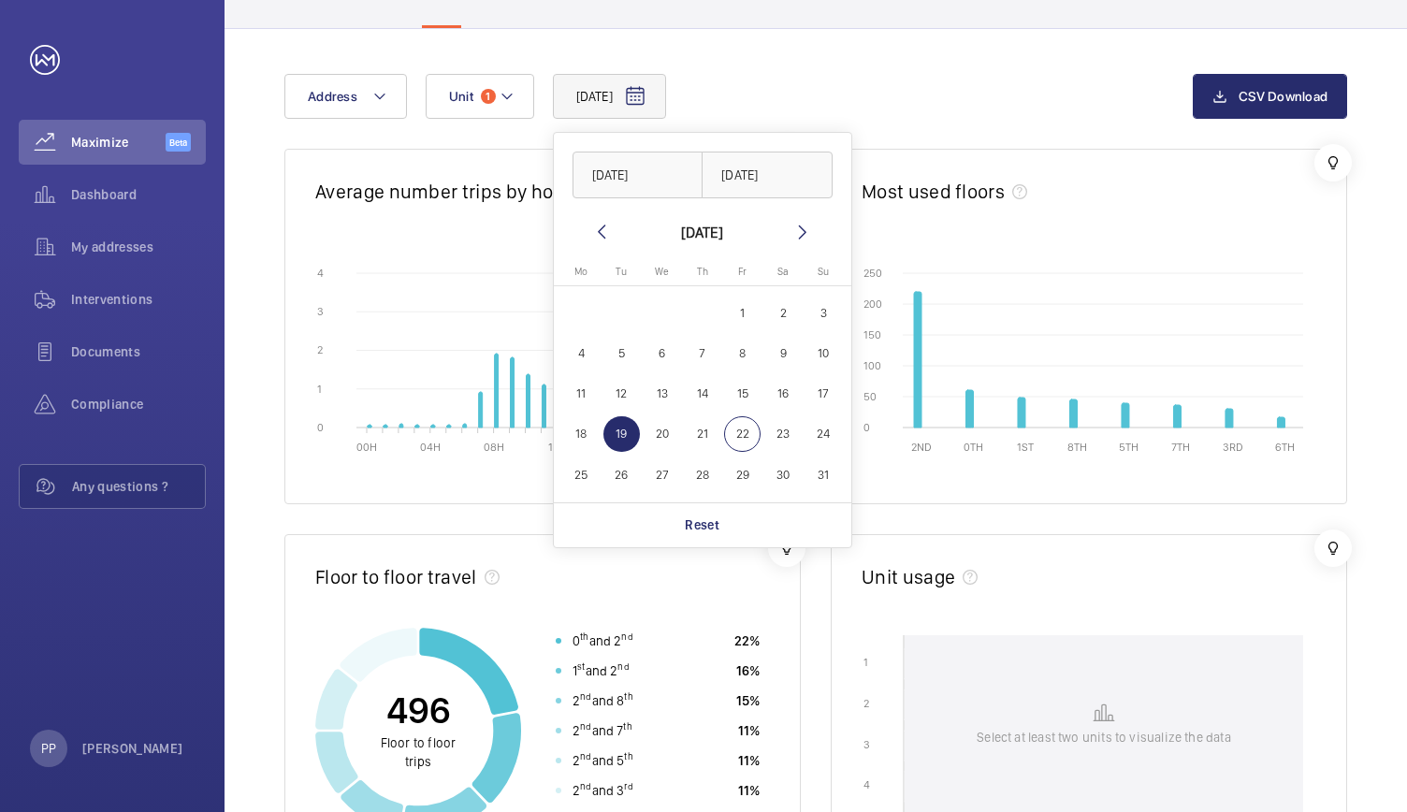
click at [980, 68] on div "19/08/2025 19/08/2025 19/08/2025 August 2025 Monday Mo Tuesday Tu Wednesday We …" at bounding box center [815, 674] width 1182 height 1291
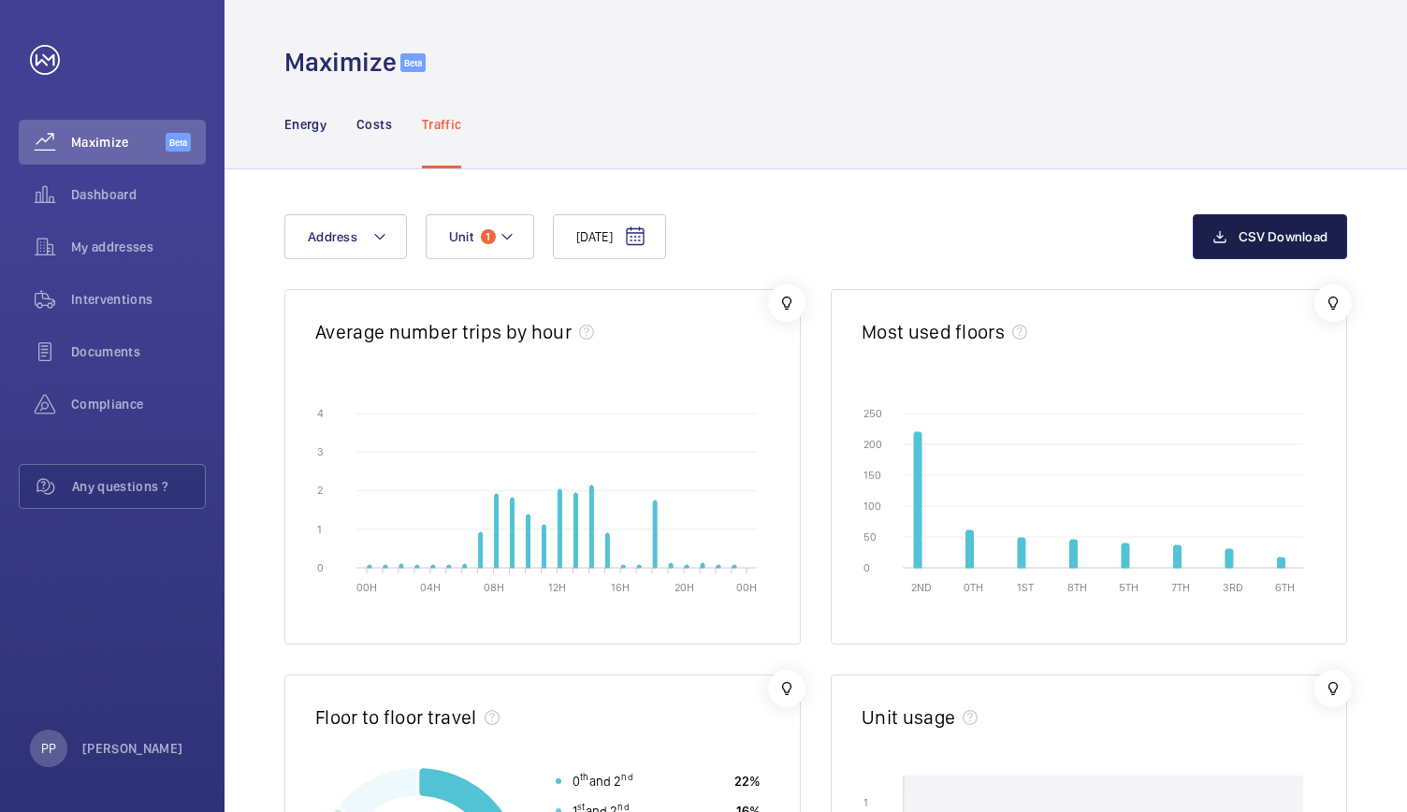
click at [1274, 221] on button "CSV Download" at bounding box center [1269, 236] width 154 height 45
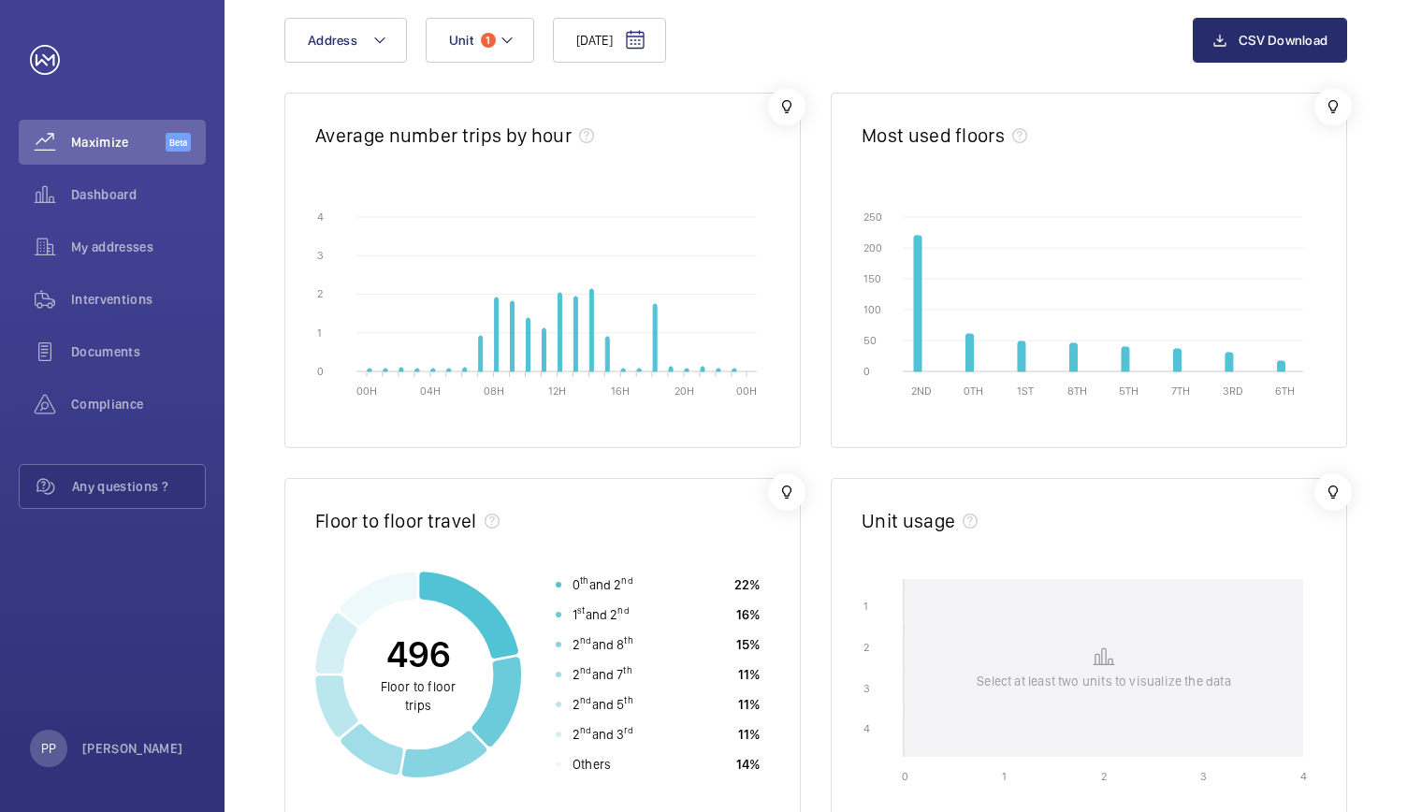
scroll to position [202, 0]
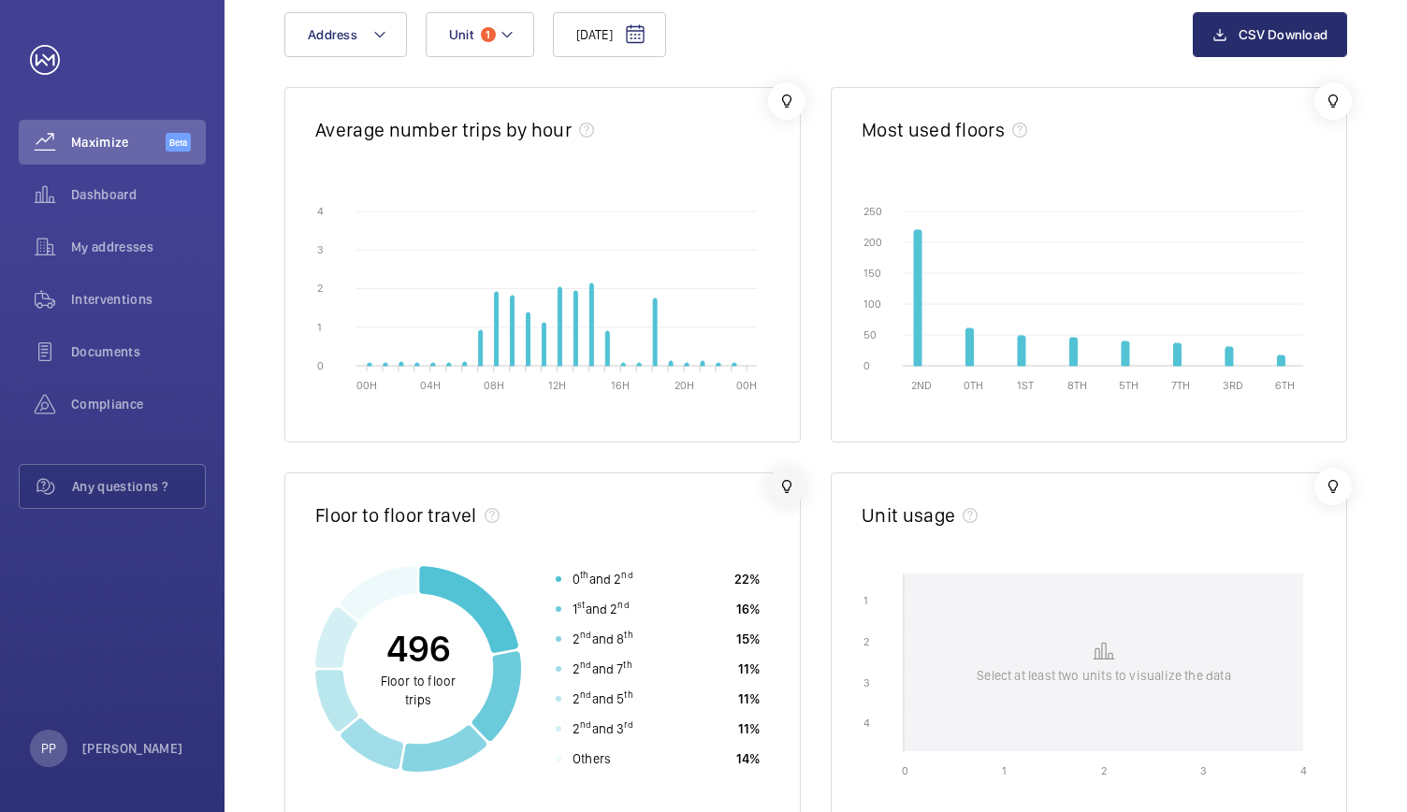
click at [800, 492] on wm-front-icon-button at bounding box center [786, 486] width 37 height 37
click at [802, 312] on wm-front-icon-button at bounding box center [786, 312] width 37 height 37
click at [1334, 108] on wm-front-icon-button at bounding box center [1332, 100] width 37 height 37
click at [1335, 95] on wm-front-icon-button at bounding box center [1332, 100] width 37 height 37
click at [1335, 103] on wm-front-icon-button at bounding box center [1332, 100] width 37 height 37
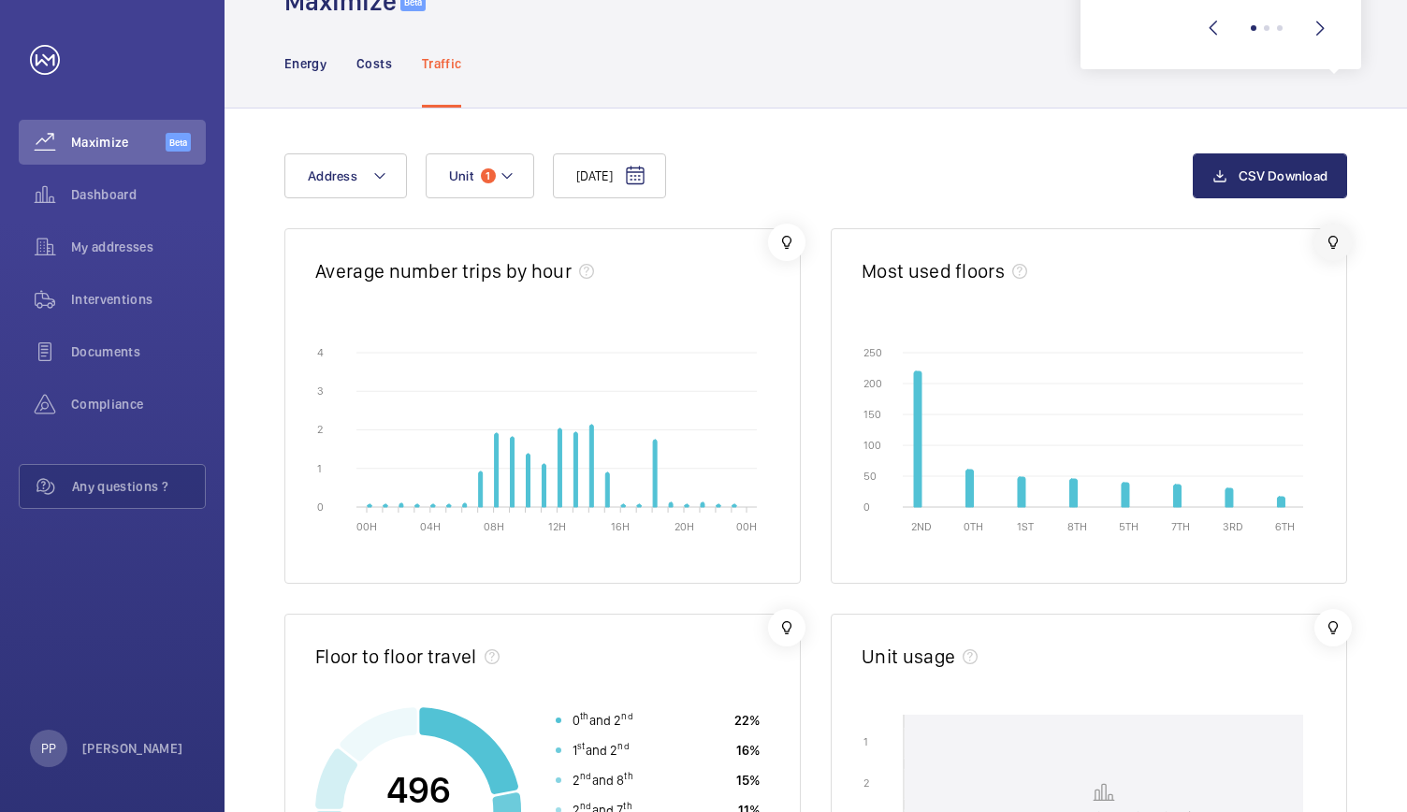
scroll to position [0, 0]
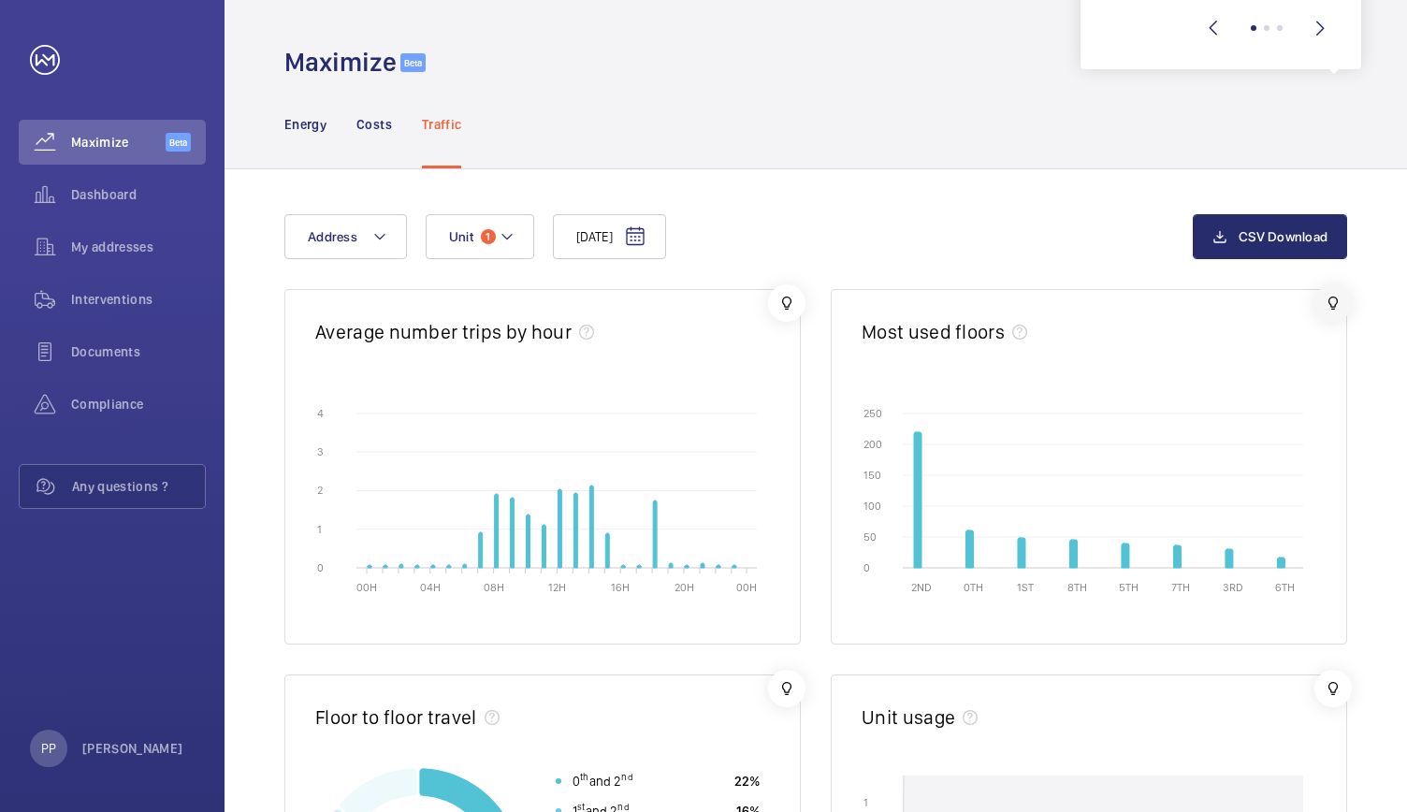
click at [1334, 303] on wm-front-icon-button at bounding box center [1332, 302] width 37 height 37
click at [1332, 303] on wm-front-icon-button at bounding box center [1332, 302] width 37 height 37
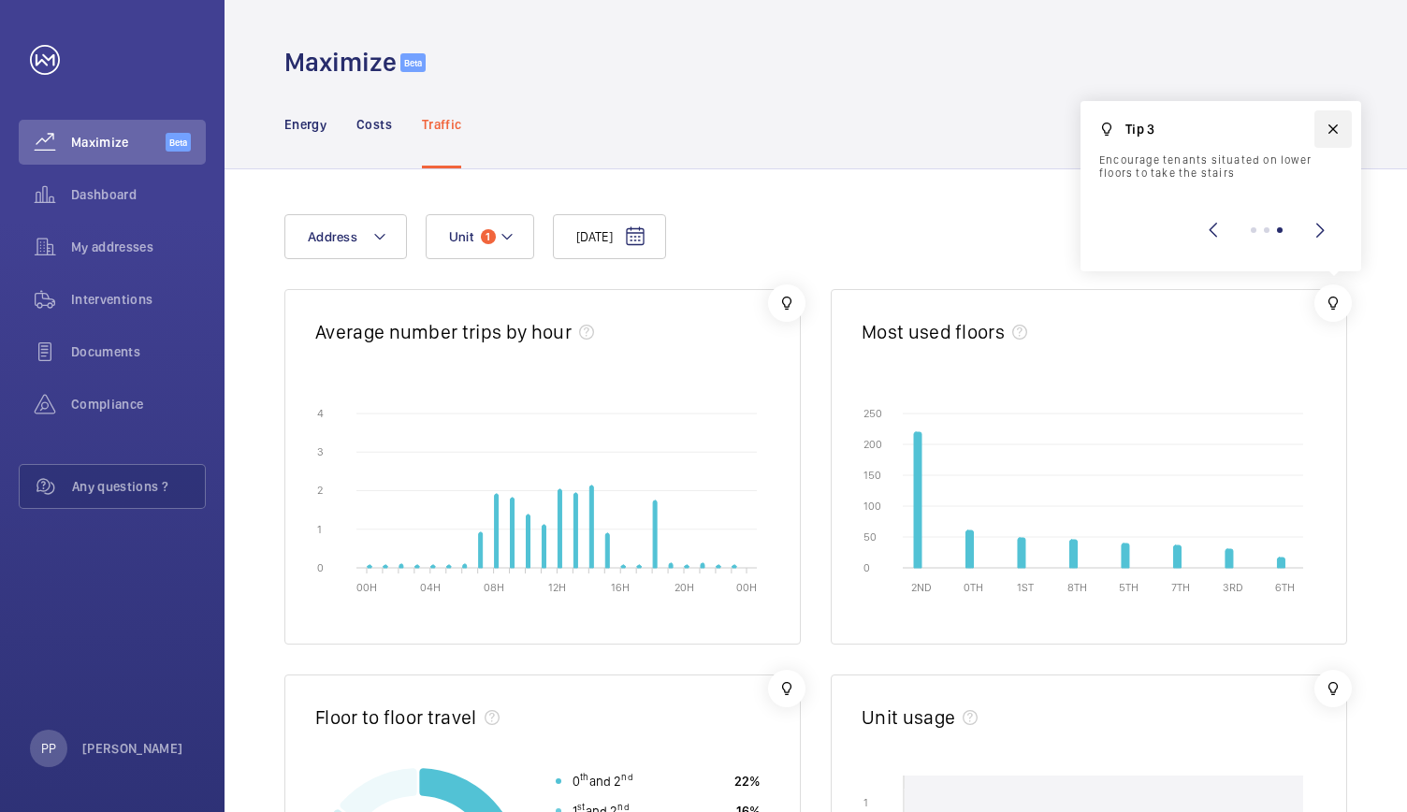
click at [1349, 123] on wm-front-icon-button at bounding box center [1332, 128] width 37 height 37
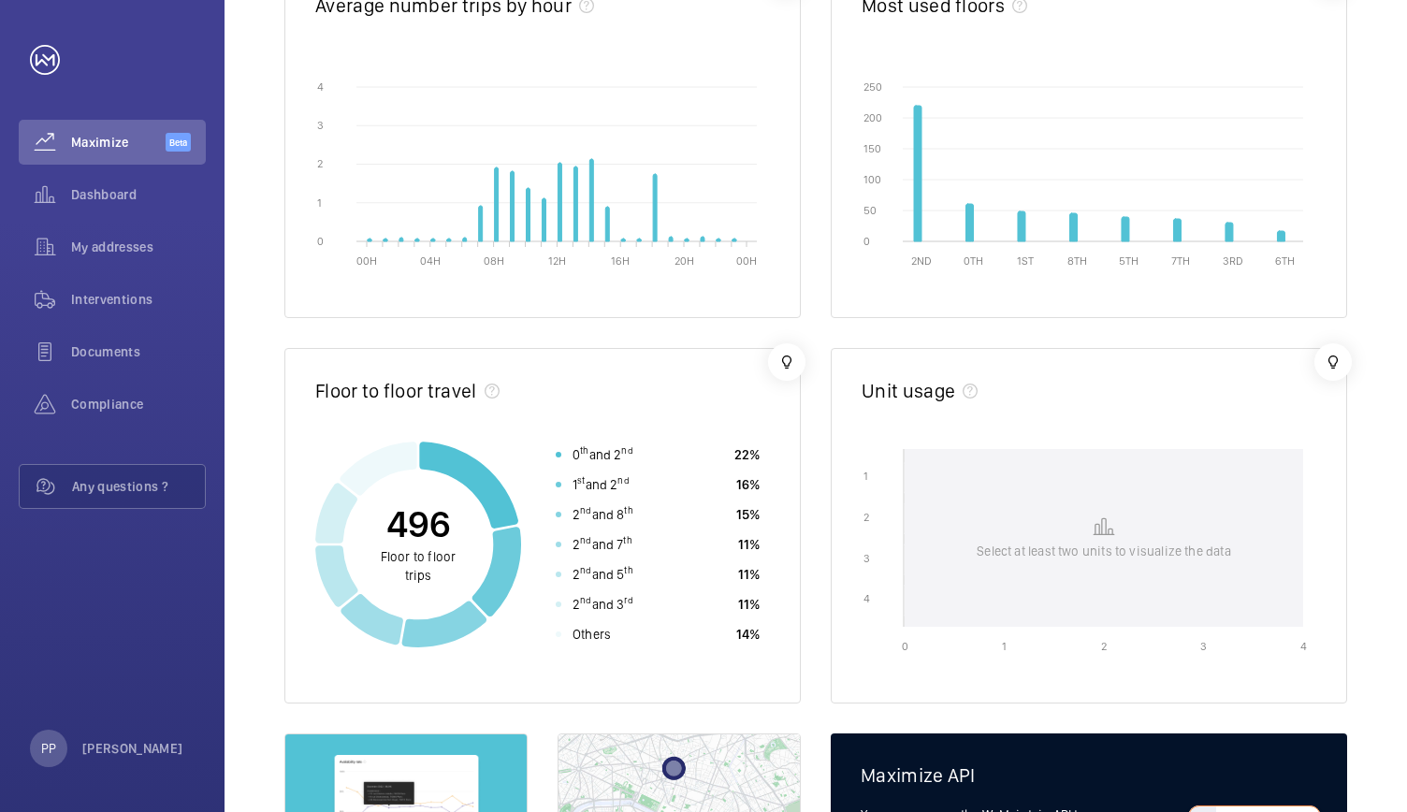
scroll to position [329, 0]
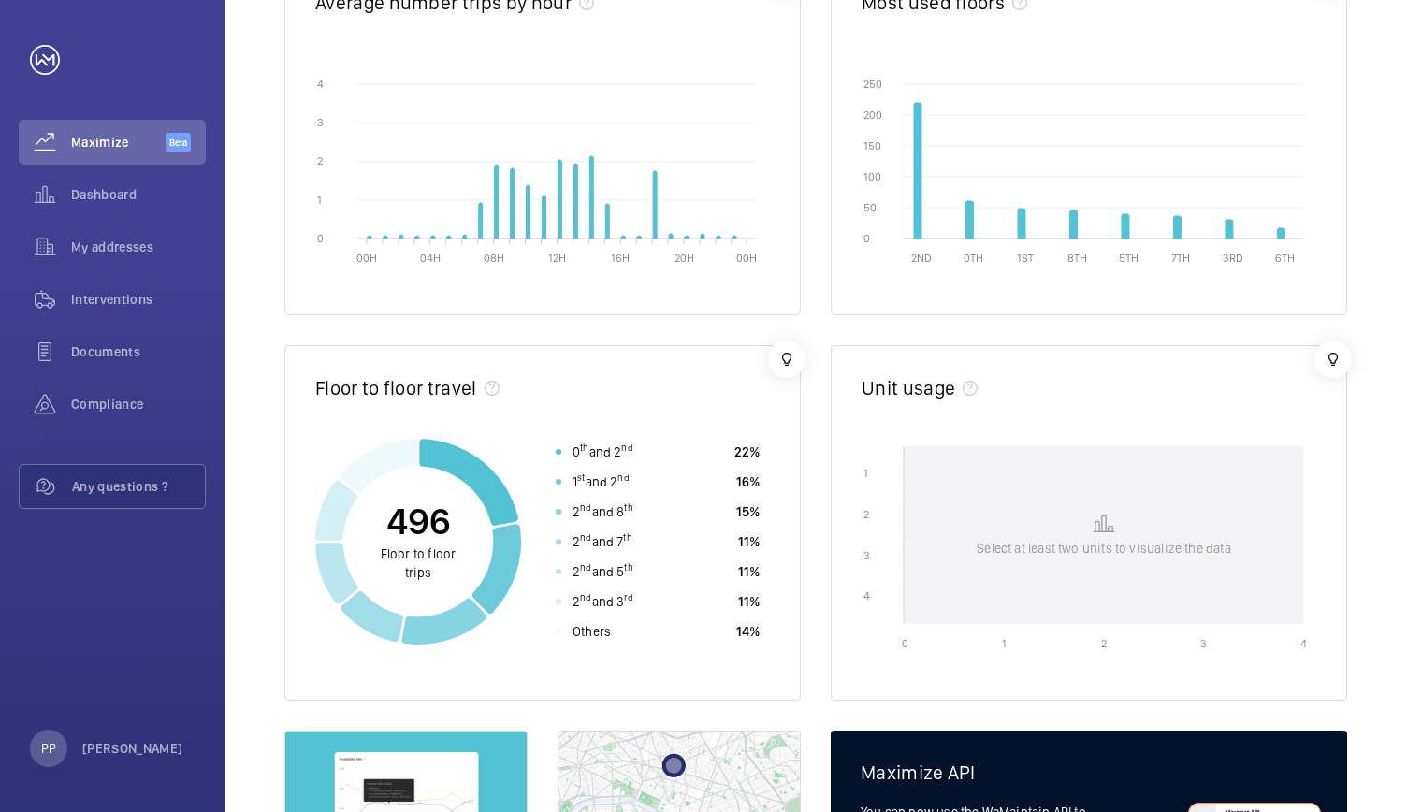
click at [604, 635] on span "Others" at bounding box center [591, 631] width 38 height 19
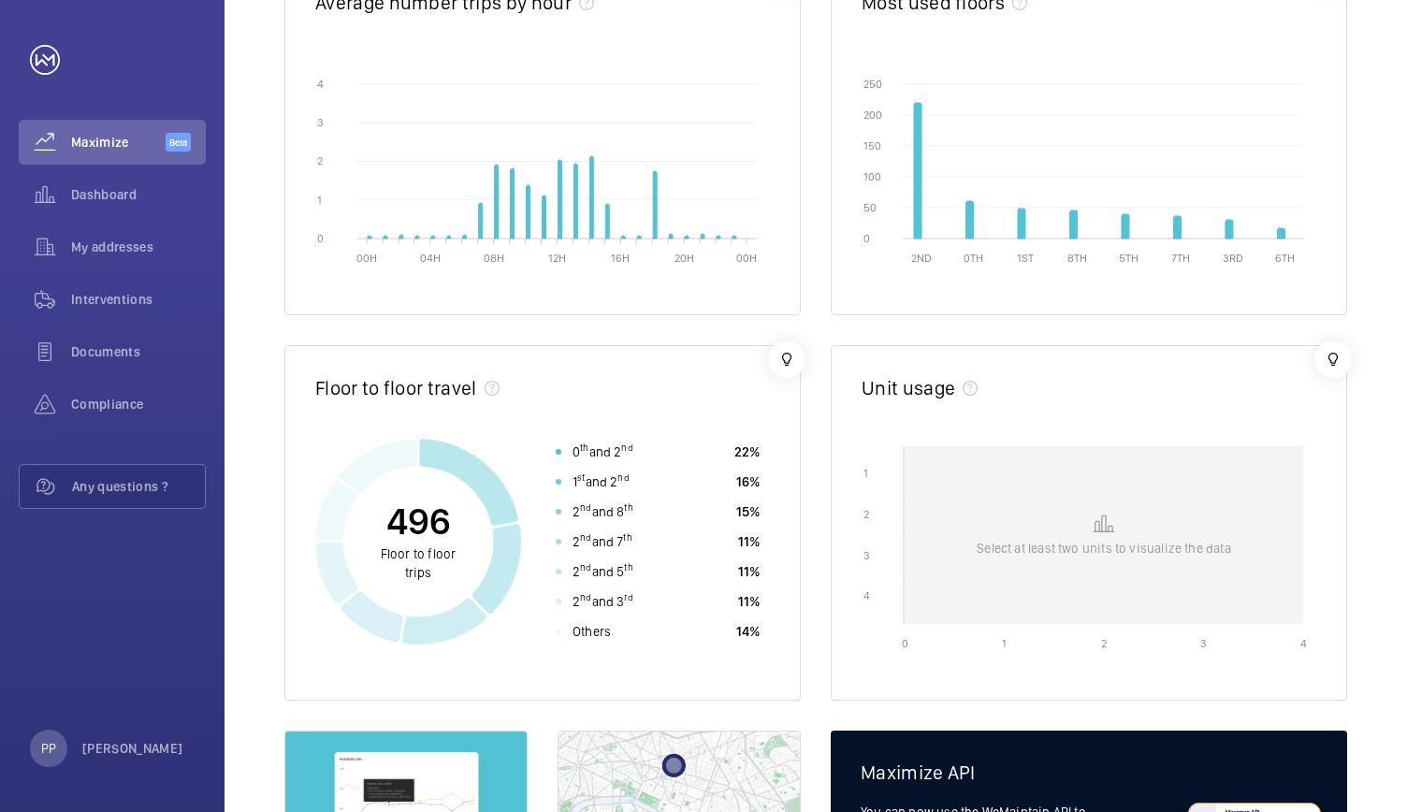
click at [498, 486] on icon at bounding box center [468, 482] width 99 height 87
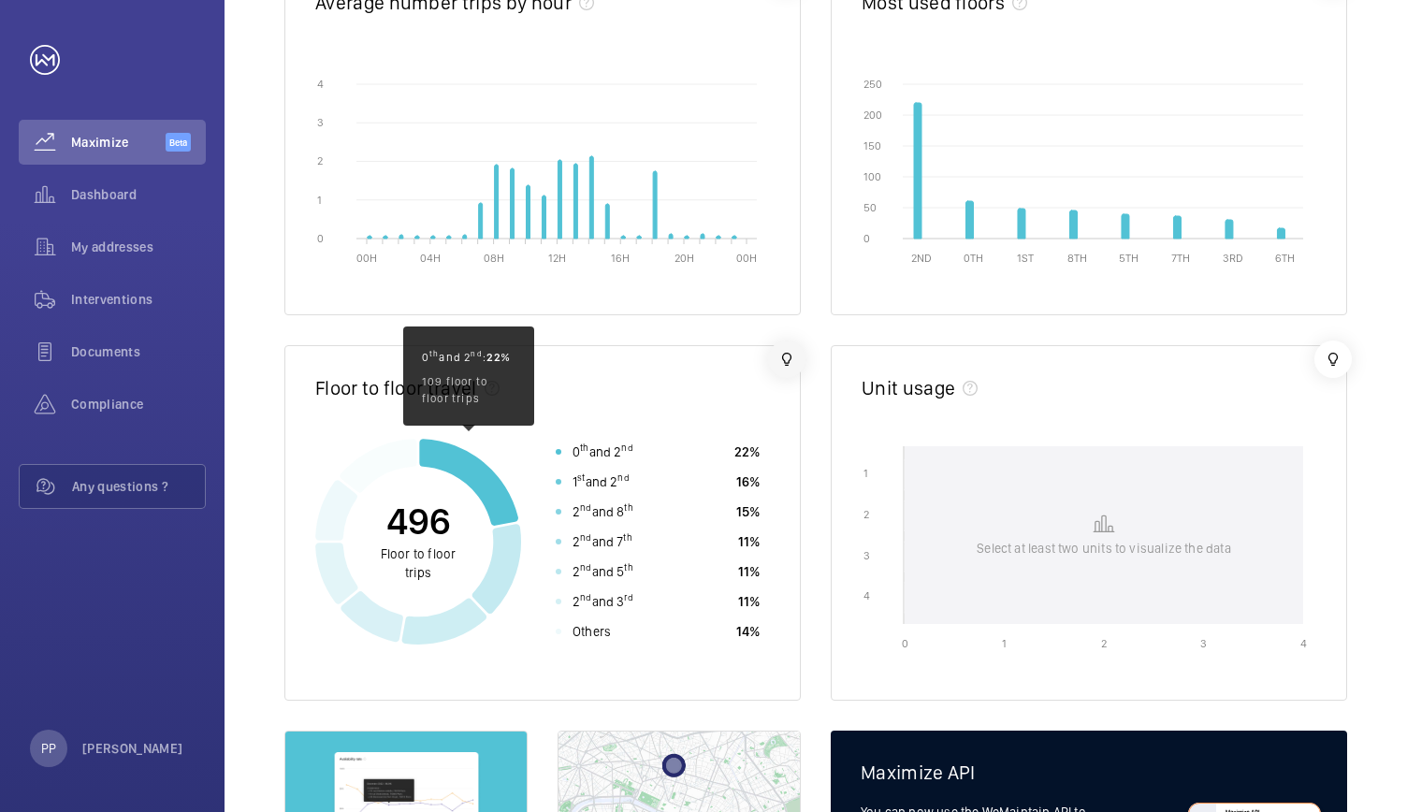
click at [792, 357] on wm-front-icon-button at bounding box center [786, 358] width 37 height 37
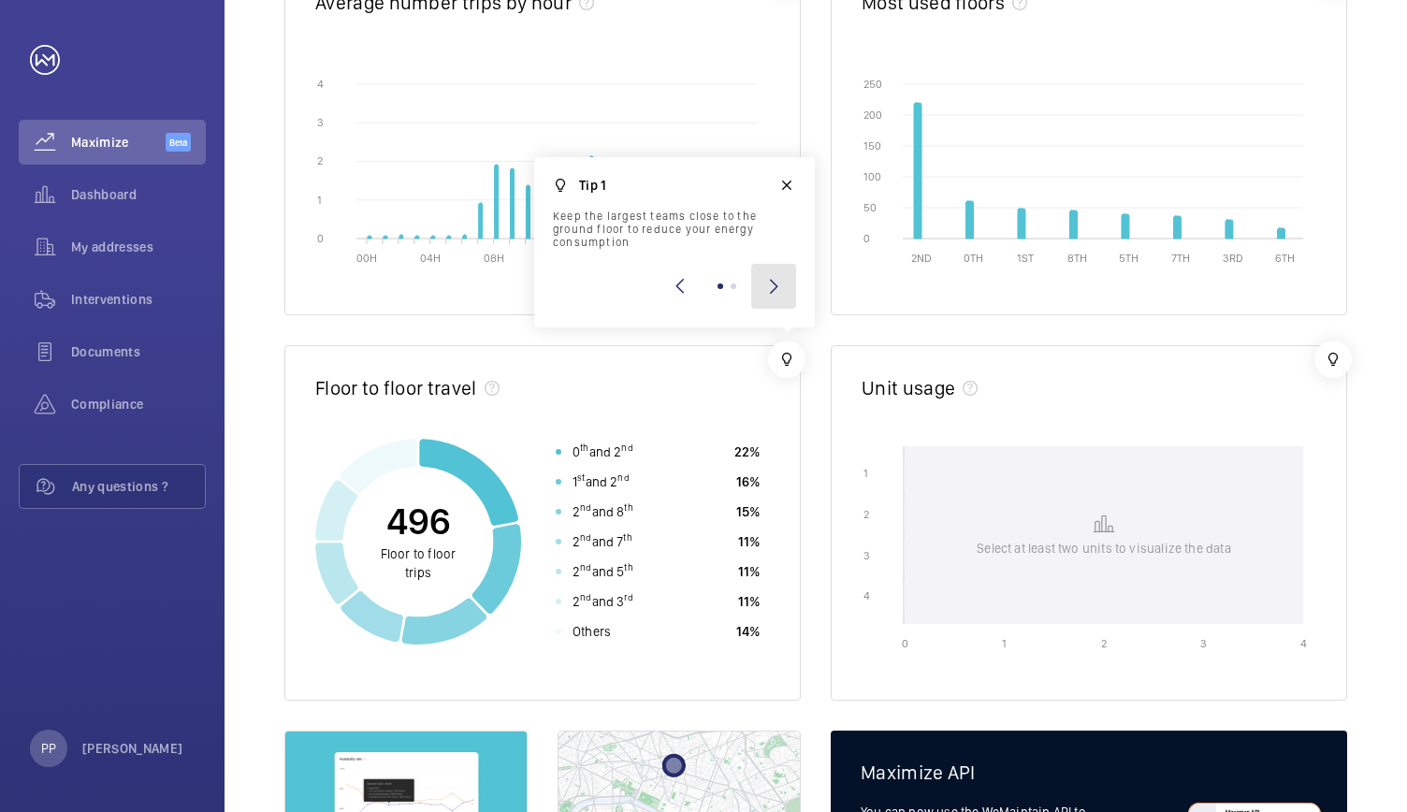
click at [765, 292] on wm-front-icon-button "Next slide" at bounding box center [773, 286] width 45 height 45
click at [767, 282] on wm-front-icon-button "Next slide" at bounding box center [773, 286] width 45 height 45
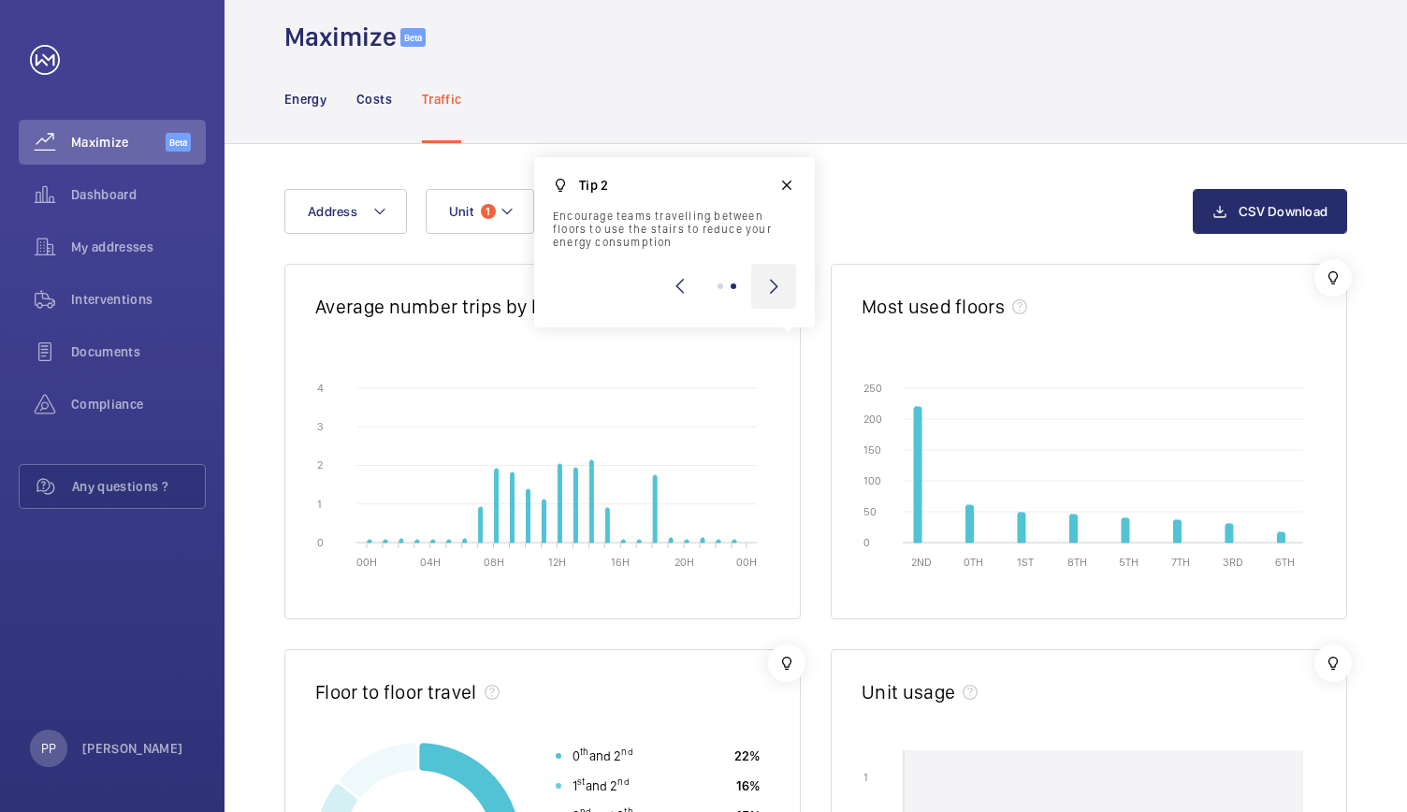
scroll to position [26, 0]
click at [499, 524] on icon "00H 04H 08H 12H 16H 20H 00H 0 0 1 1 2 2 3 3 4 4" at bounding box center [542, 471] width 455 height 187
click at [511, 529] on icon "09H 1.808" at bounding box center [513, 506] width 4 height 70
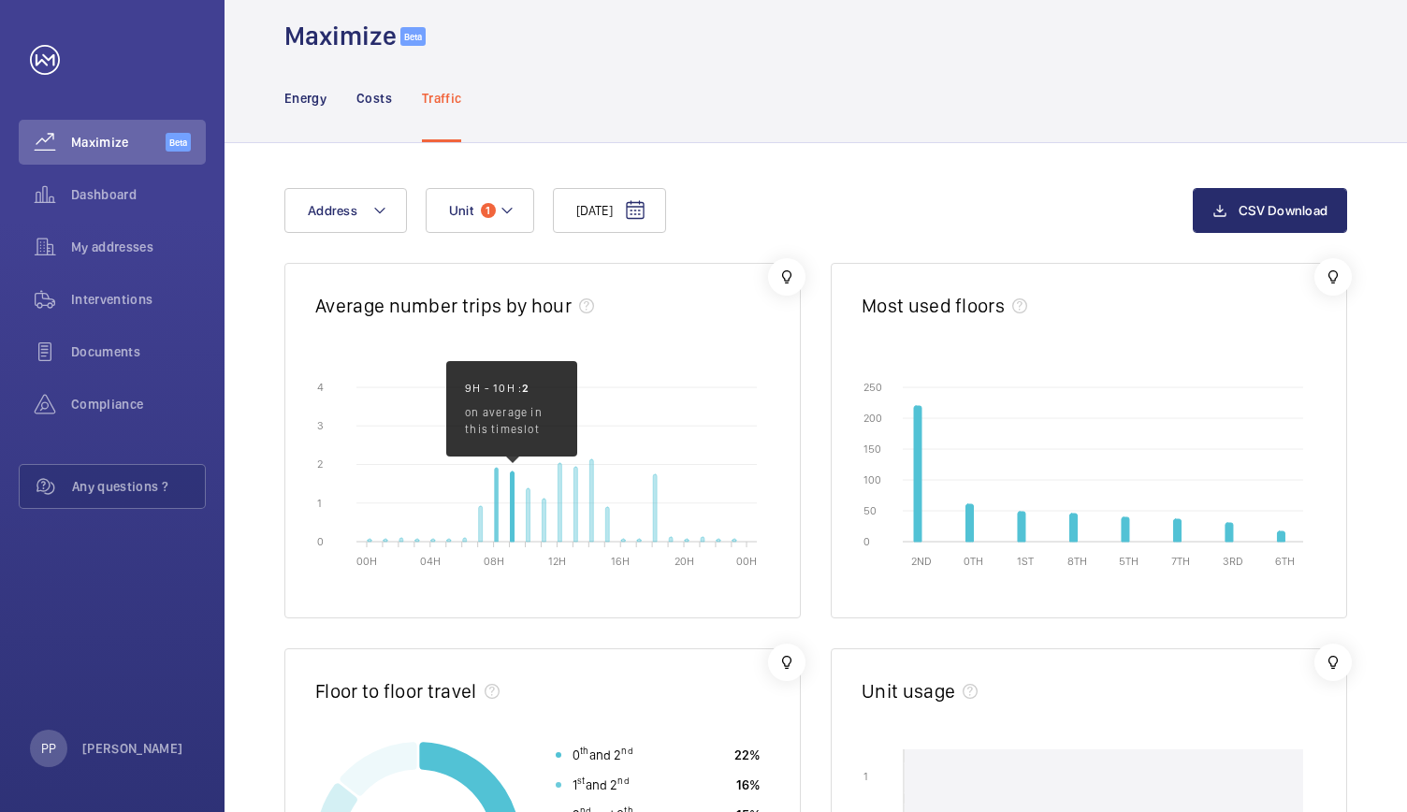
click at [496, 529] on icon "08H 1.907" at bounding box center [497, 505] width 4 height 74
click at [542, 531] on icon "11H 1.118" at bounding box center [543, 519] width 4 height 43
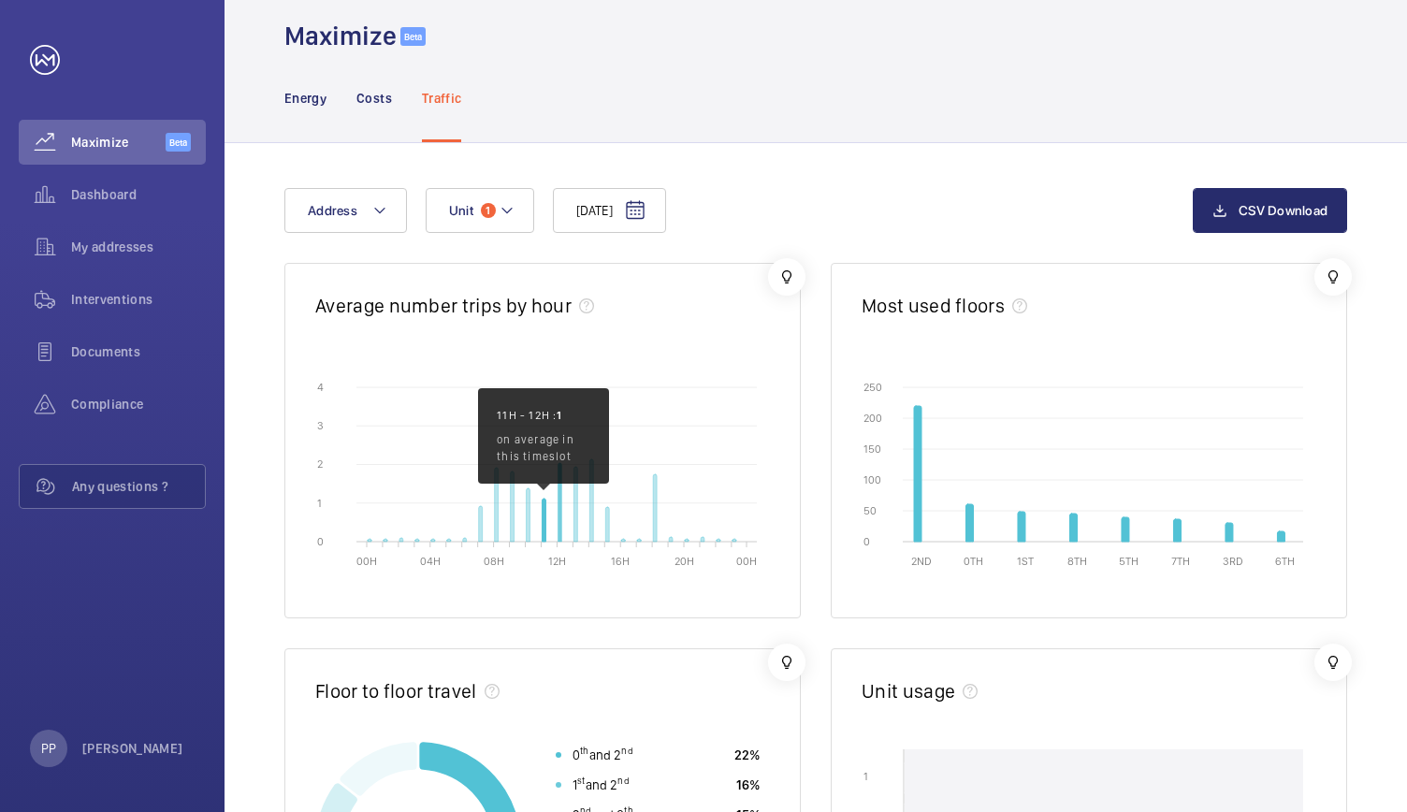
click at [559, 534] on icon "12H 2.038" at bounding box center [559, 502] width 4 height 79
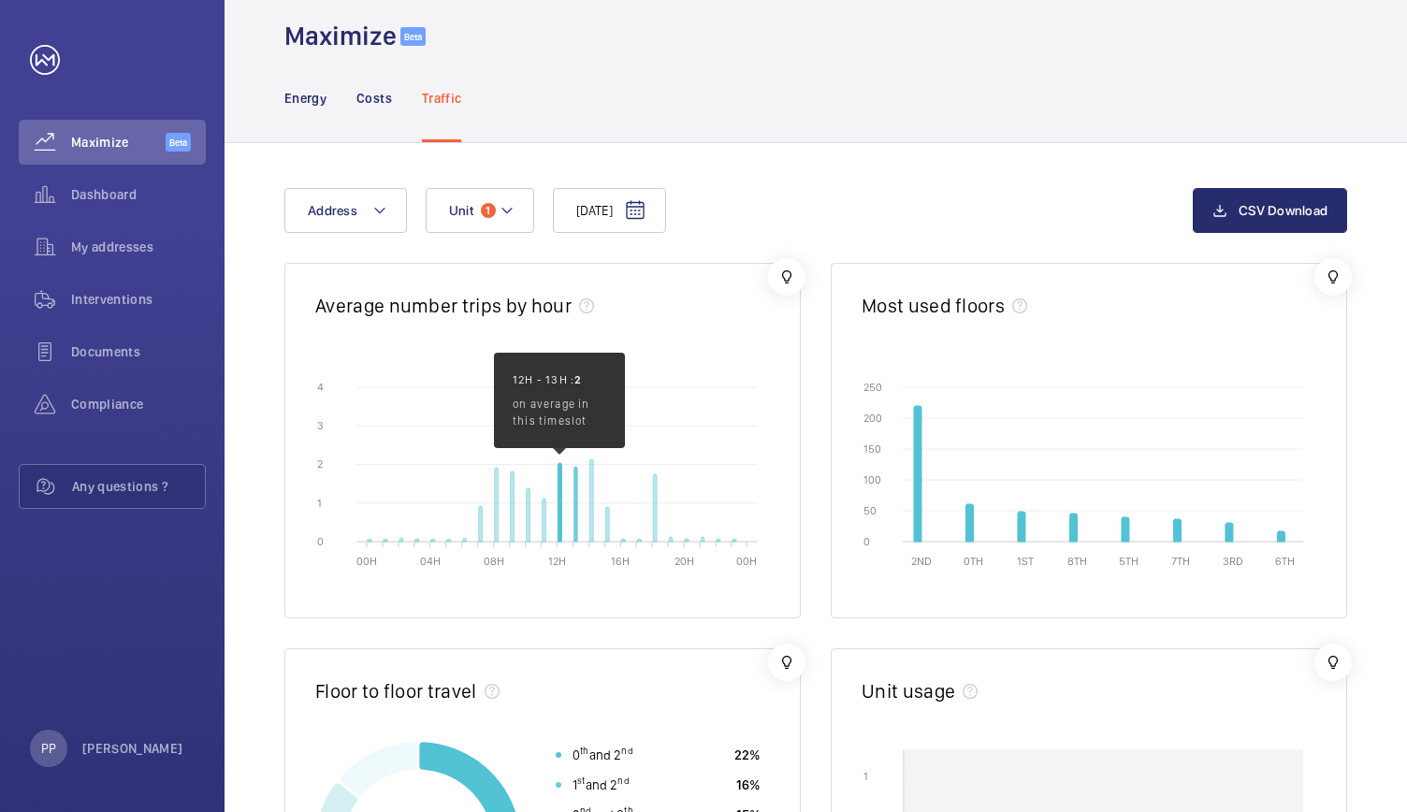
click at [574, 528] on icon "13H 1.94" at bounding box center [575, 504] width 4 height 75
click at [591, 522] on icon "14H 2.137" at bounding box center [591, 500] width 4 height 82
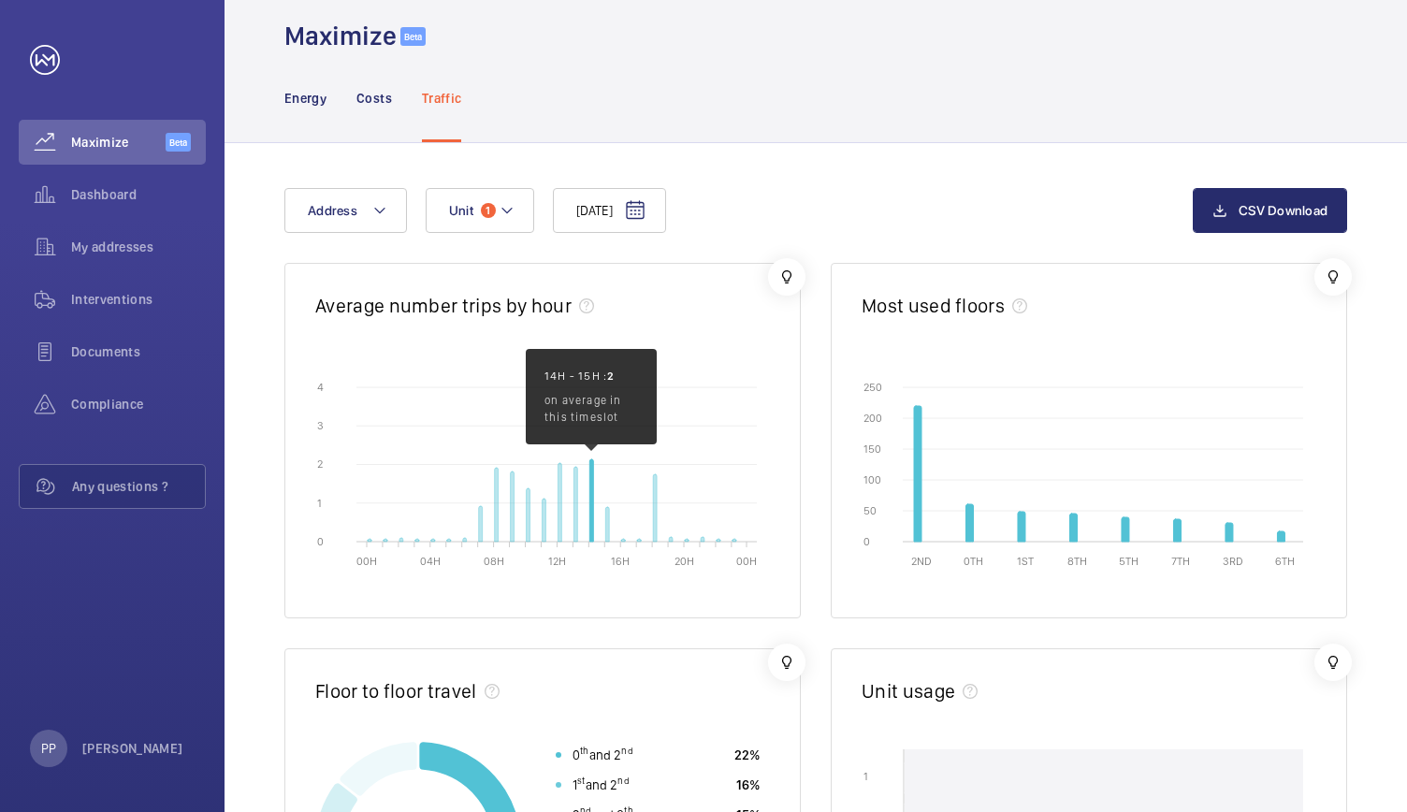
click at [610, 529] on icon "00H 04H 08H 12H 16H 20H 00H 0 0 1 1 2 2 3 3 4 4" at bounding box center [542, 471] width 455 height 187
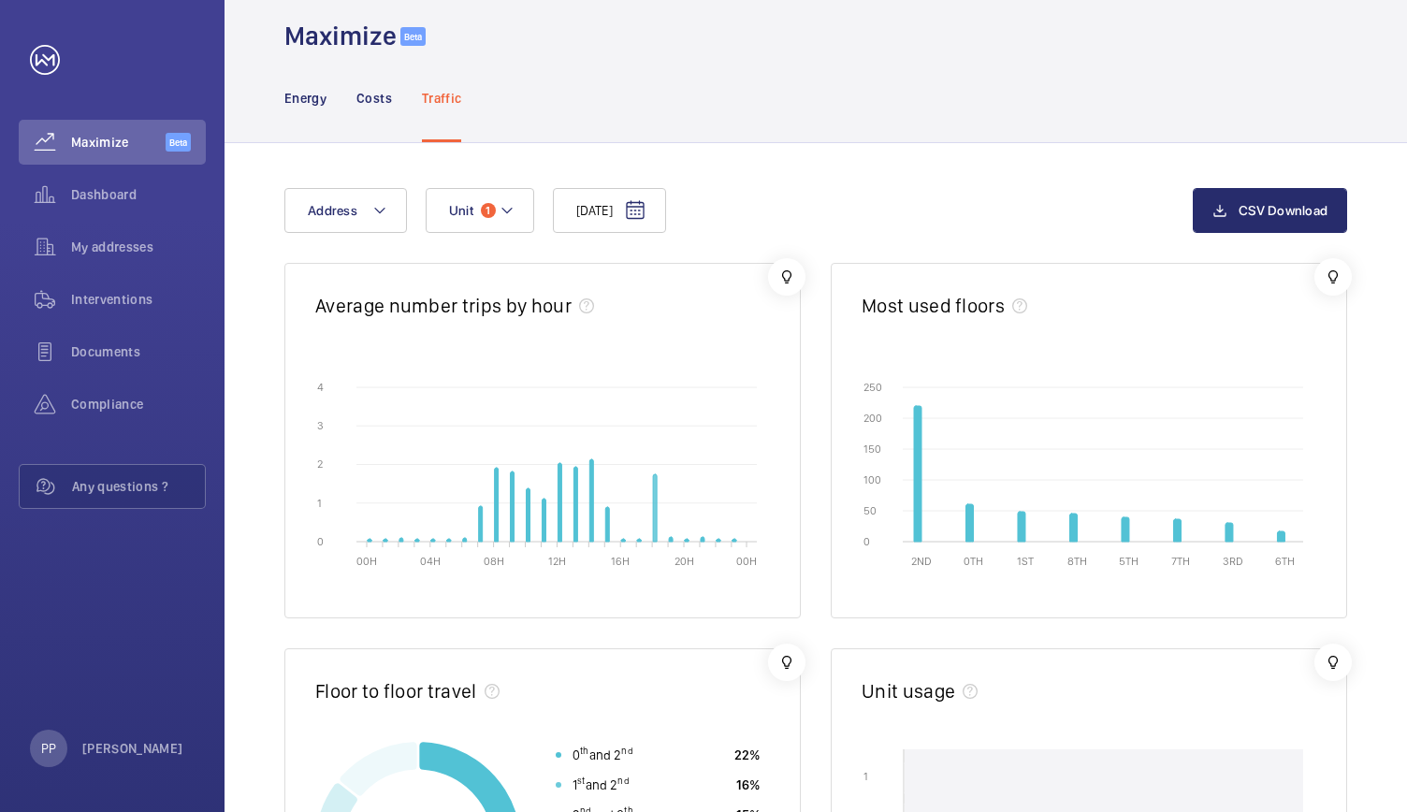
click at [654, 529] on icon "18H 1.742" at bounding box center [655, 507] width 4 height 67
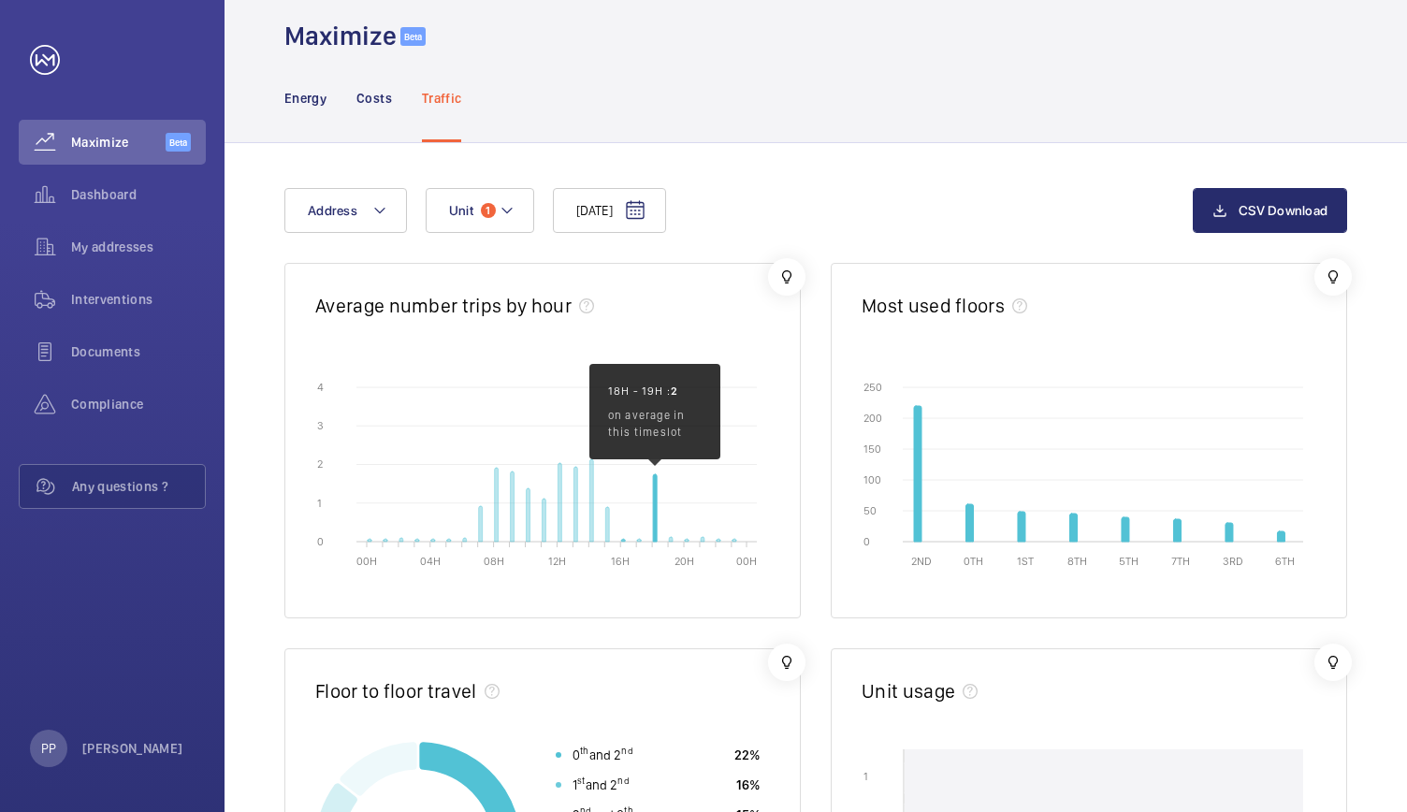
click at [622, 539] on icon "16H" at bounding box center [623, 540] width 4 height 3
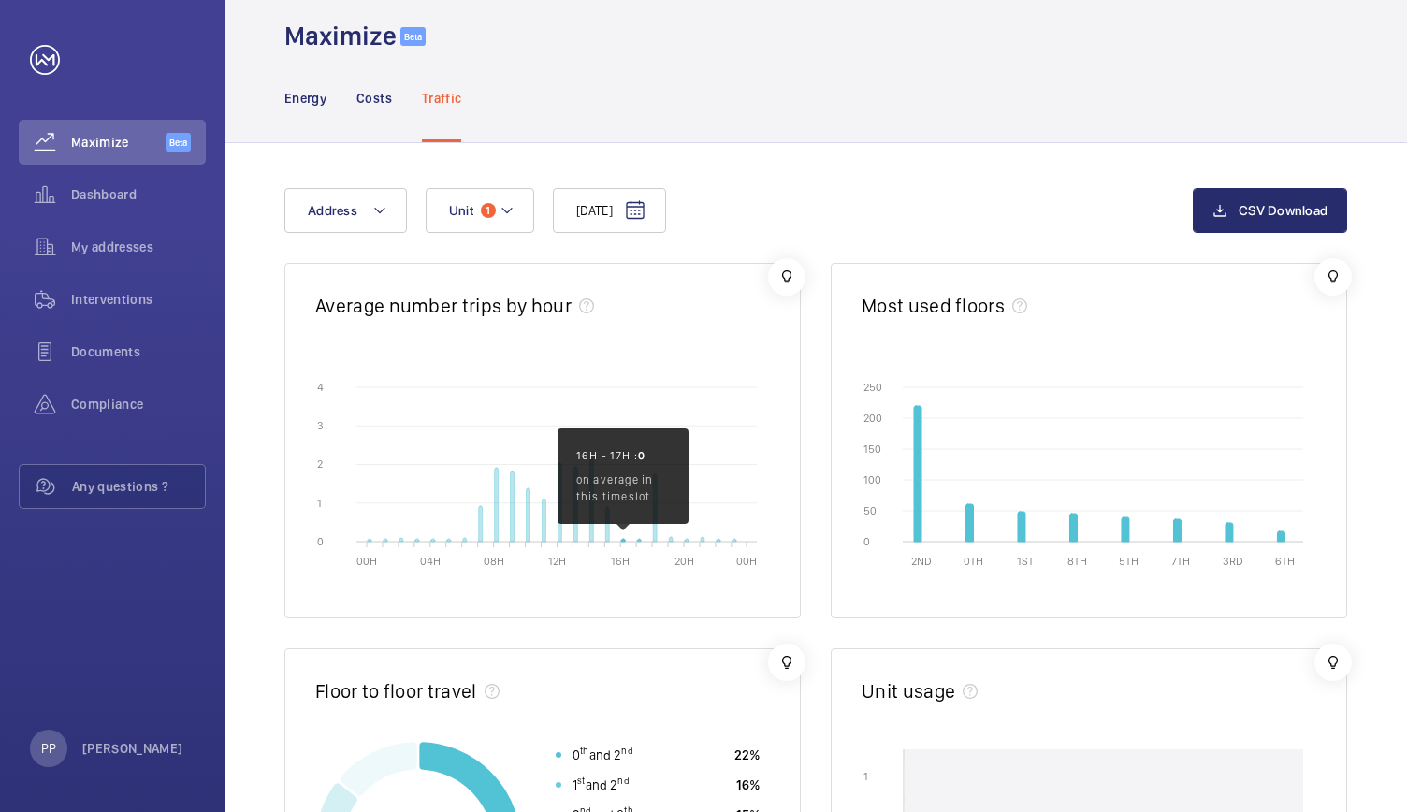
click at [638, 539] on icon "17H" at bounding box center [639, 540] width 4 height 3
click at [670, 538] on icon "19H 0.132" at bounding box center [671, 539] width 4 height 5
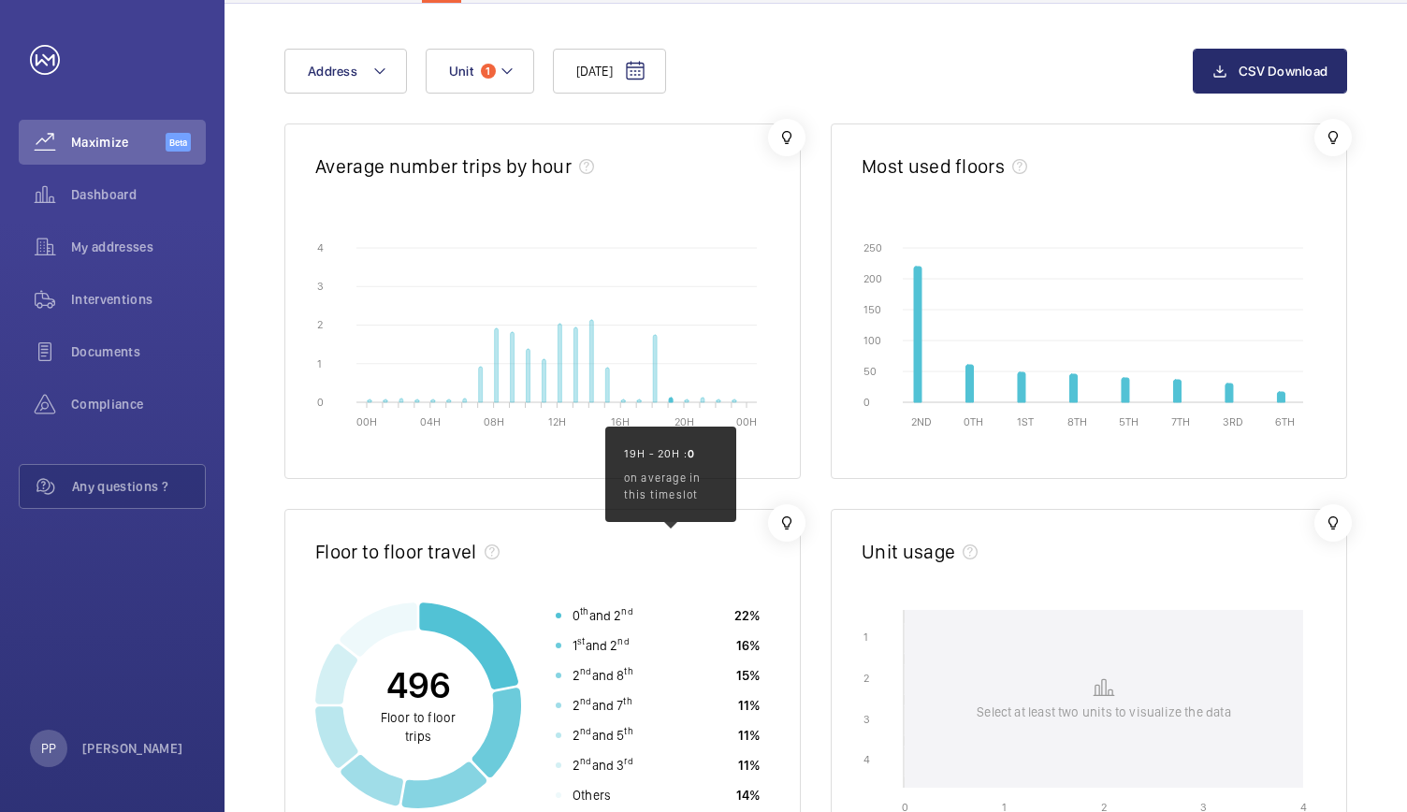
scroll to position [165, 0]
click at [654, 383] on icon "18H 1.742" at bounding box center [655, 369] width 4 height 67
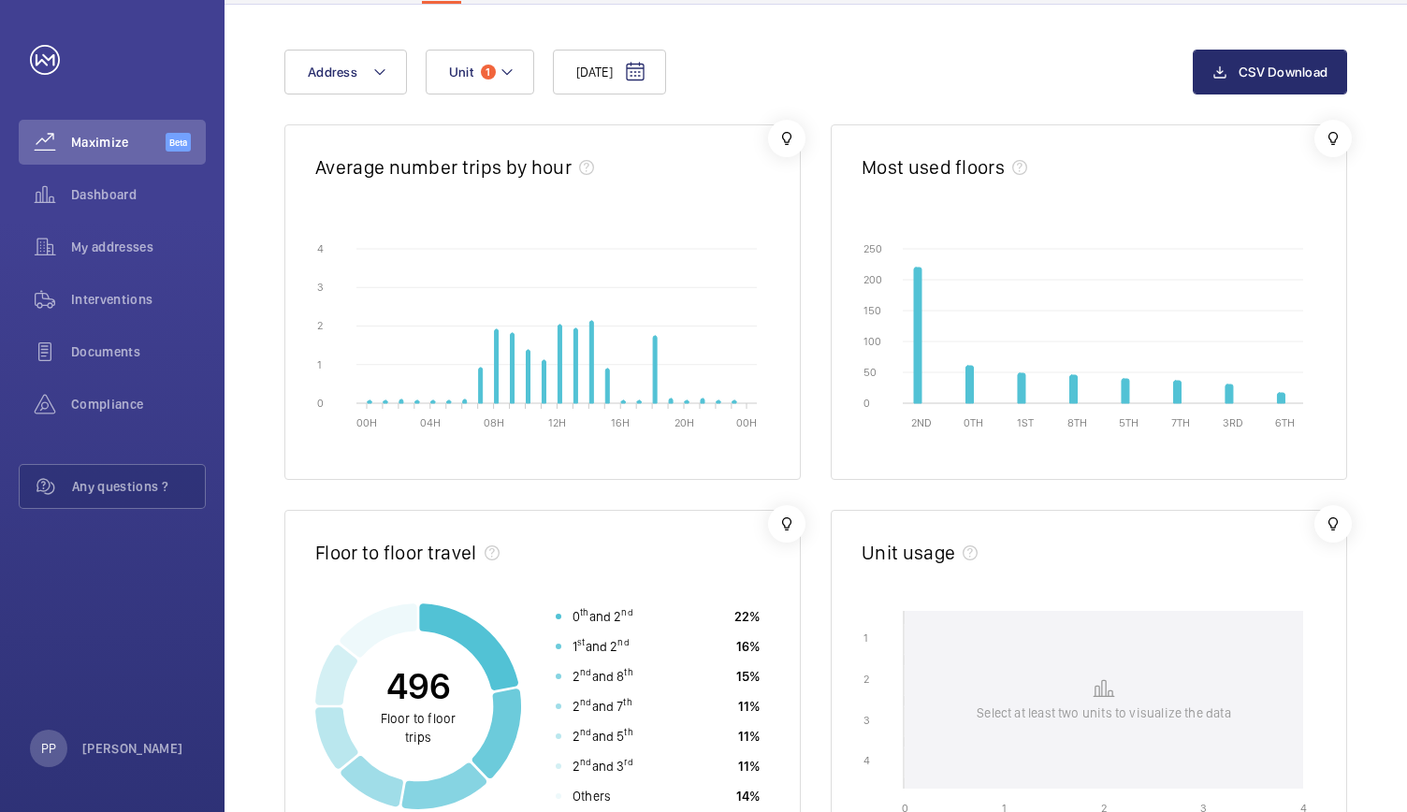
click at [978, 58] on div "19/08/2025 Address Unit 1" at bounding box center [738, 72] width 908 height 45
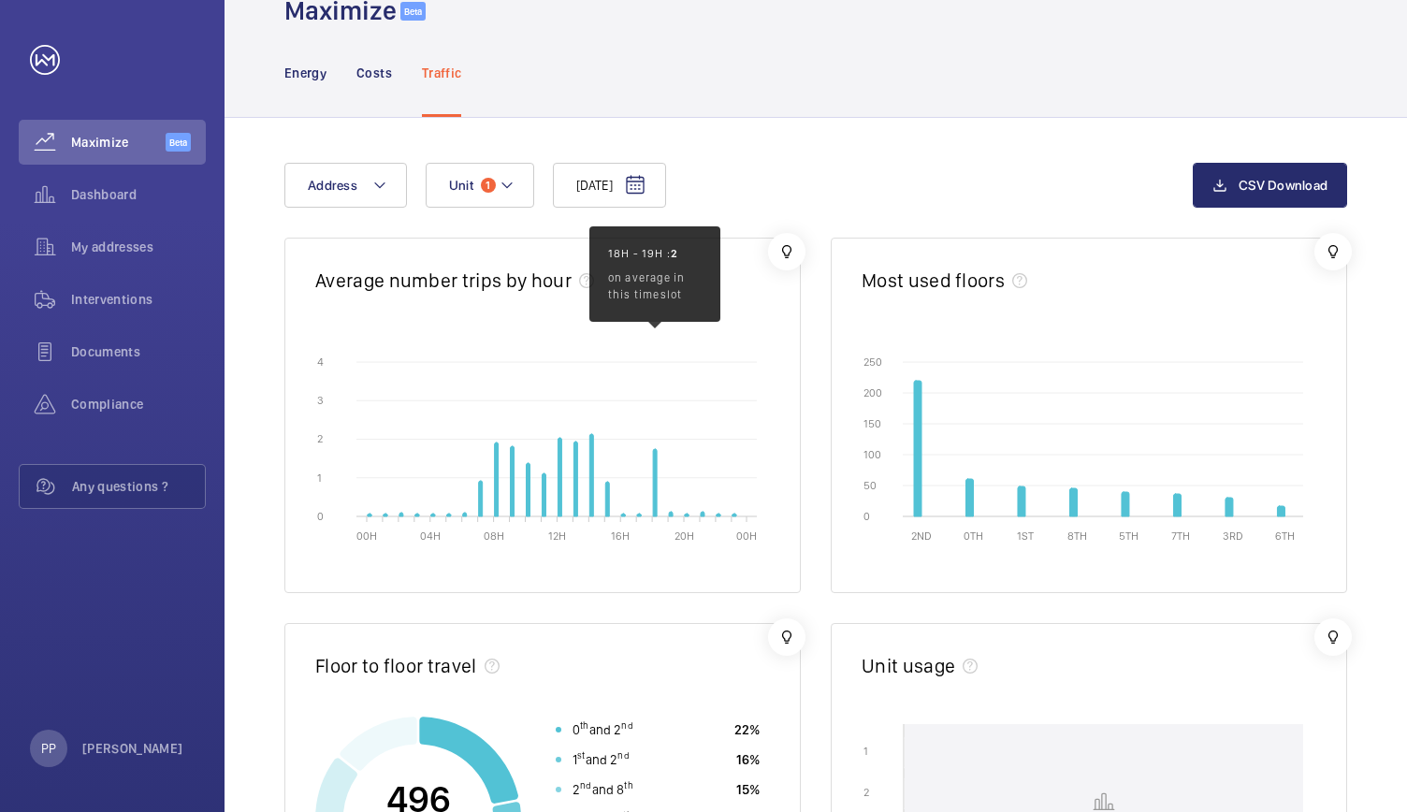
scroll to position [0, 0]
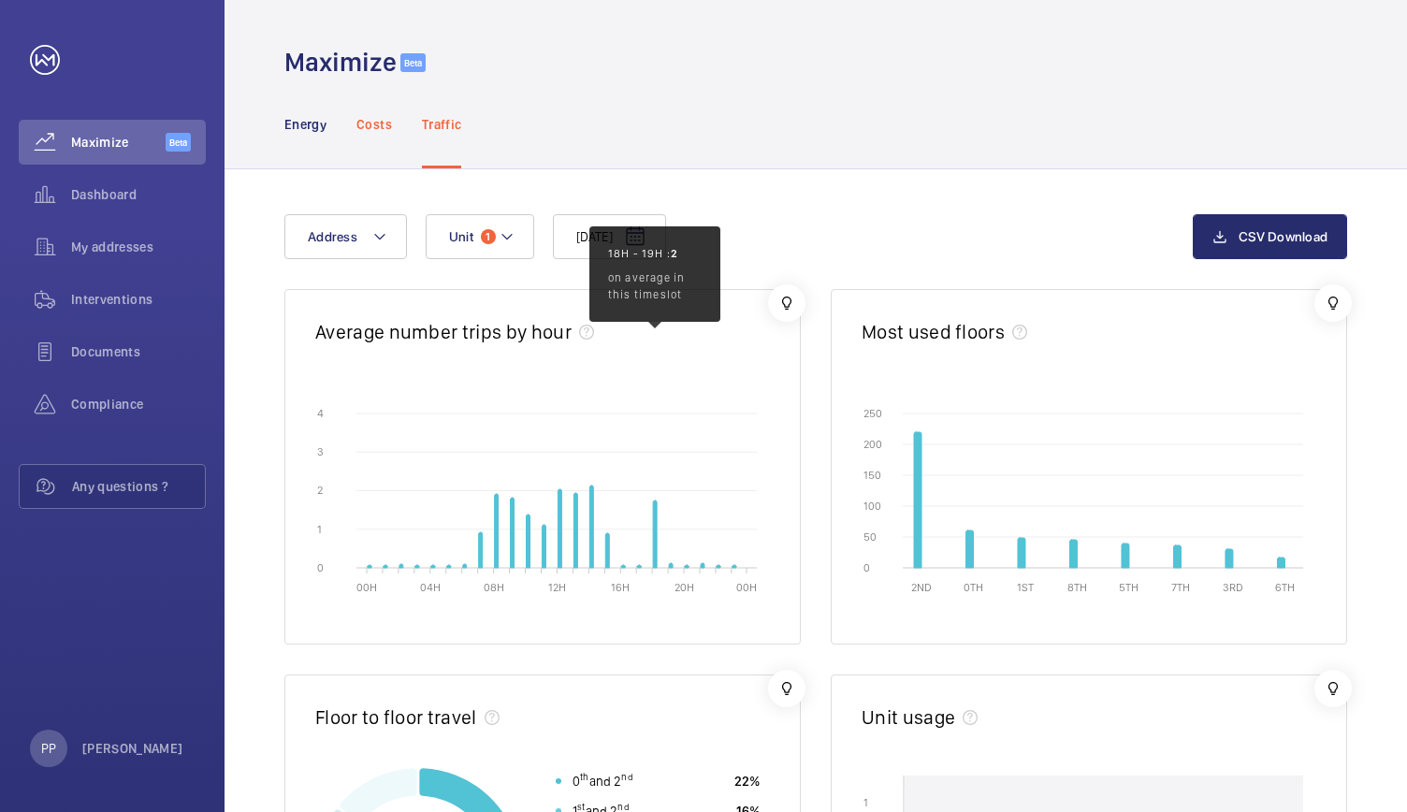
click at [373, 123] on p "Costs" at bounding box center [374, 124] width 36 height 19
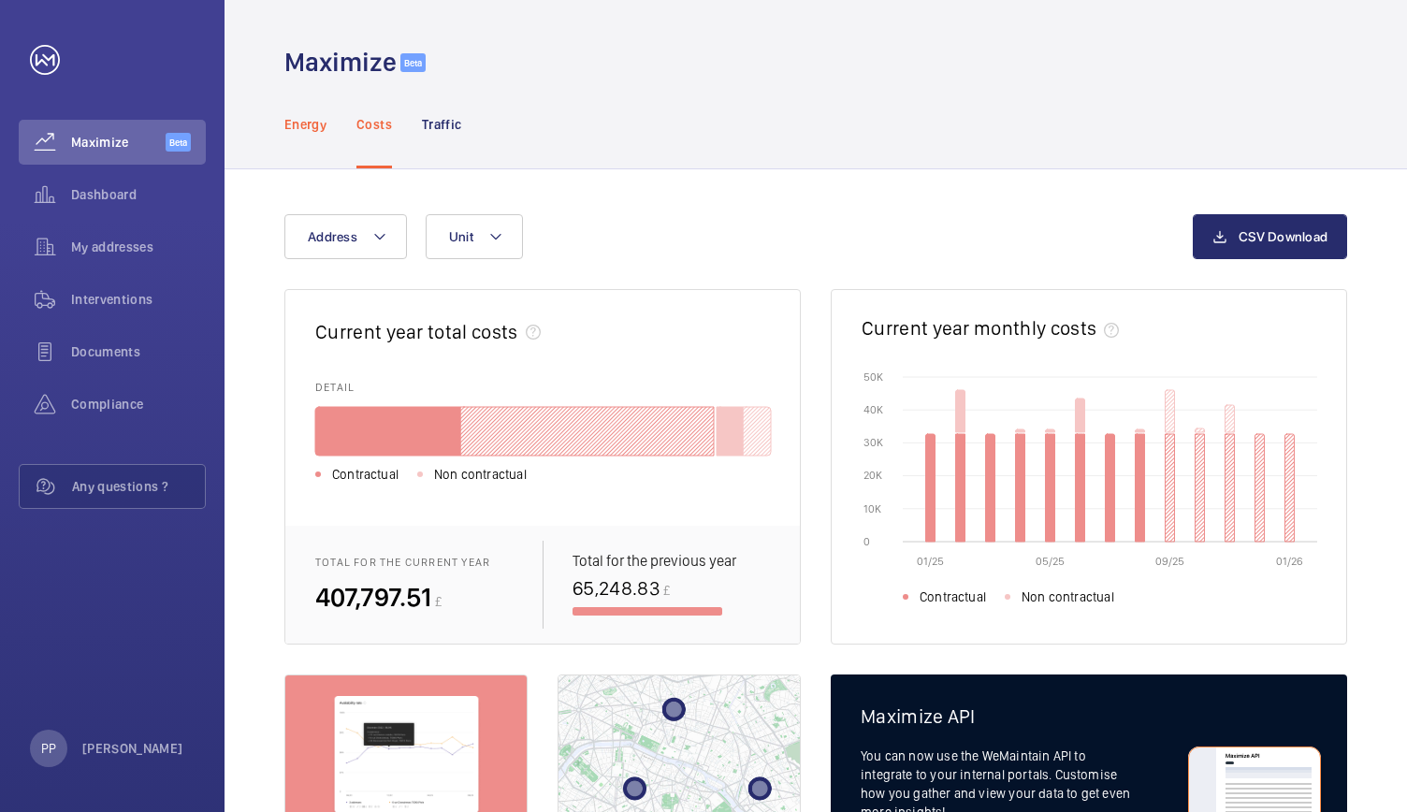
click at [307, 137] on div "Energy" at bounding box center [305, 123] width 42 height 89
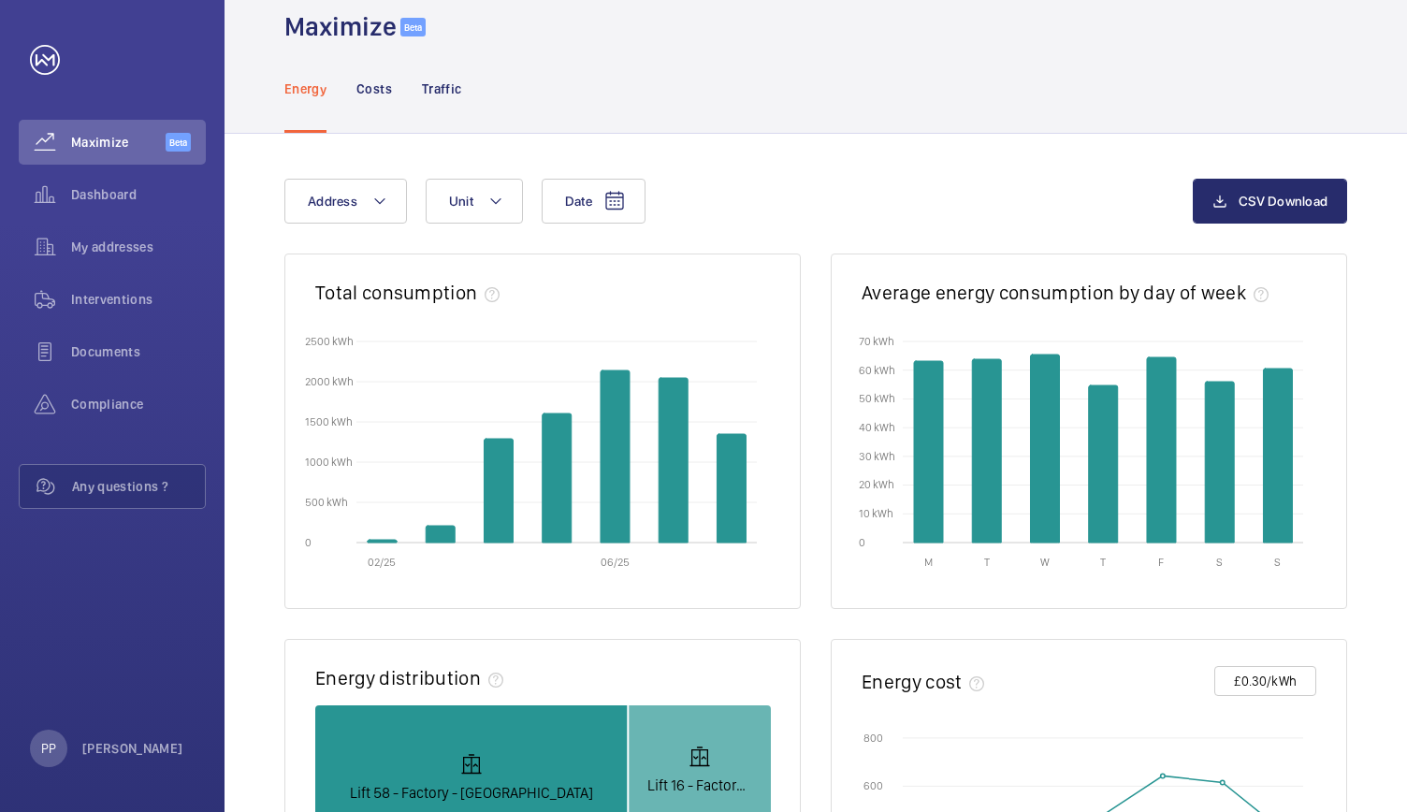
scroll to position [34, 0]
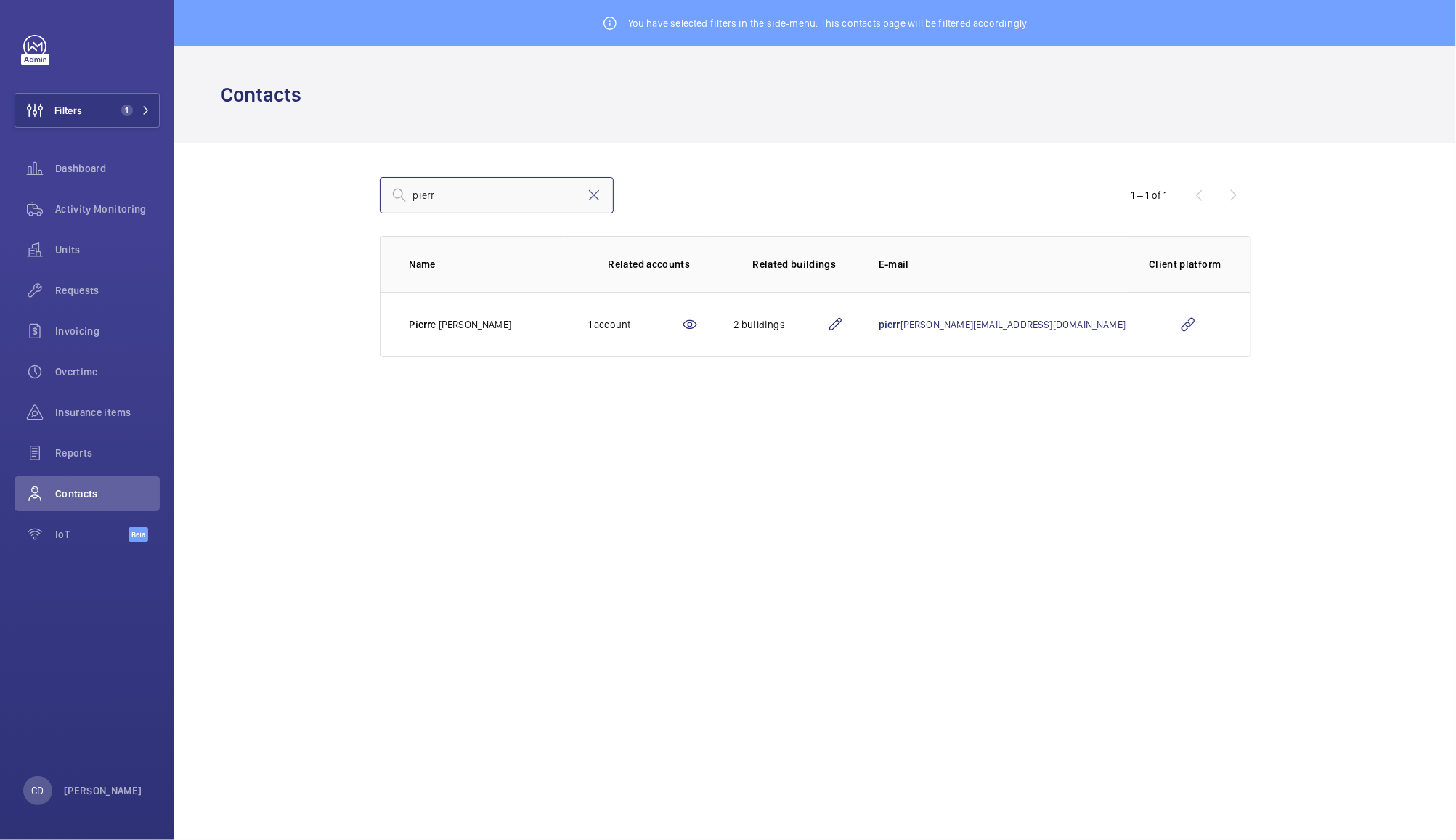
click at [500, 177] on input "pierr" at bounding box center [496, 195] width 234 height 36
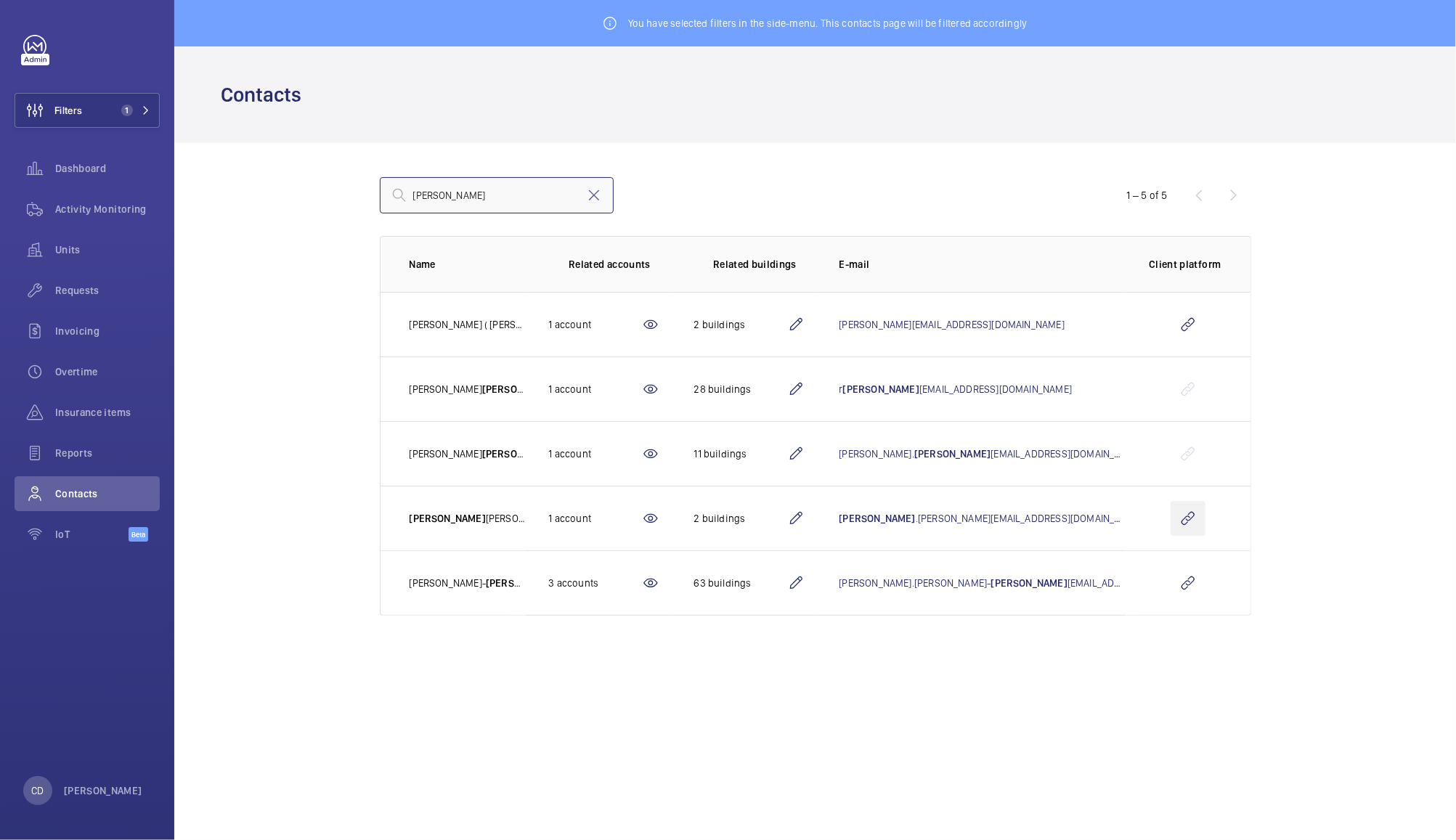
type input "jon"
click at [1188, 517] on wm-front-icon-button at bounding box center [1188, 518] width 35 height 35
click at [87, 165] on span "Dashboard" at bounding box center [107, 168] width 105 height 15
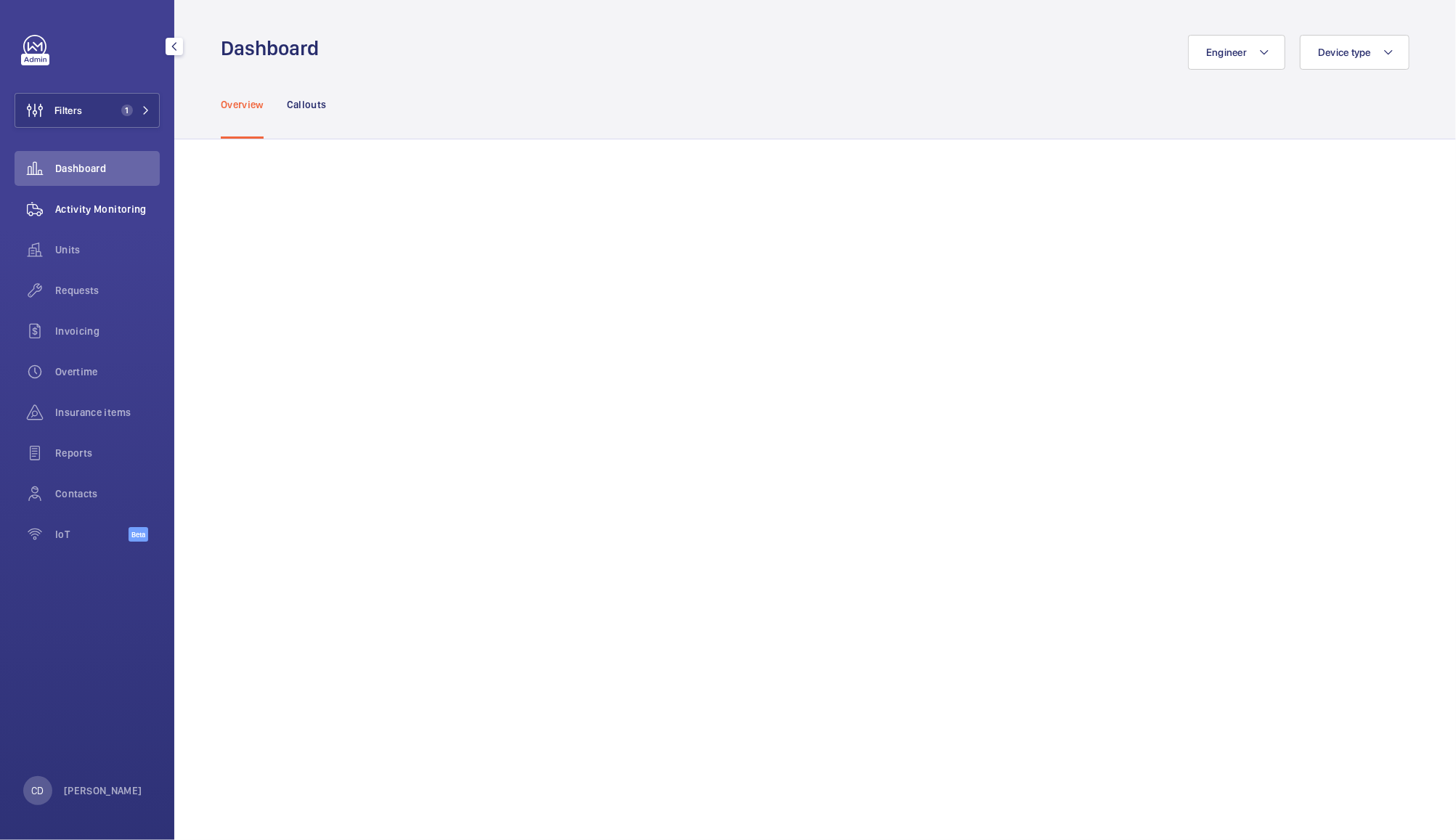
click at [113, 213] on span "Activity Monitoring" at bounding box center [107, 209] width 105 height 15
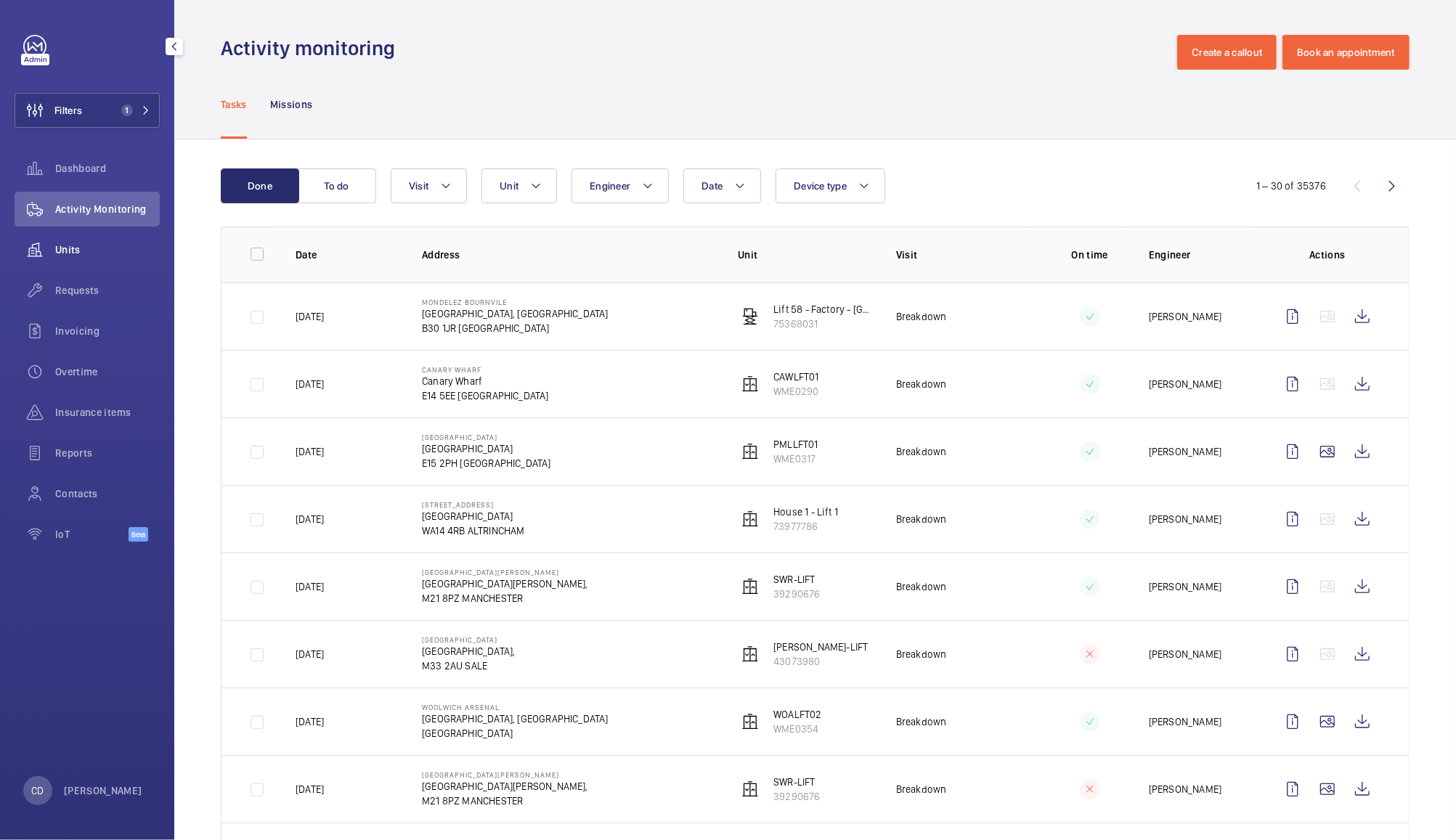
click at [74, 251] on span "Units" at bounding box center [107, 249] width 105 height 15
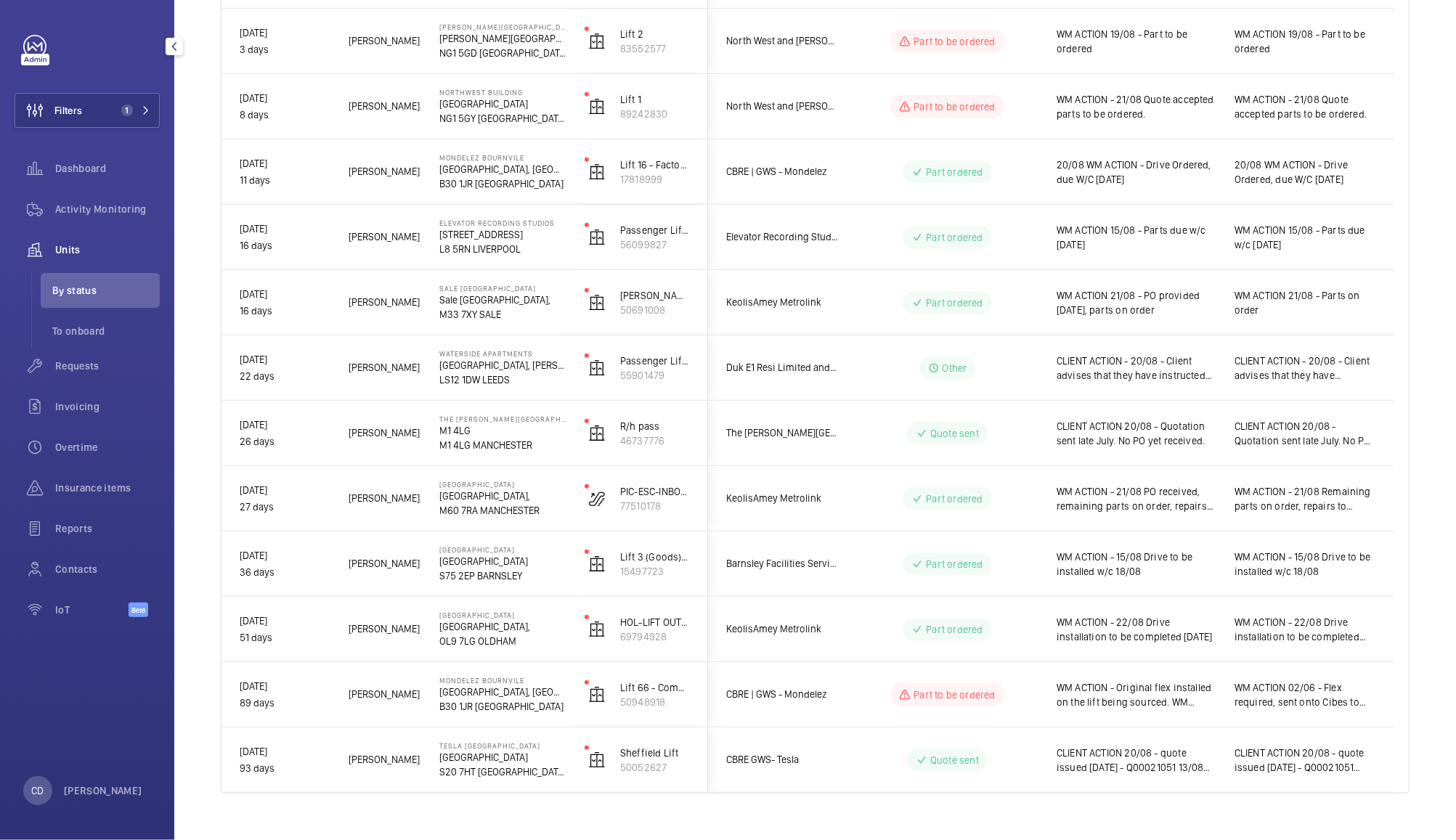
scroll to position [585, 0]
click at [1032, 699] on wm-front-pills-cell "Part to be ordered" at bounding box center [947, 696] width 181 height 23
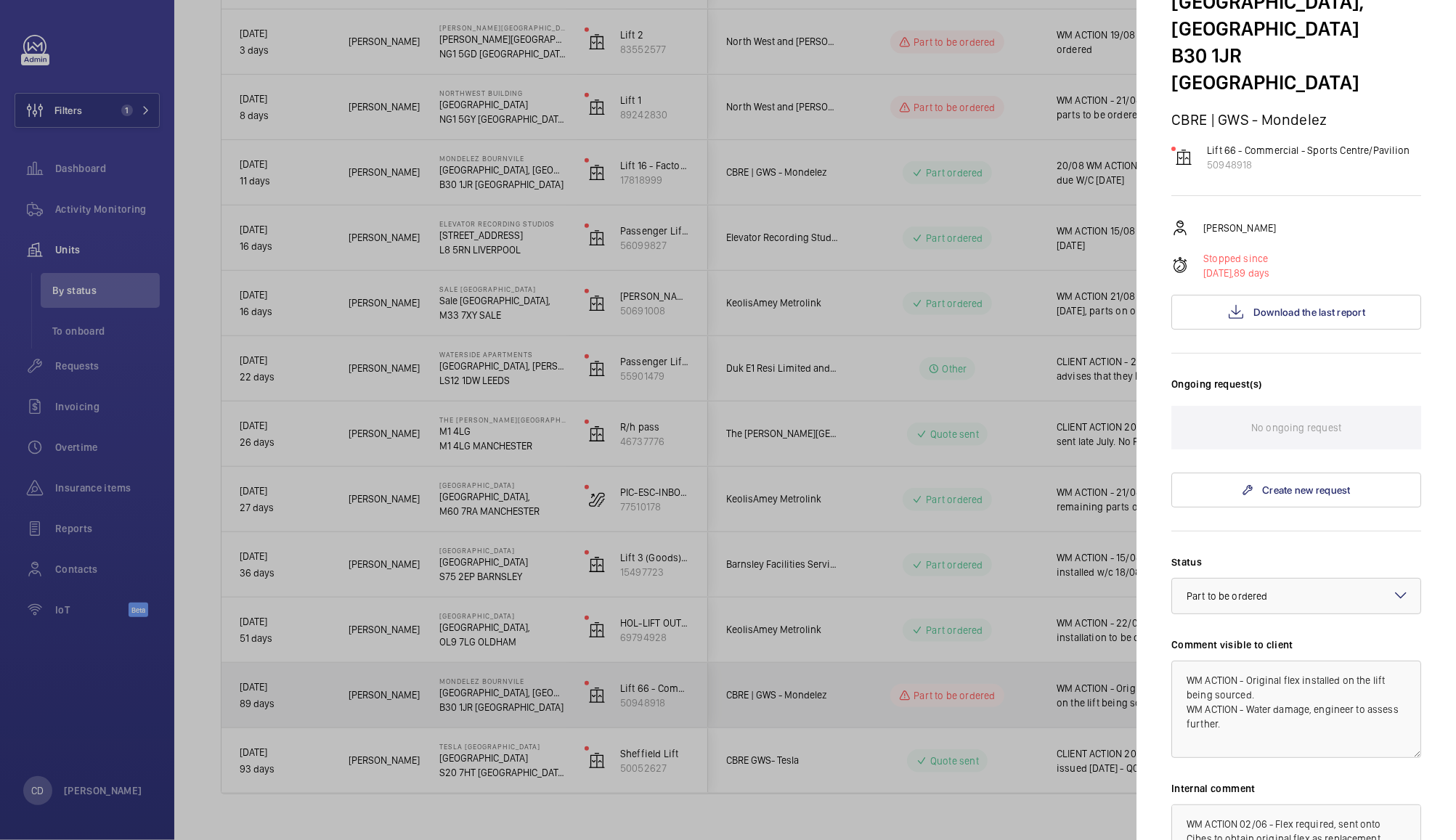
scroll to position [113, 0]
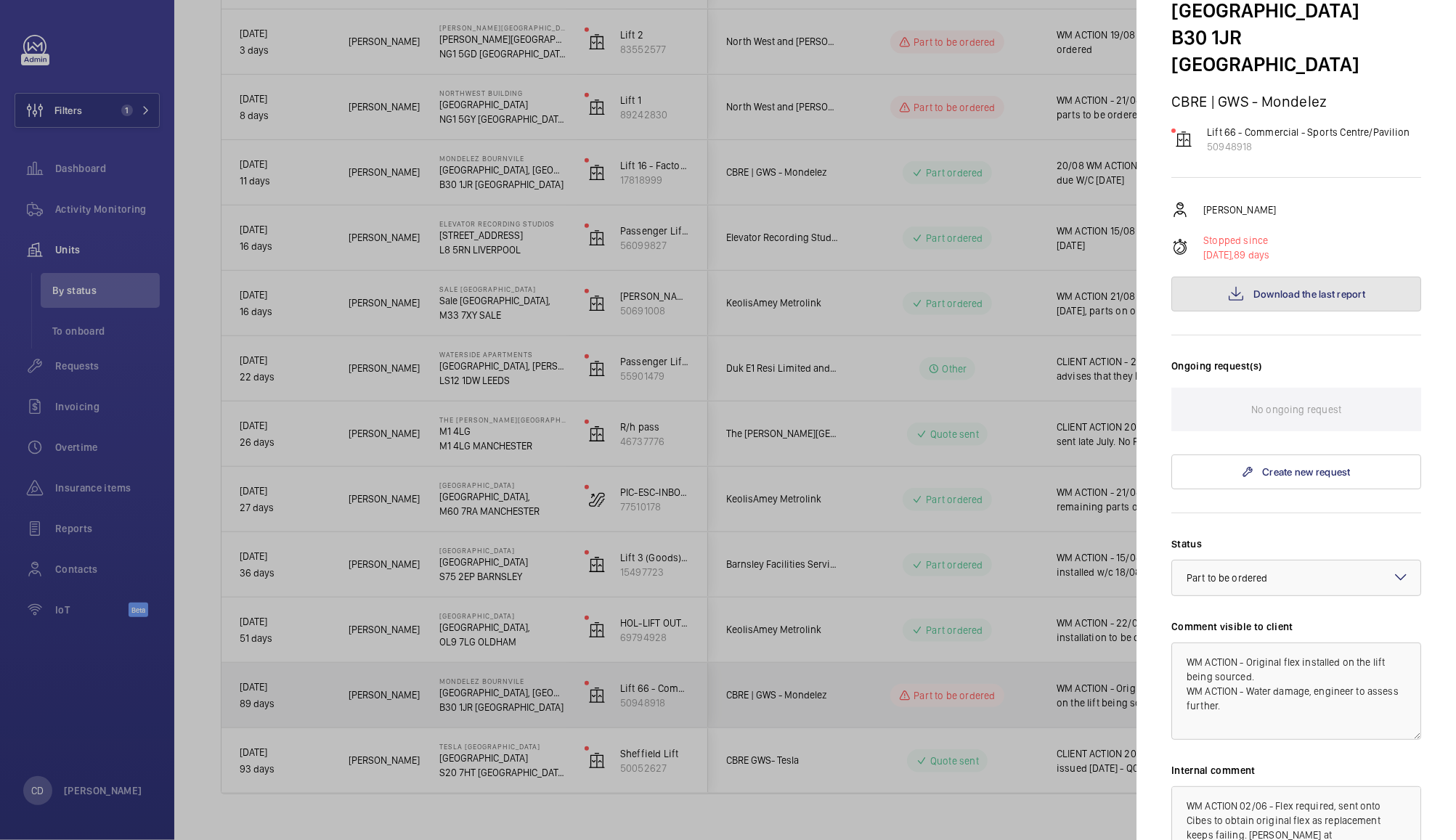
click at [1295, 288] on span "Download the last report" at bounding box center [1309, 293] width 112 height 12
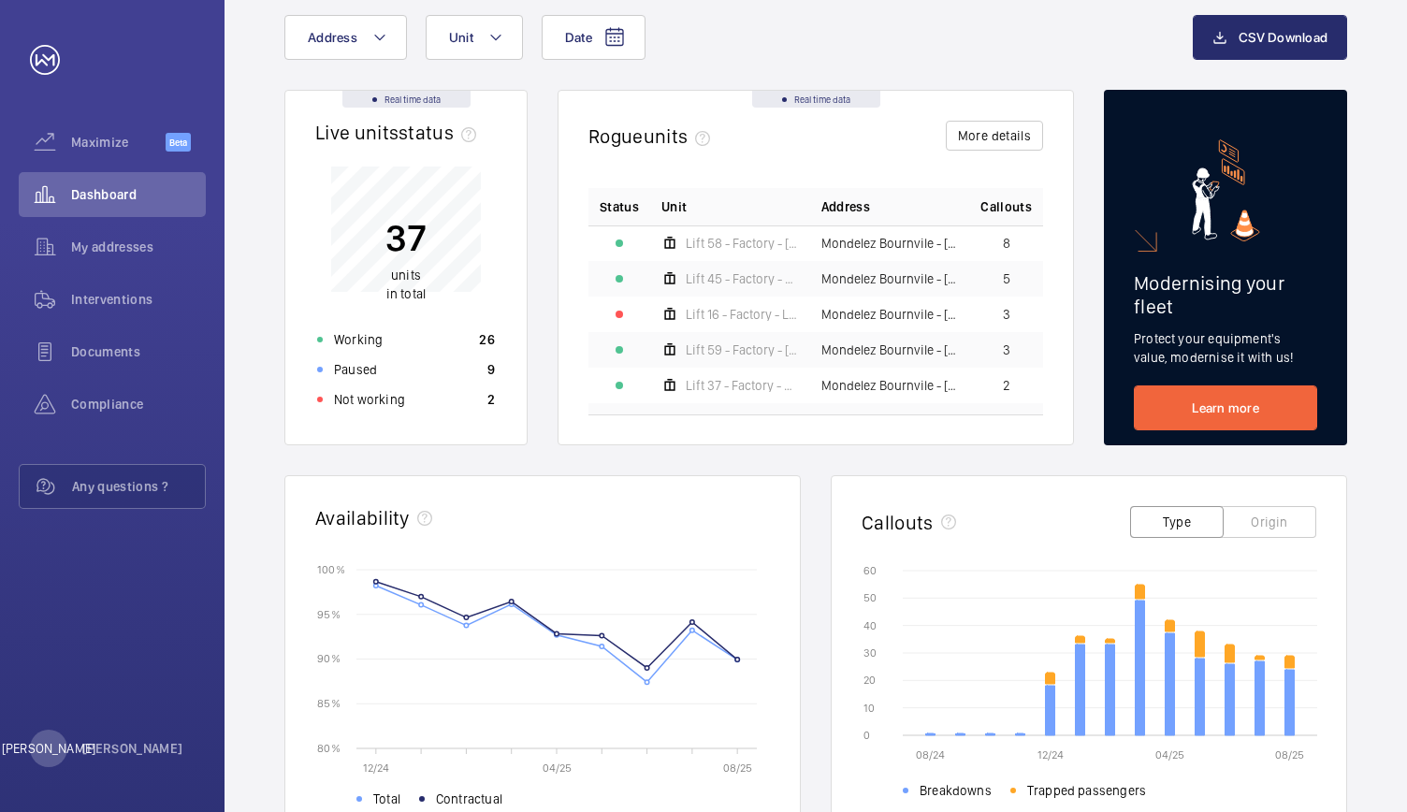
scroll to position [102, 0]
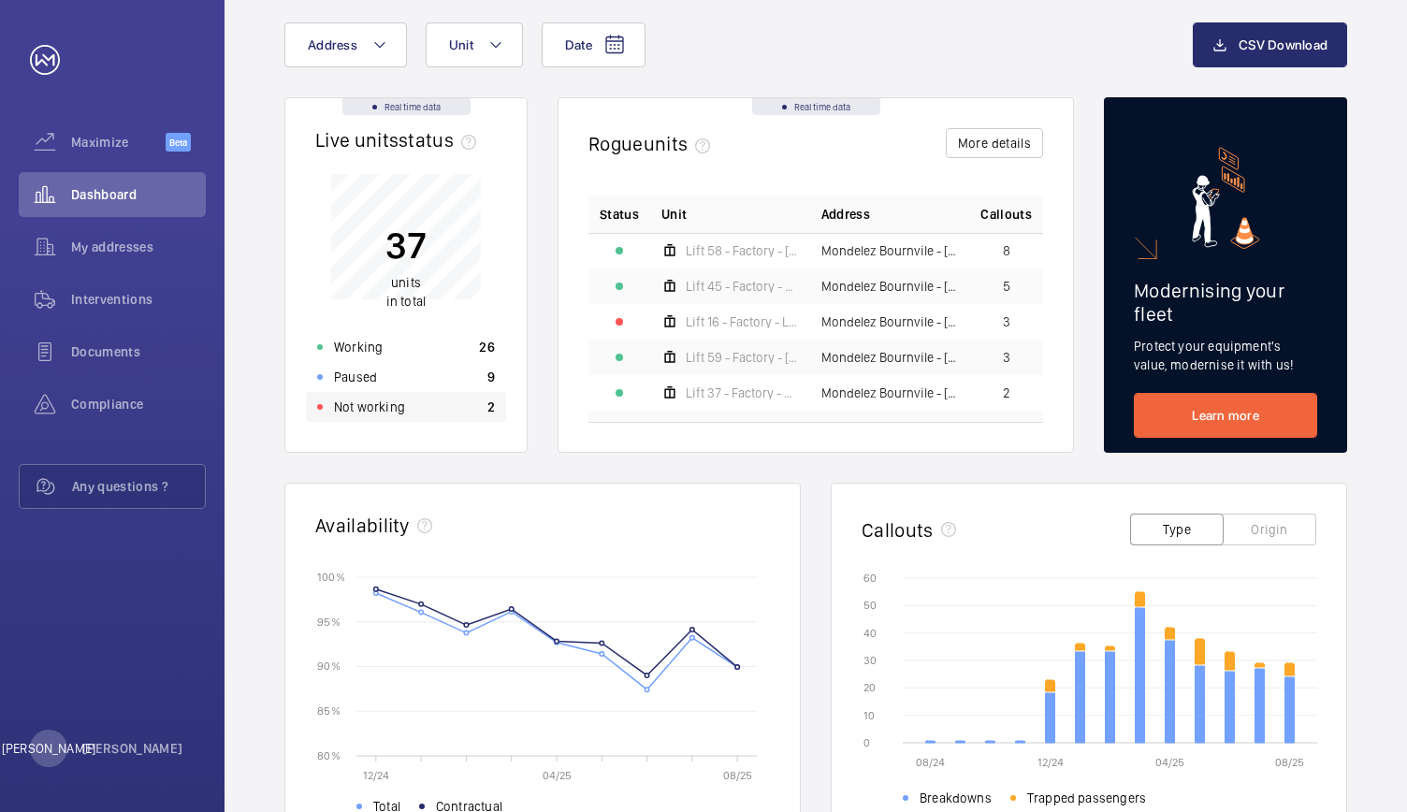
click at [376, 421] on div "Not working 2" at bounding box center [406, 407] width 200 height 30
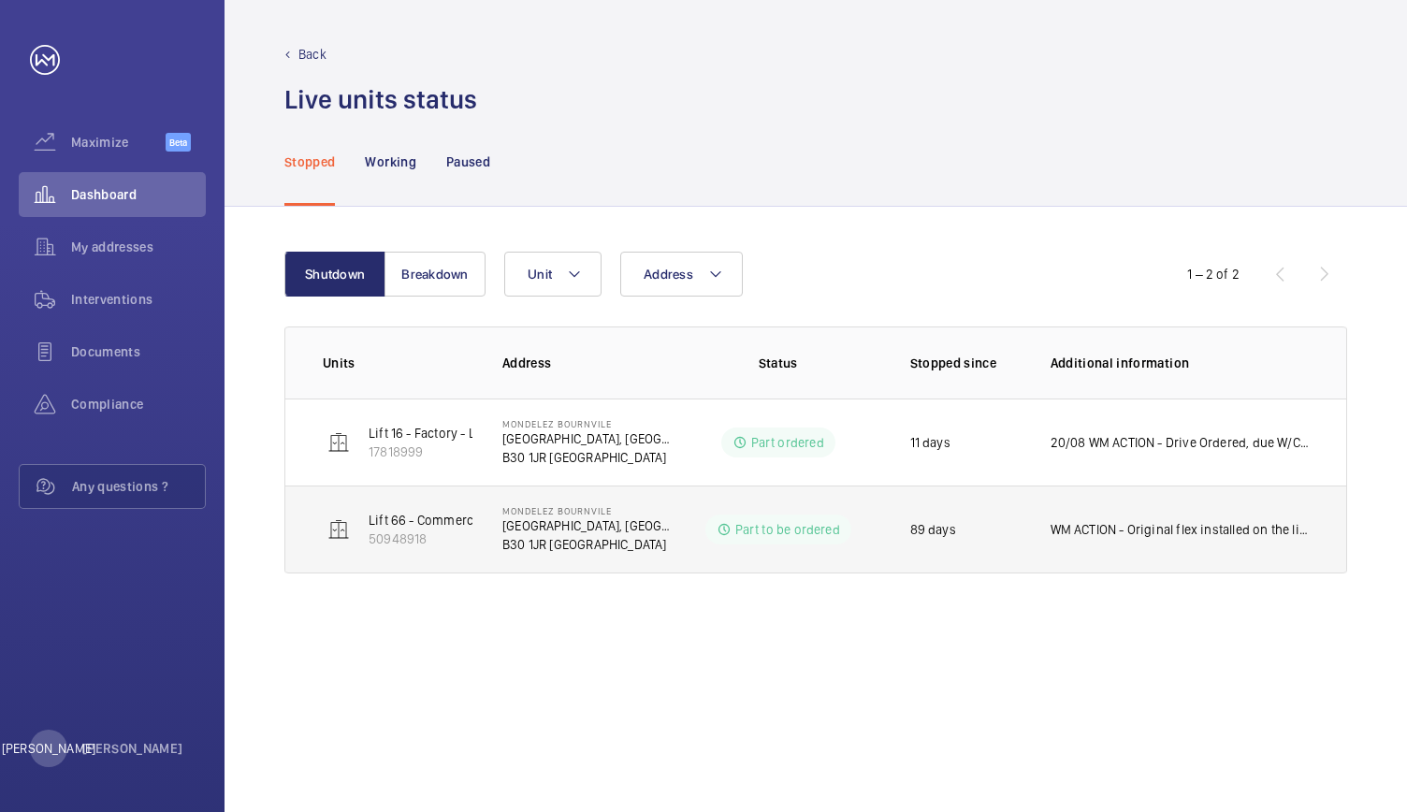
click at [1243, 527] on p "WM ACTION - Original flex installed on the lift being sourced. WM ACTION - Wate…" at bounding box center [1179, 529] width 258 height 19
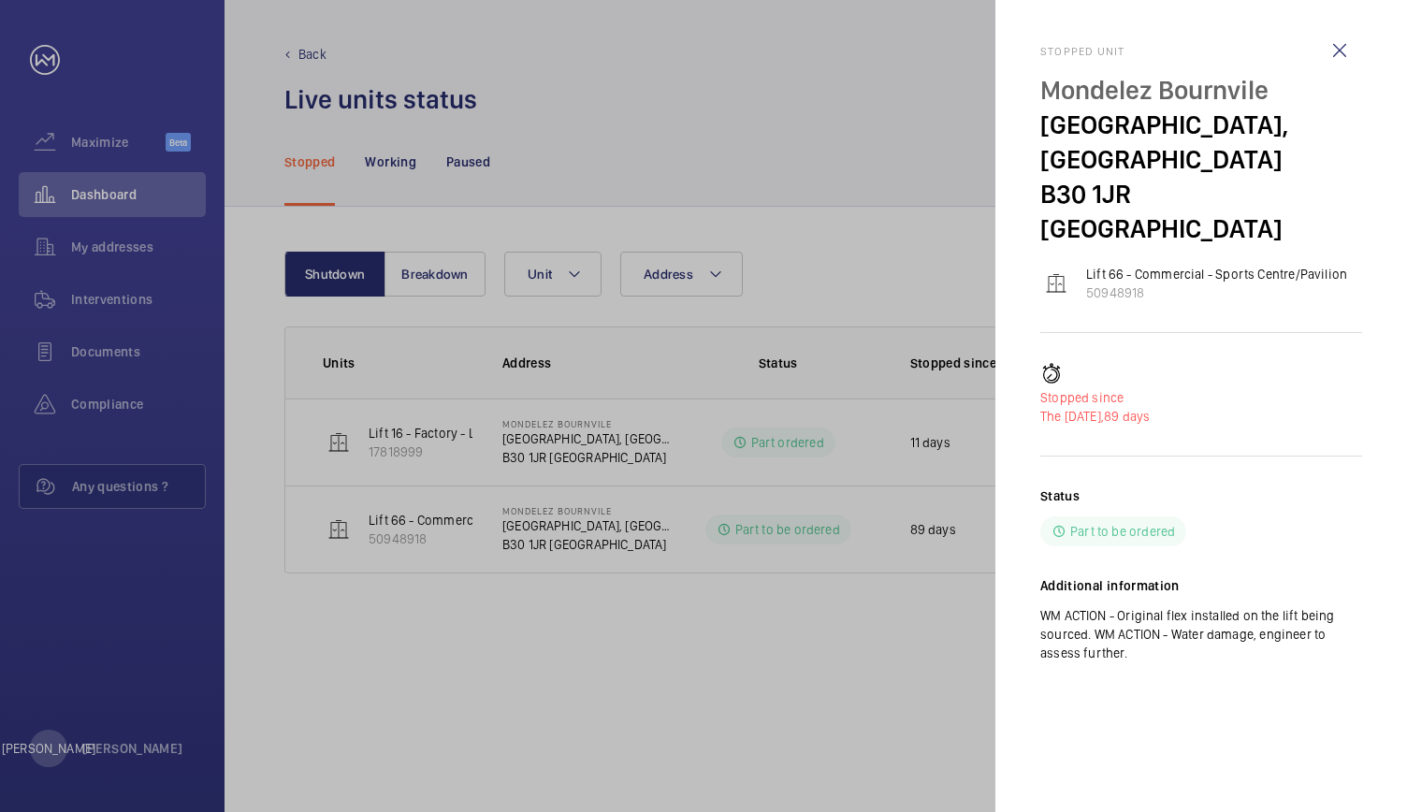
click at [698, 651] on div at bounding box center [703, 406] width 1407 height 812
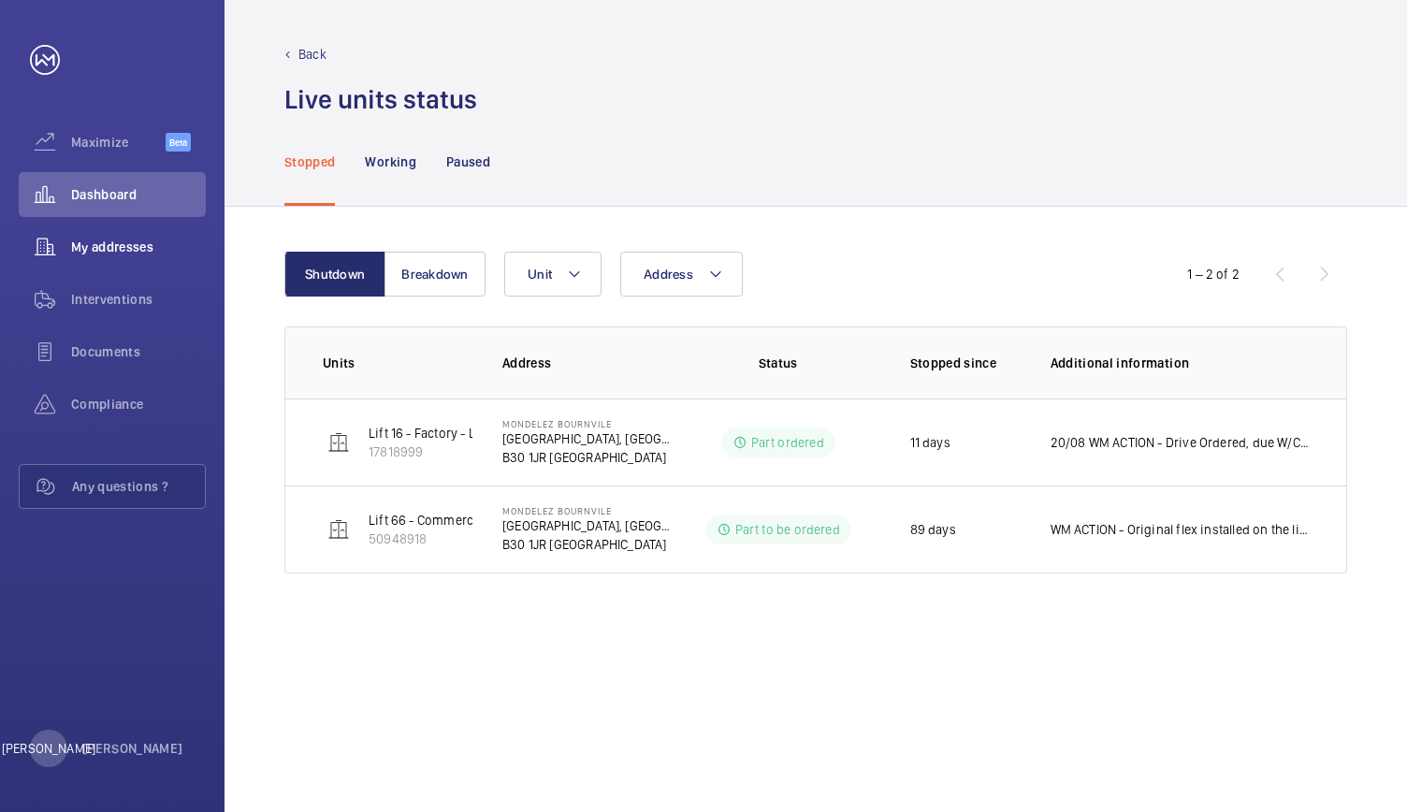
click at [130, 238] on span "My addresses" at bounding box center [138, 247] width 135 height 19
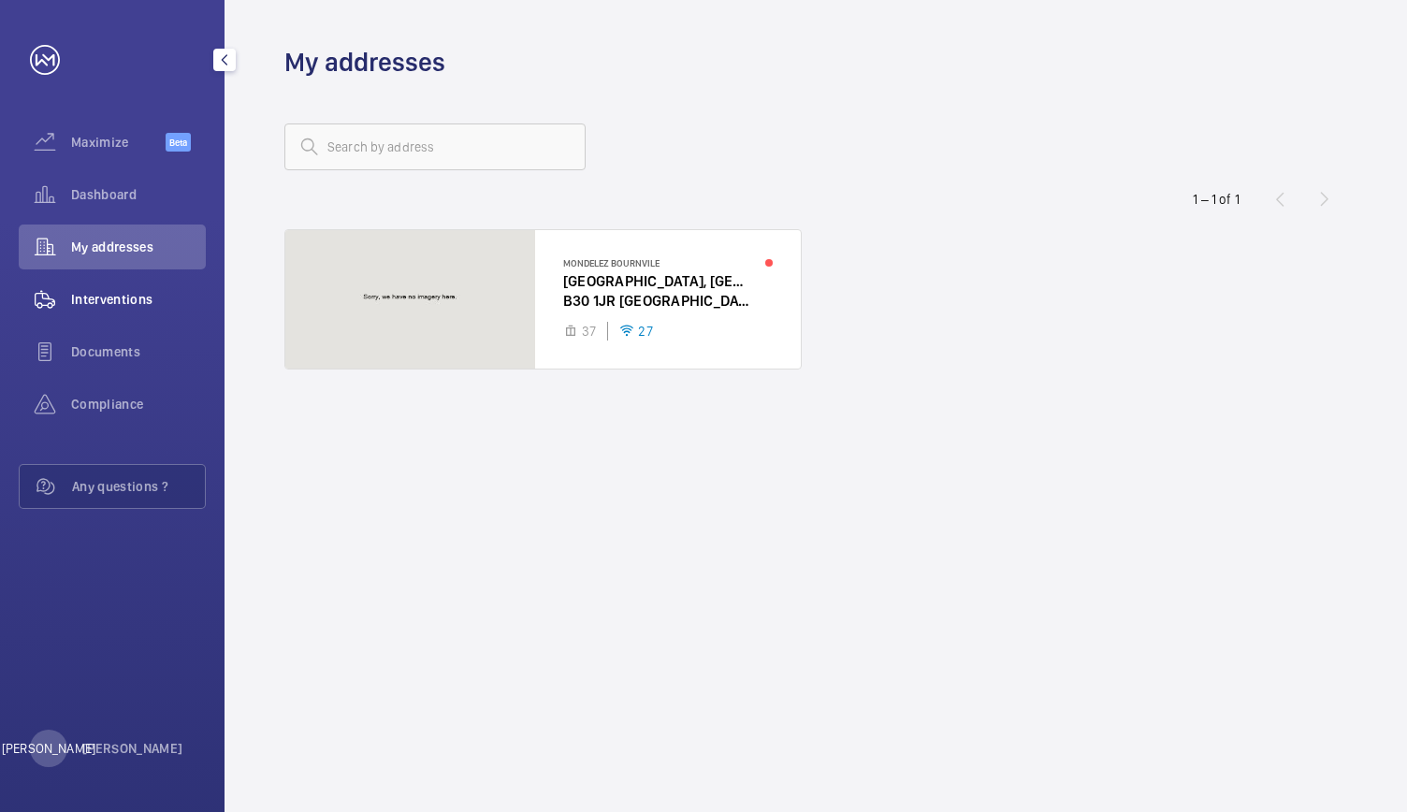
click at [132, 296] on span "Interventions" at bounding box center [138, 299] width 135 height 19
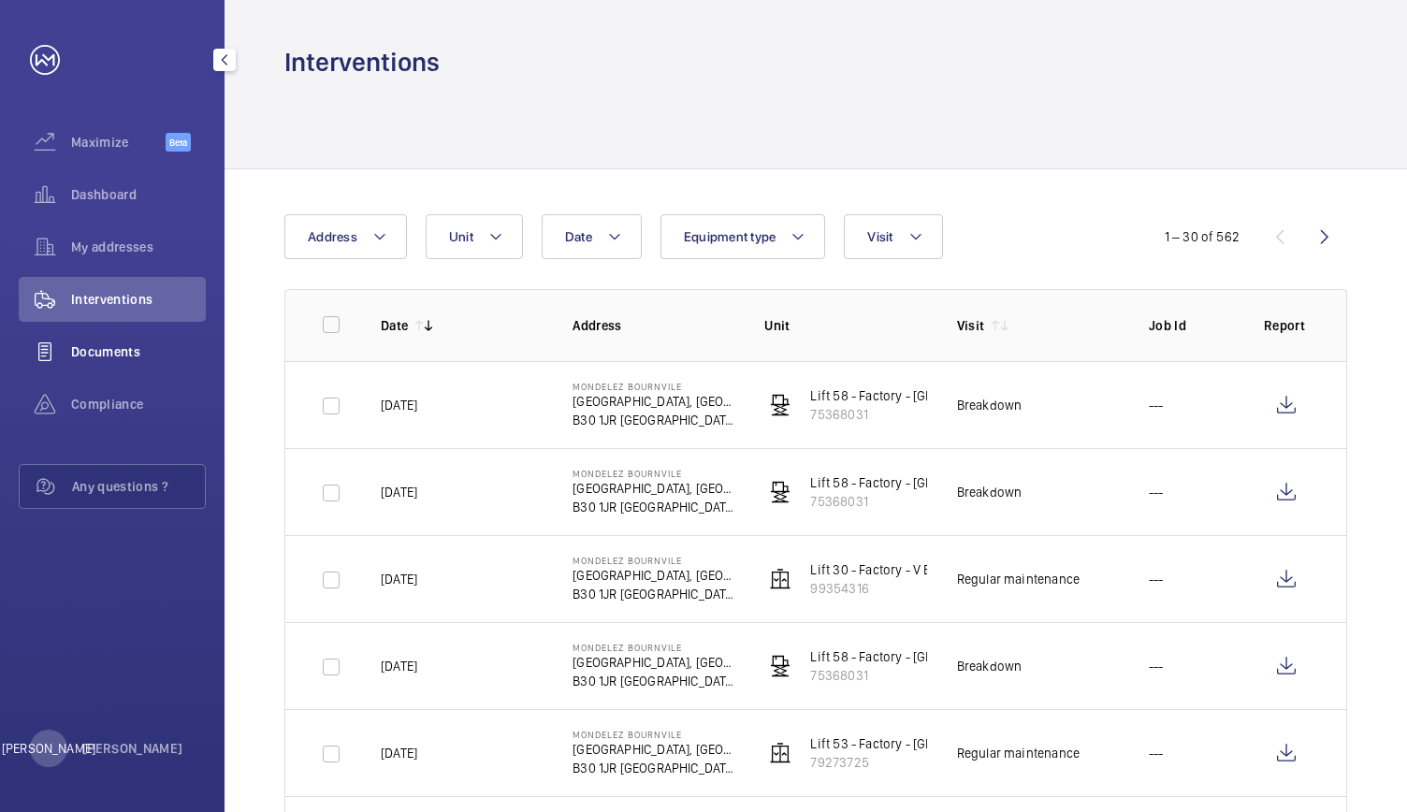
click at [110, 350] on span "Documents" at bounding box center [138, 351] width 135 height 19
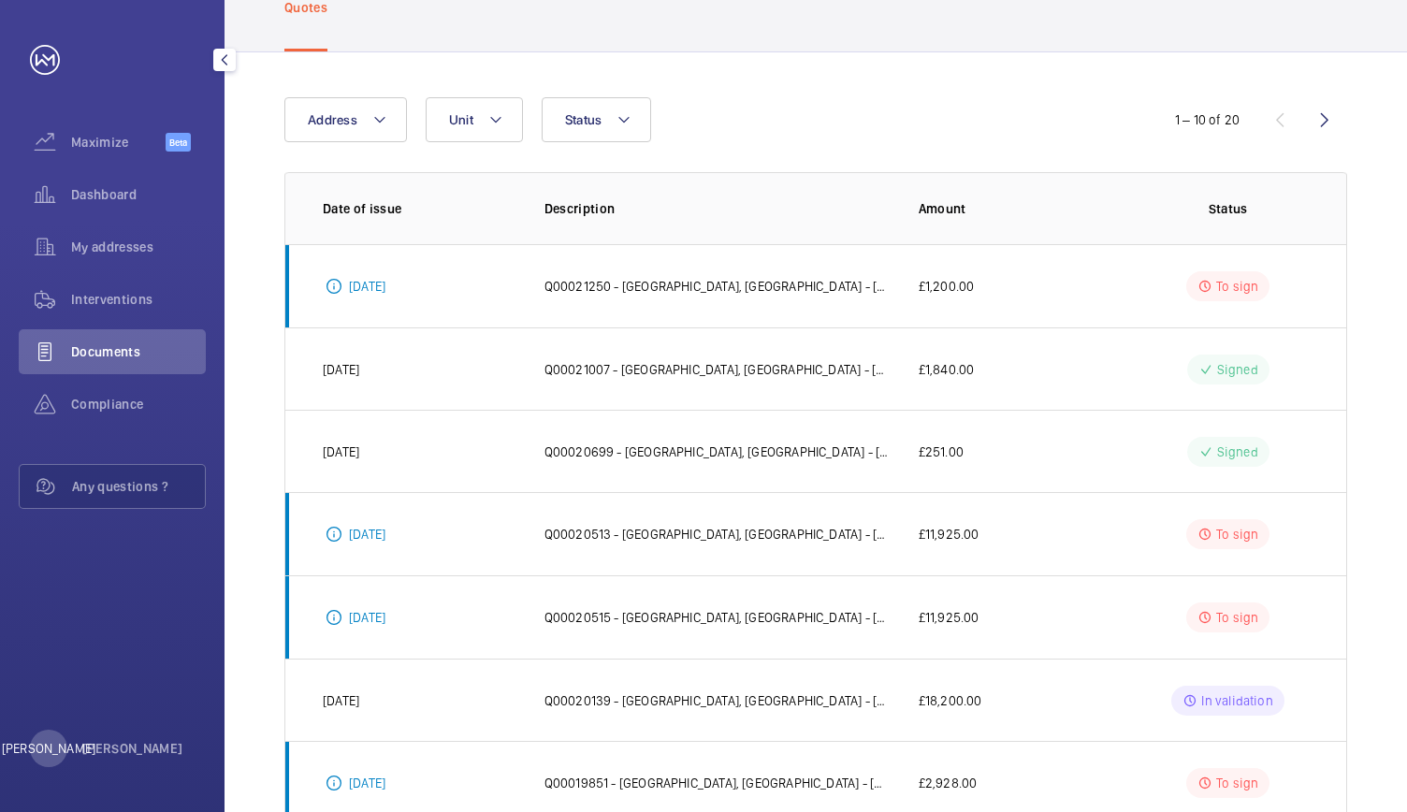
scroll to position [122, 0]
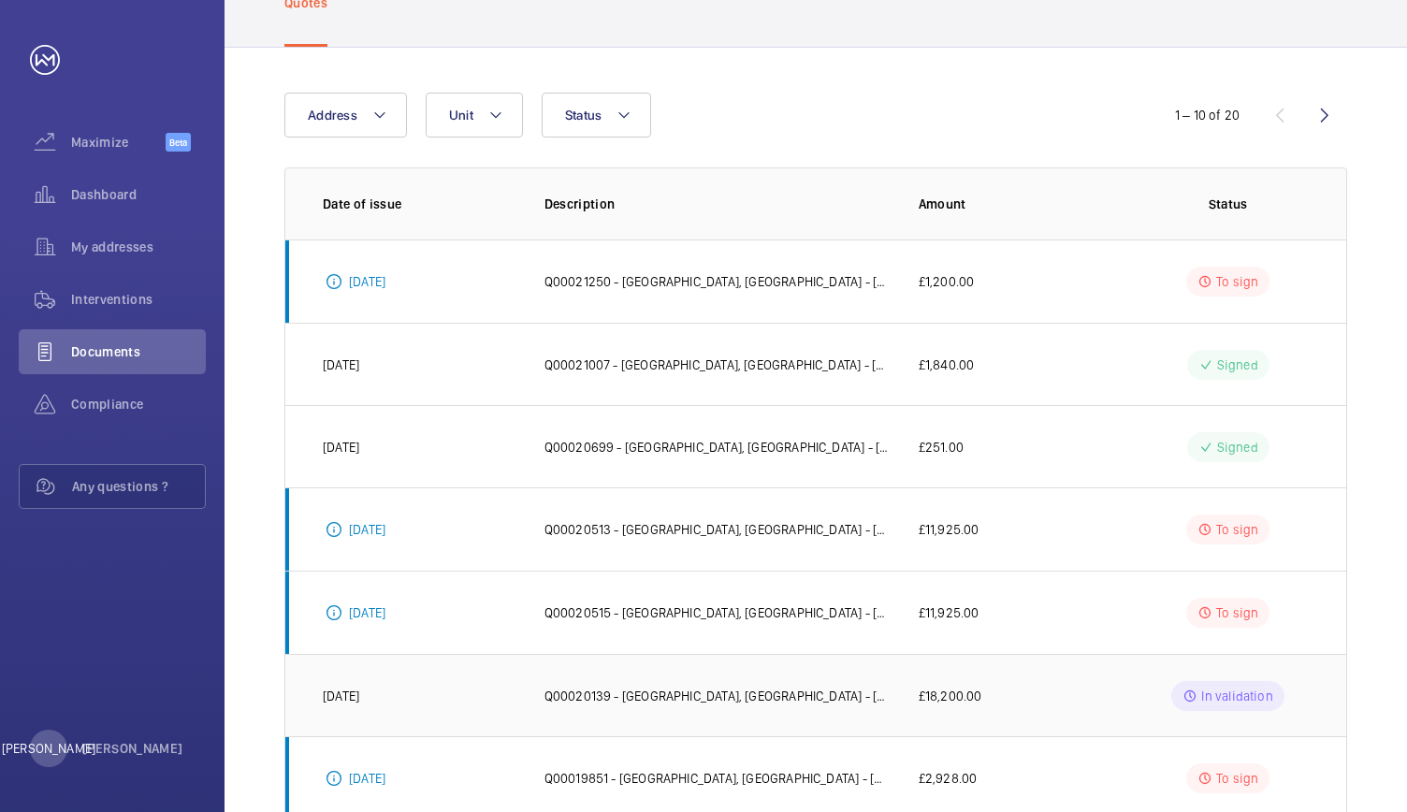
click at [1237, 691] on p "In validation" at bounding box center [1236, 695] width 71 height 19
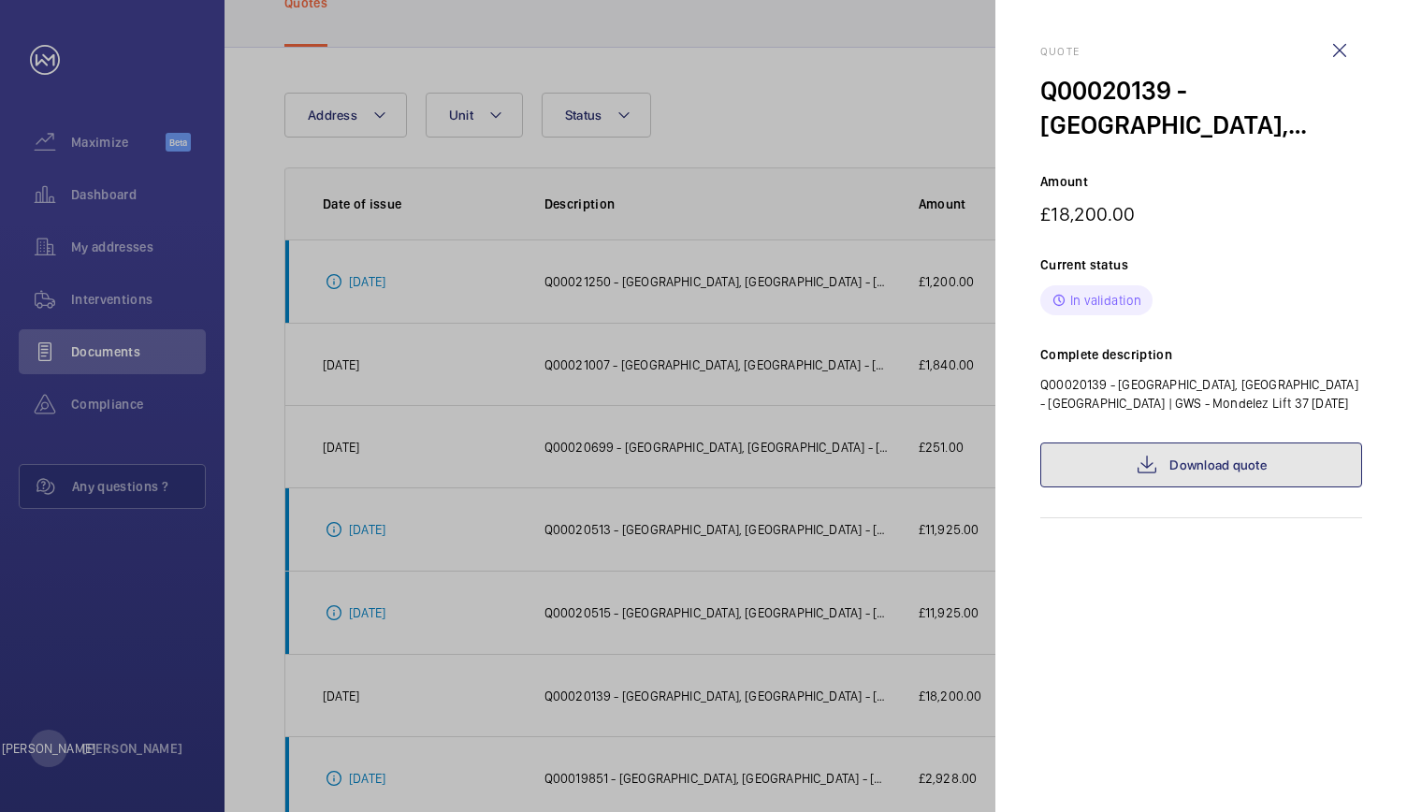
click at [1225, 457] on link "Download quote" at bounding box center [1201, 464] width 322 height 45
click at [1338, 37] on wm-front-icon-button at bounding box center [1339, 50] width 45 height 45
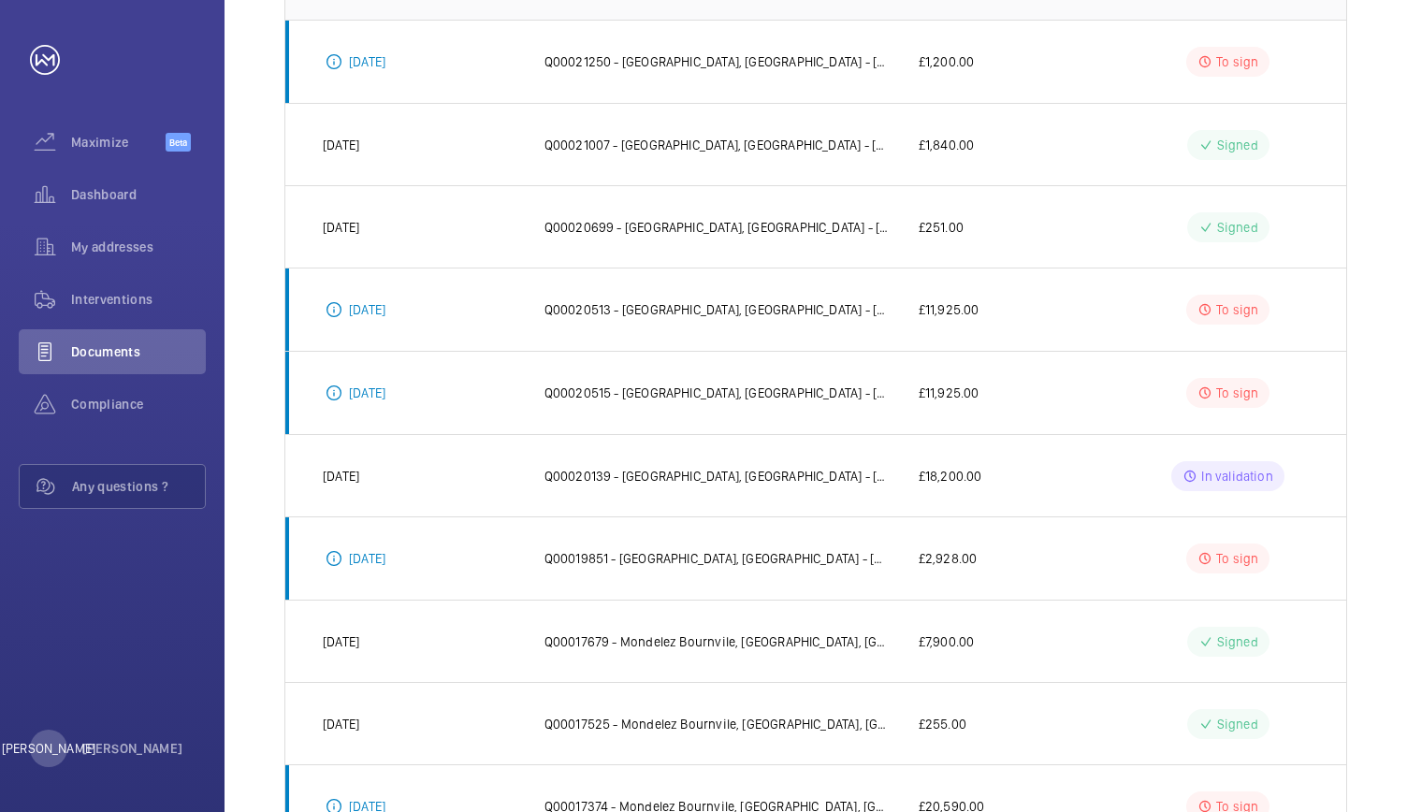
scroll to position [351, 0]
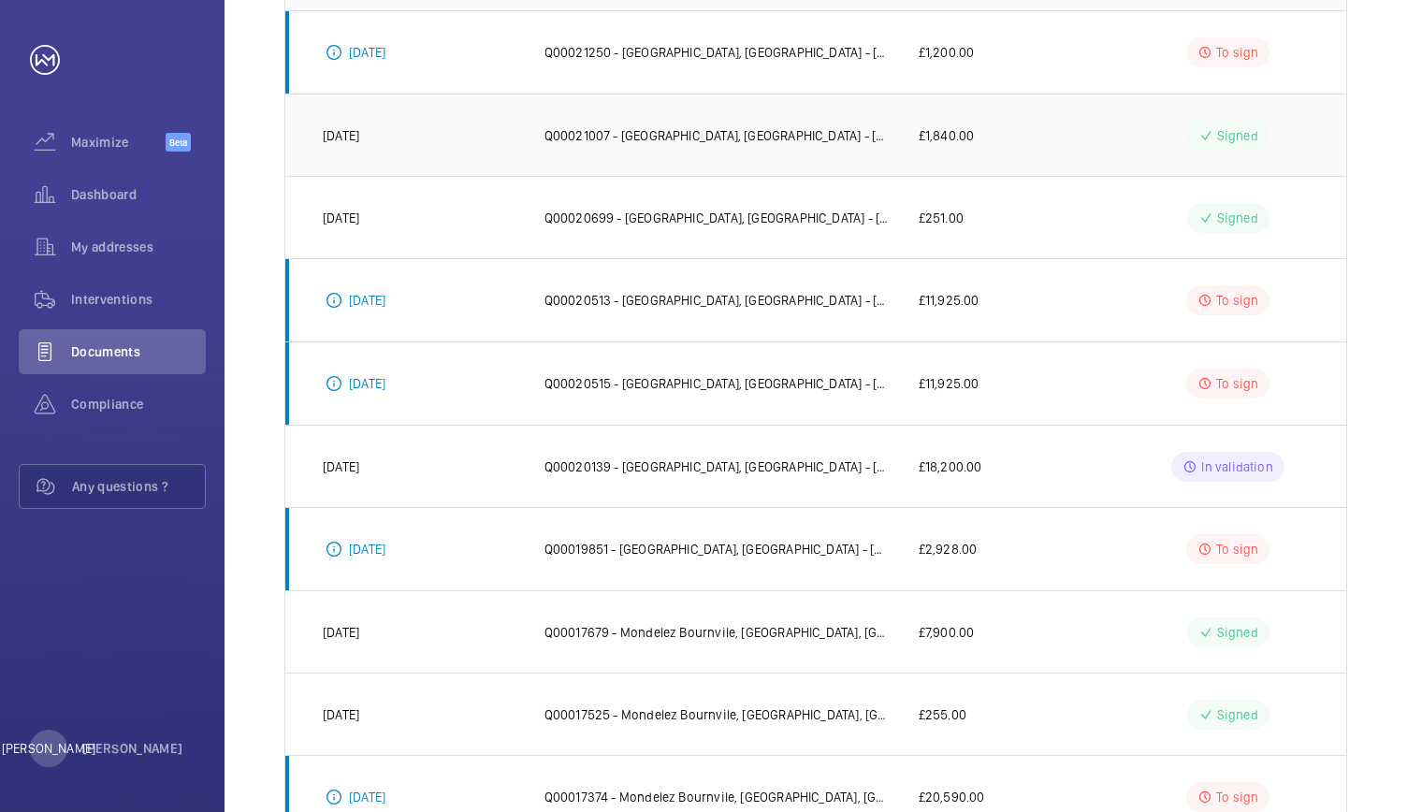
click at [1124, 122] on td "Signed" at bounding box center [1231, 135] width 229 height 82
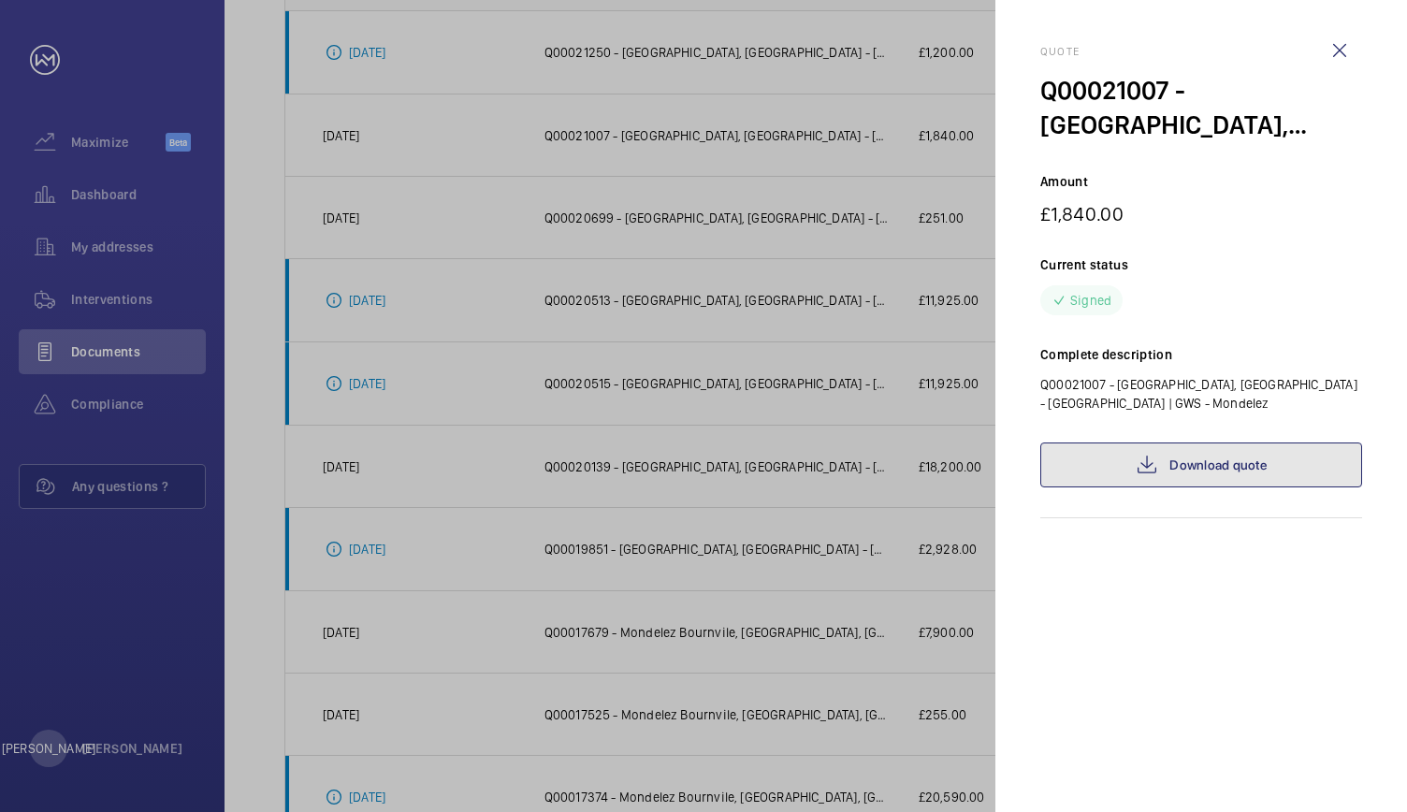
click at [1210, 458] on link "Download quote" at bounding box center [1201, 464] width 322 height 45
click at [1340, 48] on wm-front-icon-button at bounding box center [1339, 50] width 45 height 45
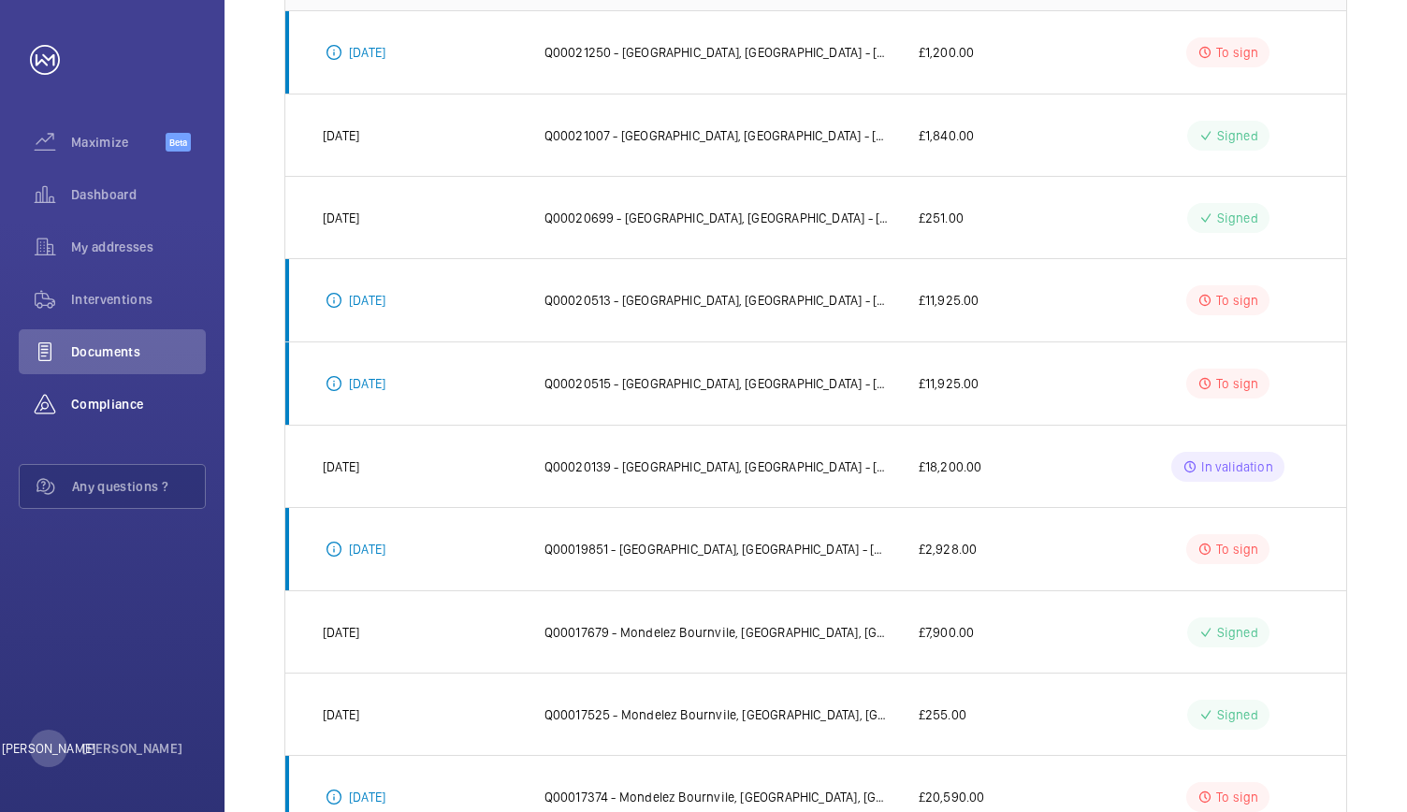
click at [110, 412] on span "Compliance" at bounding box center [138, 404] width 135 height 19
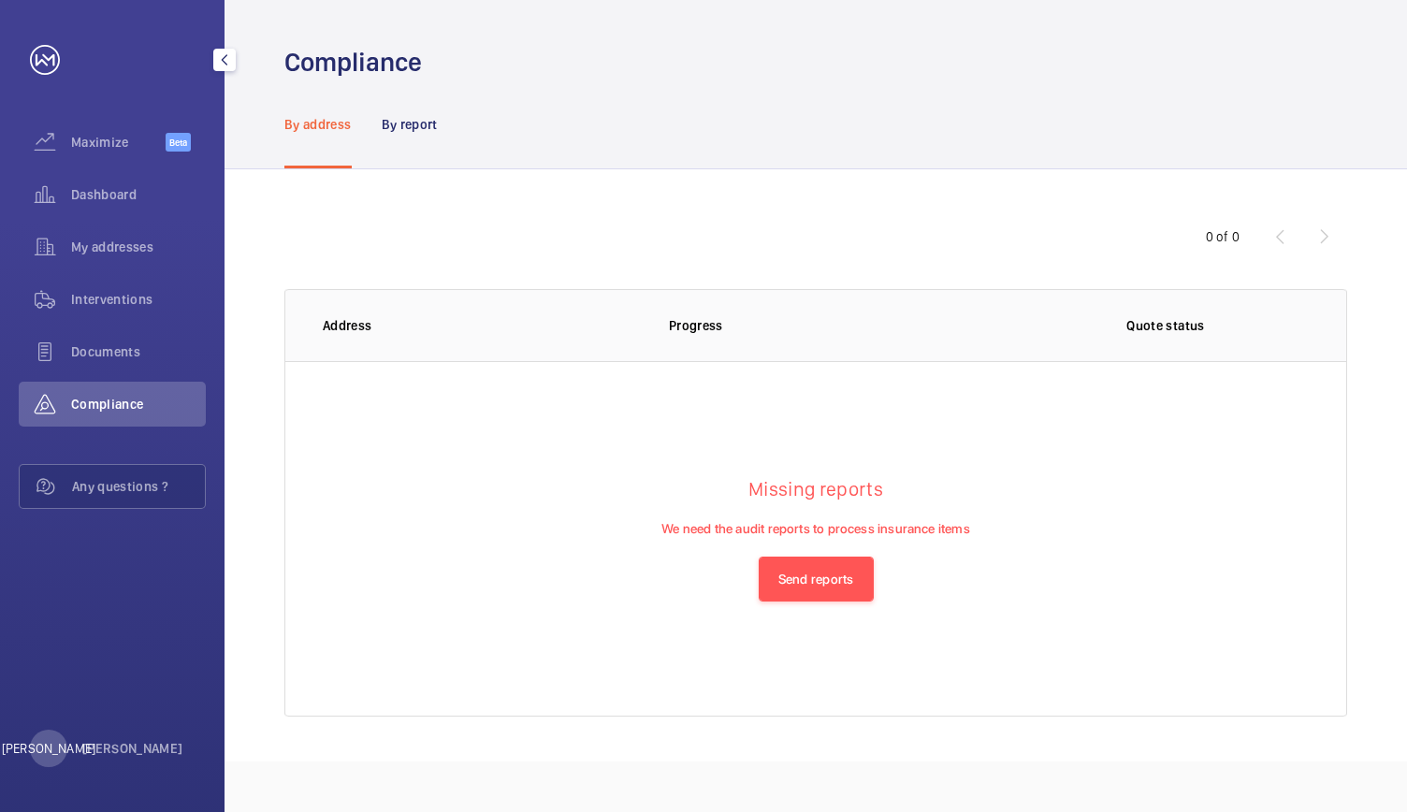
click at [81, 600] on div "Maximize Beta Dashboard My addresses Interventions Documents Compliance Any que…" at bounding box center [112, 406] width 224 height 812
